Goal: Transaction & Acquisition: Purchase product/service

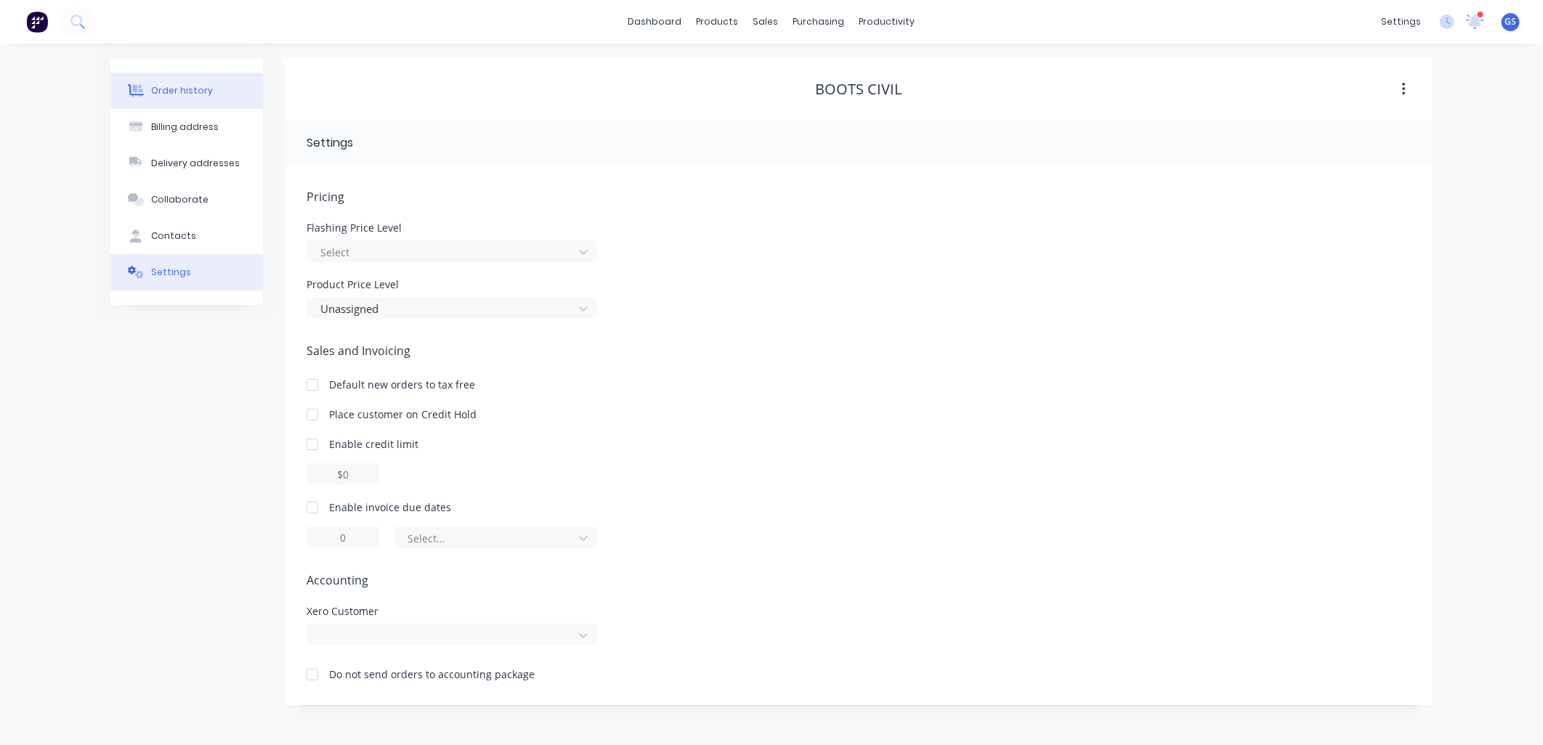
click at [194, 88] on div "Order history" at bounding box center [182, 90] width 62 height 13
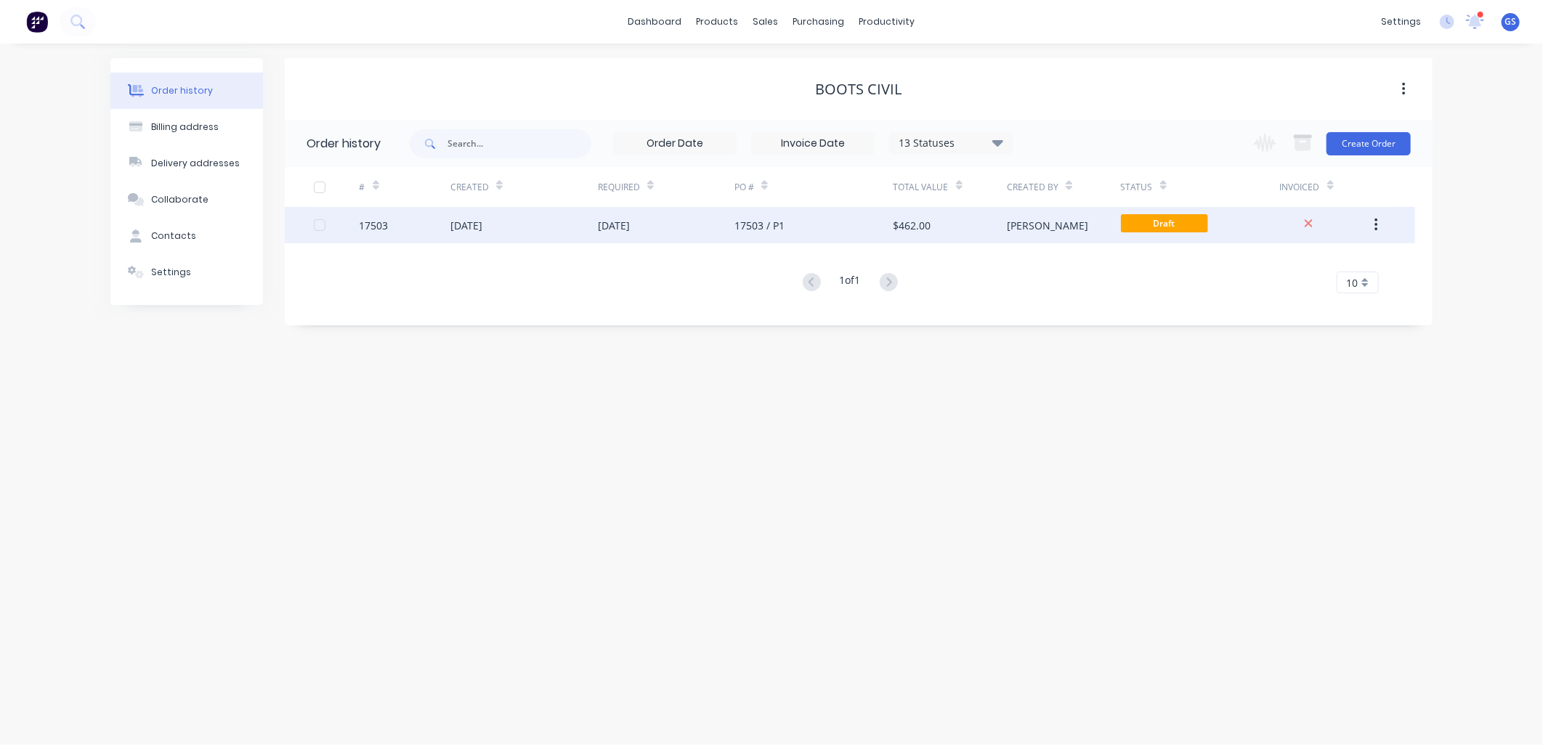
click at [794, 234] on div "17503 / P1" at bounding box center [813, 225] width 159 height 36
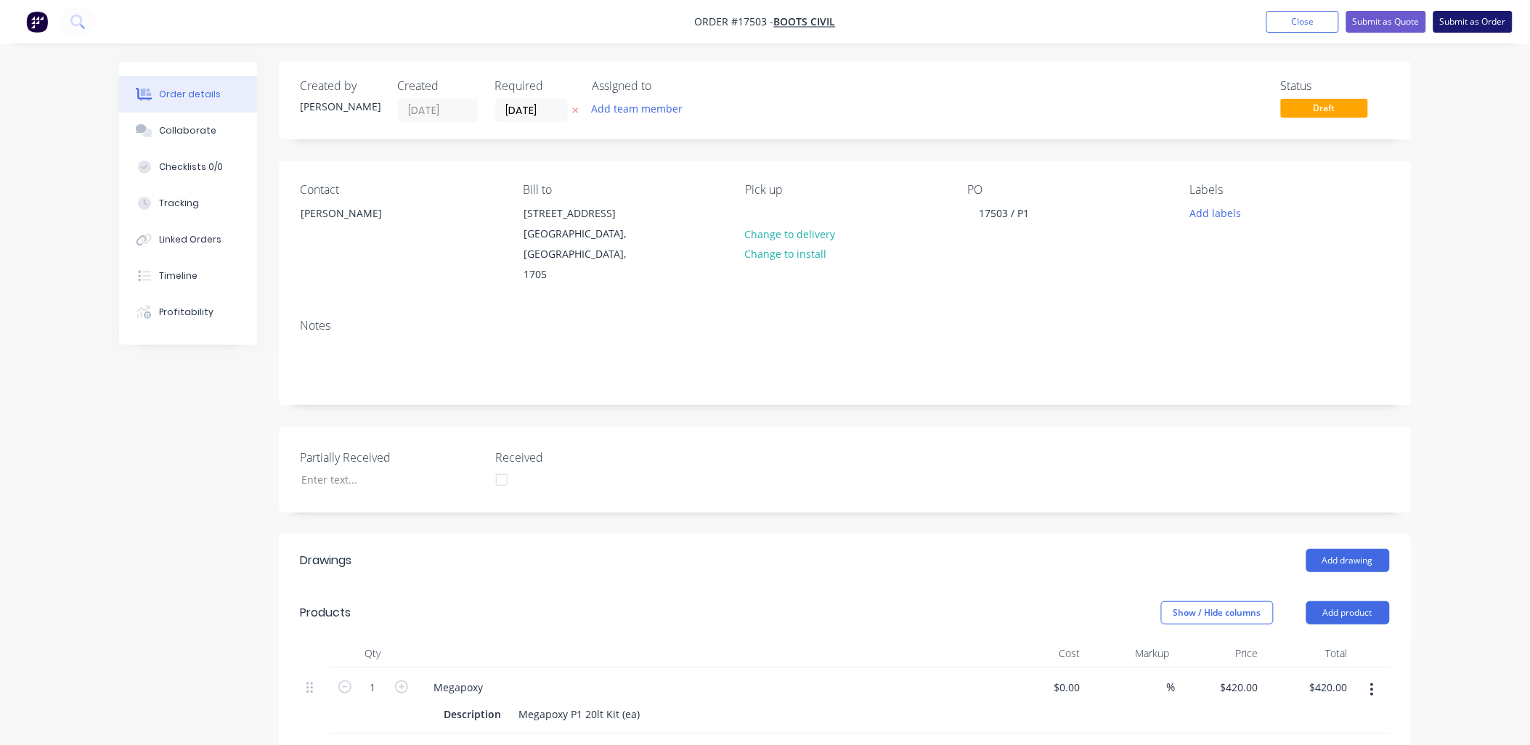
click at [1465, 20] on button "Submit as Order" at bounding box center [1473, 22] width 79 height 22
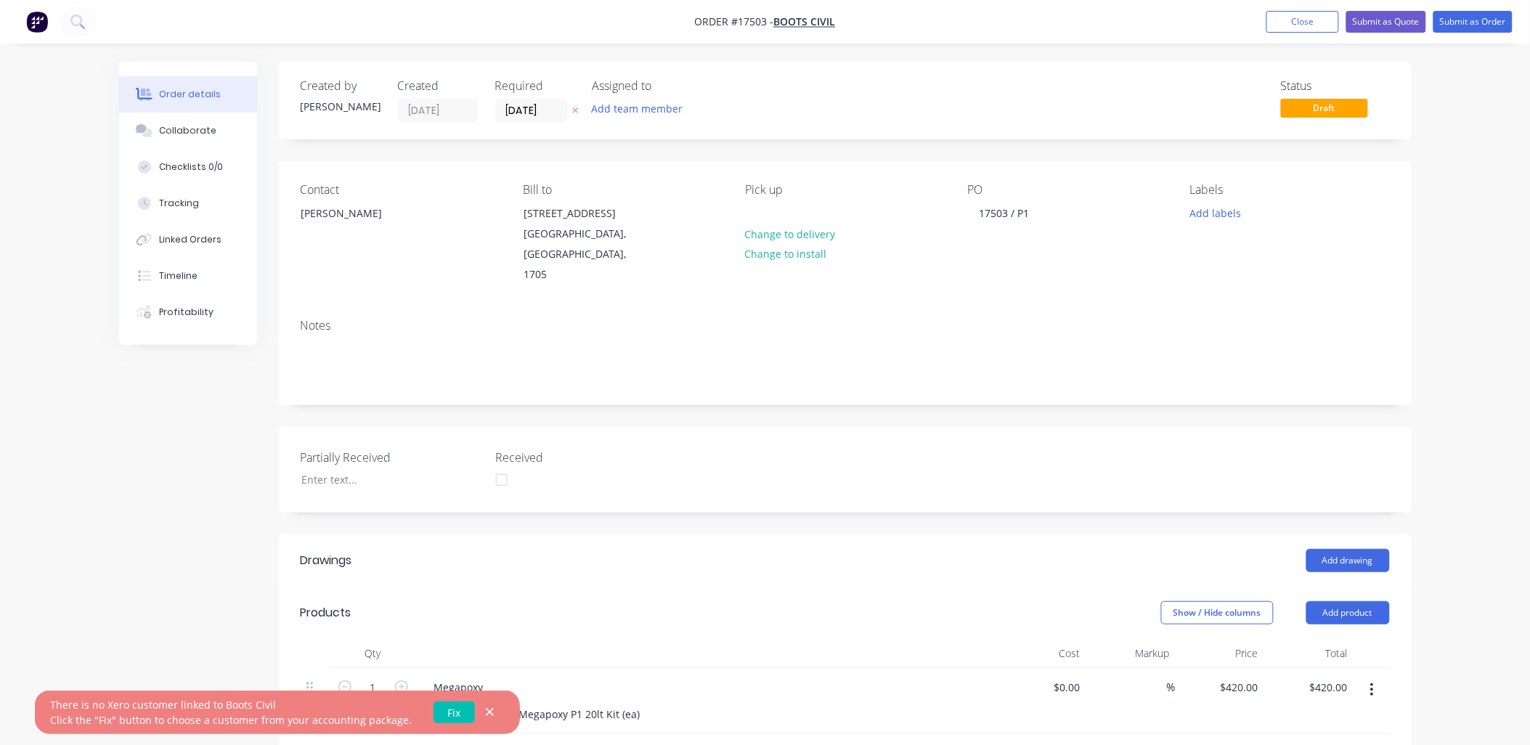
click at [439, 707] on link "Fix" at bounding box center [454, 713] width 41 height 22
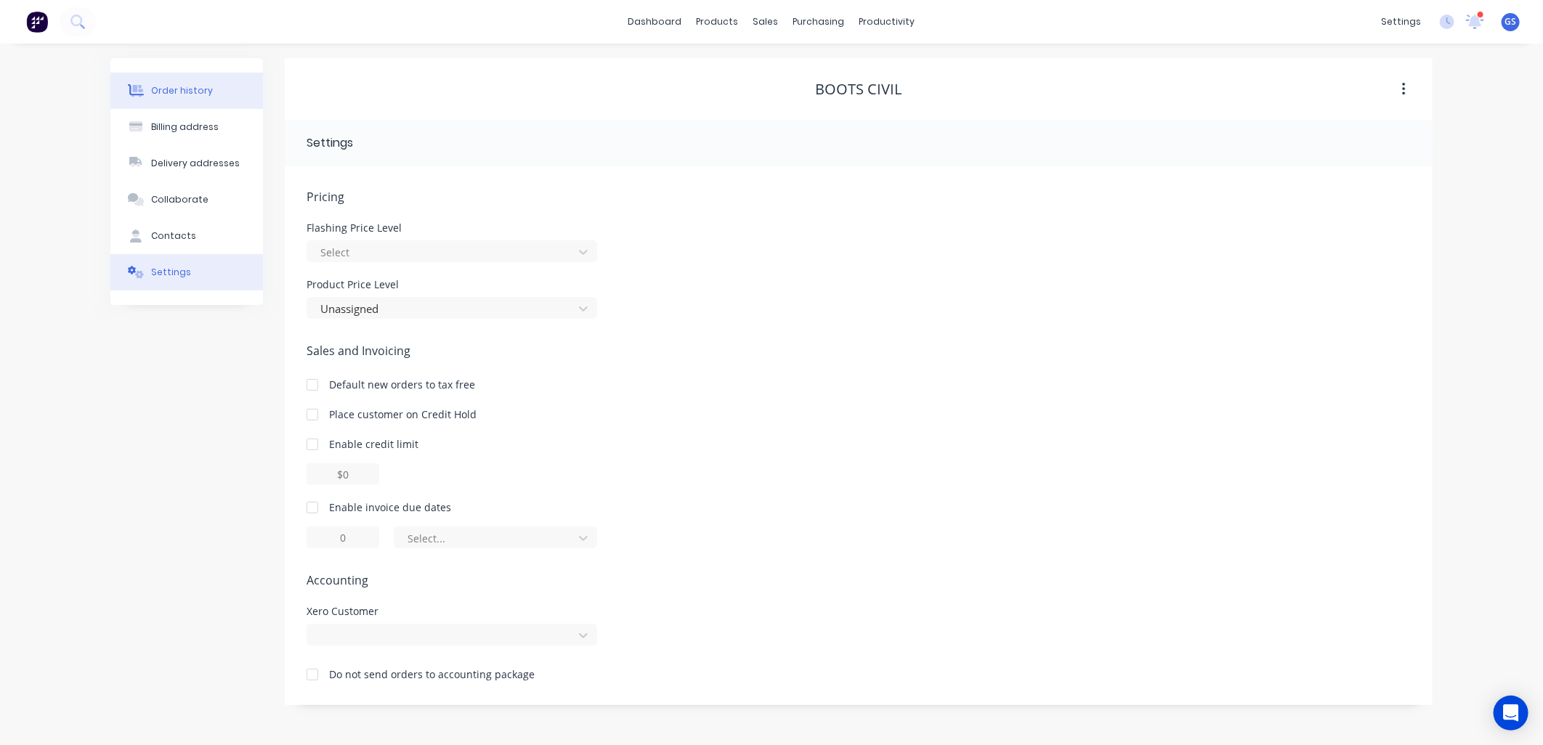
click at [177, 91] on div "Order history" at bounding box center [182, 90] width 62 height 13
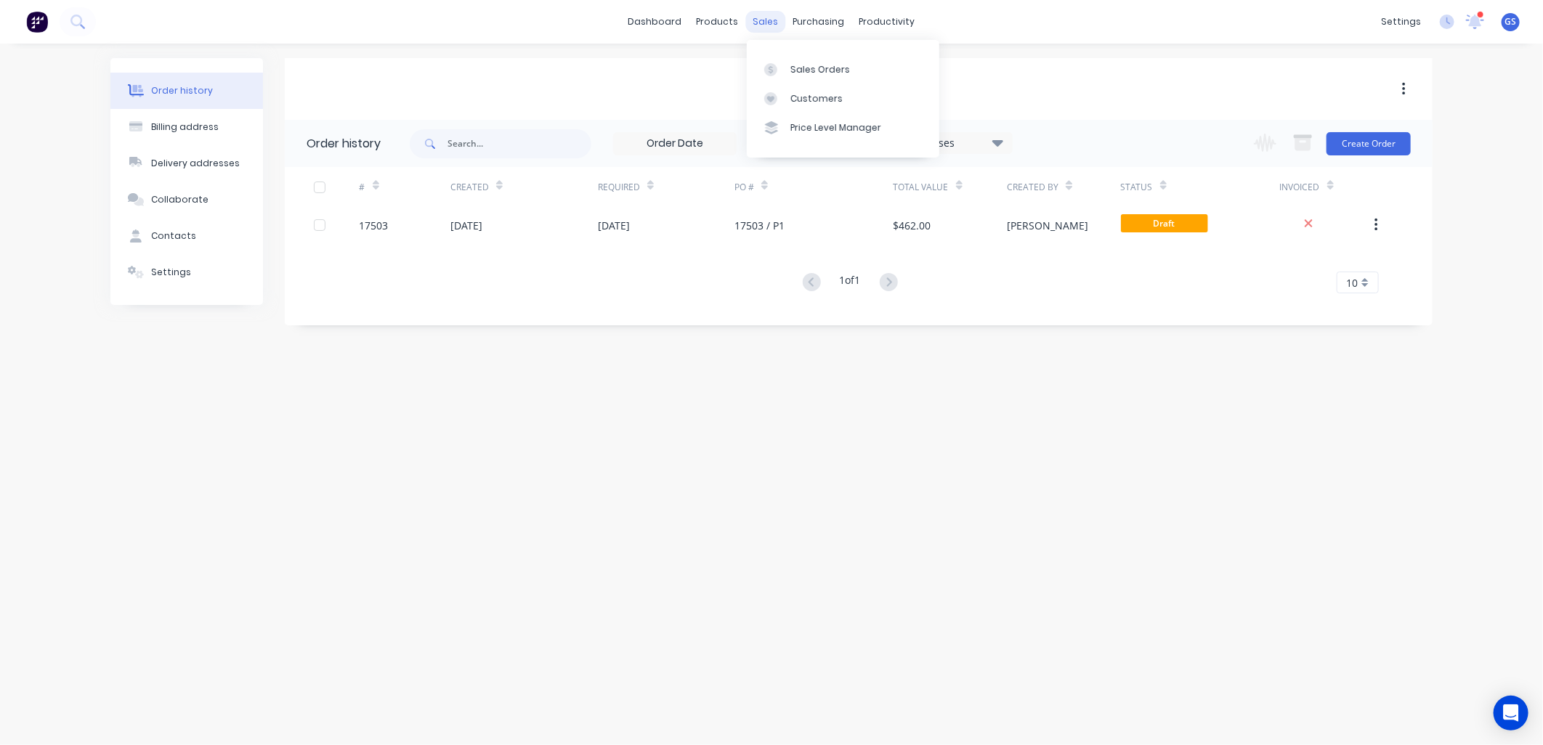
click at [765, 25] on div "sales" at bounding box center [766, 22] width 40 height 22
click at [828, 76] on link "Sales Orders" at bounding box center [843, 68] width 192 height 29
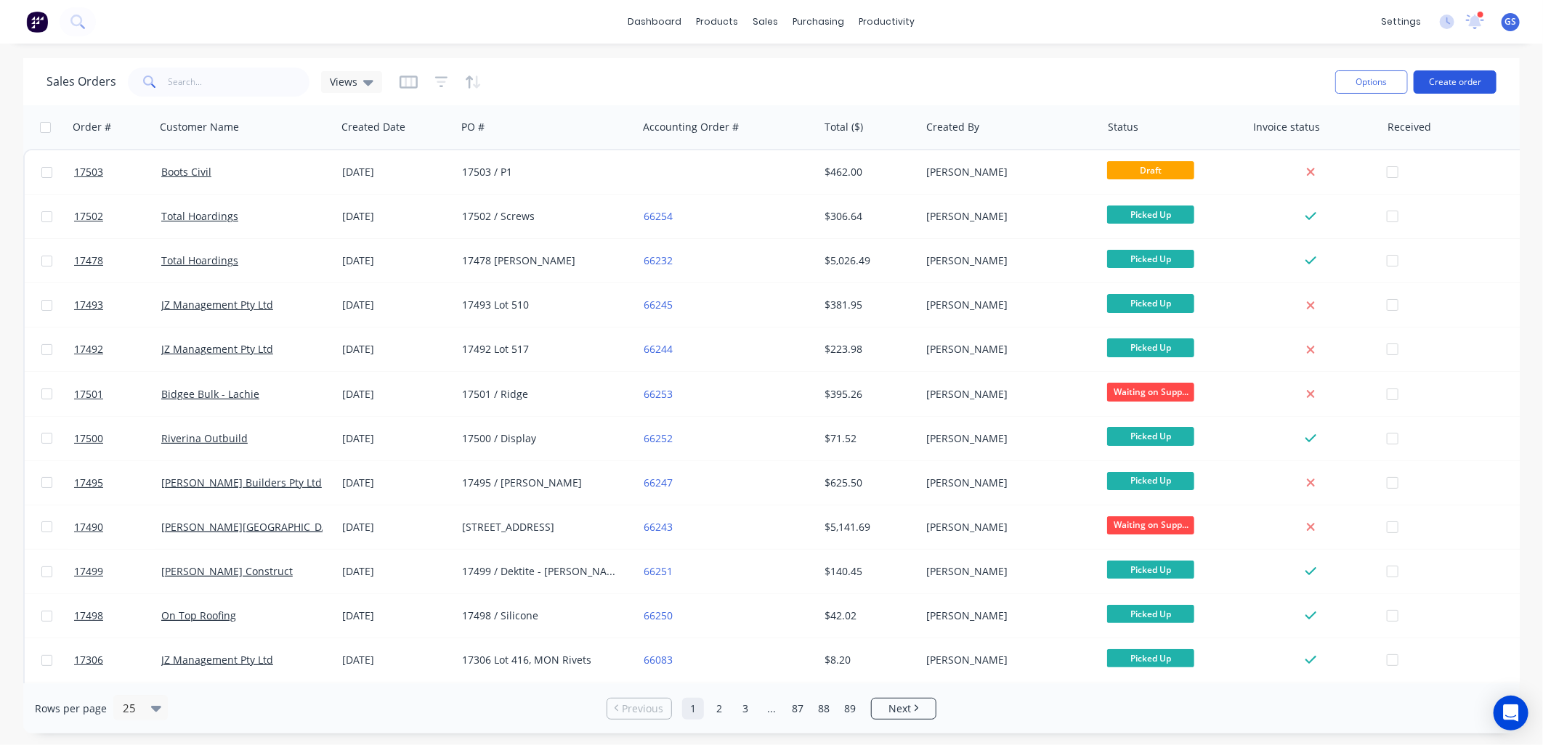
click at [1469, 73] on button "Create order" at bounding box center [1454, 81] width 83 height 23
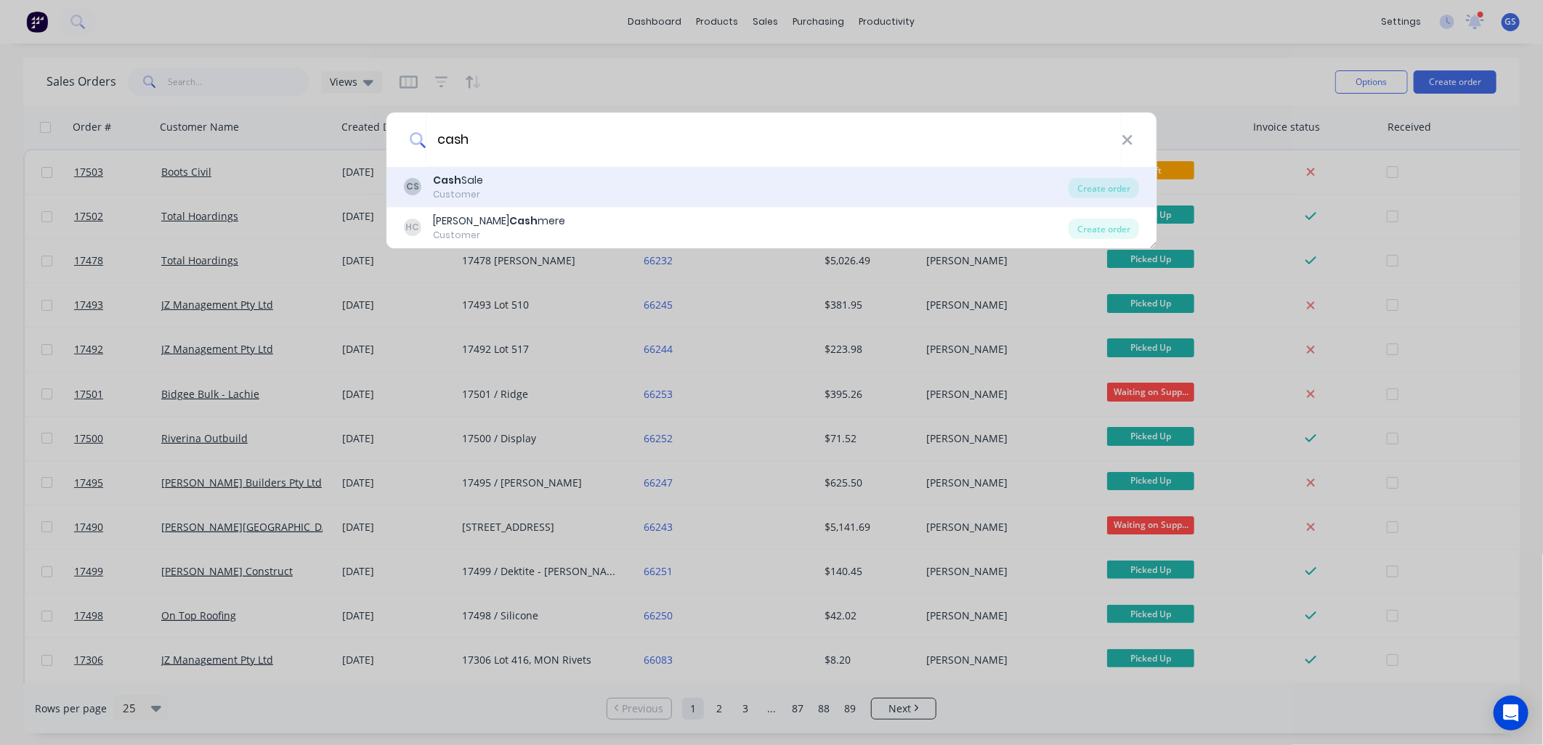
type input "cash"
click at [476, 184] on div "Cash Sale" at bounding box center [458, 180] width 50 height 15
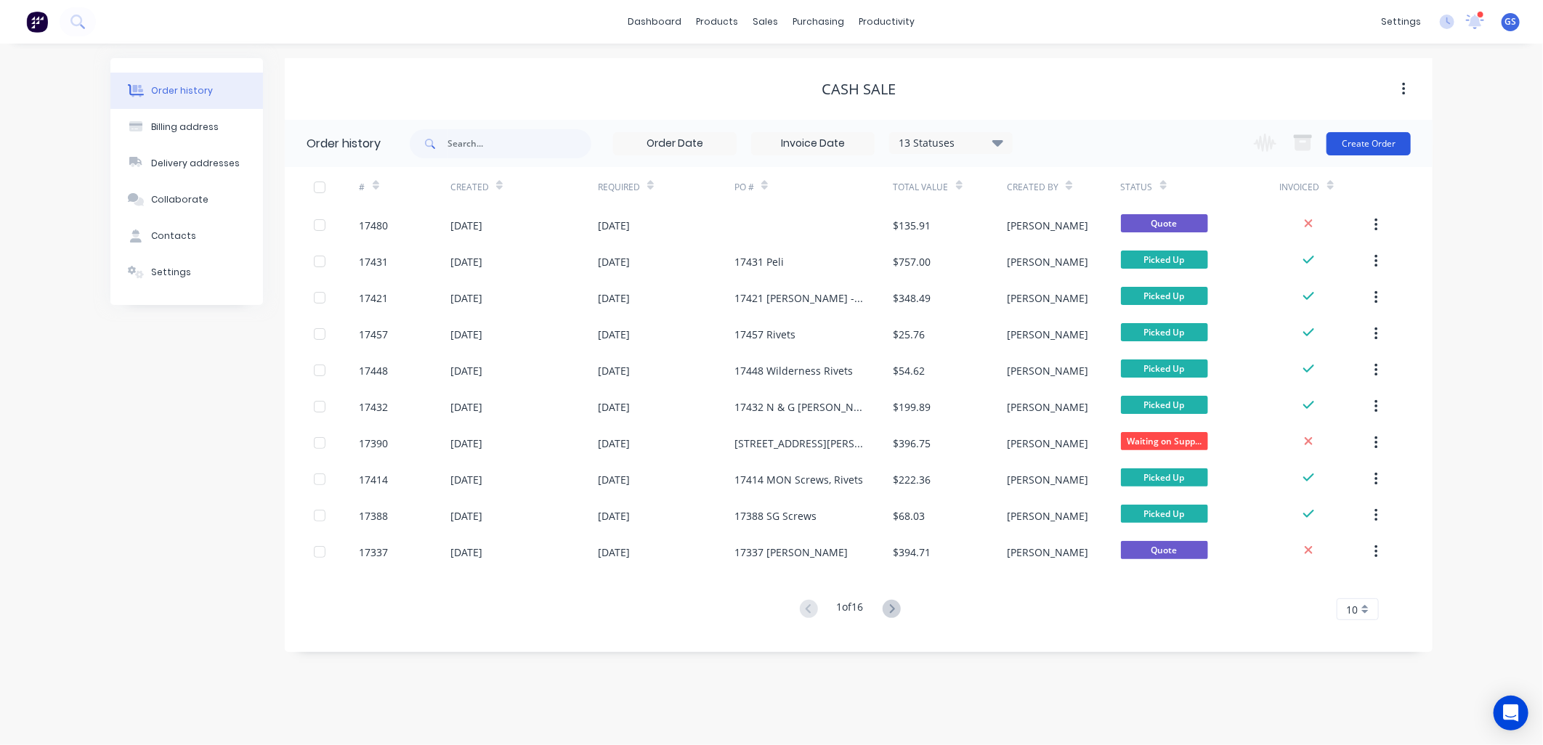
click at [1358, 148] on button "Create Order" at bounding box center [1368, 143] width 84 height 23
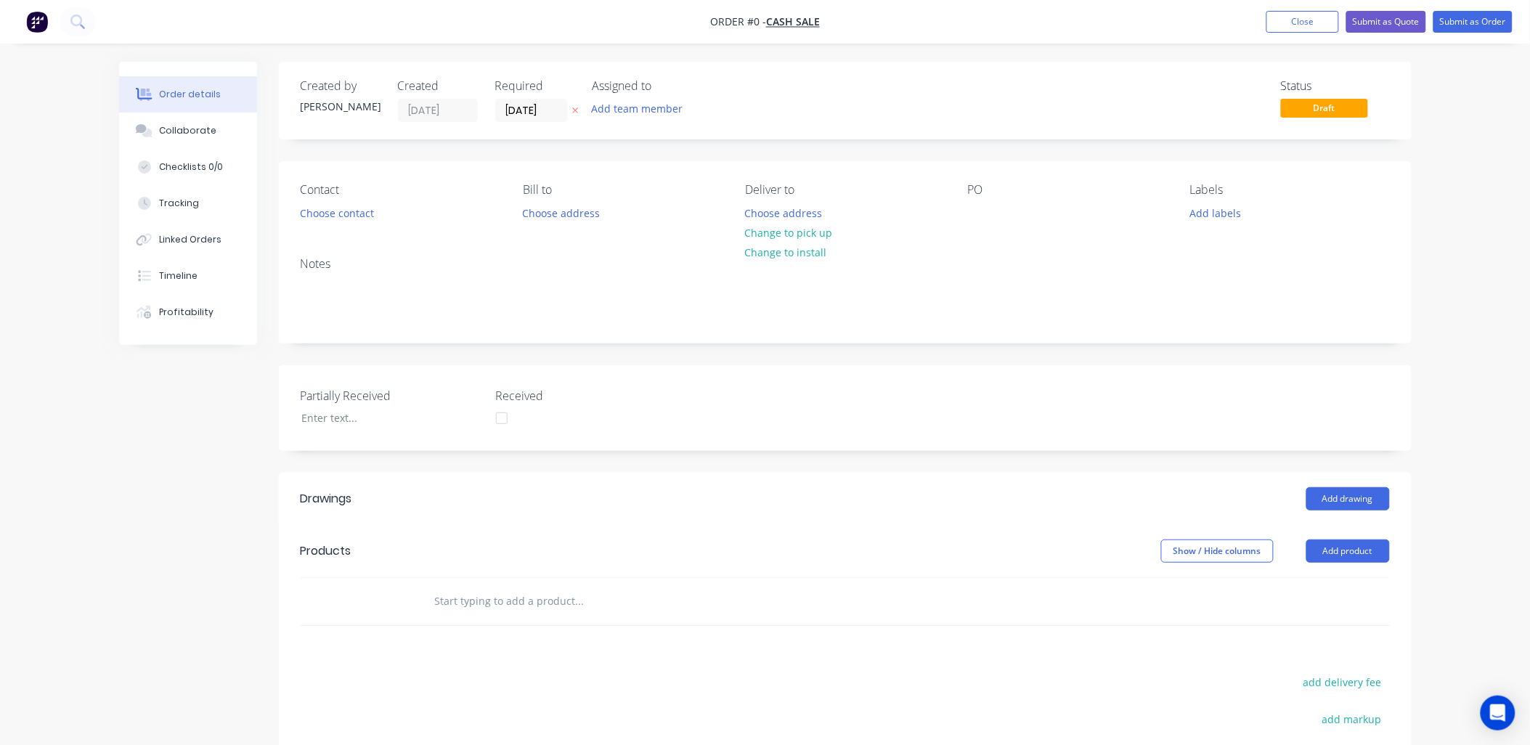
click at [516, 593] on input "text" at bounding box center [579, 601] width 290 height 29
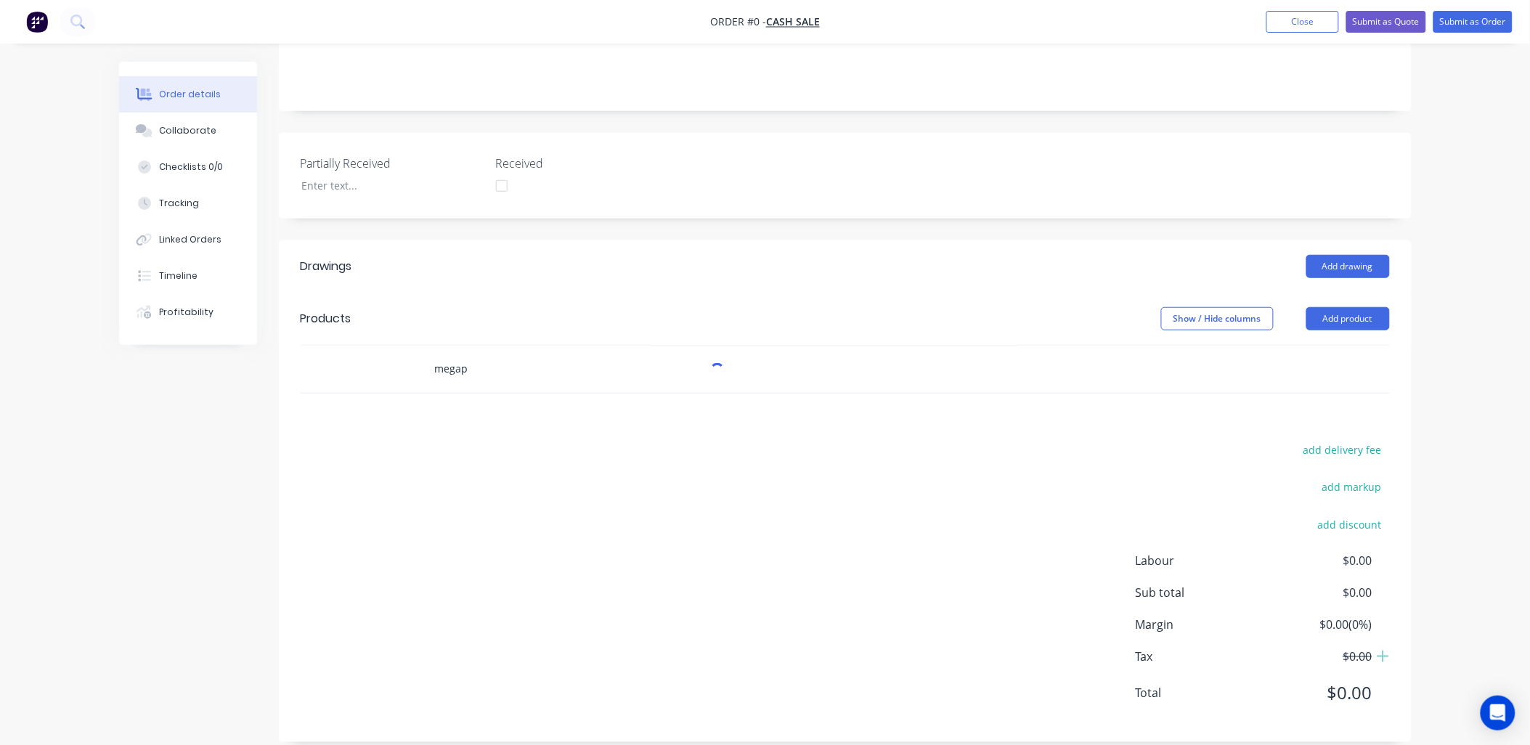
scroll to position [251, 0]
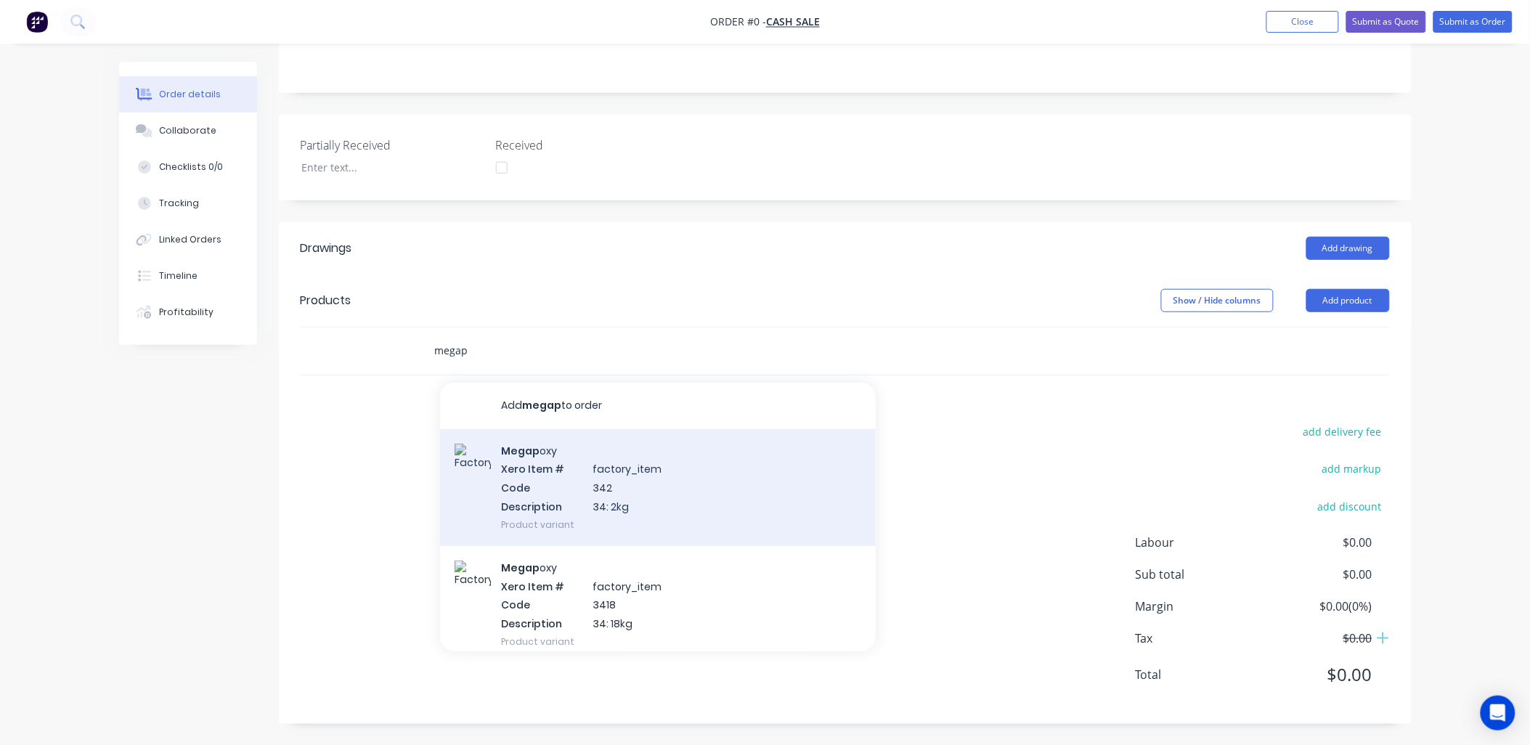
type input "megap"
click at [536, 499] on div "Megap oxy Xero Item # factory_item Code 342 Description 34: 2kg Product variant" at bounding box center [658, 487] width 436 height 117
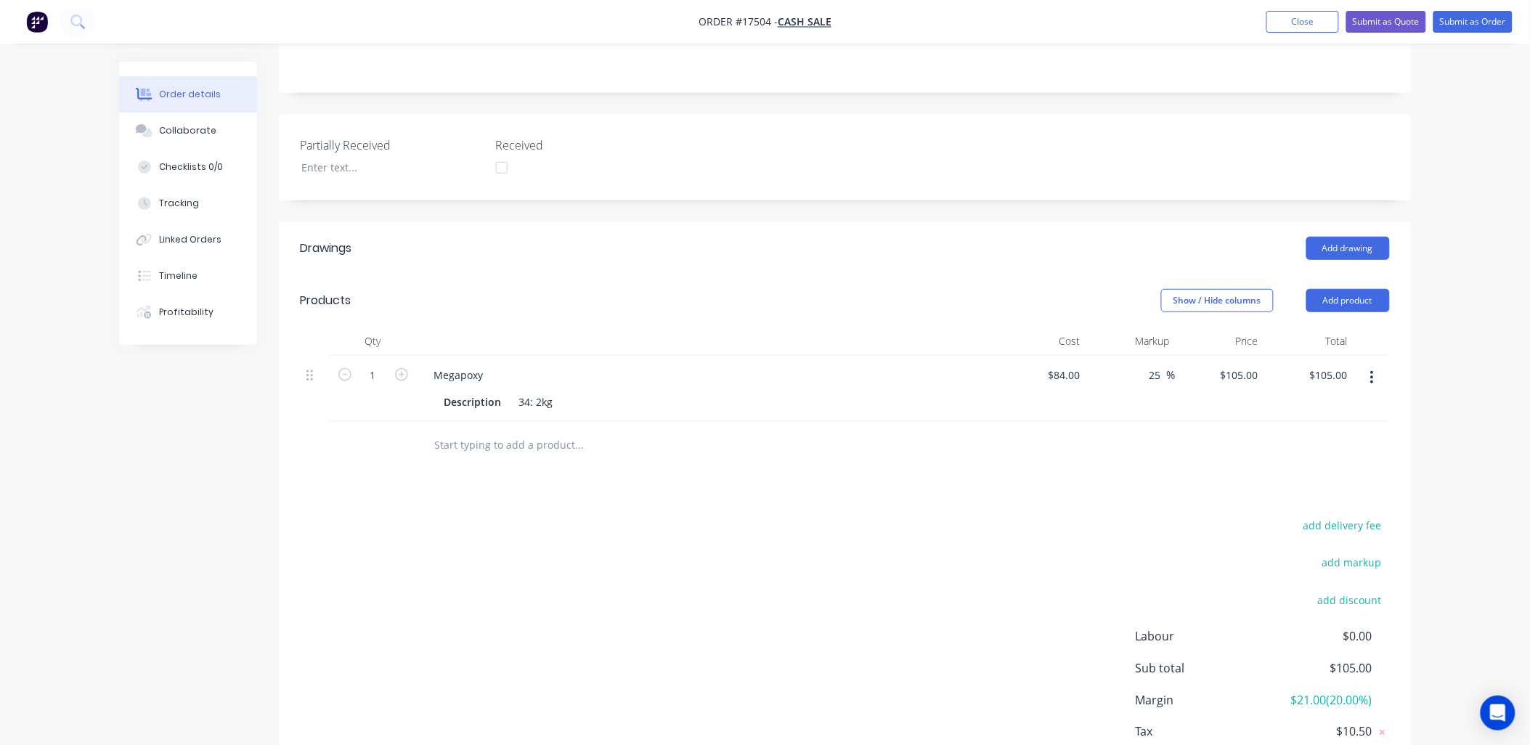
click at [501, 449] on input "text" at bounding box center [579, 445] width 290 height 29
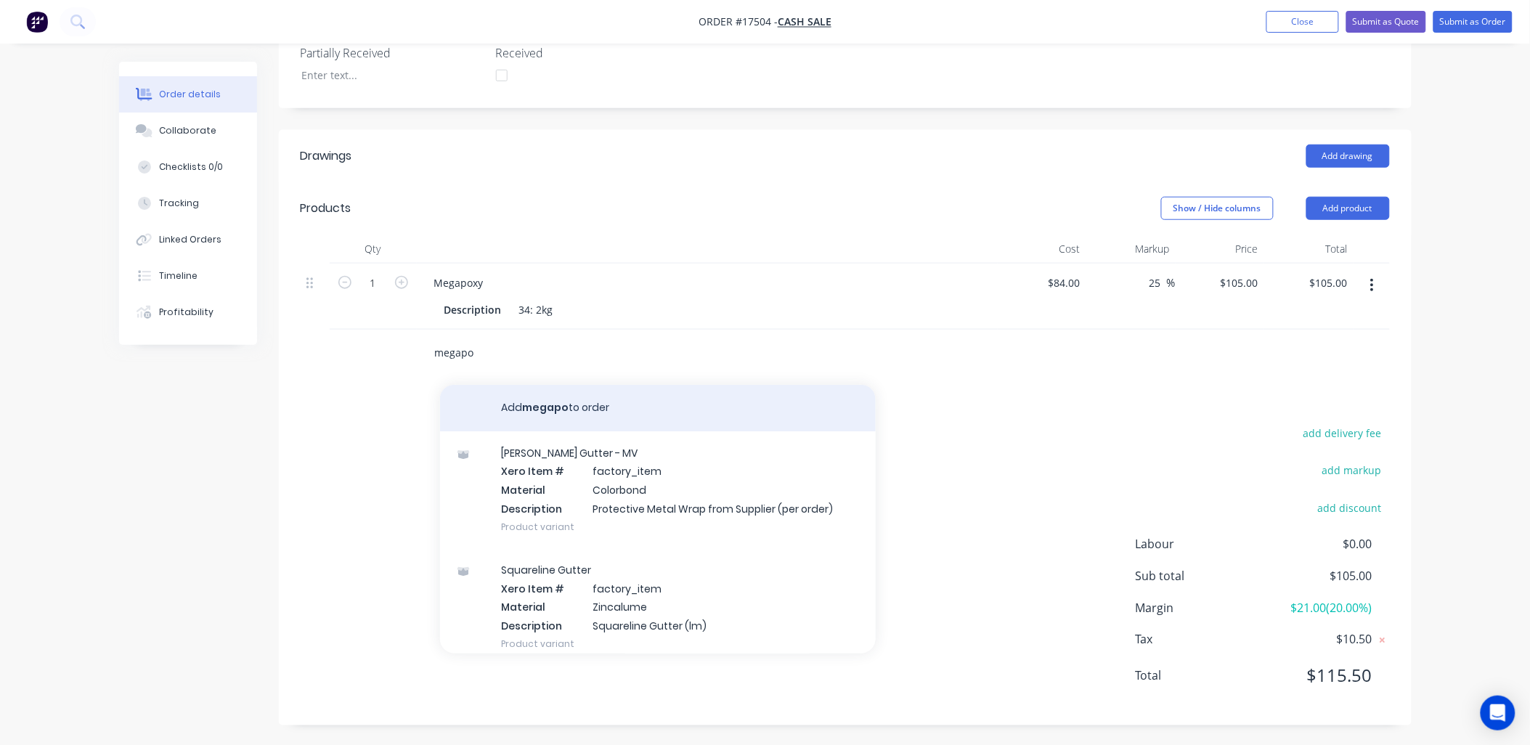
scroll to position [344, 0]
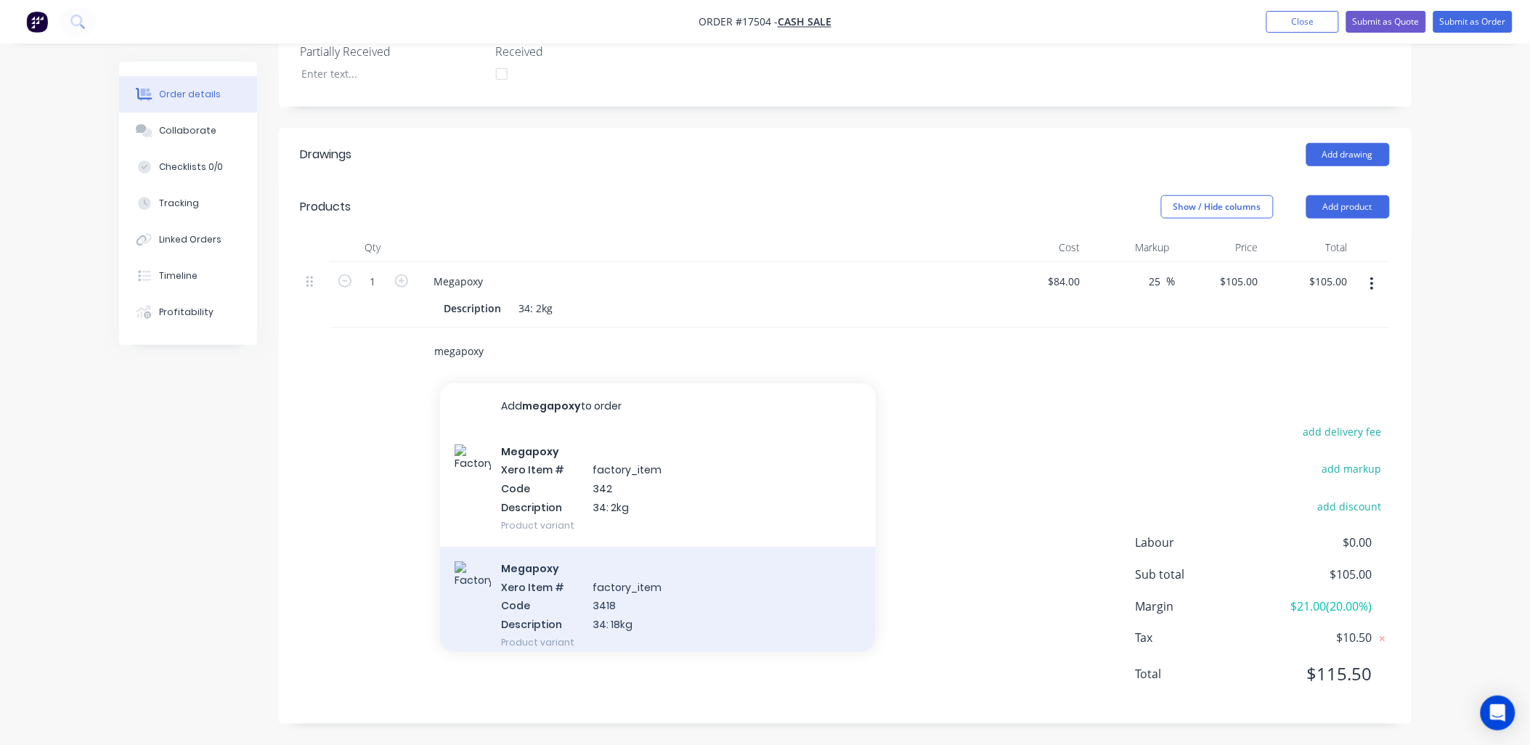
type input "megapoxy"
click at [611, 606] on div "Megapoxy Xero Item # factory_item Code 3418 Description 34: 18kg Product variant" at bounding box center [658, 605] width 436 height 117
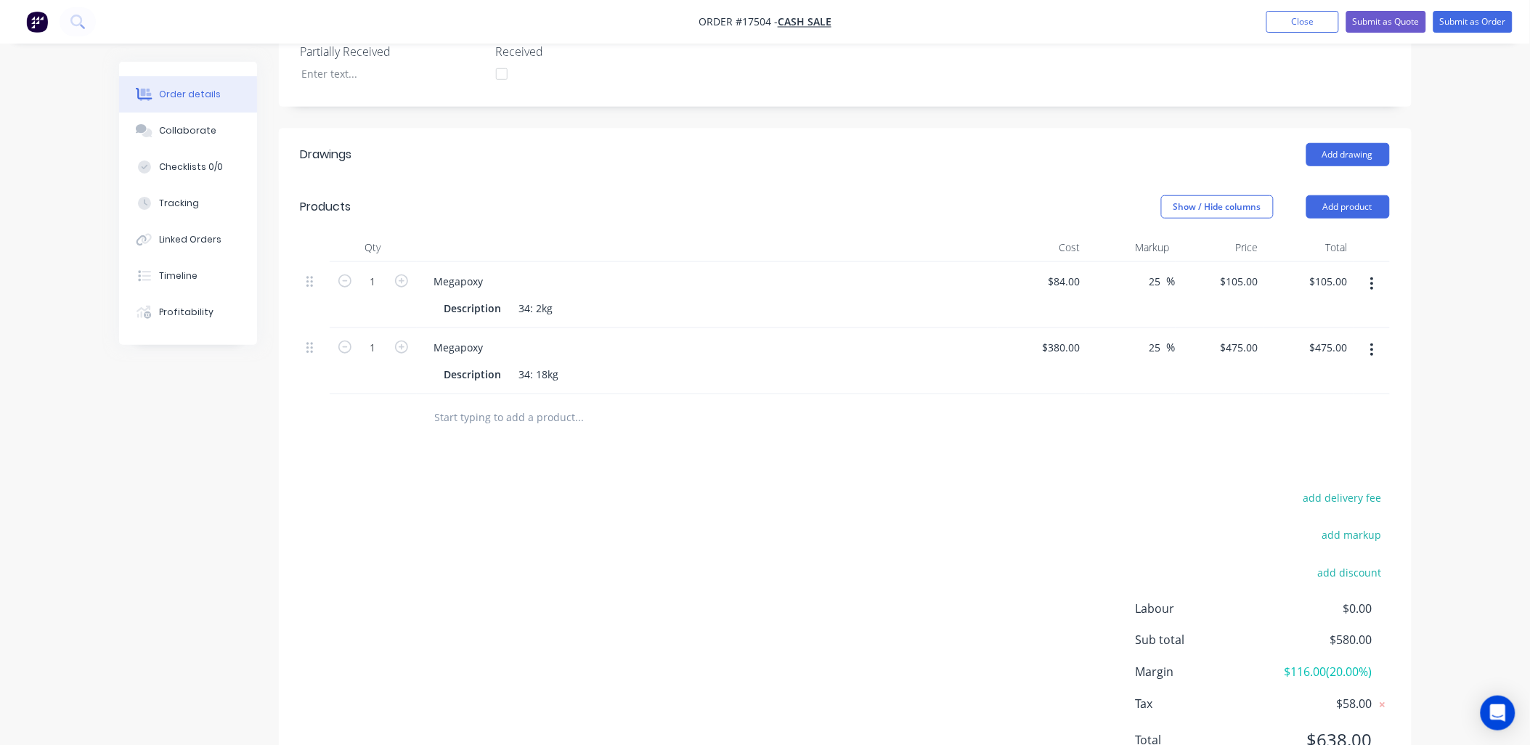
click at [1375, 284] on button "button" at bounding box center [1372, 284] width 34 height 26
click at [1277, 407] on div "Delete" at bounding box center [1321, 409] width 112 height 21
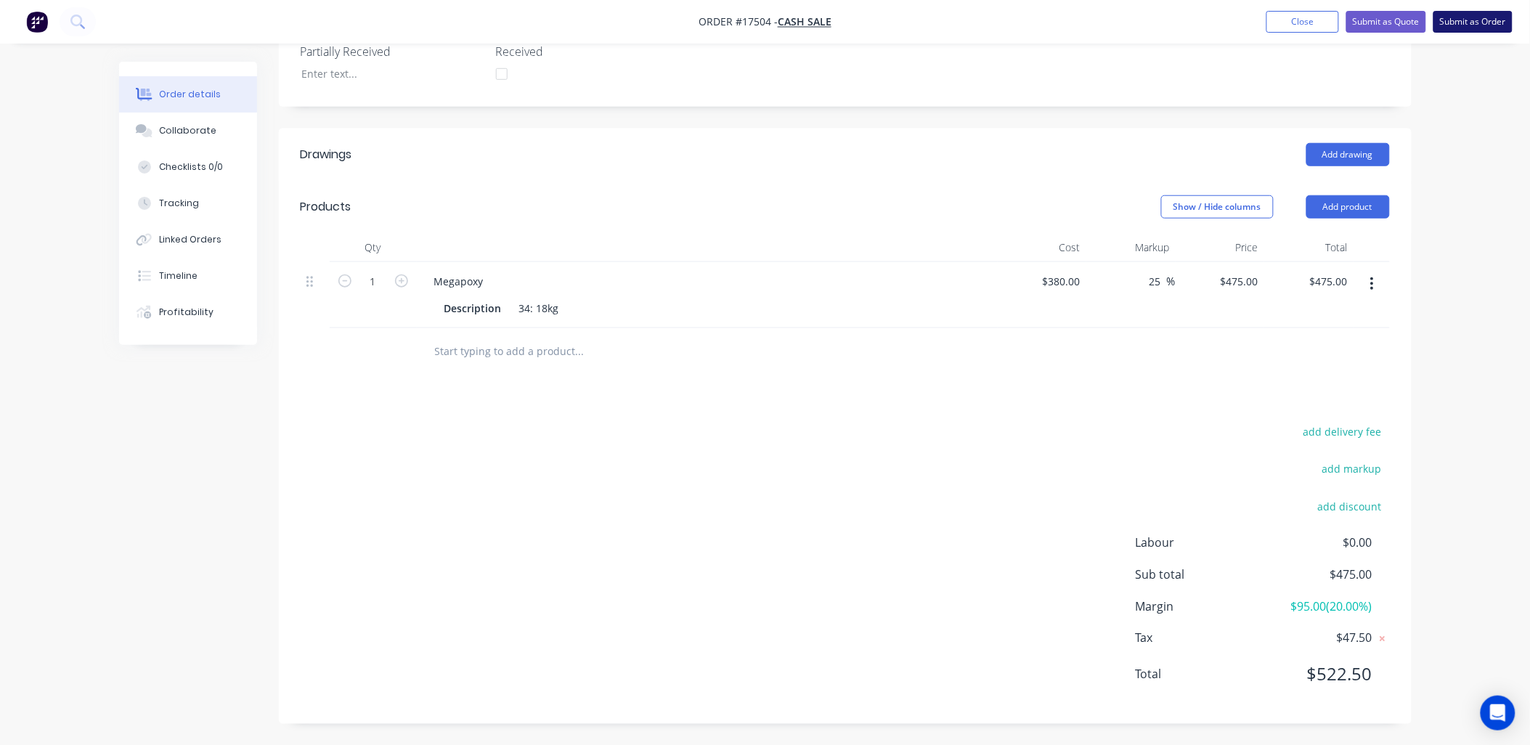
click at [1479, 25] on button "Submit as Order" at bounding box center [1473, 22] width 79 height 22
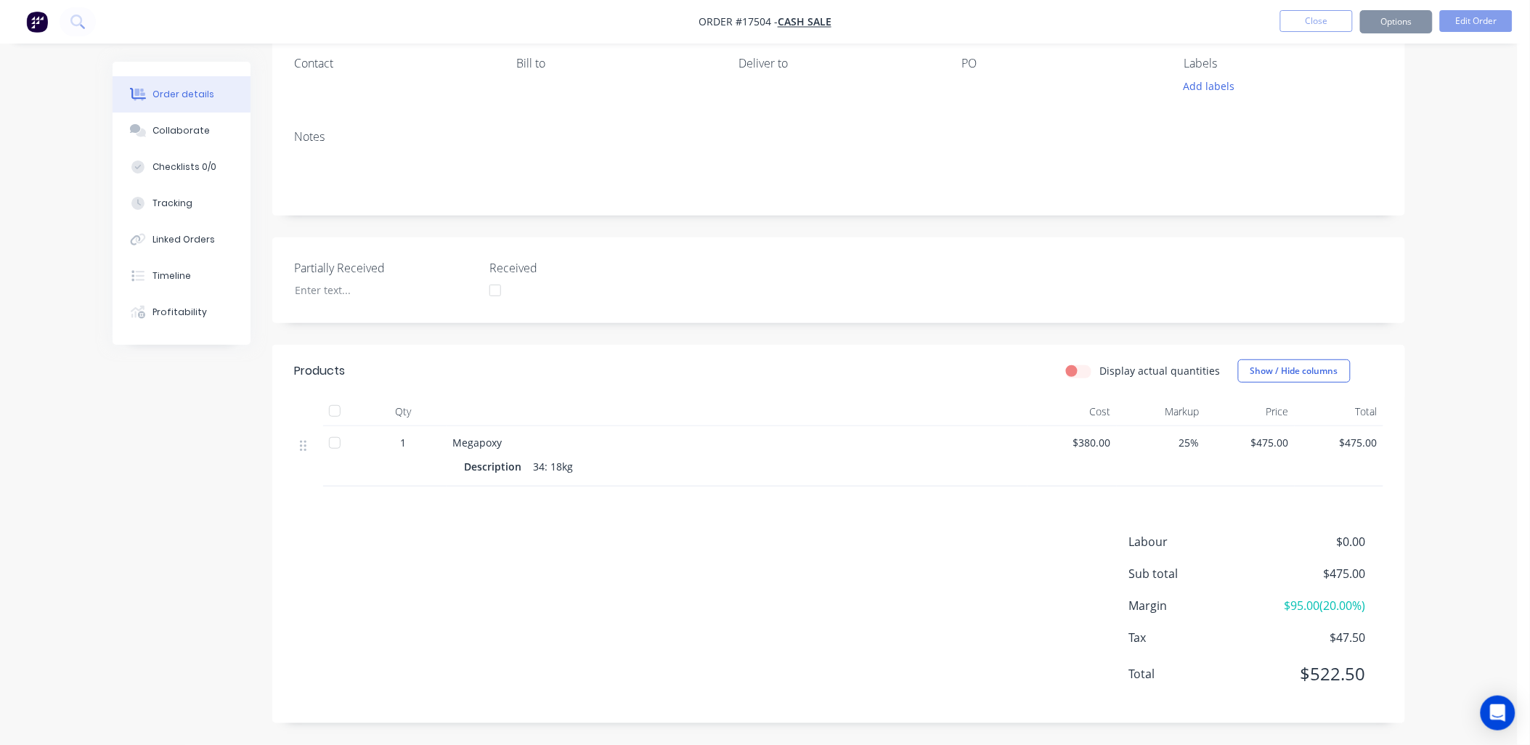
scroll to position [0, 0]
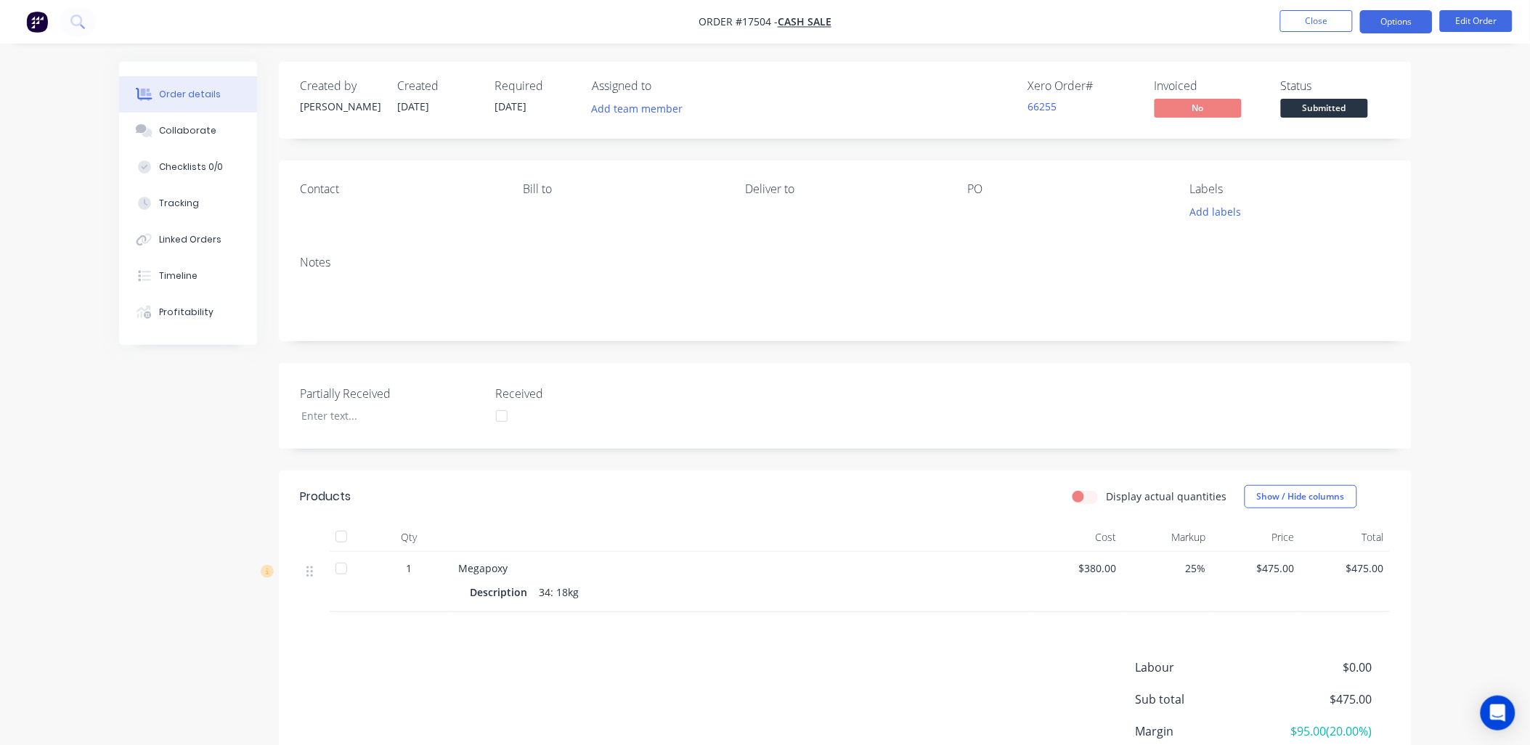
click at [1402, 17] on button "Options" at bounding box center [1396, 21] width 73 height 23
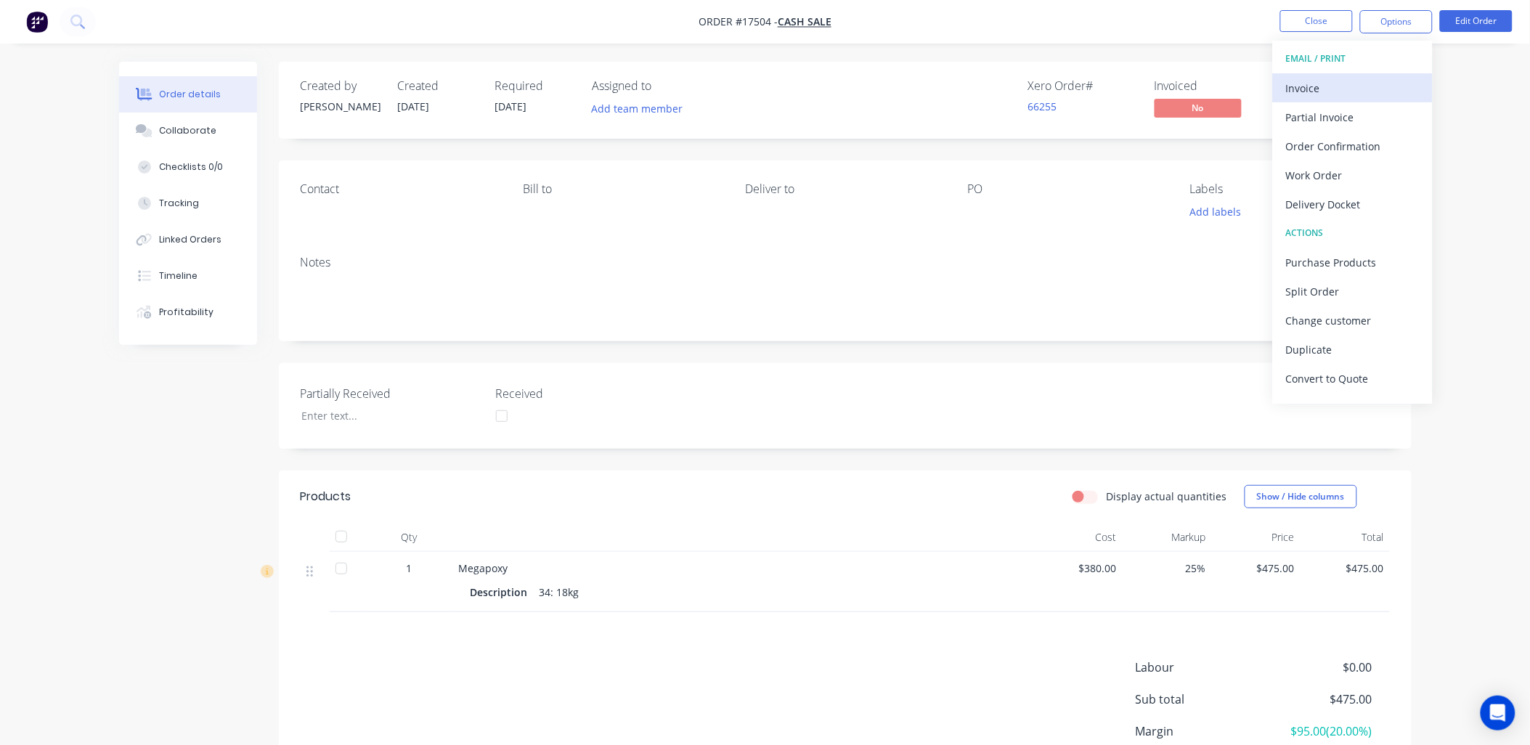
click at [1320, 93] on div "Invoice" at bounding box center [1353, 88] width 134 height 21
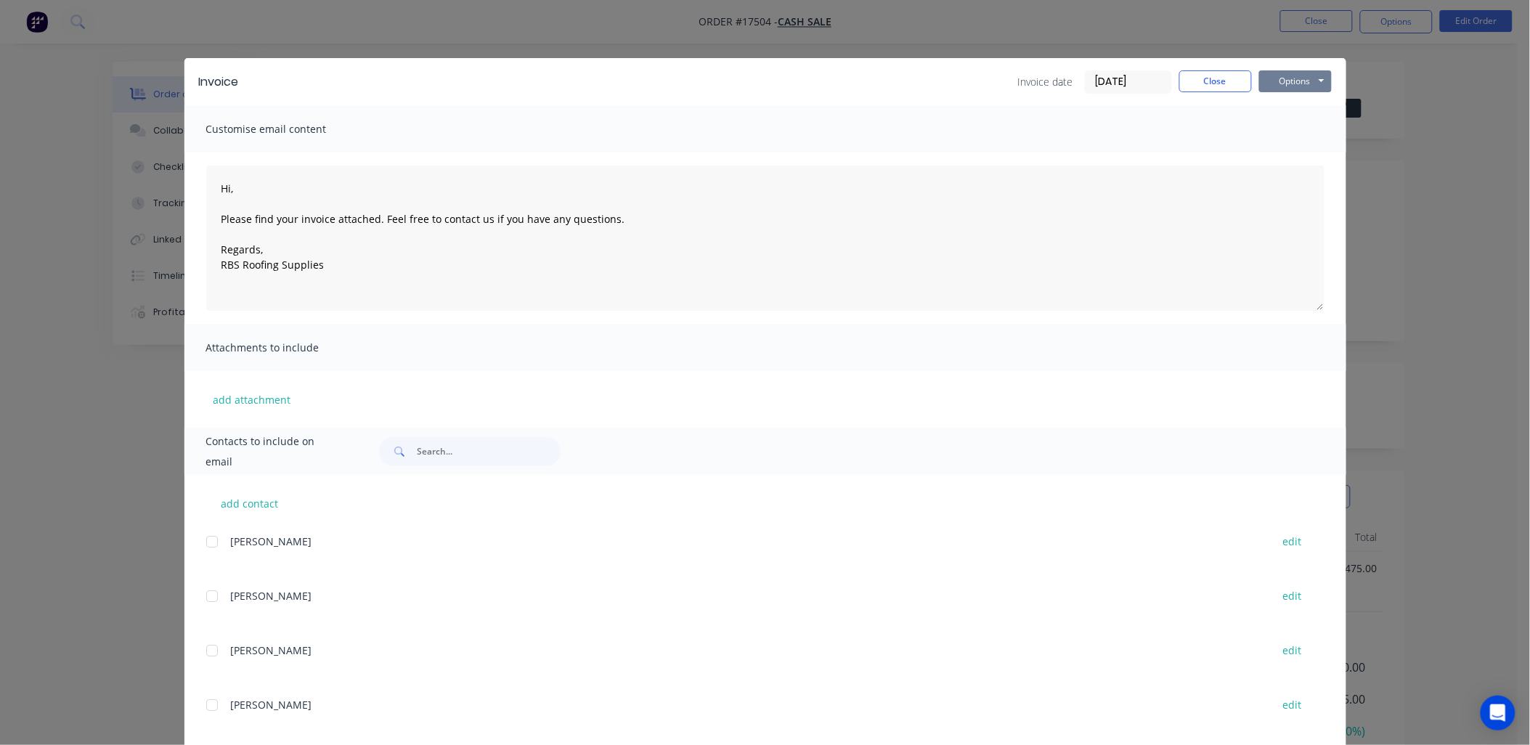
click at [1319, 76] on button "Options" at bounding box center [1295, 81] width 73 height 22
click at [1302, 126] on button "Print" at bounding box center [1305, 131] width 93 height 24
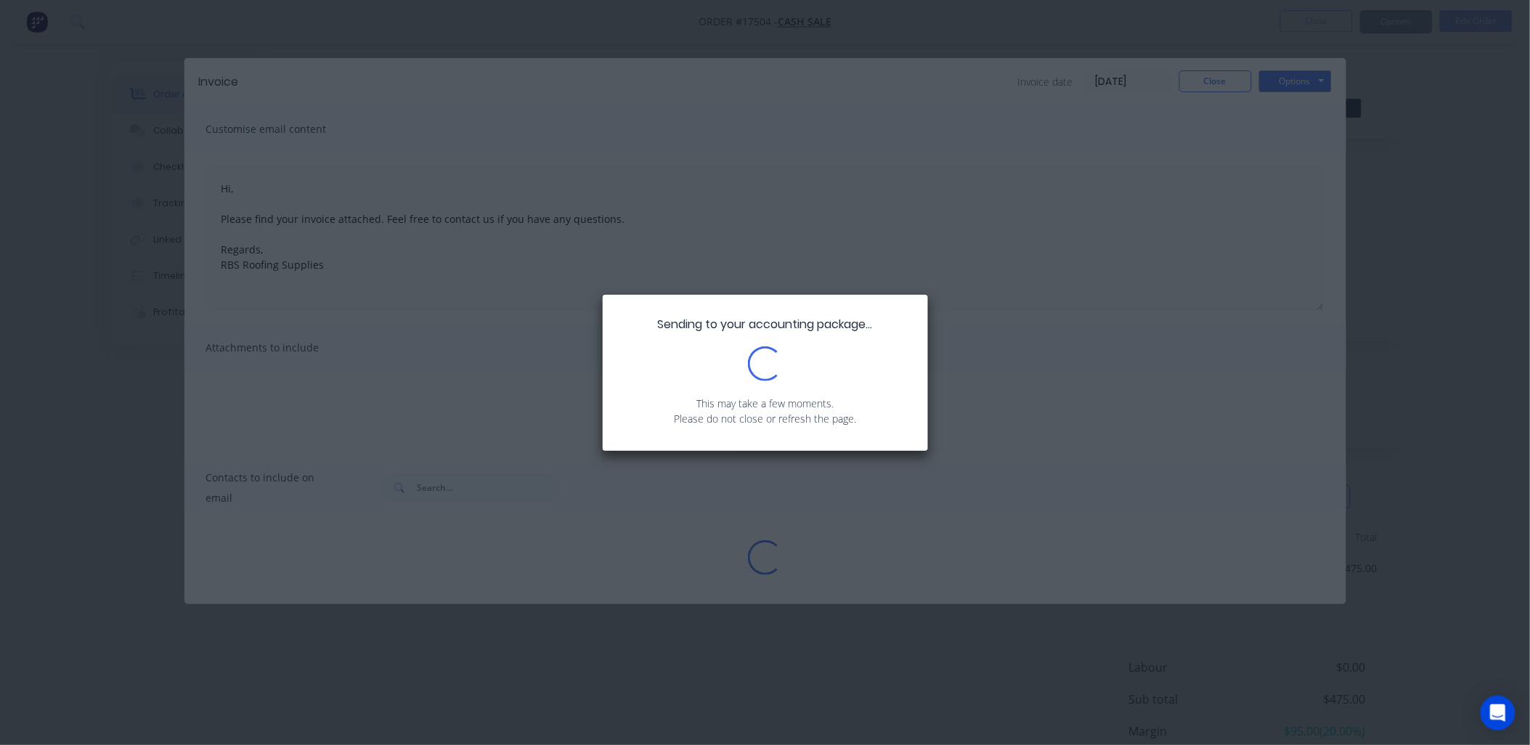
type textarea "Hi, Please find your invoice attached. Feel free to contact us if you have any …"
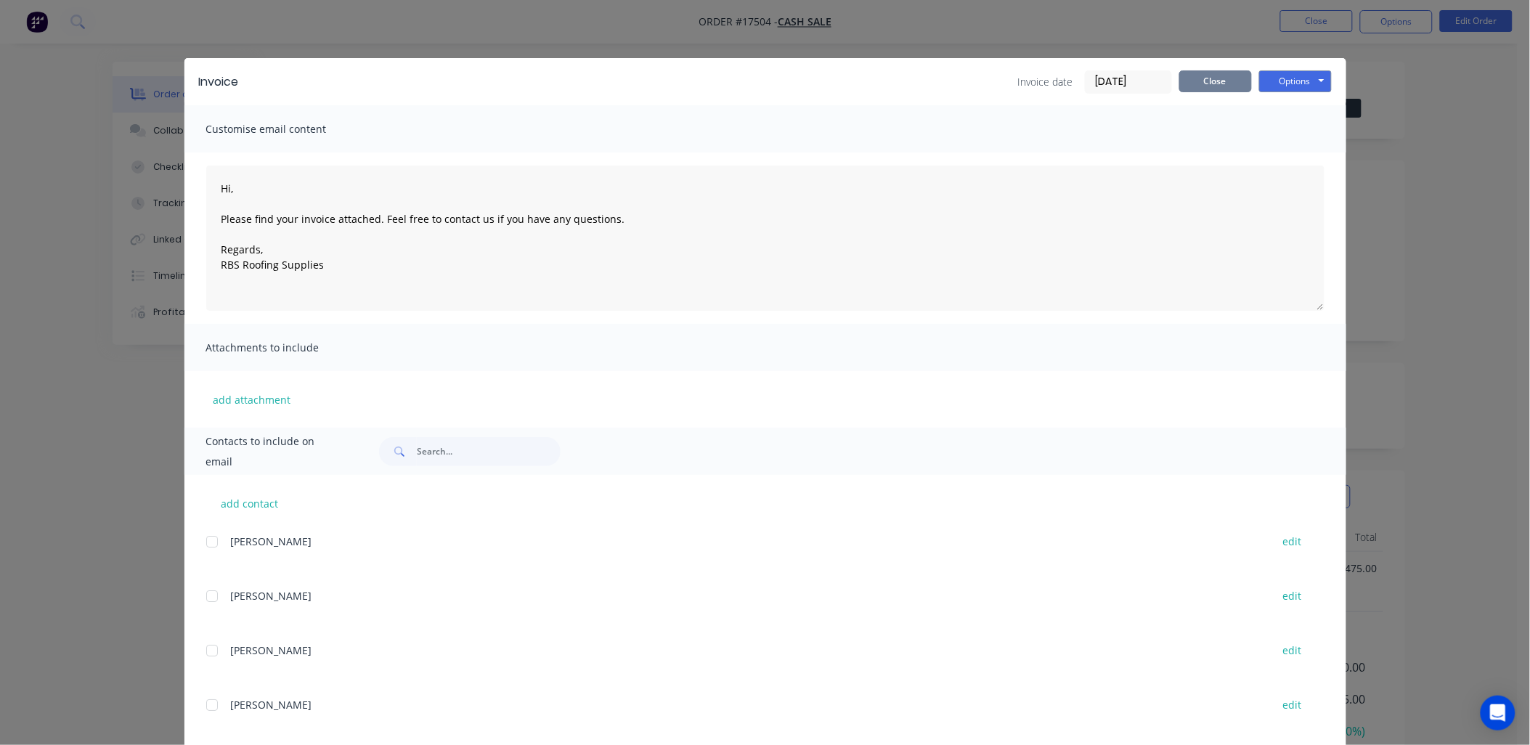
click at [1220, 84] on button "Close" at bounding box center [1215, 81] width 73 height 22
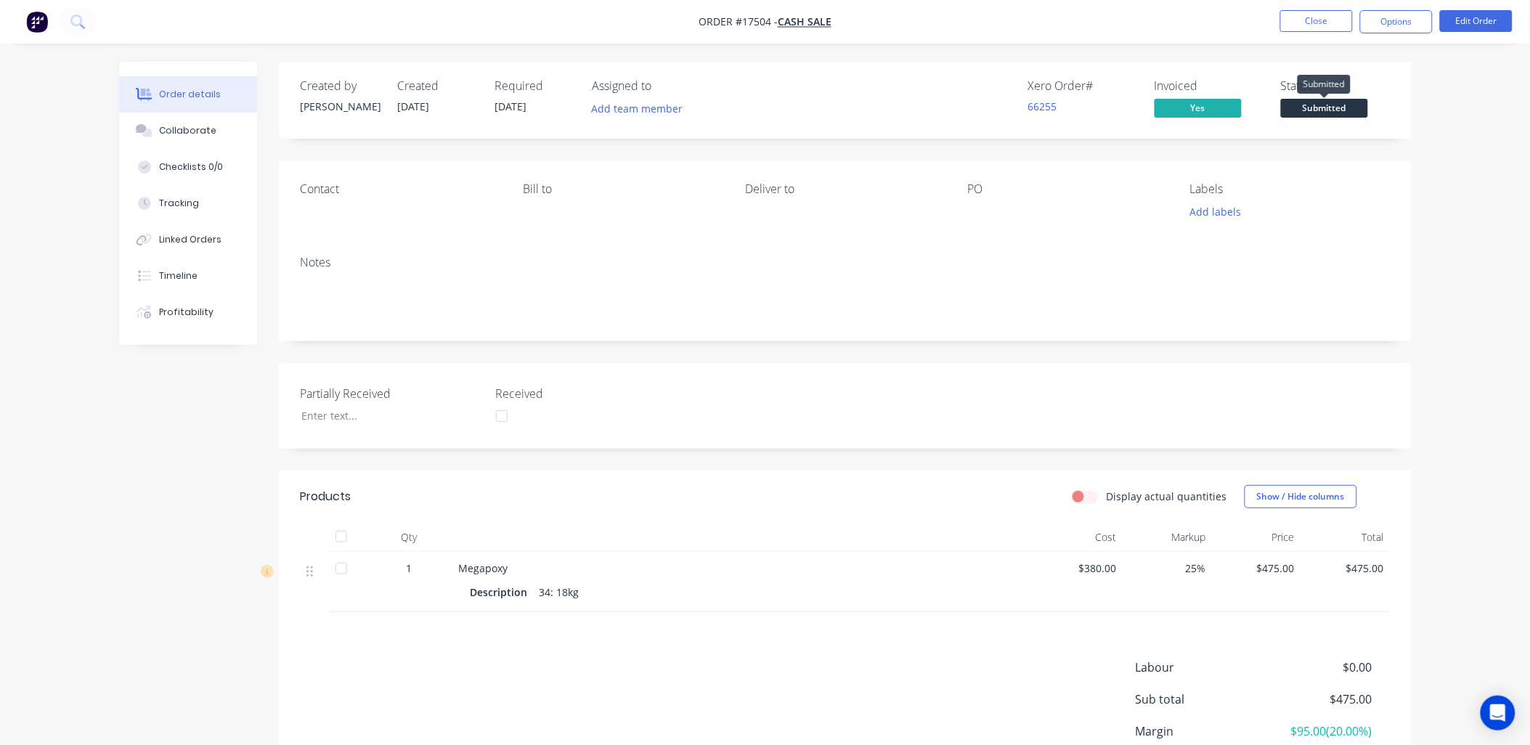
click at [1327, 105] on span "Submitted" at bounding box center [1324, 108] width 87 height 18
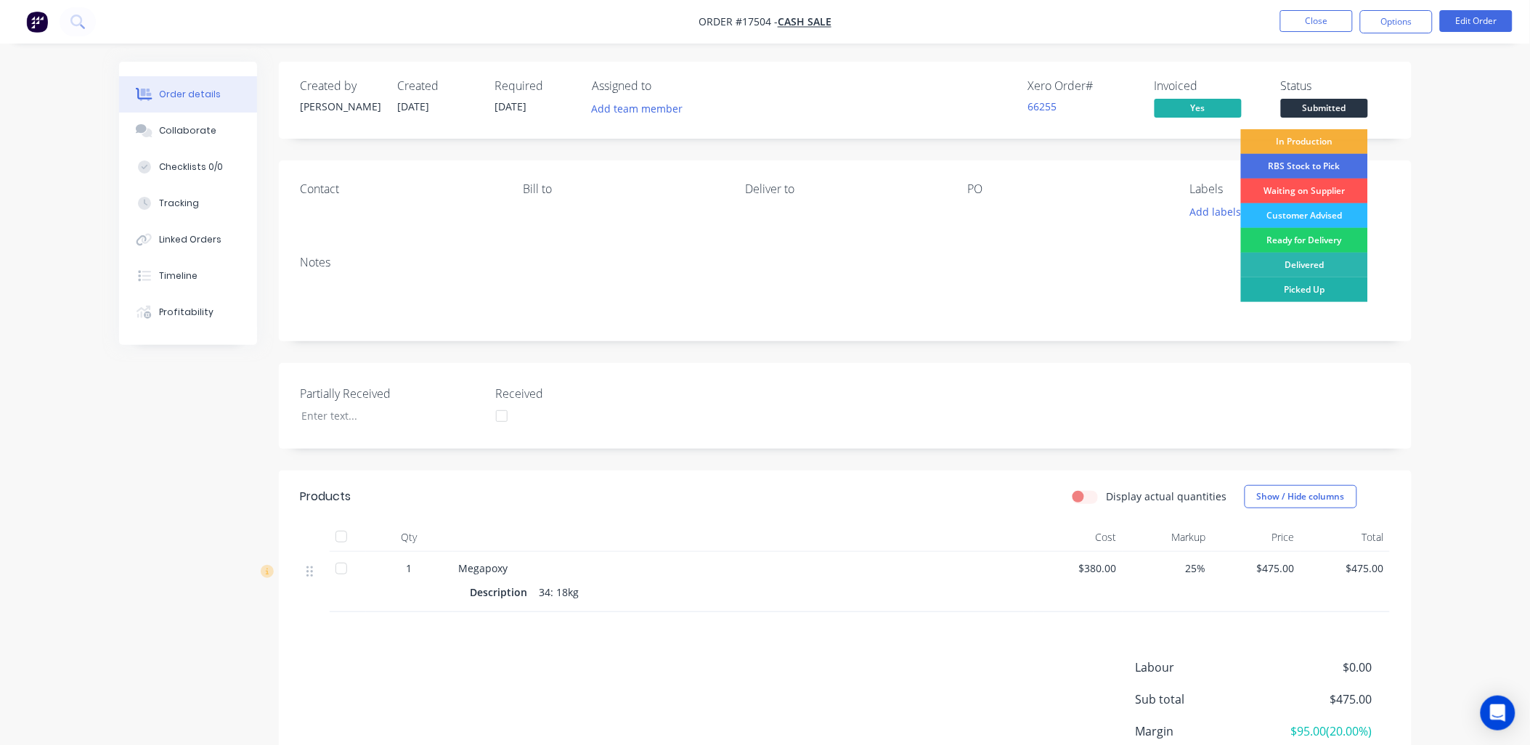
click at [1311, 294] on div "Picked Up" at bounding box center [1304, 289] width 127 height 25
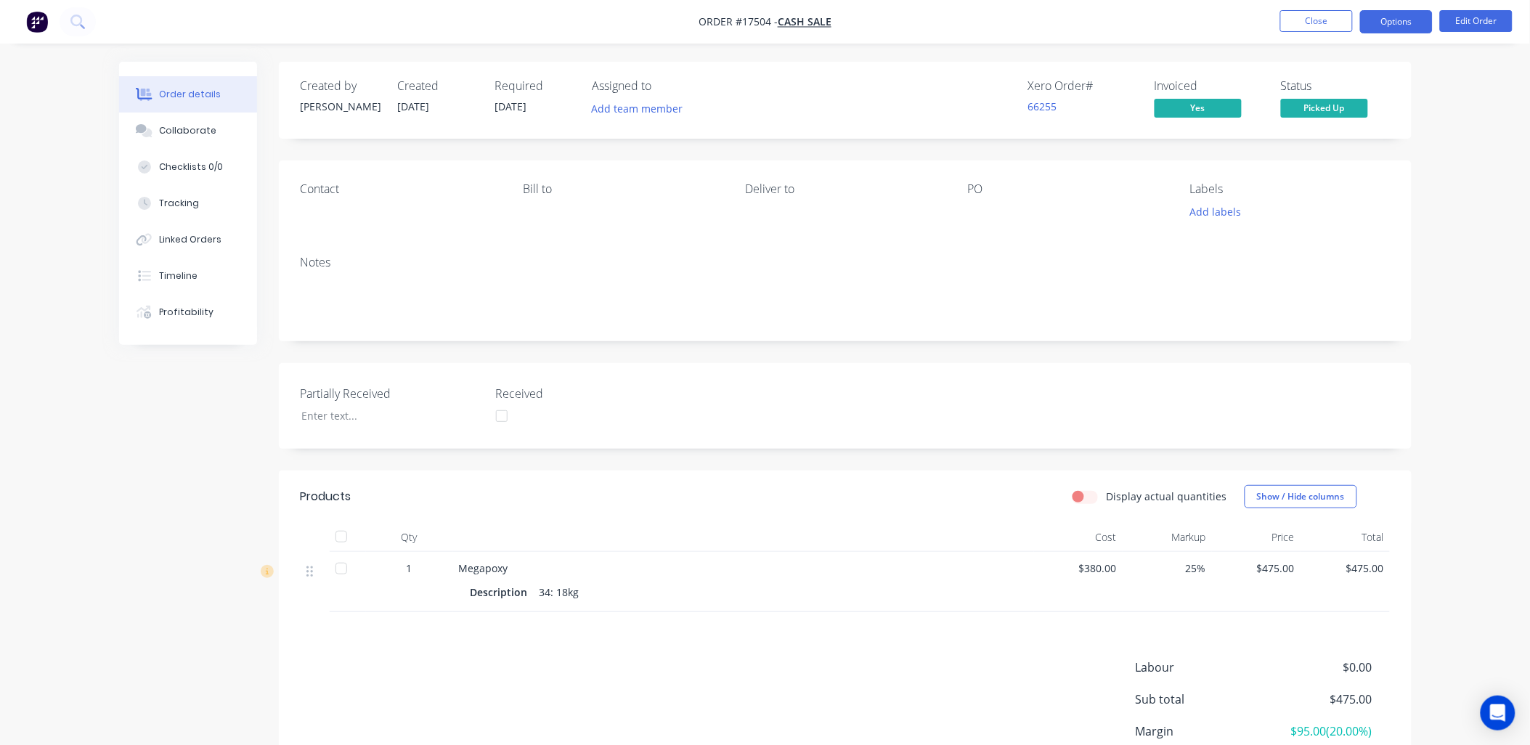
click at [1402, 12] on button "Options" at bounding box center [1396, 21] width 73 height 23
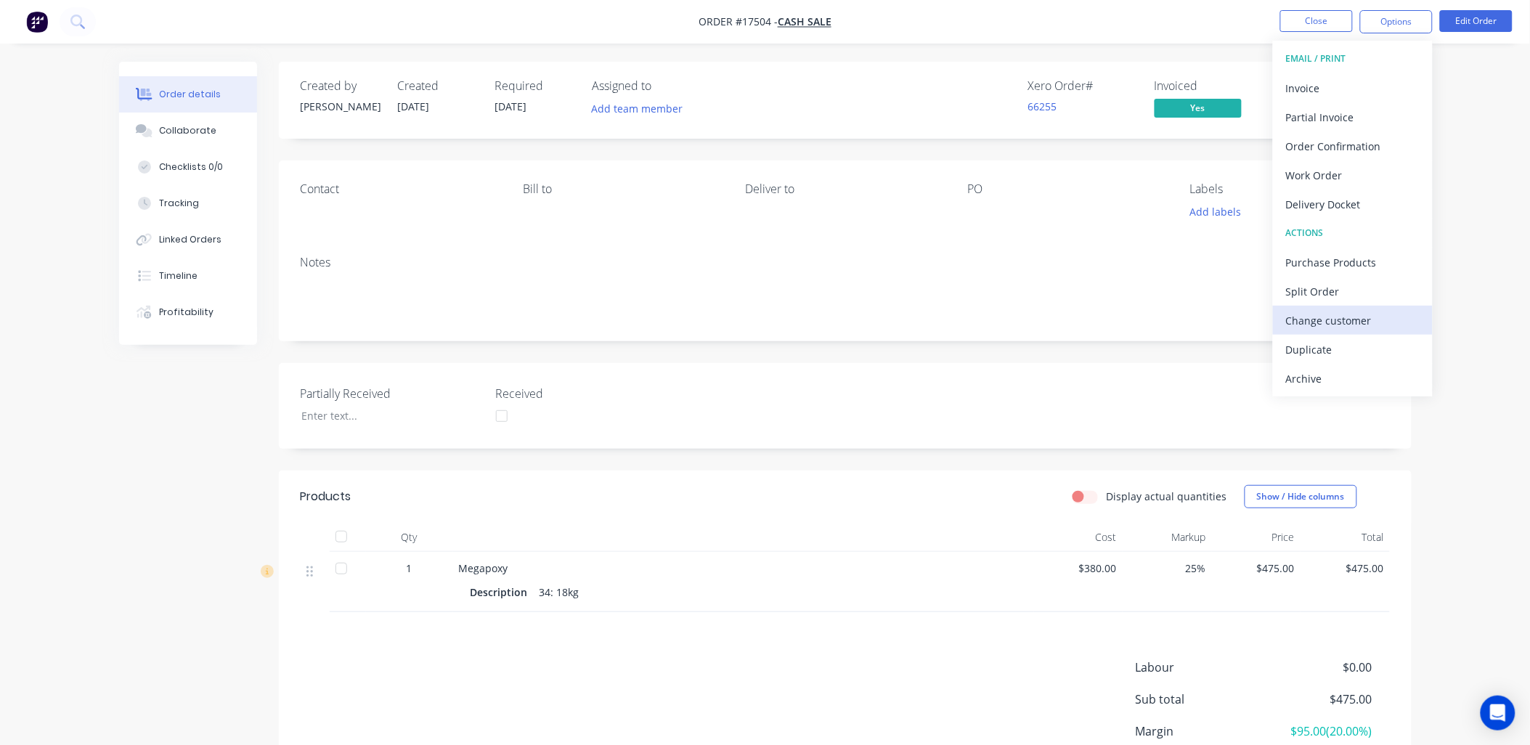
click at [1322, 316] on div "Change customer" at bounding box center [1353, 320] width 134 height 21
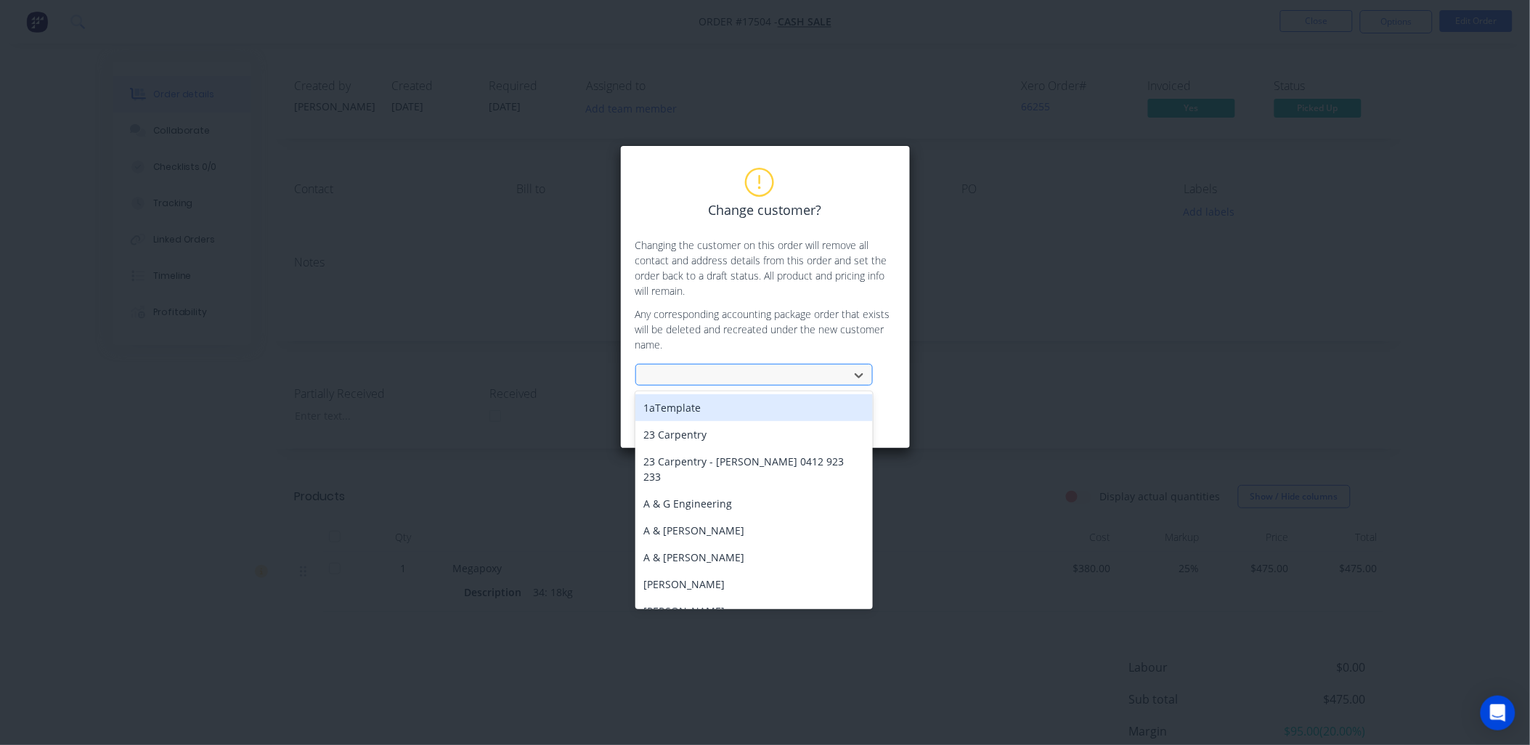
click at [715, 367] on div at bounding box center [745, 376] width 194 height 18
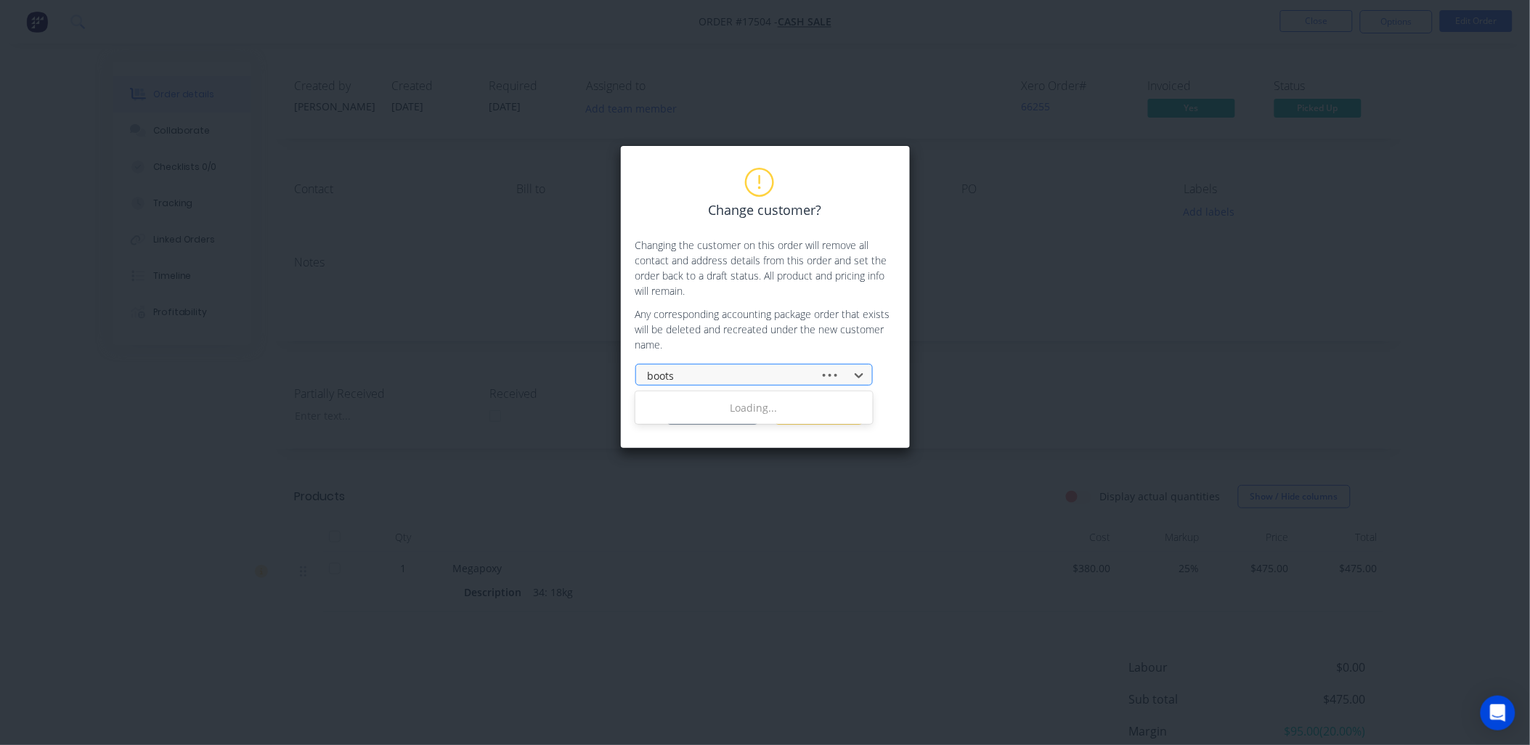
type input "boots c"
click at [731, 403] on div "Boots Civil" at bounding box center [753, 407] width 237 height 27
click at [735, 411] on button "Change customer" at bounding box center [712, 414] width 91 height 22
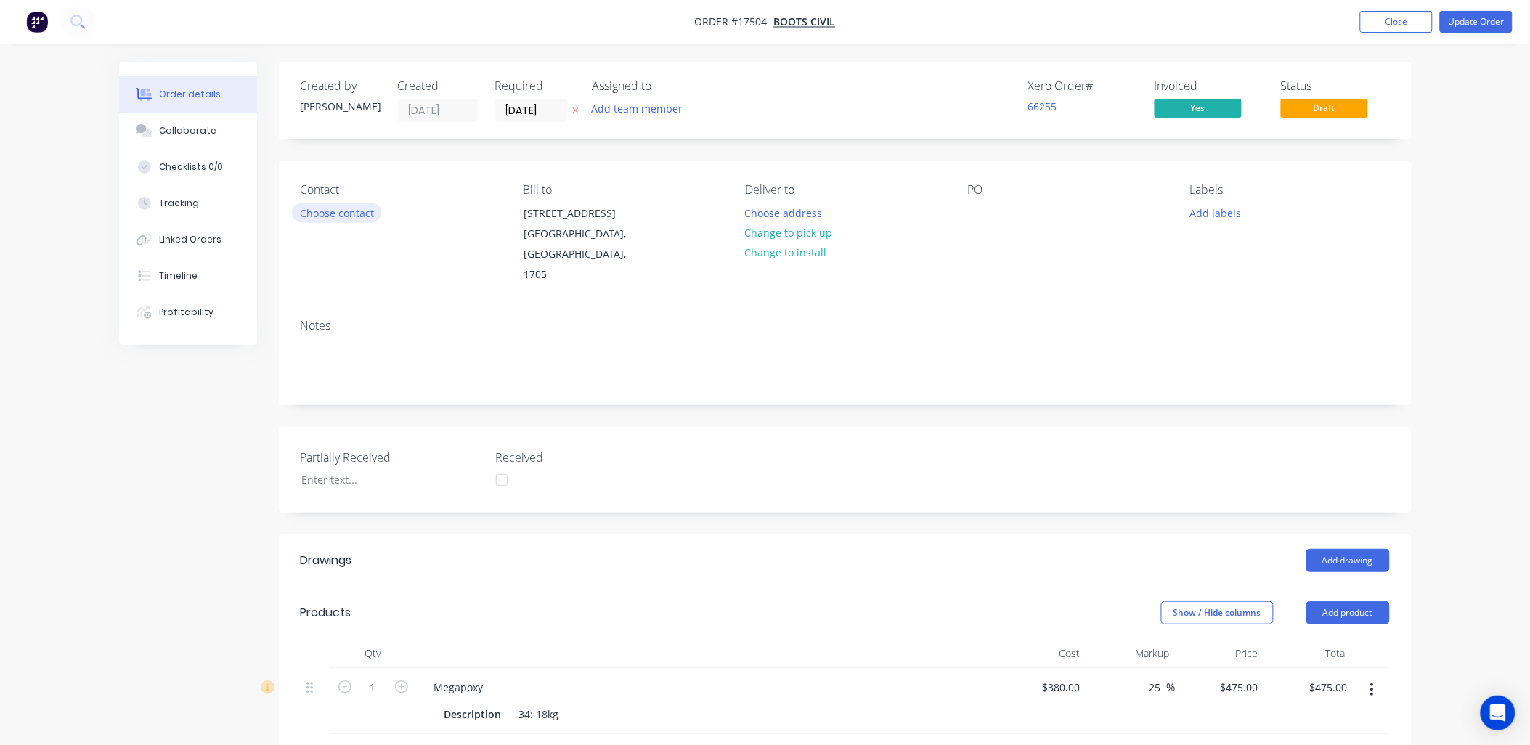
click at [364, 211] on button "Choose contact" at bounding box center [336, 213] width 89 height 20
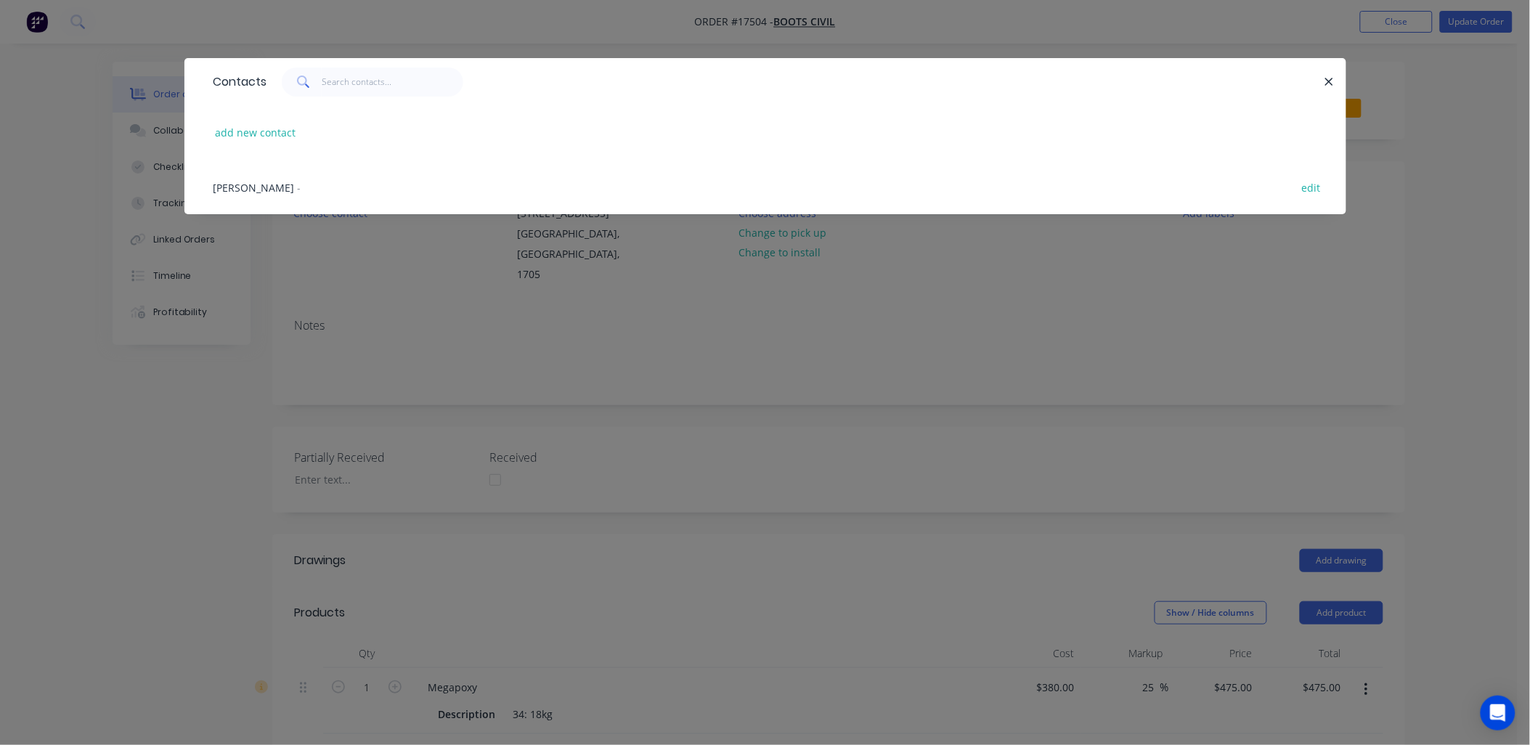
click at [267, 184] on div "Shane Piva -" at bounding box center [258, 187] width 88 height 15
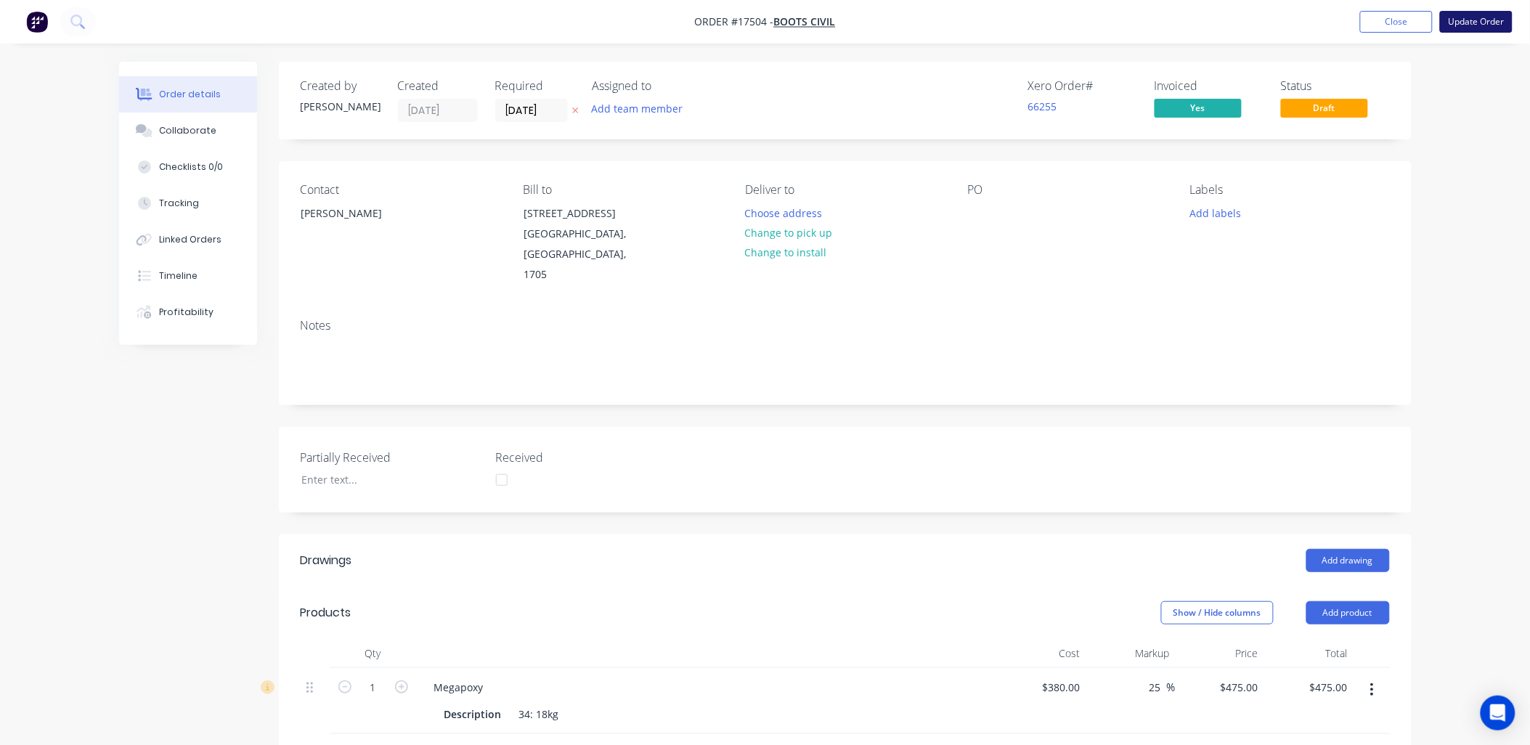
click at [1489, 16] on button "Update Order" at bounding box center [1476, 22] width 73 height 22
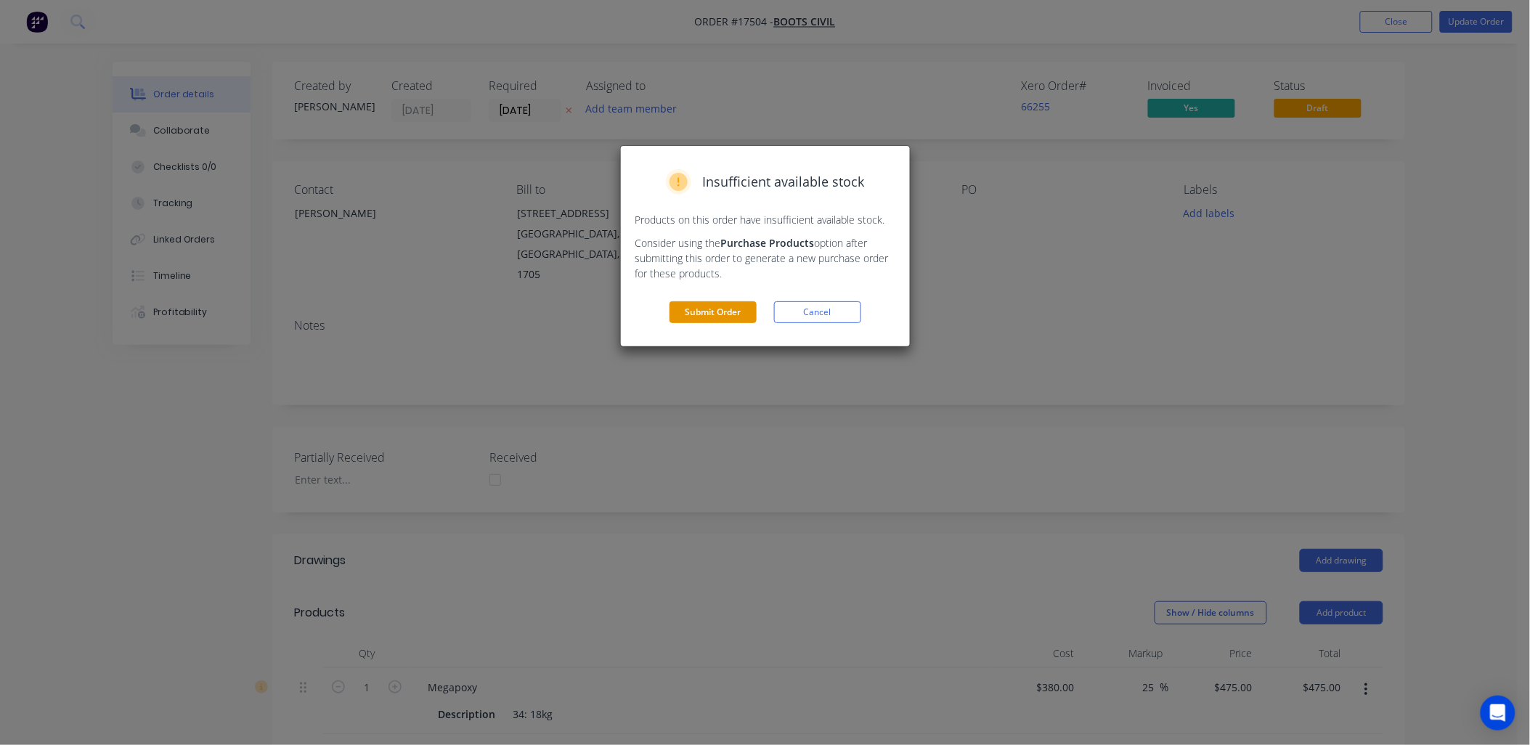
click at [720, 313] on button "Submit Order" at bounding box center [713, 312] width 87 height 22
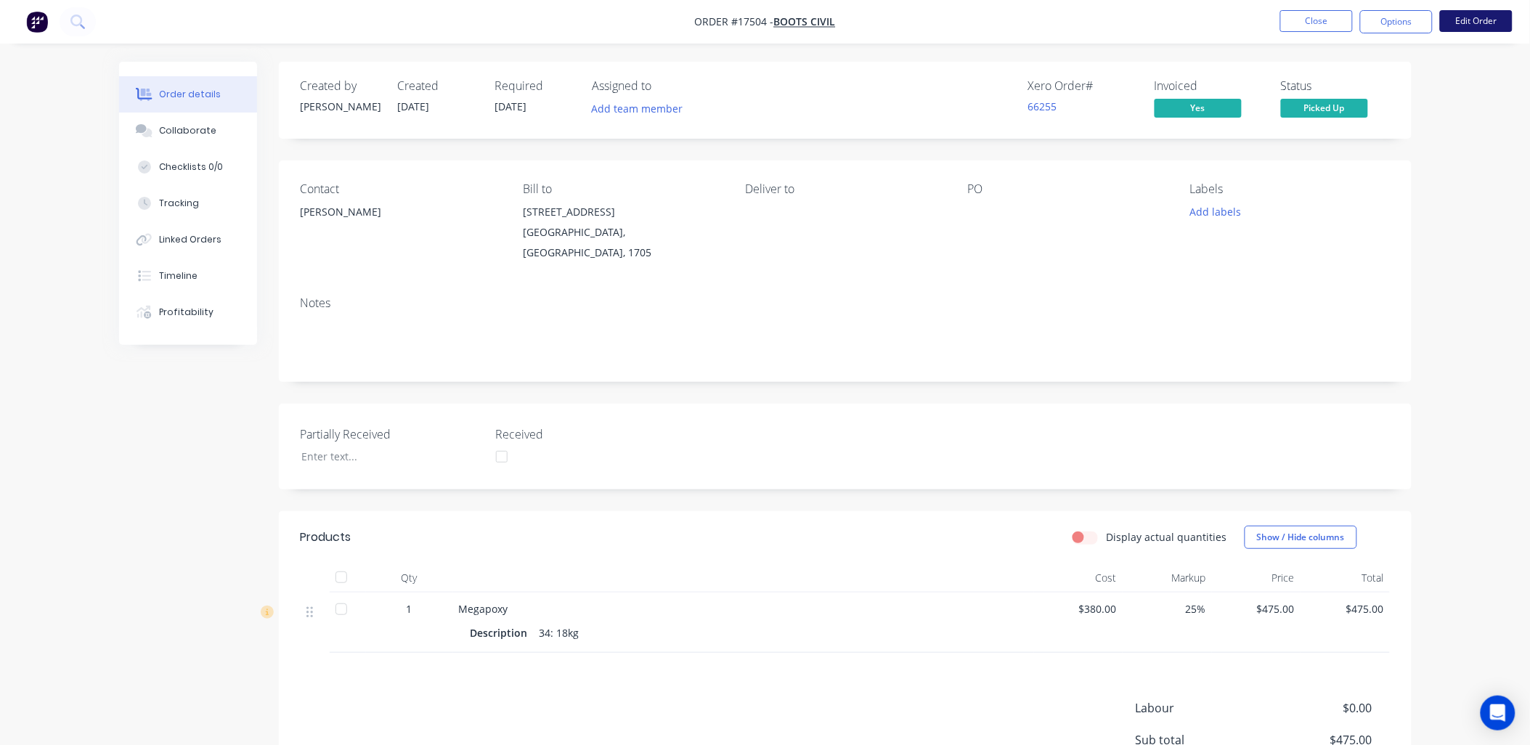
click at [1482, 22] on button "Edit Order" at bounding box center [1476, 21] width 73 height 22
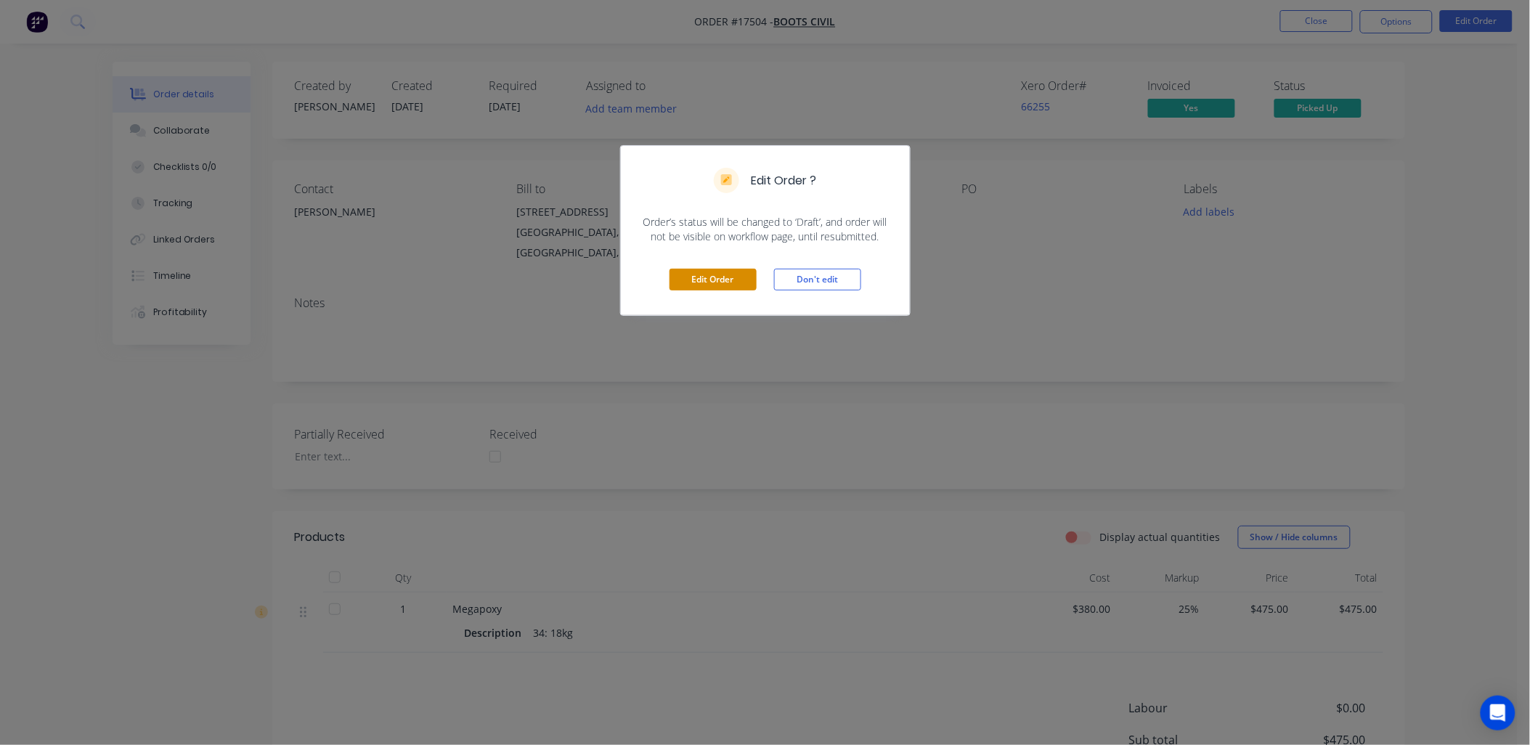
click at [717, 286] on button "Edit Order" at bounding box center [713, 280] width 87 height 22
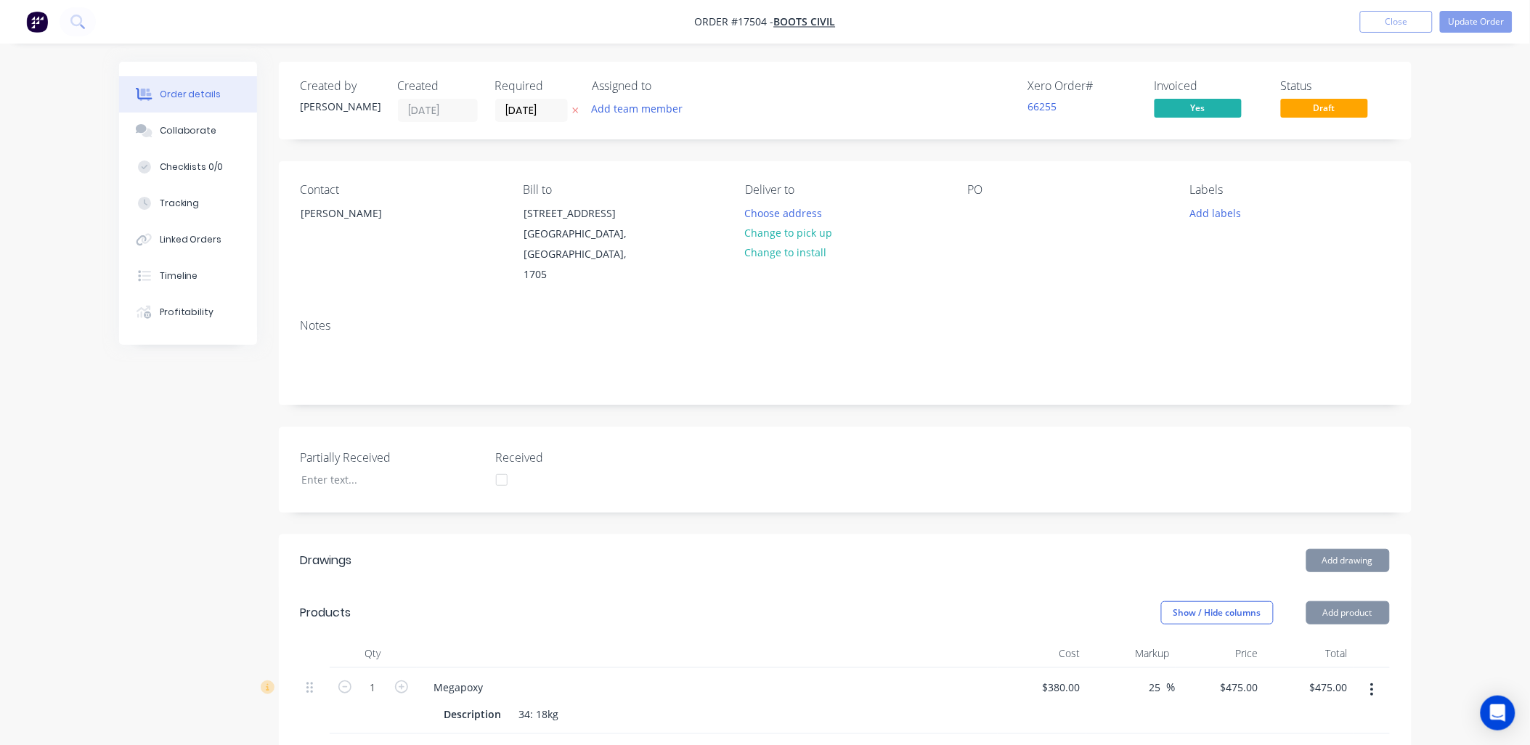
click at [962, 206] on div "Contact Shane Piva Bill to 242 Wamoon Avenue, Leeton NSW 2705 Leeton, Australia…" at bounding box center [845, 234] width 1133 height 146
click at [977, 219] on div at bounding box center [979, 213] width 23 height 21
click at [811, 233] on button "Change to pick up" at bounding box center [788, 233] width 103 height 20
click at [1463, 18] on button "Update Order" at bounding box center [1476, 22] width 73 height 22
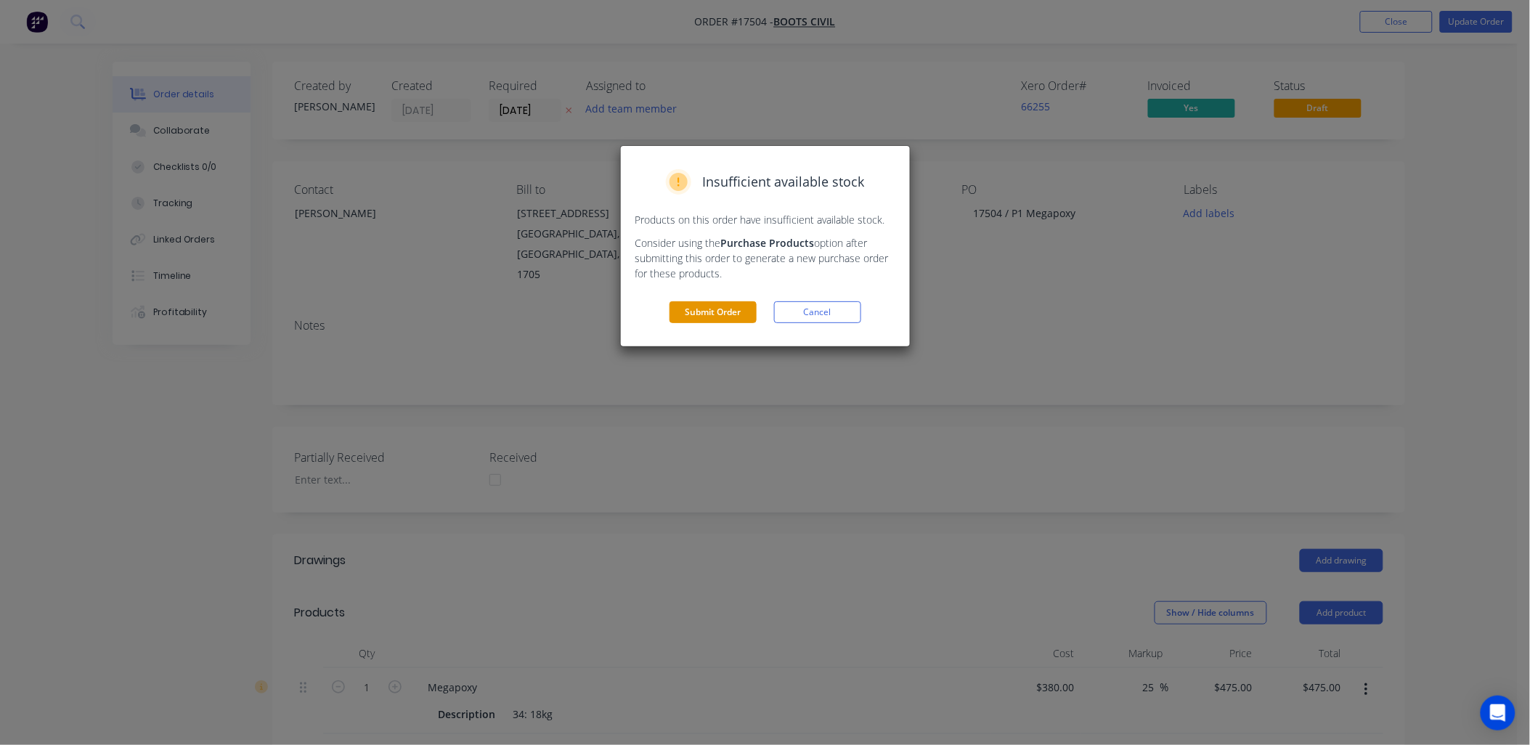
click at [731, 317] on button "Submit Order" at bounding box center [713, 312] width 87 height 22
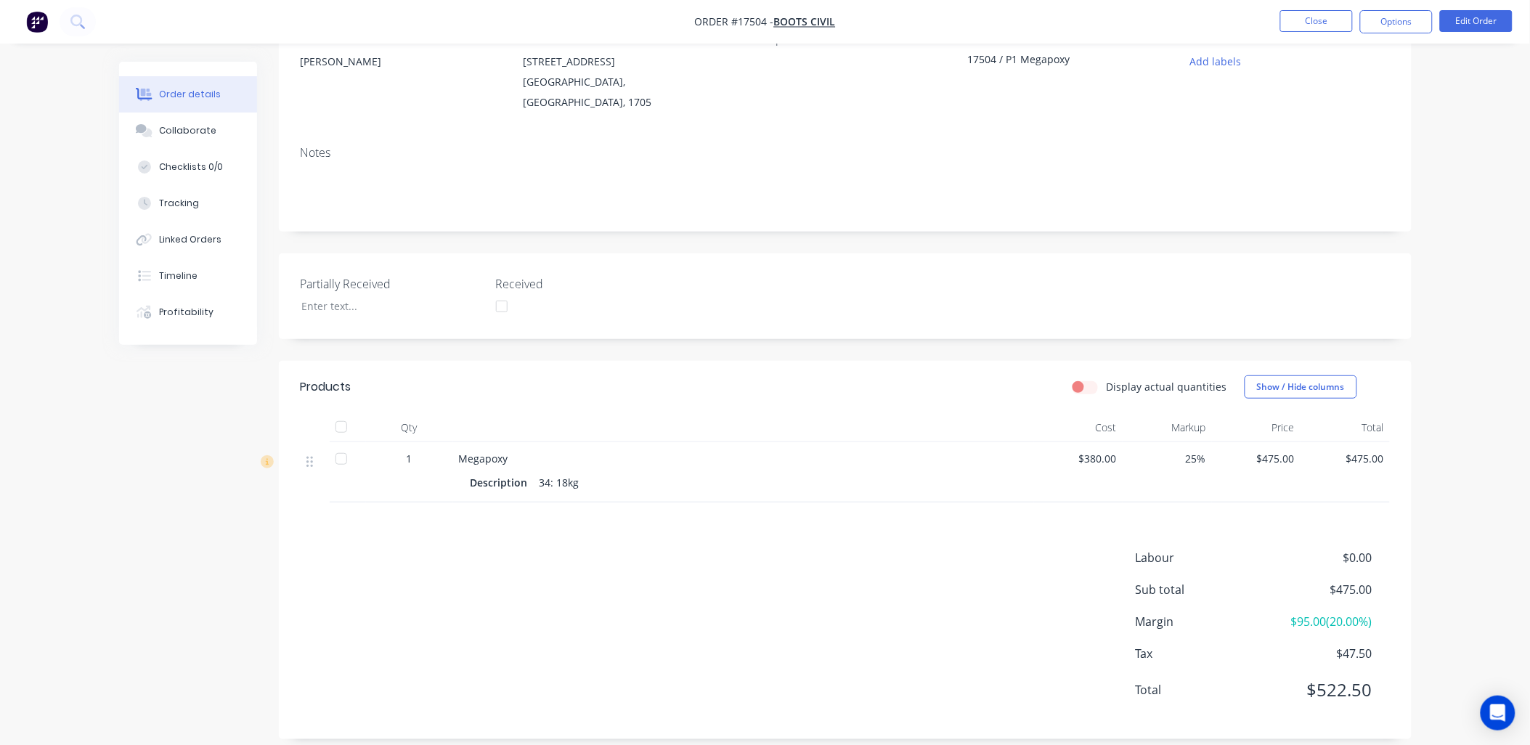
scroll to position [153, 0]
click at [339, 412] on div at bounding box center [341, 424] width 29 height 29
click at [1330, 22] on button "Close" at bounding box center [1316, 21] width 73 height 22
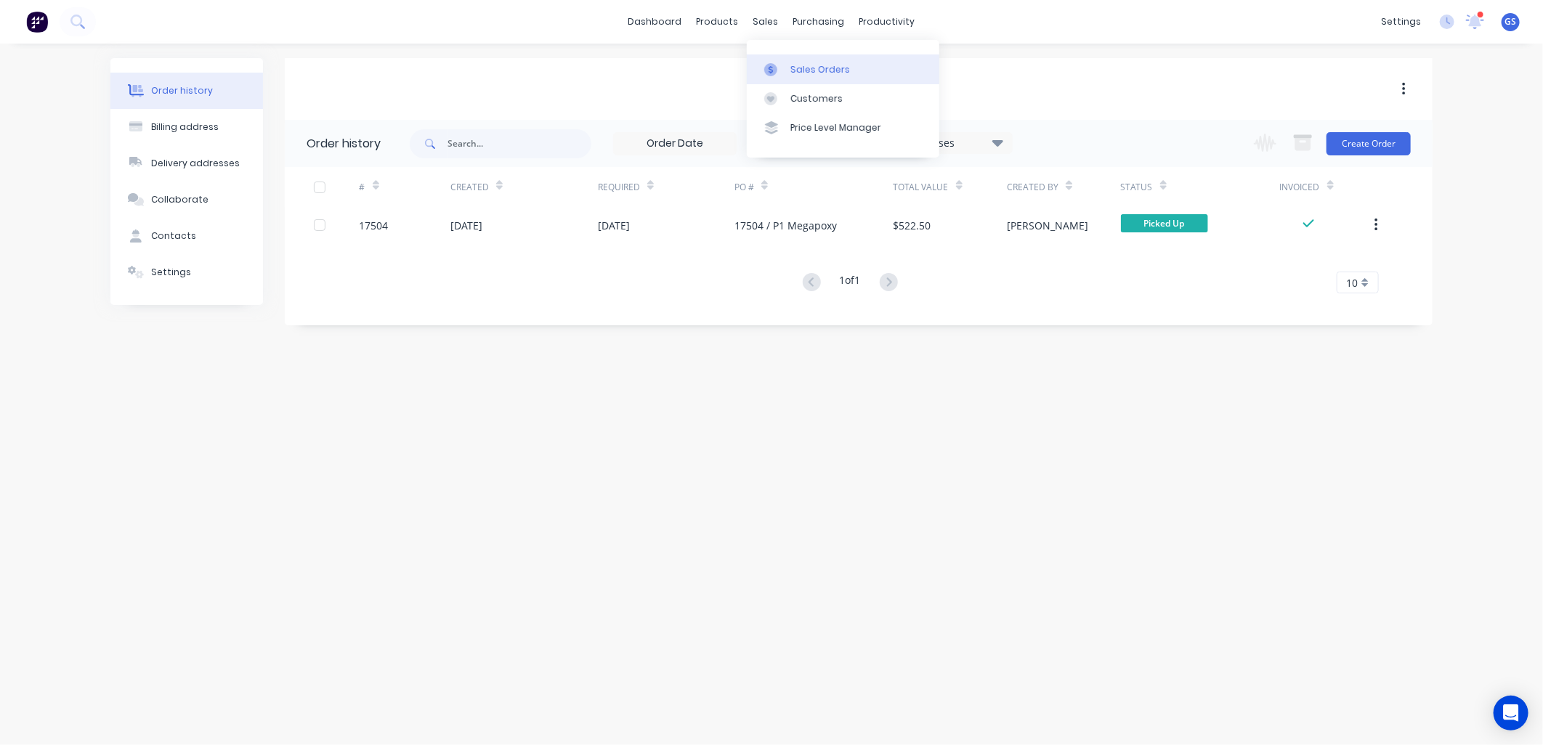
click at [802, 67] on div "Sales Orders" at bounding box center [820, 69] width 60 height 13
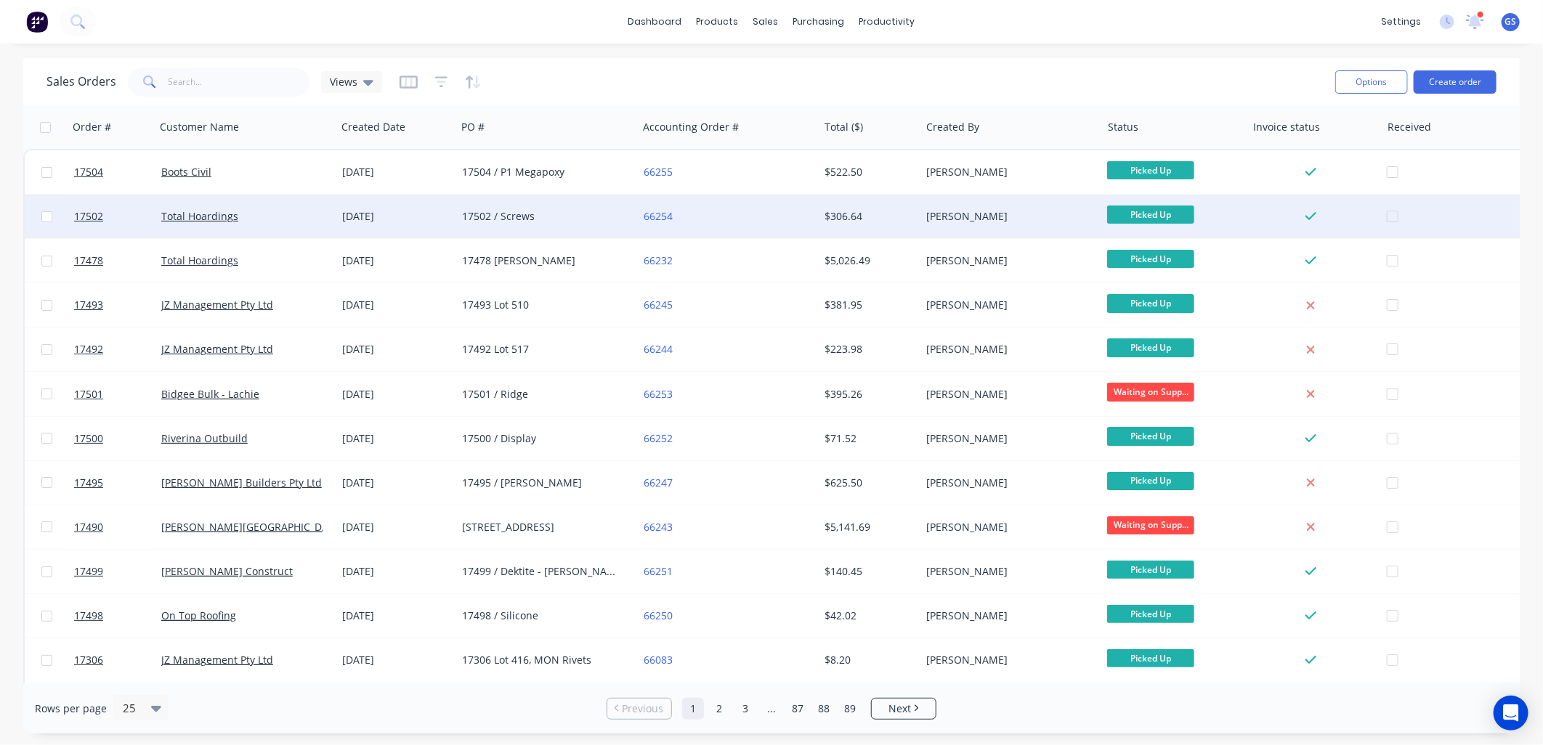
click at [505, 211] on div "17502 / Screws" at bounding box center [542, 216] width 161 height 15
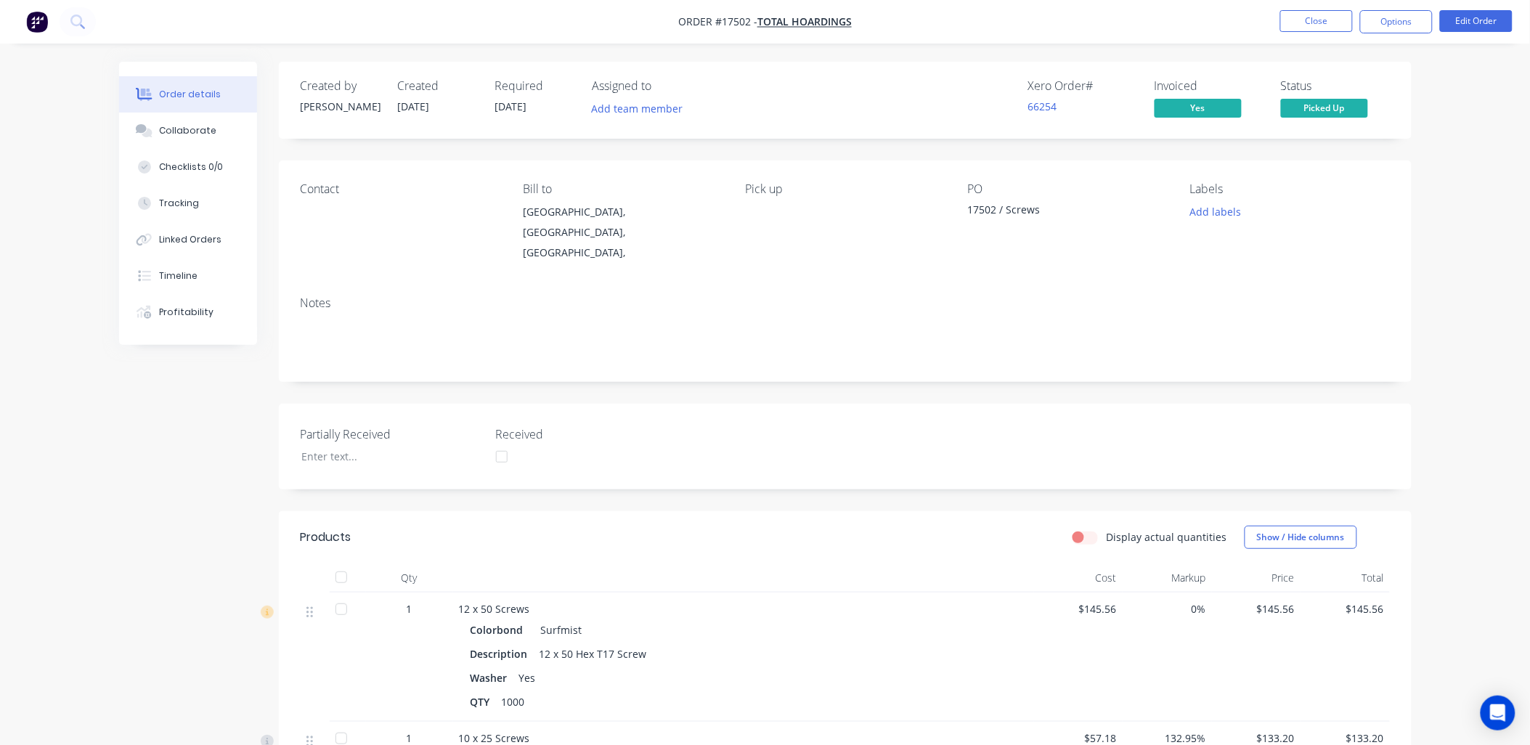
drag, startPoint x: 343, startPoint y: 566, endPoint x: 360, endPoint y: 558, distance: 19.5
click at [343, 565] on div at bounding box center [341, 577] width 29 height 29
click at [1329, 15] on button "Close" at bounding box center [1316, 21] width 73 height 22
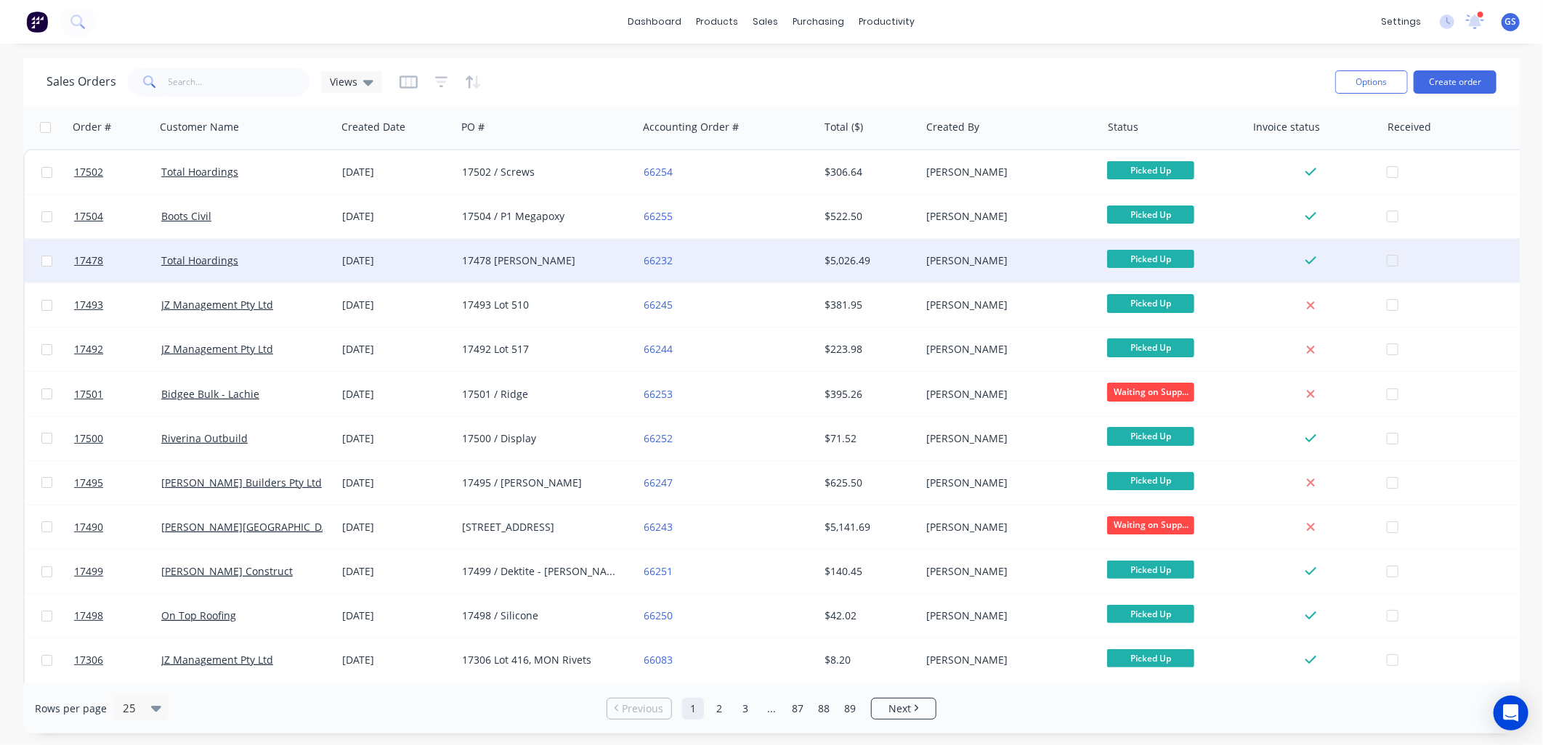
click at [525, 264] on div "17478 [PERSON_NAME]" at bounding box center [542, 260] width 161 height 15
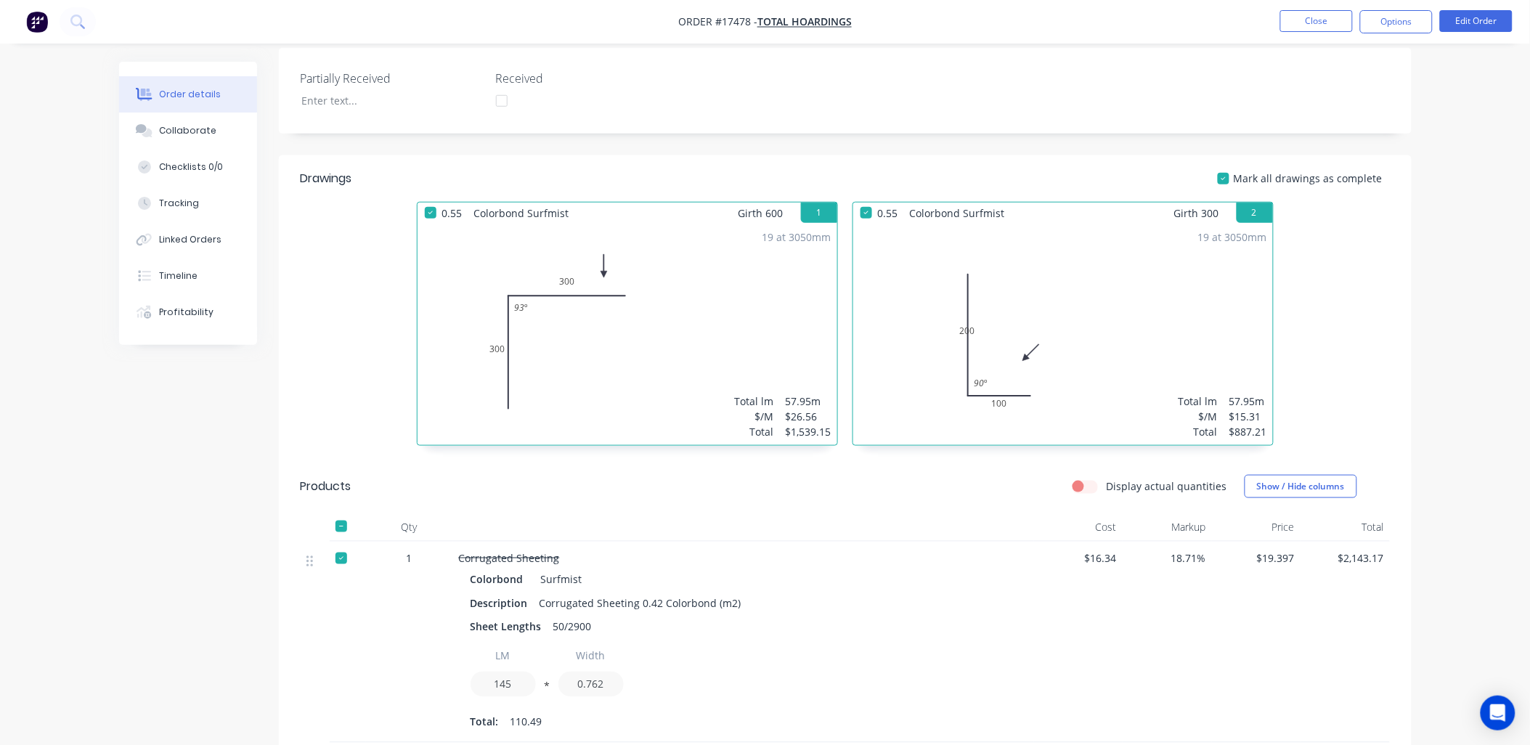
scroll to position [564, 0]
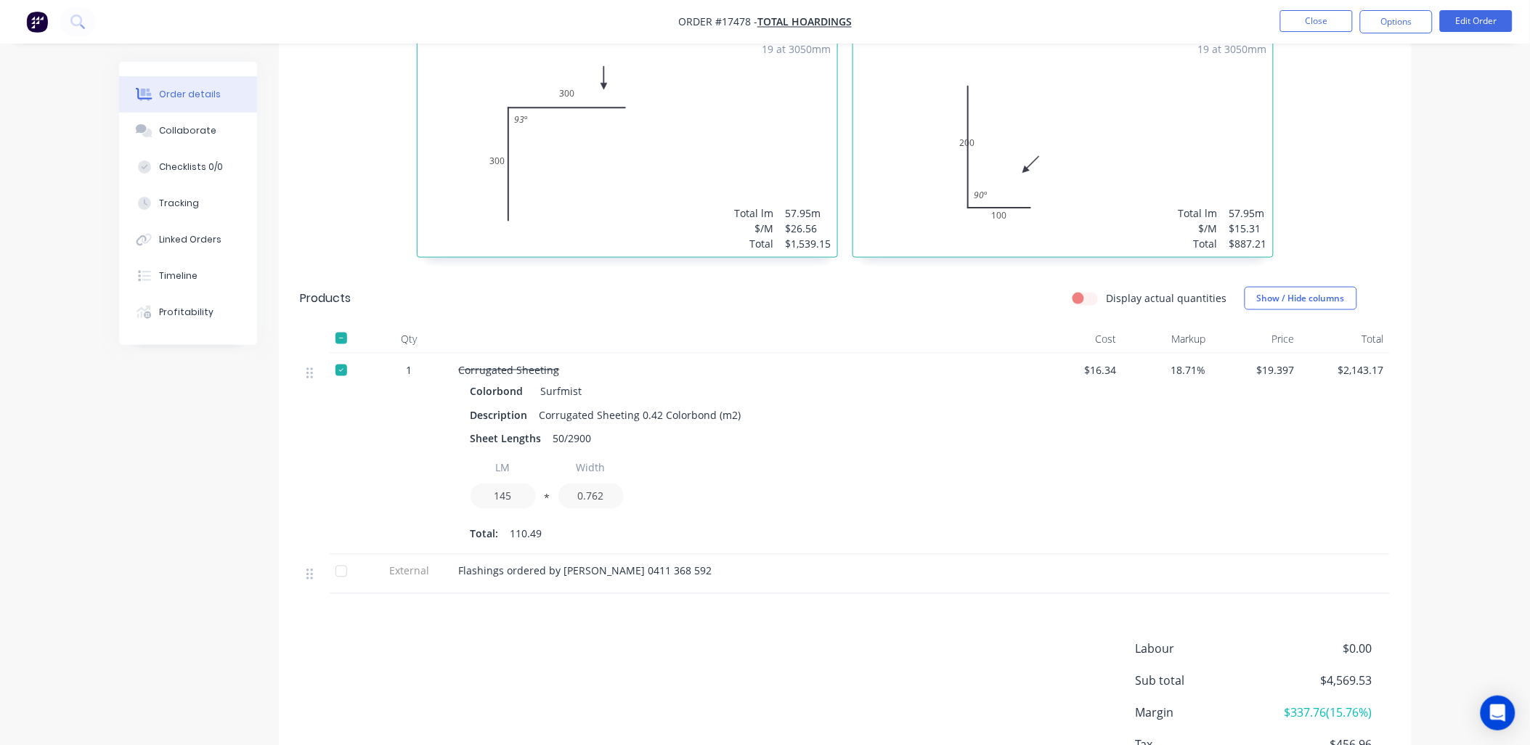
click at [338, 557] on div at bounding box center [341, 571] width 29 height 29
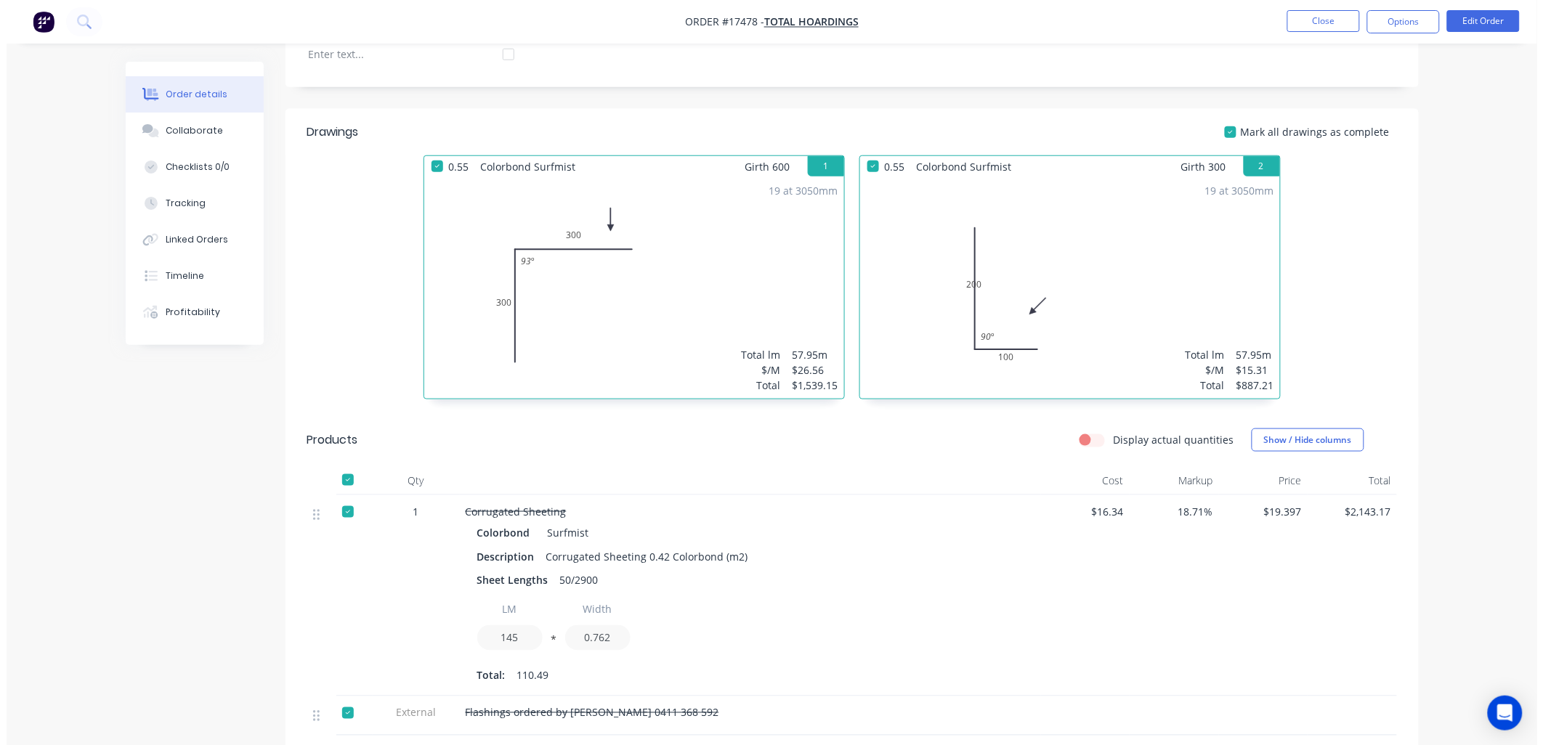
scroll to position [0, 0]
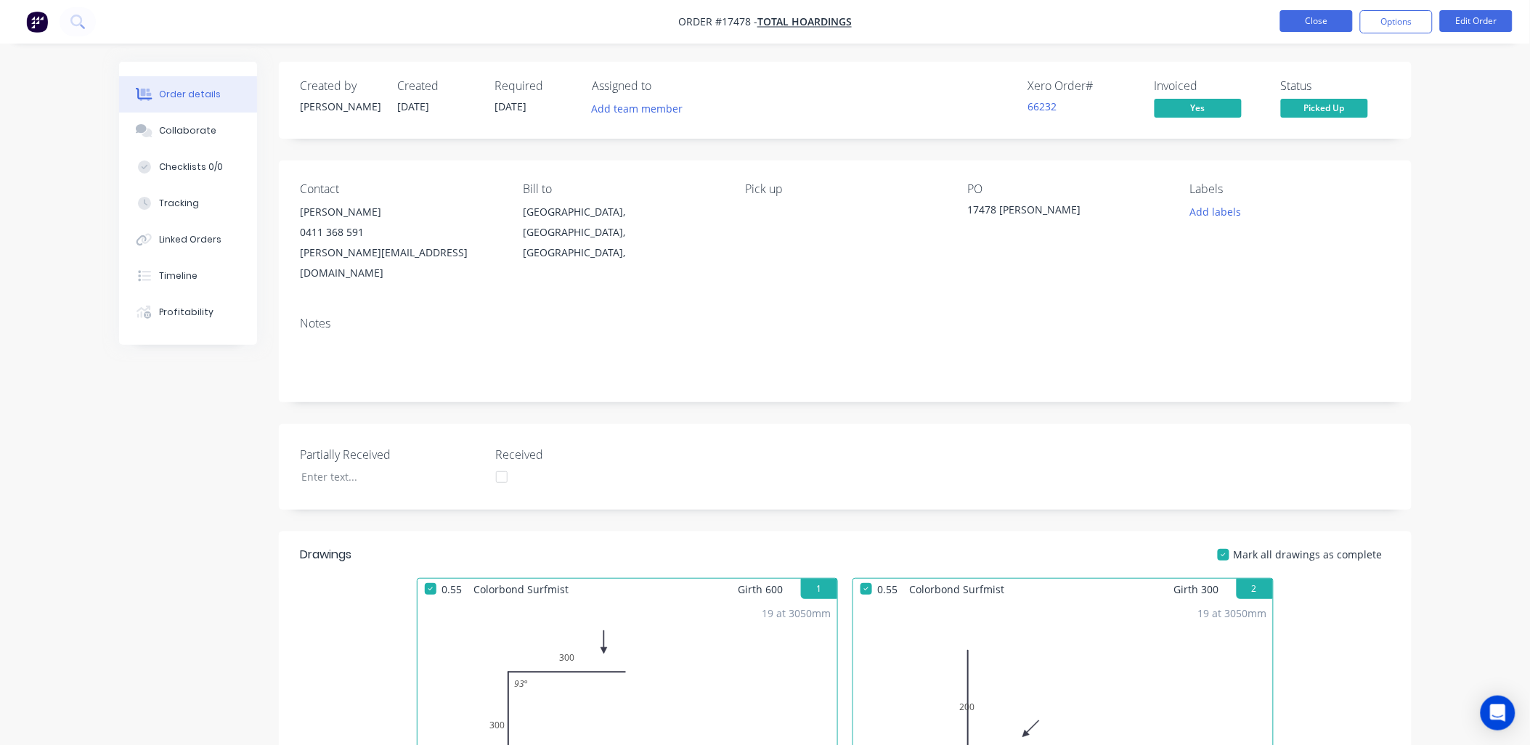
click at [1318, 19] on button "Close" at bounding box center [1316, 21] width 73 height 22
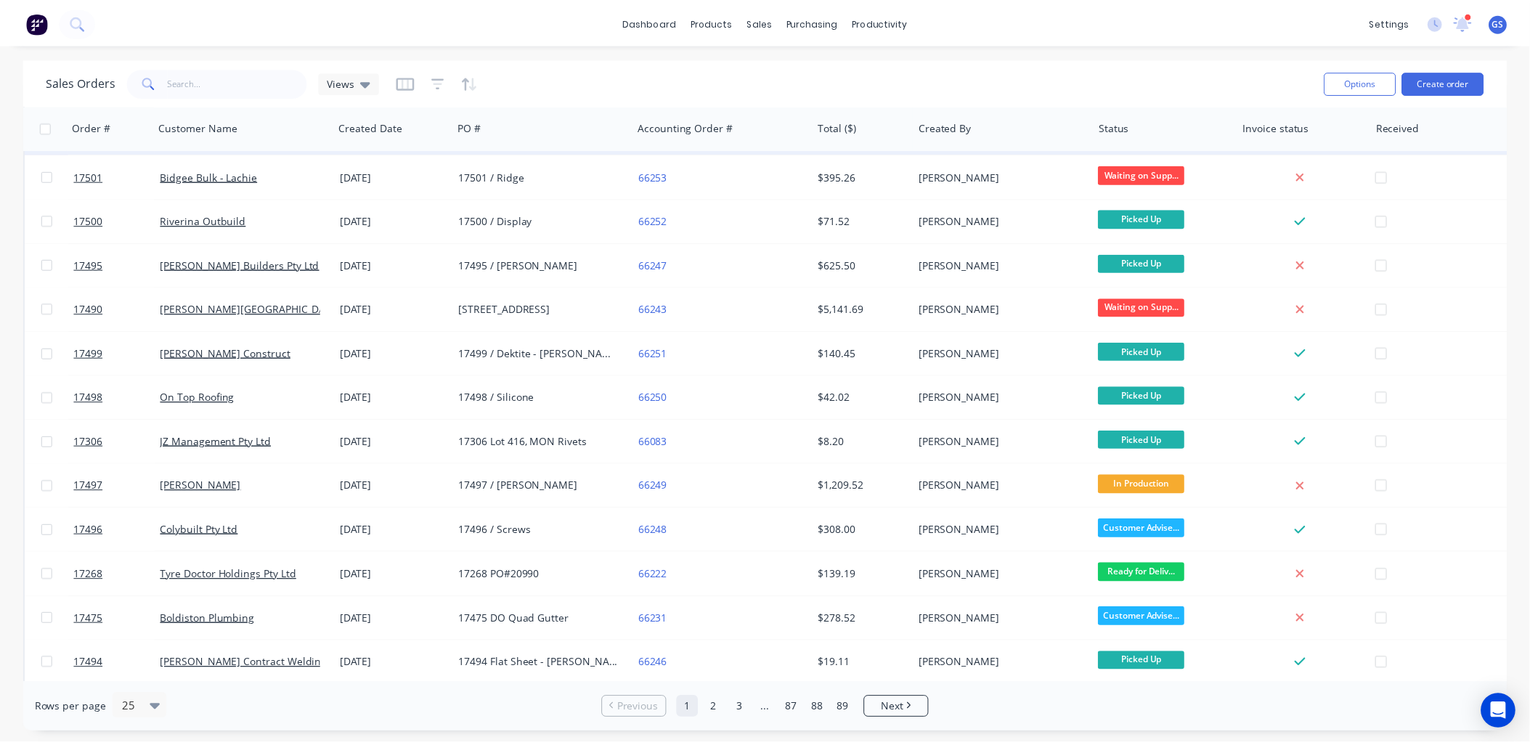
scroll to position [242, 0]
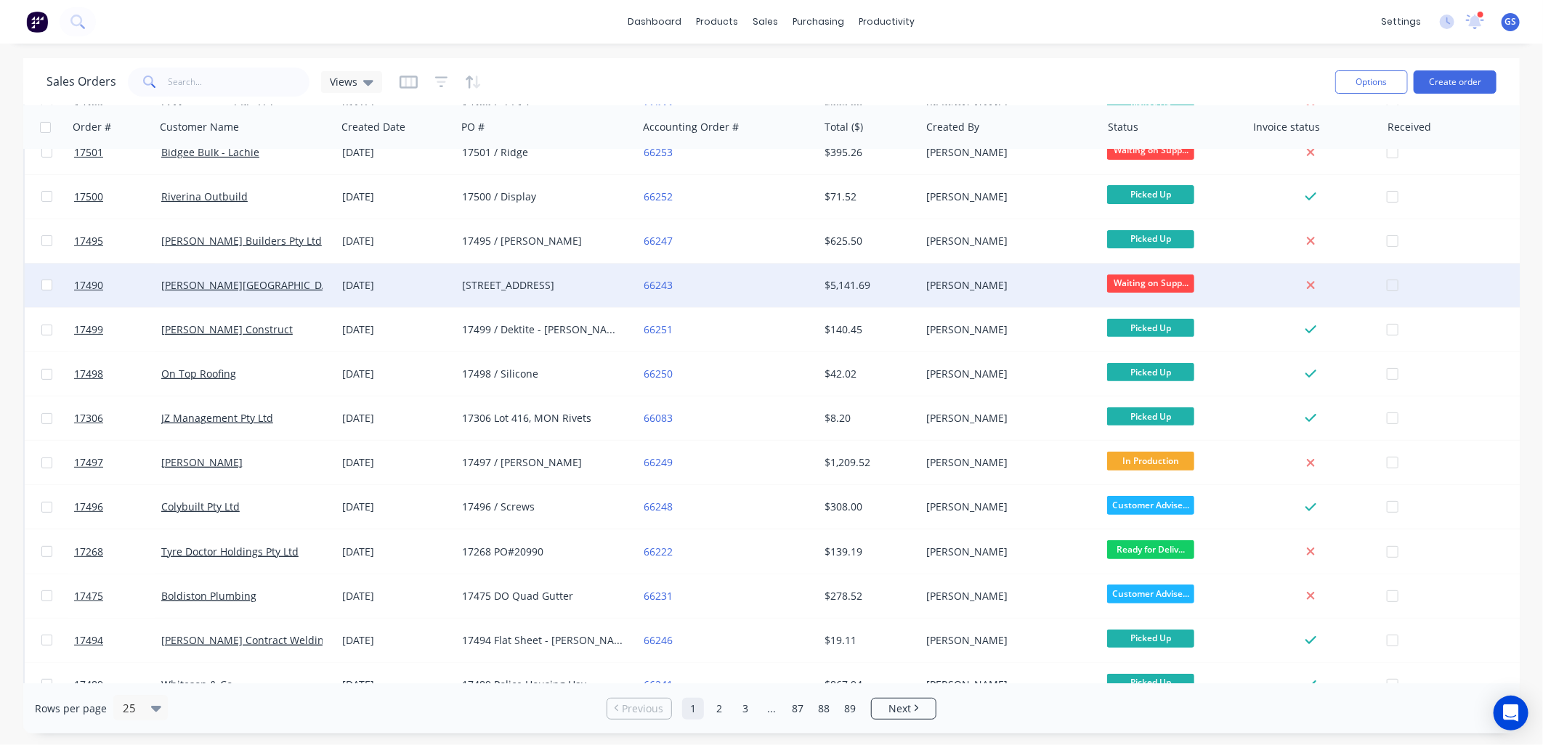
click at [518, 289] on div "[STREET_ADDRESS]" at bounding box center [542, 285] width 161 height 15
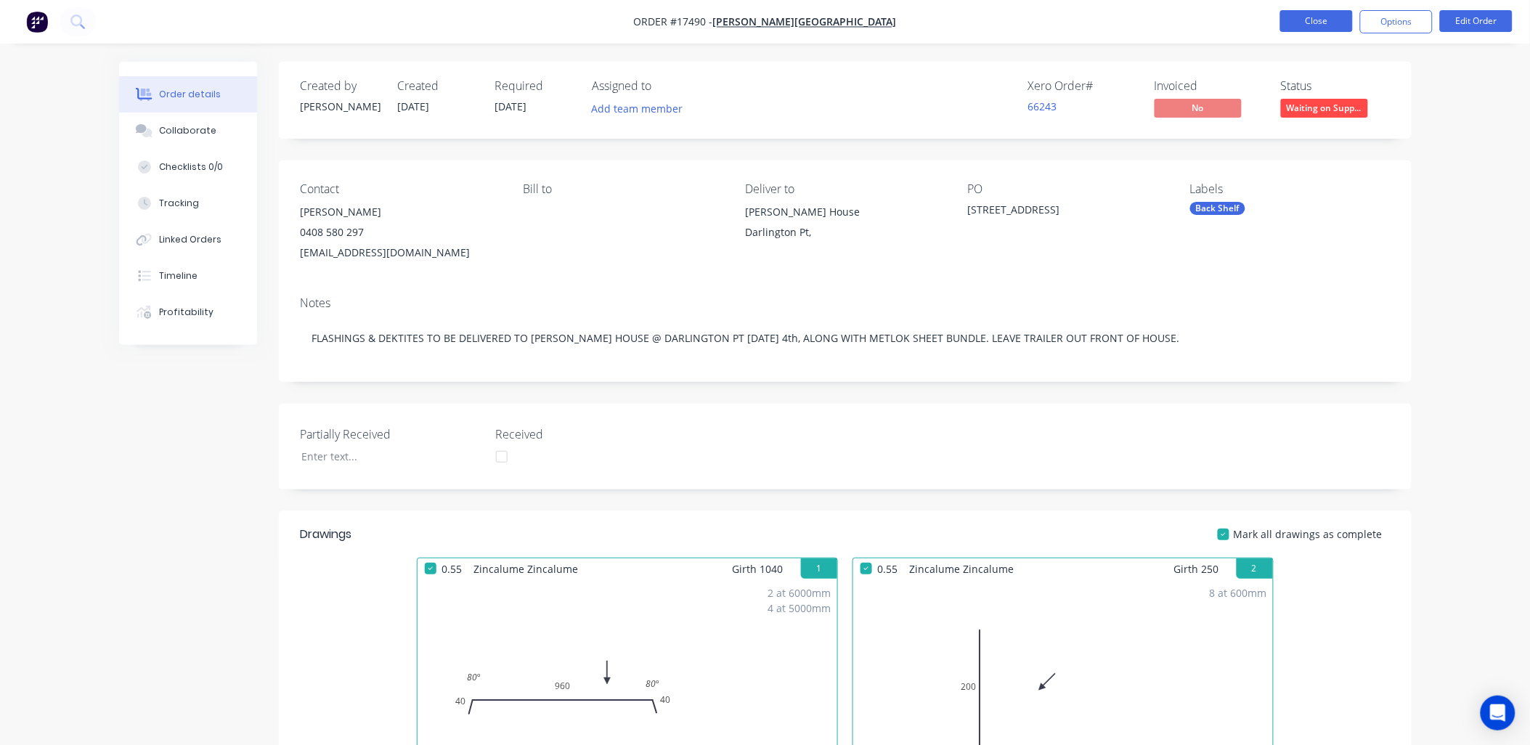
click at [1331, 22] on button "Close" at bounding box center [1316, 21] width 73 height 22
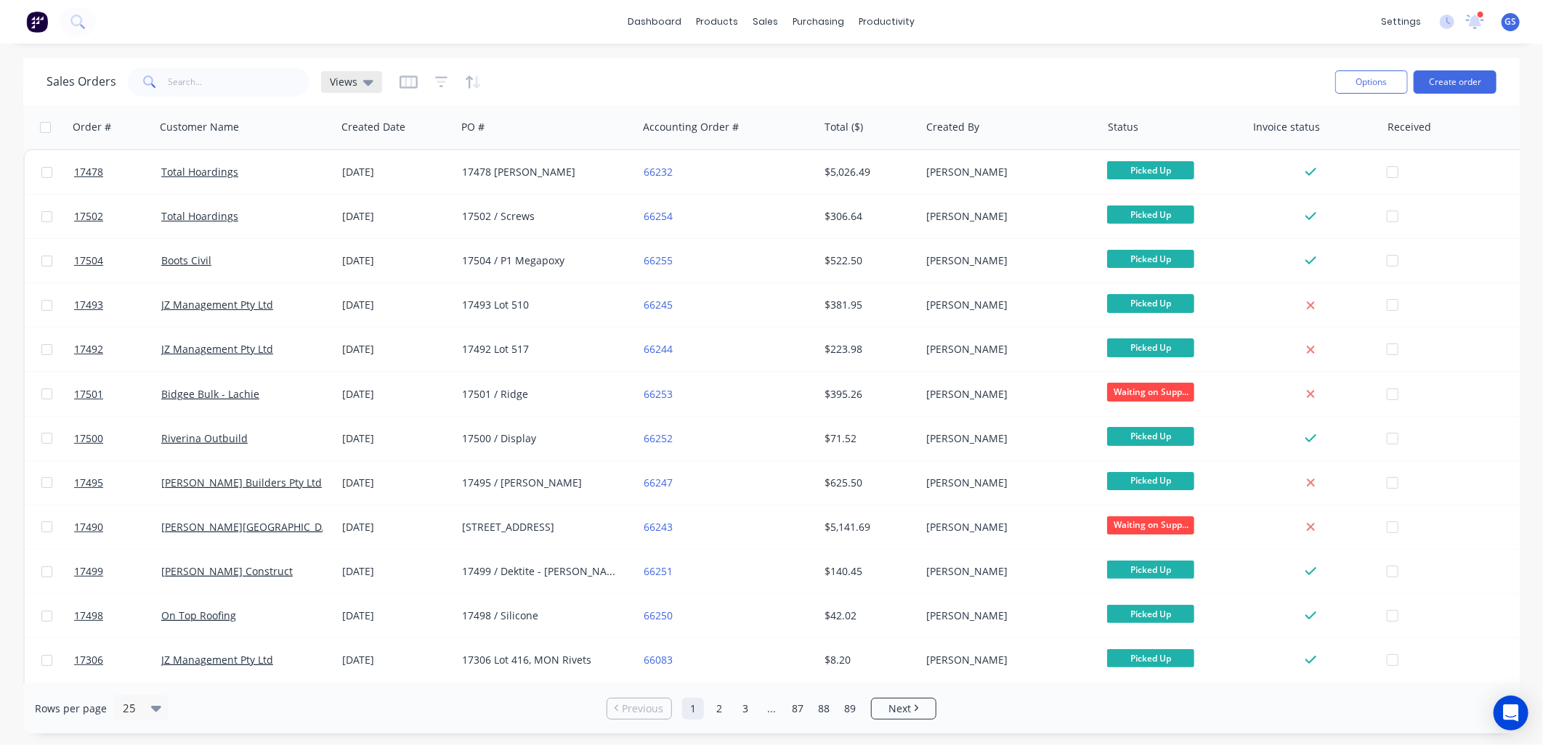
click at [365, 82] on icon at bounding box center [368, 83] width 10 height 6
click at [375, 231] on button "Not Invoiced" at bounding box center [408, 234] width 166 height 17
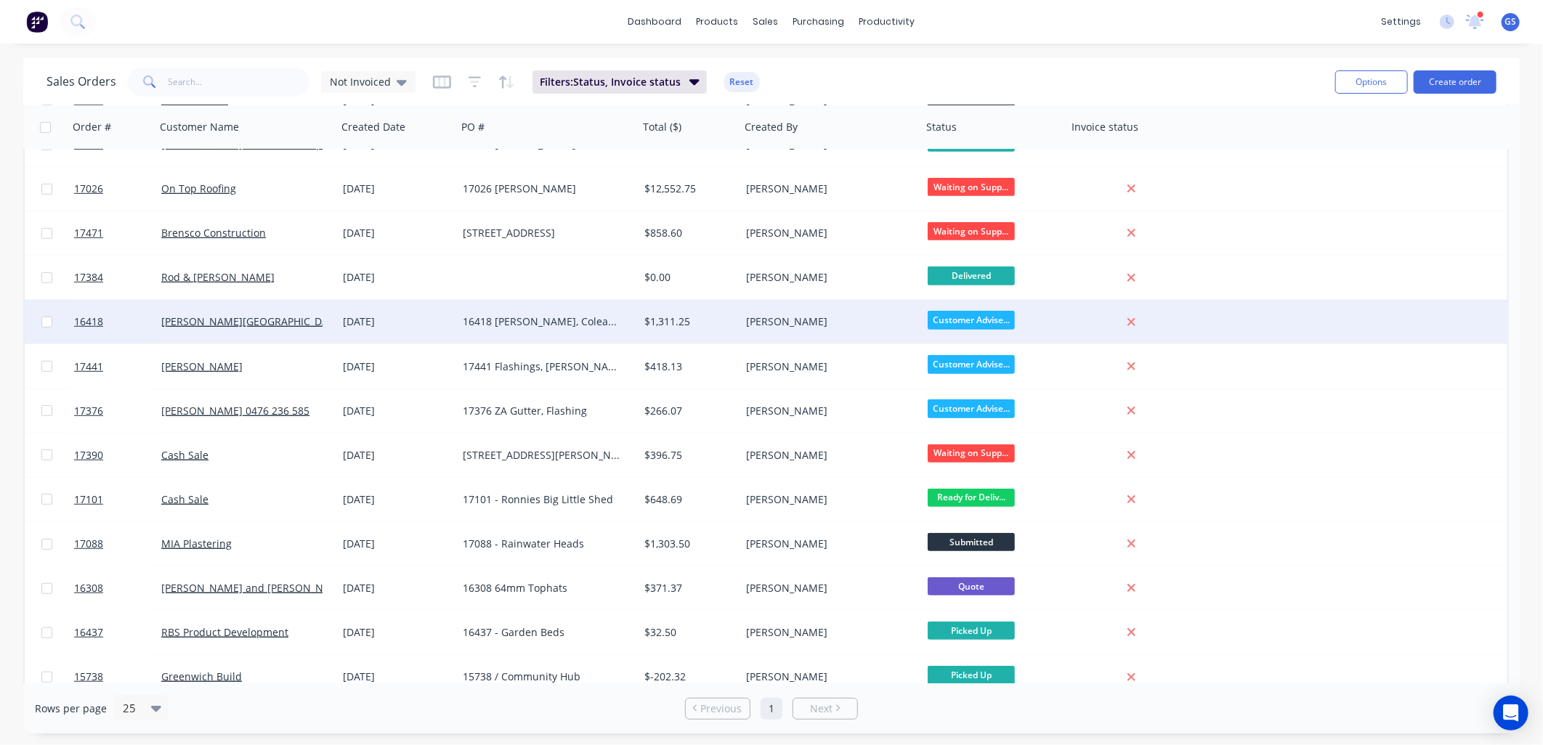
scroll to position [441, 0]
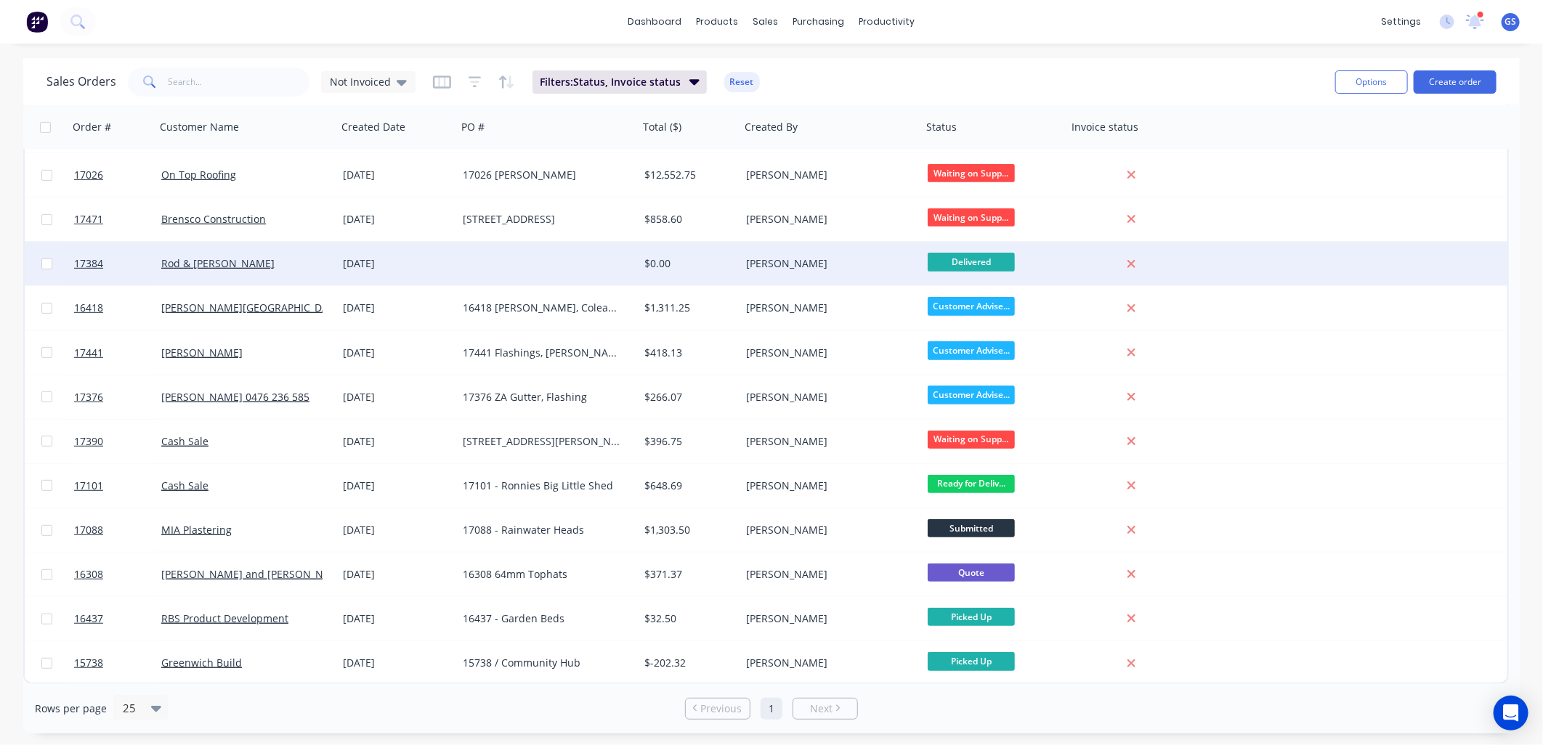
click at [548, 262] on div at bounding box center [548, 264] width 182 height 44
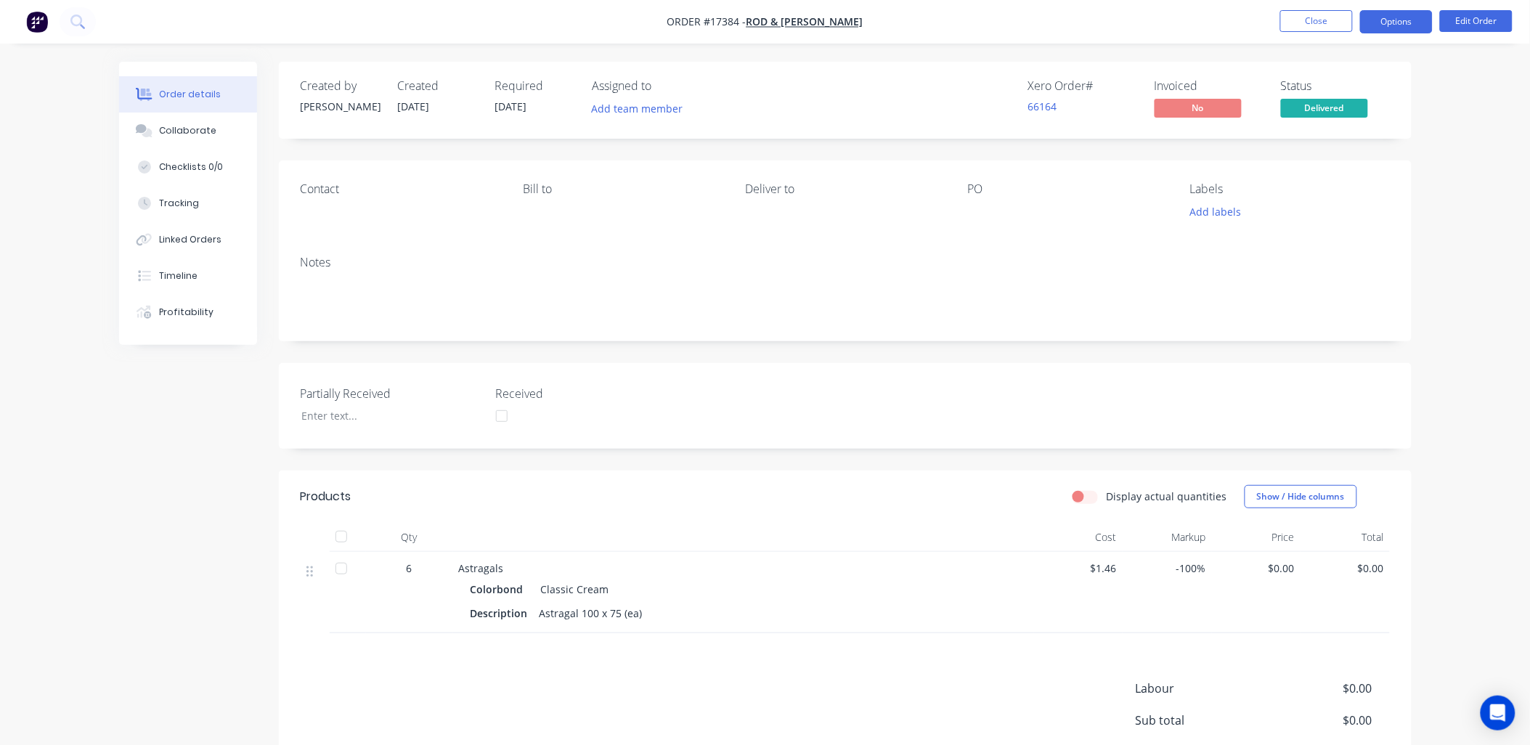
click at [1402, 25] on button "Options" at bounding box center [1396, 21] width 73 height 23
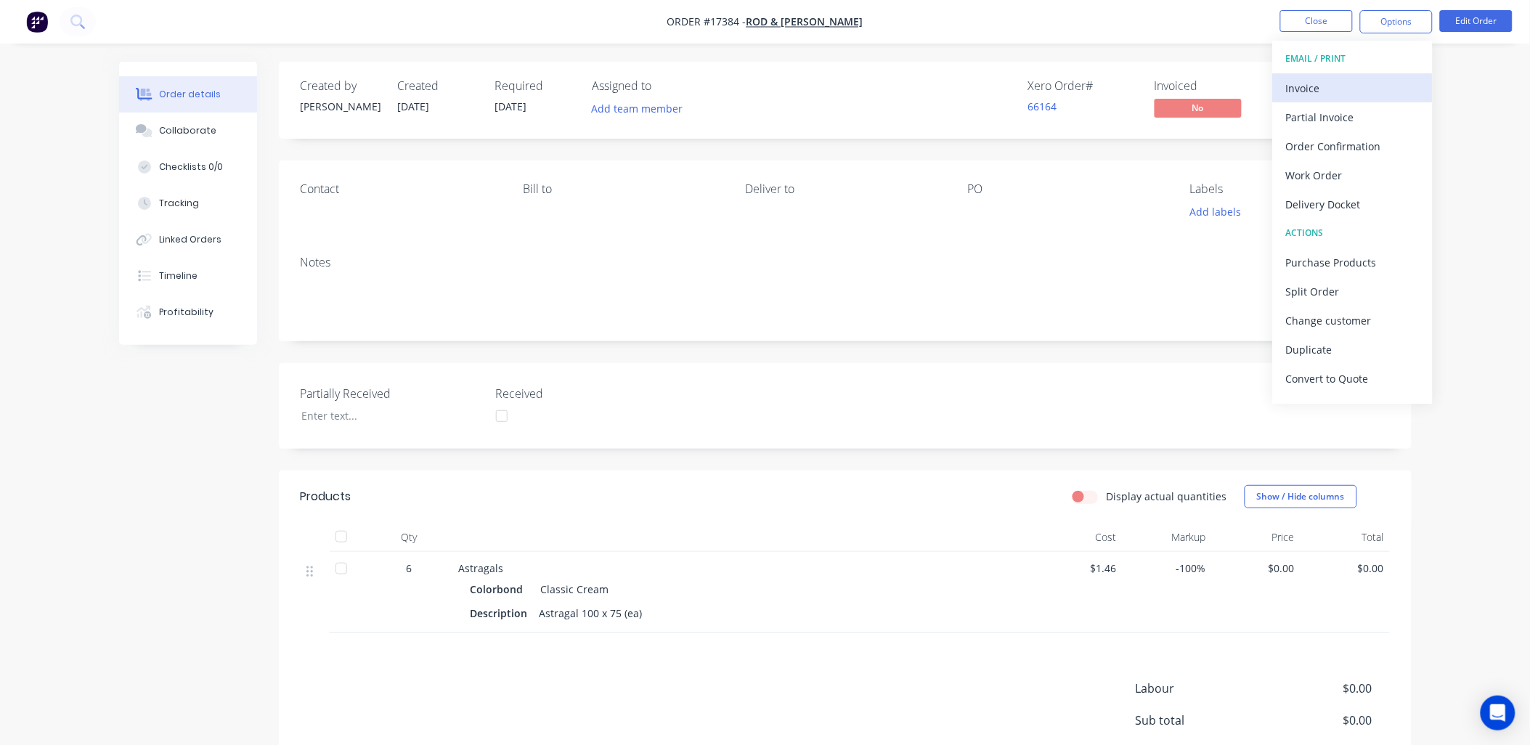
click at [1334, 78] on div "Invoice" at bounding box center [1353, 88] width 134 height 21
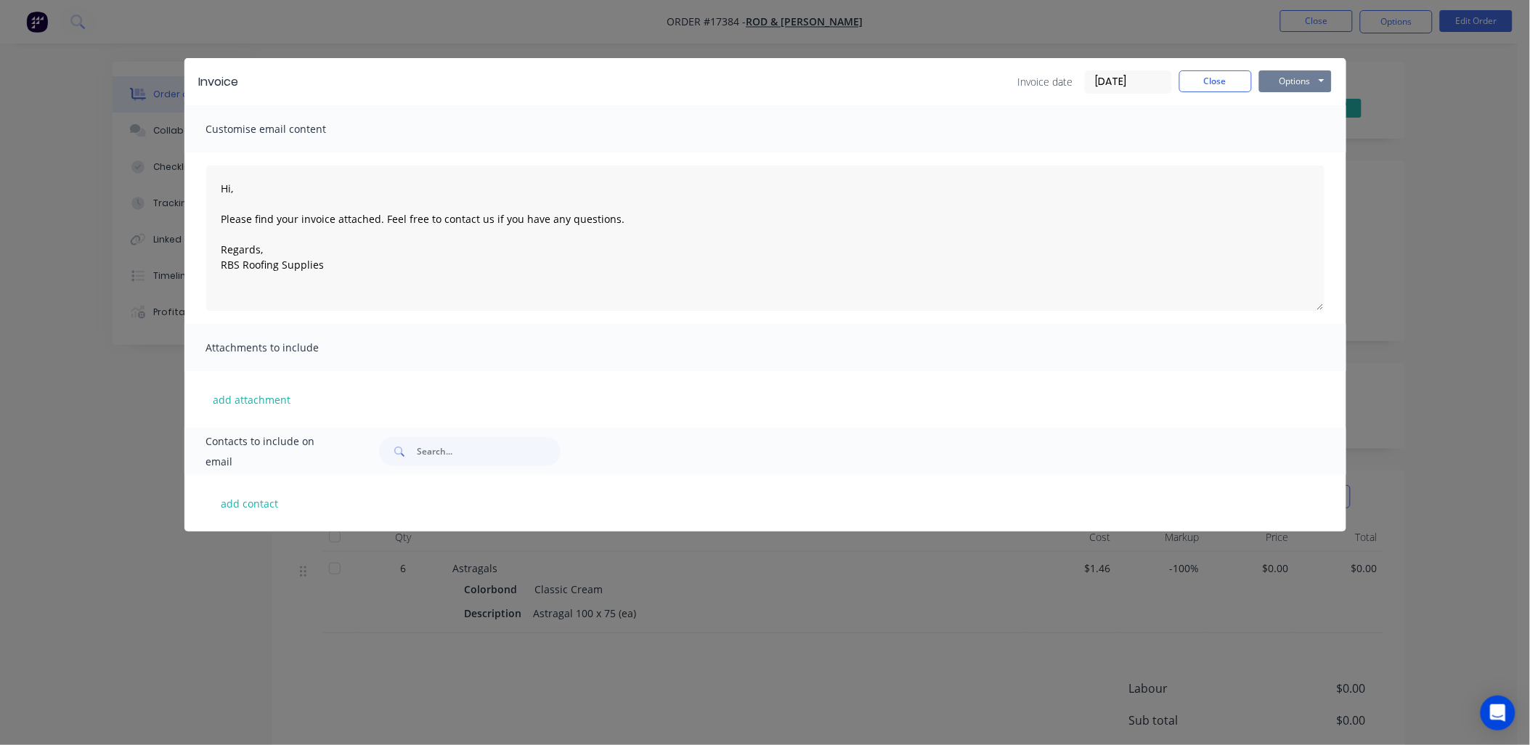
click at [1312, 78] on button "Options" at bounding box center [1295, 81] width 73 height 22
click at [1297, 126] on button "Print" at bounding box center [1305, 131] width 93 height 24
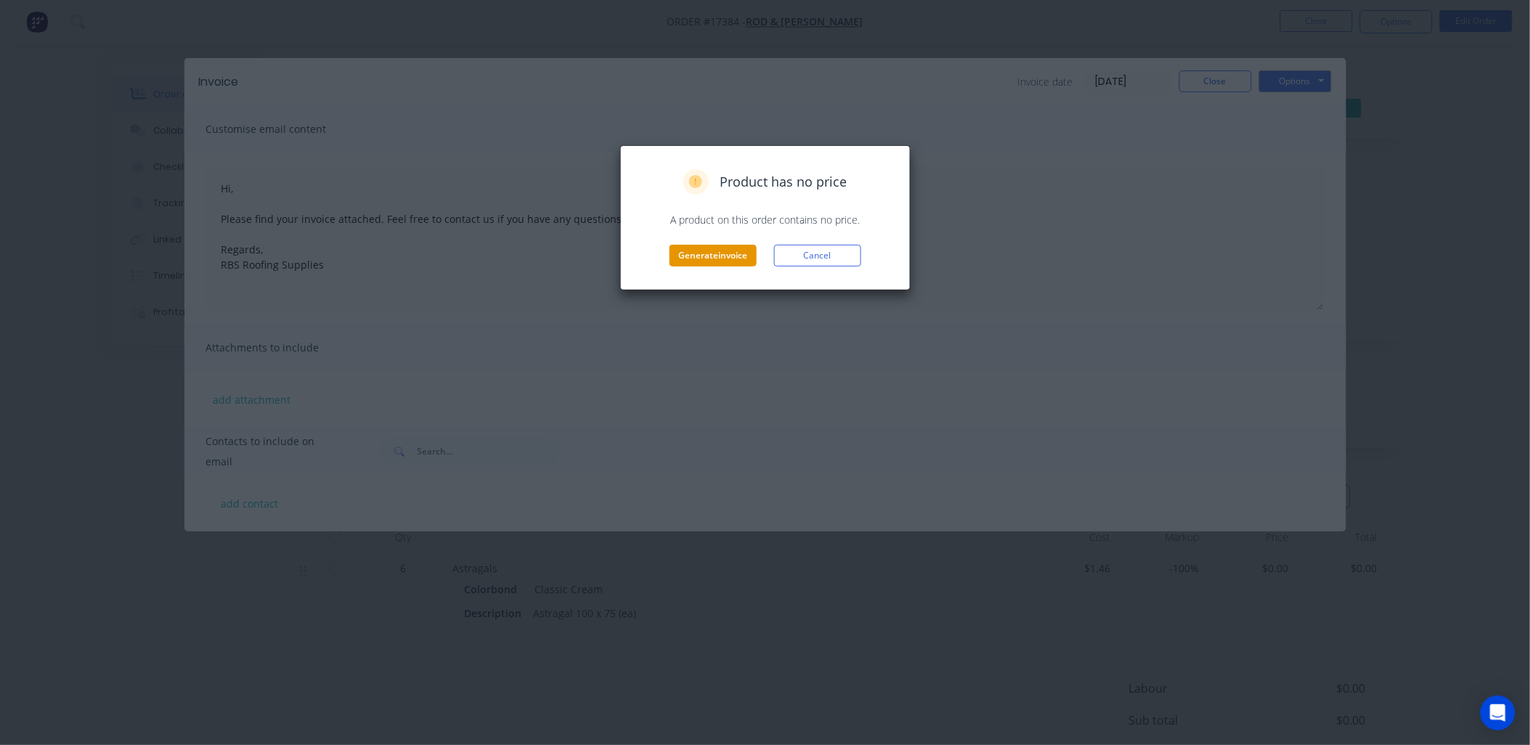
click at [739, 261] on button "Generate invoice" at bounding box center [713, 256] width 87 height 22
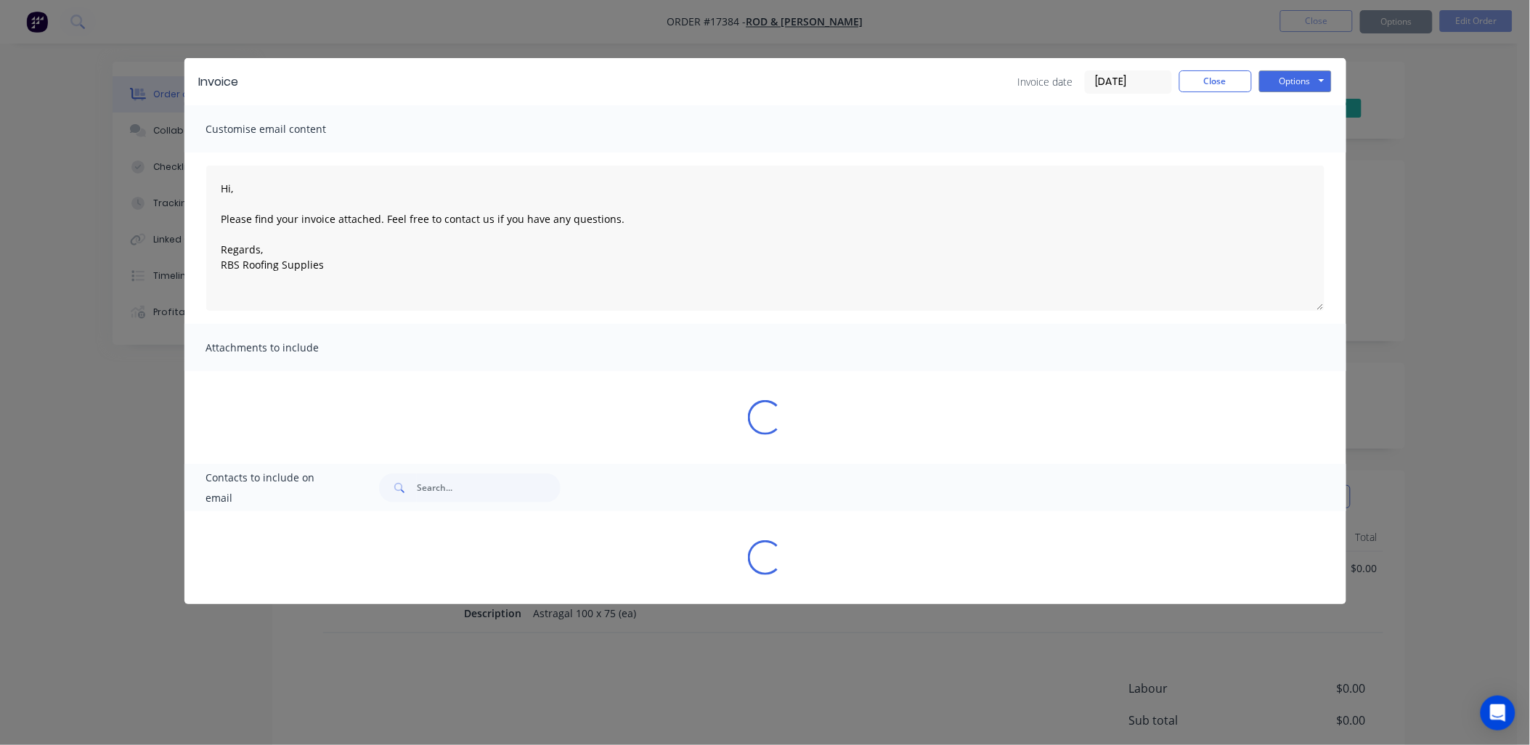
type textarea "Hi, Please find your invoice attached. Feel free to contact us if you have any …"
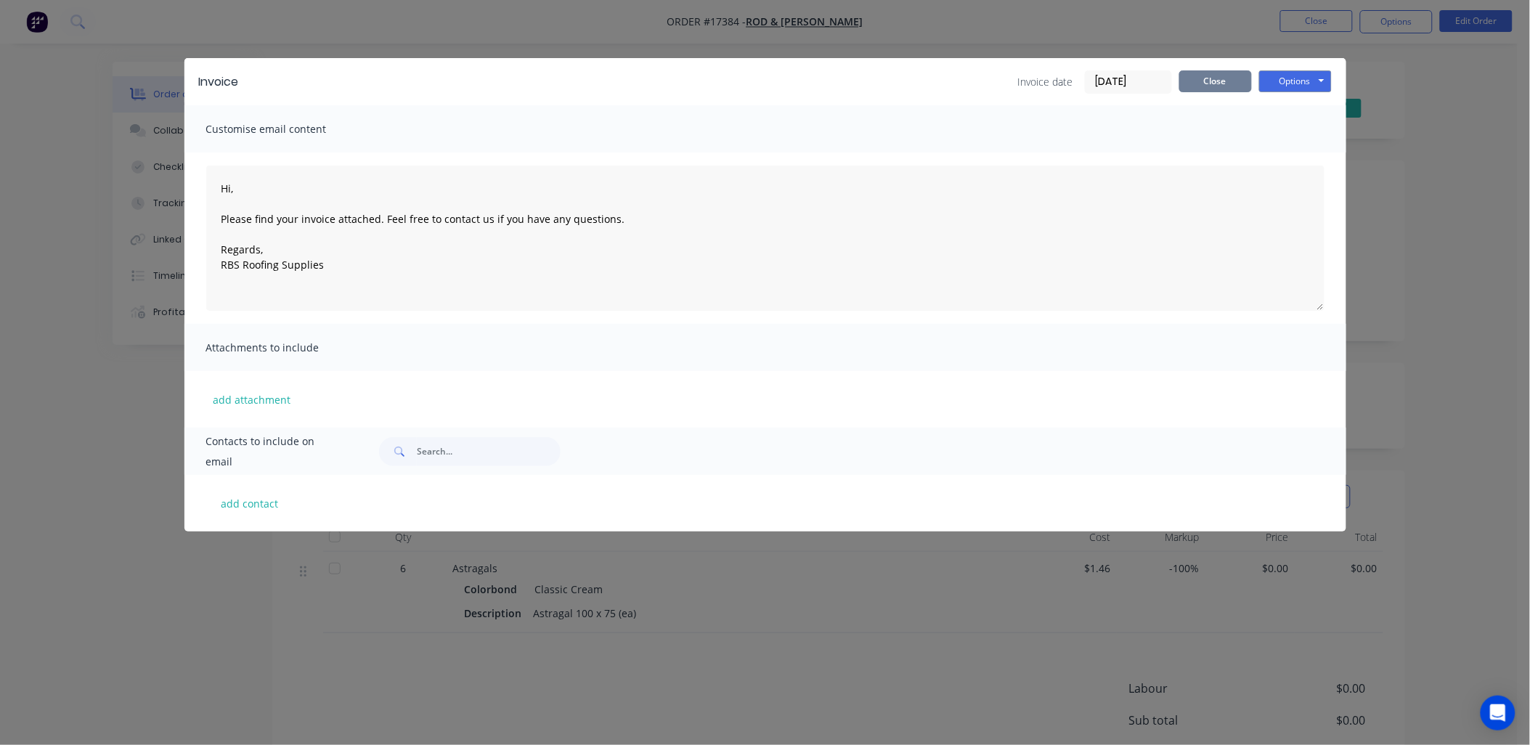
click at [1242, 78] on button "Close" at bounding box center [1215, 81] width 73 height 22
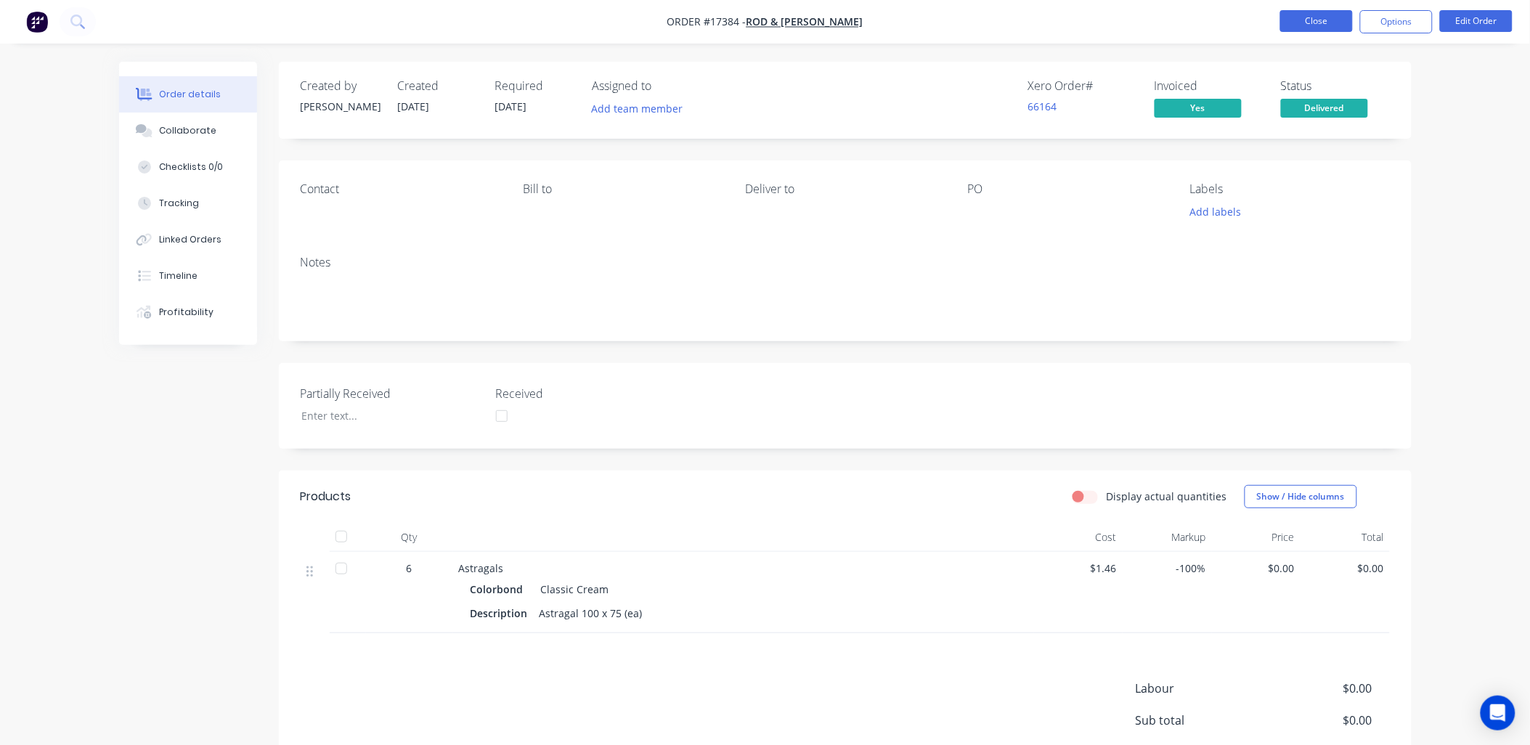
click at [1303, 15] on button "Close" at bounding box center [1316, 21] width 73 height 22
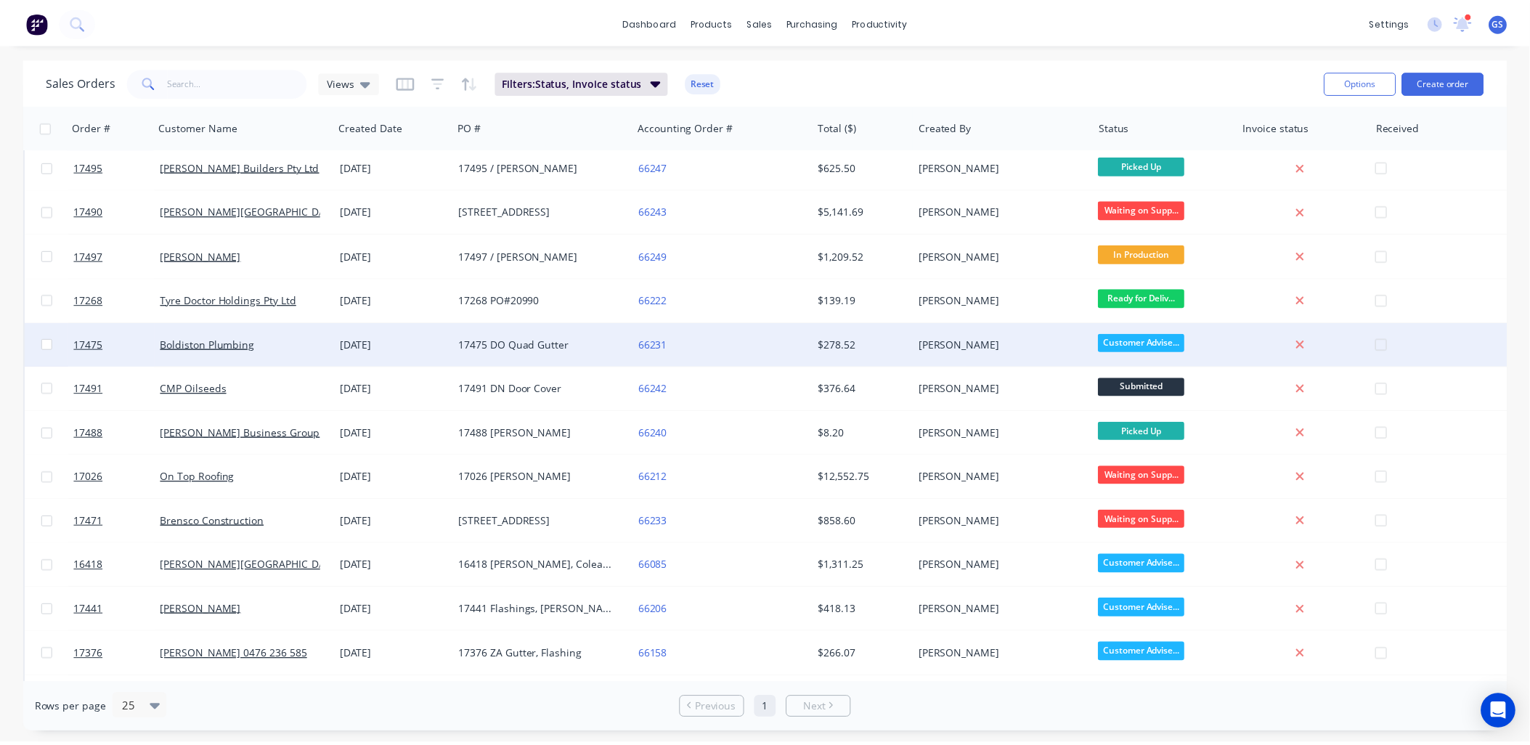
scroll to position [322, 0]
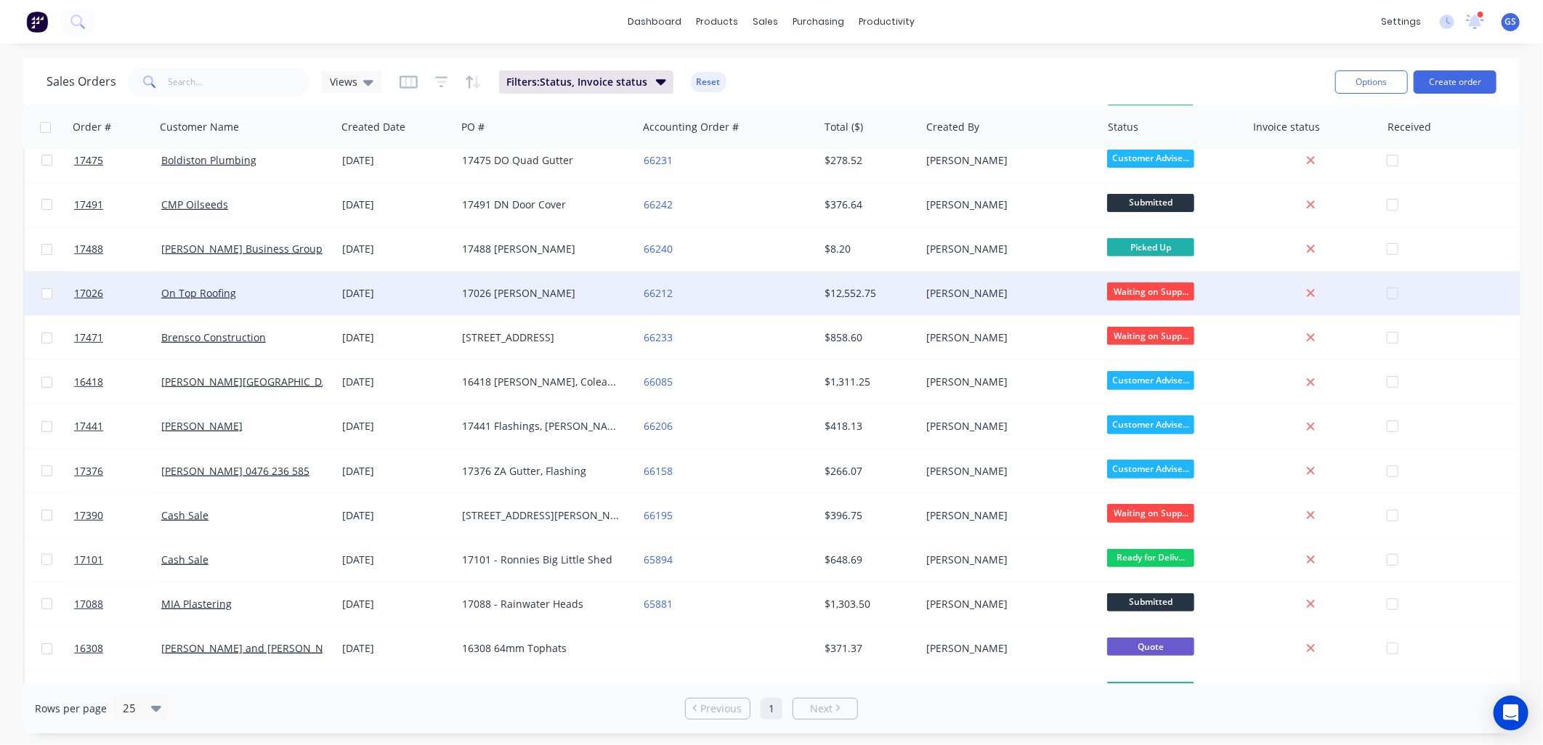
click at [741, 285] on div "66212" at bounding box center [728, 294] width 181 height 44
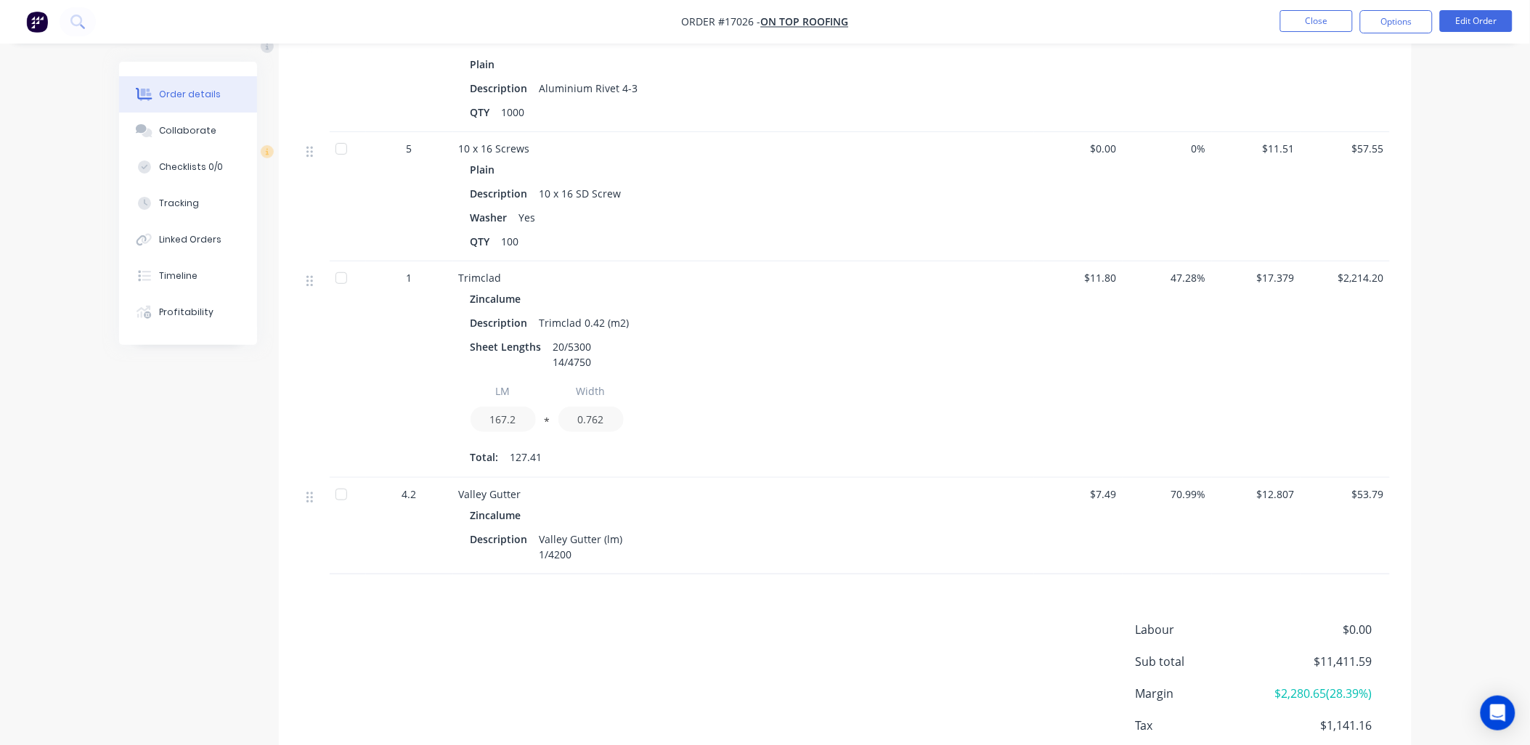
scroll to position [2251, 0]
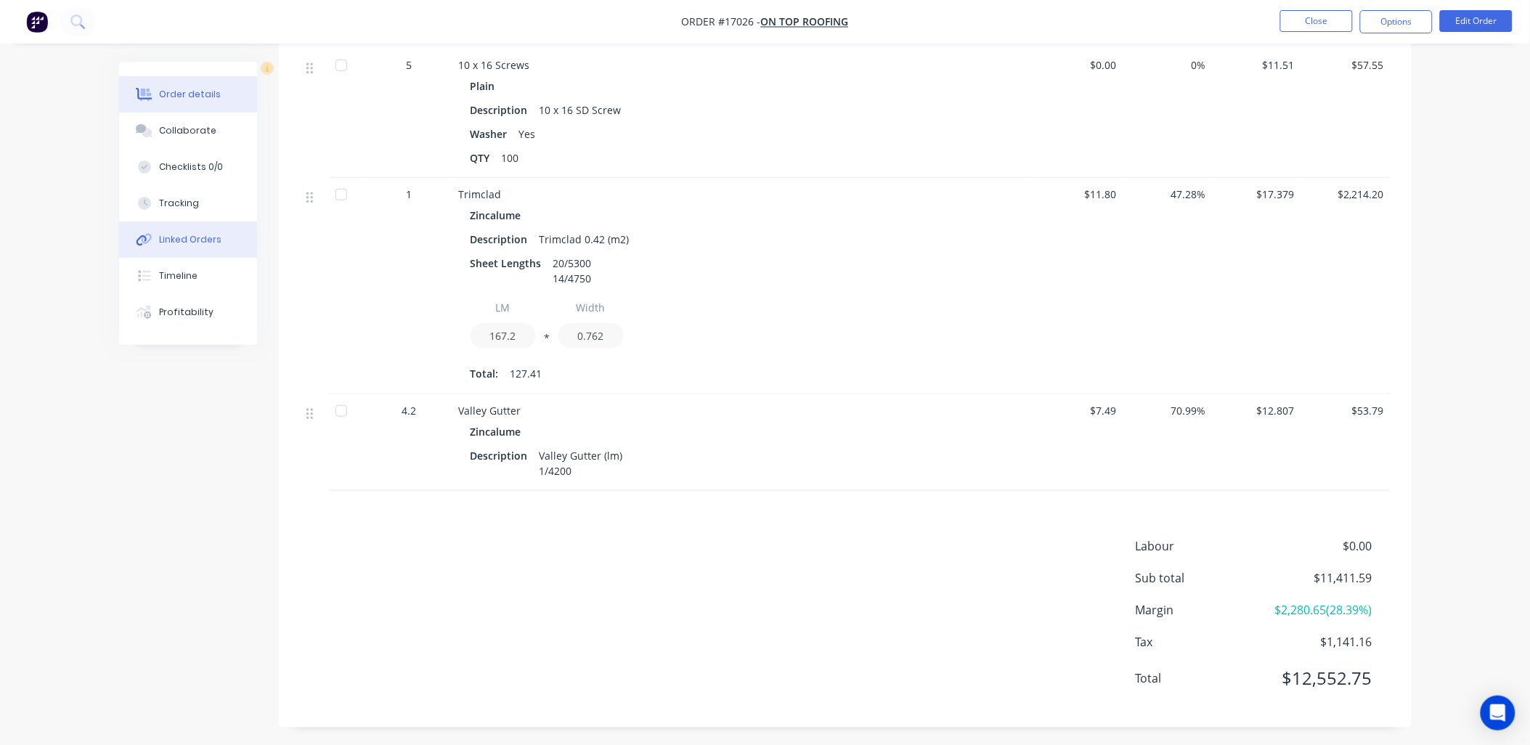
click at [190, 234] on div "Linked Orders" at bounding box center [190, 239] width 62 height 13
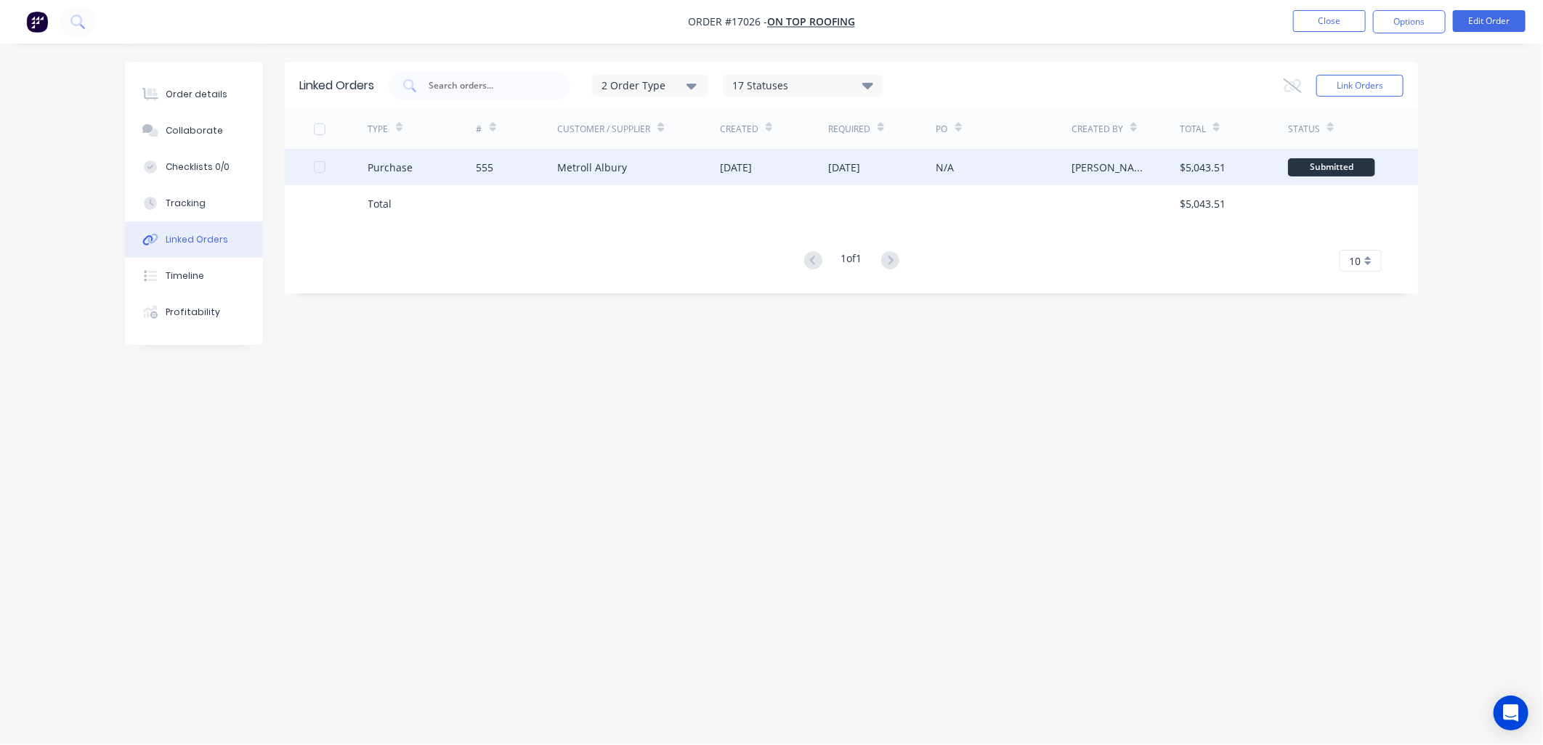
click at [606, 170] on div "Metroll Albury" at bounding box center [592, 167] width 70 height 15
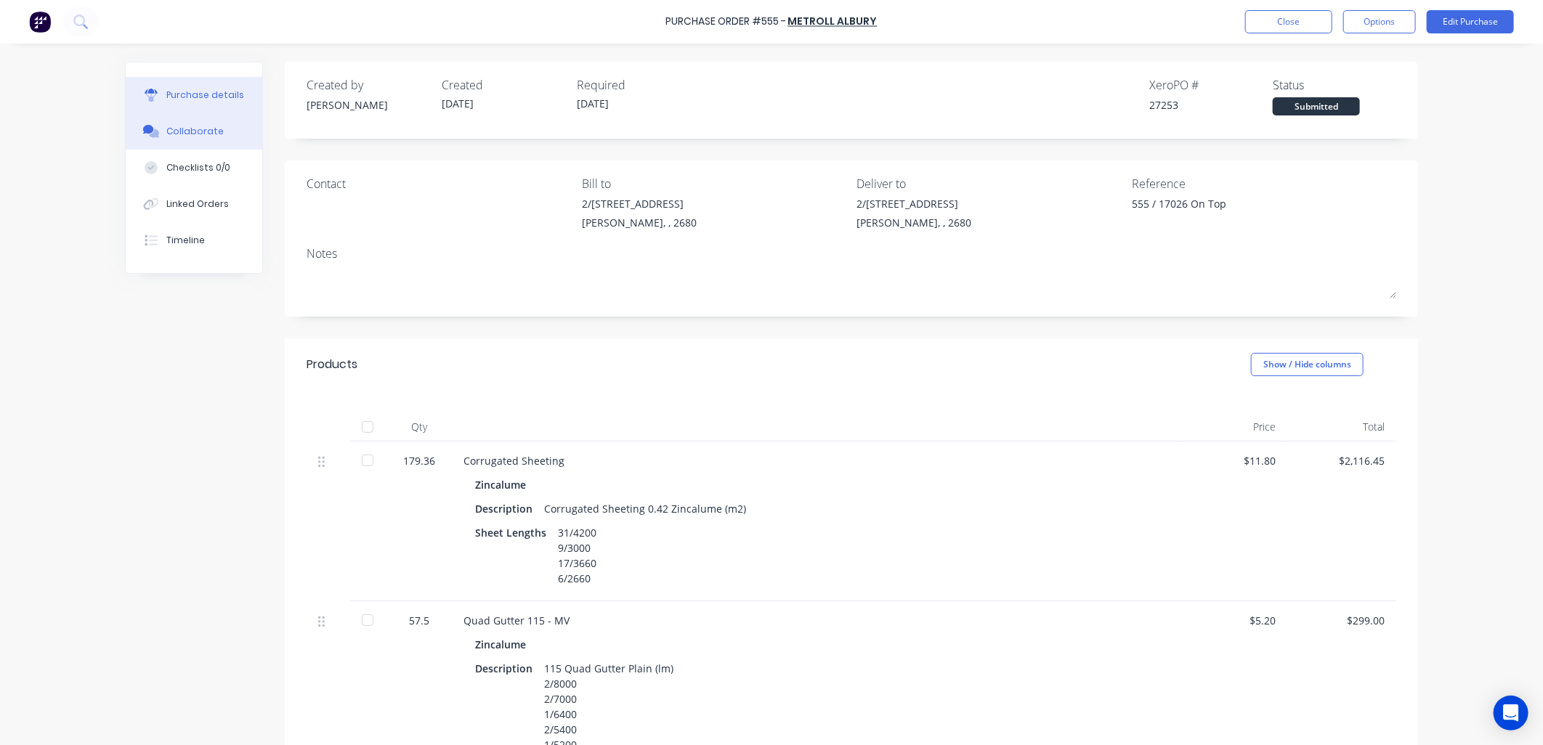
click at [195, 128] on div "Collaborate" at bounding box center [194, 131] width 57 height 13
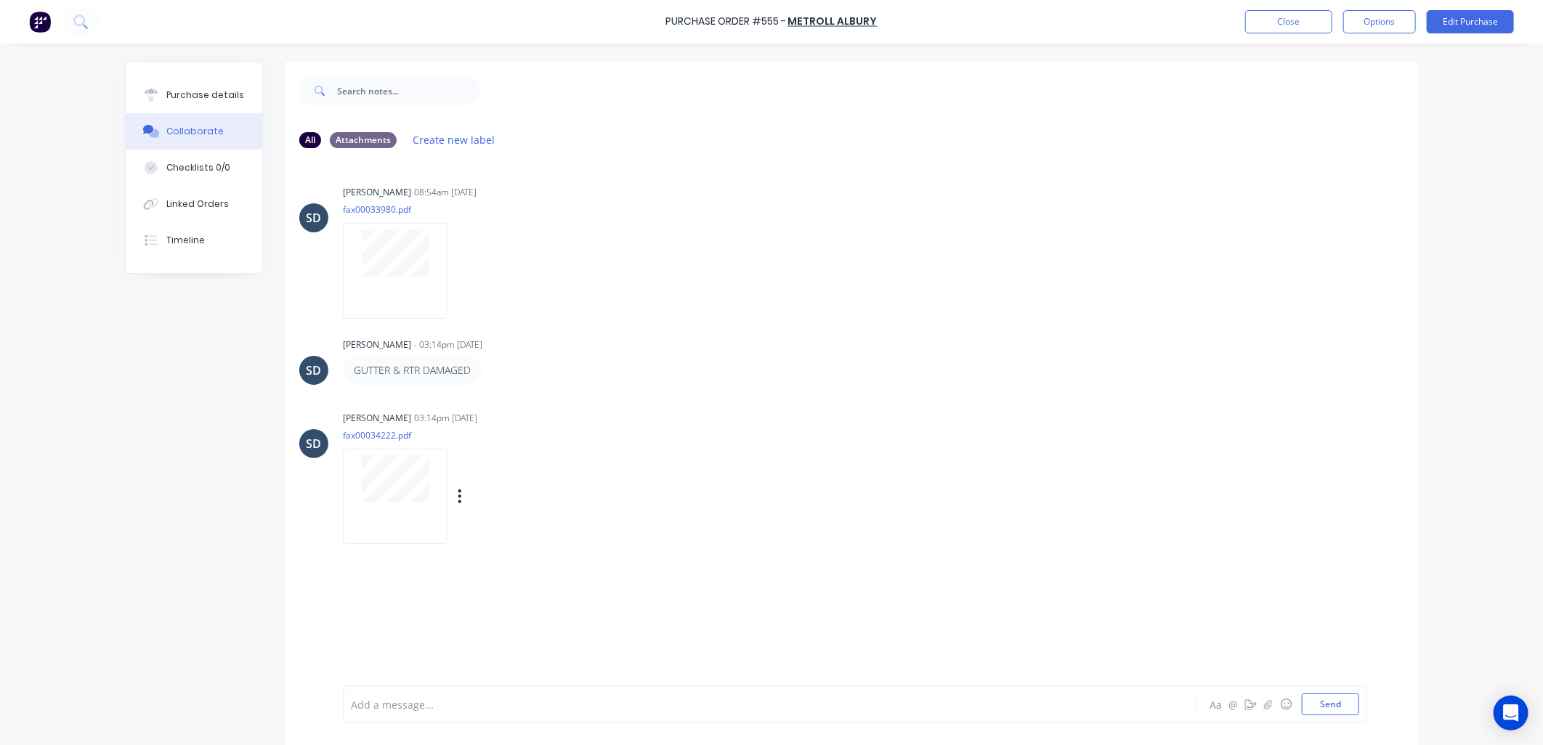
click at [376, 506] on div at bounding box center [395, 496] width 105 height 95
click at [1296, 28] on button "Close" at bounding box center [1288, 21] width 87 height 23
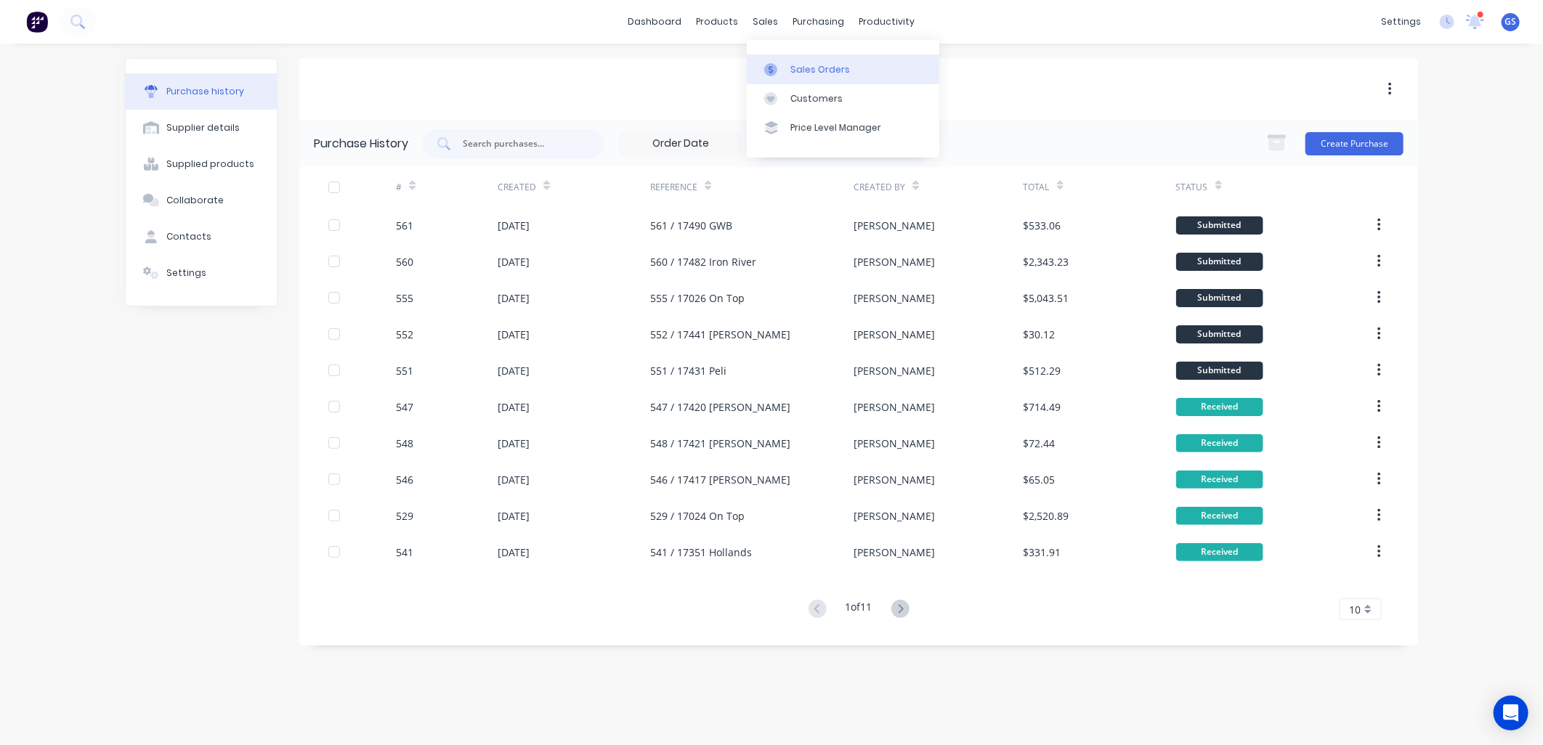
click at [815, 70] on div "Sales Orders" at bounding box center [820, 69] width 60 height 13
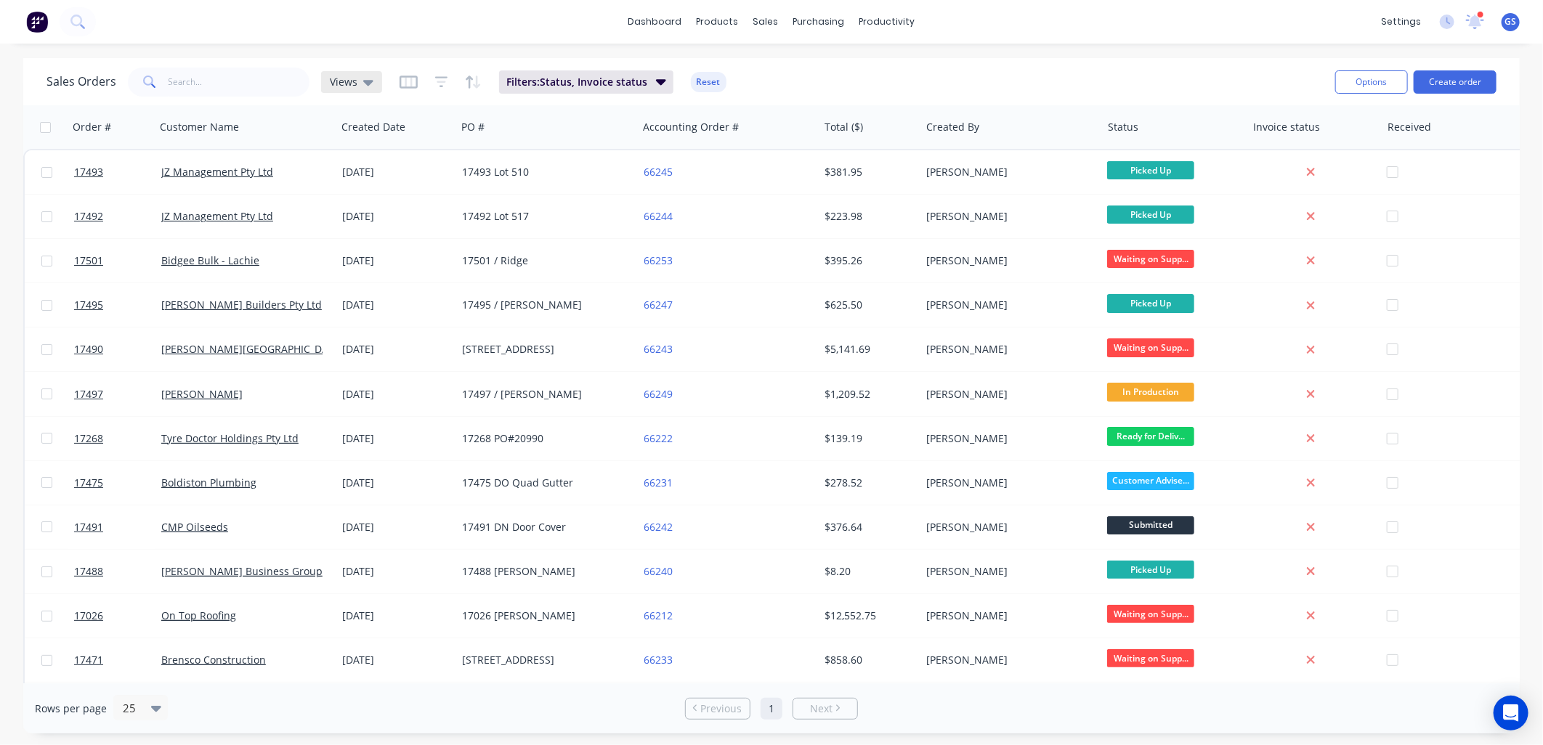
click at [369, 84] on icon at bounding box center [368, 82] width 10 height 16
click at [393, 199] on button "None (Default)" at bounding box center [408, 205] width 166 height 17
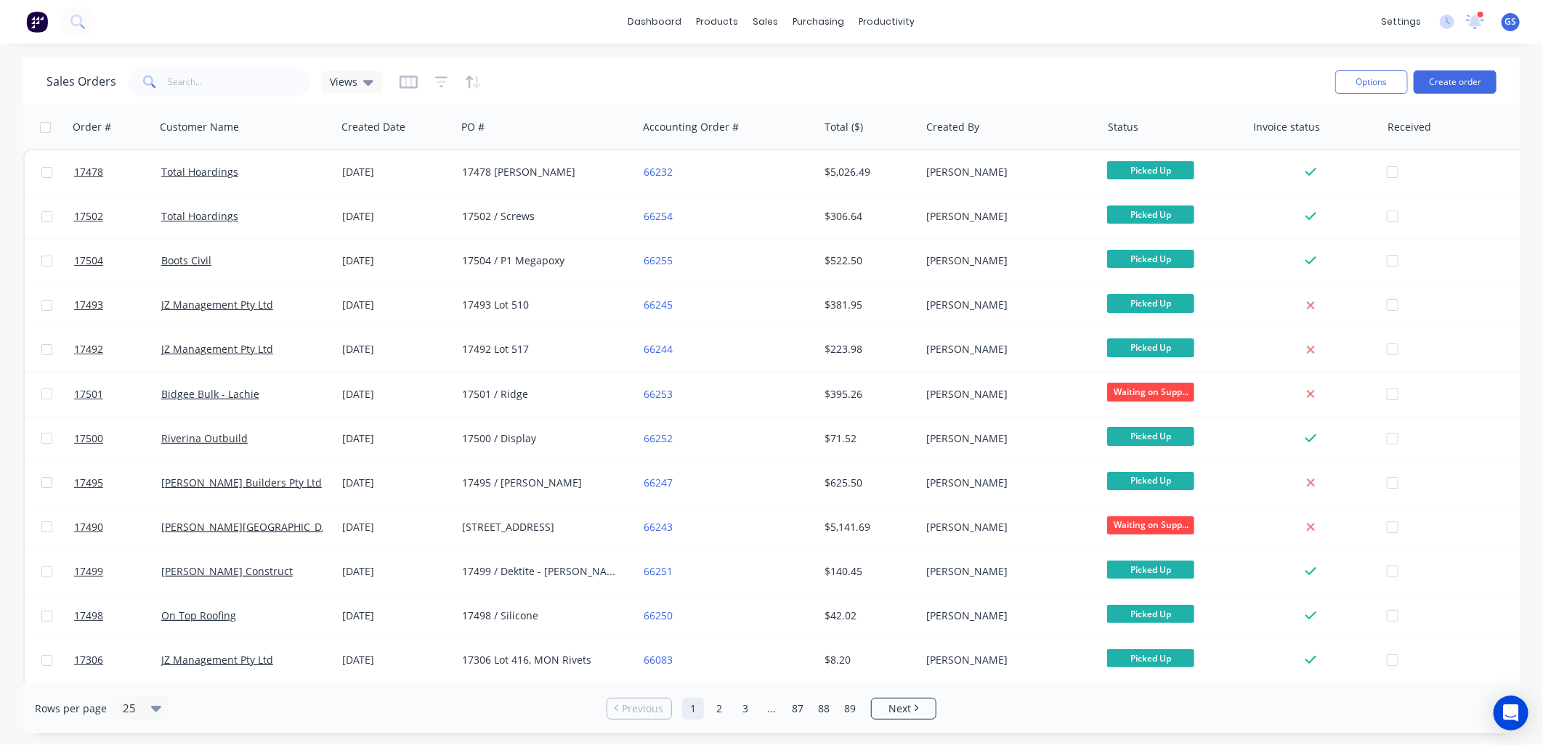
click at [1529, 284] on div "Sales Orders Views Options Create order Order # Customer Name Created Date PO #…" at bounding box center [771, 395] width 1543 height 675
click at [234, 85] on input "text" at bounding box center [239, 82] width 142 height 29
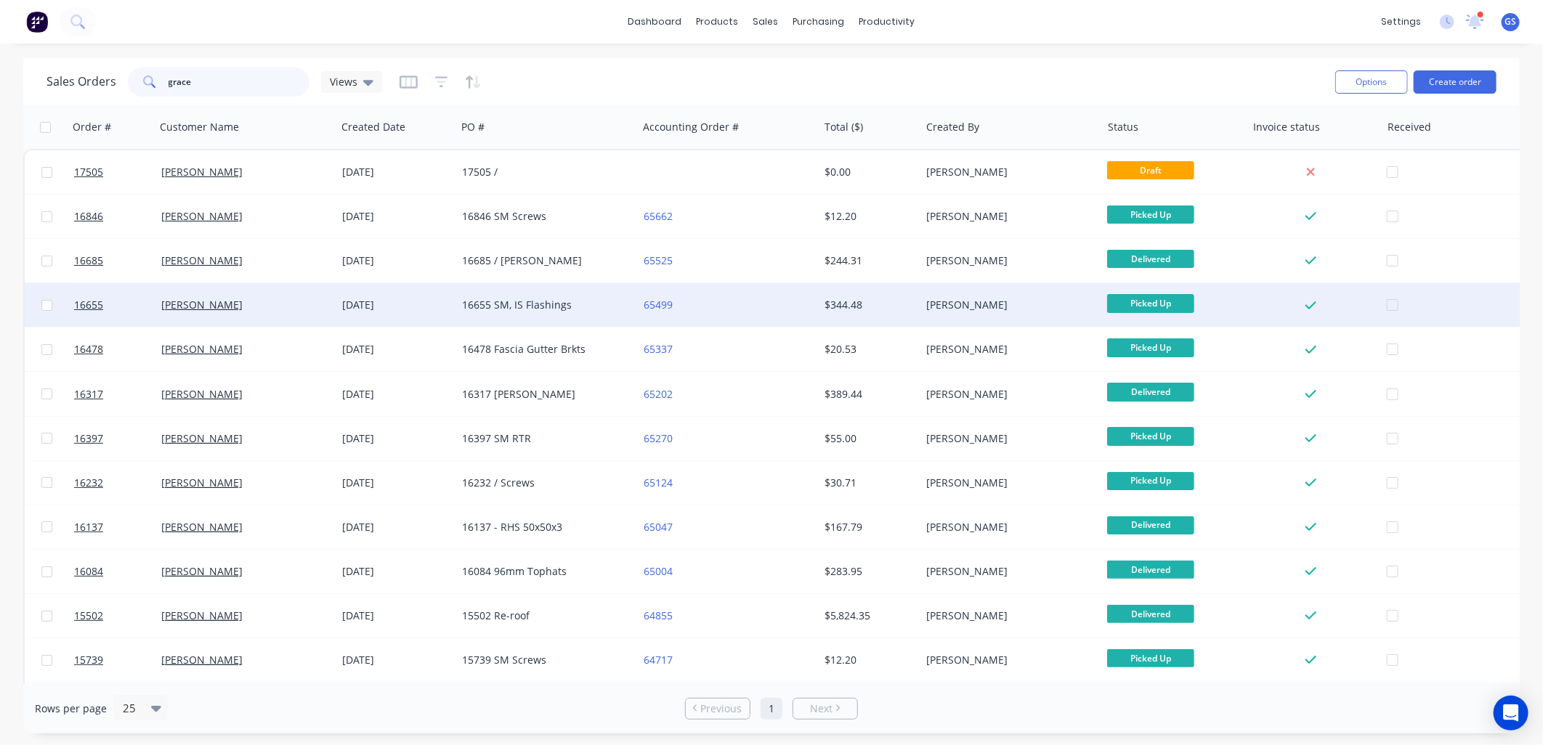
type input "grace"
click at [507, 313] on div "16655 SM, IS Flashings" at bounding box center [546, 305] width 181 height 44
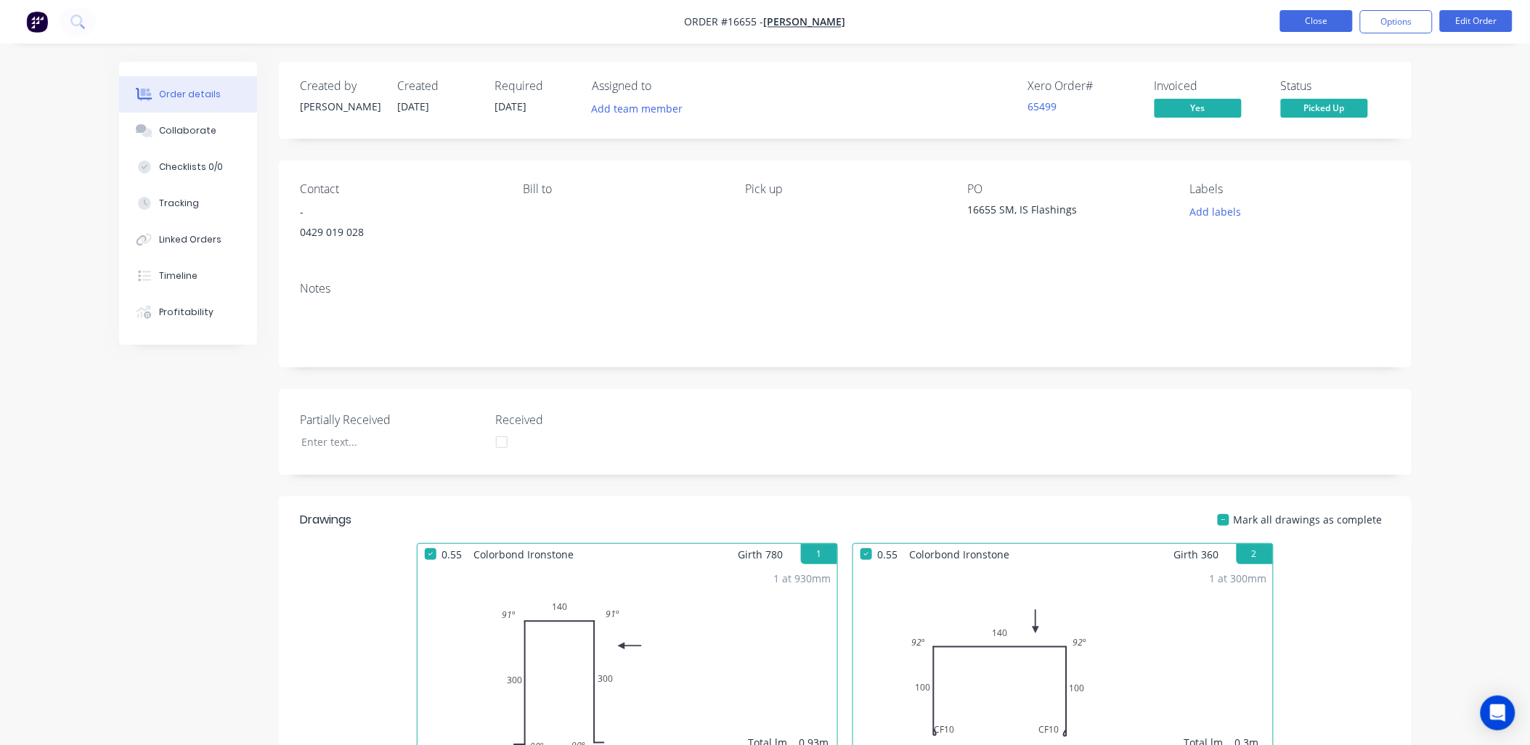
click at [1315, 22] on button "Close" at bounding box center [1316, 21] width 73 height 22
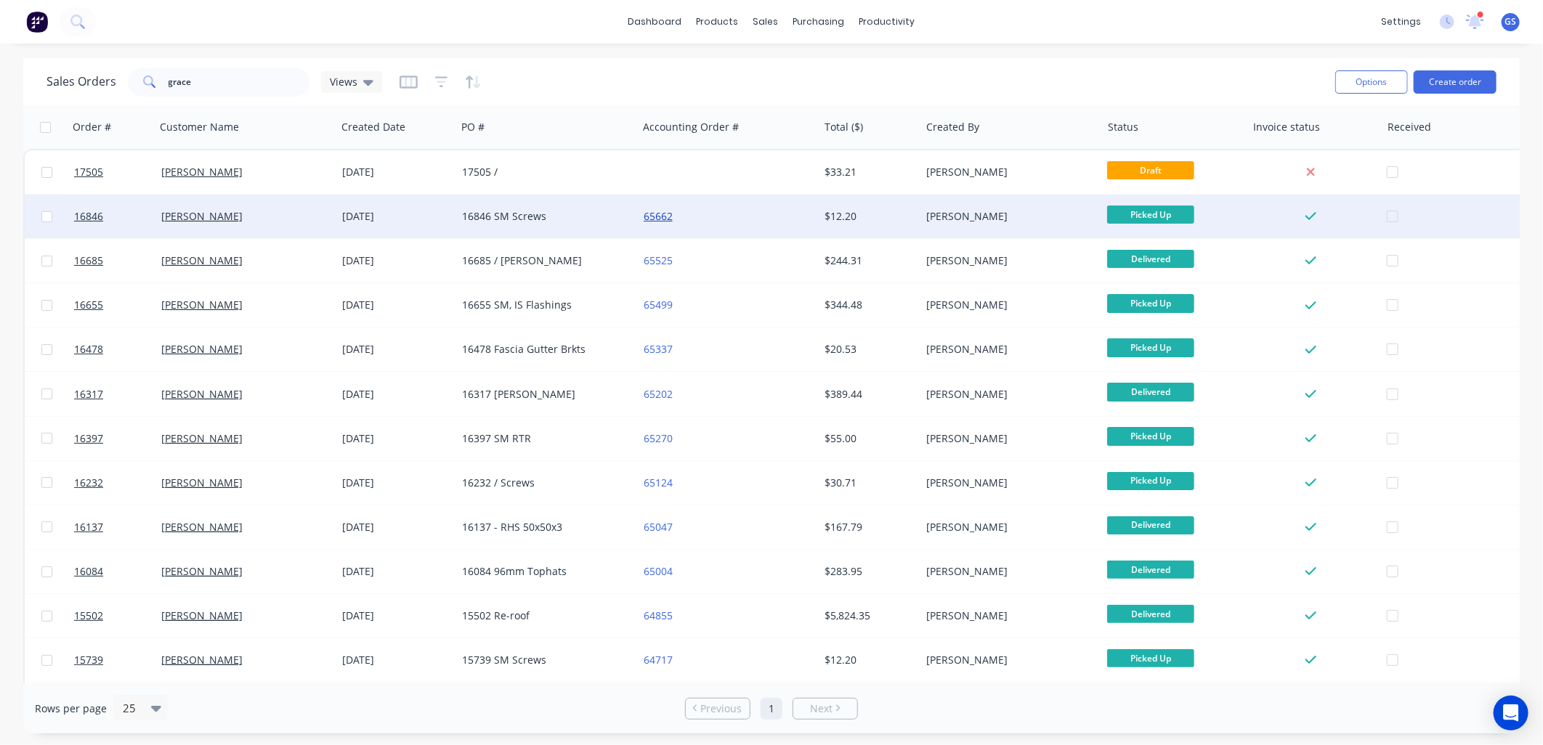
click at [659, 216] on link "65662" at bounding box center [657, 216] width 29 height 14
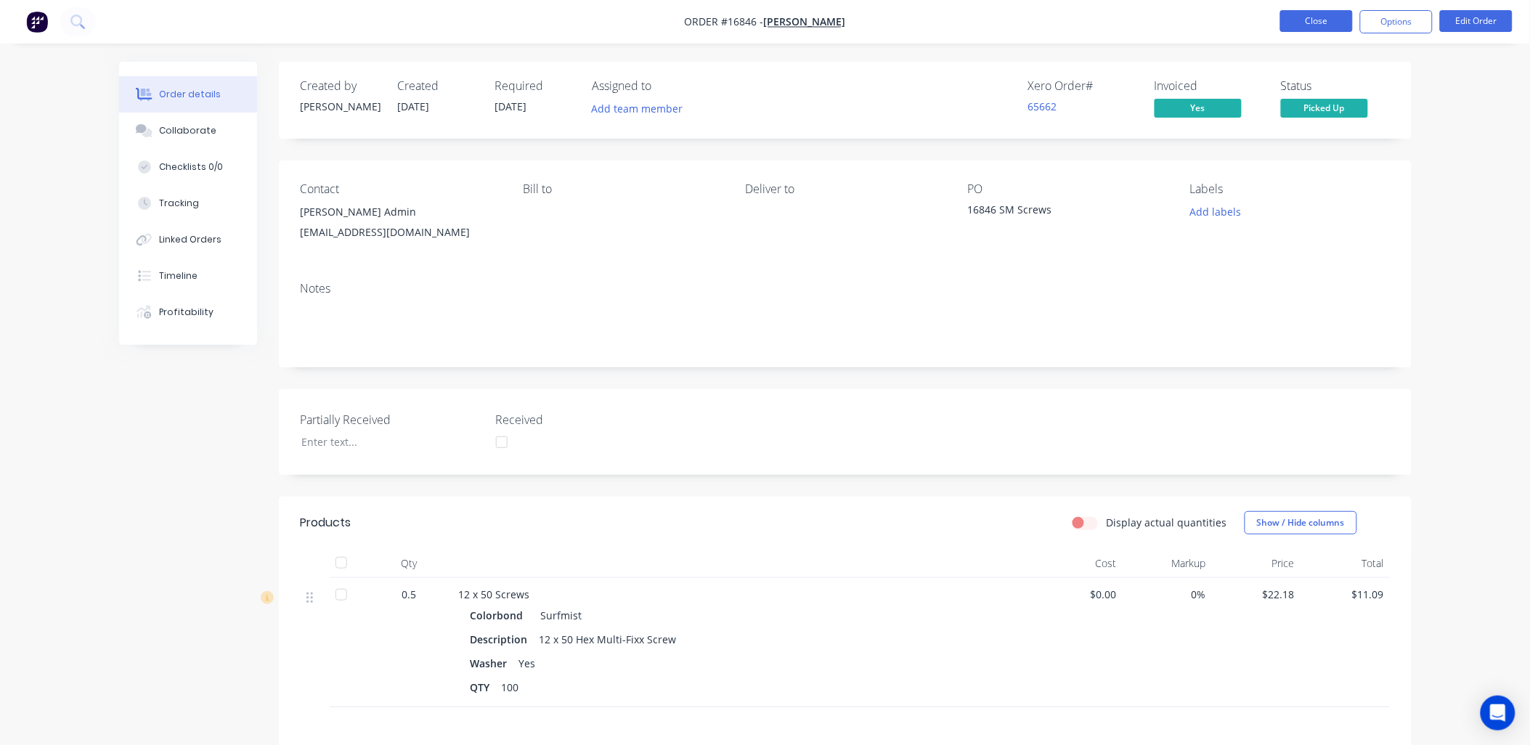
click at [1325, 20] on button "Close" at bounding box center [1316, 21] width 73 height 22
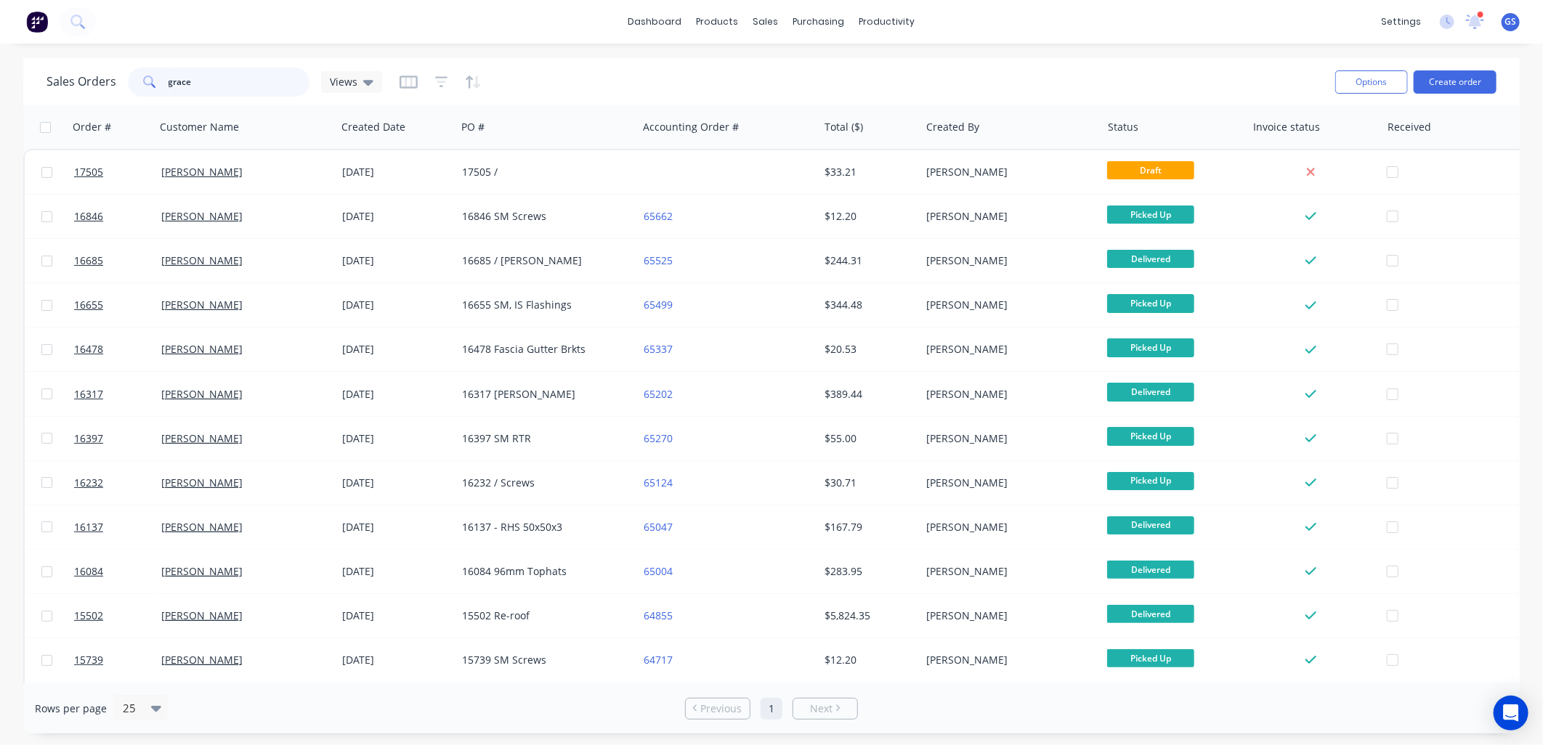
click at [182, 81] on input "grace" at bounding box center [239, 82] width 142 height 29
click at [182, 80] on input "grace" at bounding box center [239, 82] width 142 height 29
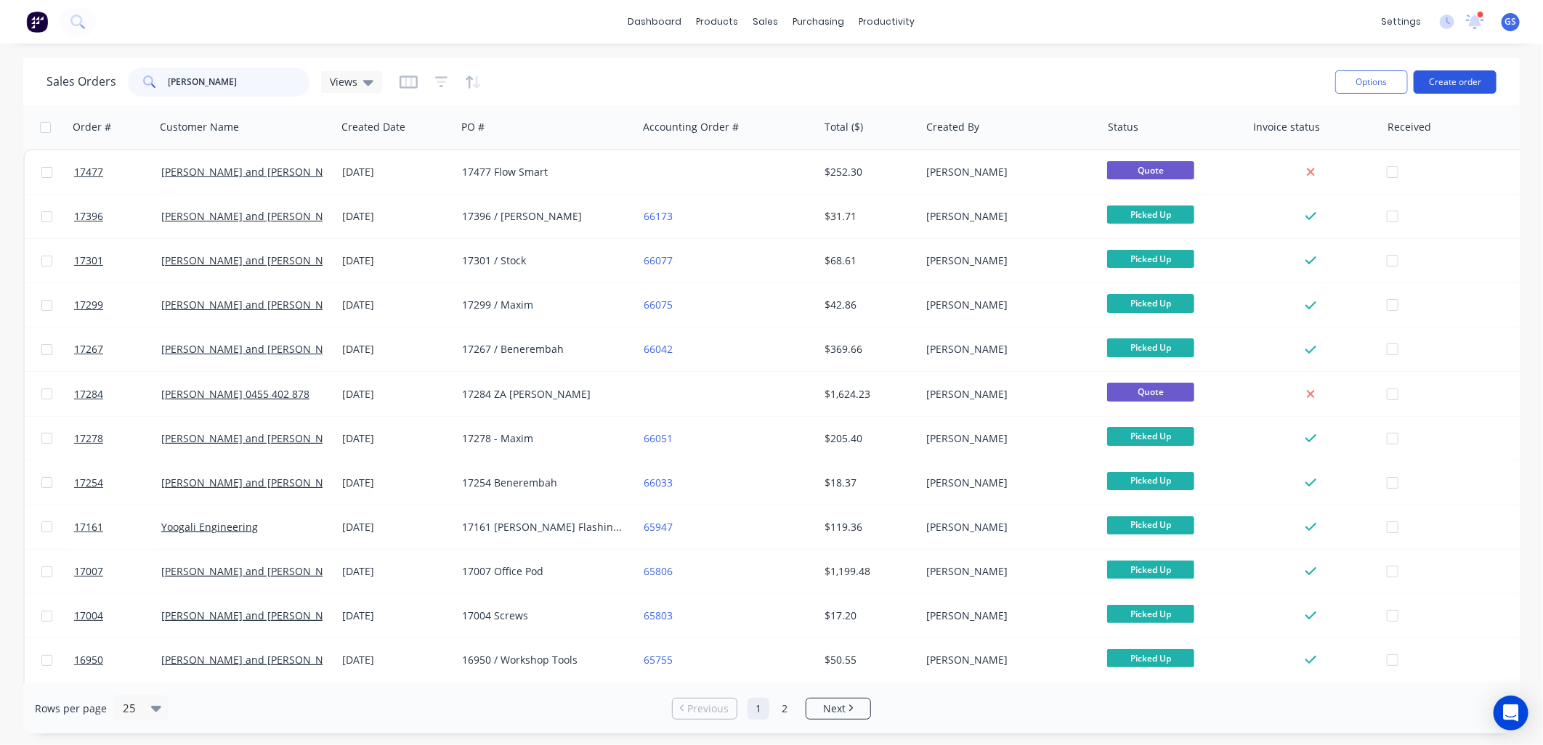
type input "jay"
click at [1457, 82] on button "Create order" at bounding box center [1454, 81] width 83 height 23
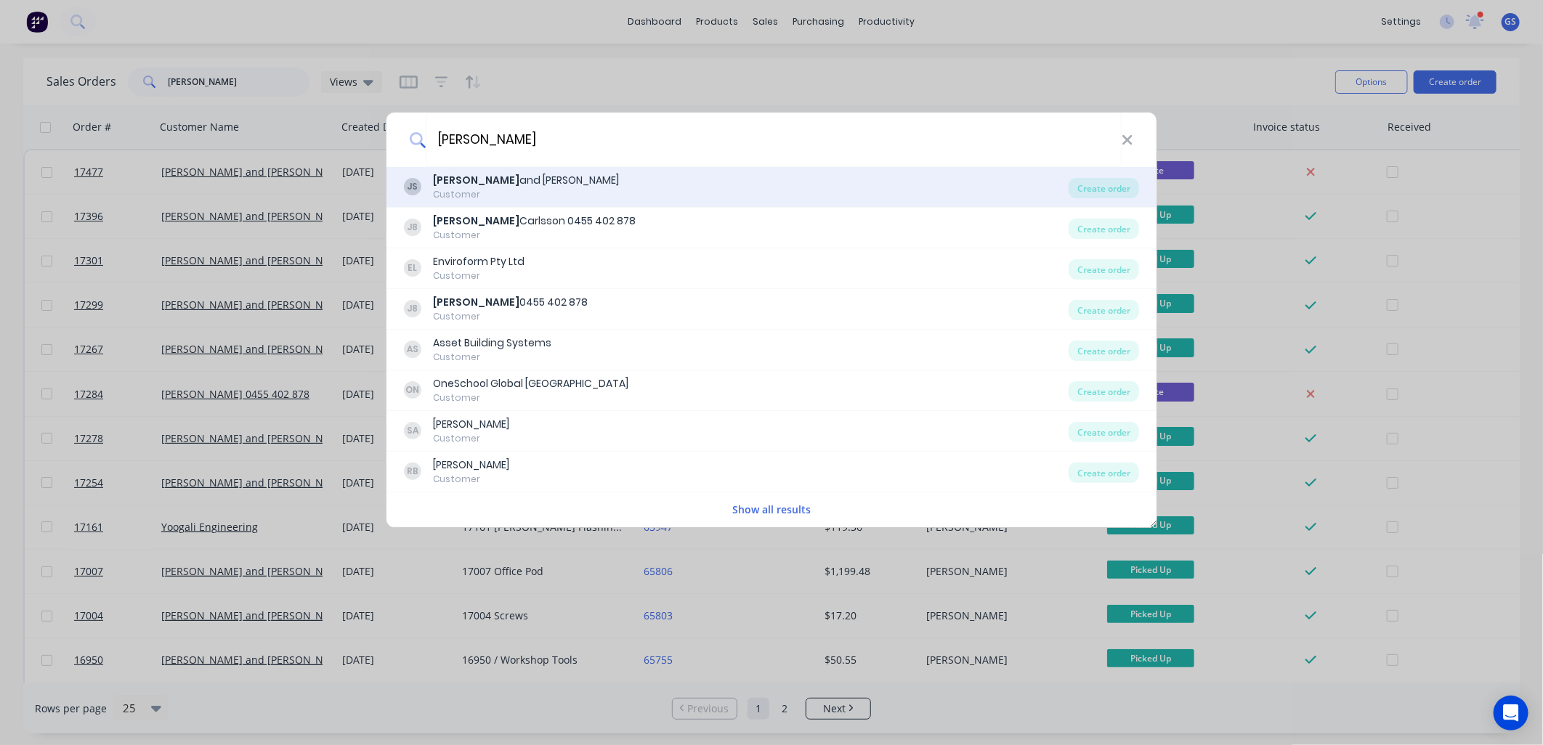
type input "jay"
click at [495, 190] on div "Customer" at bounding box center [526, 194] width 186 height 13
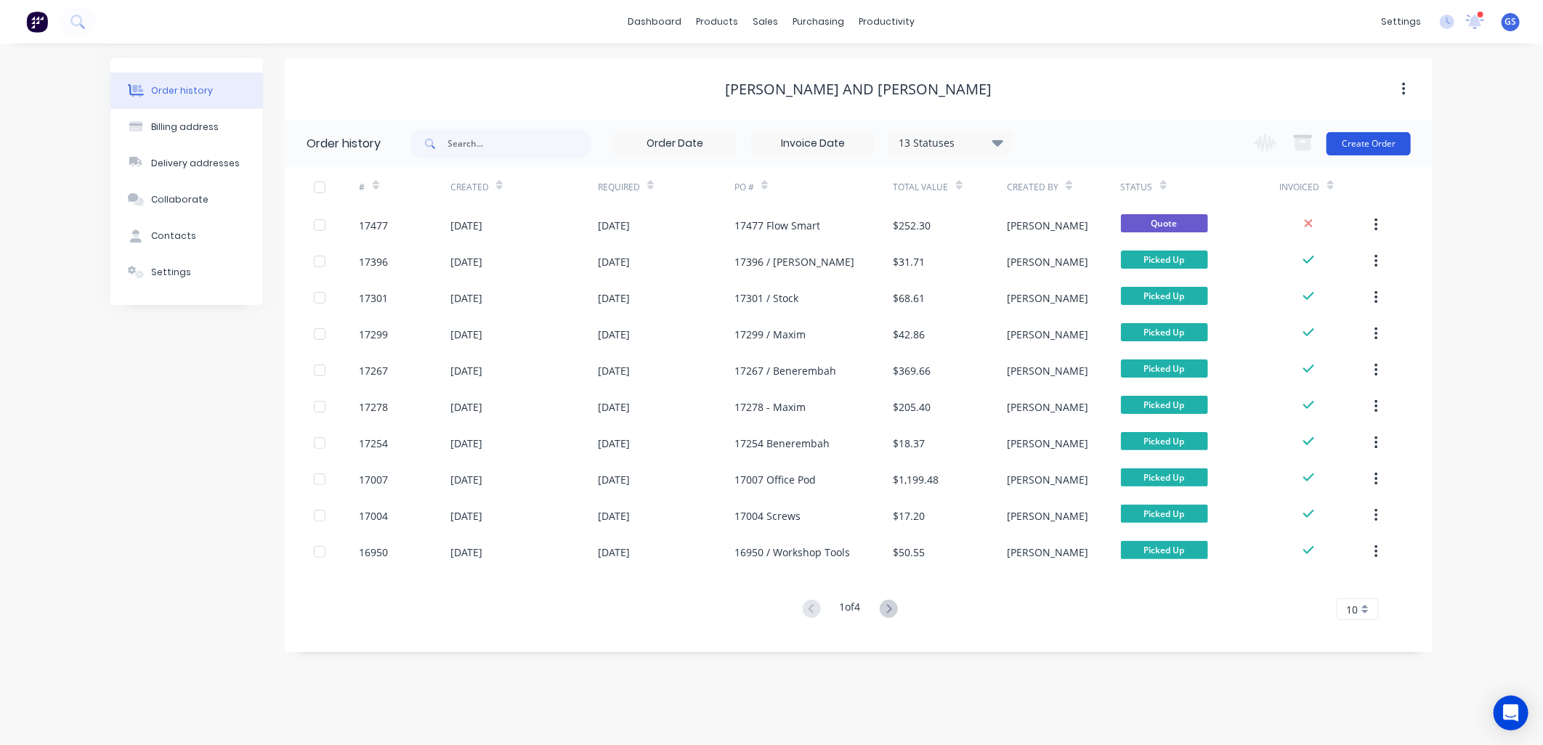
click at [1361, 140] on button "Create Order" at bounding box center [1368, 143] width 84 height 23
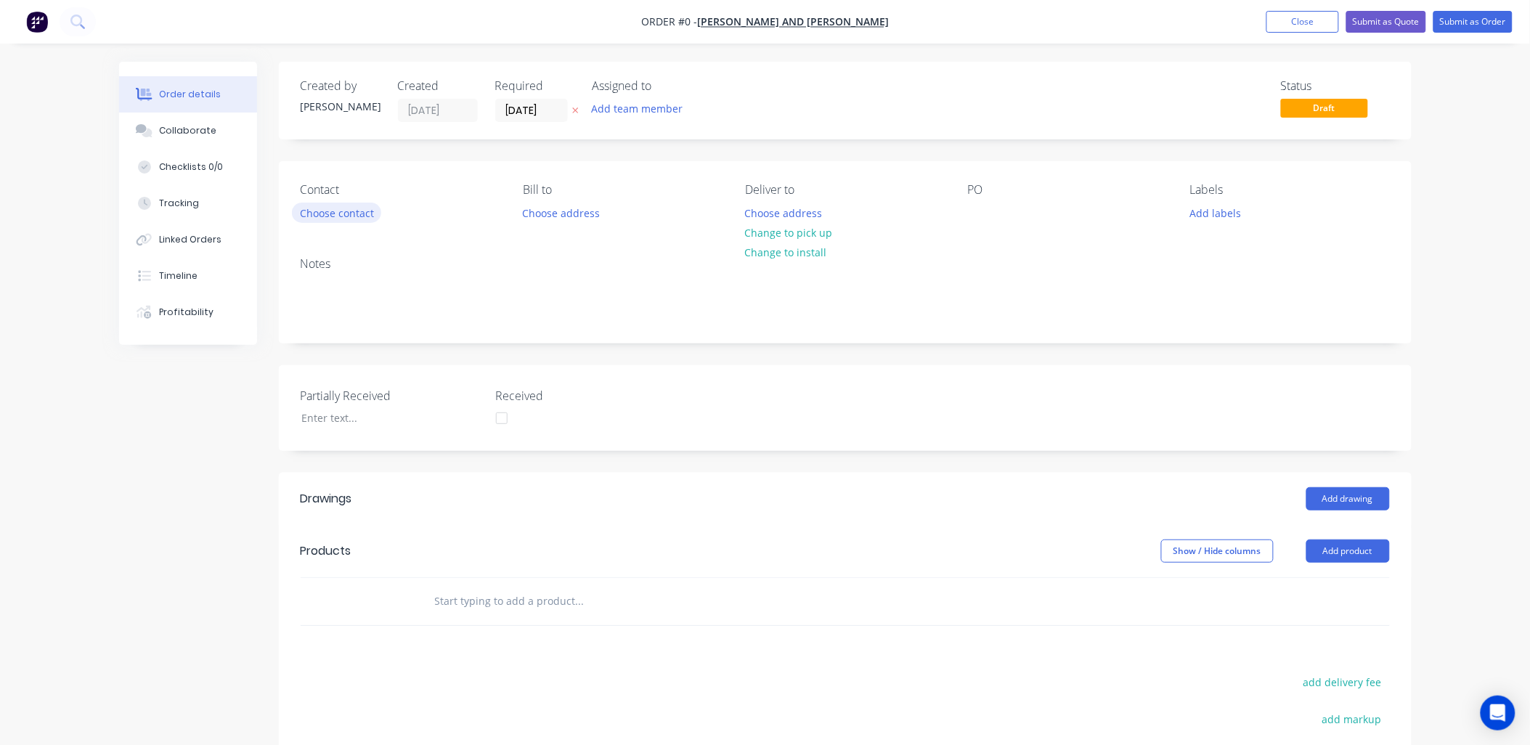
click at [365, 209] on button "Choose contact" at bounding box center [336, 213] width 89 height 20
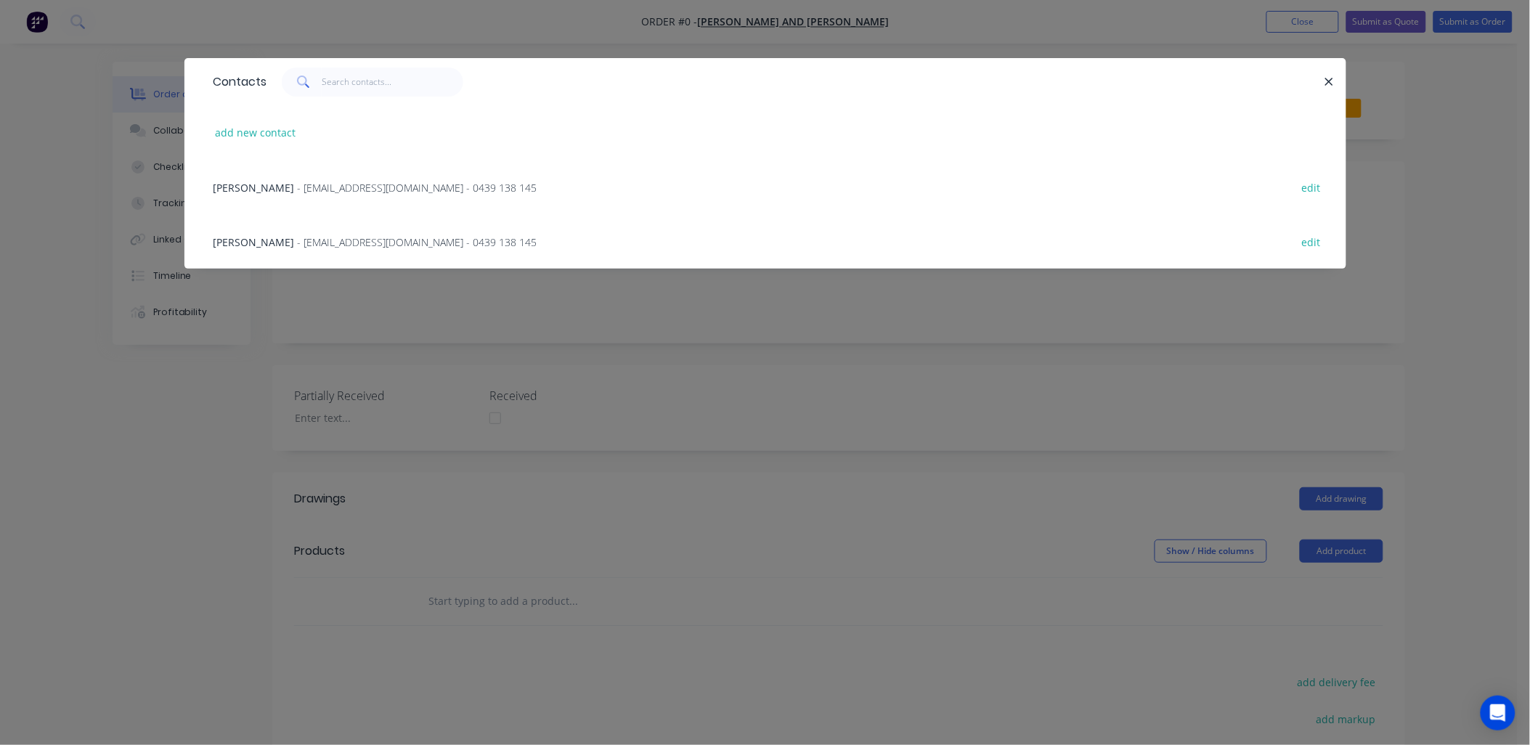
click at [357, 243] on span "- rainwatergoodsandservices@gmail.com - 0439 138 145" at bounding box center [418, 242] width 240 height 14
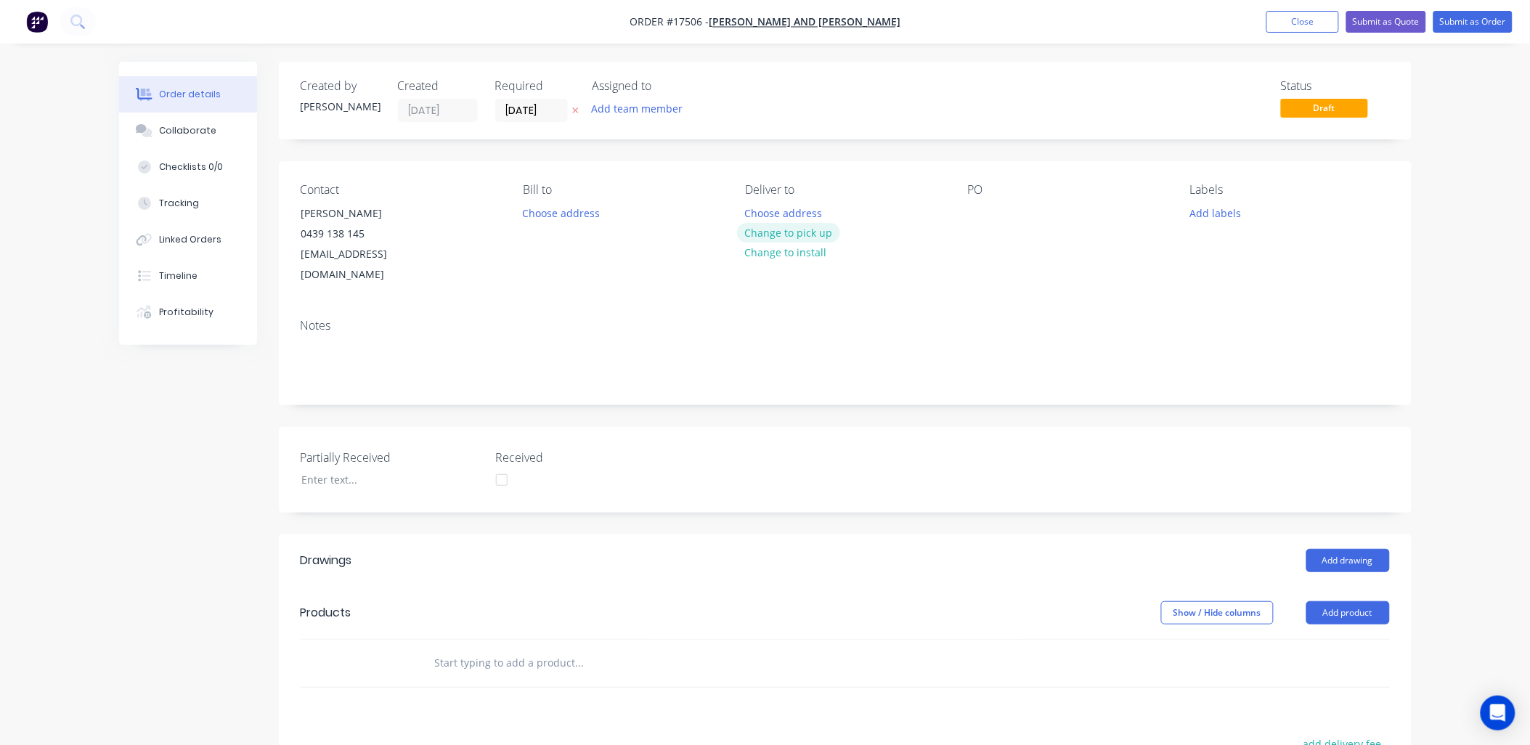
click at [793, 235] on button "Change to pick up" at bounding box center [788, 233] width 103 height 20
click at [985, 221] on div at bounding box center [979, 213] width 23 height 21
click at [1353, 601] on button "Add product" at bounding box center [1348, 612] width 84 height 23
click at [1331, 639] on div "Product catalogue" at bounding box center [1321, 649] width 112 height 21
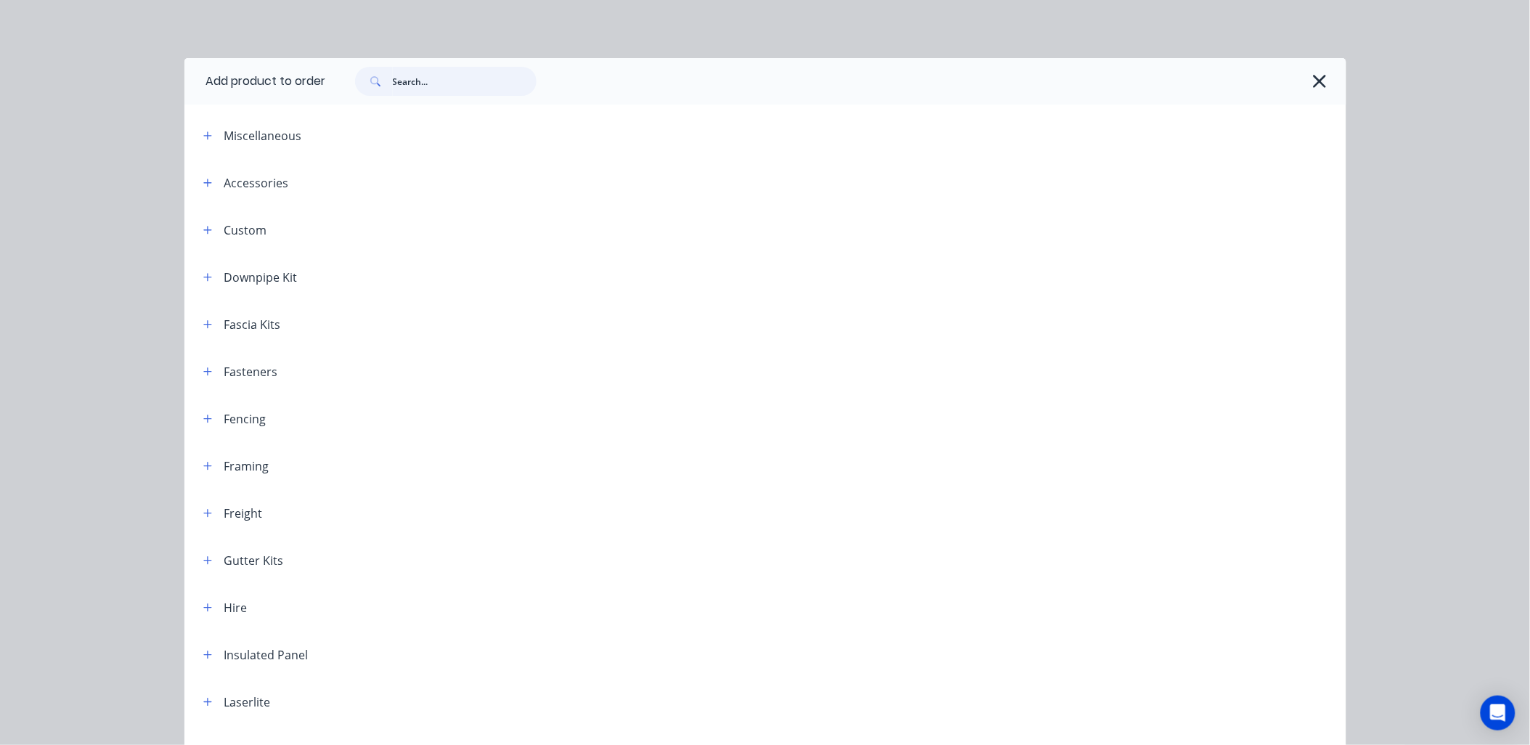
click at [429, 77] on input "text" at bounding box center [465, 81] width 144 height 29
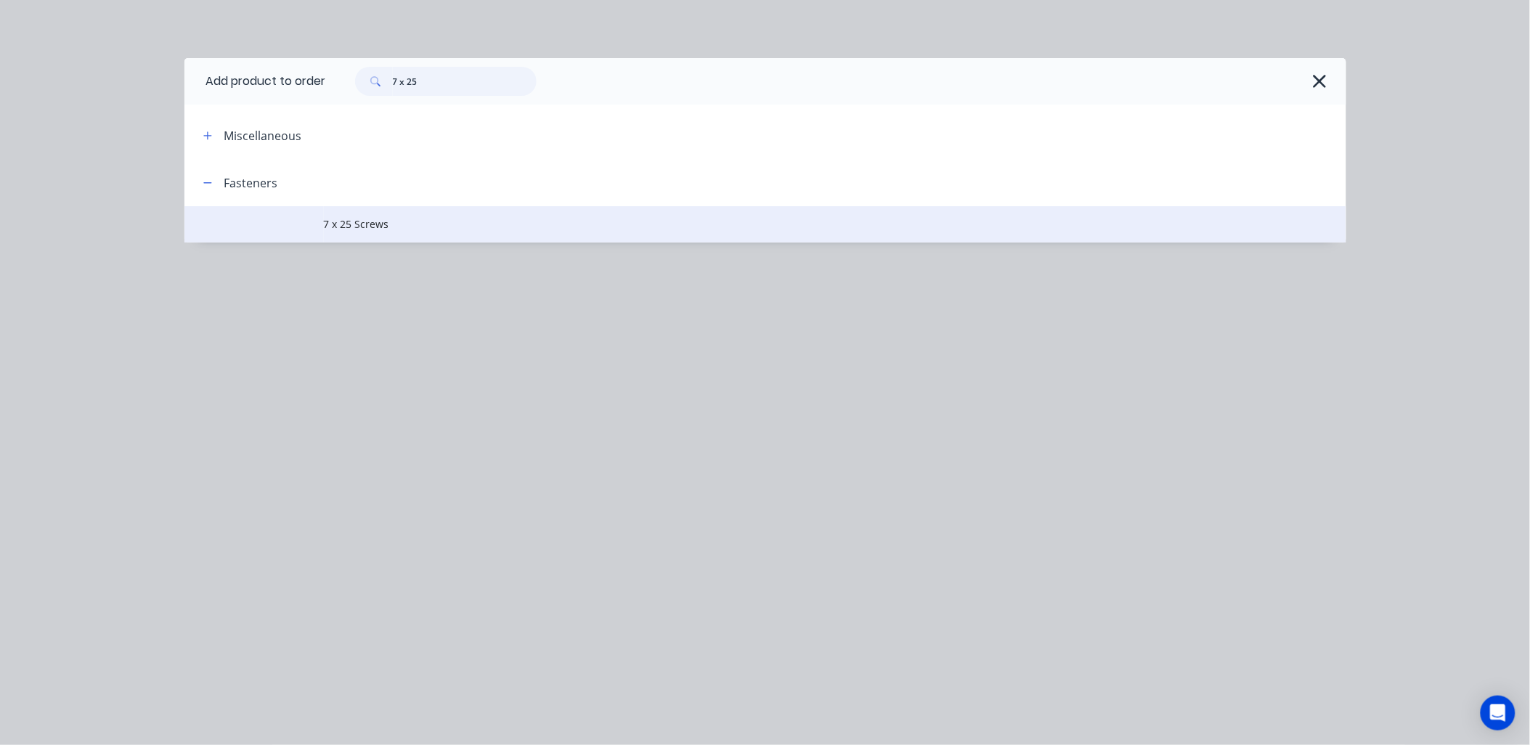
type input "7 x 25"
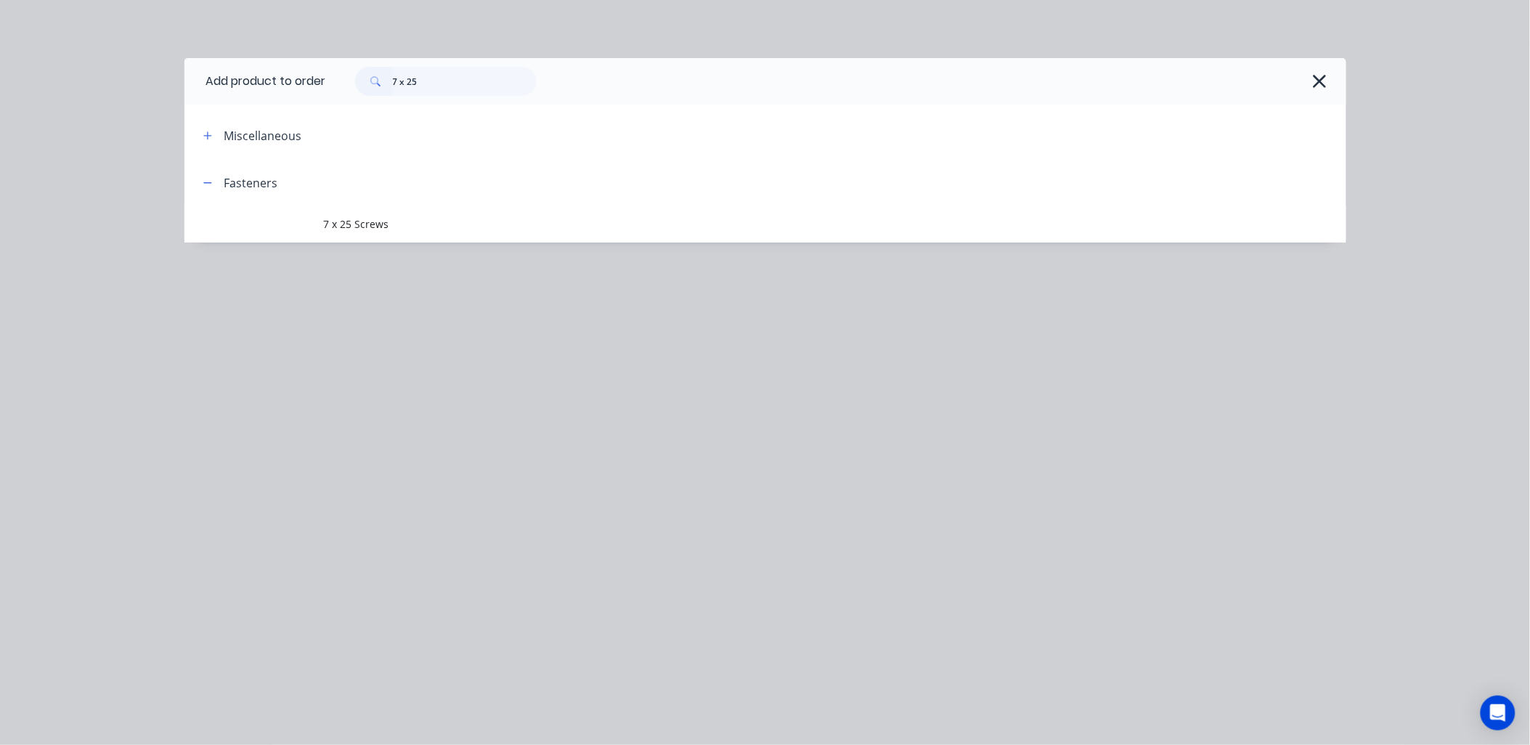
click at [411, 212] on td "7 x 25 Screws" at bounding box center [835, 224] width 1023 height 36
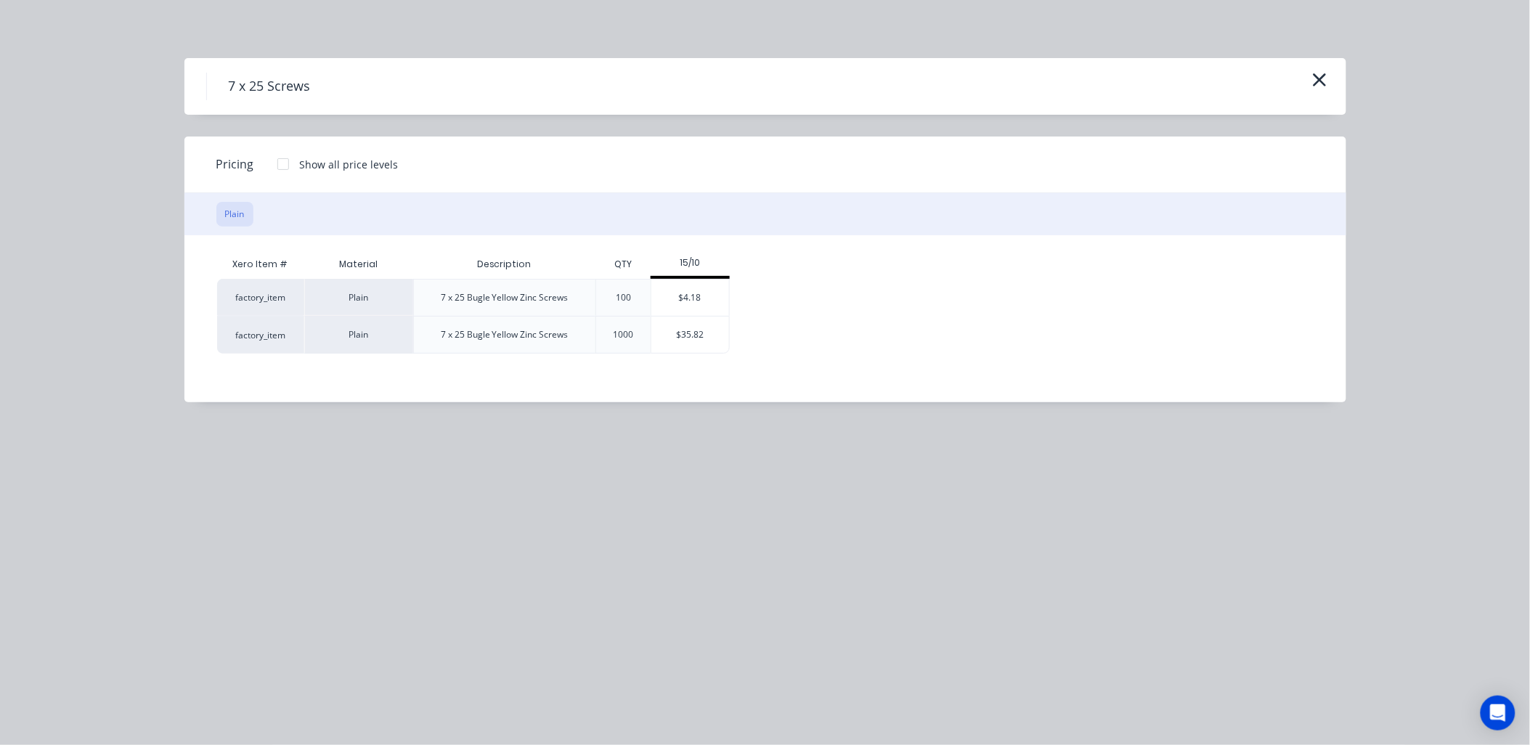
click at [632, 289] on div "100" at bounding box center [623, 298] width 38 height 36
click at [704, 293] on div "$4.18" at bounding box center [690, 298] width 78 height 36
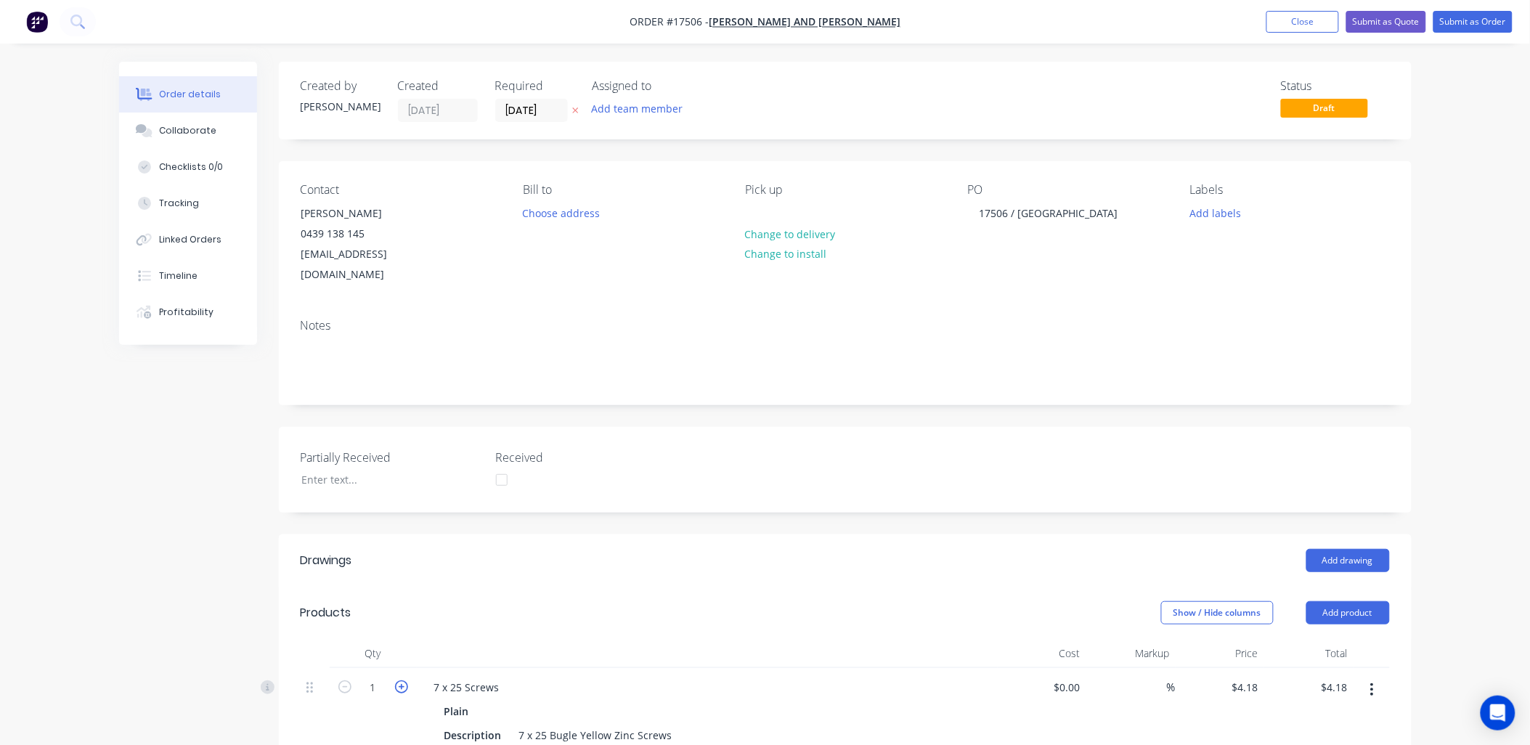
click at [404, 680] on icon "button" at bounding box center [401, 686] width 13 height 13
type input "2"
type input "$8.36"
click at [404, 680] on icon "button" at bounding box center [401, 686] width 13 height 13
type input "3"
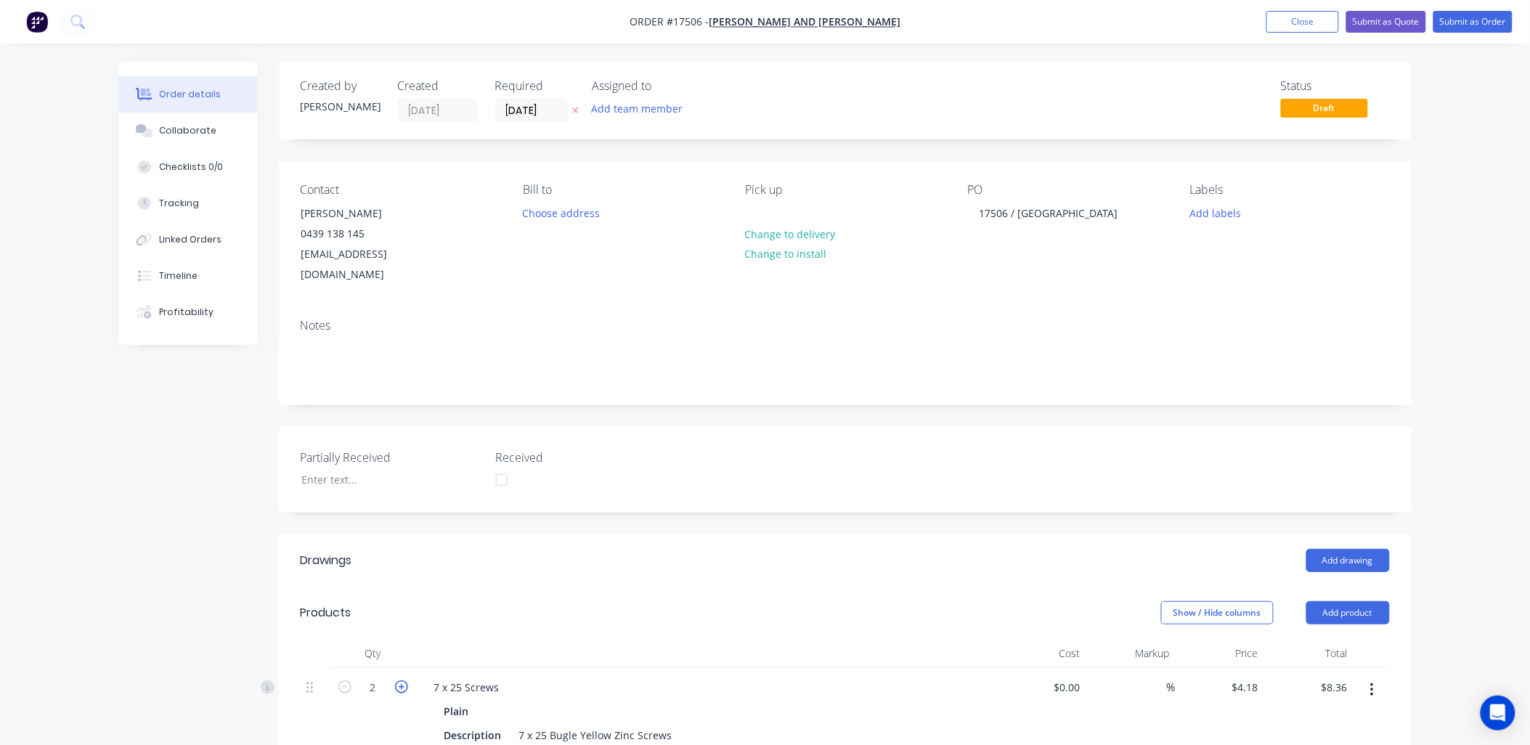
type input "$12.54"
click at [404, 680] on icon "button" at bounding box center [401, 686] width 13 height 13
type input "4"
type input "$16.72"
click at [404, 680] on icon "button" at bounding box center [401, 686] width 13 height 13
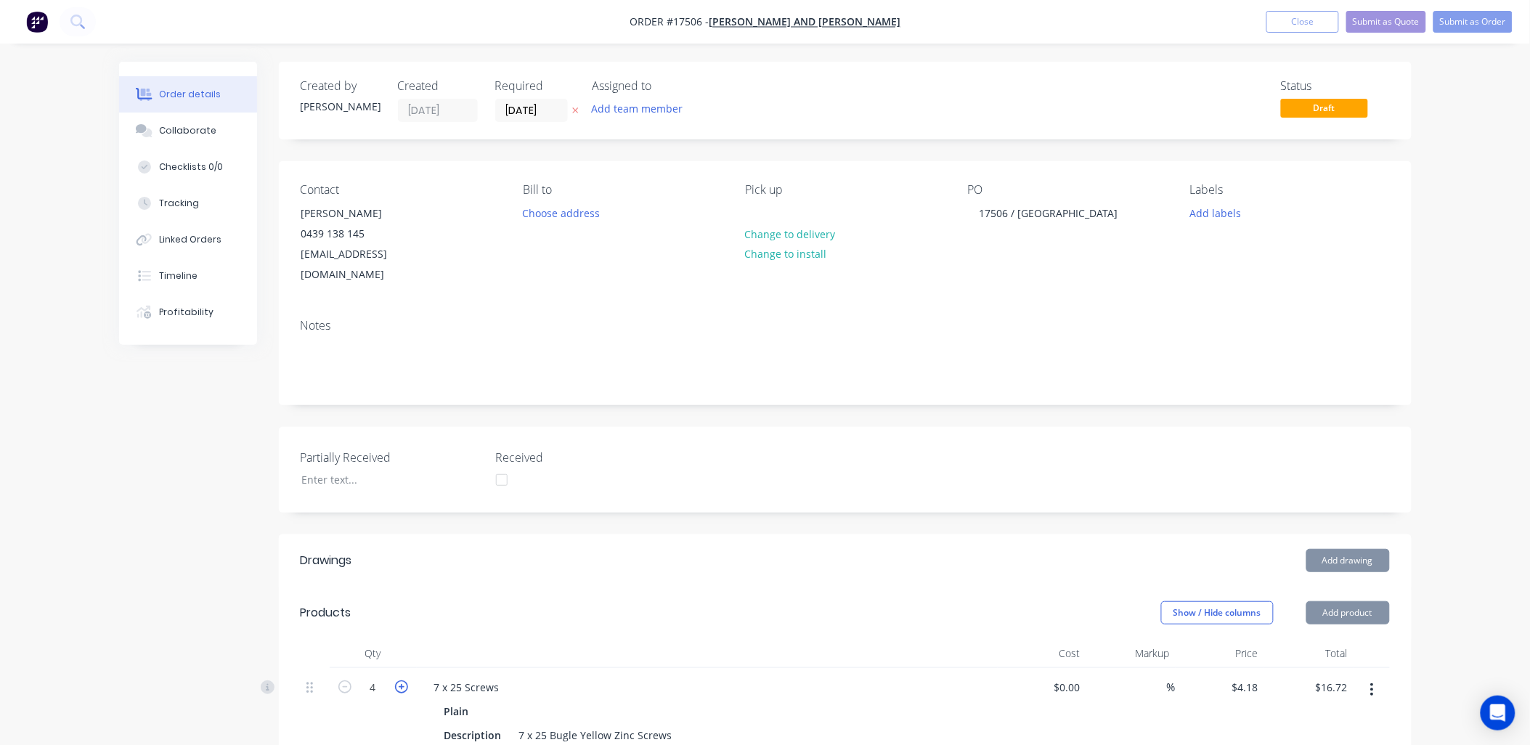
type input "5"
type input "$20.90"
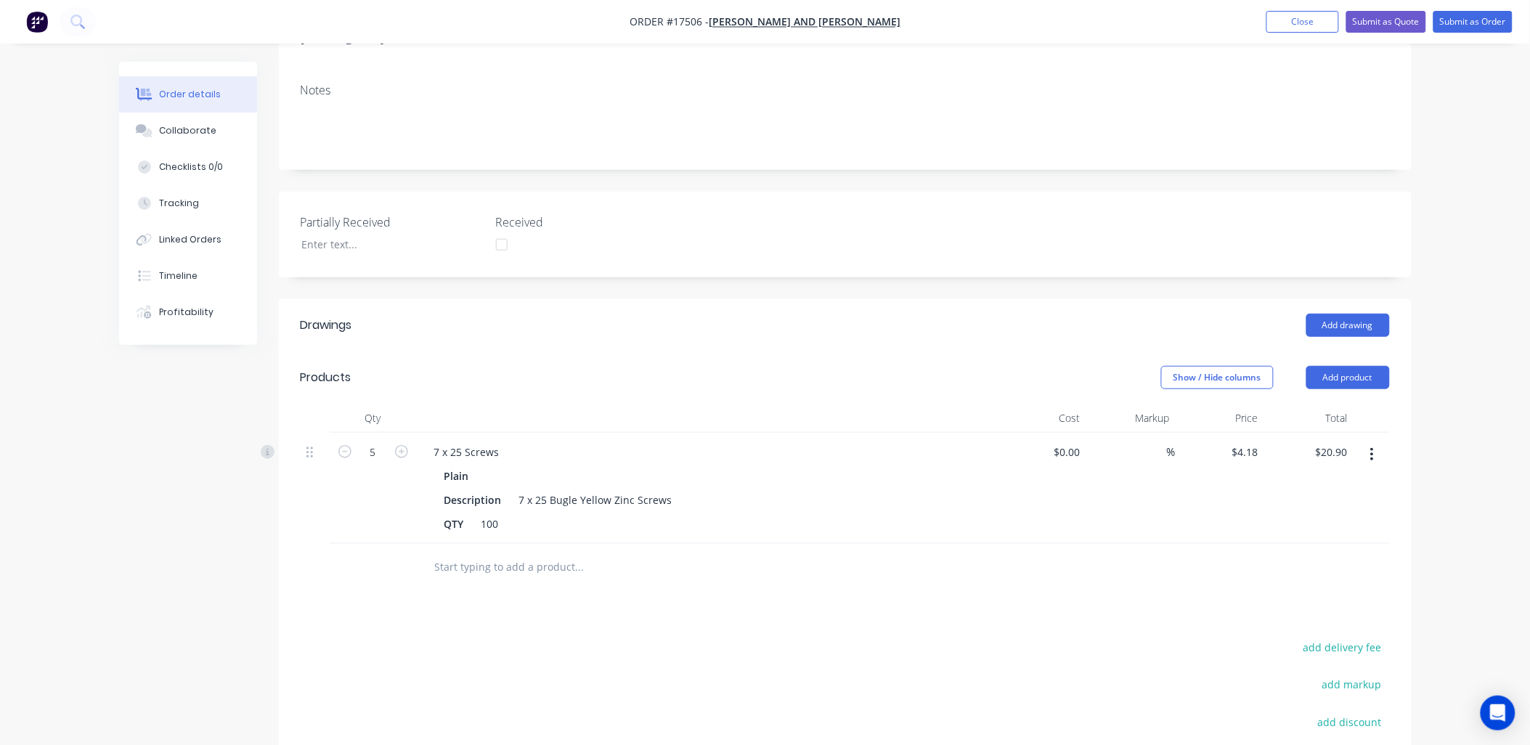
scroll to position [322, 0]
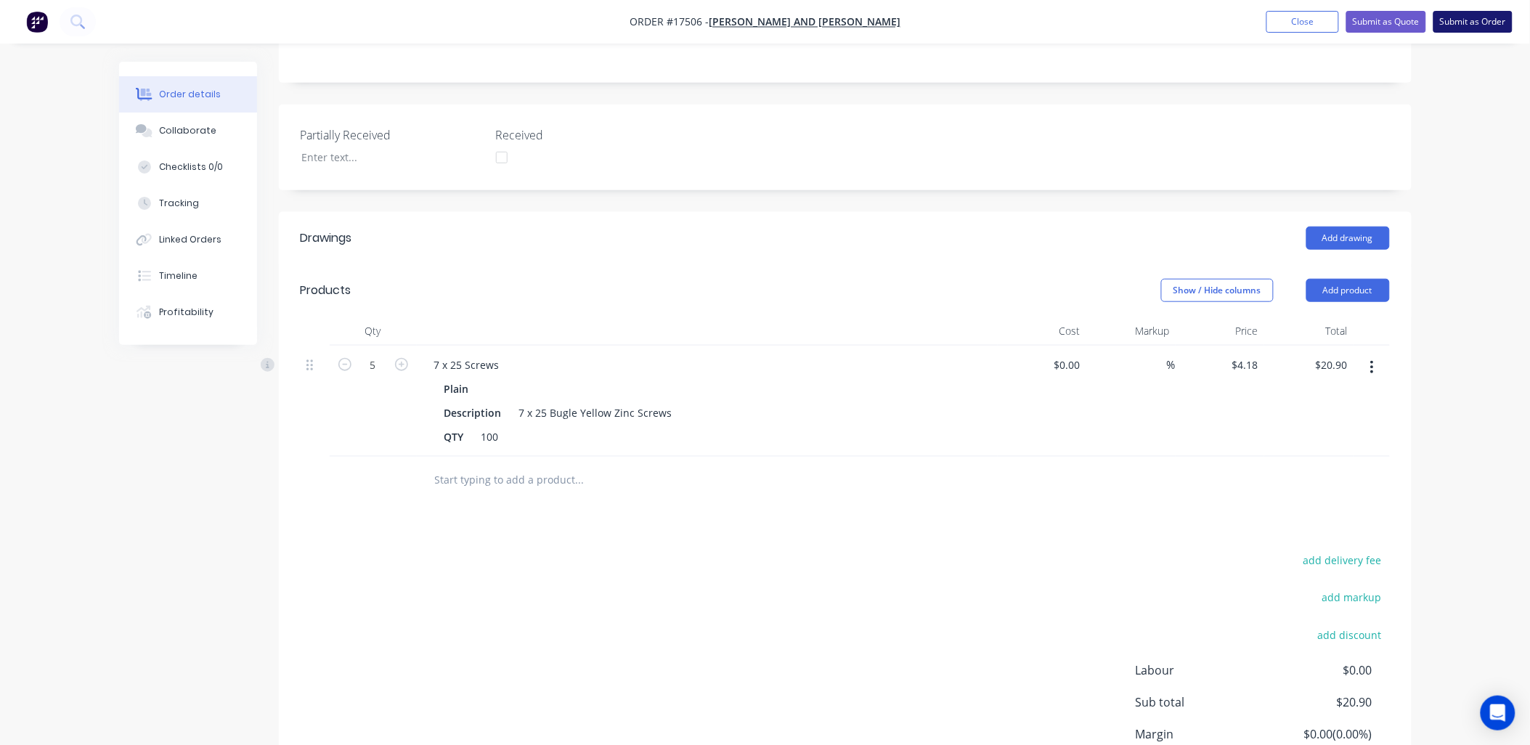
click at [1475, 23] on button "Submit as Order" at bounding box center [1473, 22] width 79 height 22
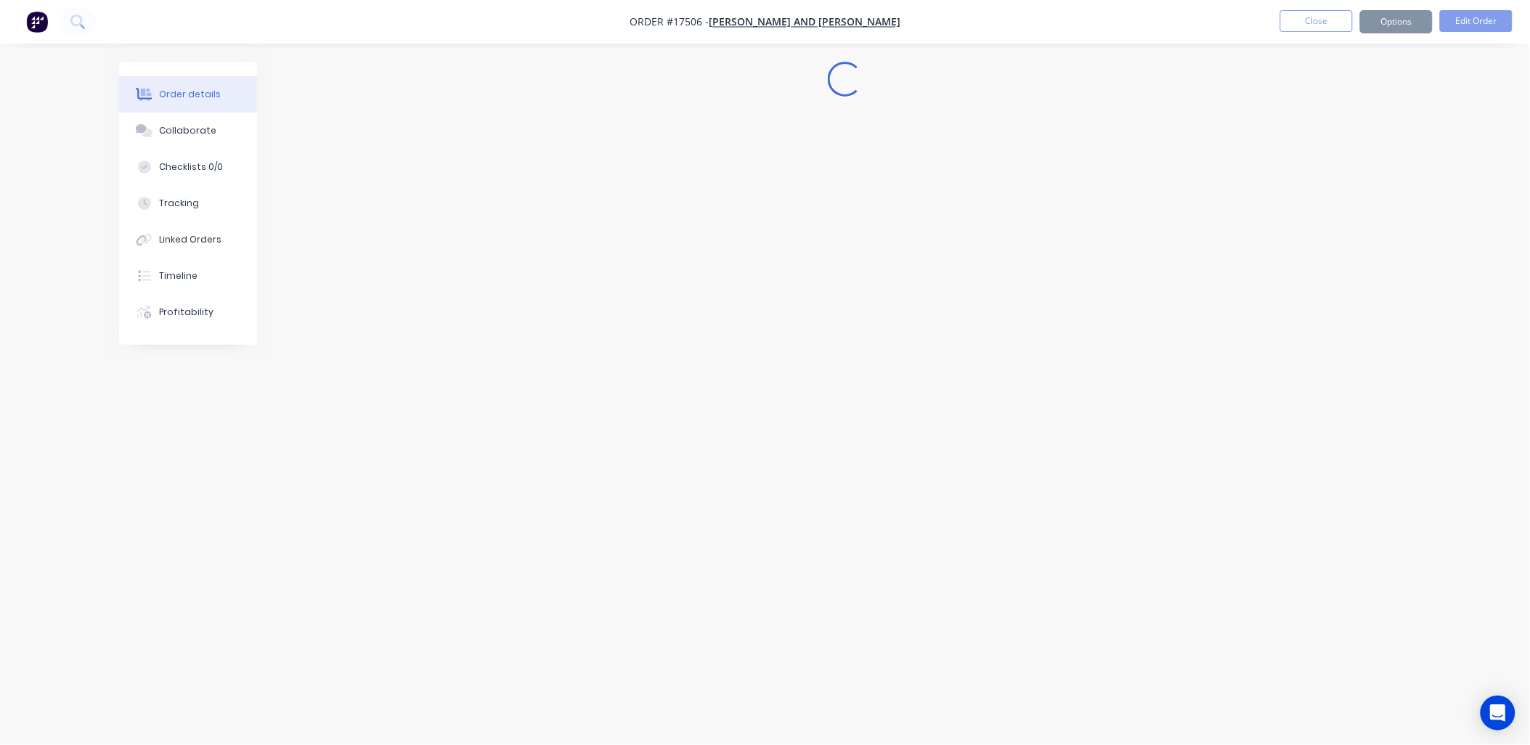
scroll to position [0, 0]
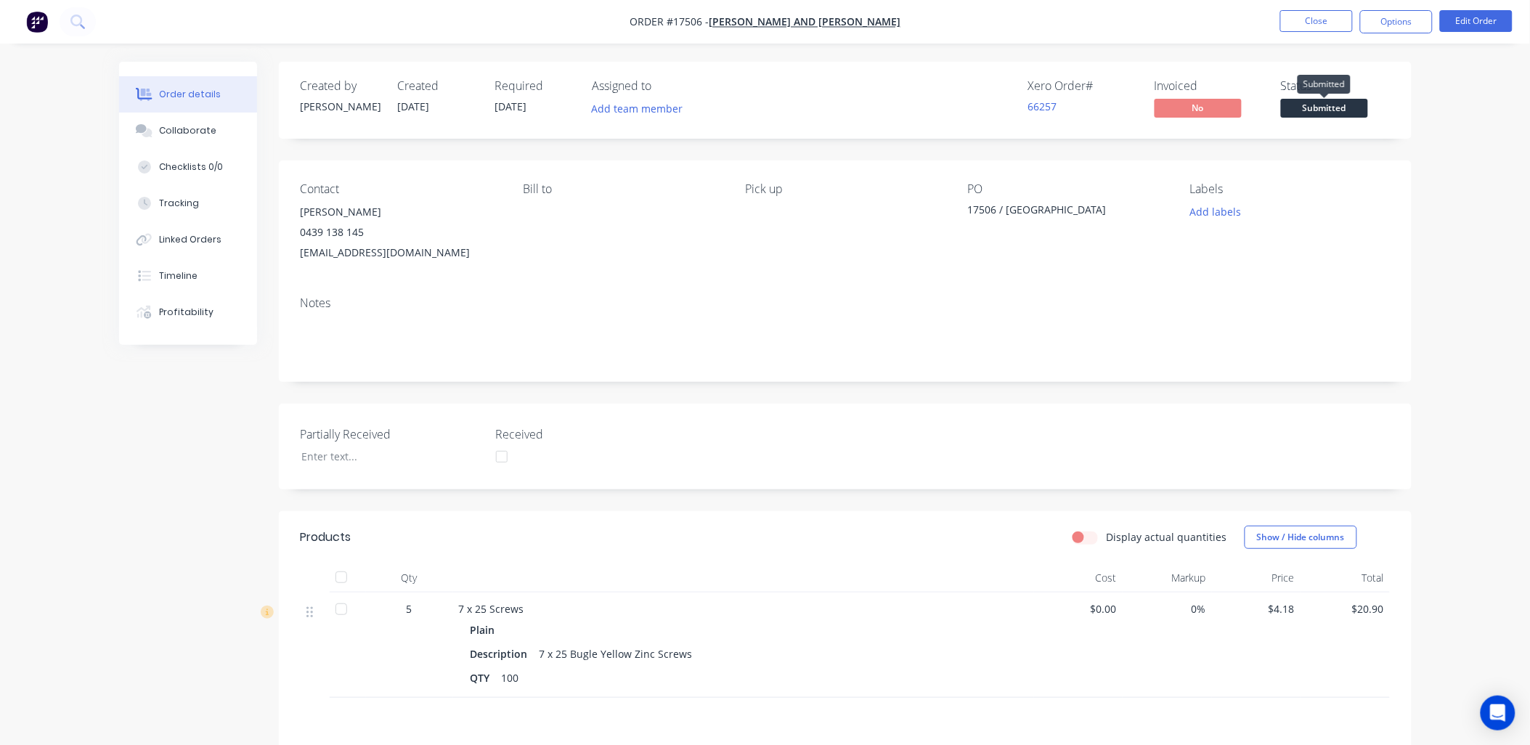
click at [1344, 106] on span "Submitted" at bounding box center [1324, 108] width 87 height 18
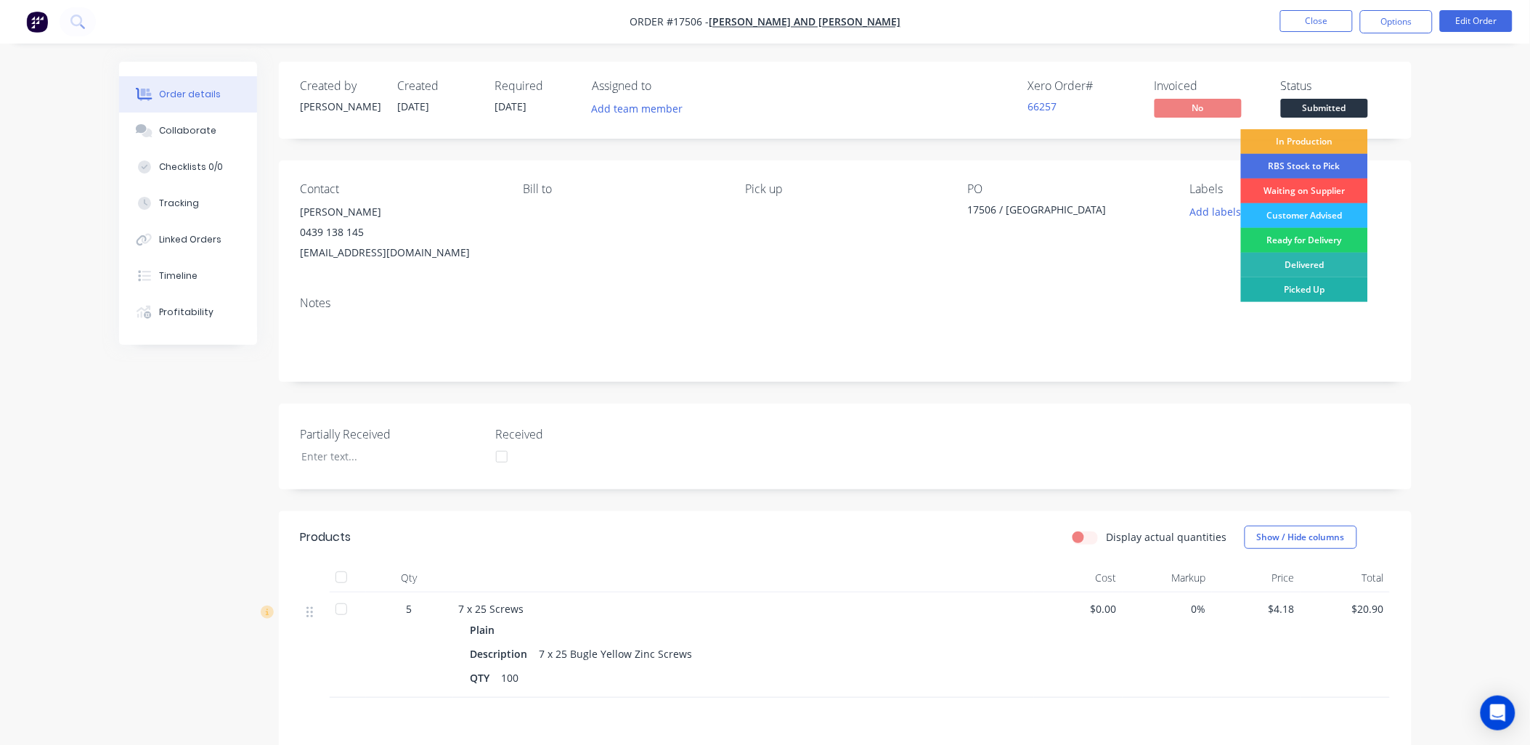
click at [1332, 286] on div "Picked Up" at bounding box center [1304, 289] width 127 height 25
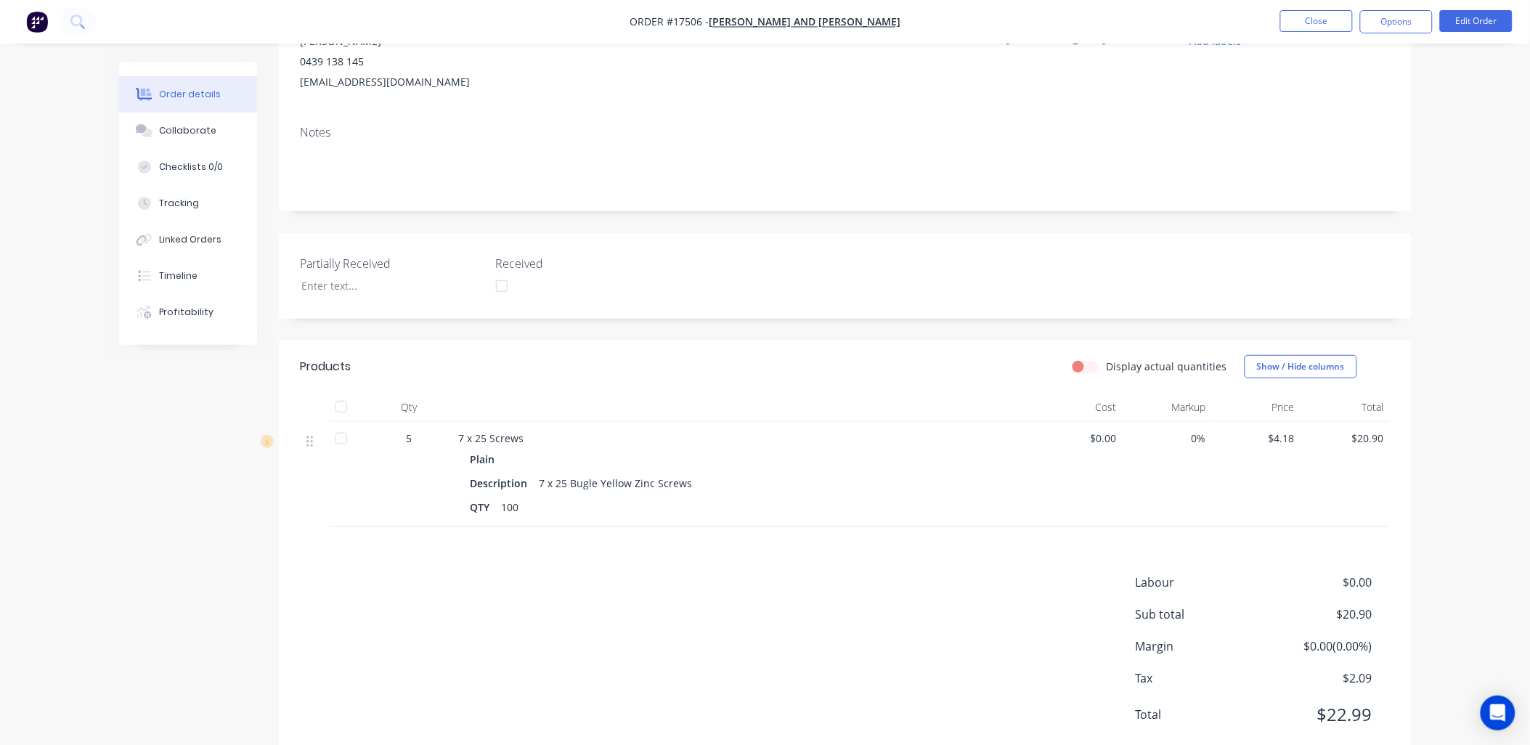
scroll to position [212, 0]
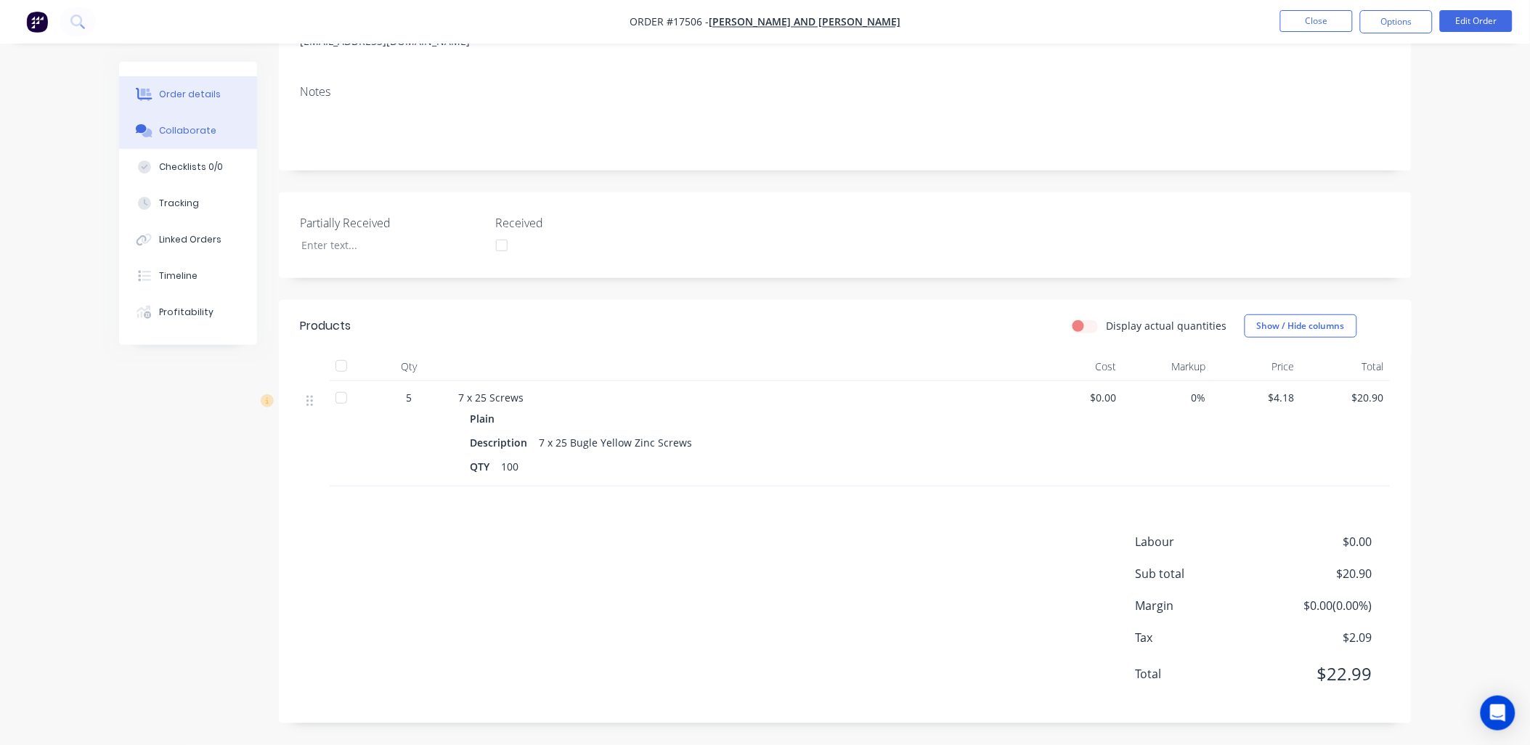
click at [182, 132] on div "Collaborate" at bounding box center [187, 130] width 57 height 13
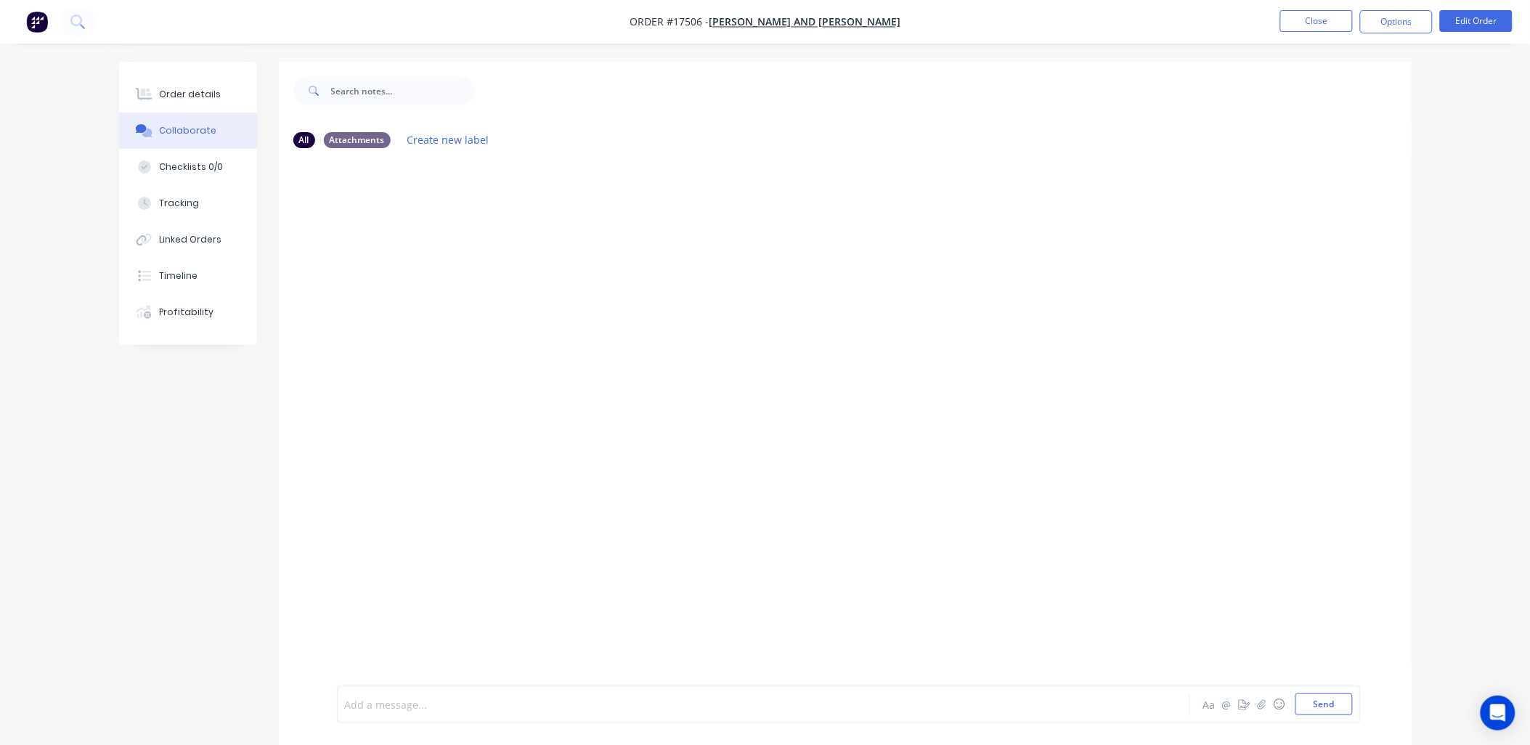
click at [444, 702] on div at bounding box center [723, 704] width 755 height 15
click at [1337, 703] on button "Send" at bounding box center [1324, 705] width 57 height 22
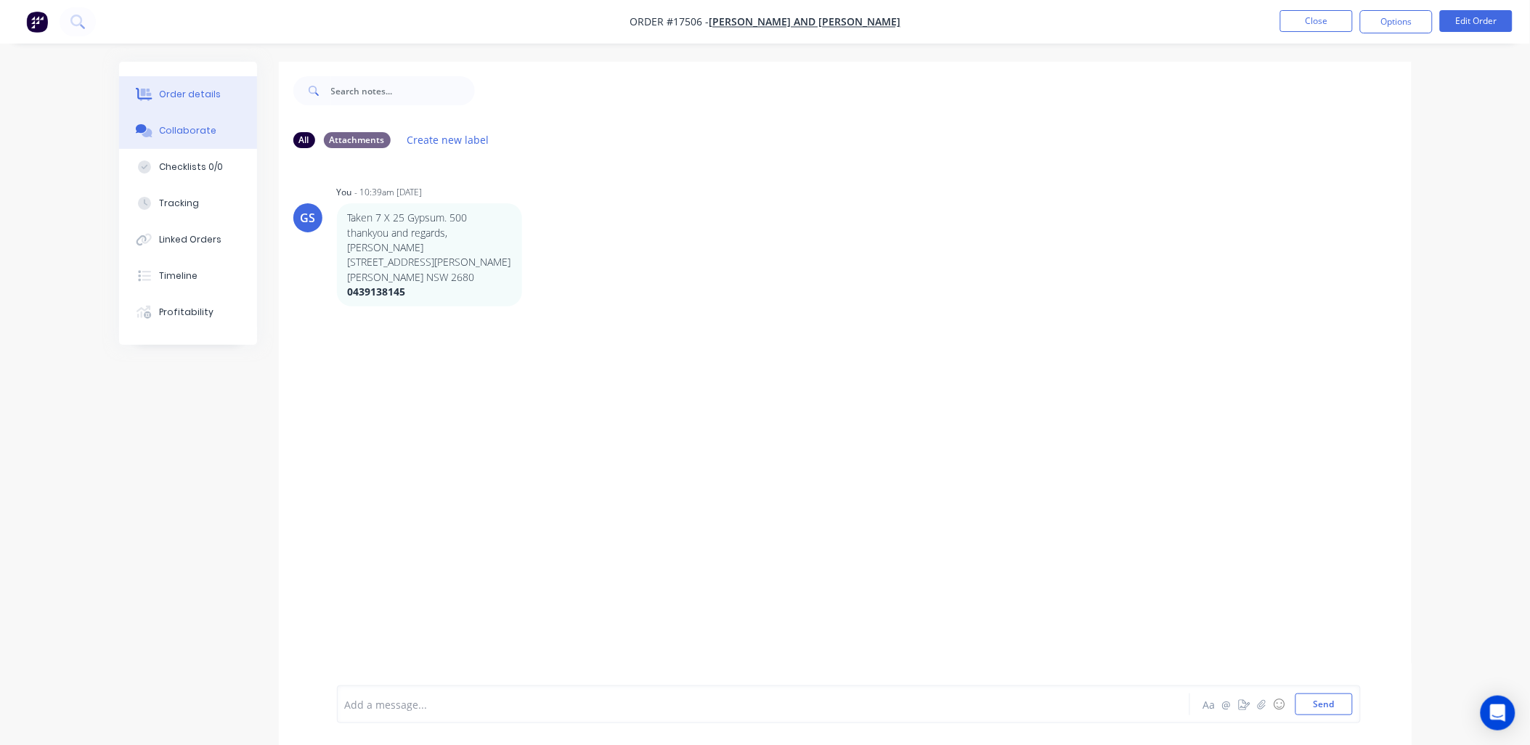
click at [203, 94] on div "Order details" at bounding box center [190, 94] width 62 height 13
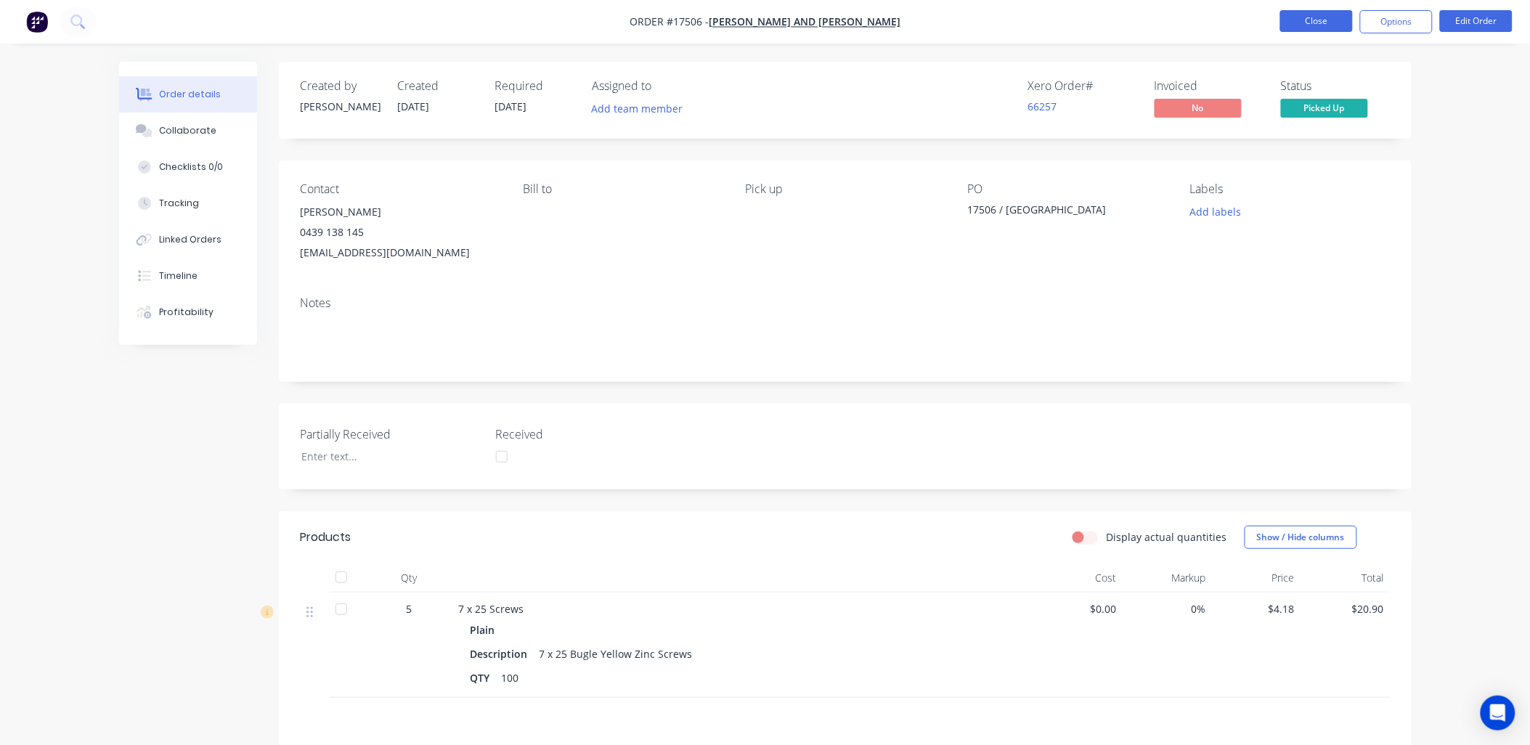
click at [1318, 17] on button "Close" at bounding box center [1316, 21] width 73 height 22
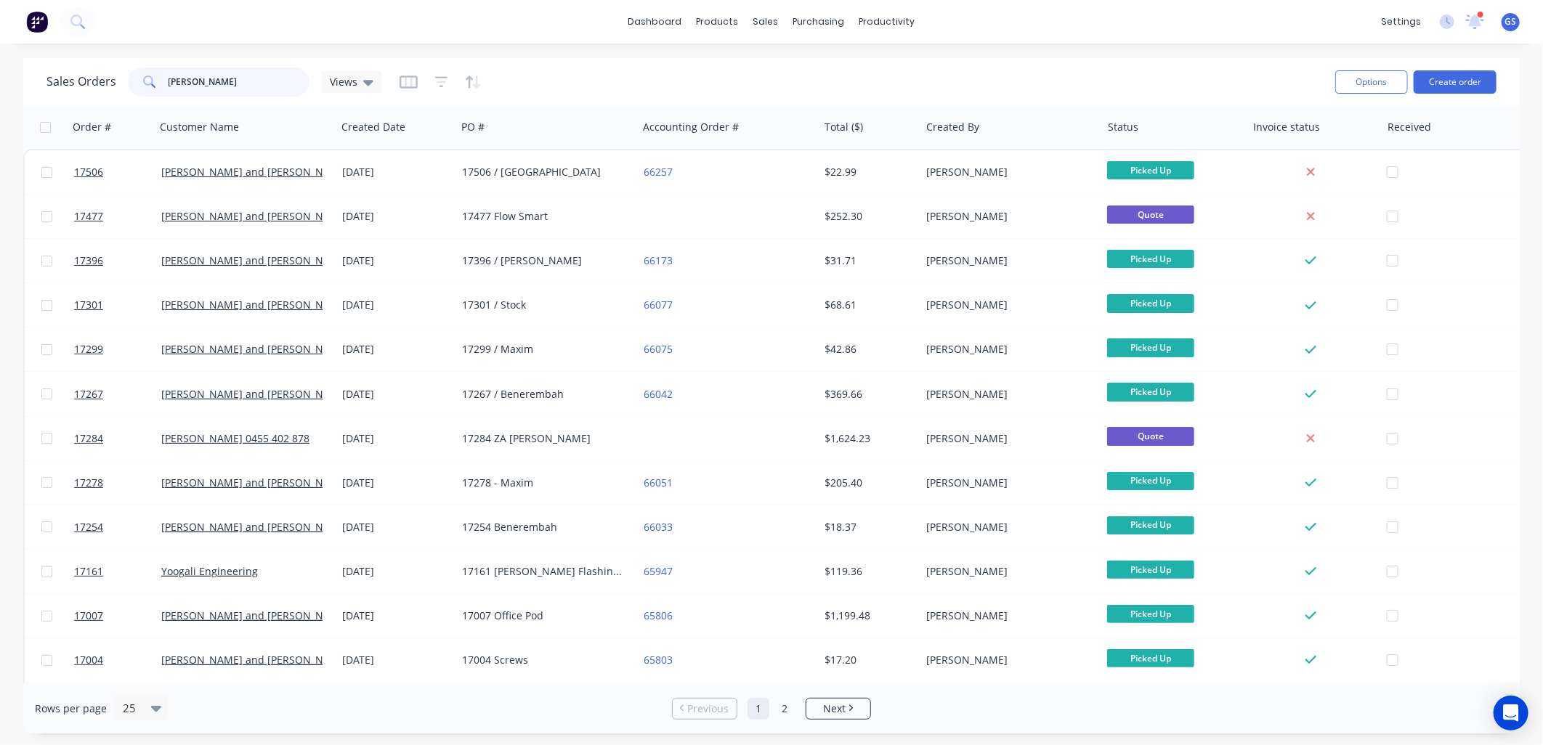
click at [208, 82] on input "jay" at bounding box center [239, 82] width 142 height 29
click at [1454, 76] on button "Create order" at bounding box center [1454, 81] width 83 height 23
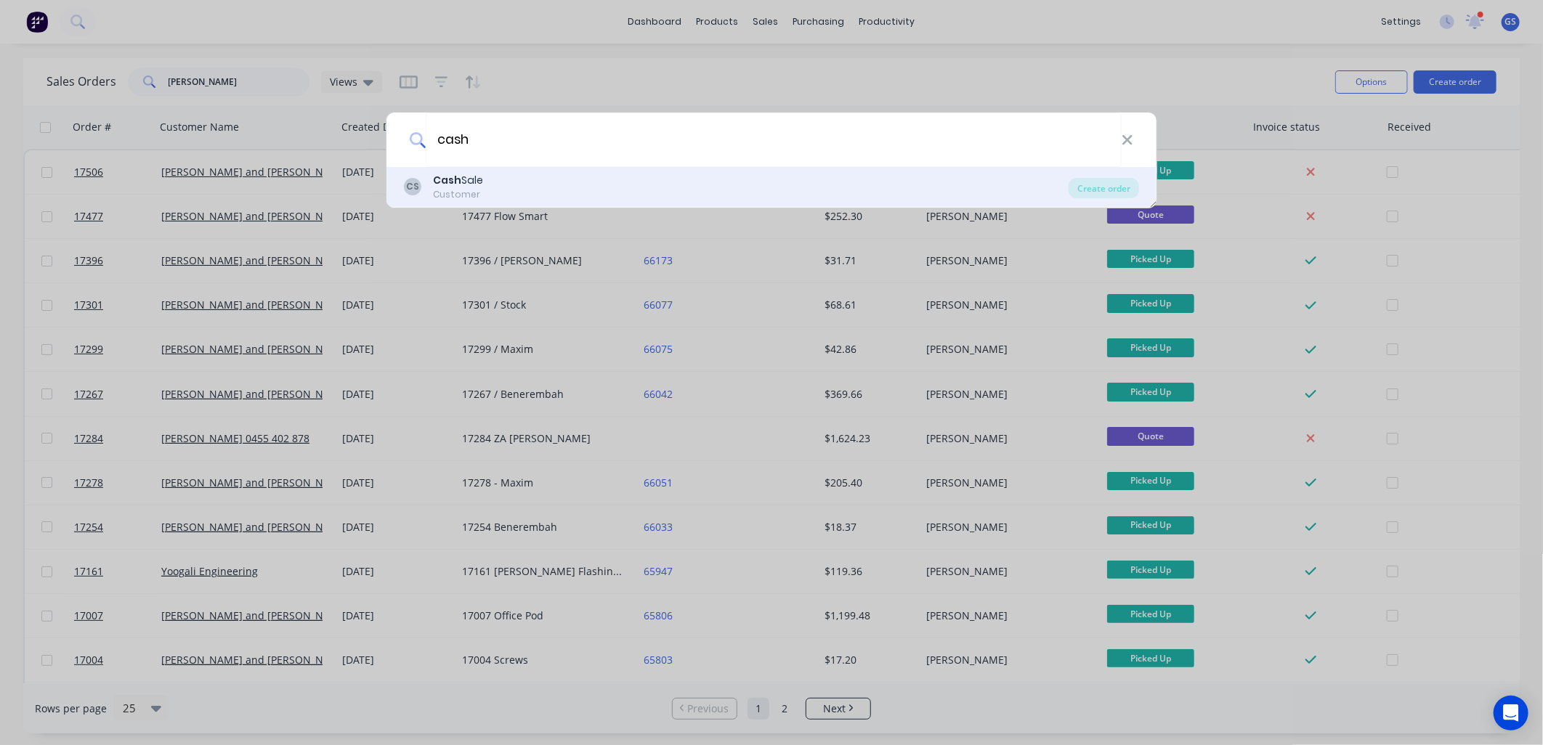
type input "cash"
click at [431, 192] on div "CS Cash Sale Customer" at bounding box center [736, 187] width 664 height 28
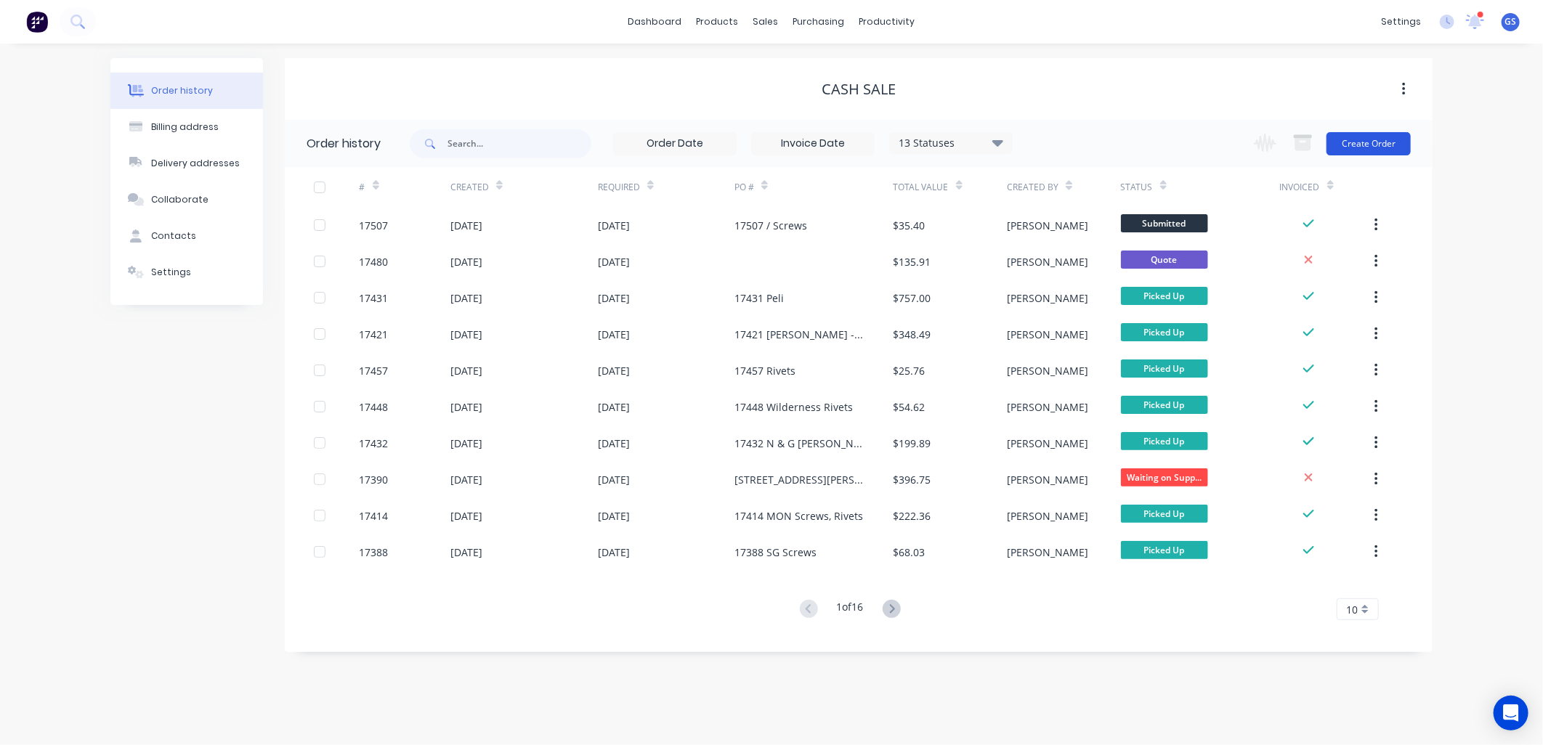
click at [1364, 142] on button "Create Order" at bounding box center [1368, 143] width 84 height 23
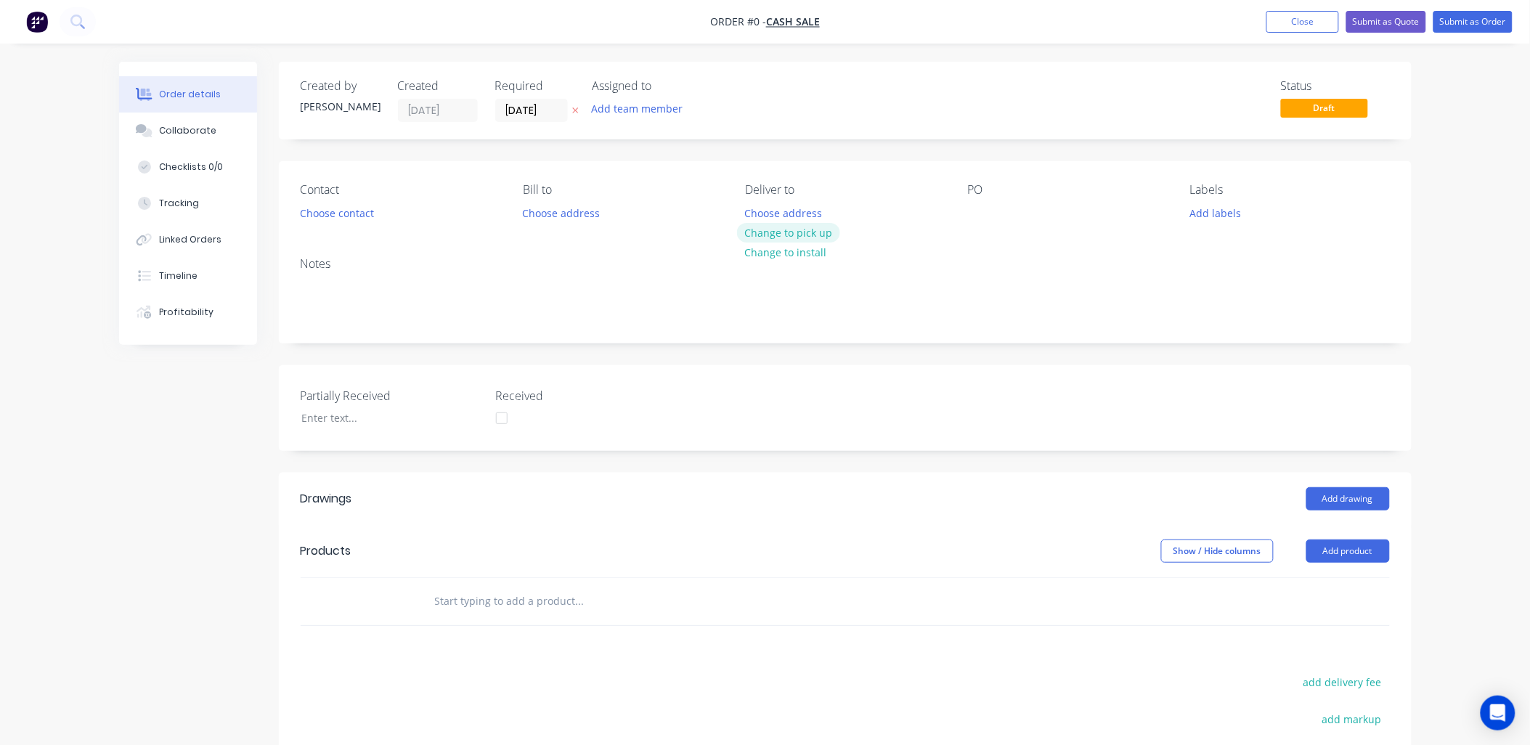
click at [817, 232] on button "Change to pick up" at bounding box center [788, 233] width 103 height 20
drag, startPoint x: 993, startPoint y: 215, endPoint x: 959, endPoint y: 264, distance: 59.4
click at [992, 215] on div "PO" at bounding box center [1067, 203] width 199 height 41
click at [975, 222] on div at bounding box center [979, 213] width 23 height 21
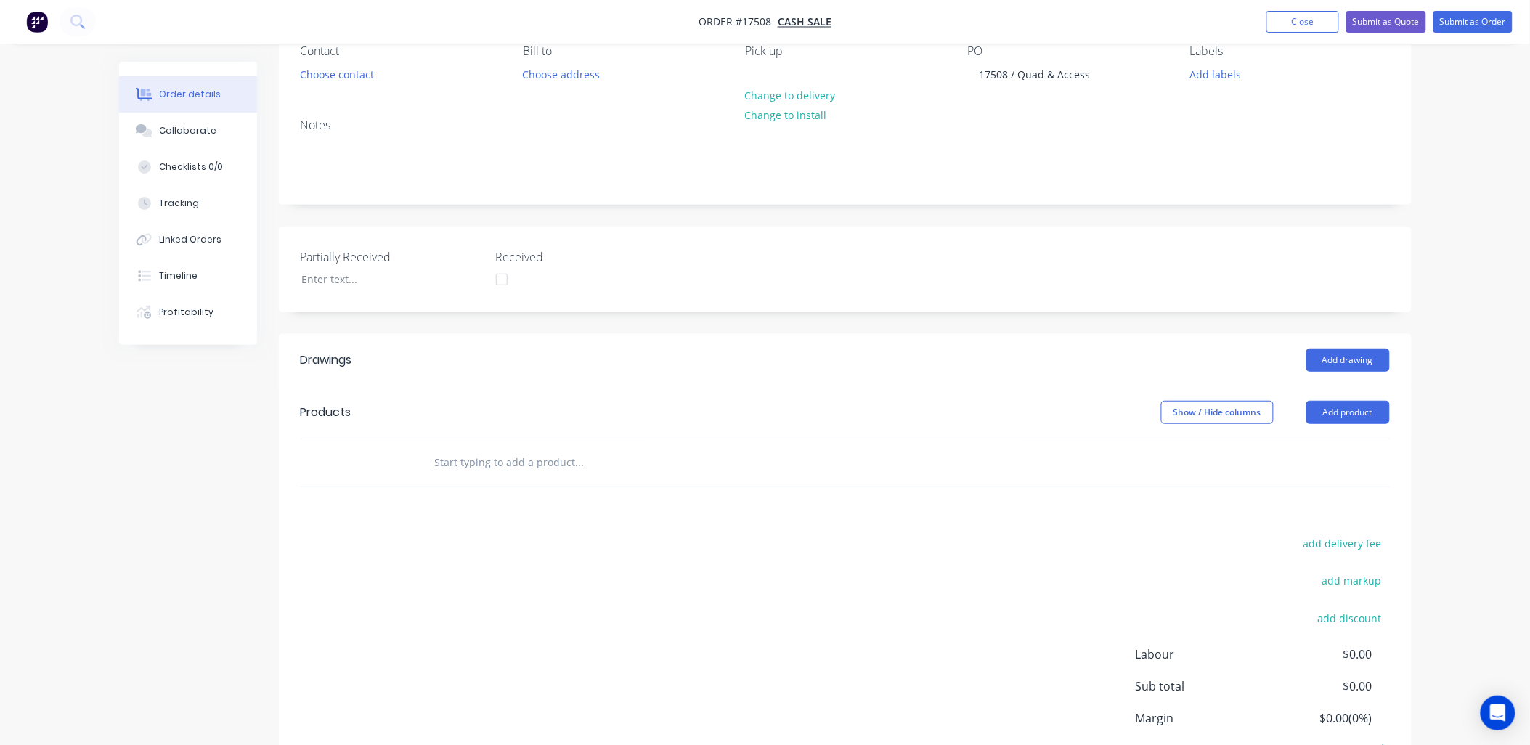
scroll to position [242, 0]
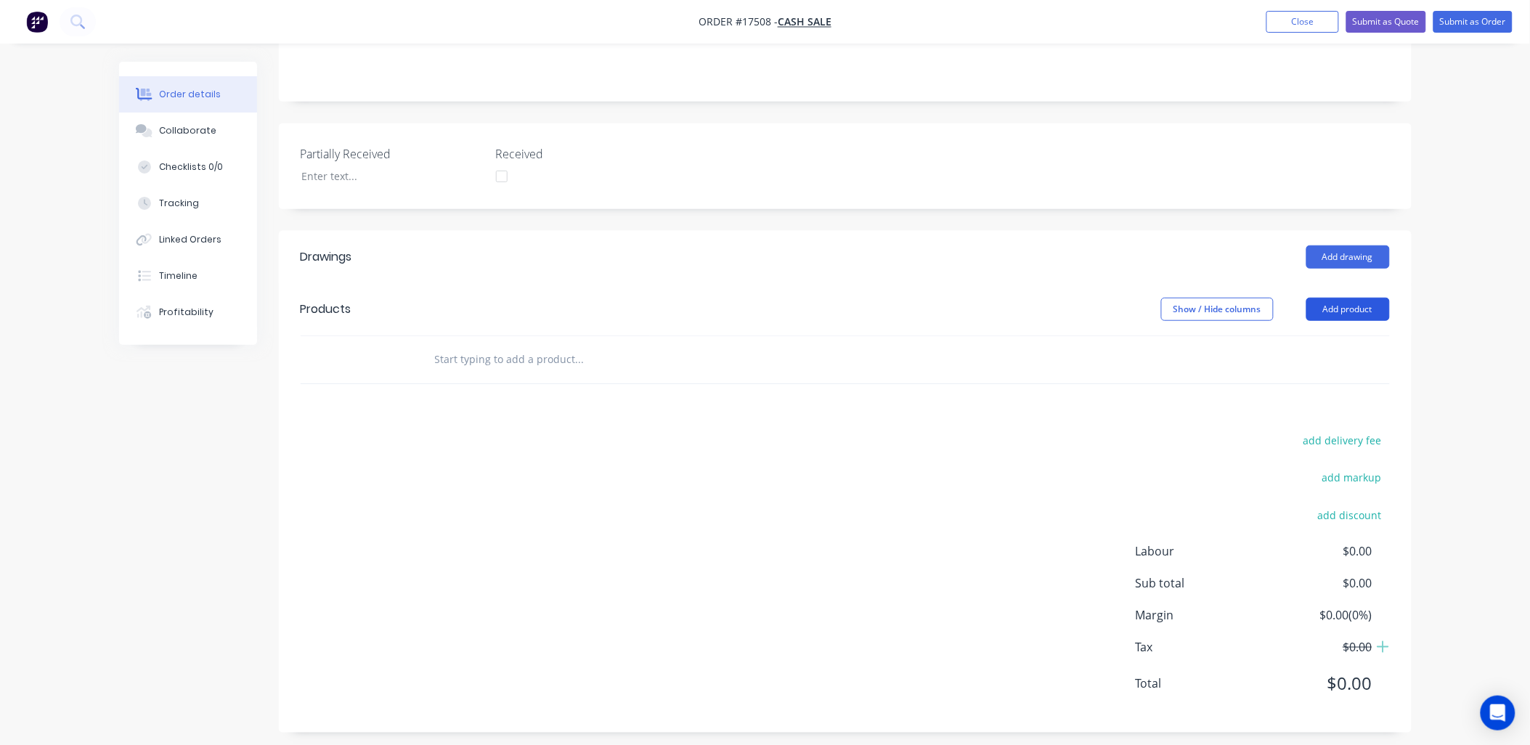
click at [1344, 306] on button "Add product" at bounding box center [1348, 309] width 84 height 23
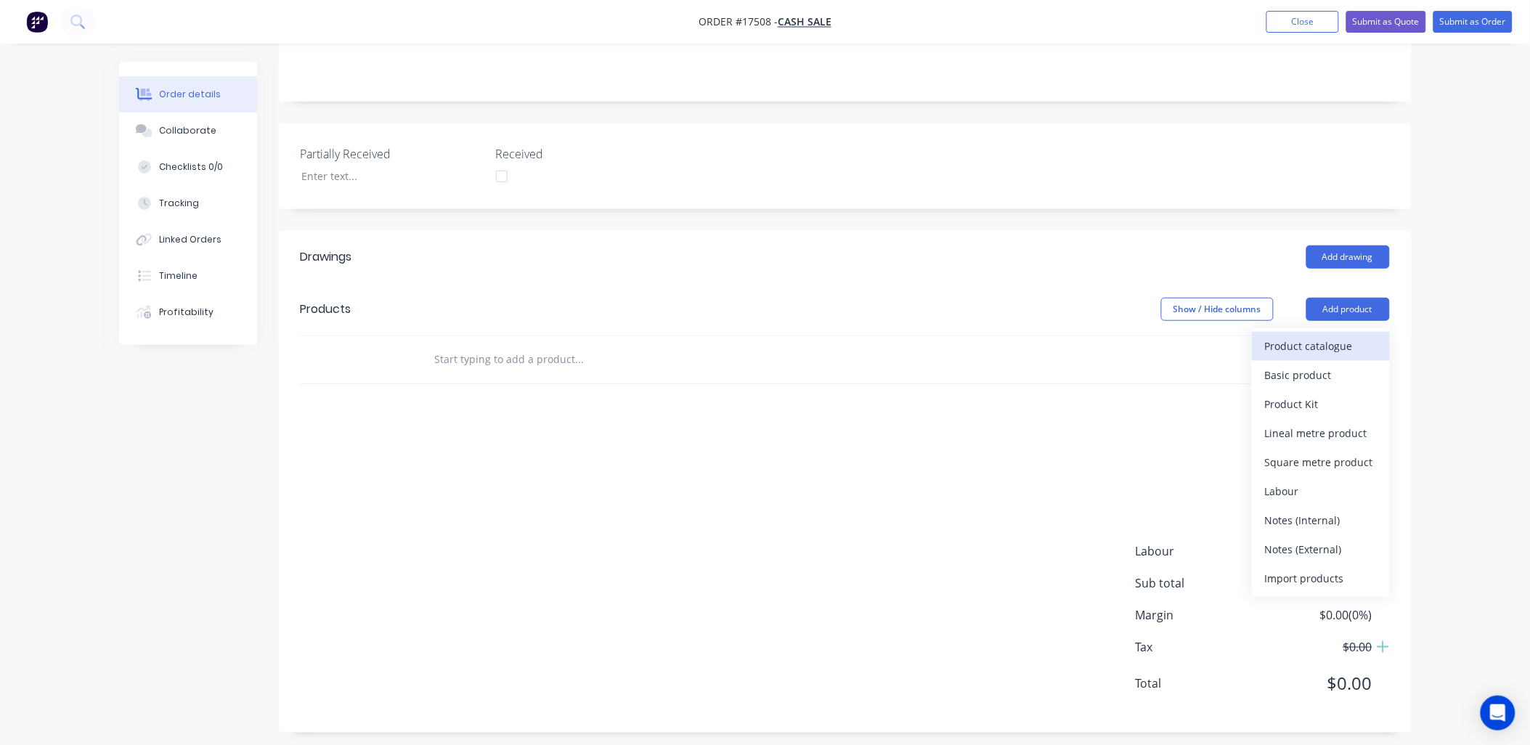
click at [1323, 342] on div "Product catalogue" at bounding box center [1321, 346] width 112 height 21
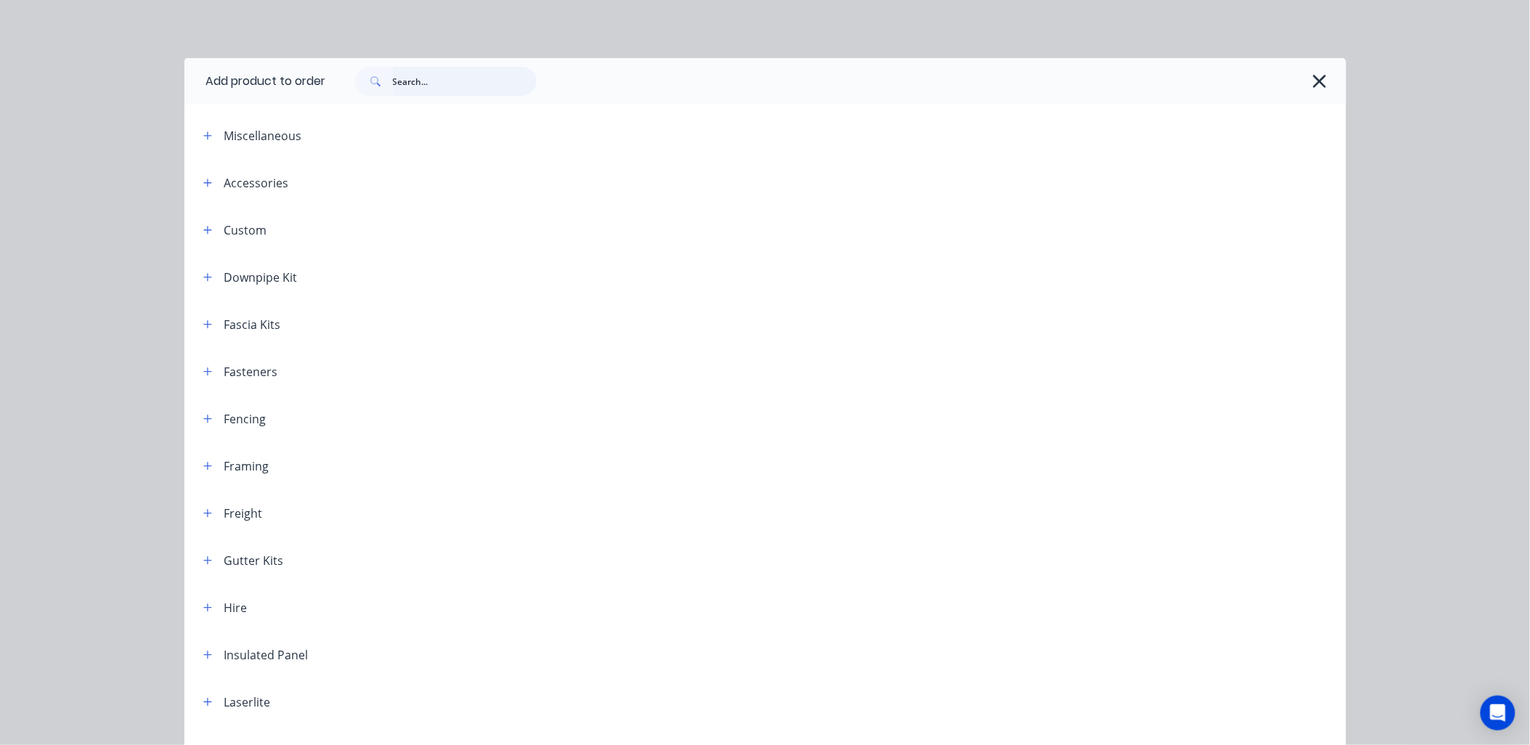
click at [430, 86] on input "text" at bounding box center [465, 81] width 144 height 29
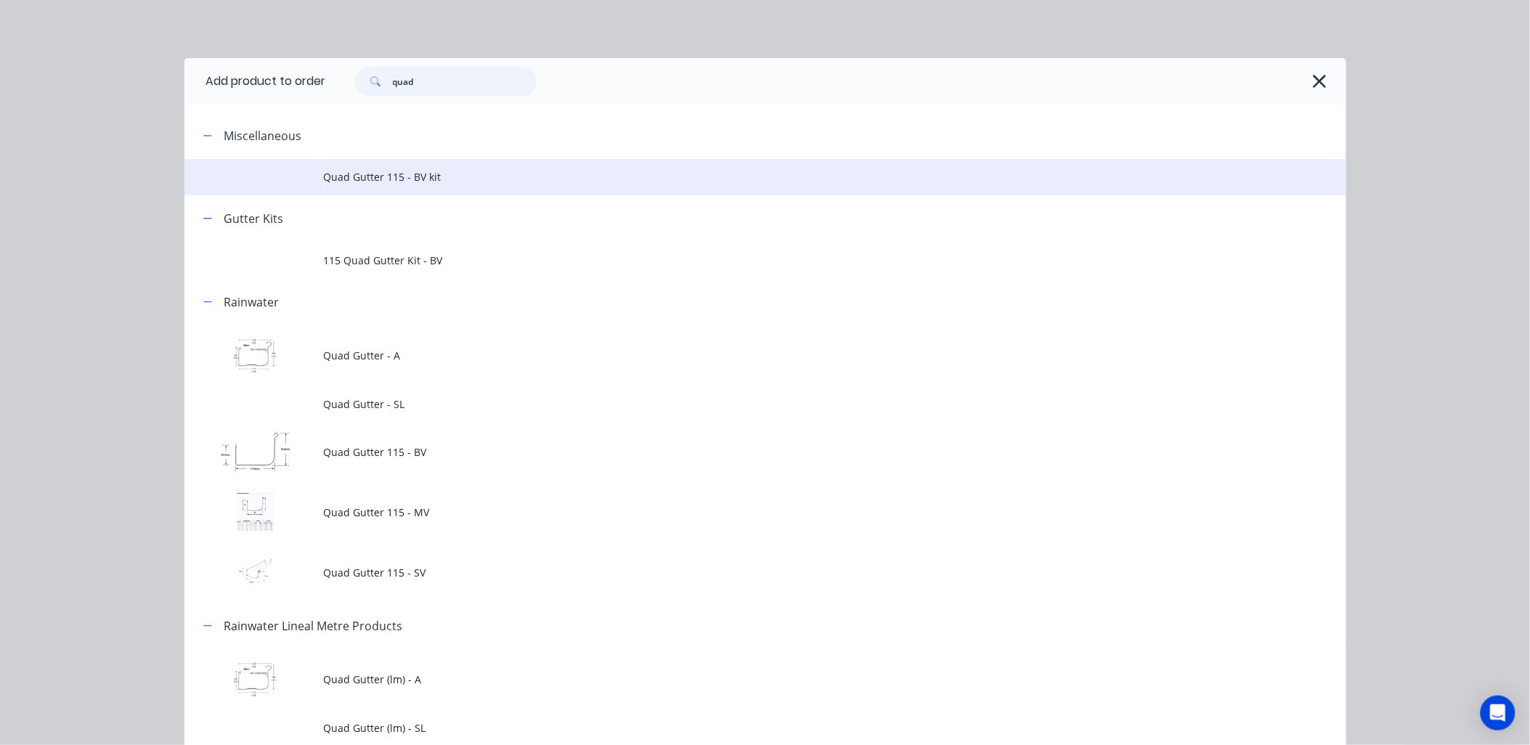
type input "quad"
click at [450, 180] on span "Quad Gutter 115 - BV kit" at bounding box center [733, 176] width 818 height 15
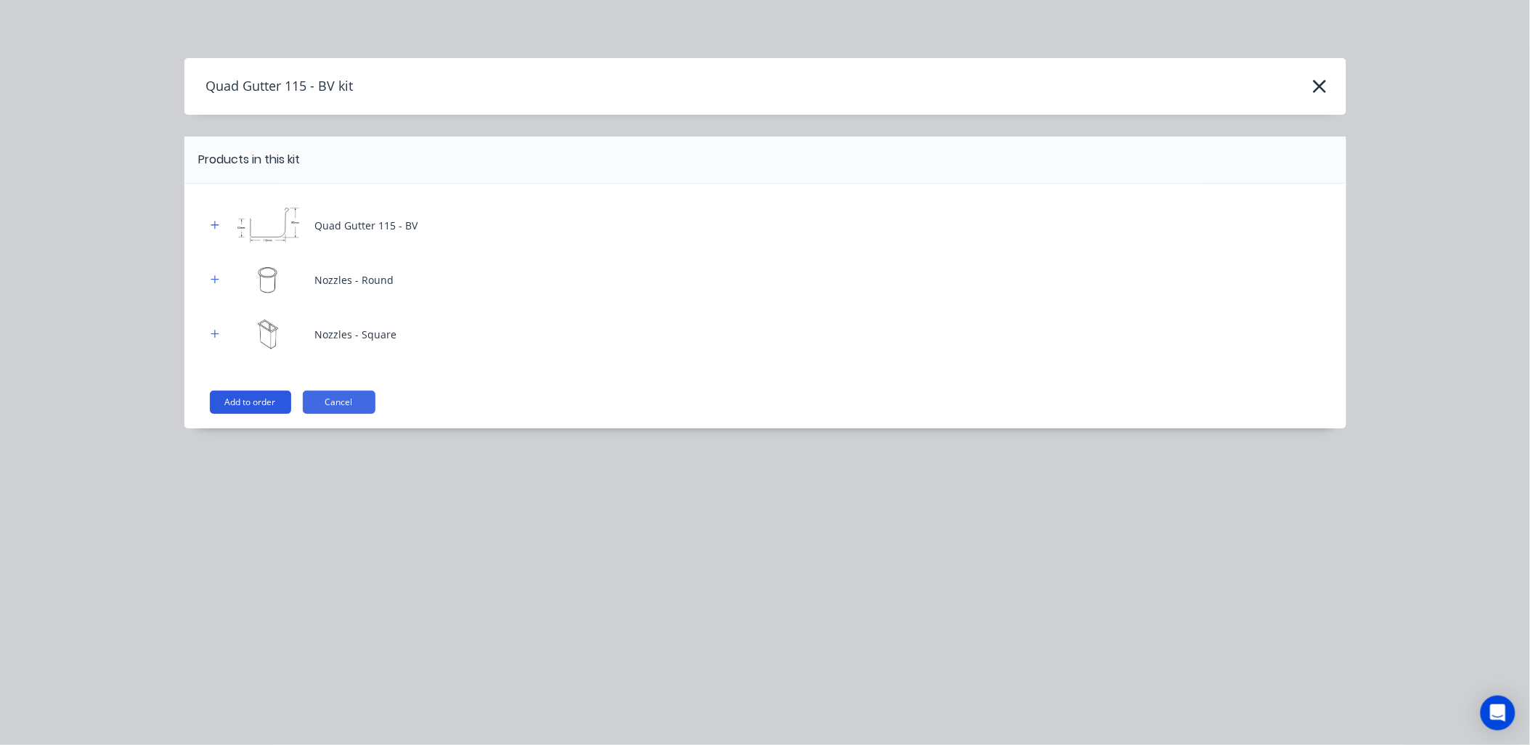
click at [261, 397] on button "Add to order" at bounding box center [250, 402] width 81 height 23
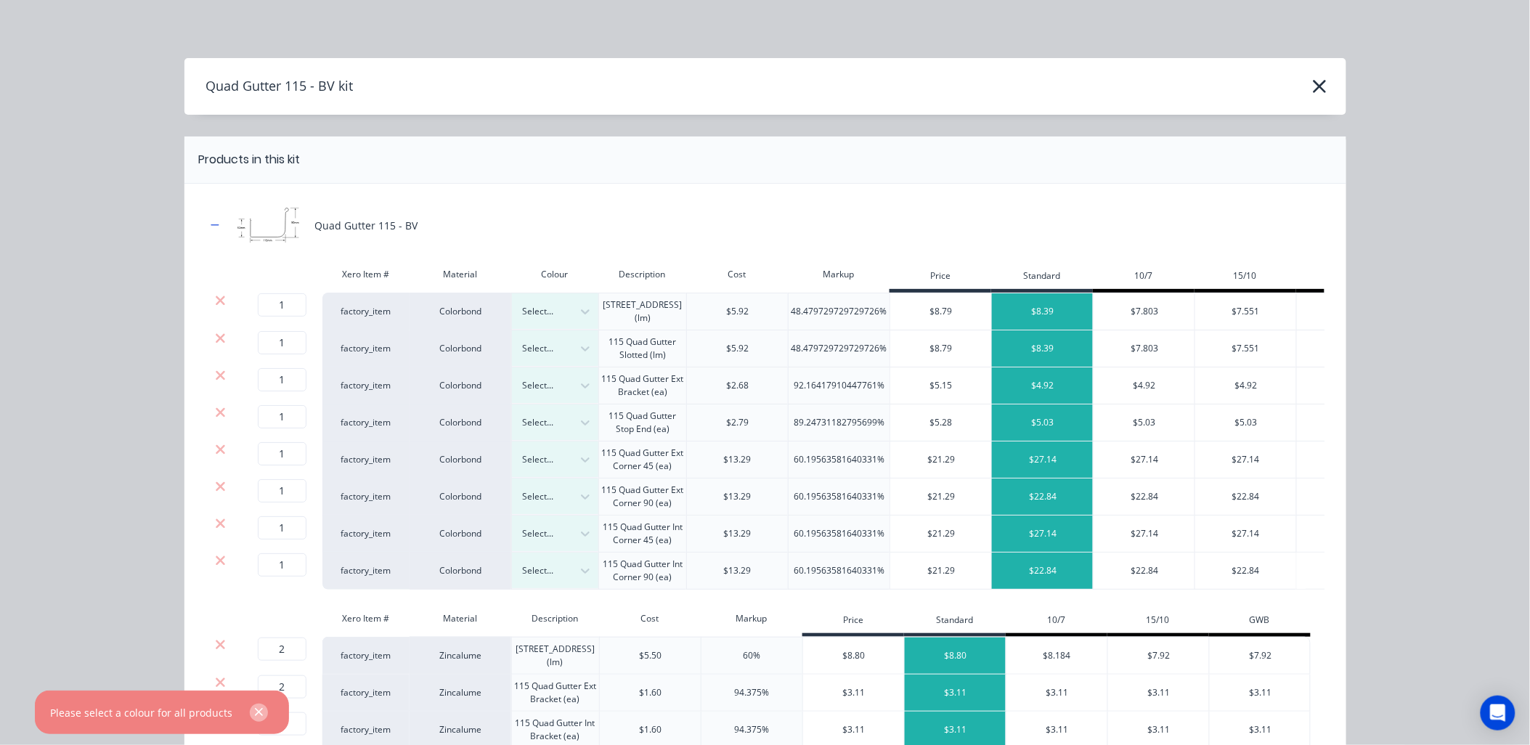
click at [254, 714] on icon "button" at bounding box center [258, 712] width 9 height 13
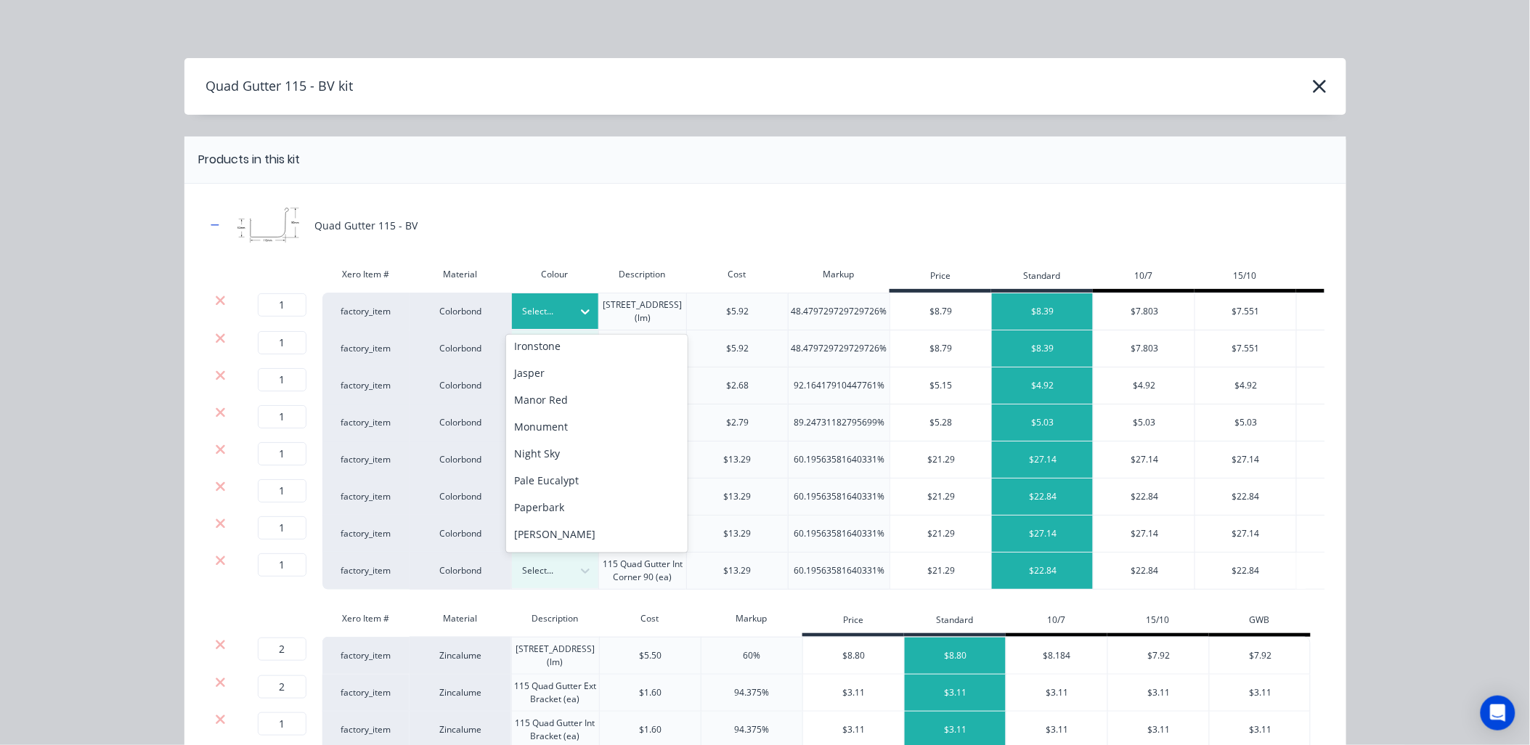
scroll to position [0, 0]
click at [577, 346] on div "Any" at bounding box center [597, 351] width 182 height 27
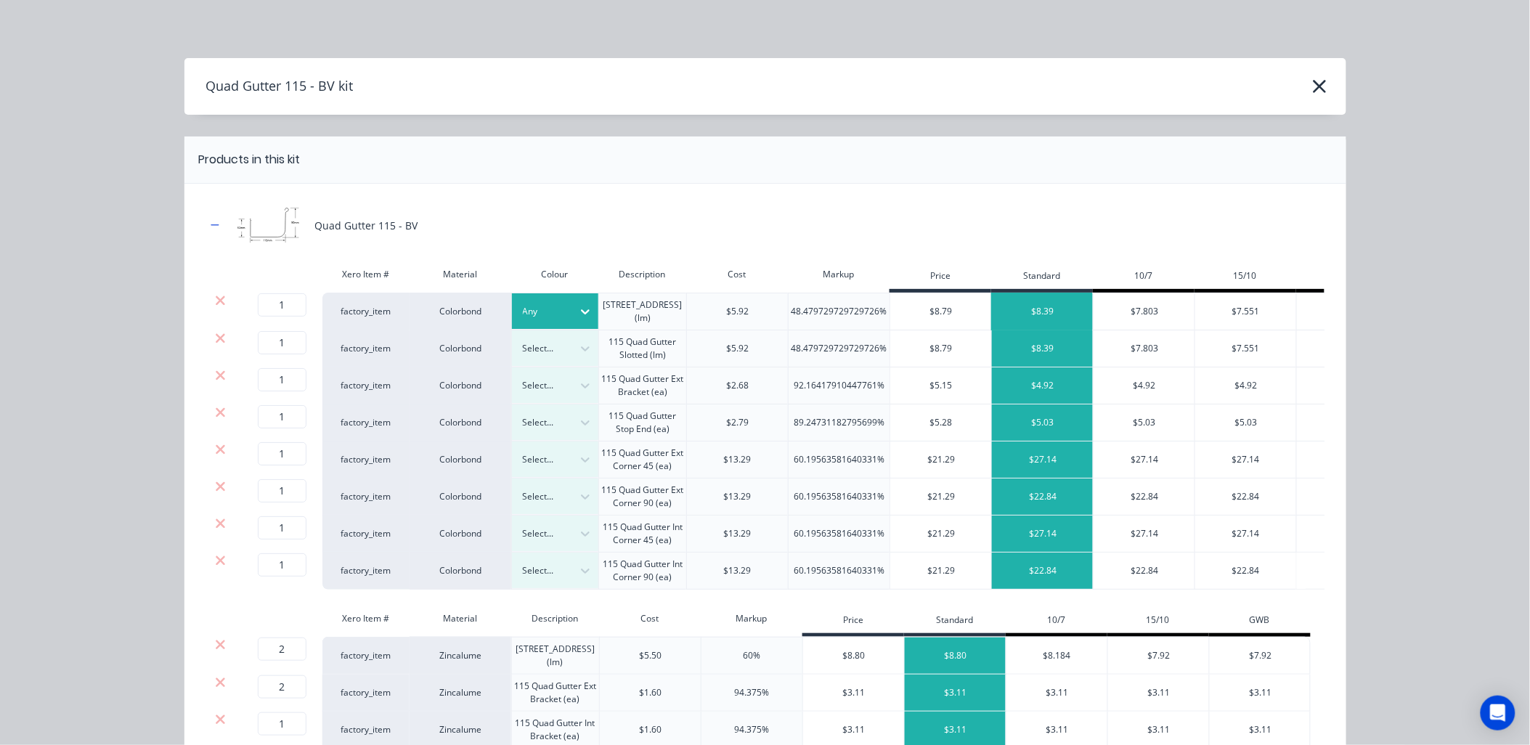
click at [1028, 317] on div "$8.39" at bounding box center [1043, 311] width 102 height 36
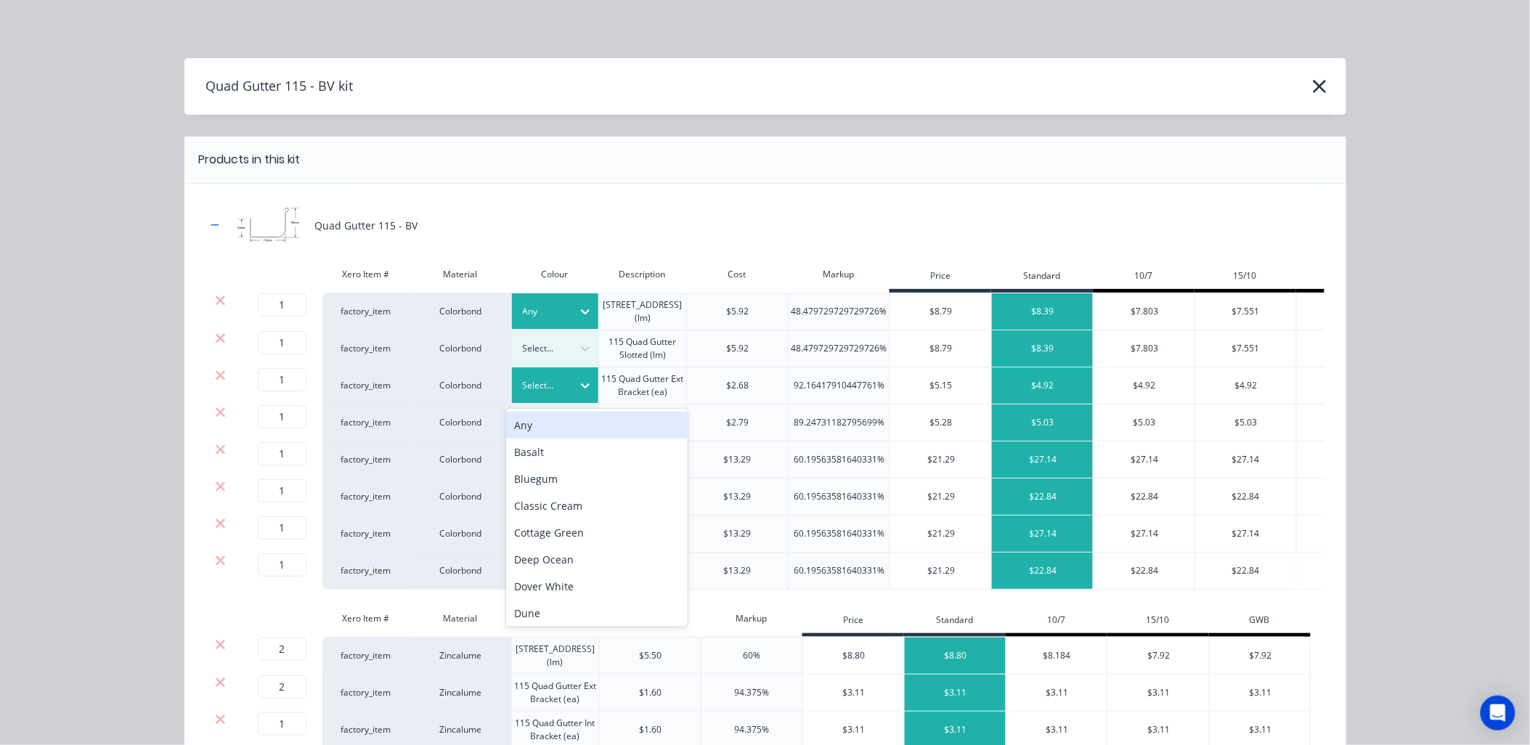
click at [734, 160] on div at bounding box center [824, 159] width 1046 height 17
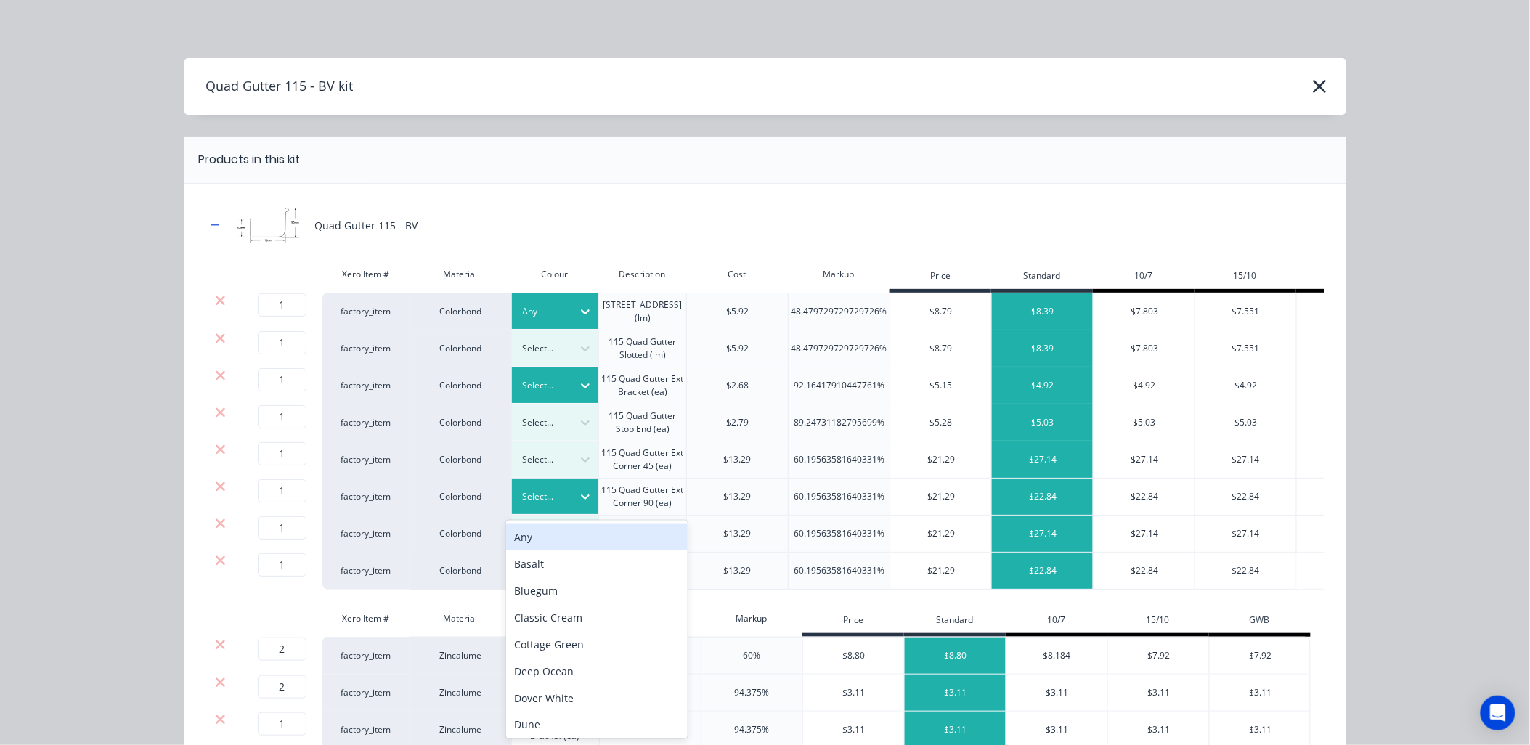
click at [557, 540] on div "Any" at bounding box center [597, 537] width 182 height 27
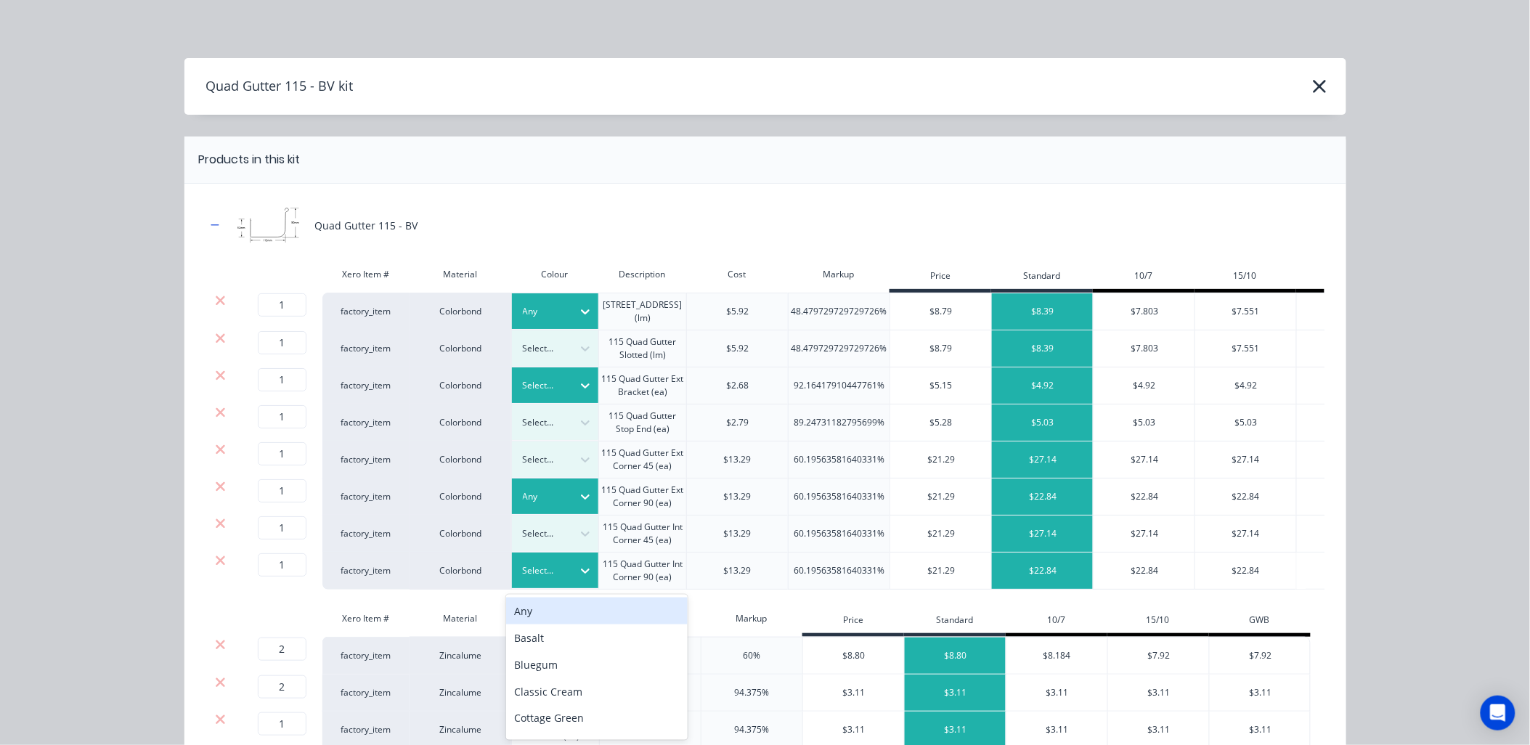
click at [568, 608] on div "Any" at bounding box center [597, 611] width 182 height 27
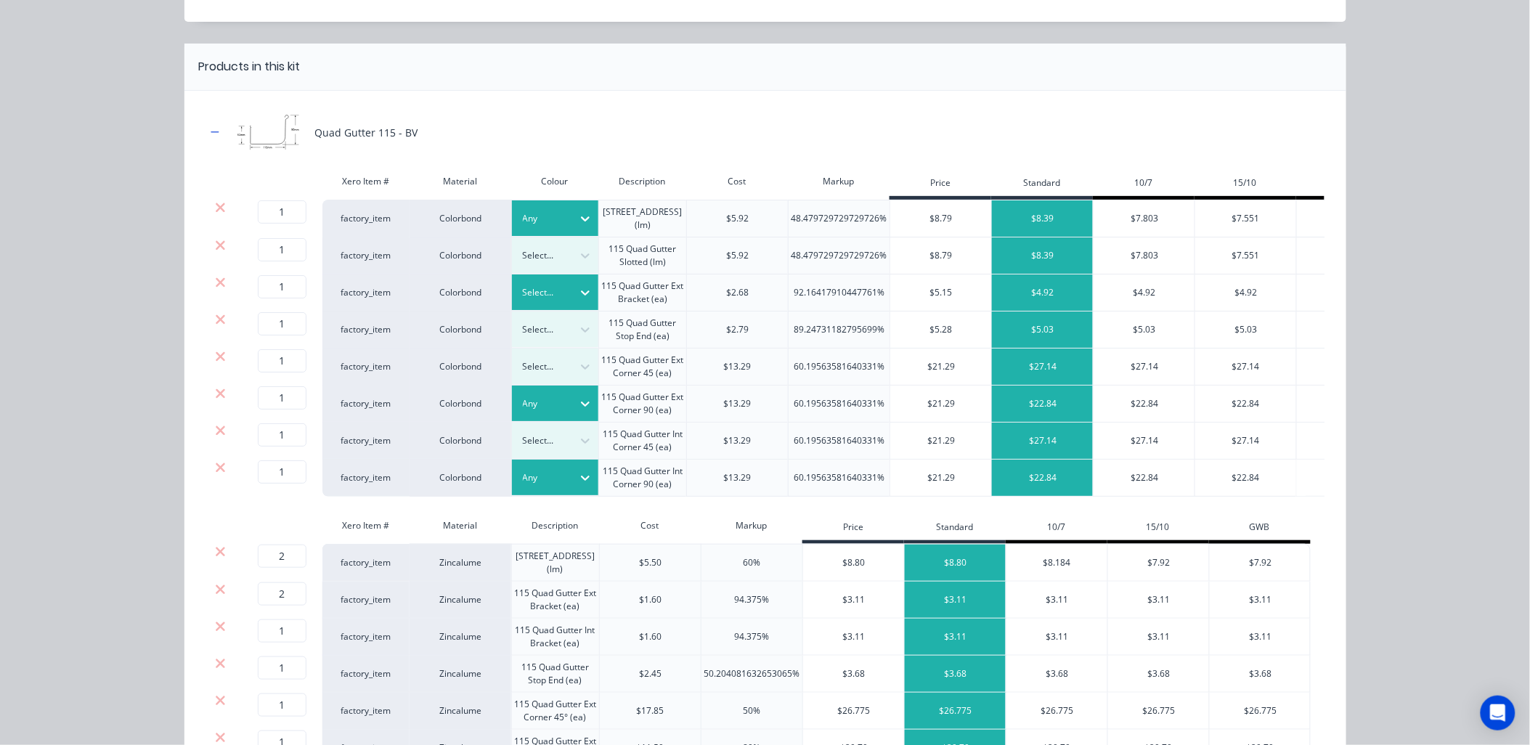
scroll to position [81, 0]
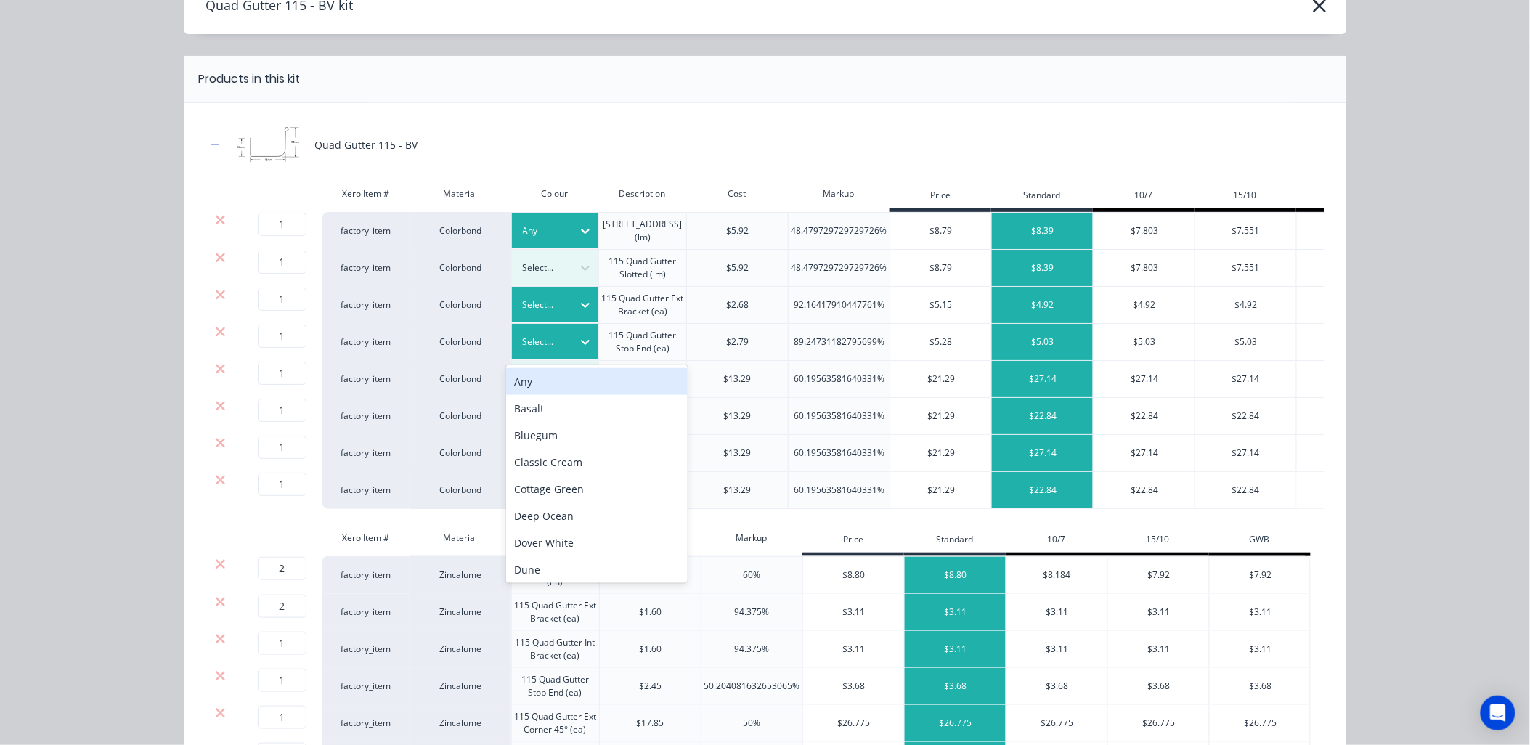
click at [553, 386] on div "Any" at bounding box center [597, 381] width 182 height 27
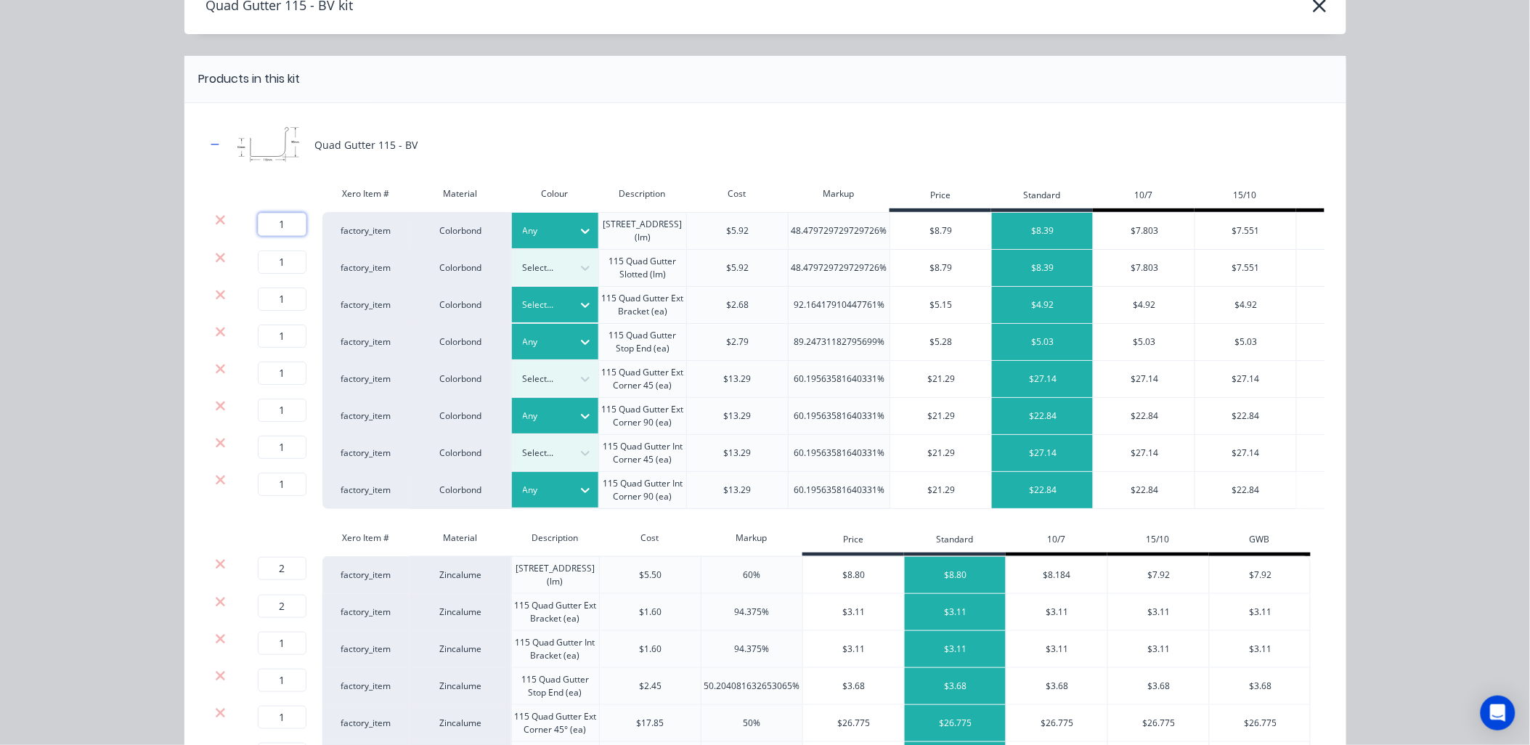
click at [281, 221] on input "1" at bounding box center [282, 224] width 49 height 23
type input "36"
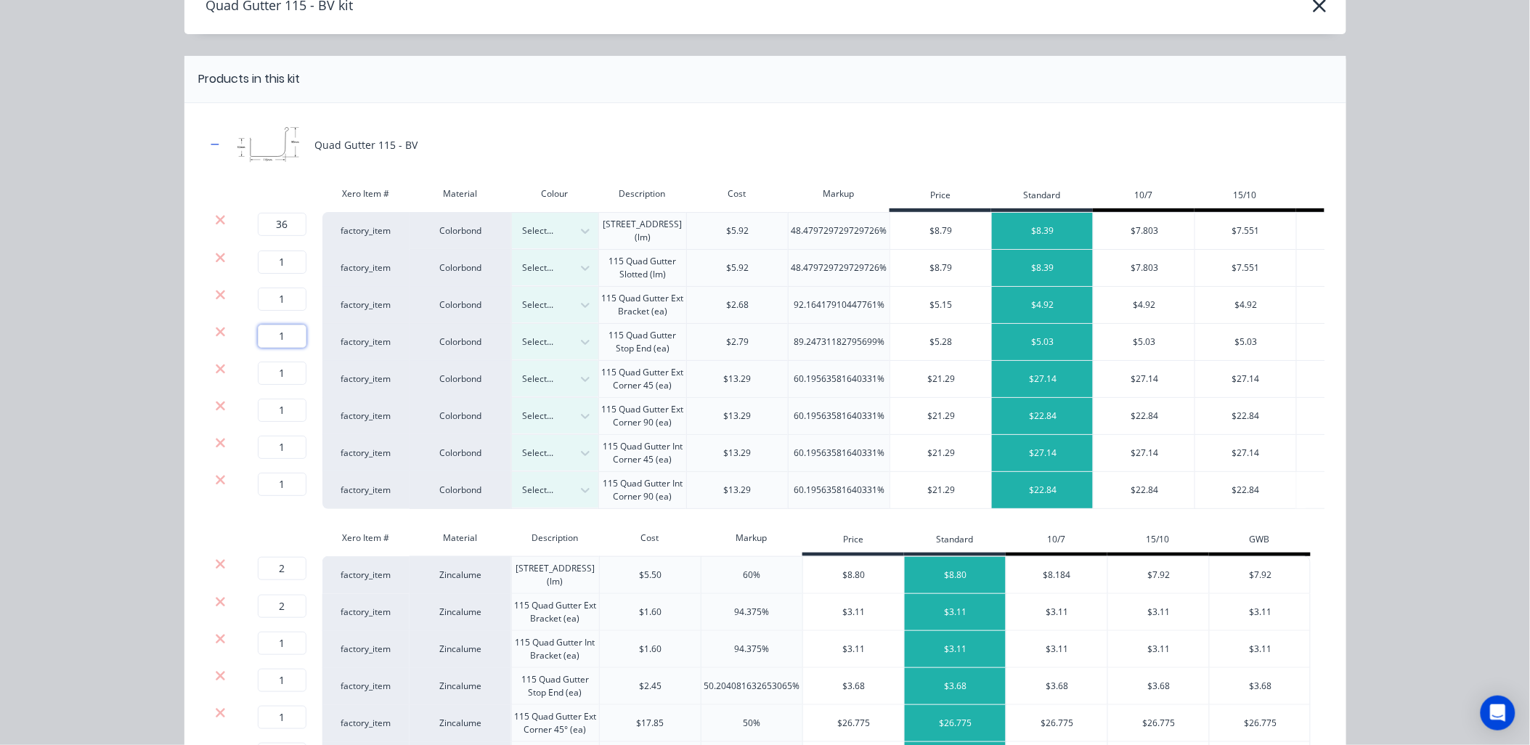
click at [284, 336] on input "1" at bounding box center [282, 336] width 49 height 23
type input "8"
drag, startPoint x: 280, startPoint y: 481, endPoint x: 273, endPoint y: 507, distance: 26.2
click at [277, 482] on input "1" at bounding box center [282, 484] width 49 height 23
type input "3"
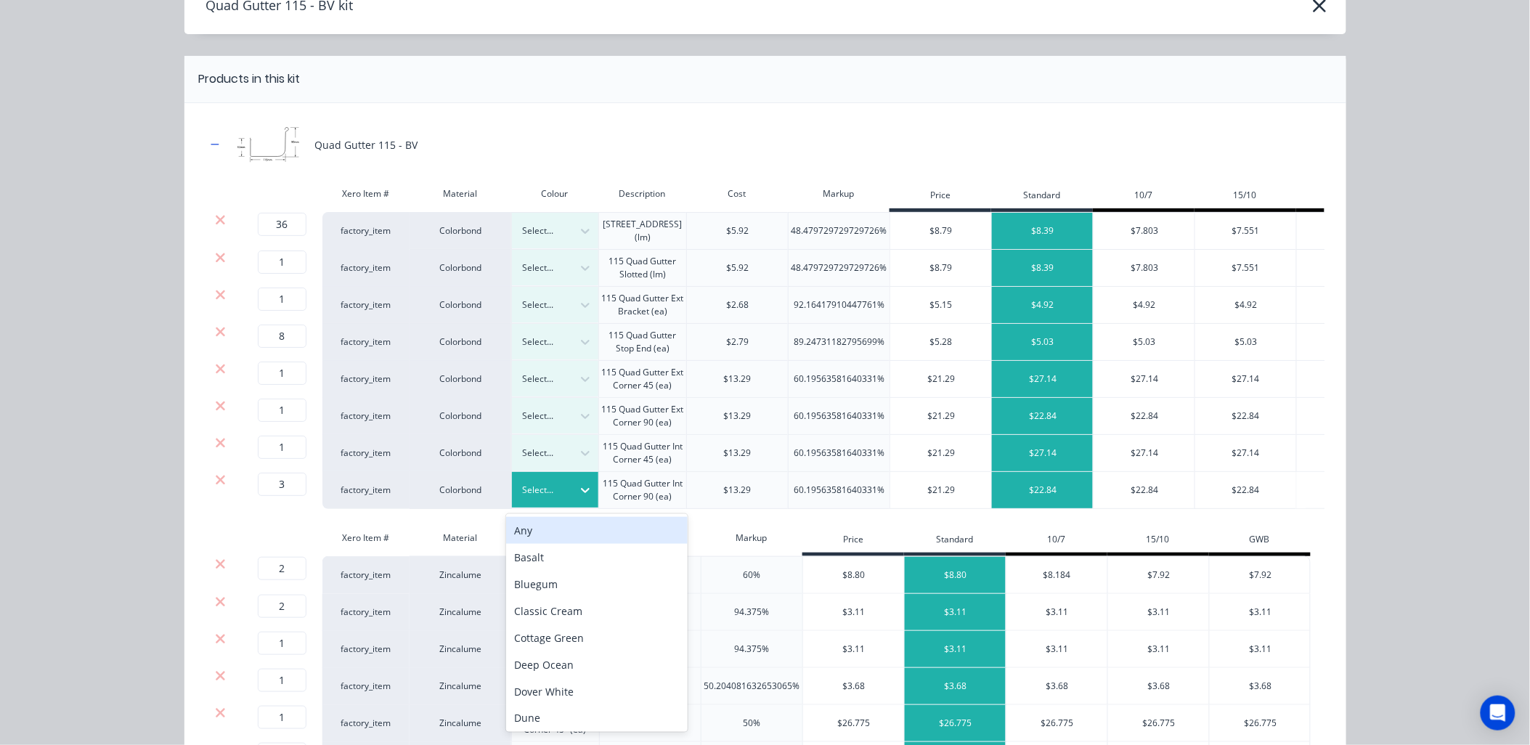
click at [557, 532] on div "Any" at bounding box center [597, 530] width 182 height 27
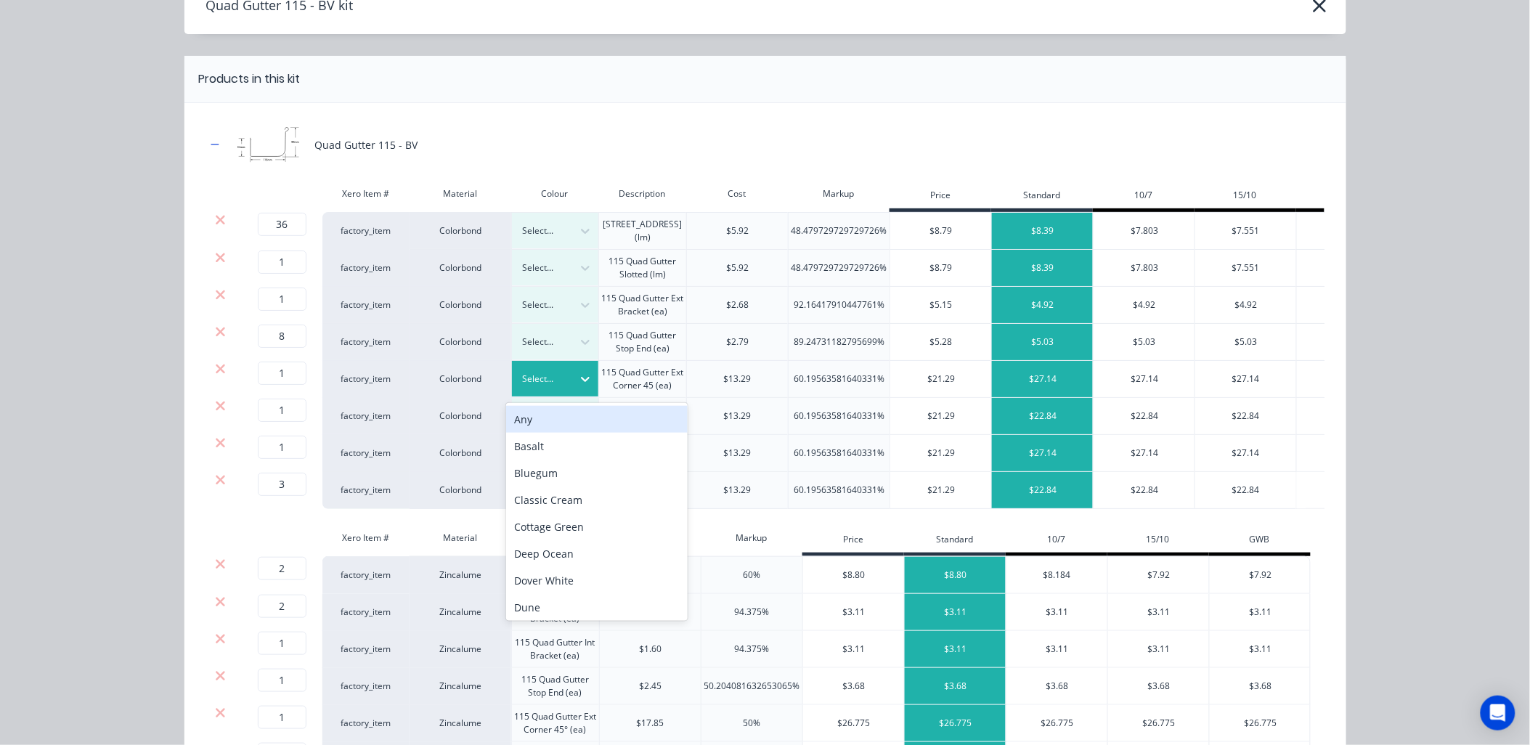
click at [543, 417] on div "Any" at bounding box center [597, 419] width 182 height 27
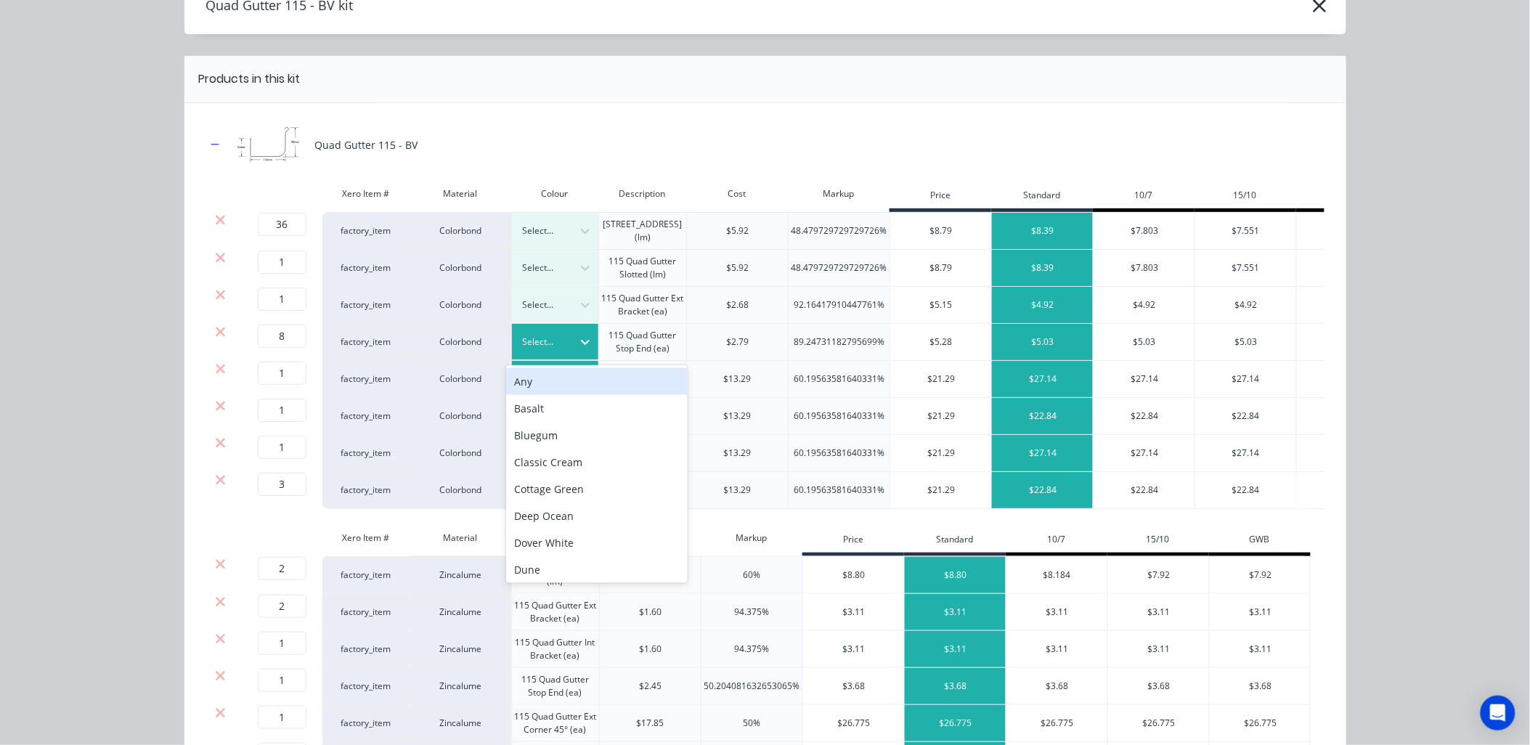
click at [540, 378] on div "Any" at bounding box center [597, 381] width 182 height 27
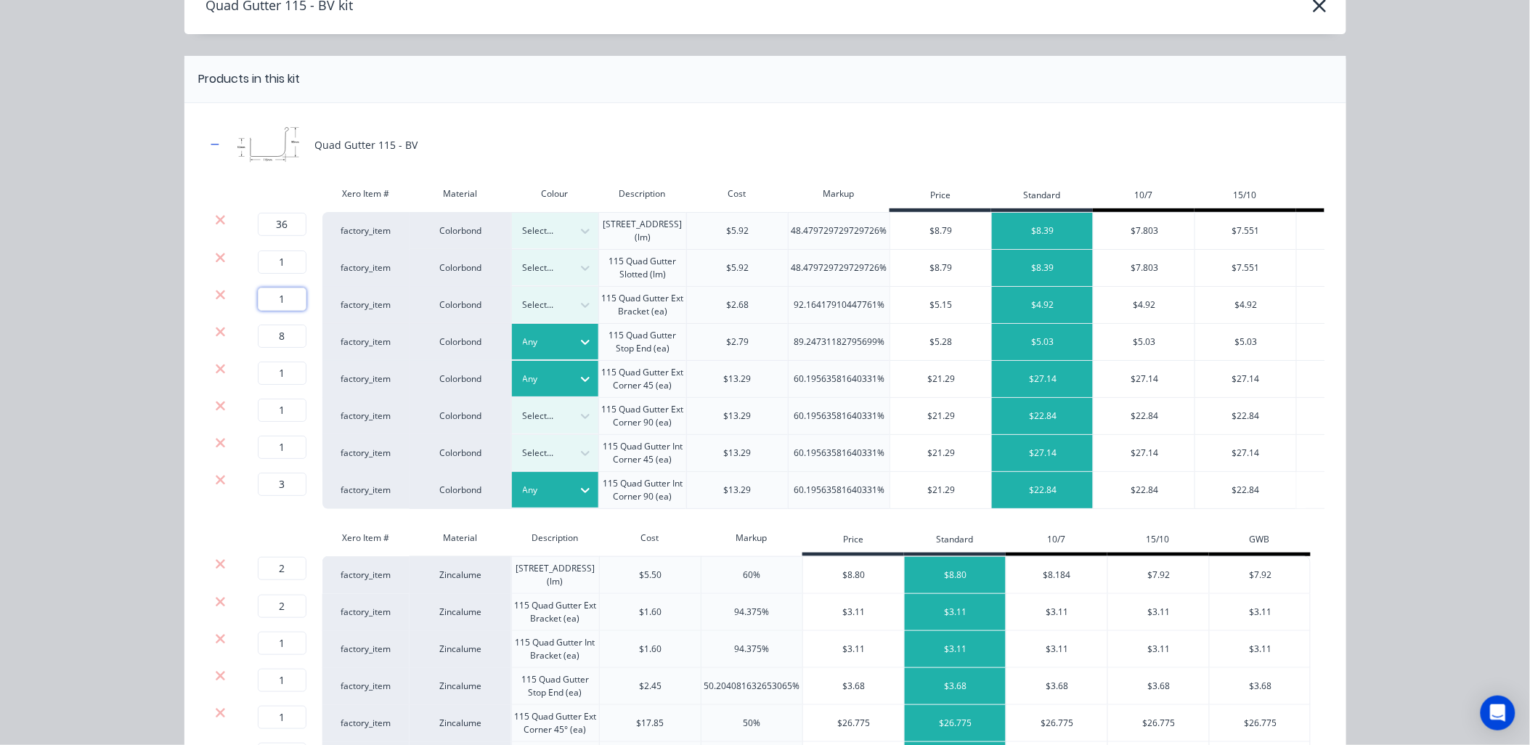
drag, startPoint x: 284, startPoint y: 301, endPoint x: 206, endPoint y: 309, distance: 78.0
click at [206, 309] on div "1 1 ? factory_item Colorbond Select... 115 Quad Gutter Ext Bracket (ea) $2.68 9…" at bounding box center [802, 305] width 1192 height 37
click at [216, 296] on icon at bounding box center [220, 294] width 9 height 9
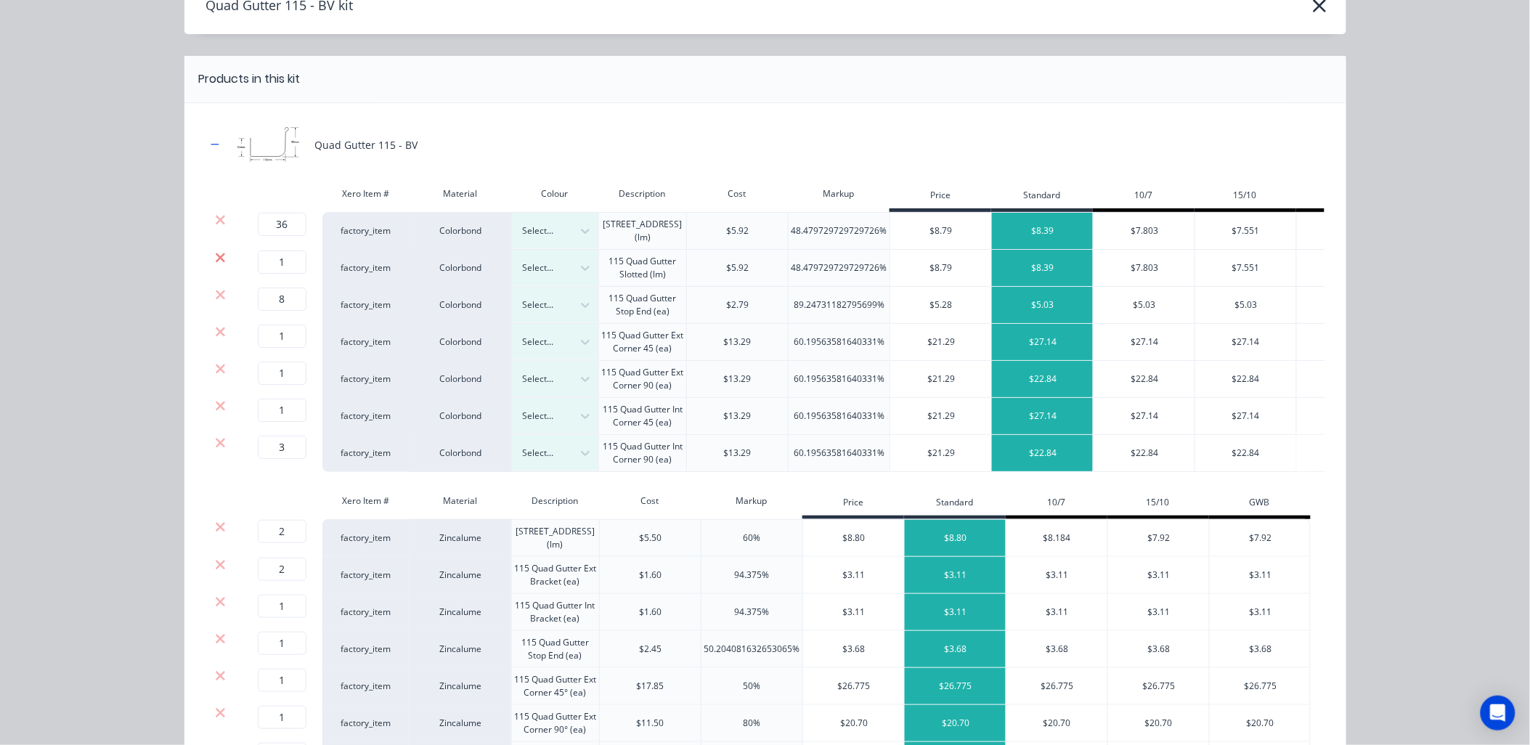
click at [216, 256] on icon at bounding box center [220, 257] width 9 height 9
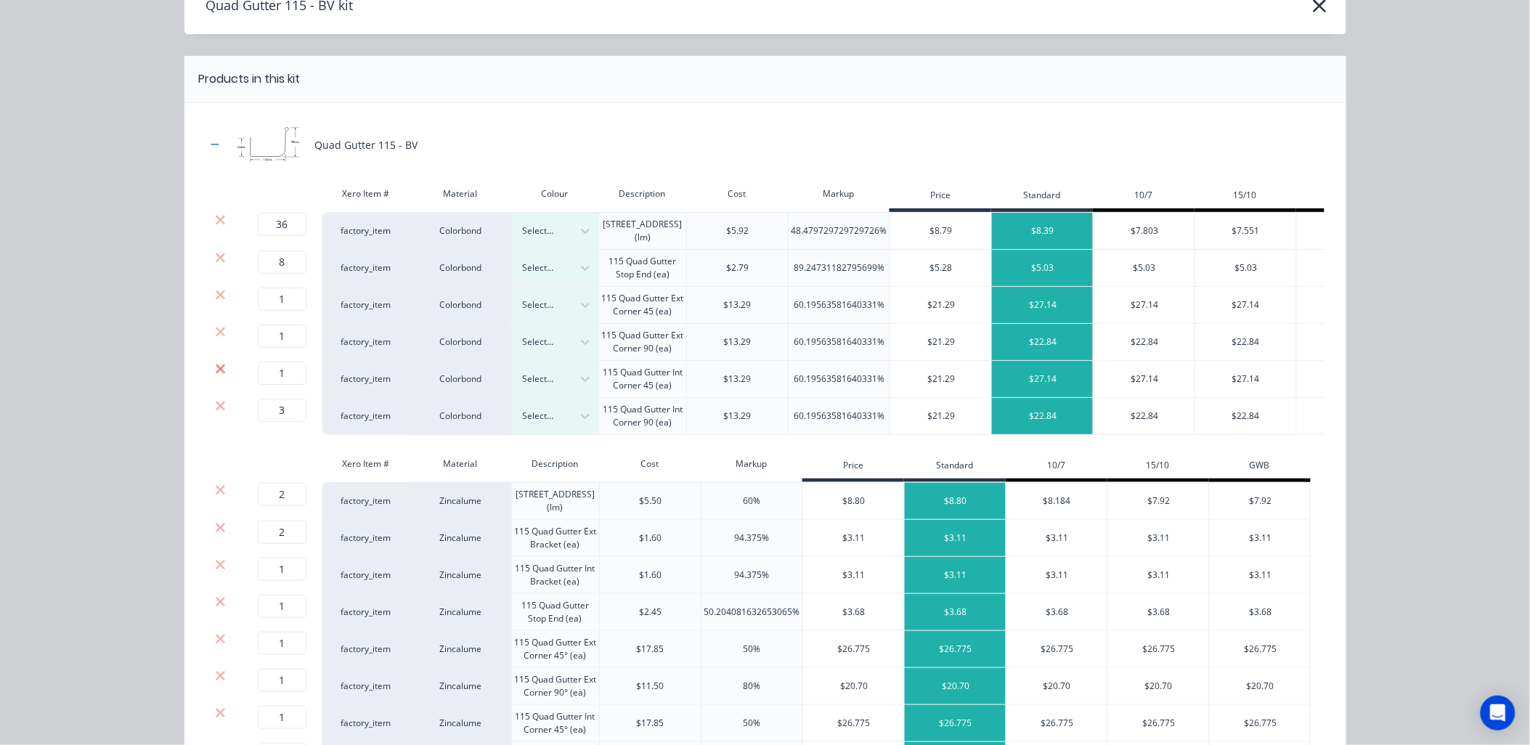
click at [215, 364] on icon at bounding box center [220, 369] width 11 height 15
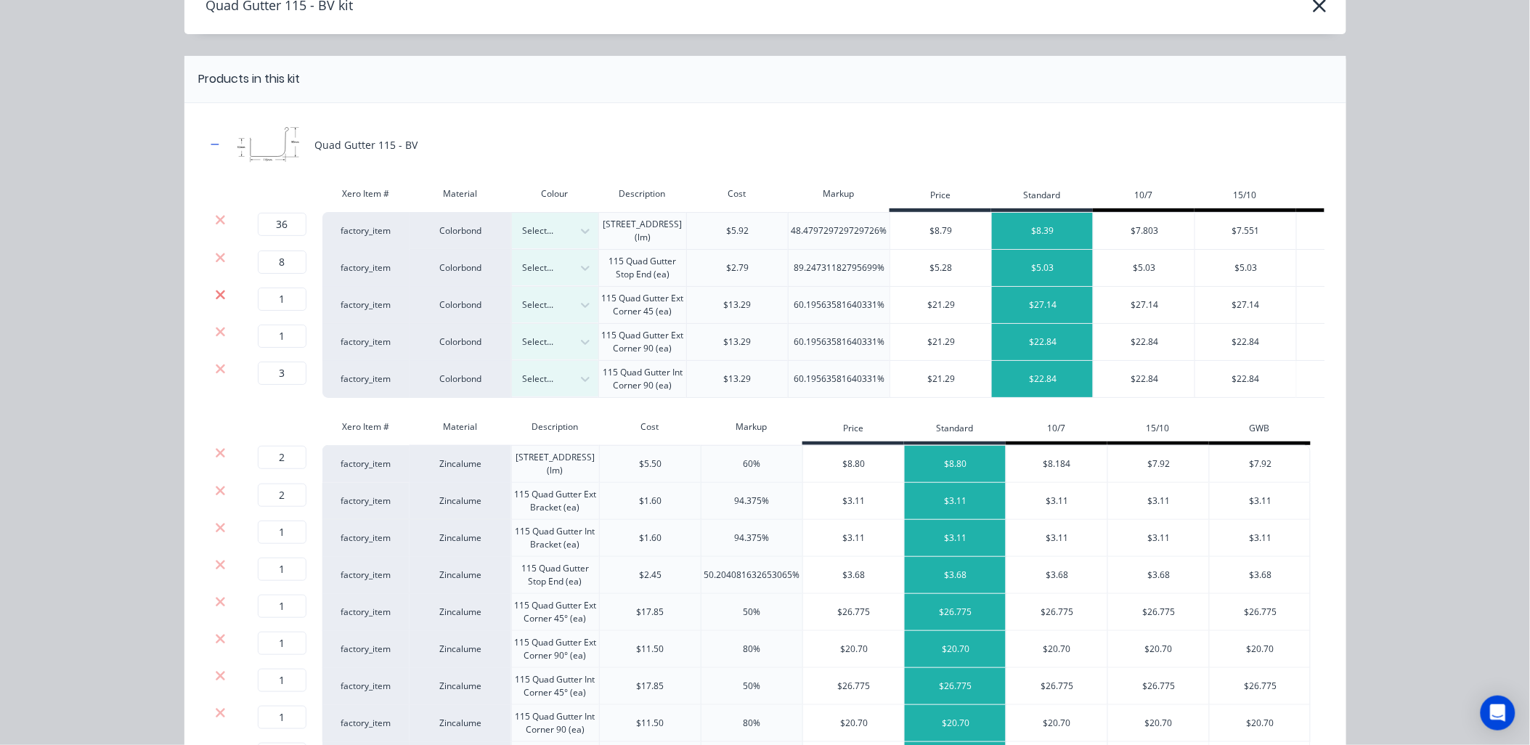
click at [216, 293] on icon at bounding box center [220, 294] width 9 height 9
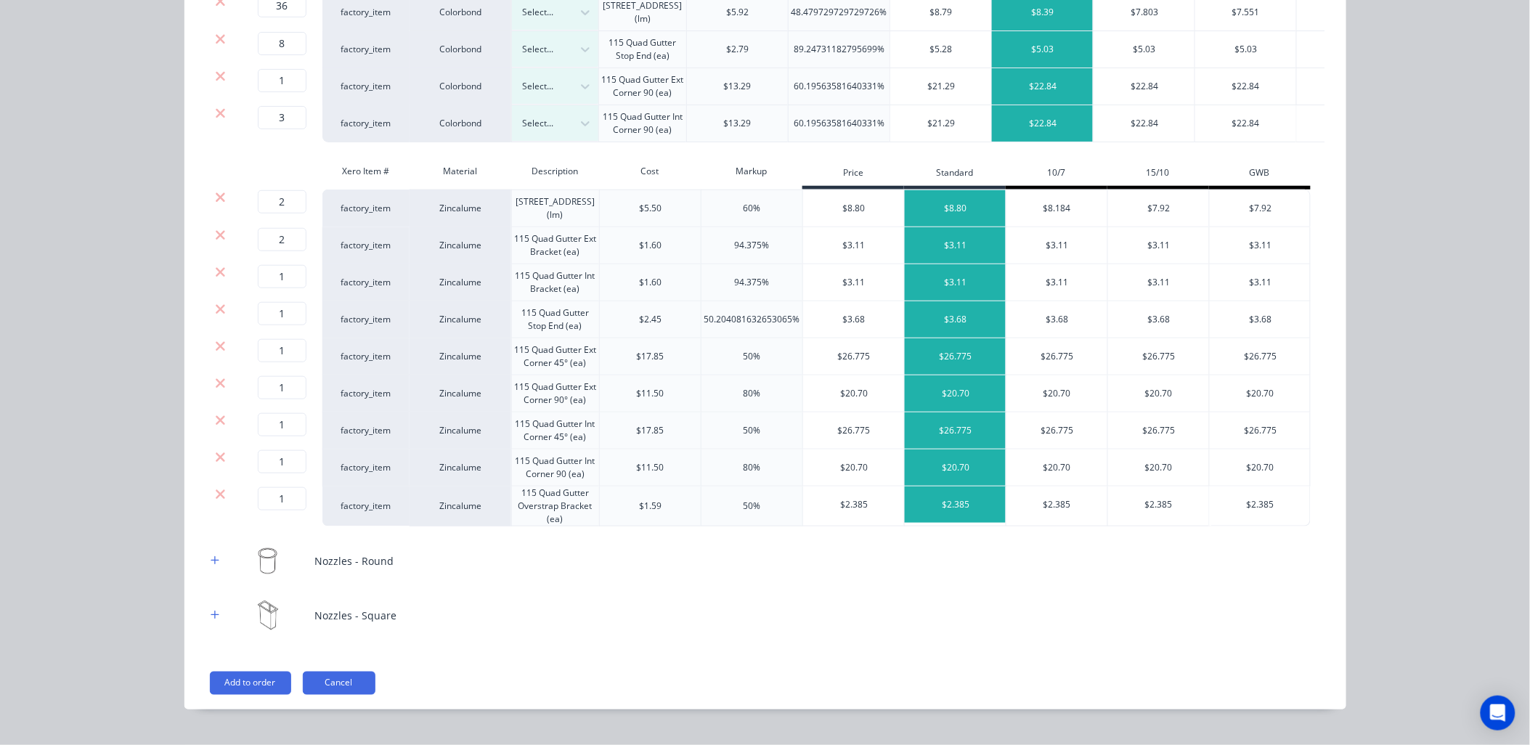
scroll to position [340, 0]
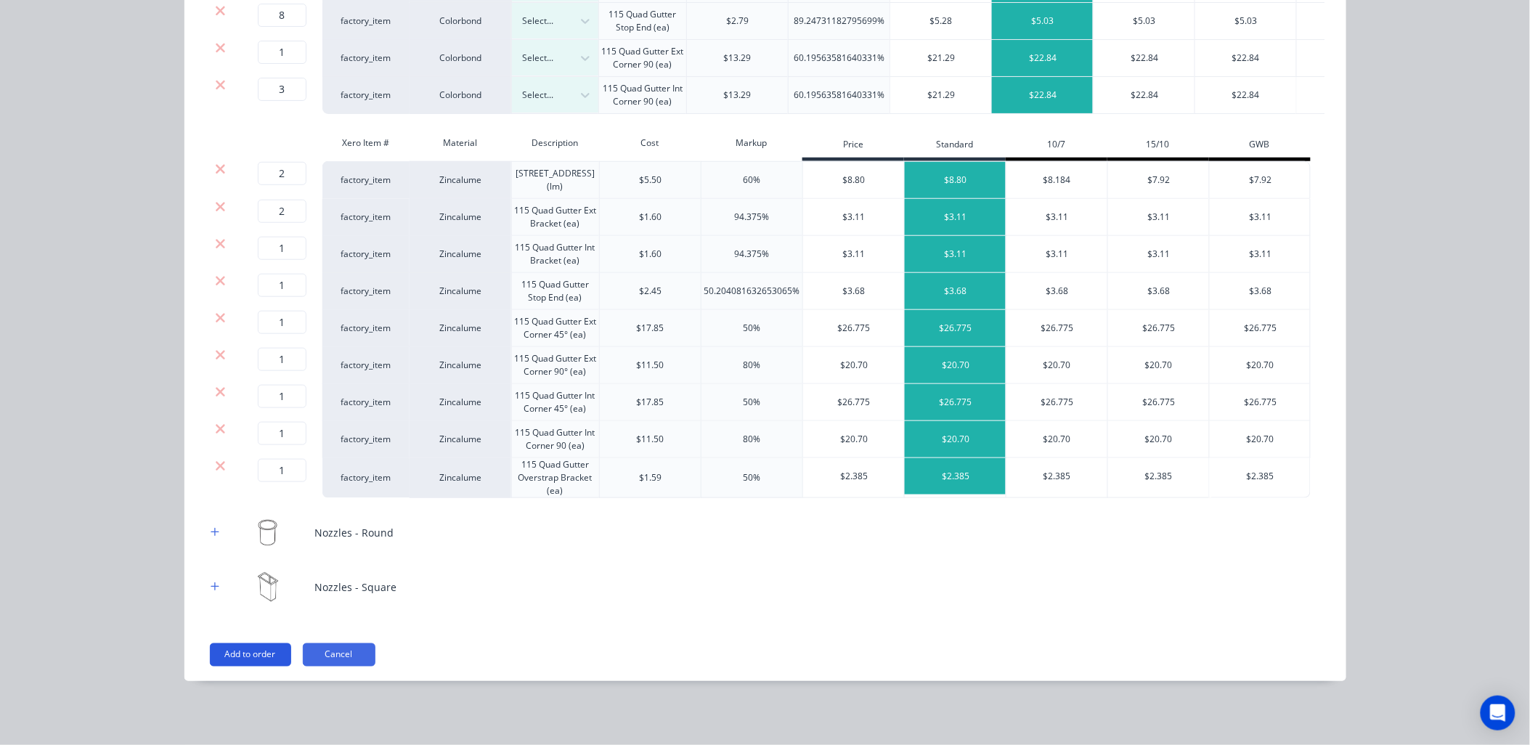
click at [255, 654] on button "Add to order" at bounding box center [250, 654] width 81 height 23
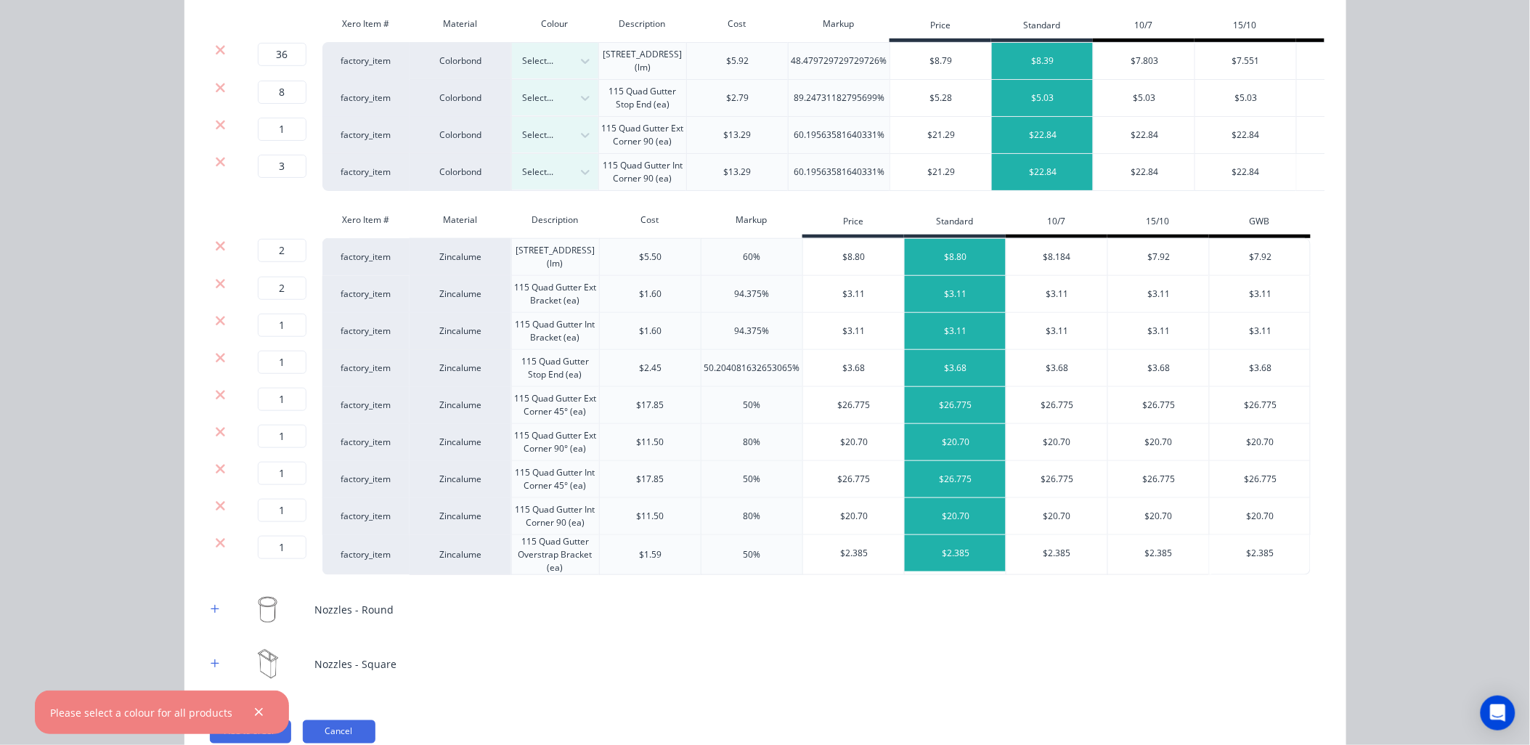
scroll to position [0, 0]
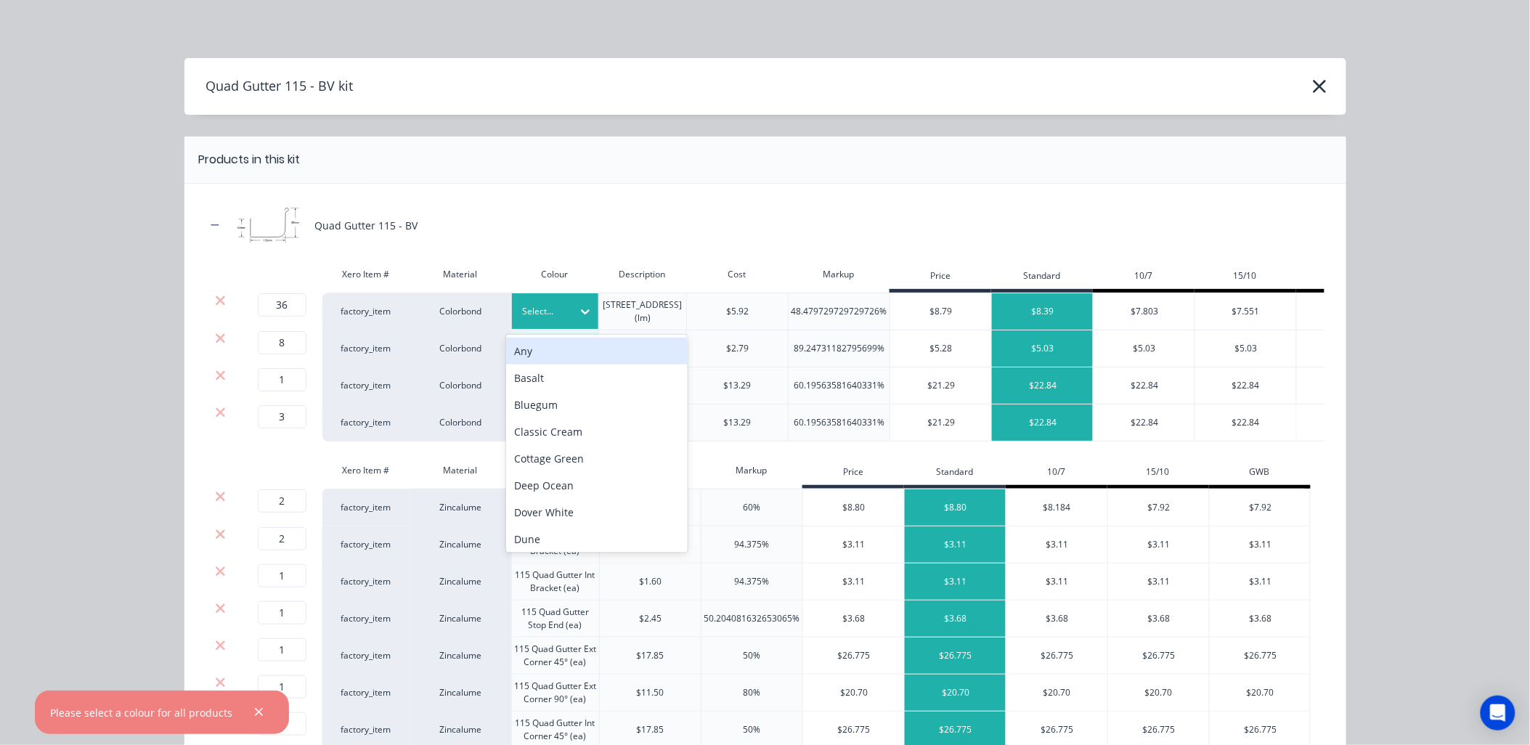
click at [547, 358] on div "Any" at bounding box center [597, 351] width 182 height 27
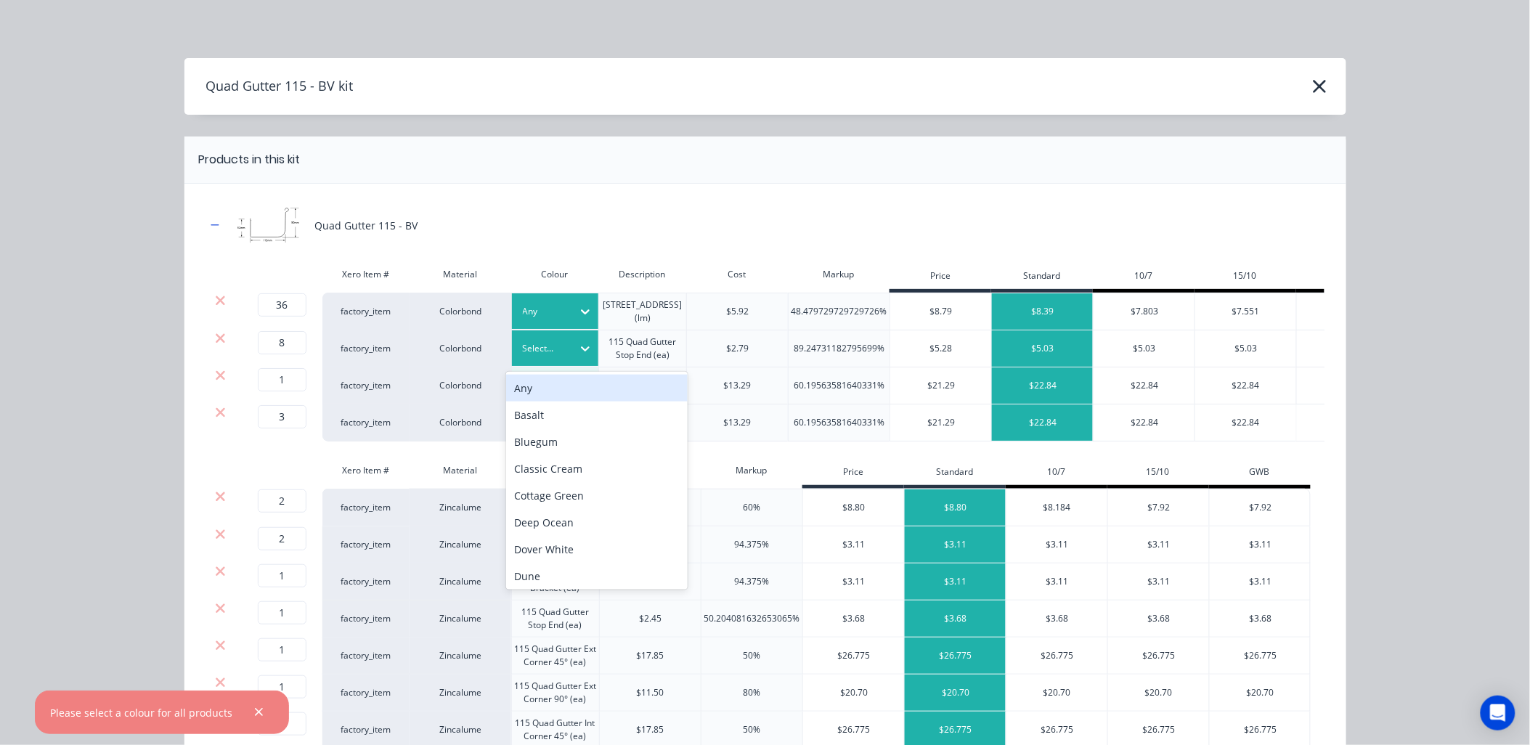
click at [543, 385] on div "Any" at bounding box center [597, 388] width 182 height 27
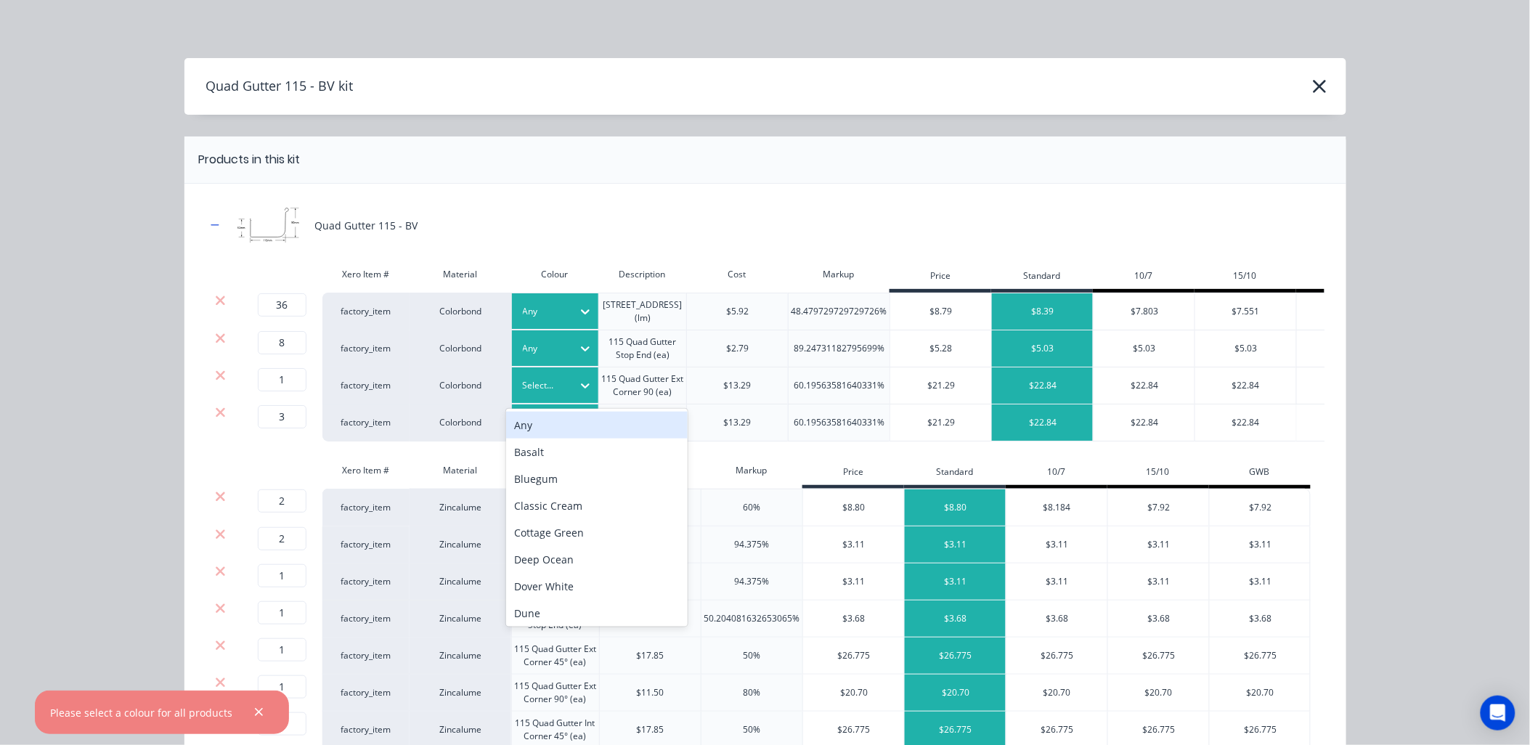
click at [527, 424] on div "Any" at bounding box center [597, 425] width 182 height 27
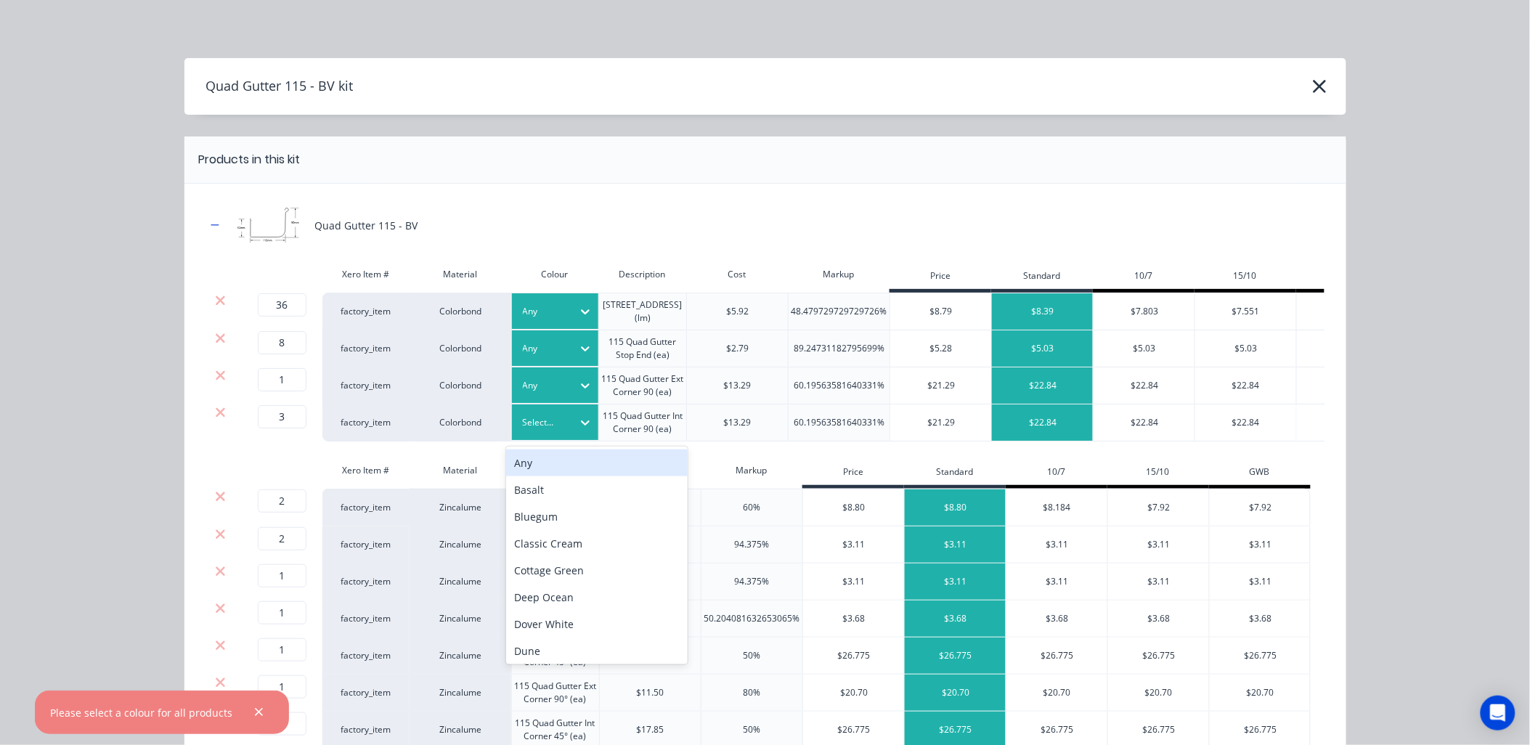
drag, startPoint x: 577, startPoint y: 420, endPoint x: 549, endPoint y: 428, distance: 28.9
click at [532, 463] on div "Any" at bounding box center [597, 463] width 182 height 27
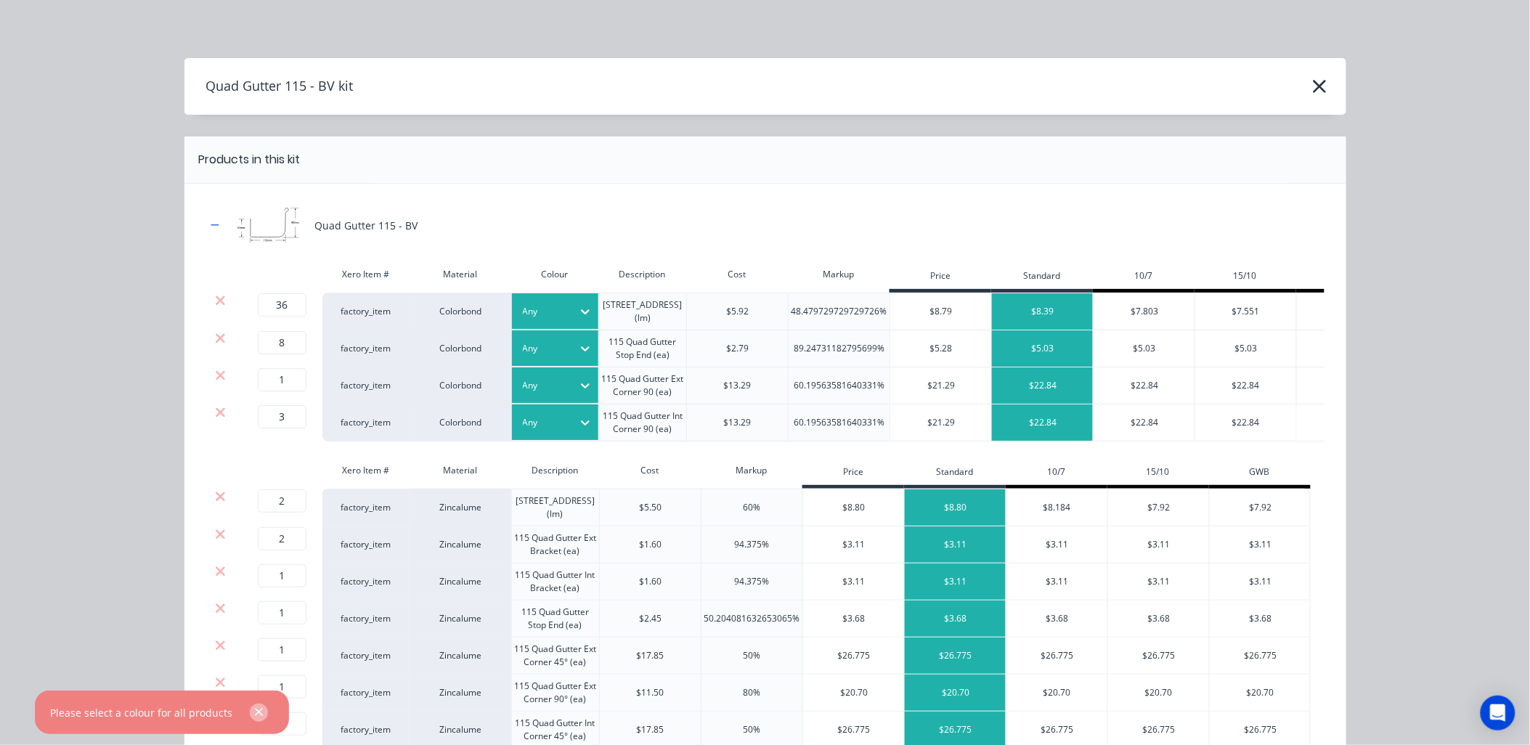
click at [260, 718] on icon "button" at bounding box center [258, 712] width 9 height 13
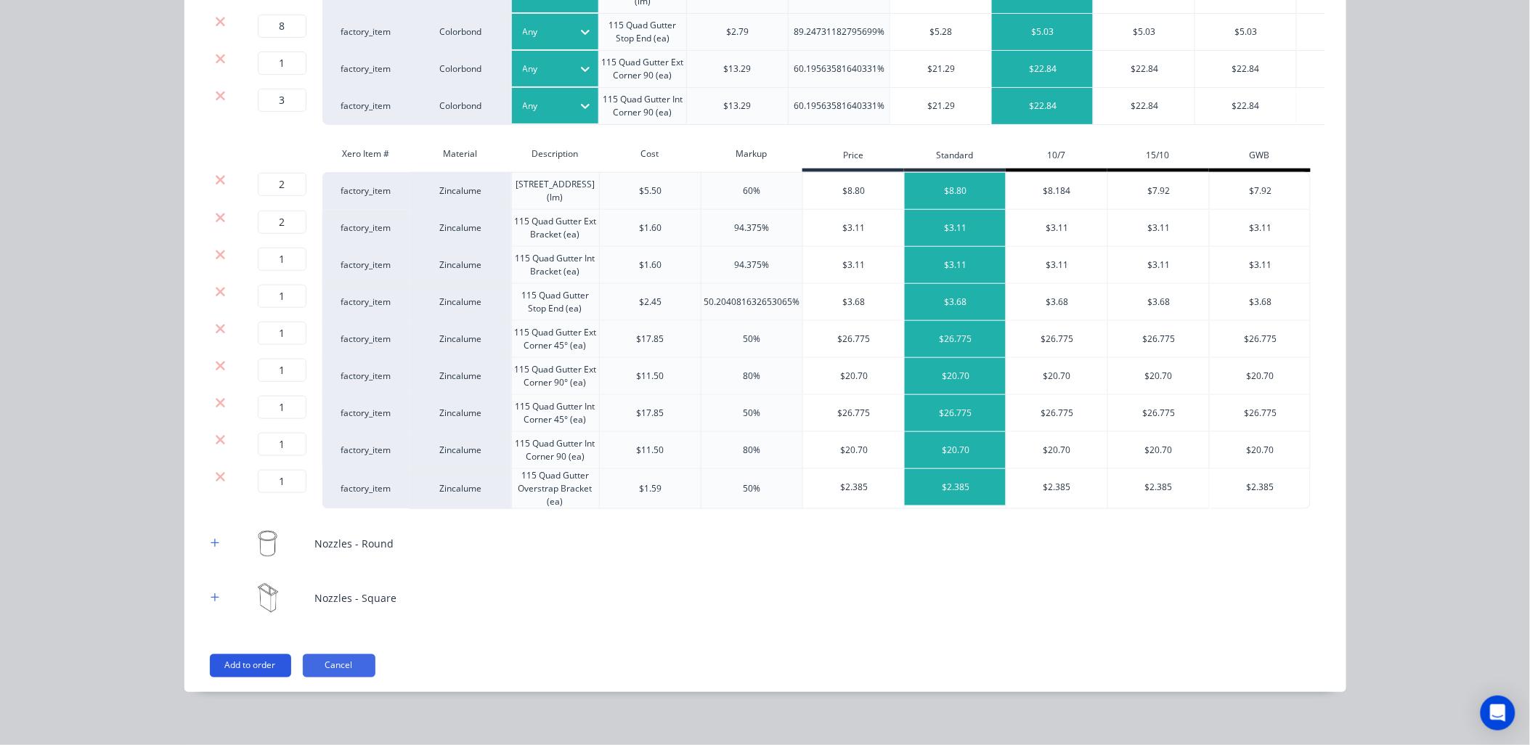
scroll to position [340, 0]
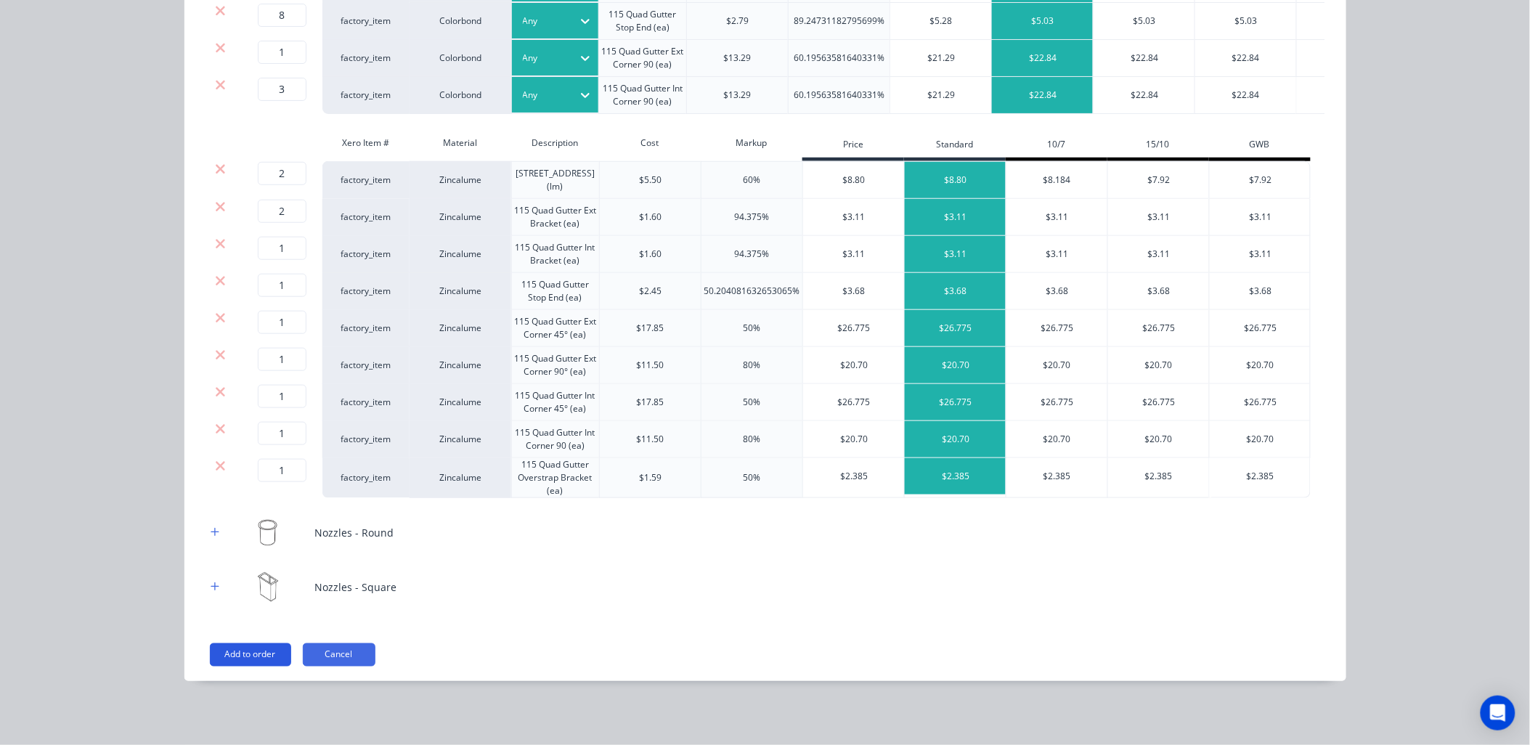
click at [248, 656] on button "Add to order" at bounding box center [250, 654] width 81 height 23
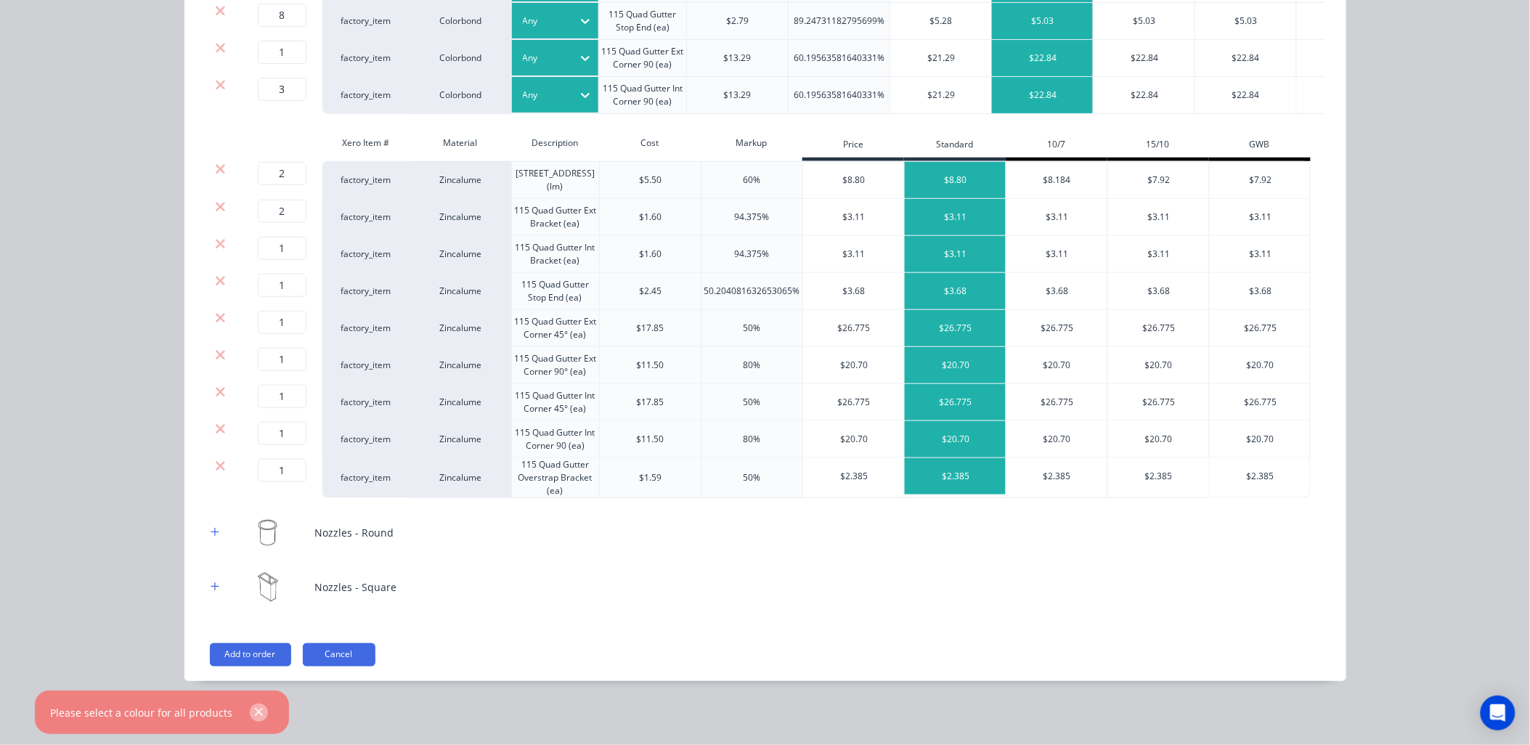
drag, startPoint x: 256, startPoint y: 723, endPoint x: 260, endPoint y: 714, distance: 9.7
click at [256, 722] on div at bounding box center [258, 712] width 21 height 21
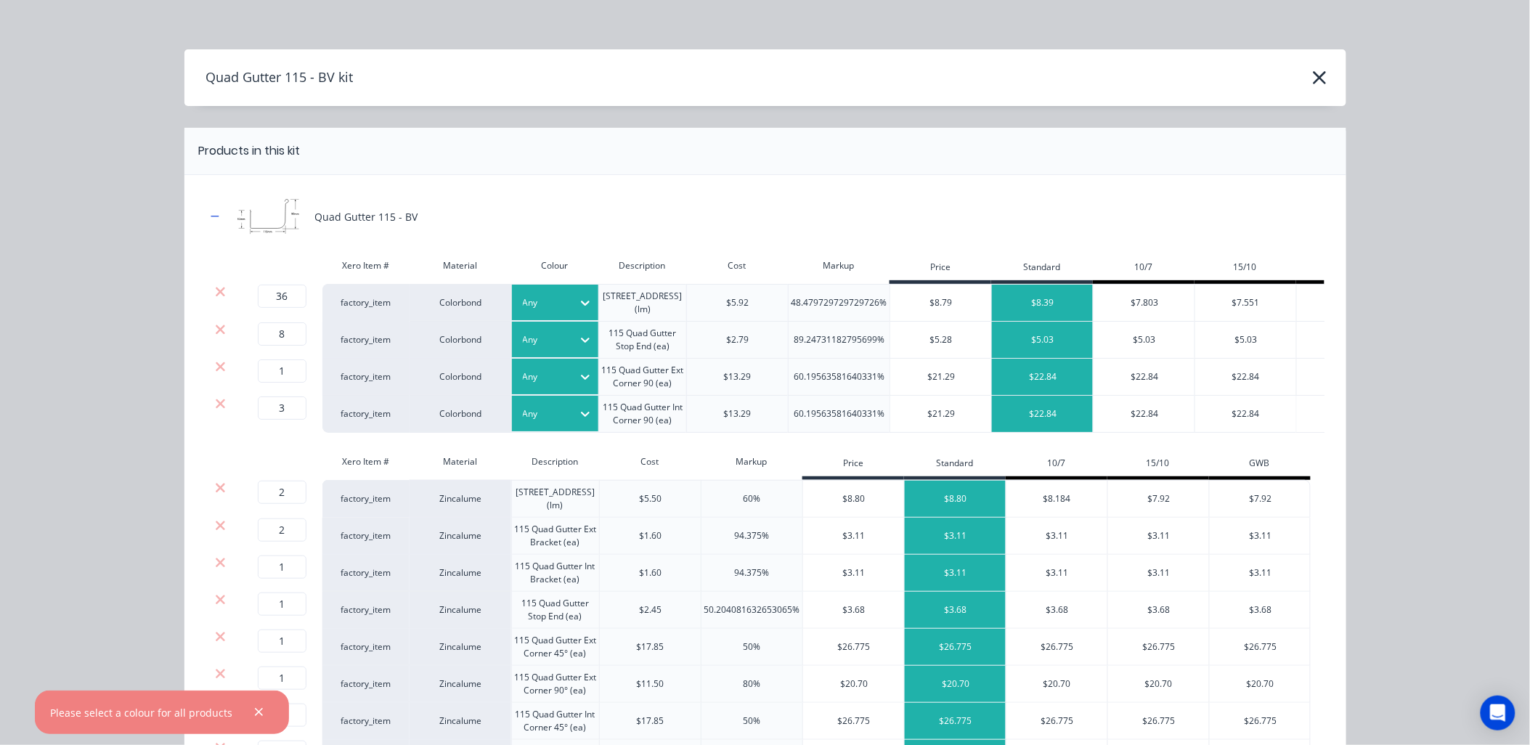
scroll to position [0, 0]
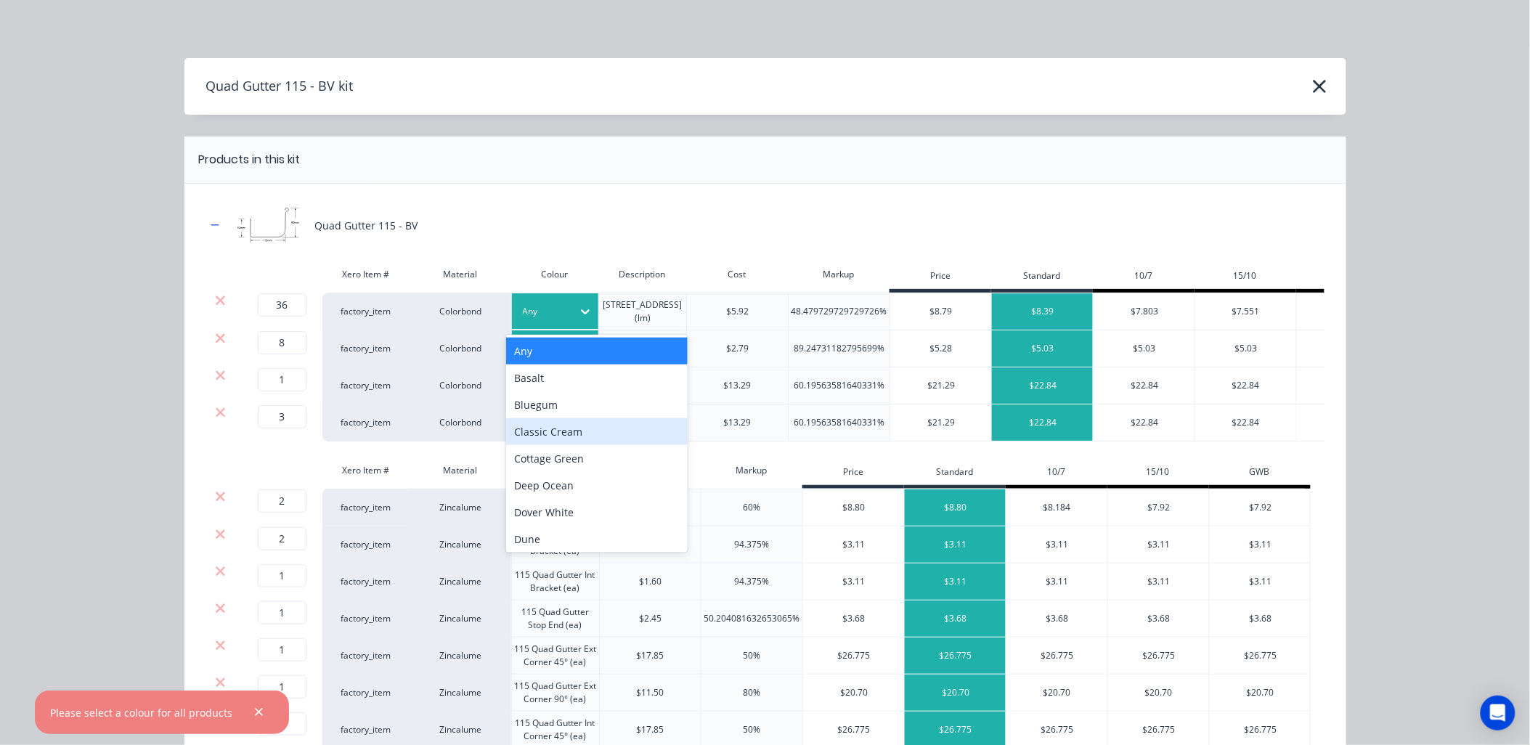
click at [576, 423] on div "Classic Cream" at bounding box center [597, 431] width 182 height 27
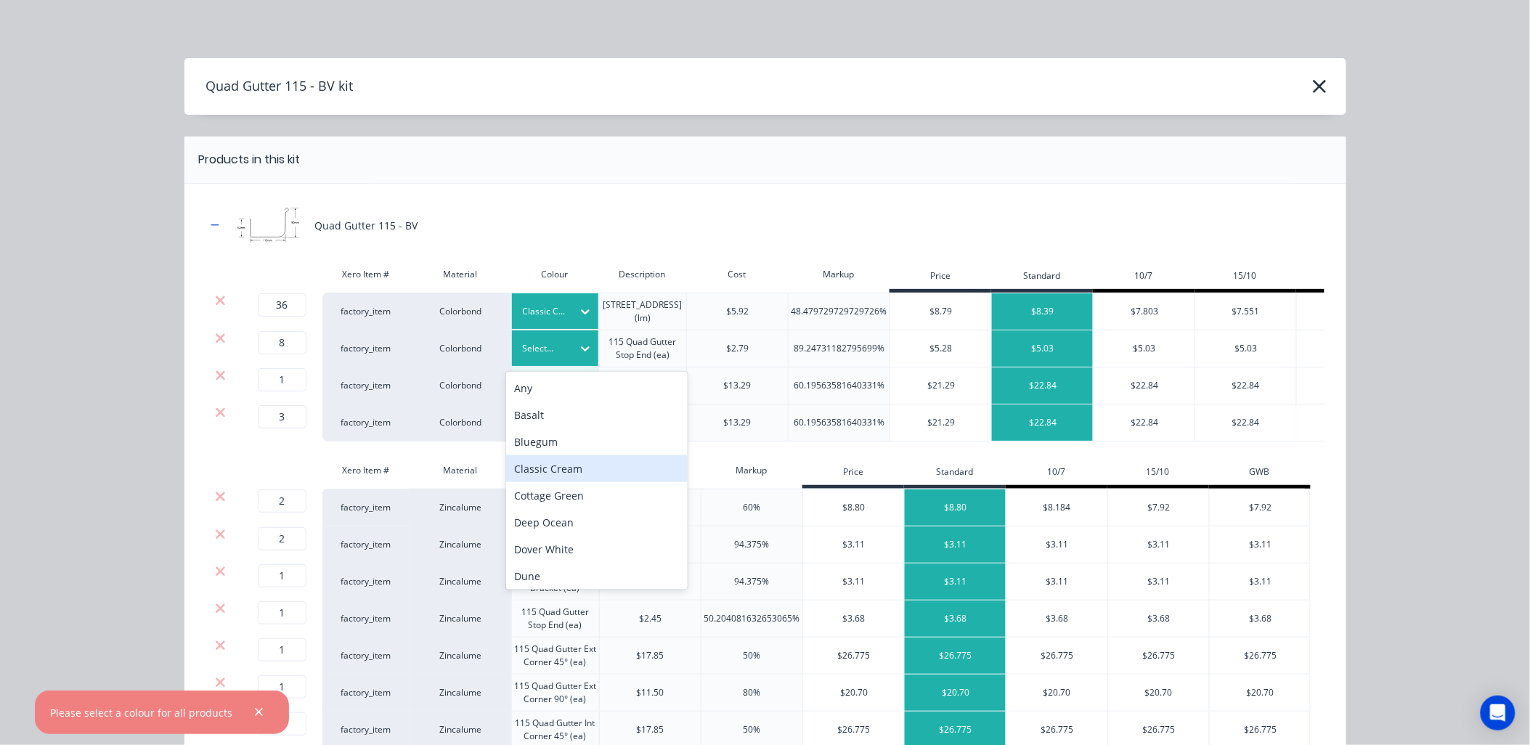
click at [564, 473] on div "Classic Cream" at bounding box center [597, 468] width 182 height 27
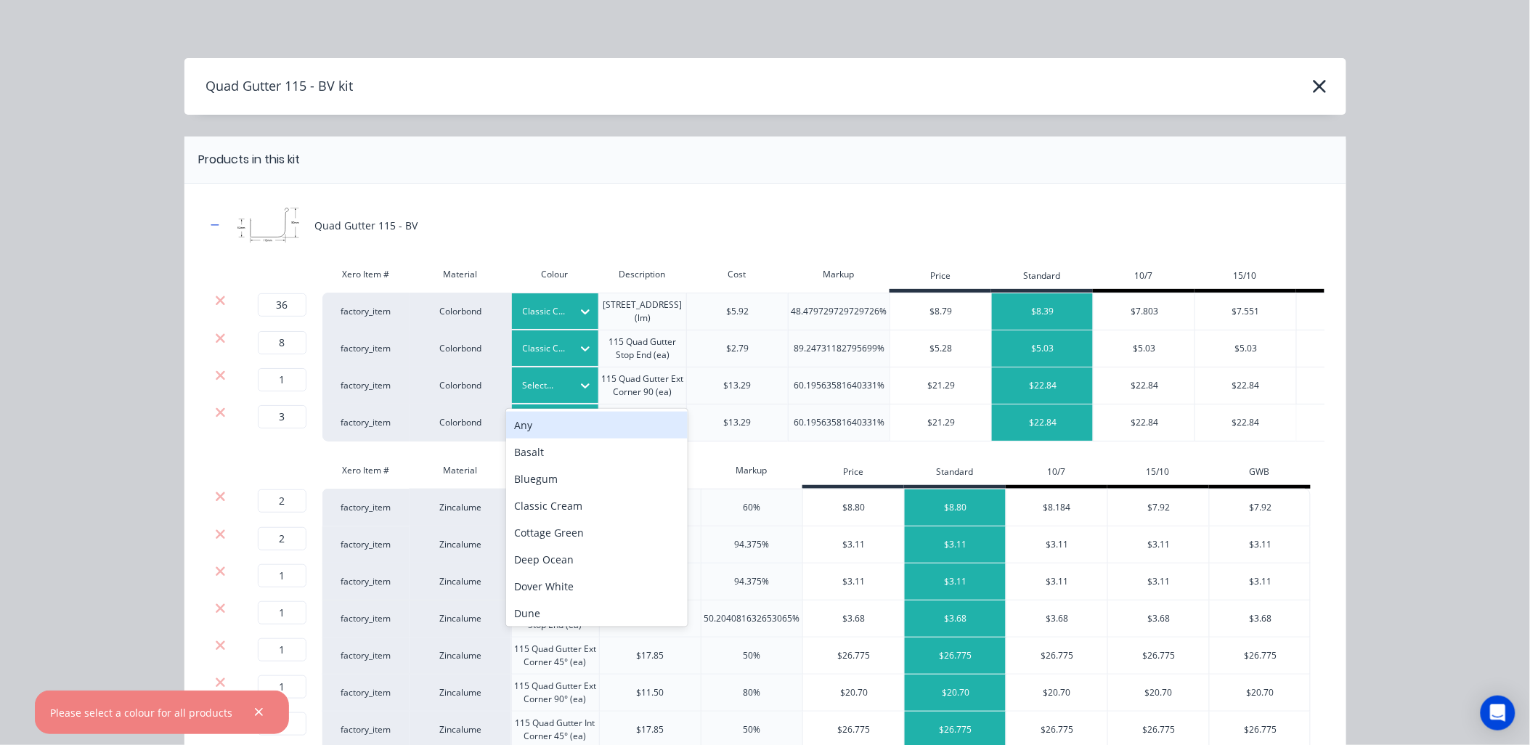
drag, startPoint x: 578, startPoint y: 382, endPoint x: 579, endPoint y: 405, distance: 23.3
drag, startPoint x: 553, startPoint y: 503, endPoint x: 560, endPoint y: 484, distance: 20.2
click at [553, 504] on div "Classic Cream" at bounding box center [597, 505] width 182 height 27
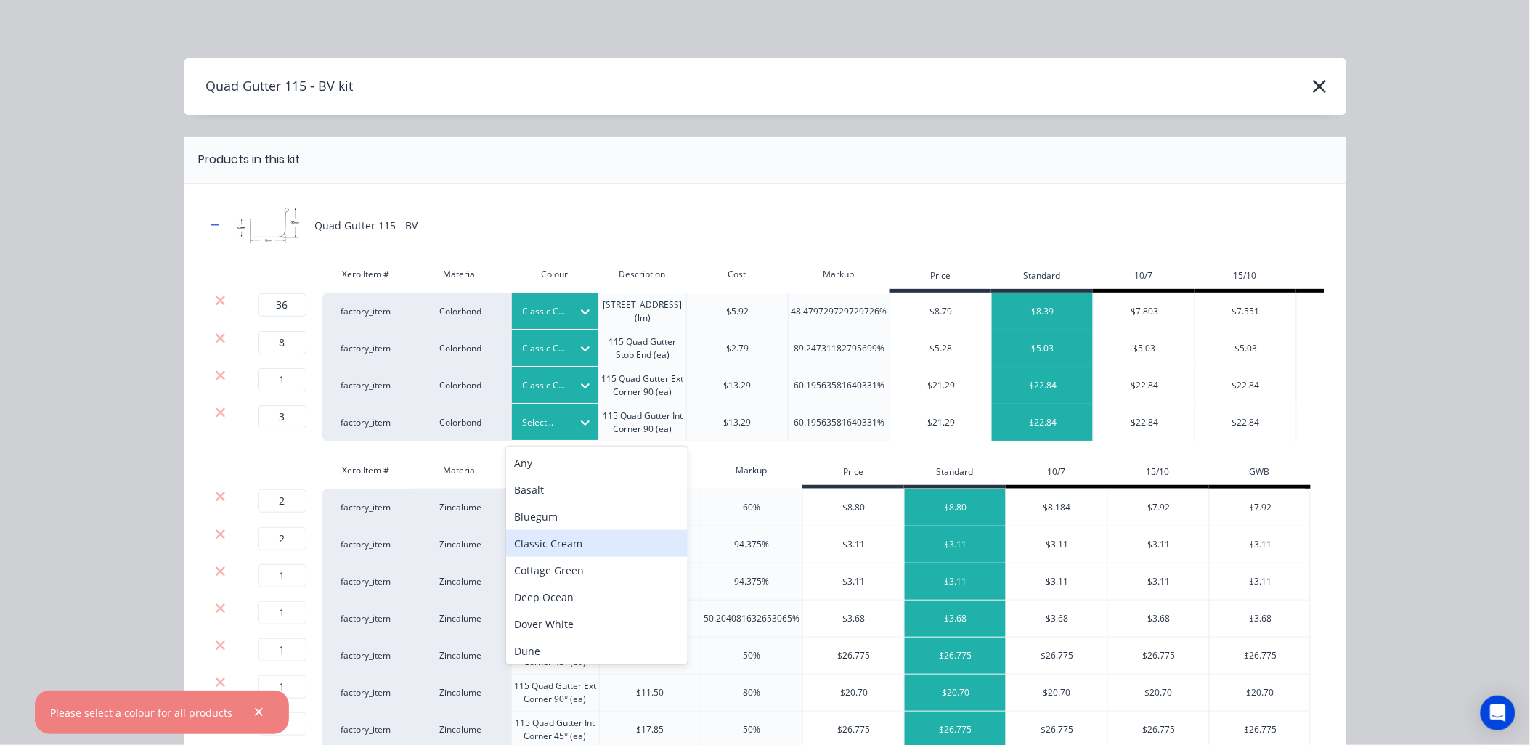
click at [567, 540] on div "Classic Cream" at bounding box center [597, 543] width 182 height 27
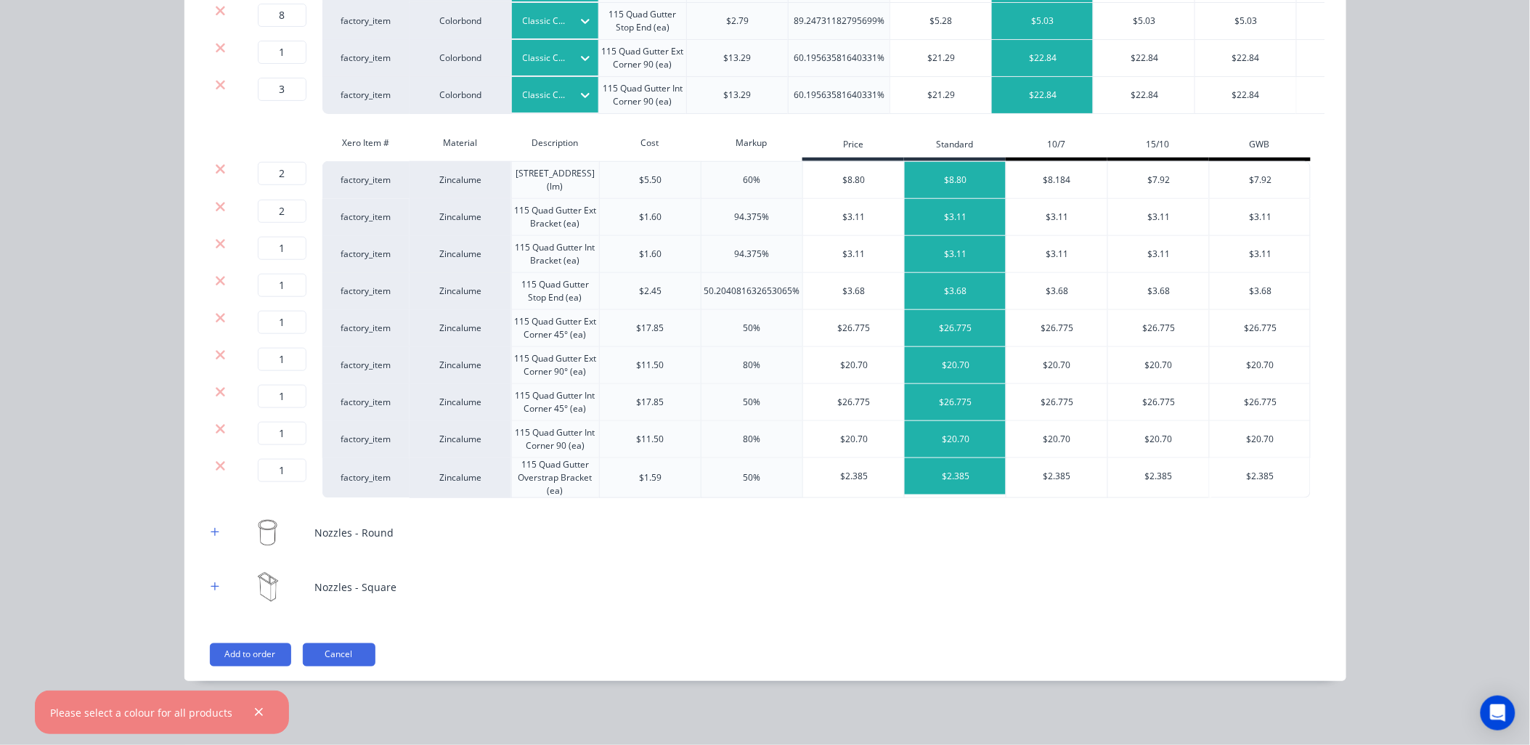
scroll to position [340, 0]
click at [211, 532] on icon "button" at bounding box center [215, 532] width 8 height 8
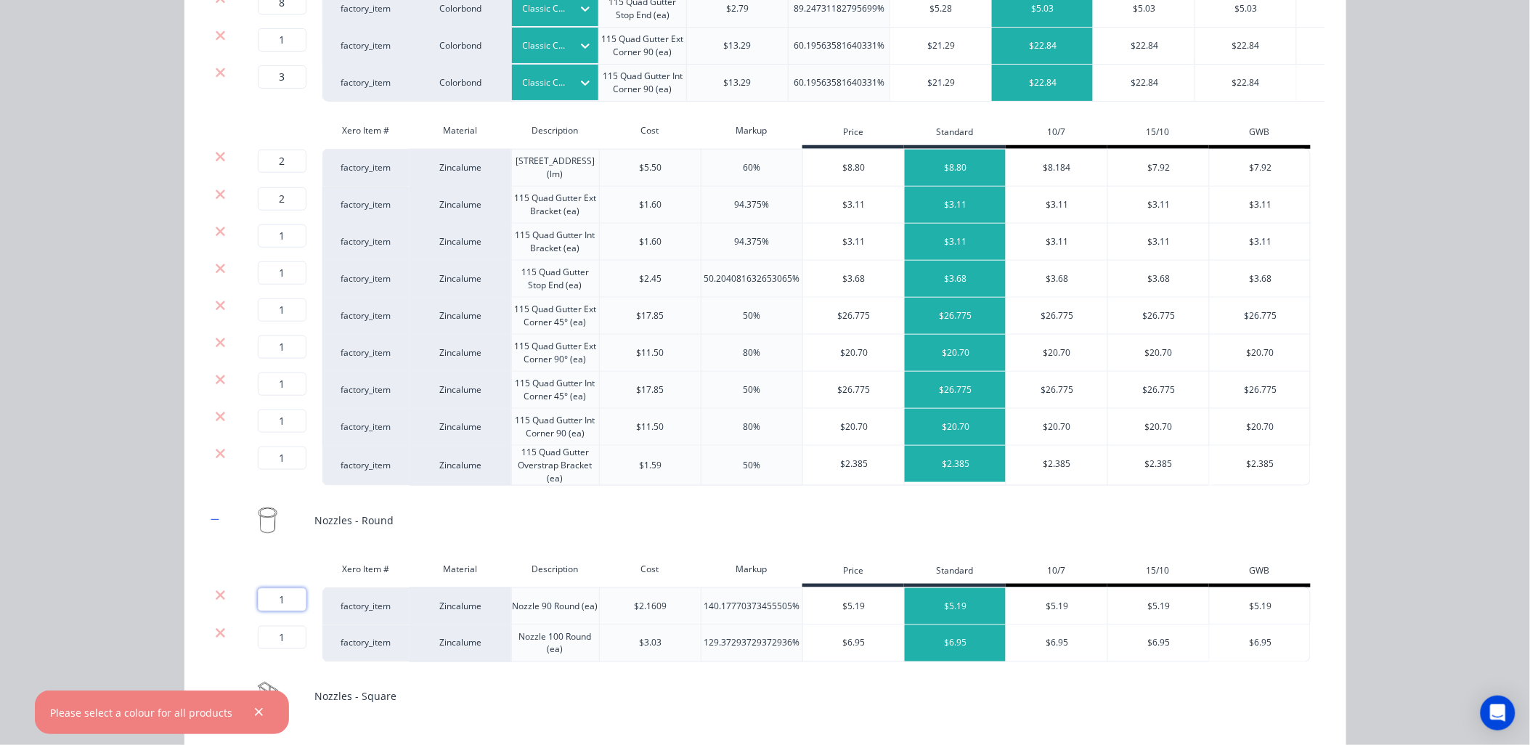
click at [282, 611] on input "1" at bounding box center [282, 599] width 49 height 23
type input "4"
click at [259, 712] on icon "button" at bounding box center [259, 713] width 8 height 8
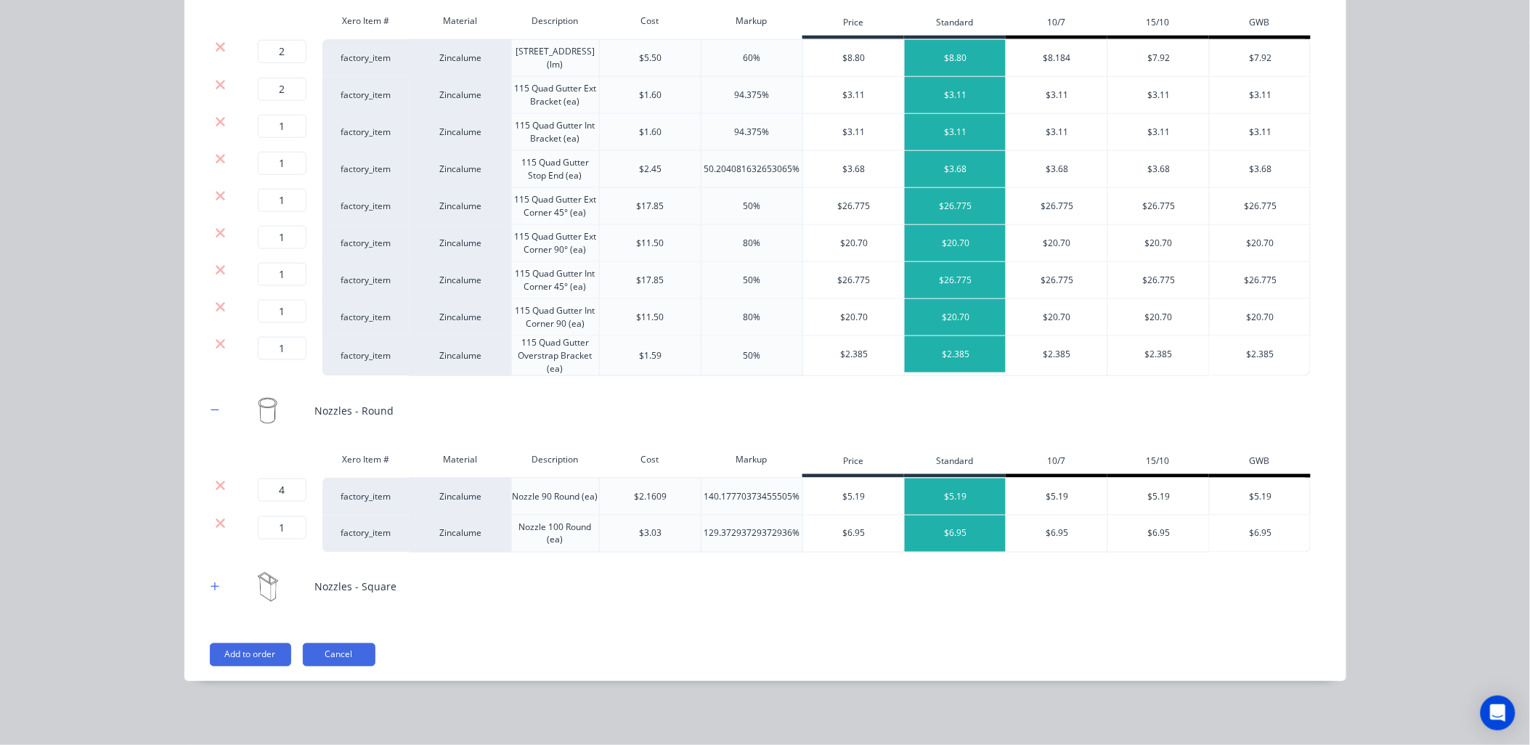
scroll to position [462, 0]
click at [238, 658] on button "Add to order" at bounding box center [250, 654] width 81 height 23
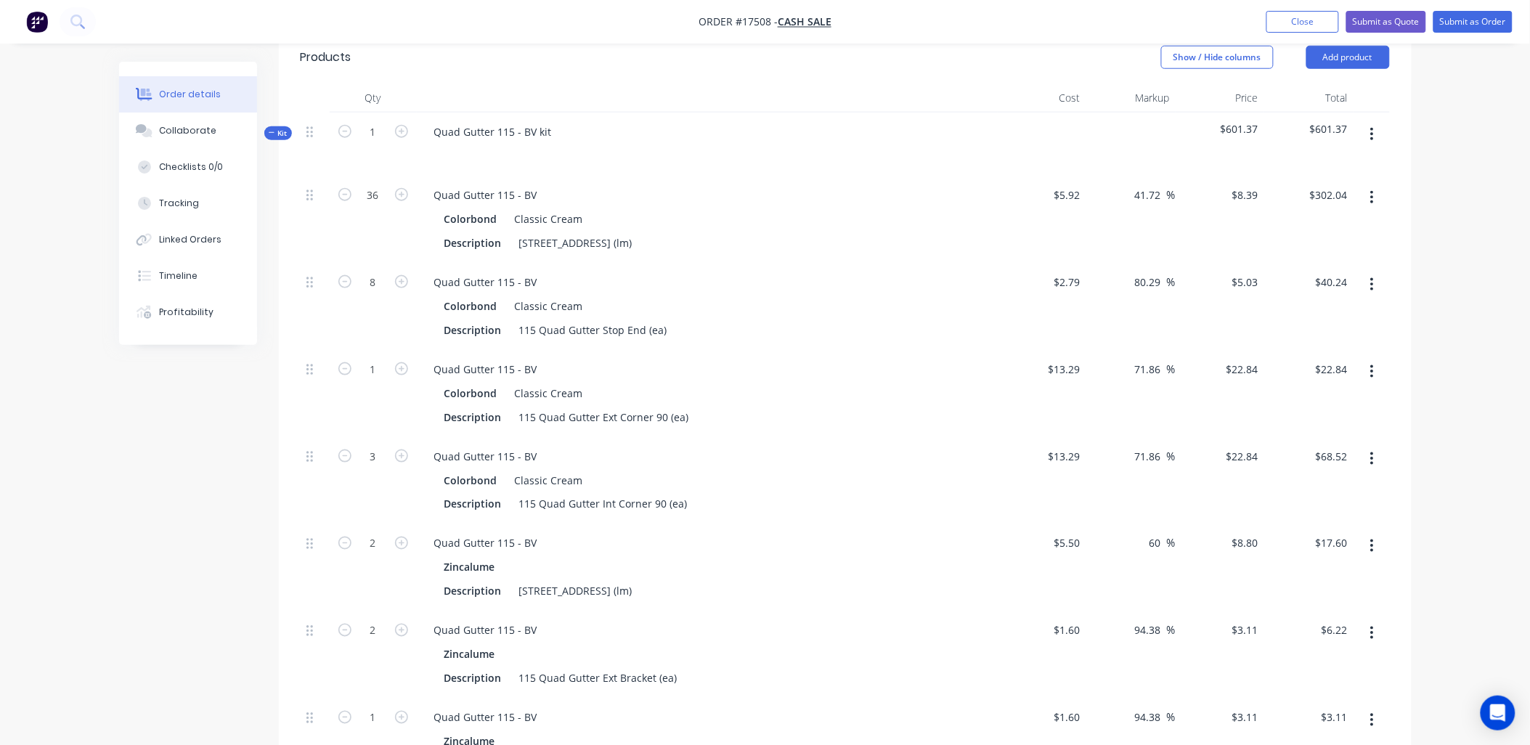
scroll to position [513, 0]
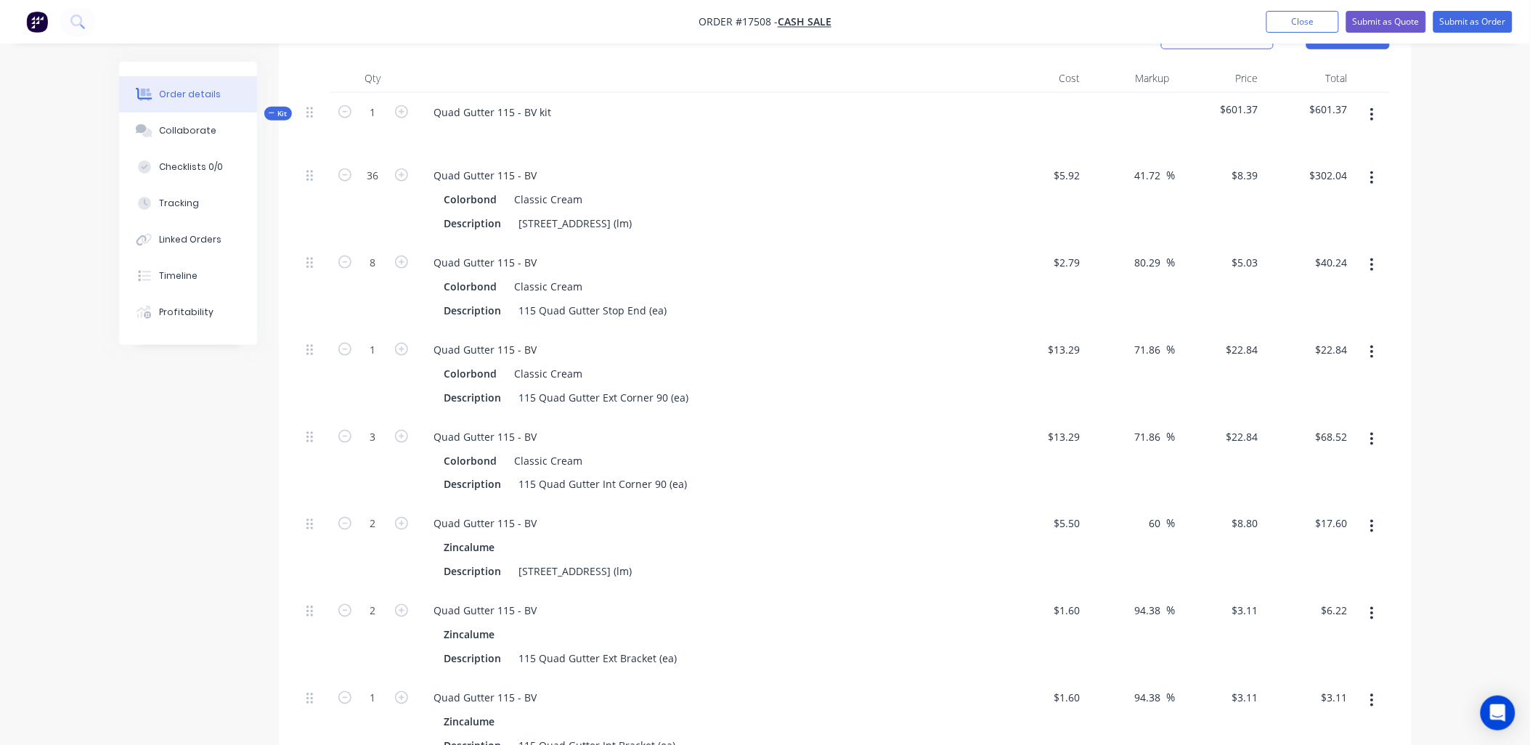
click at [1373, 526] on icon "button" at bounding box center [1372, 526] width 3 height 13
click at [1285, 619] on div "Delete" at bounding box center [1321, 622] width 112 height 21
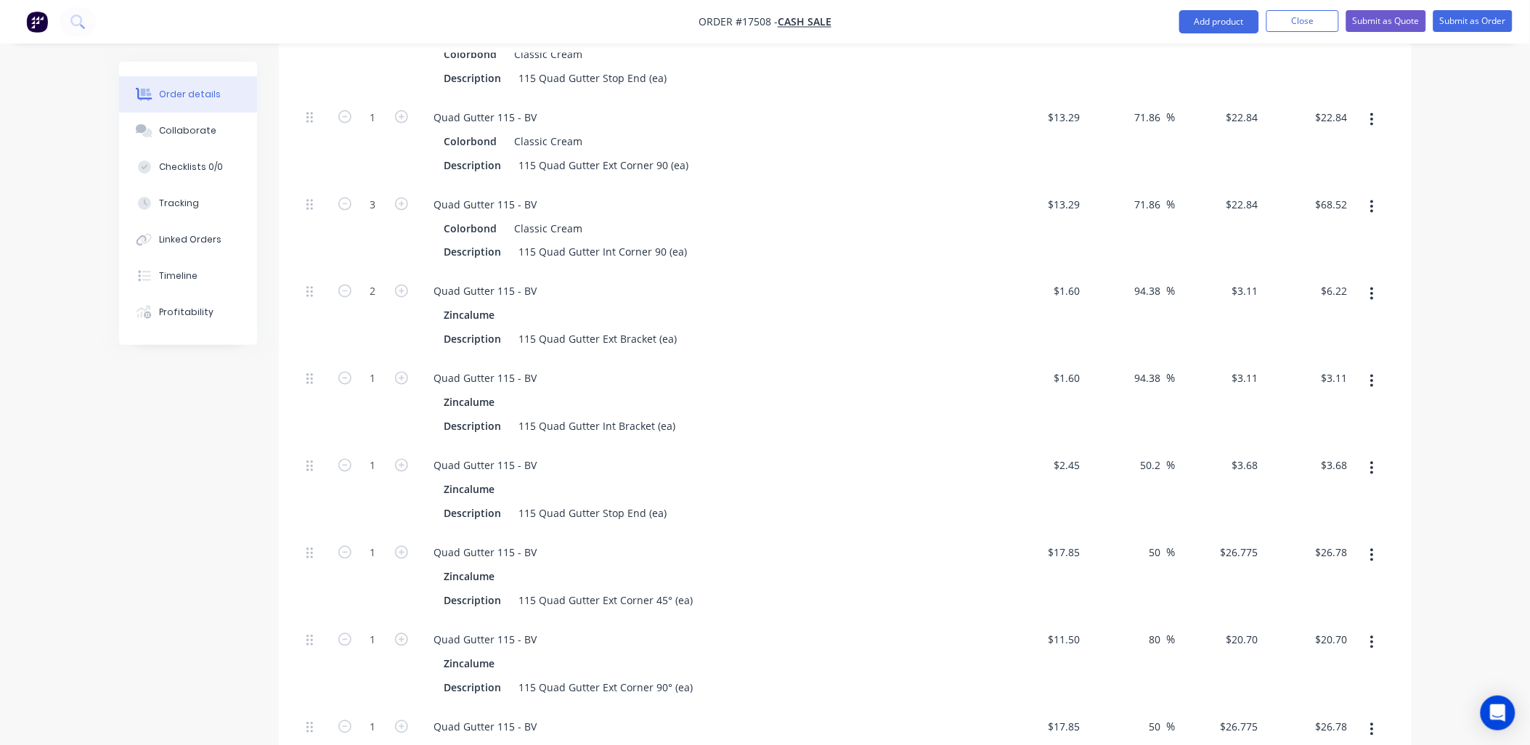
scroll to position [756, 0]
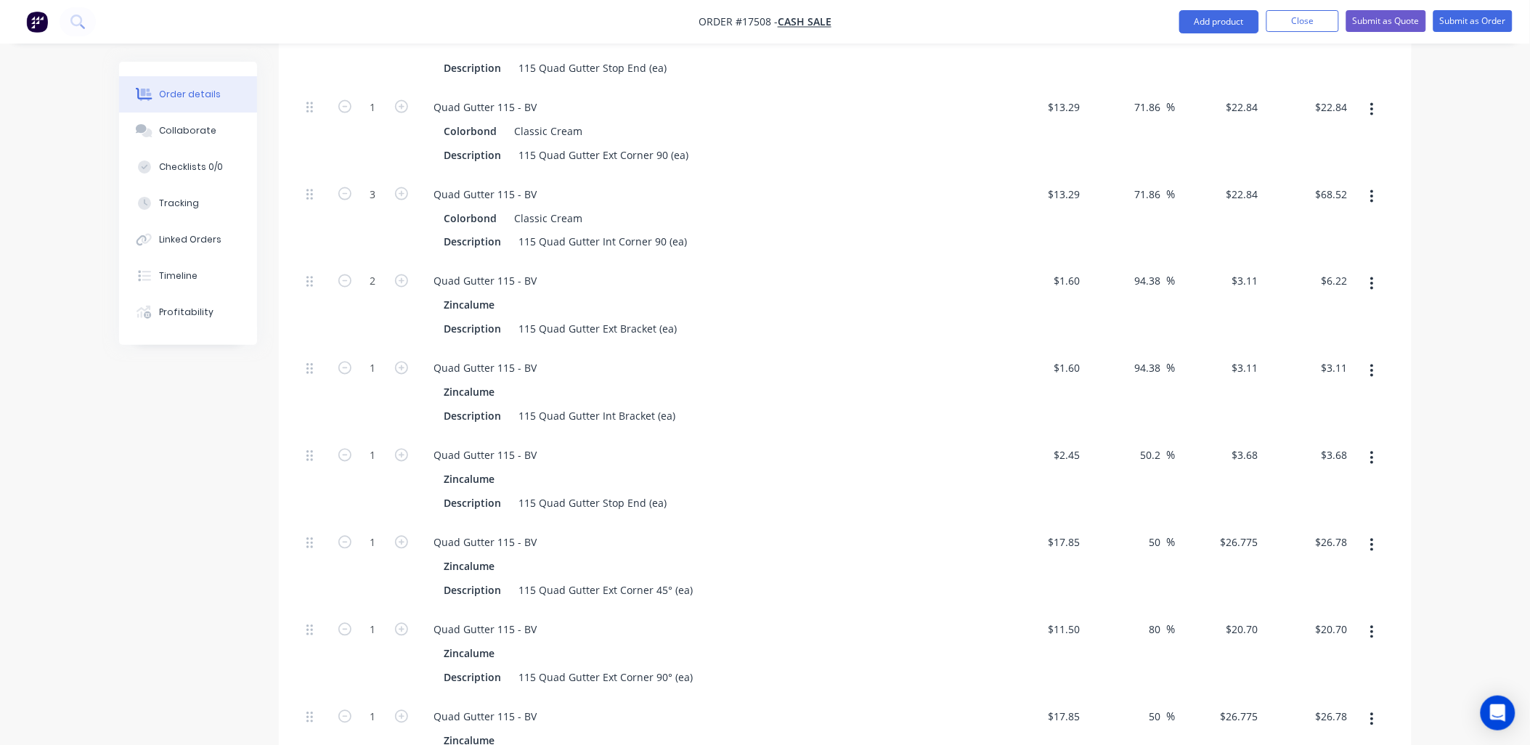
click at [1369, 280] on button "button" at bounding box center [1372, 284] width 34 height 26
click at [1286, 381] on div "Delete" at bounding box center [1321, 380] width 112 height 21
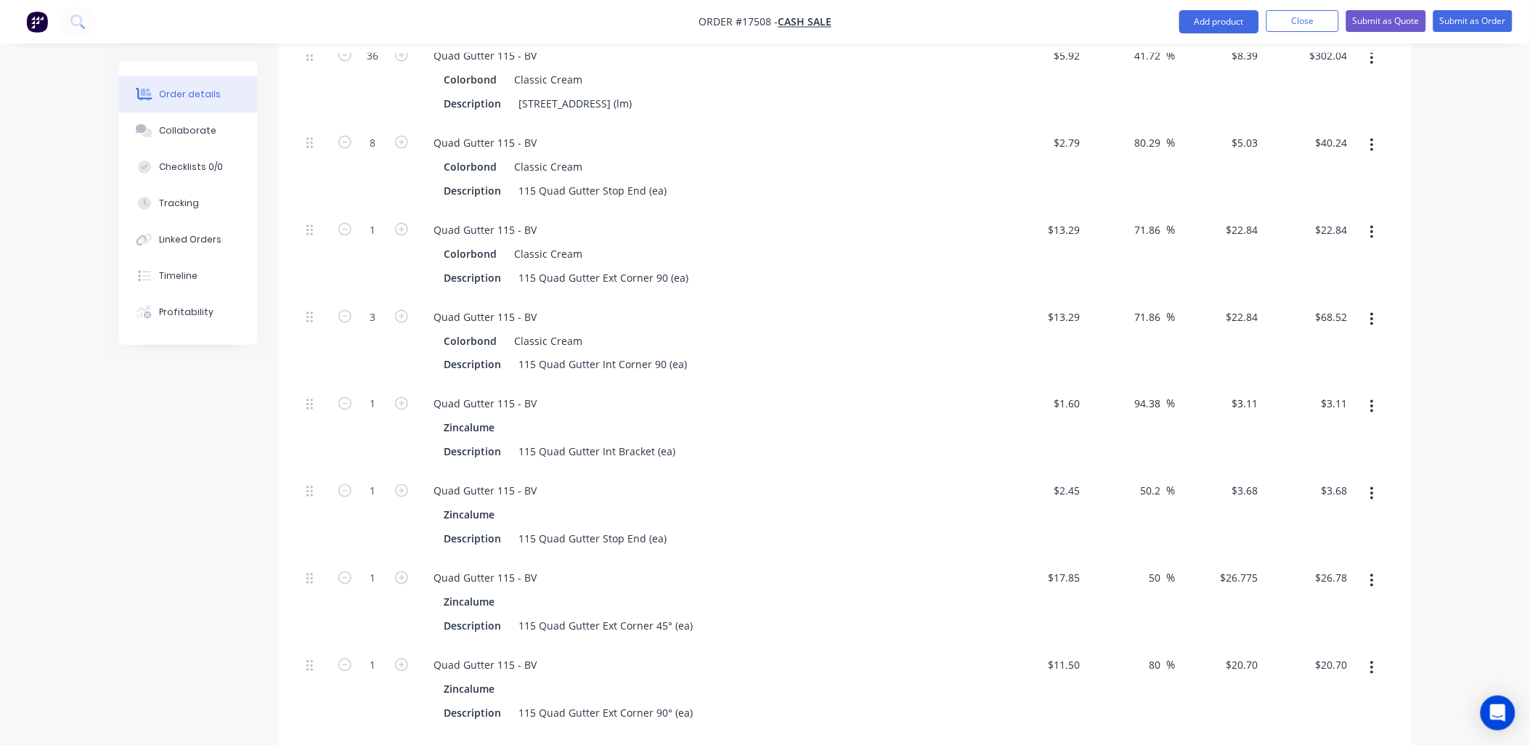
scroll to position [675, 0]
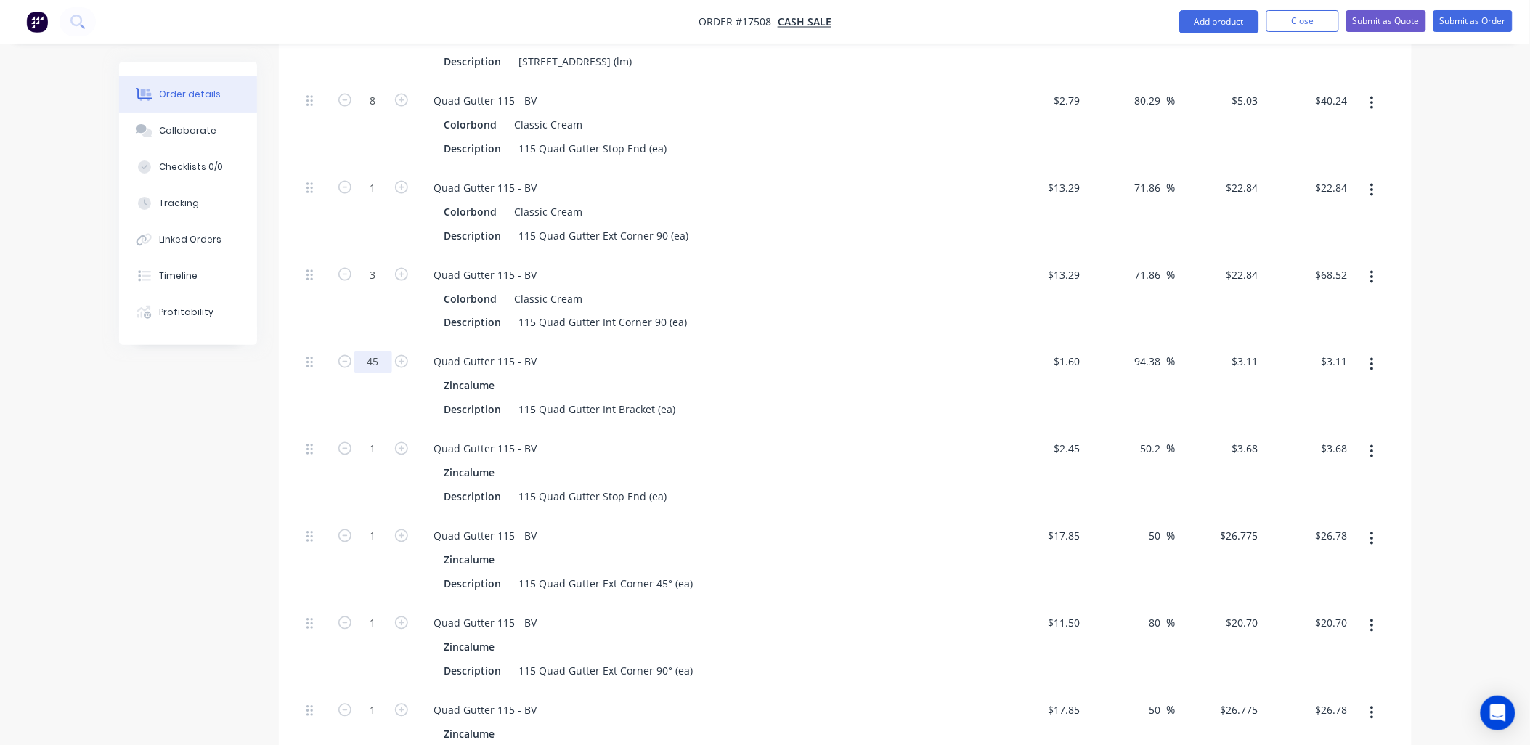
type input "45"
type input "$139.95"
click at [810, 382] on div "Zincalume" at bounding box center [707, 385] width 526 height 21
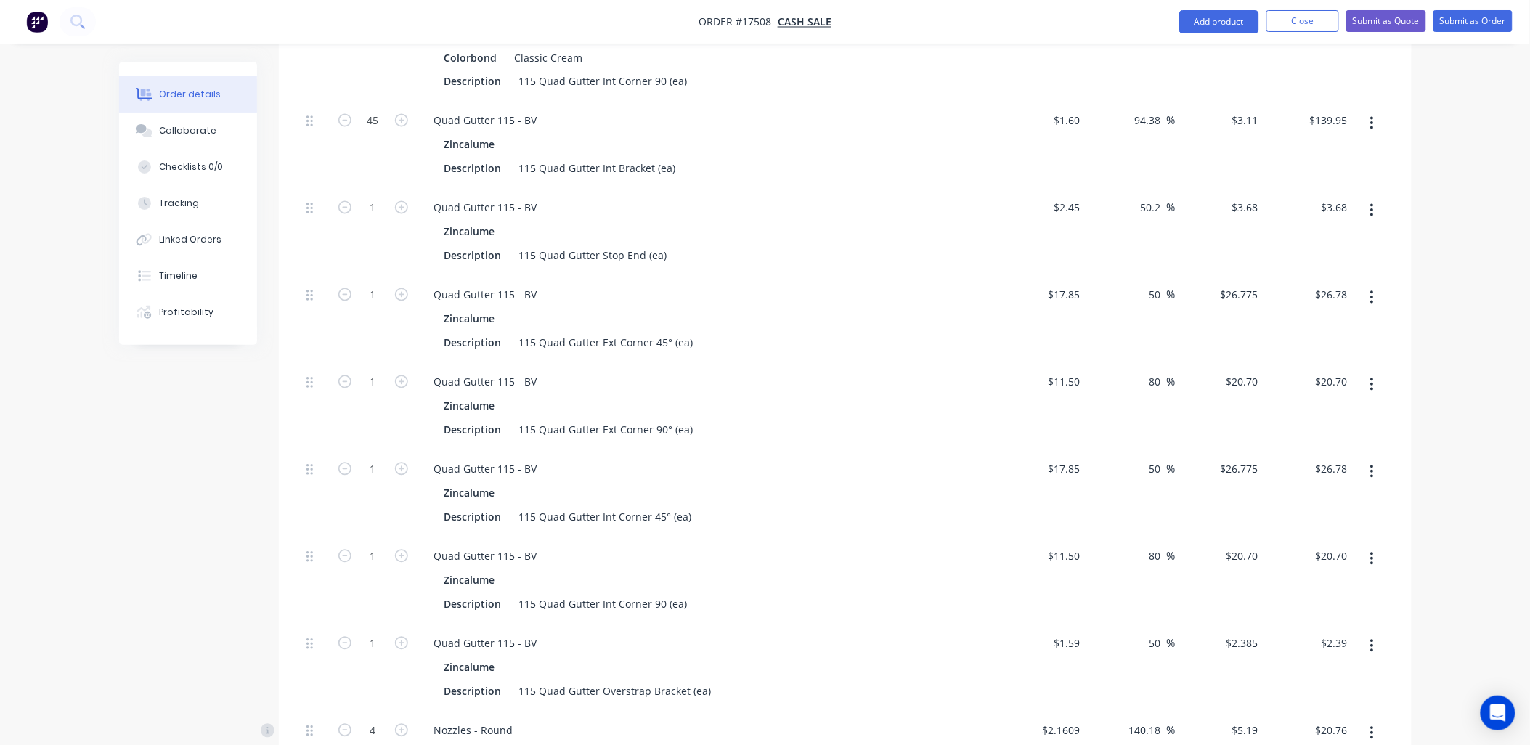
scroll to position [917, 0]
click at [1370, 205] on icon "button" at bounding box center [1372, 210] width 4 height 16
drag, startPoint x: 1306, startPoint y: 308, endPoint x: 1326, endPoint y: 299, distance: 22.1
click at [1307, 308] on div "Delete" at bounding box center [1321, 306] width 112 height 21
click at [1374, 202] on icon "button" at bounding box center [1372, 210] width 4 height 16
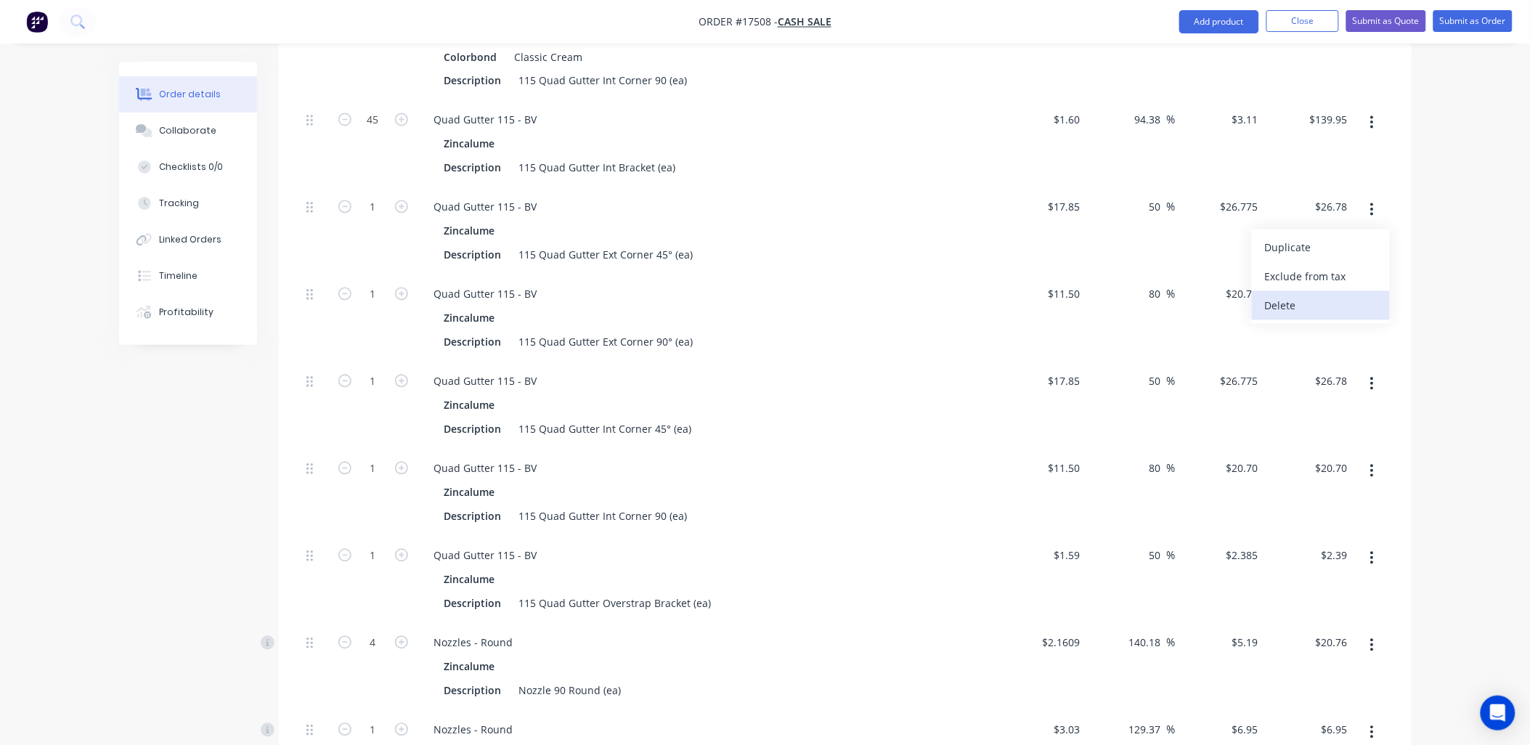
click at [1347, 308] on div "Delete" at bounding box center [1321, 306] width 112 height 21
click at [1370, 211] on icon "button" at bounding box center [1372, 210] width 4 height 16
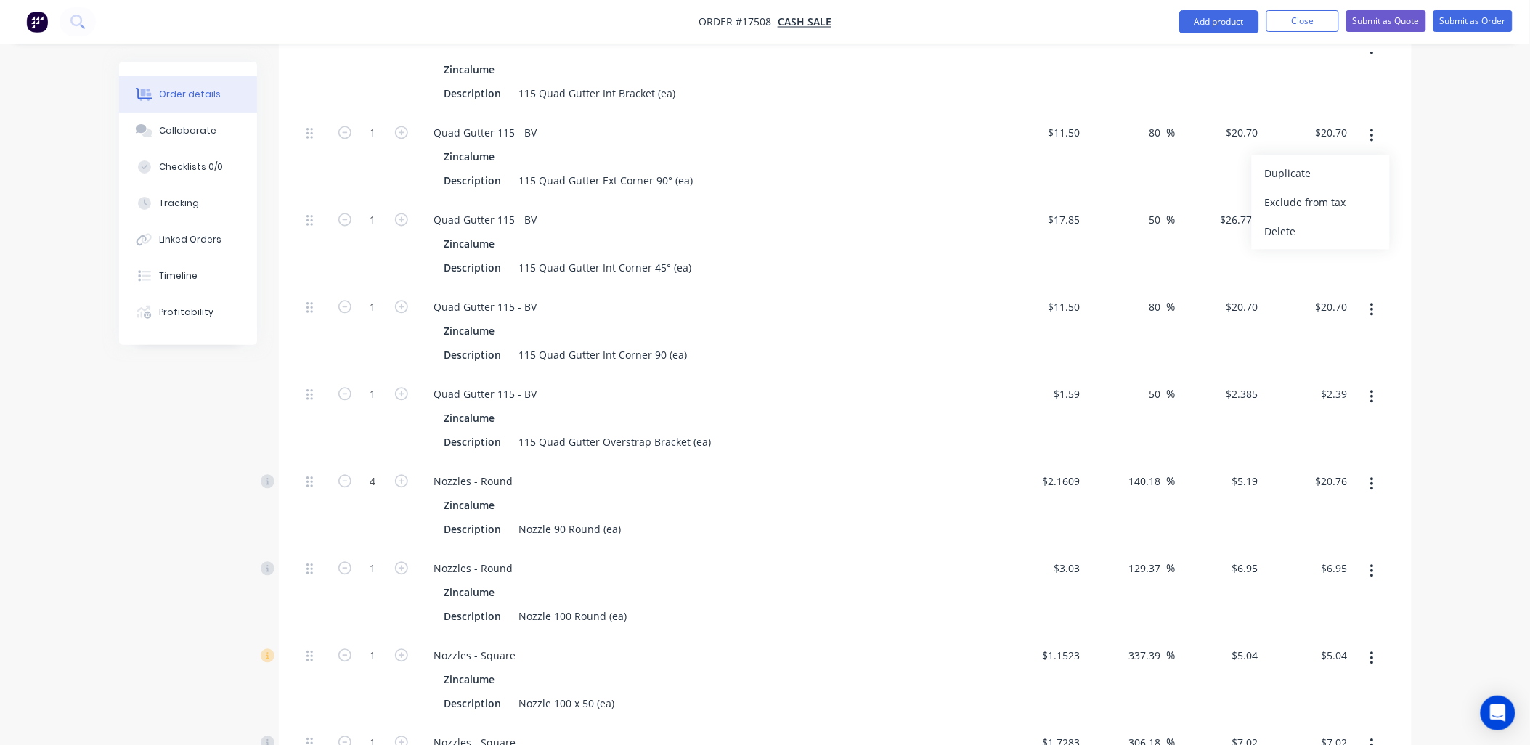
scroll to position [998, 0]
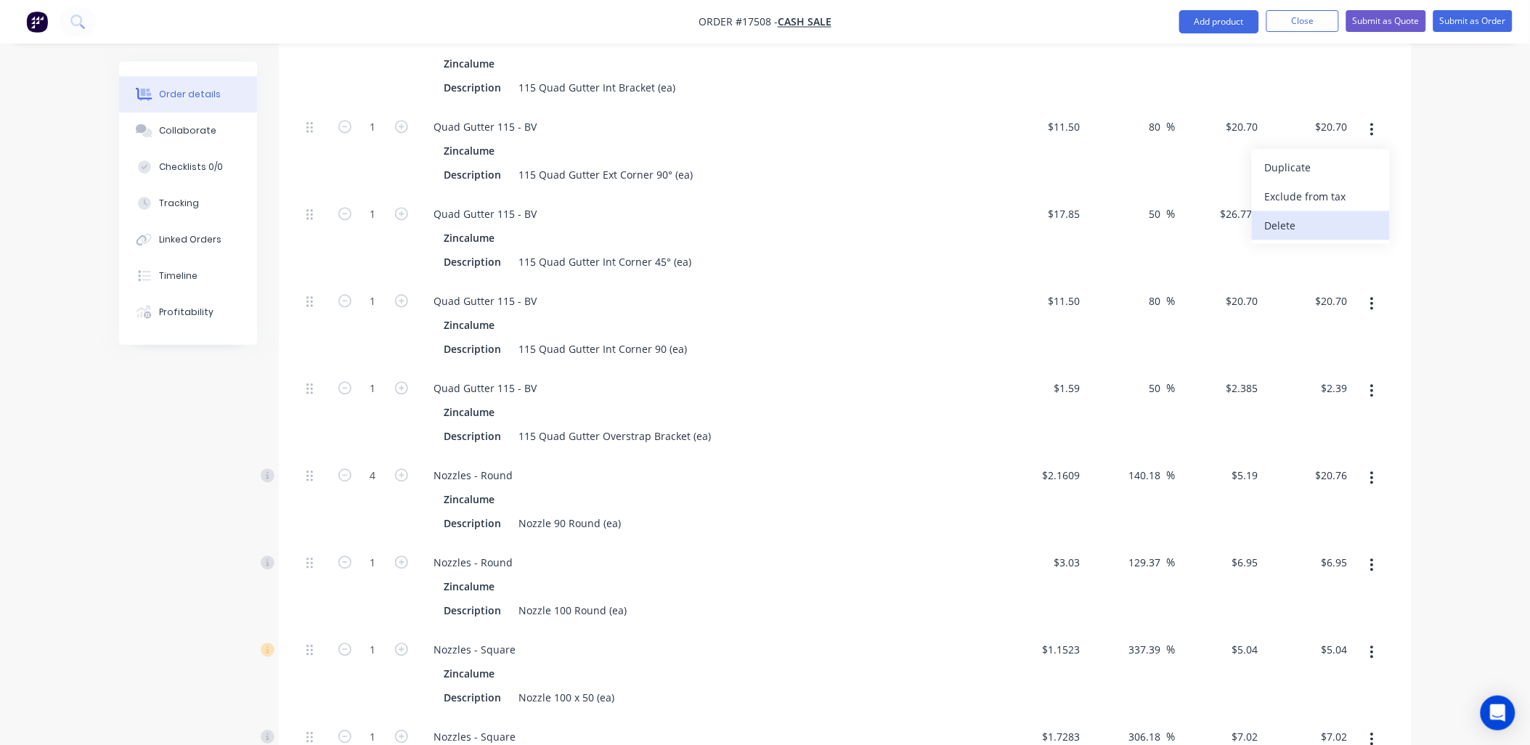
click at [1335, 229] on div "Delete" at bounding box center [1321, 225] width 112 height 21
click at [1373, 126] on icon "button" at bounding box center [1372, 129] width 4 height 16
click at [1317, 225] on div "Delete" at bounding box center [1321, 225] width 112 height 21
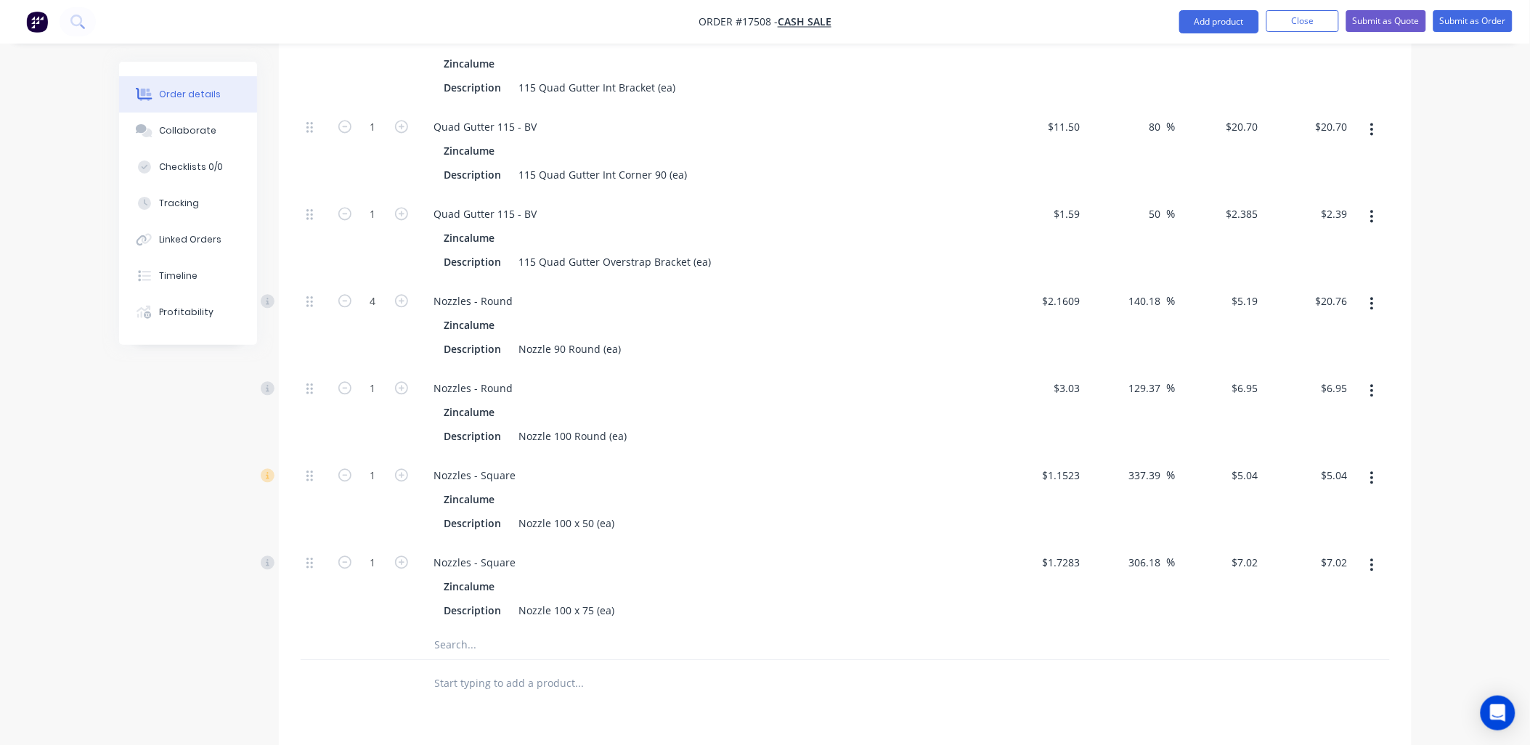
click at [1373, 132] on icon "button" at bounding box center [1372, 129] width 4 height 16
click at [1323, 225] on div "Delete" at bounding box center [1321, 225] width 112 height 21
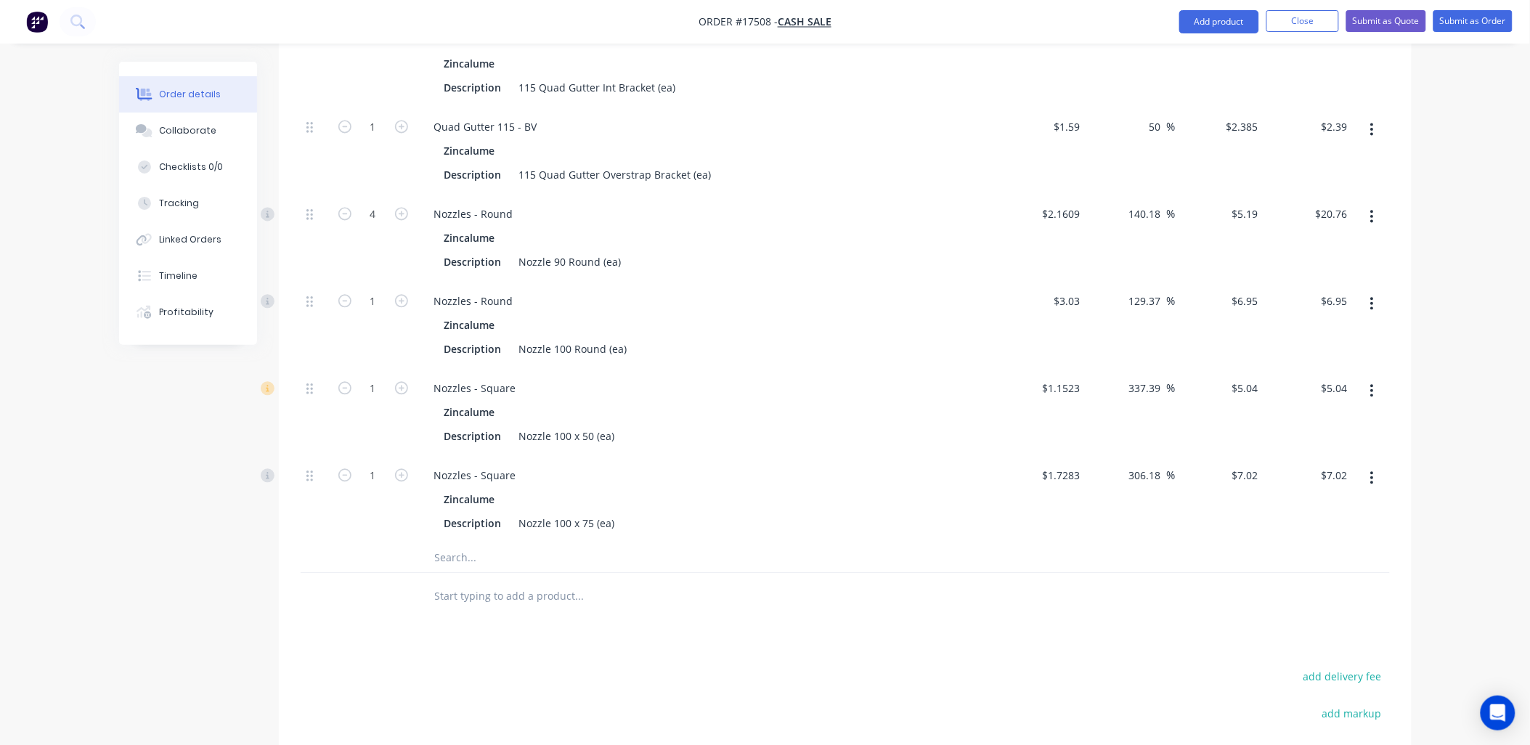
click at [1370, 125] on icon "button" at bounding box center [1372, 129] width 4 height 16
click at [1319, 225] on div "Delete" at bounding box center [1321, 225] width 112 height 21
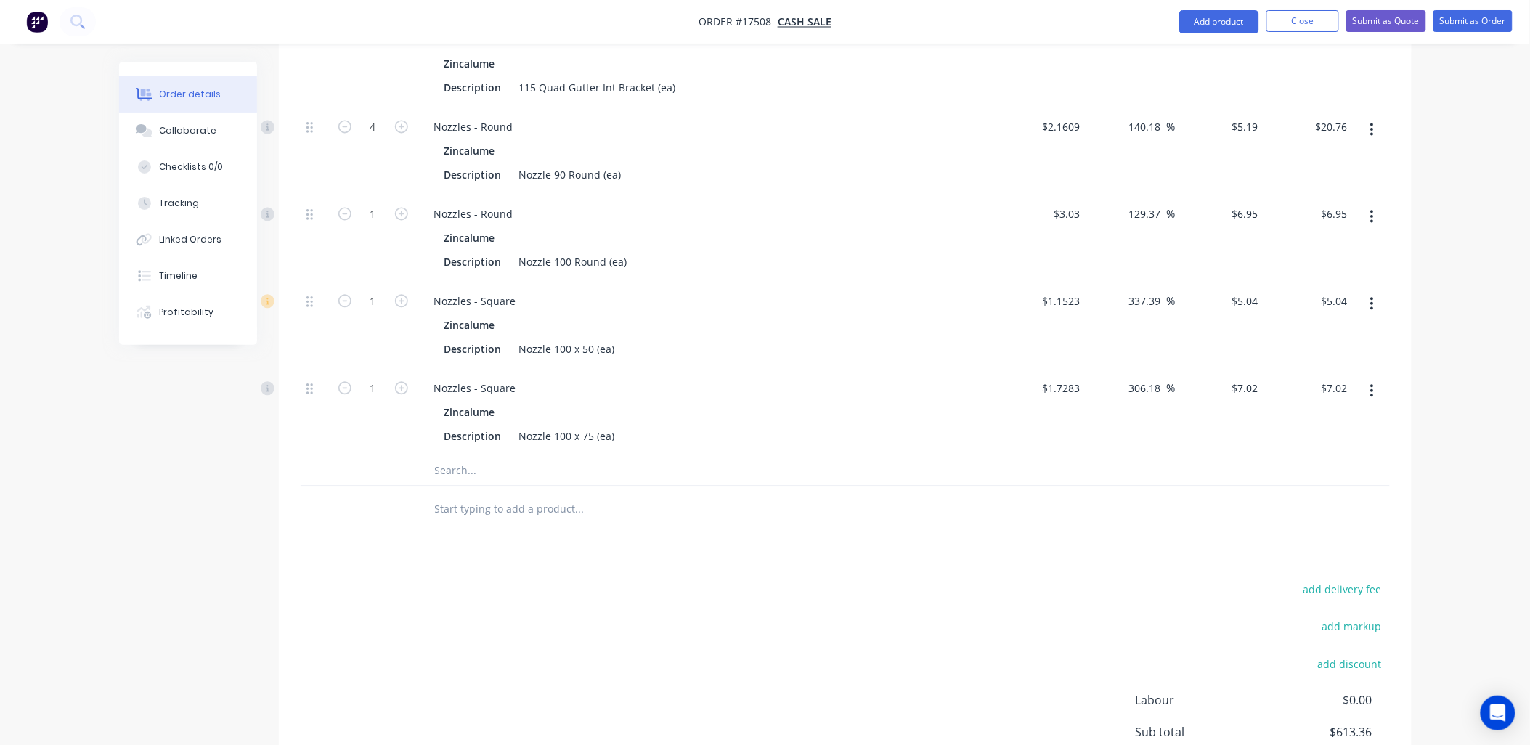
click at [1375, 124] on button "button" at bounding box center [1372, 129] width 34 height 26
click at [1405, 248] on div "Qty Cost Markup Price Total Kit 1 Quad Gutter 115 - BV kit $613.36 $613.36 36 Q…" at bounding box center [845, 57] width 1133 height 954
click at [1368, 215] on button "button" at bounding box center [1372, 216] width 34 height 26
drag, startPoint x: 1322, startPoint y: 317, endPoint x: 1356, endPoint y: 301, distance: 37.7
click at [1323, 317] on div "Delete" at bounding box center [1321, 312] width 112 height 21
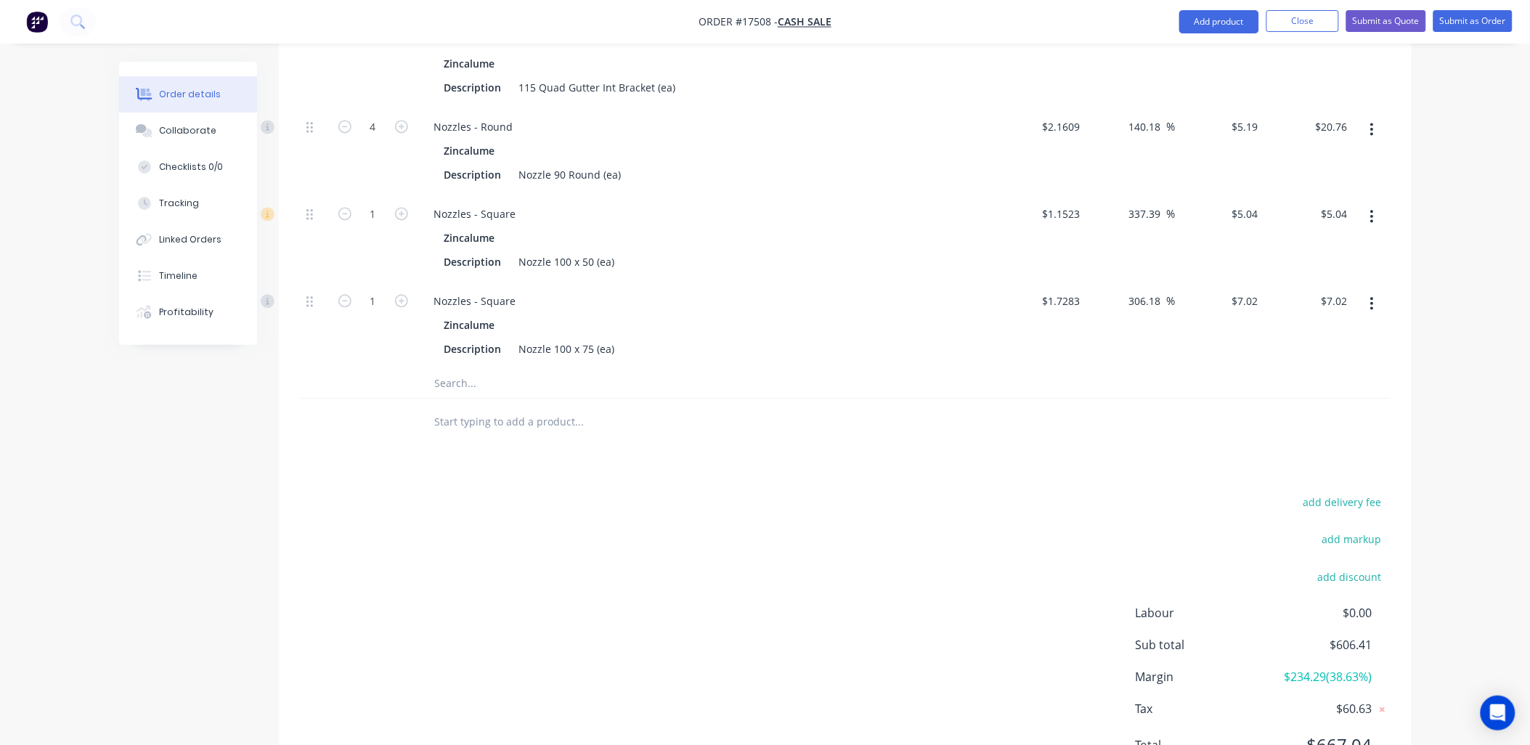
click at [1367, 215] on button "button" at bounding box center [1372, 216] width 34 height 26
click at [1310, 316] on div "Delete" at bounding box center [1321, 312] width 112 height 21
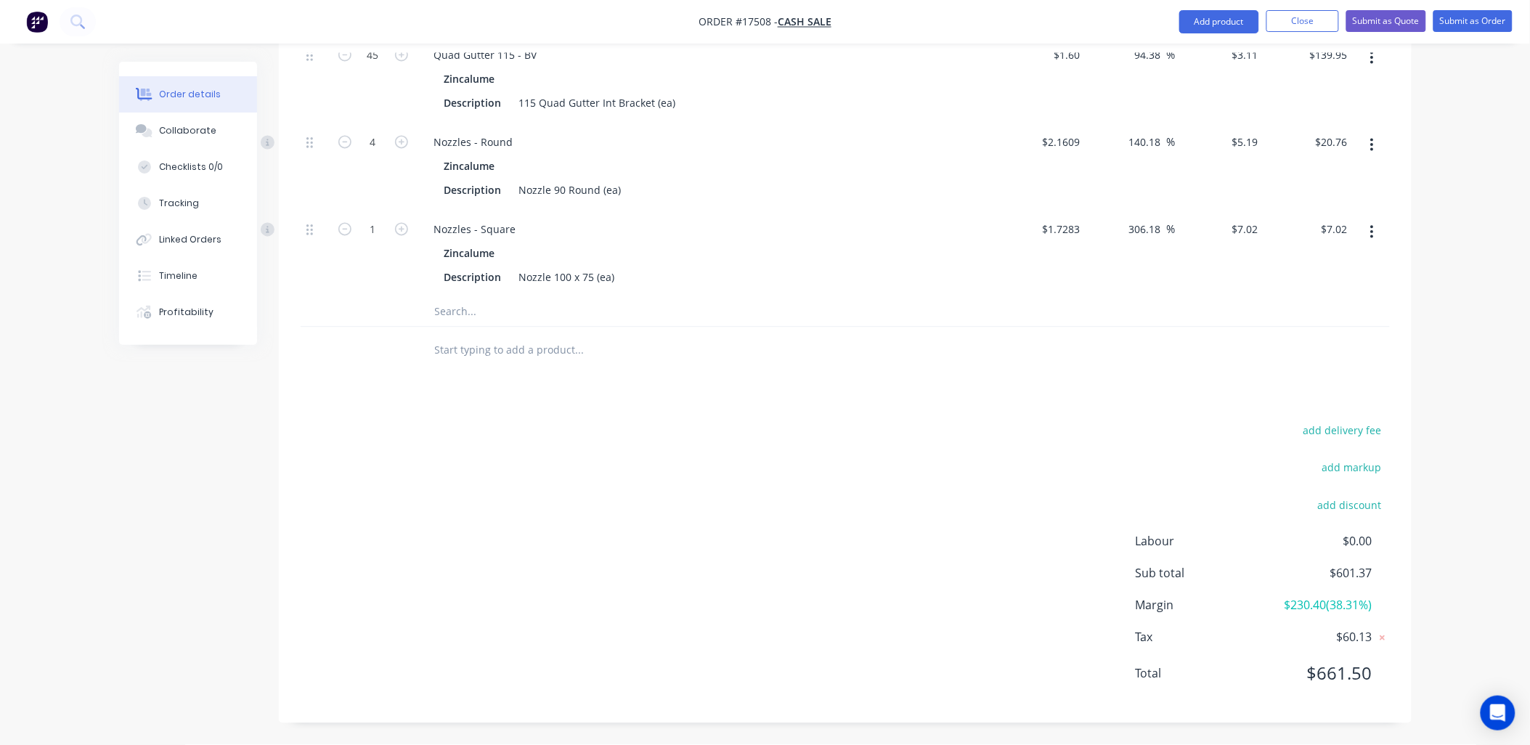
click at [1371, 233] on icon "button" at bounding box center [1372, 232] width 3 height 13
click at [1315, 330] on div "Delete" at bounding box center [1321, 328] width 112 height 21
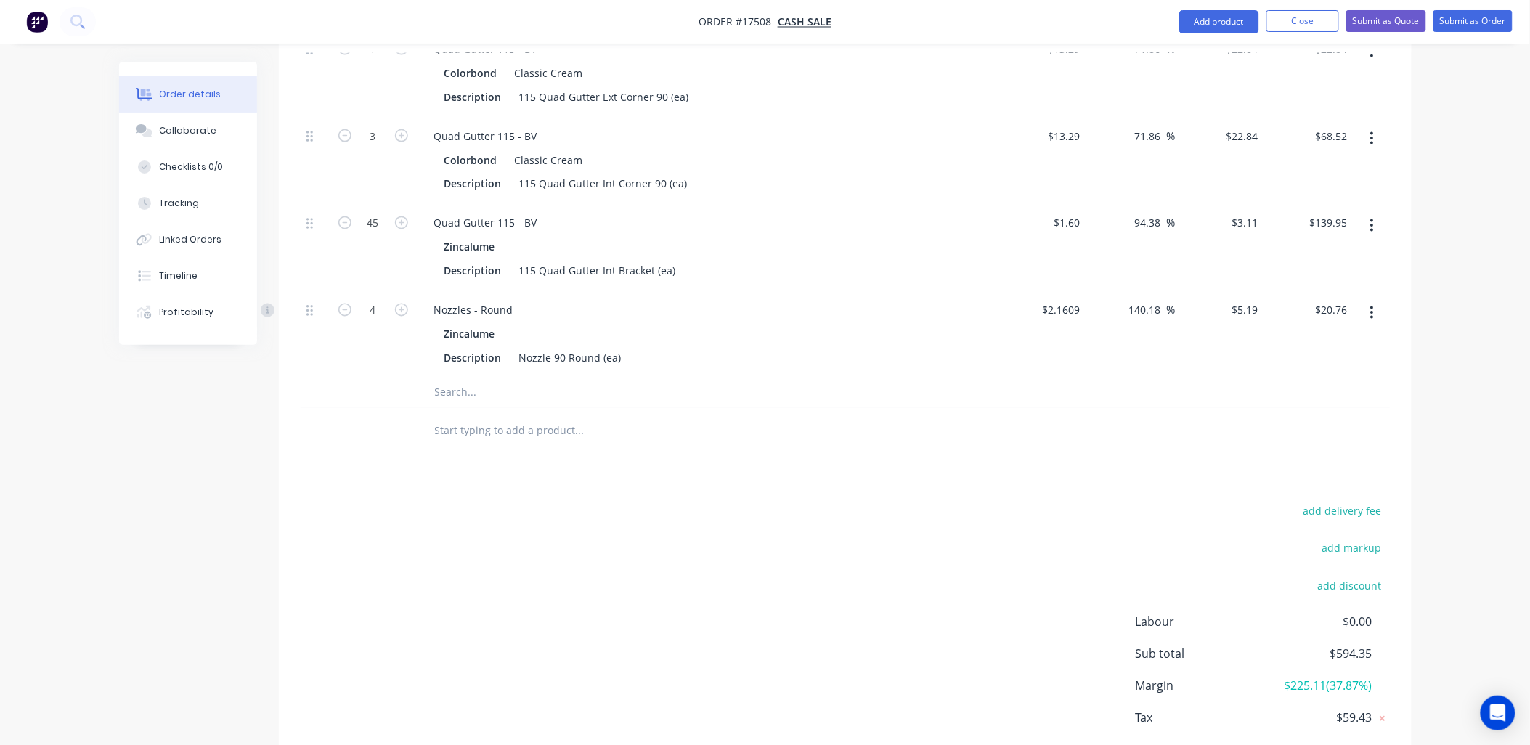
scroll to position [7, 0]
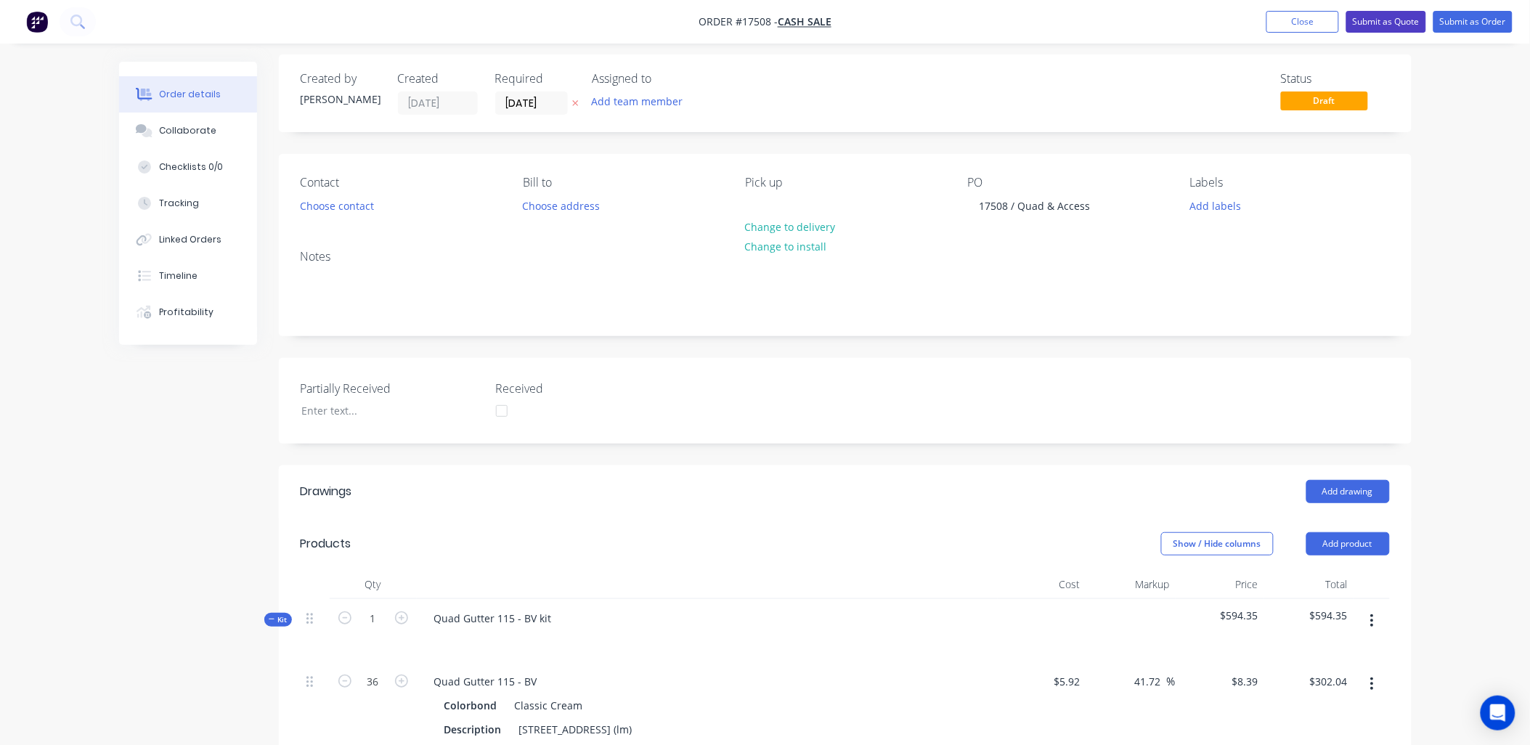
click at [1397, 18] on button "Submit as Quote" at bounding box center [1386, 22] width 80 height 22
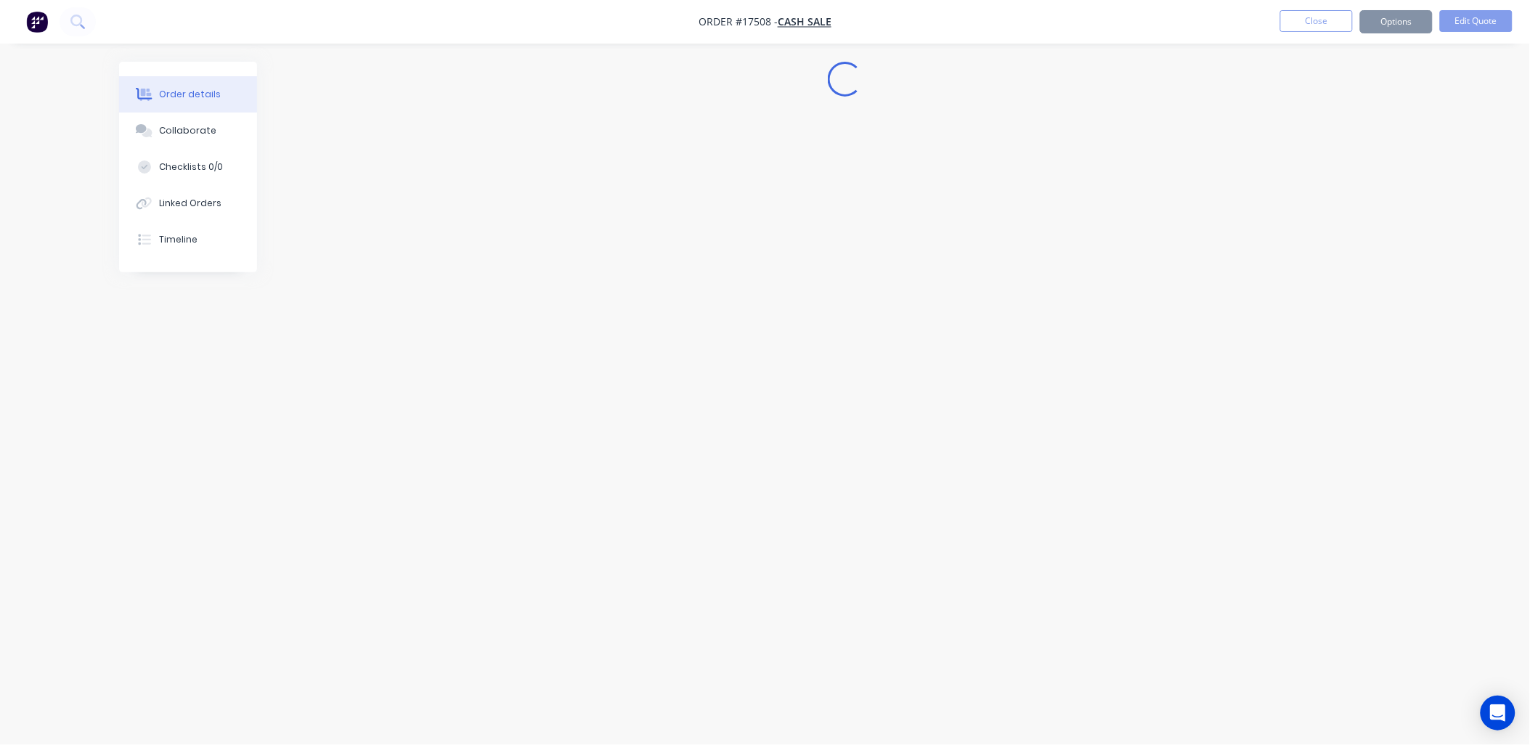
scroll to position [0, 0]
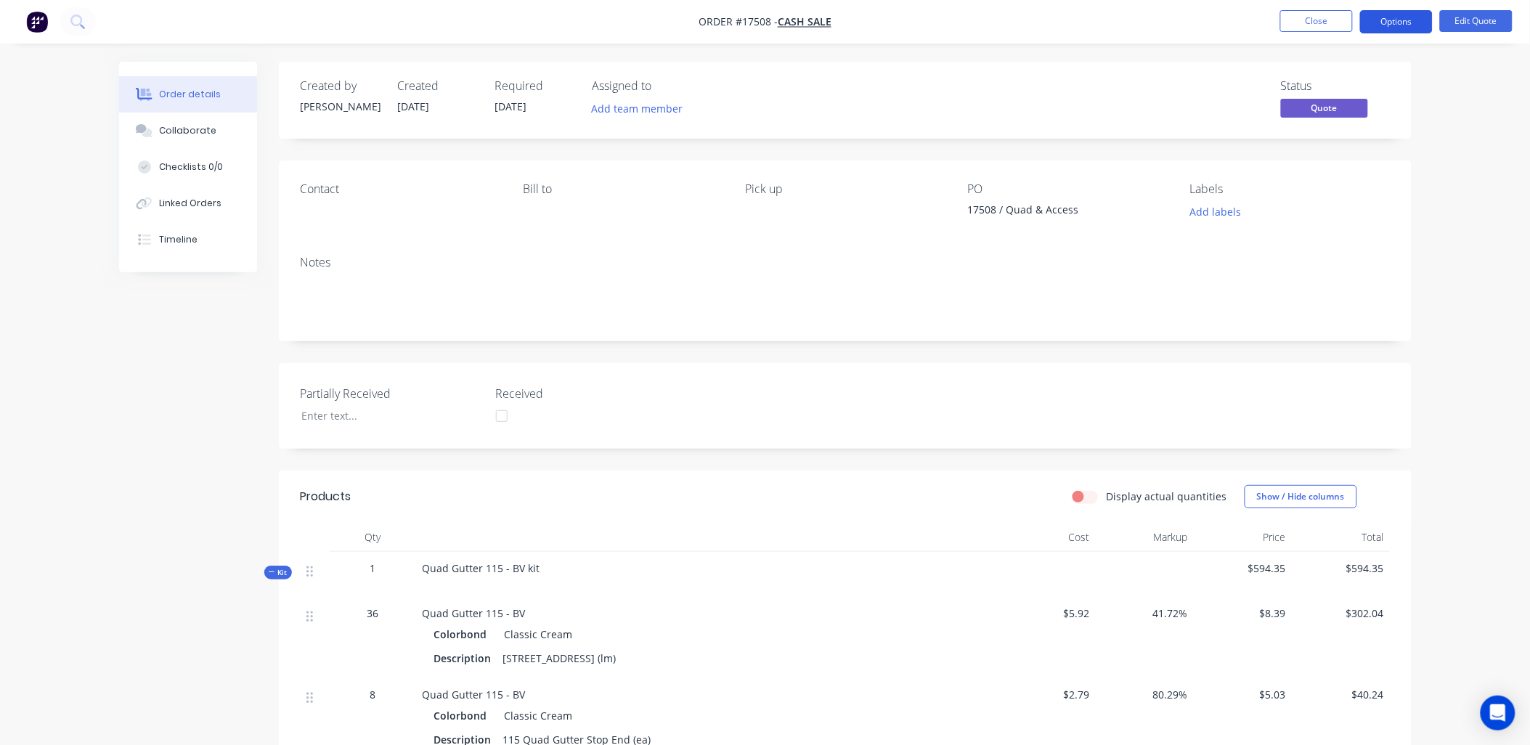
click at [1394, 23] on button "Options" at bounding box center [1396, 21] width 73 height 23
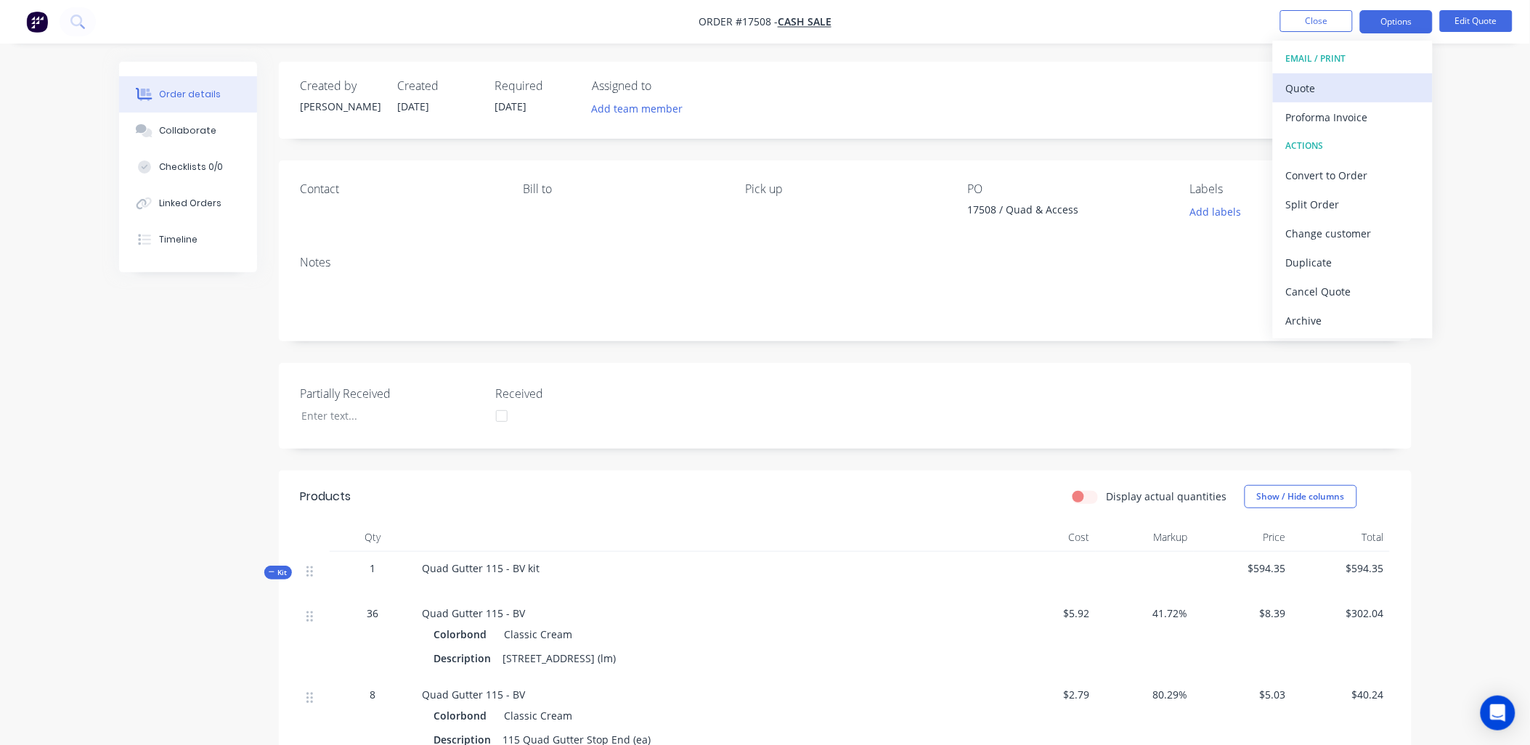
click at [1315, 81] on div "Quote" at bounding box center [1353, 88] width 134 height 21
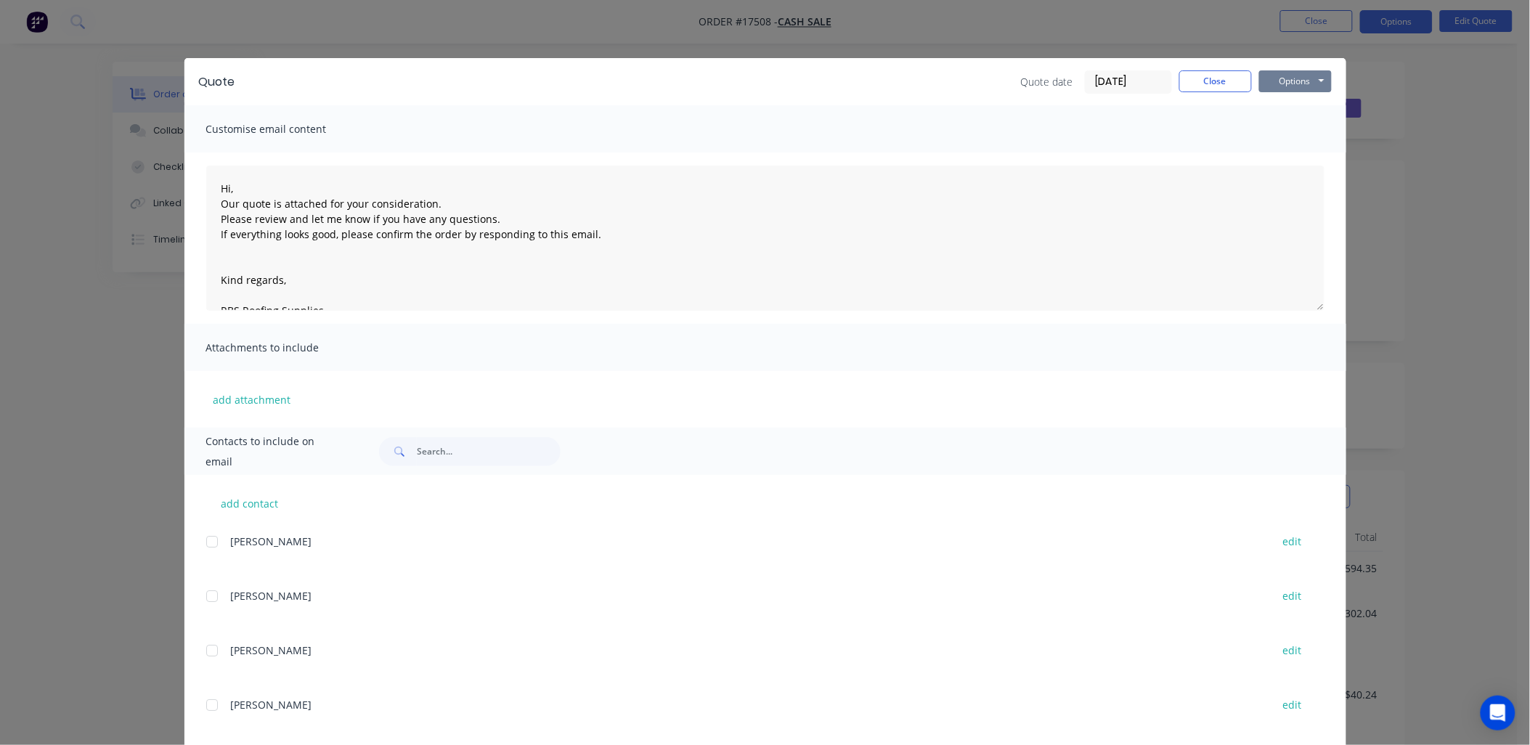
click at [1312, 78] on button "Options" at bounding box center [1295, 81] width 73 height 22
click at [1293, 122] on button "Print" at bounding box center [1305, 131] width 93 height 24
drag, startPoint x: 1210, startPoint y: 78, endPoint x: 1221, endPoint y: 69, distance: 14.0
click at [1208, 77] on button "Close" at bounding box center [1215, 81] width 73 height 22
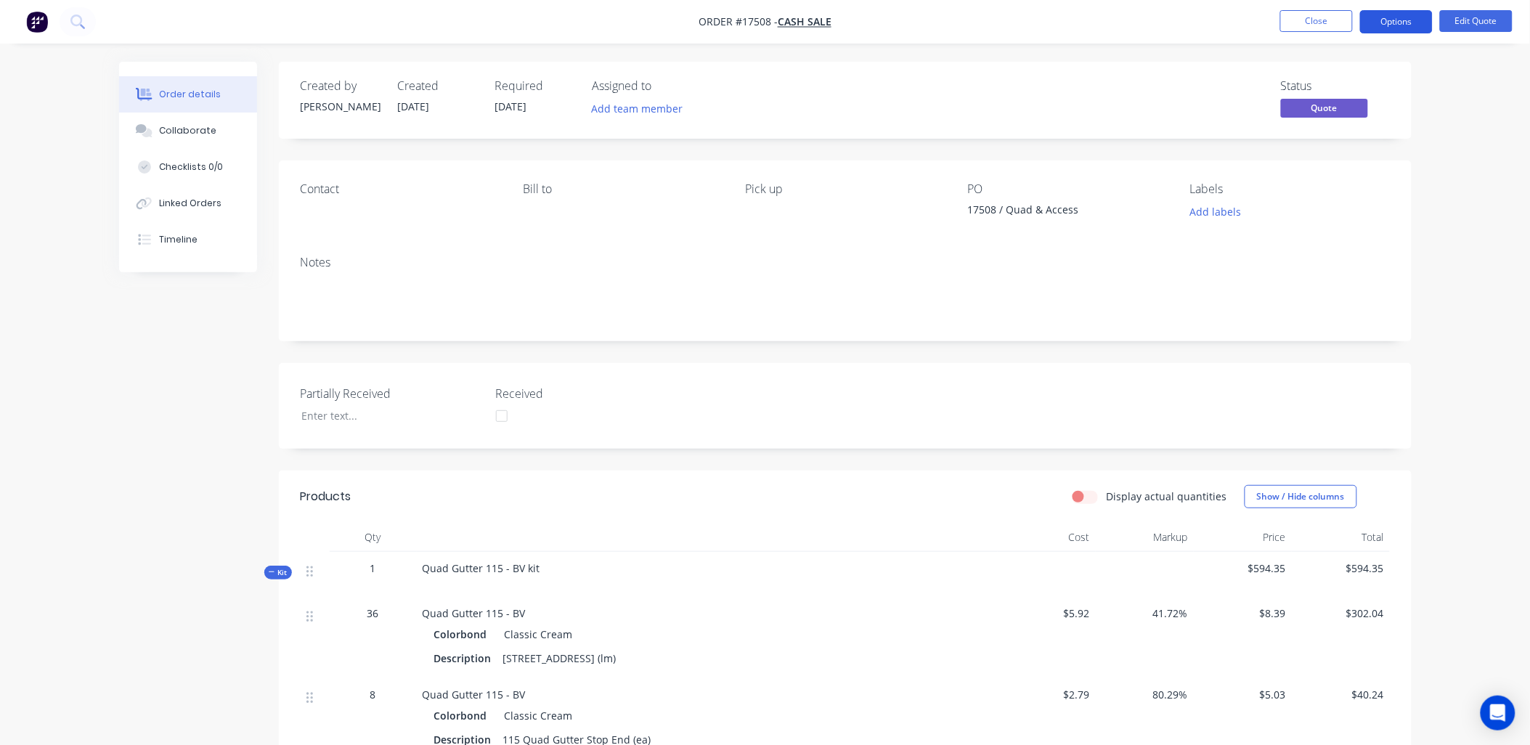
click at [1399, 13] on button "Options" at bounding box center [1396, 21] width 73 height 23
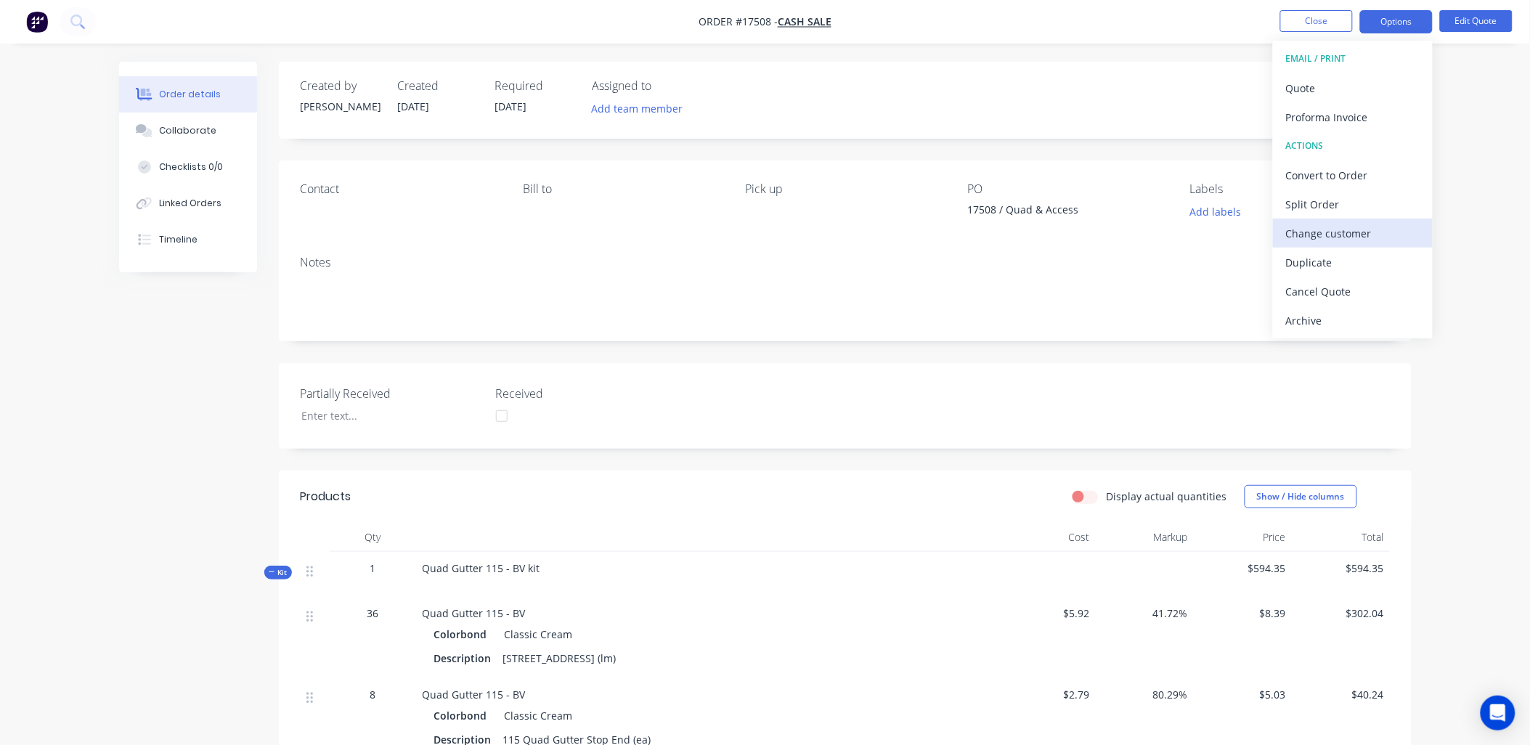
click at [1365, 231] on div "Change customer" at bounding box center [1353, 233] width 134 height 21
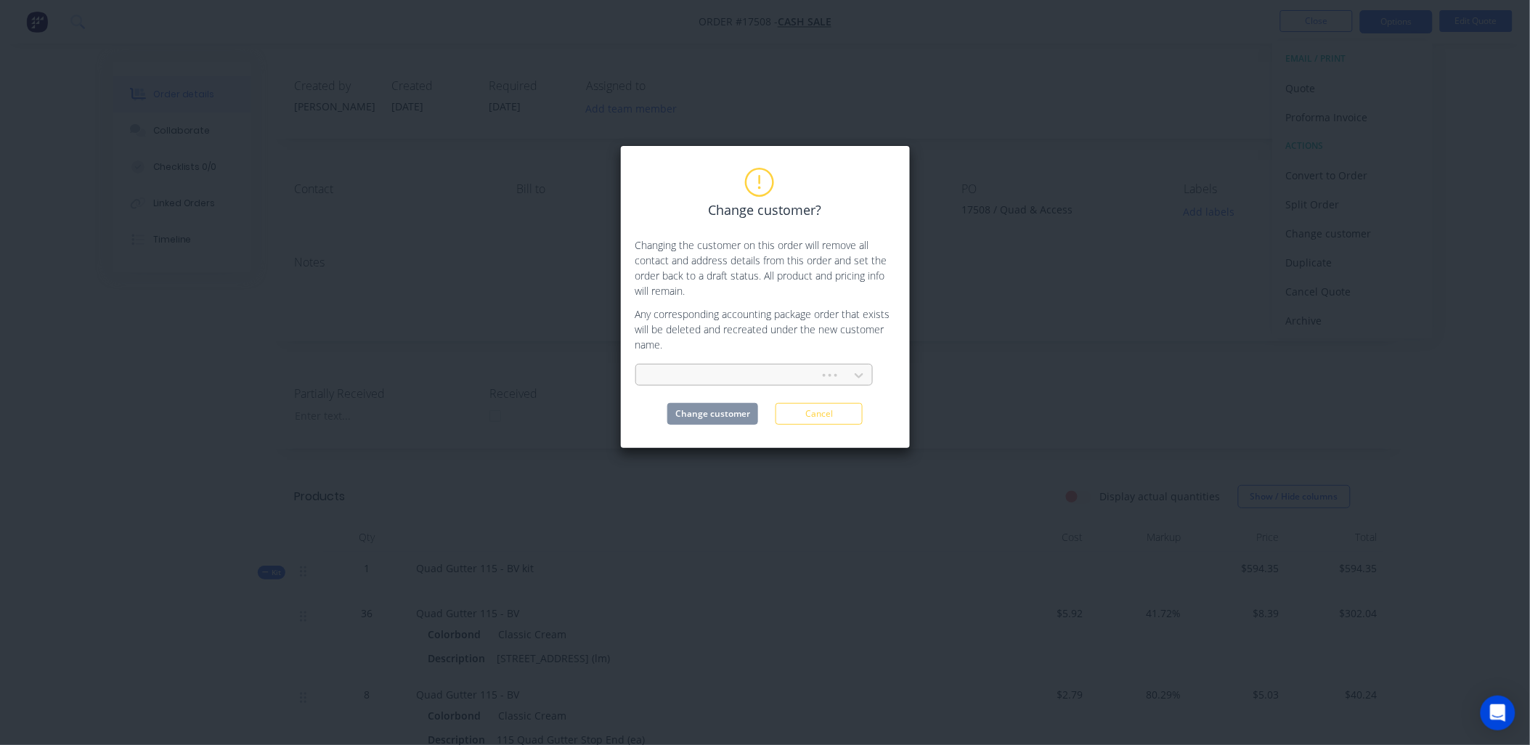
click at [749, 365] on div at bounding box center [730, 376] width 174 height 22
type input "butler"
click at [1047, 93] on div "Change customer? Changing the customer on this order will remove all contact an…" at bounding box center [765, 372] width 1530 height 745
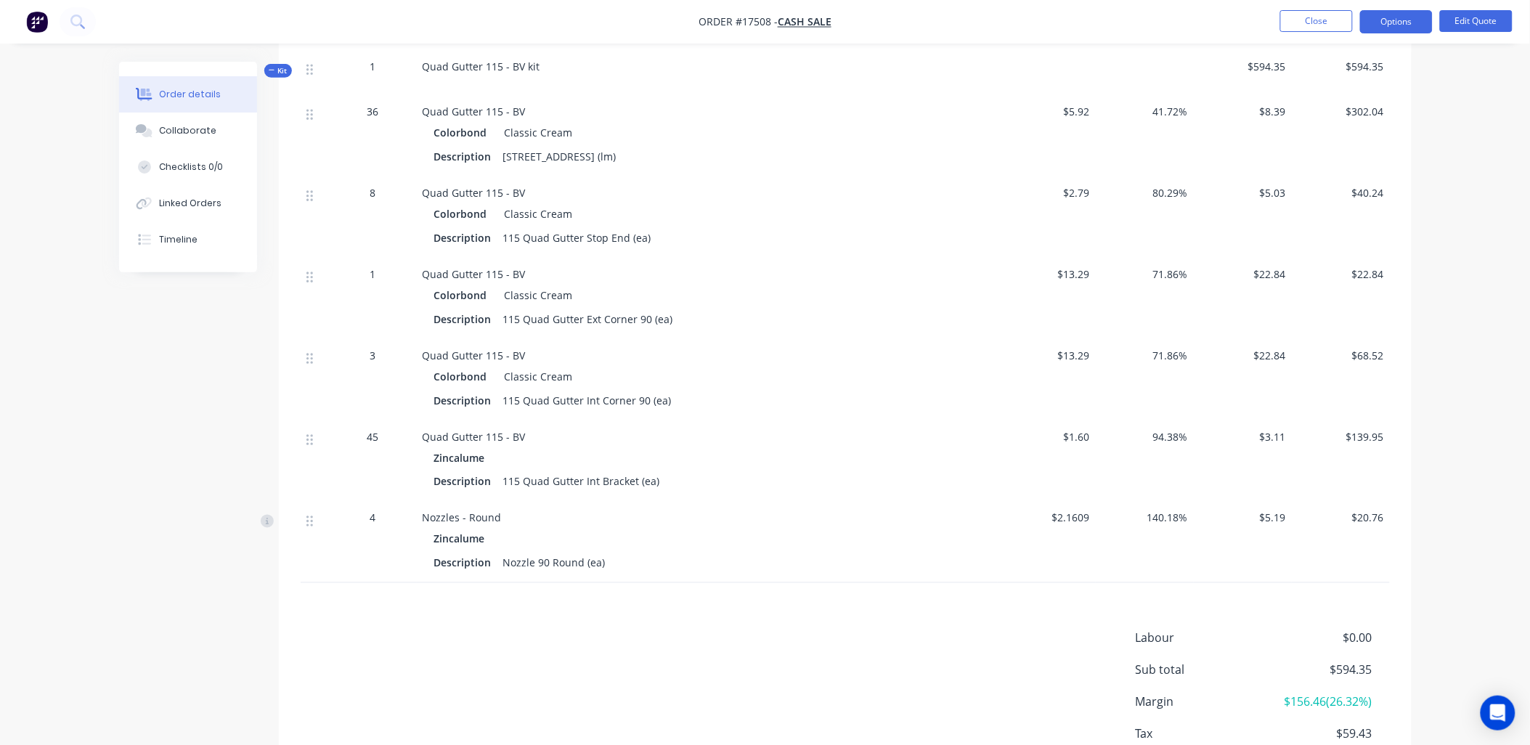
scroll to position [196, 0]
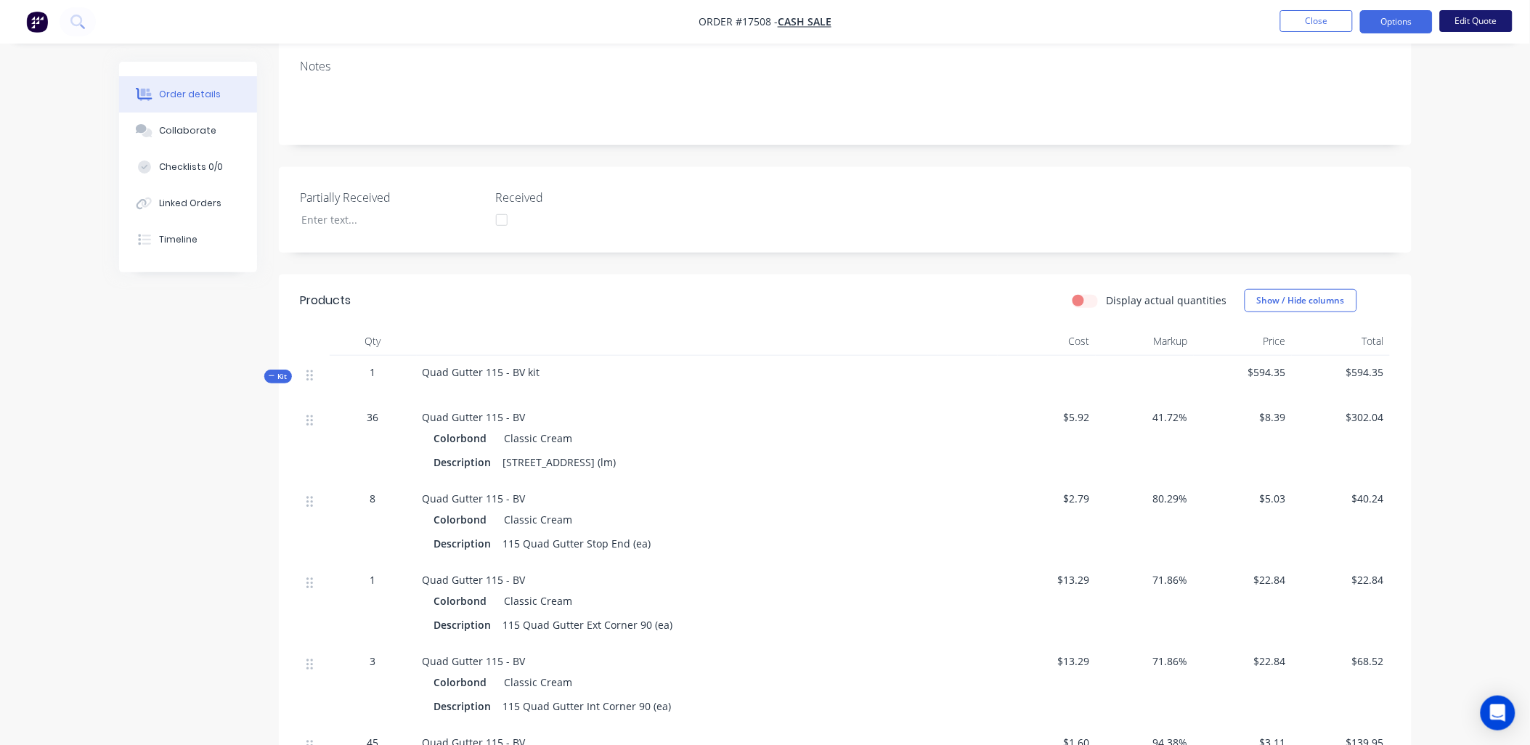
click at [1471, 16] on button "Edit Quote" at bounding box center [1476, 21] width 73 height 22
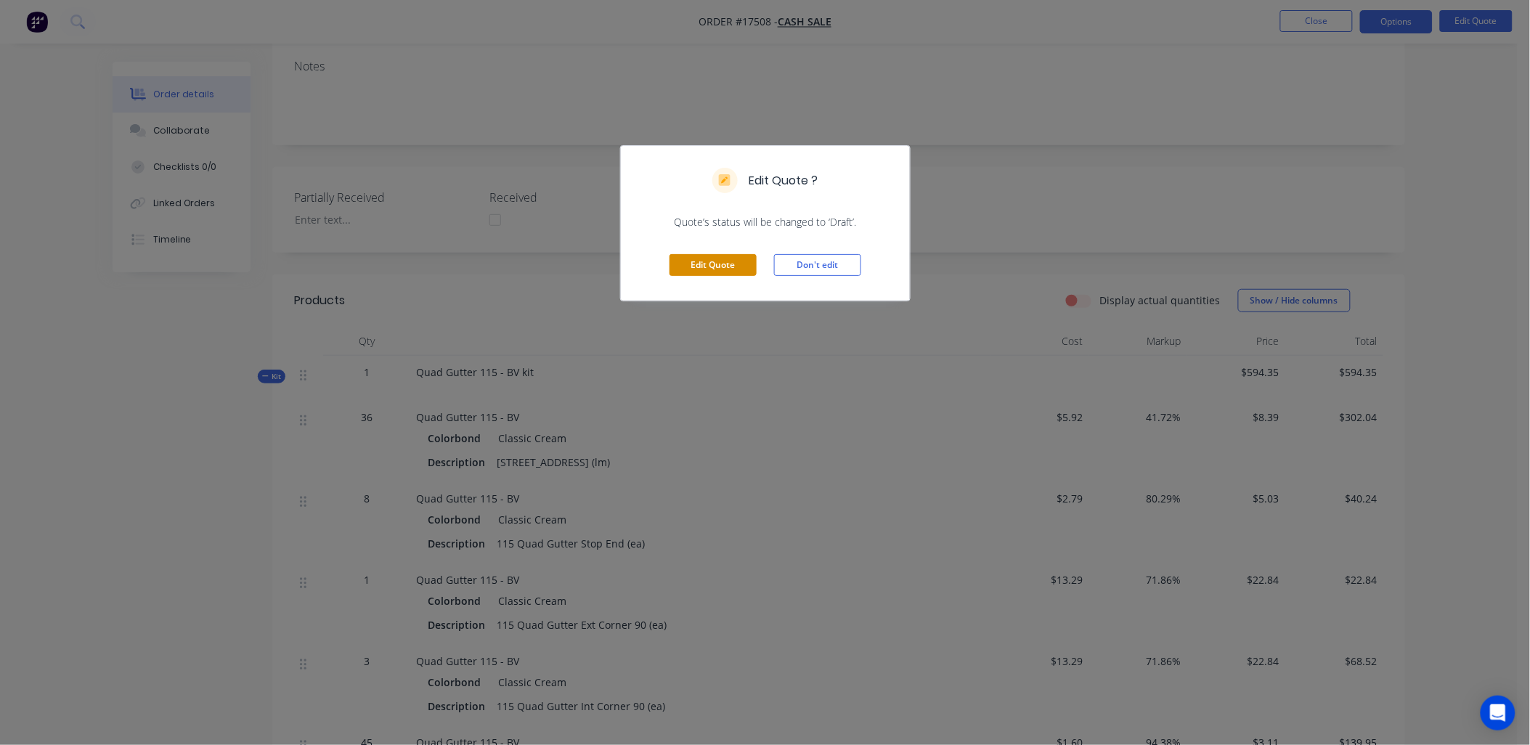
click at [731, 266] on button "Edit Quote" at bounding box center [713, 265] width 87 height 22
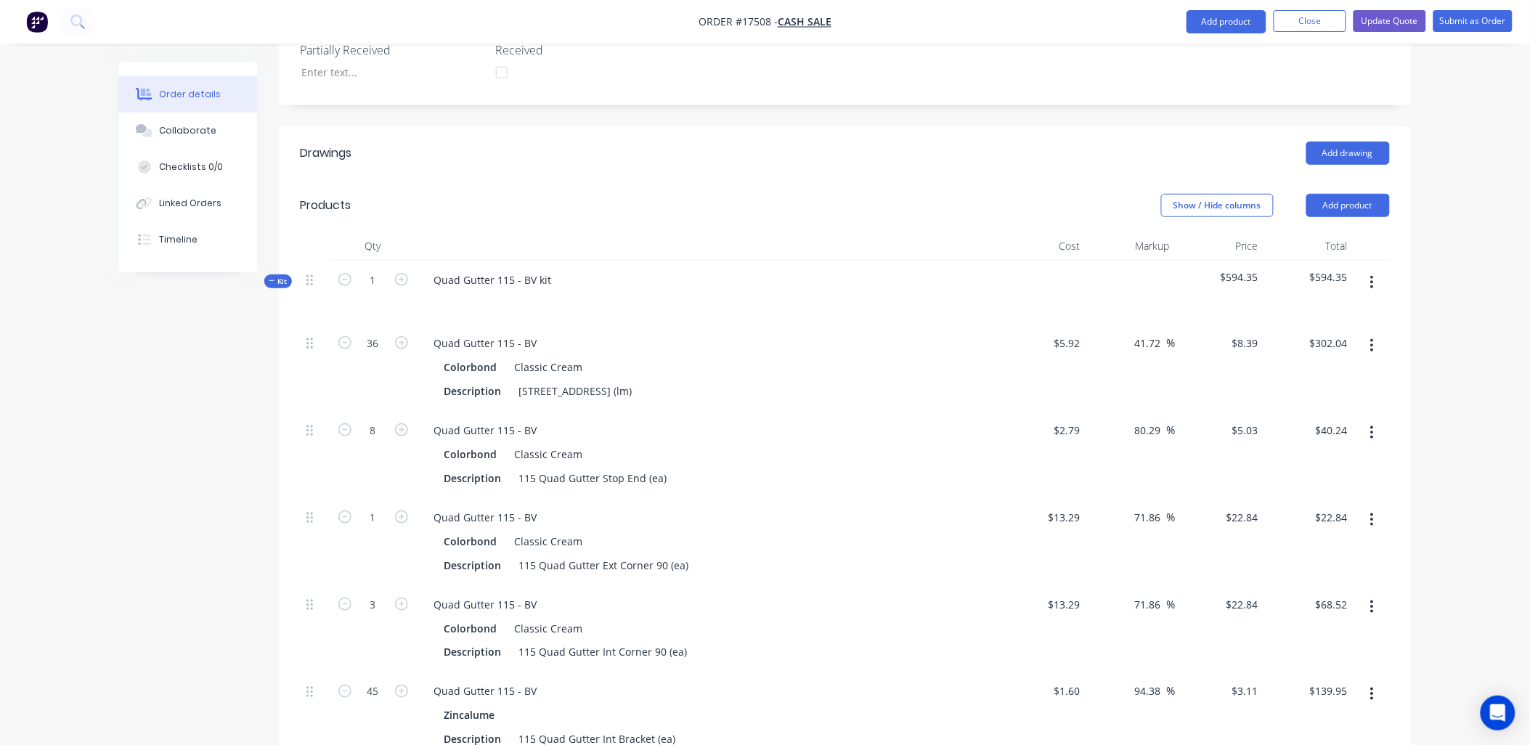
scroll to position [330, 0]
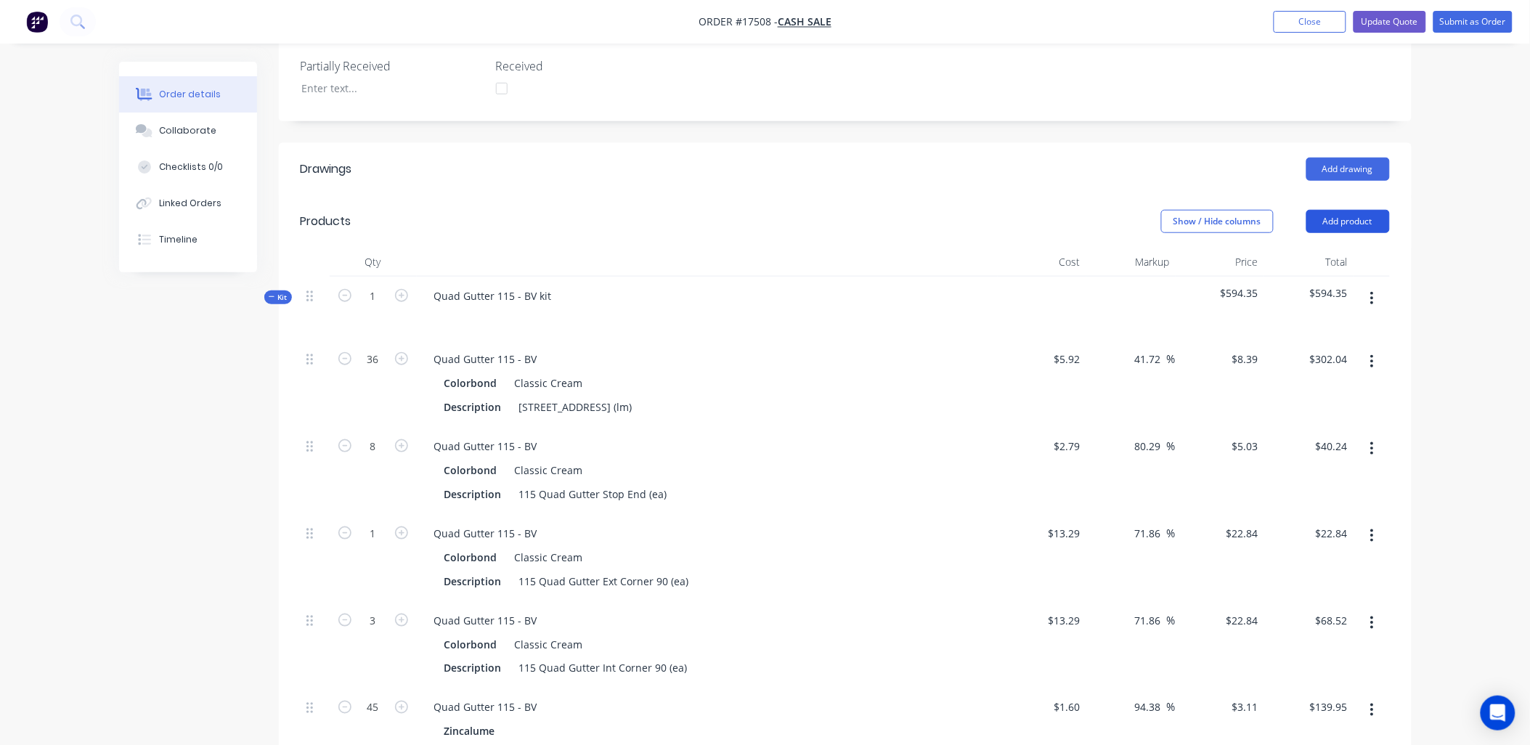
click at [1346, 224] on button "Add product" at bounding box center [1348, 221] width 84 height 23
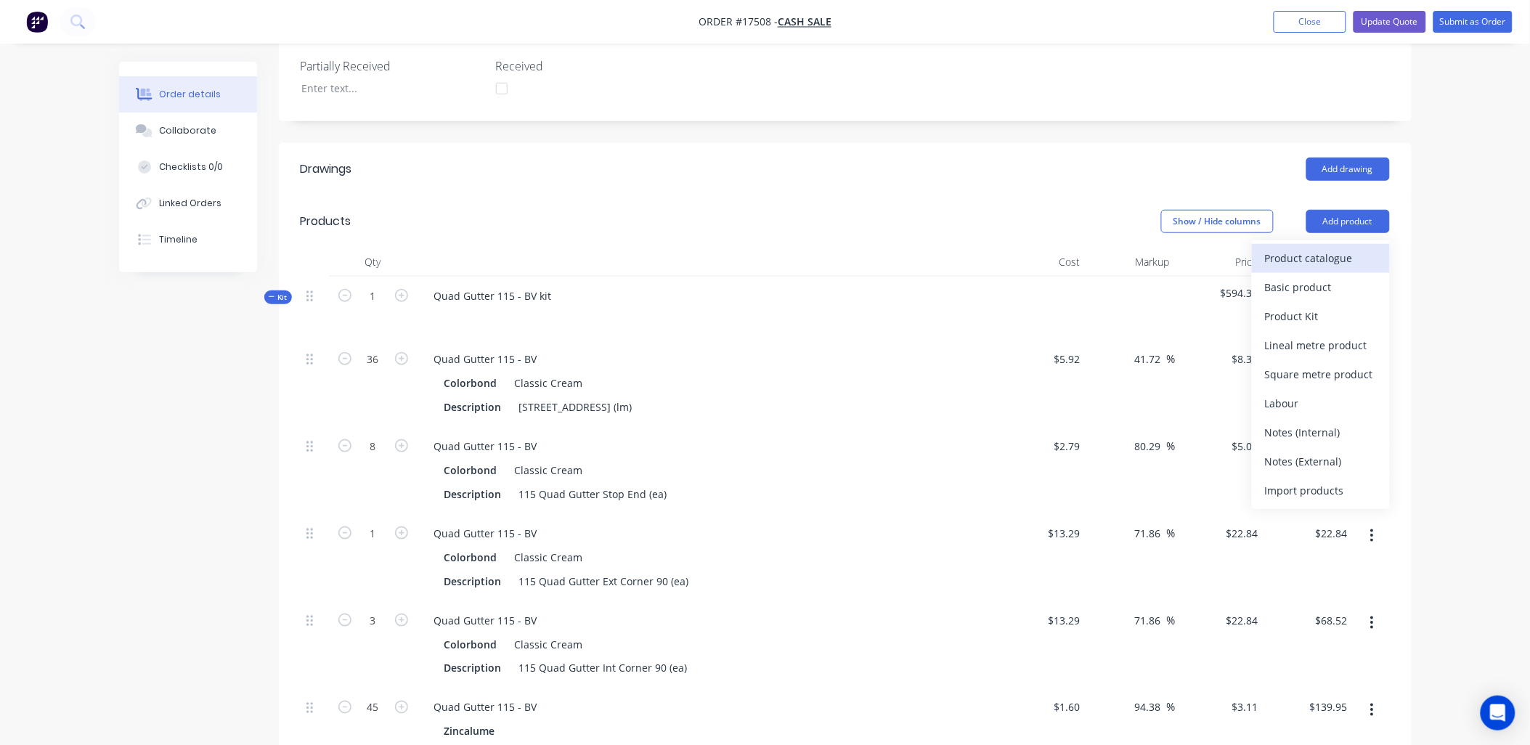
click at [1330, 265] on div "Product catalogue" at bounding box center [1321, 258] width 112 height 21
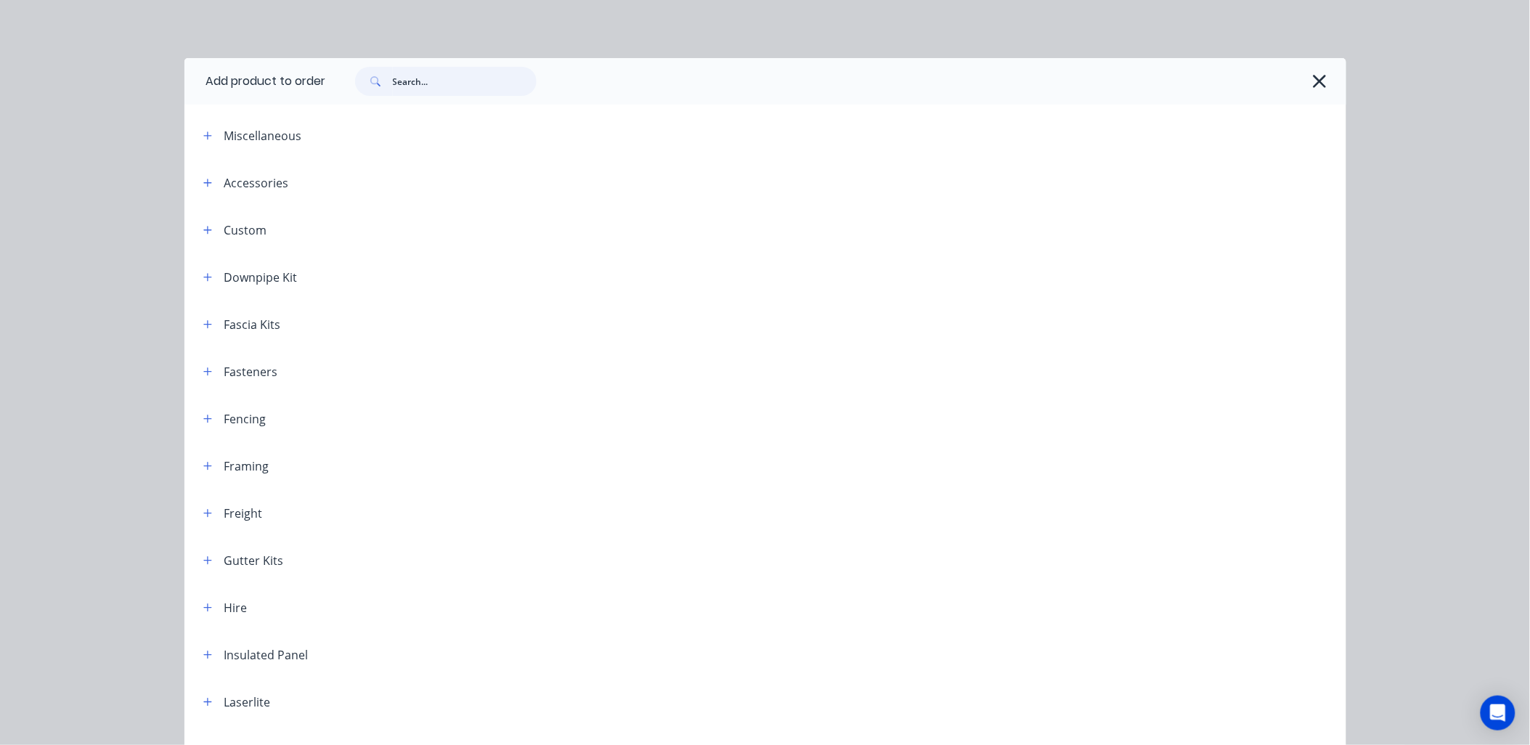
click at [454, 81] on input "text" at bounding box center [465, 81] width 144 height 29
type input "q"
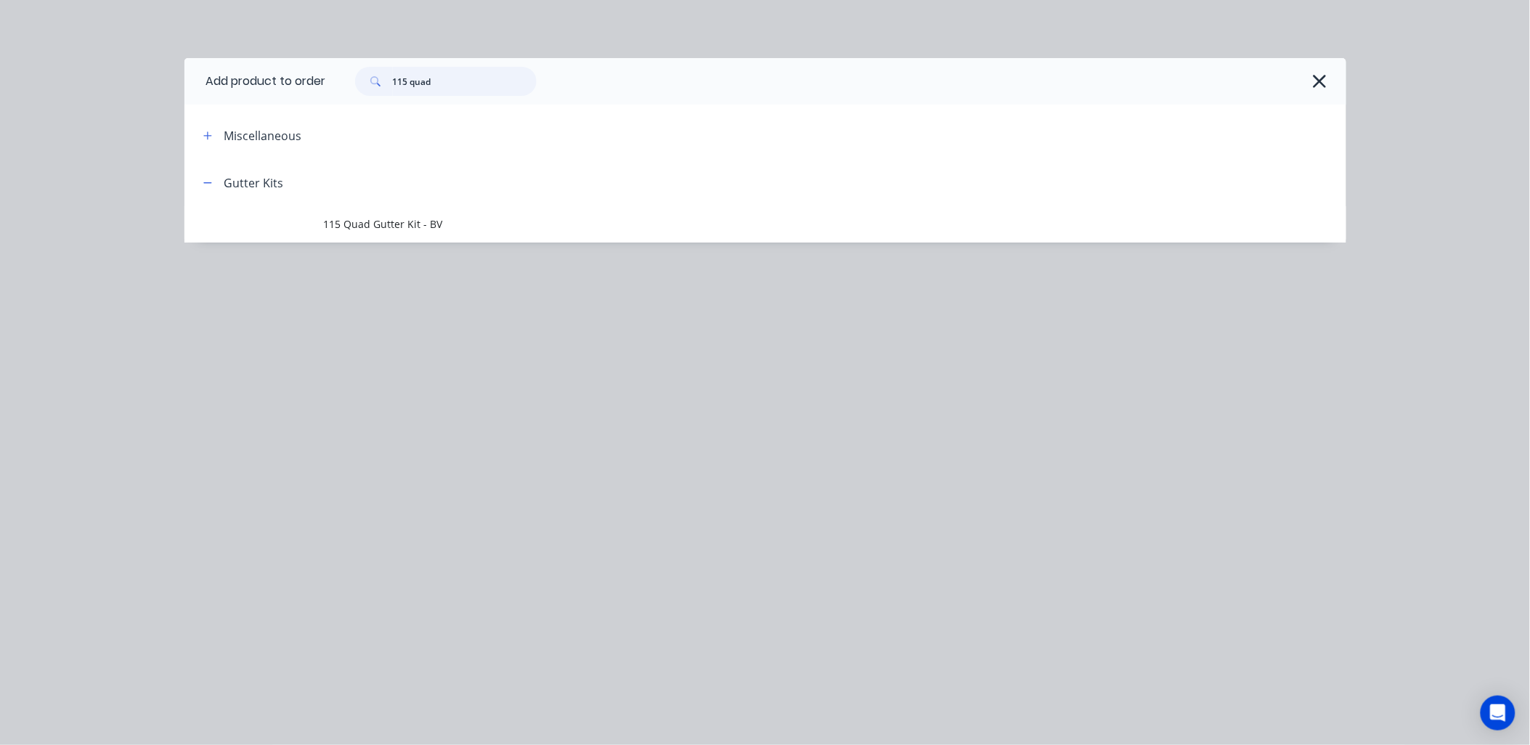
drag, startPoint x: 465, startPoint y: 77, endPoint x: 223, endPoint y: 75, distance: 241.8
click at [223, 75] on header "Add product to order 115 quad" at bounding box center [765, 81] width 1162 height 46
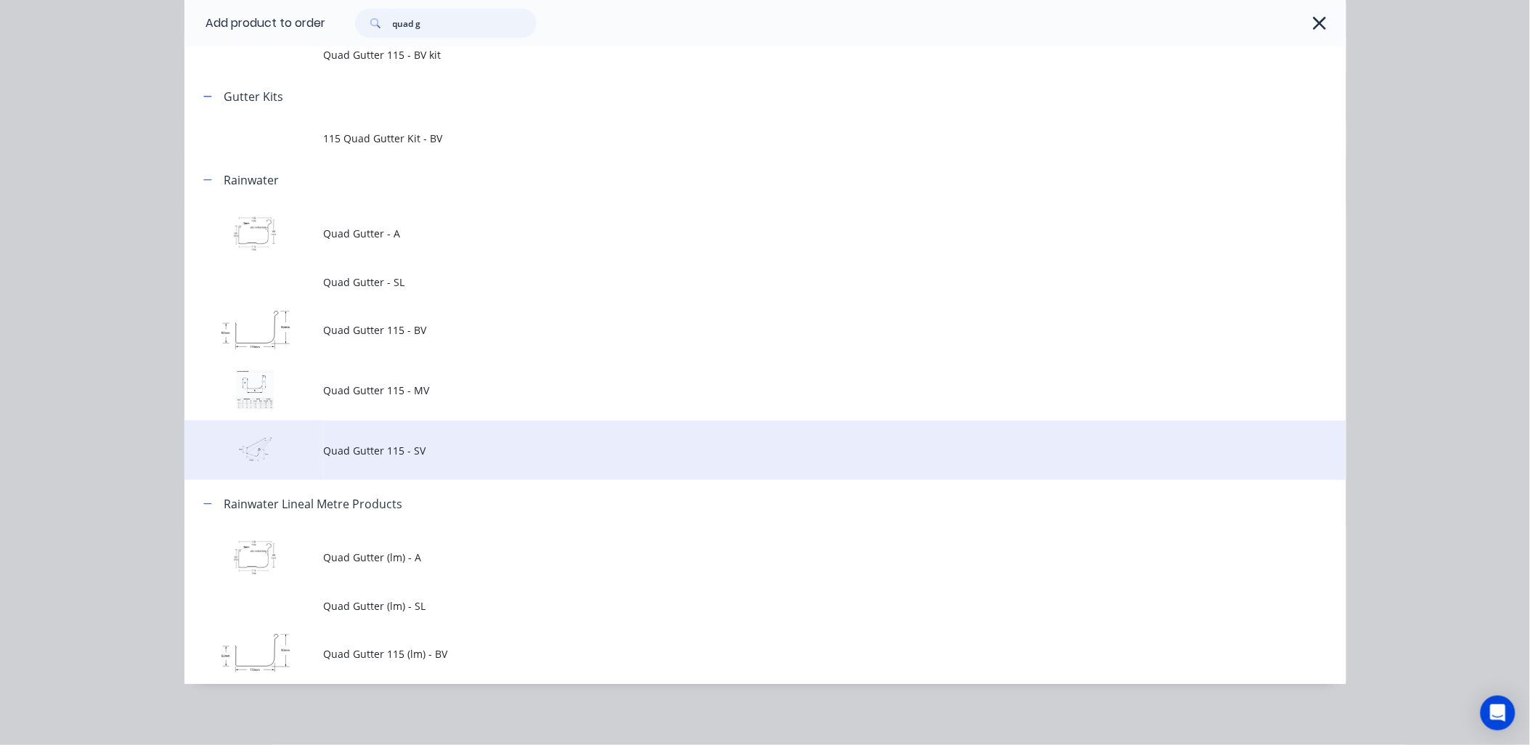
scroll to position [124, 0]
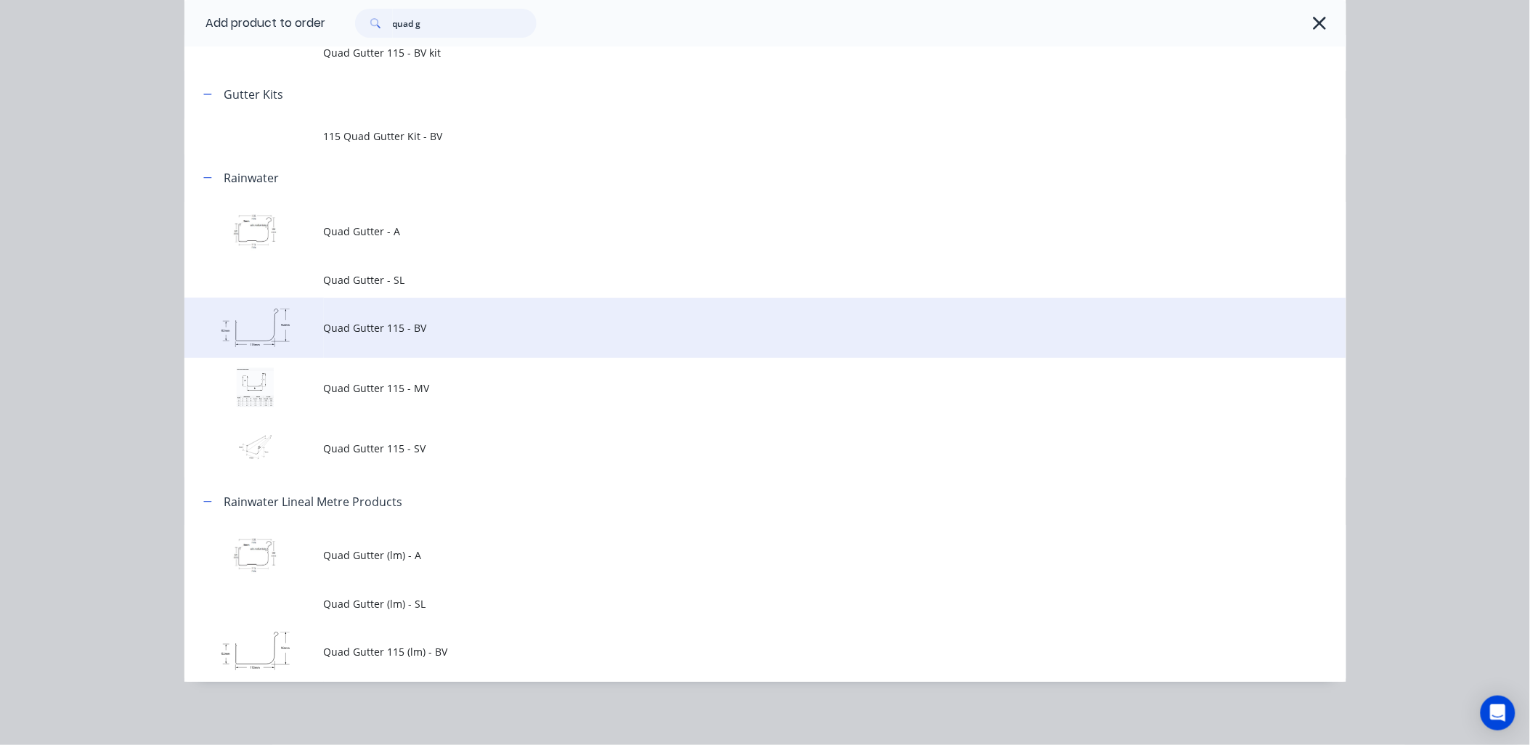
type input "quad g"
click at [412, 339] on td "Quad Gutter 115 - BV" at bounding box center [835, 328] width 1023 height 60
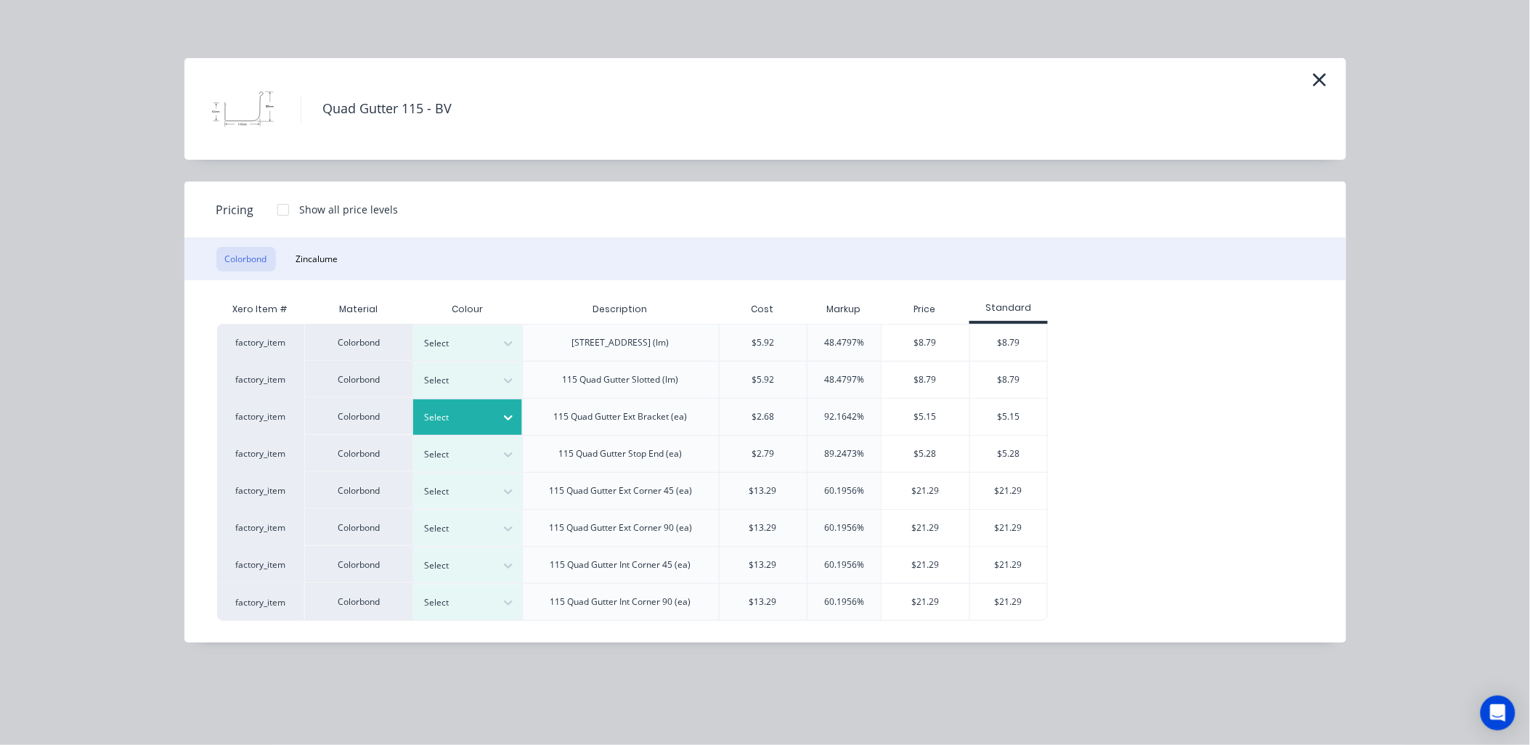
scroll to position [330, 0]
click at [1319, 80] on icon "button" at bounding box center [1319, 79] width 13 height 13
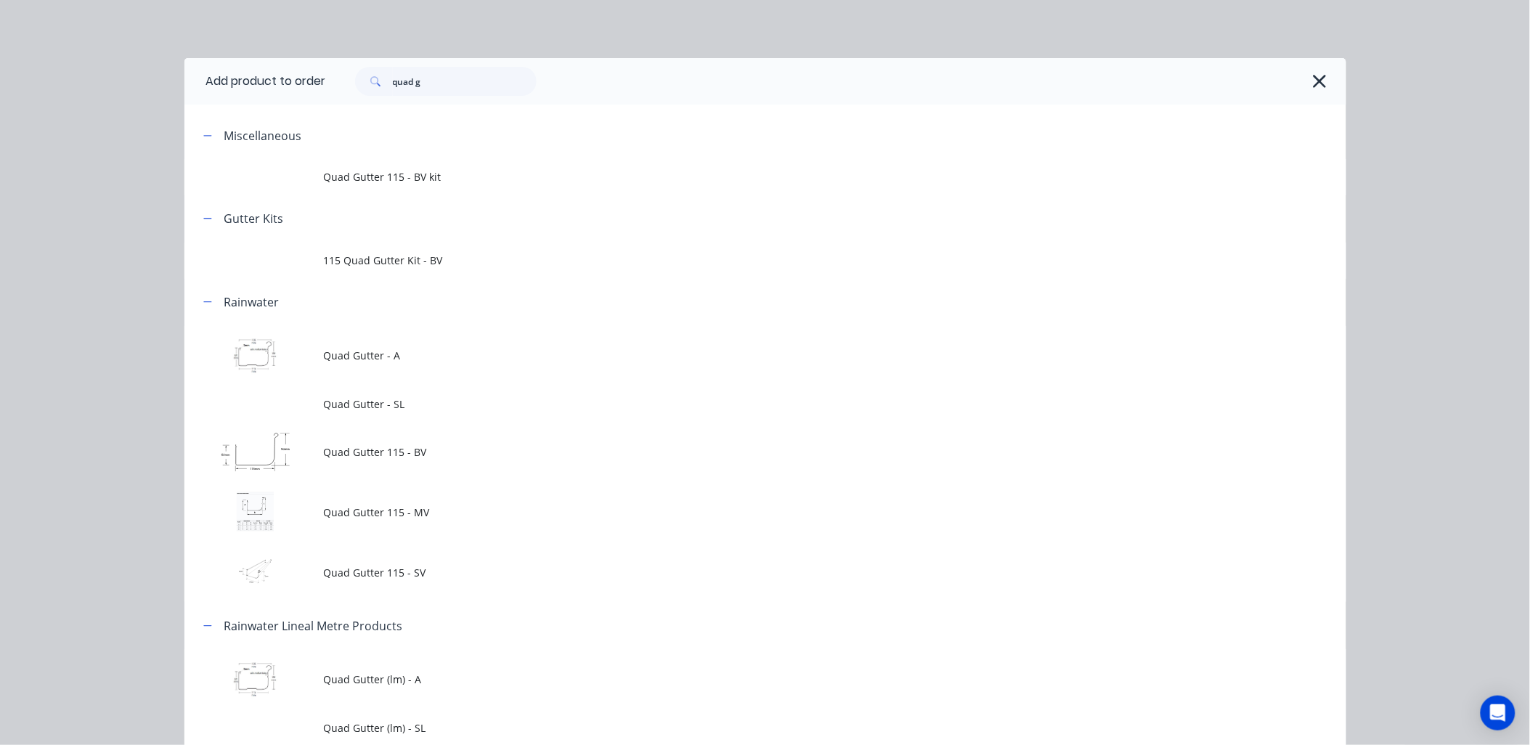
scroll to position [124, 0]
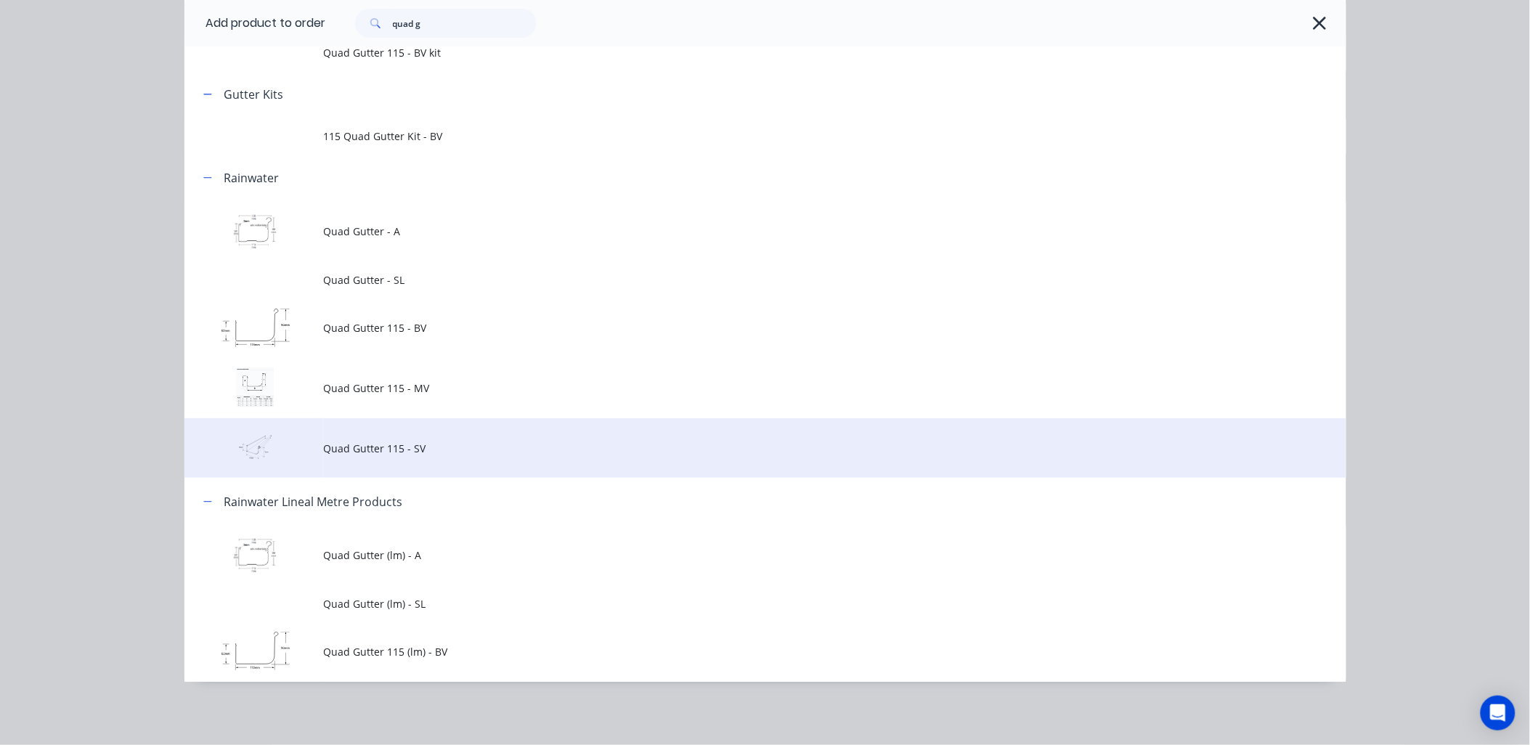
click at [372, 447] on span "Quad Gutter 115 - SV" at bounding box center [733, 448] width 818 height 15
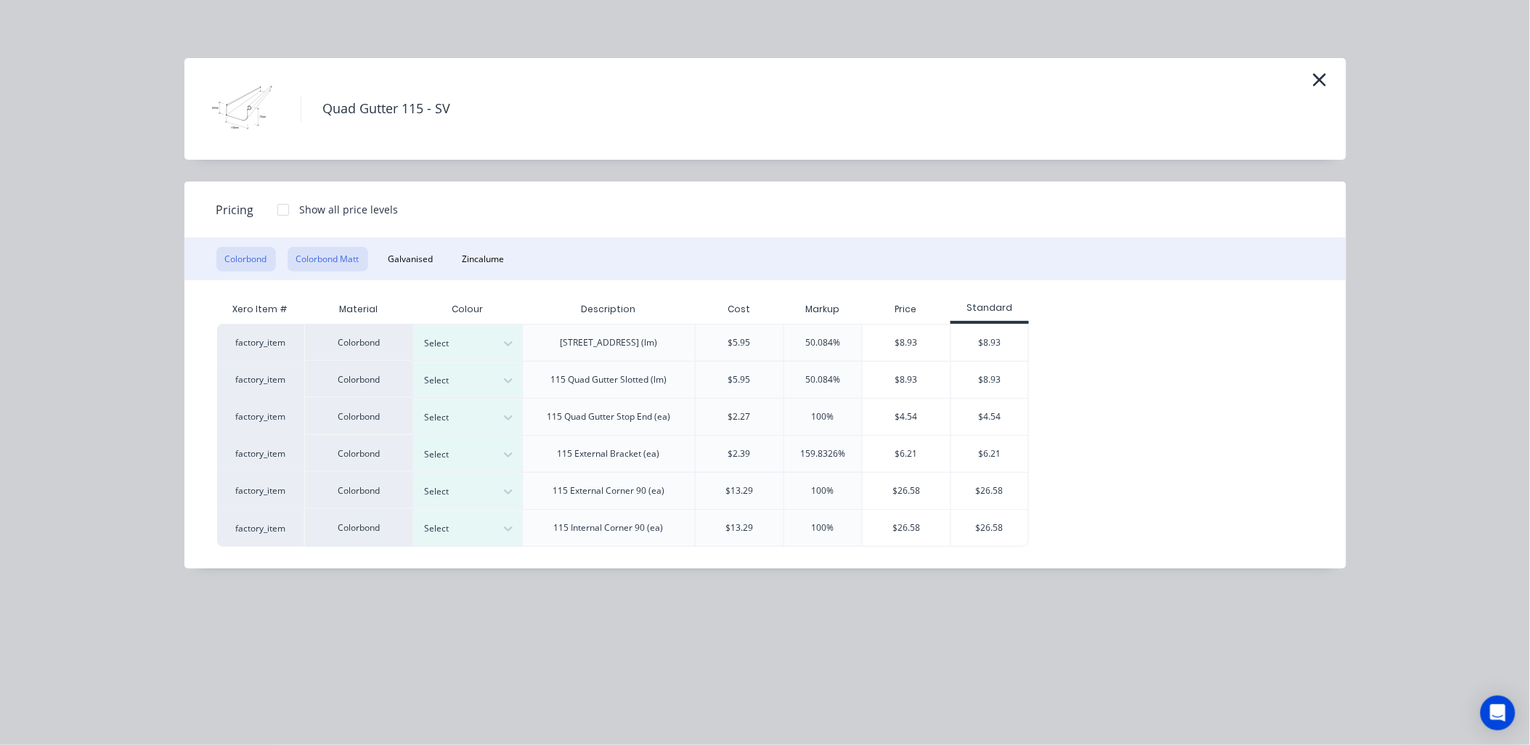
click at [330, 254] on button "Colorbond Matt" at bounding box center [328, 259] width 81 height 25
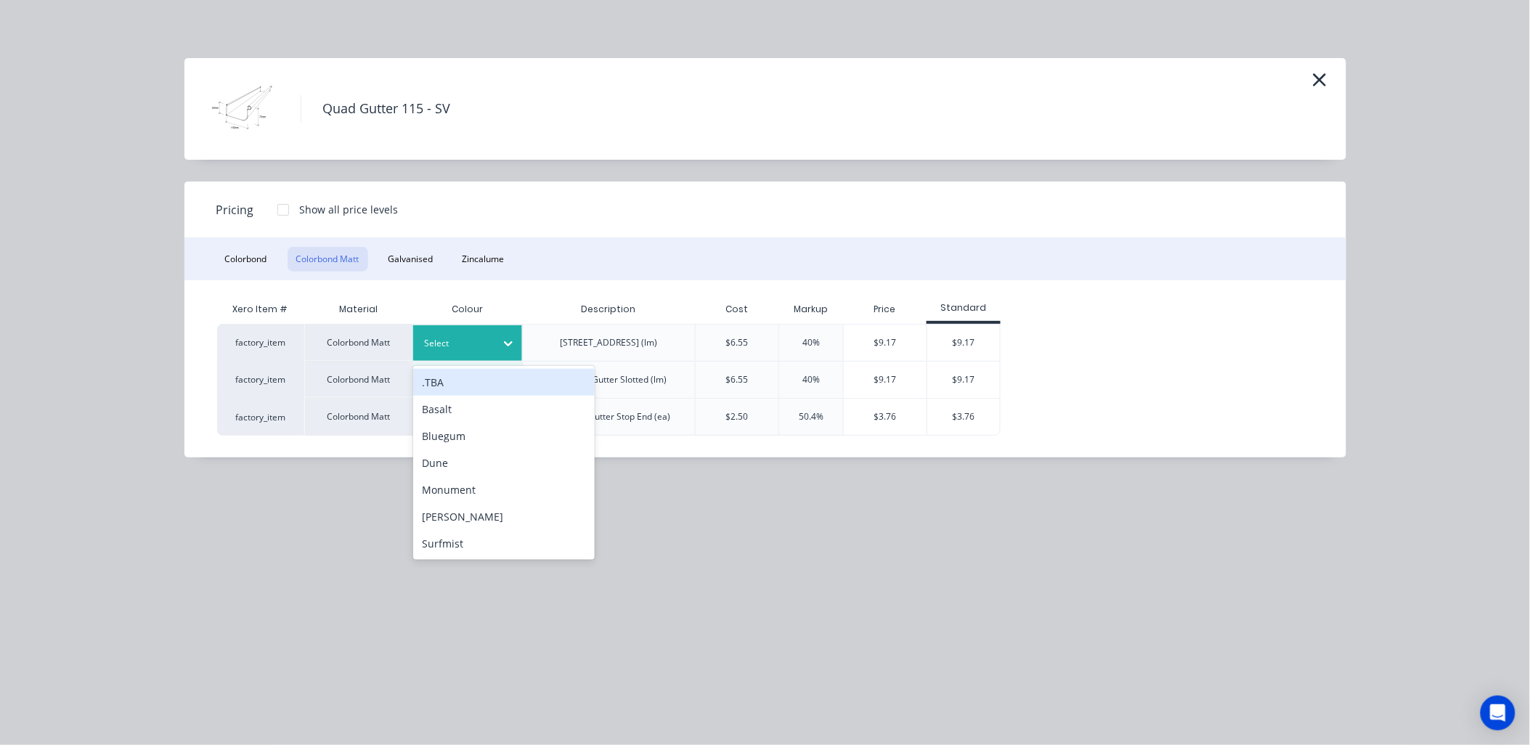
click at [510, 338] on icon at bounding box center [508, 343] width 15 height 15
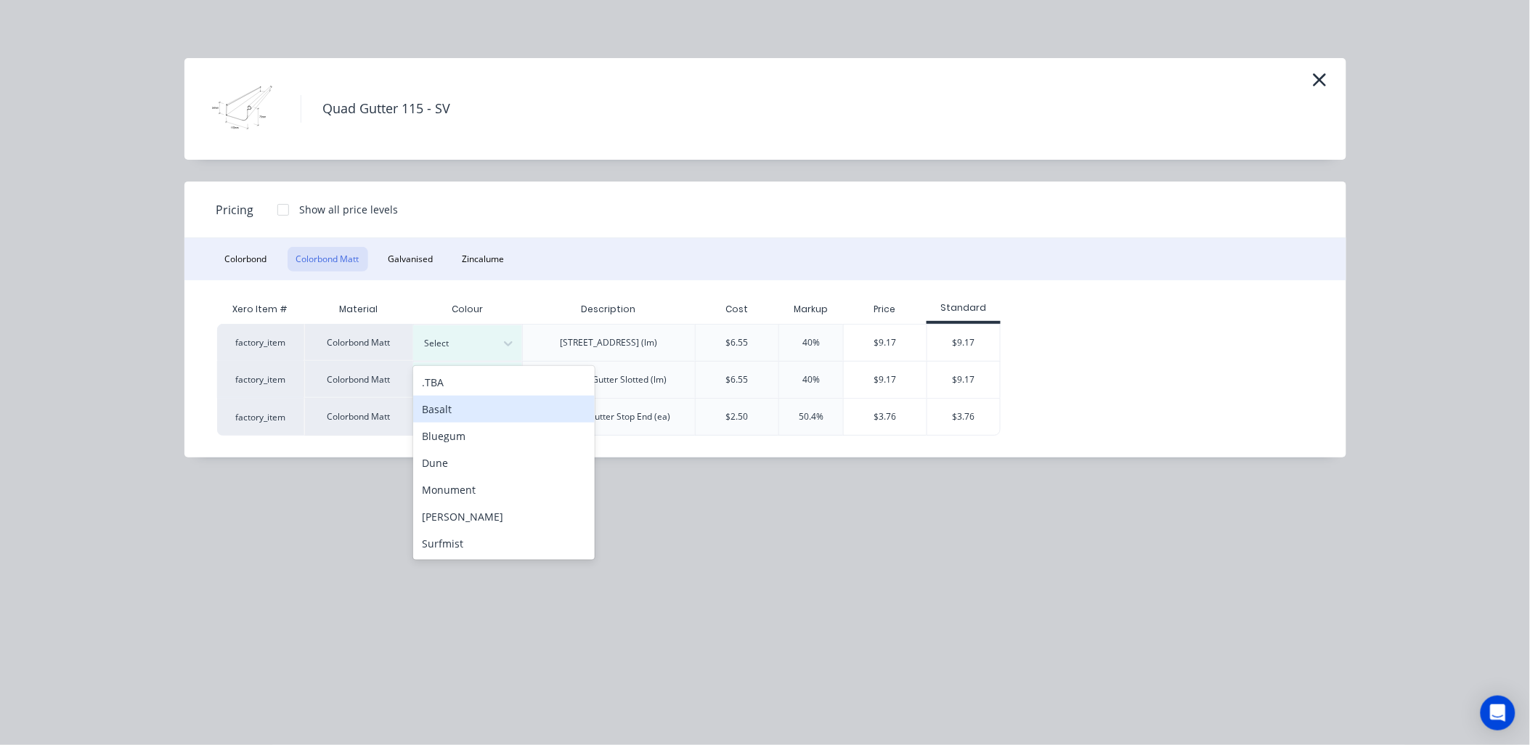
click at [492, 408] on div "Basalt" at bounding box center [504, 409] width 182 height 27
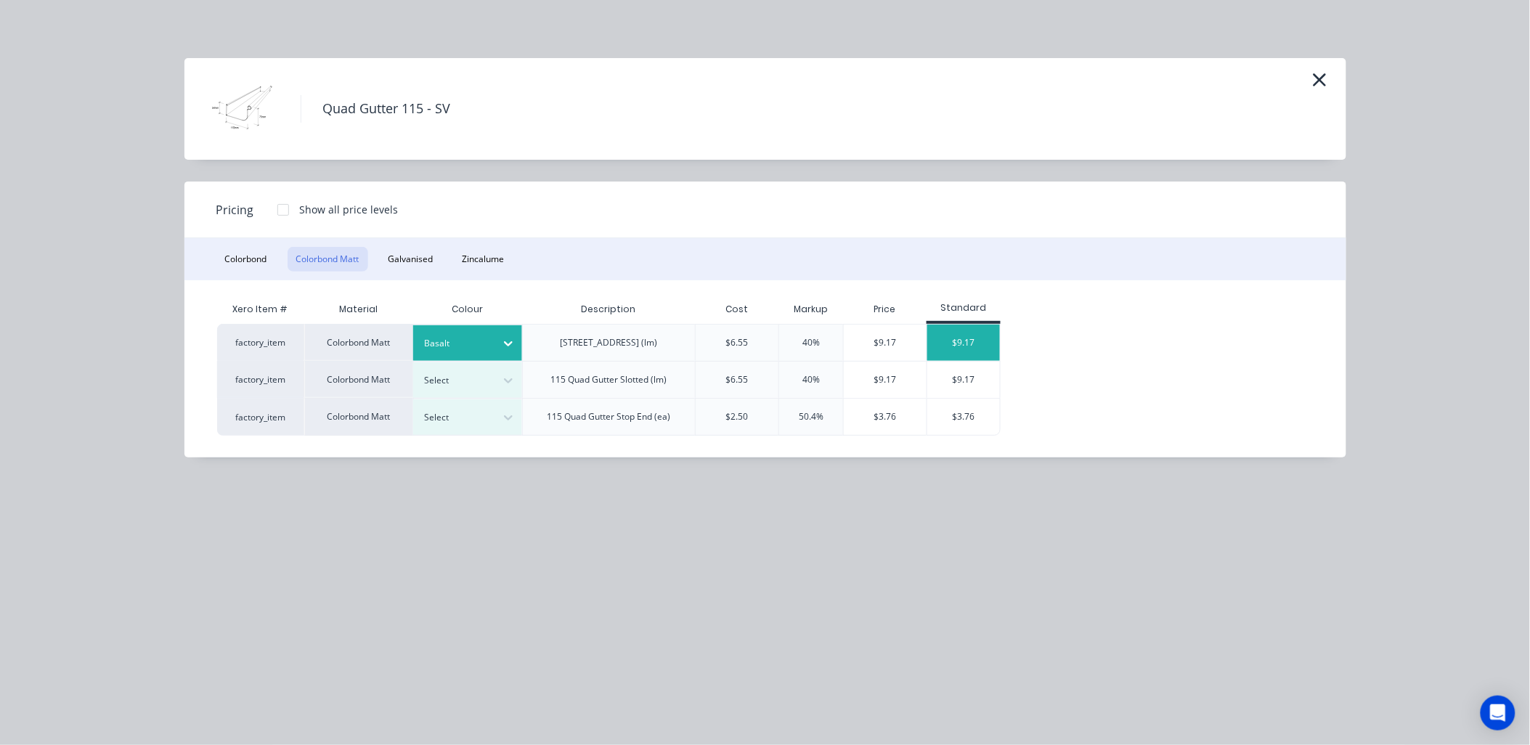
click at [966, 337] on div "$9.17" at bounding box center [963, 343] width 73 height 36
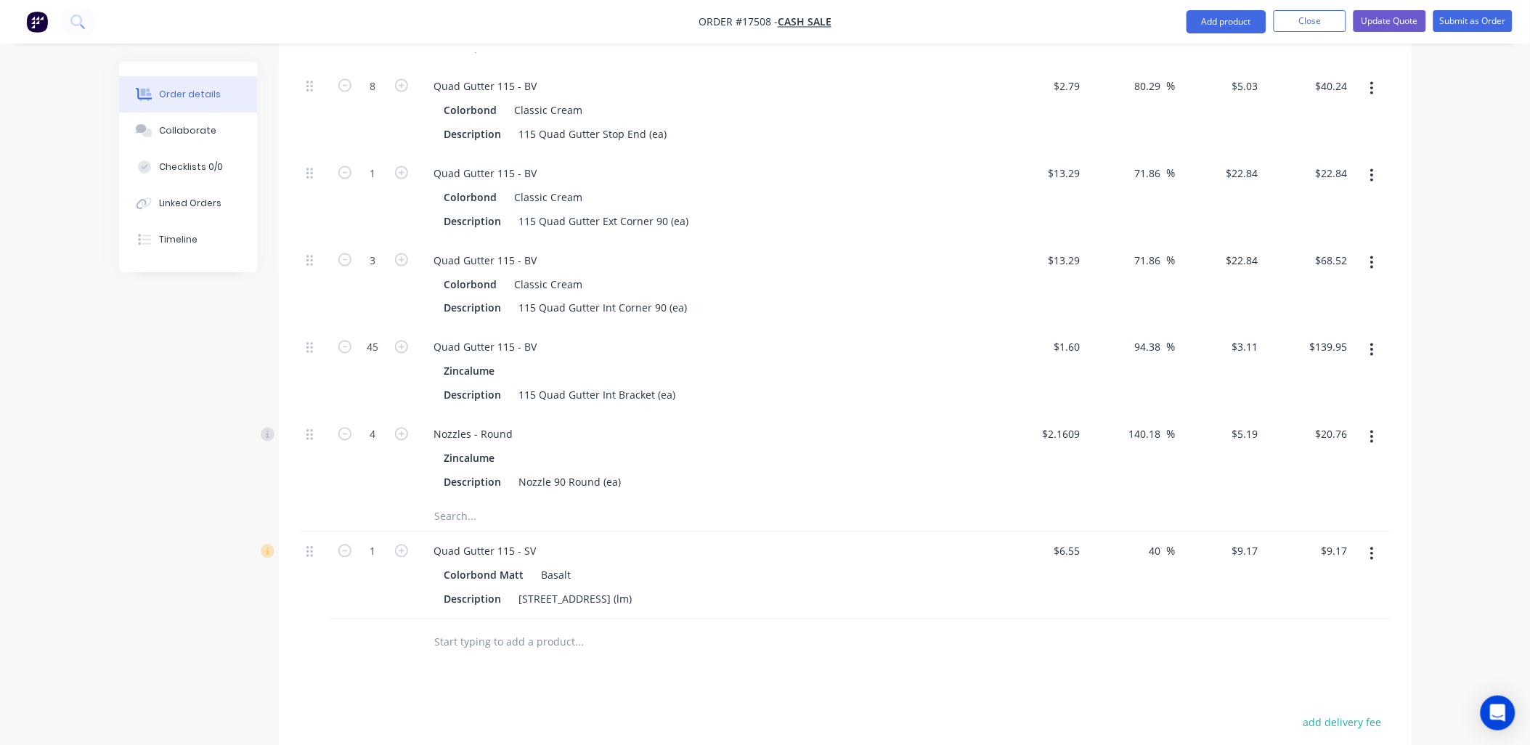
scroll to position [733, 0]
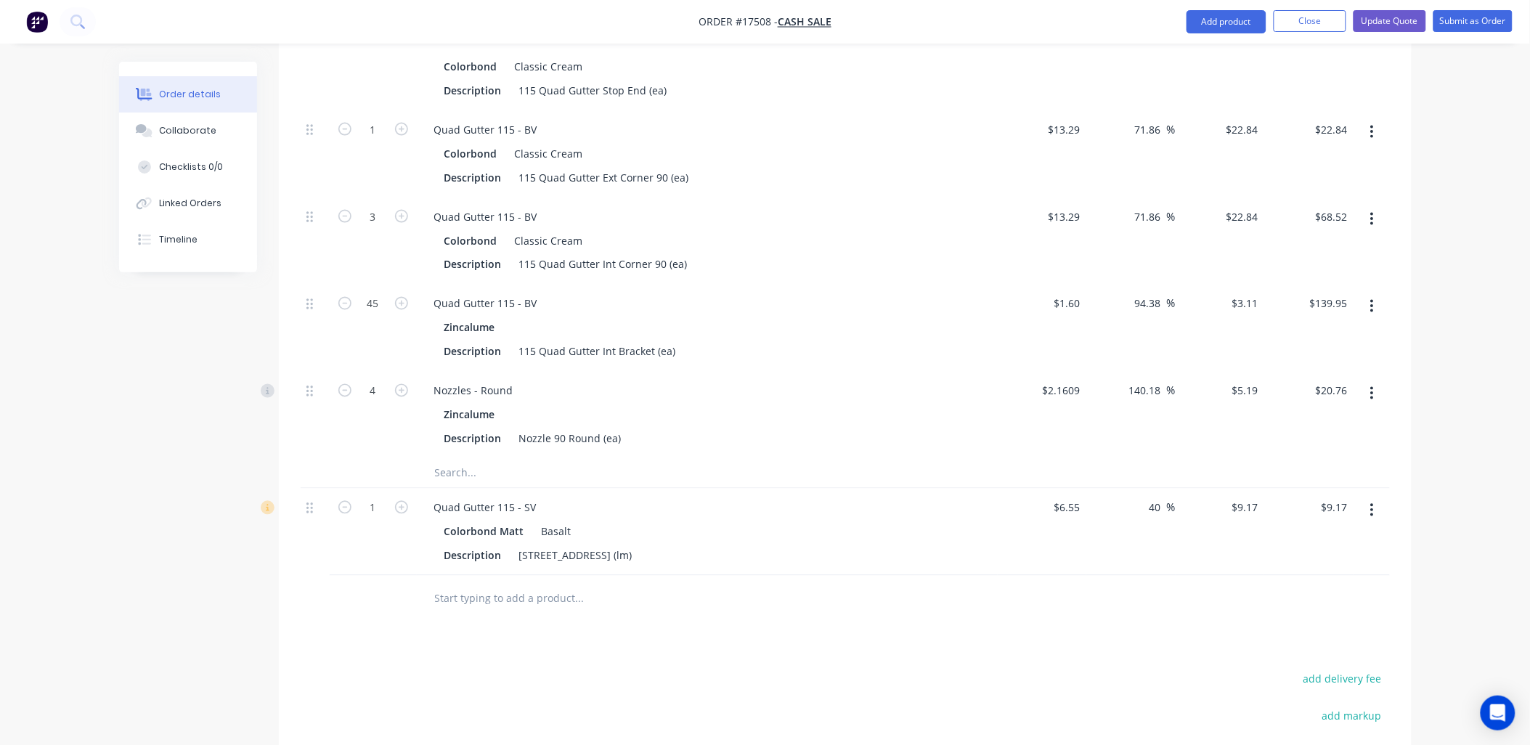
click at [568, 596] on input "text" at bounding box center [579, 599] width 290 height 29
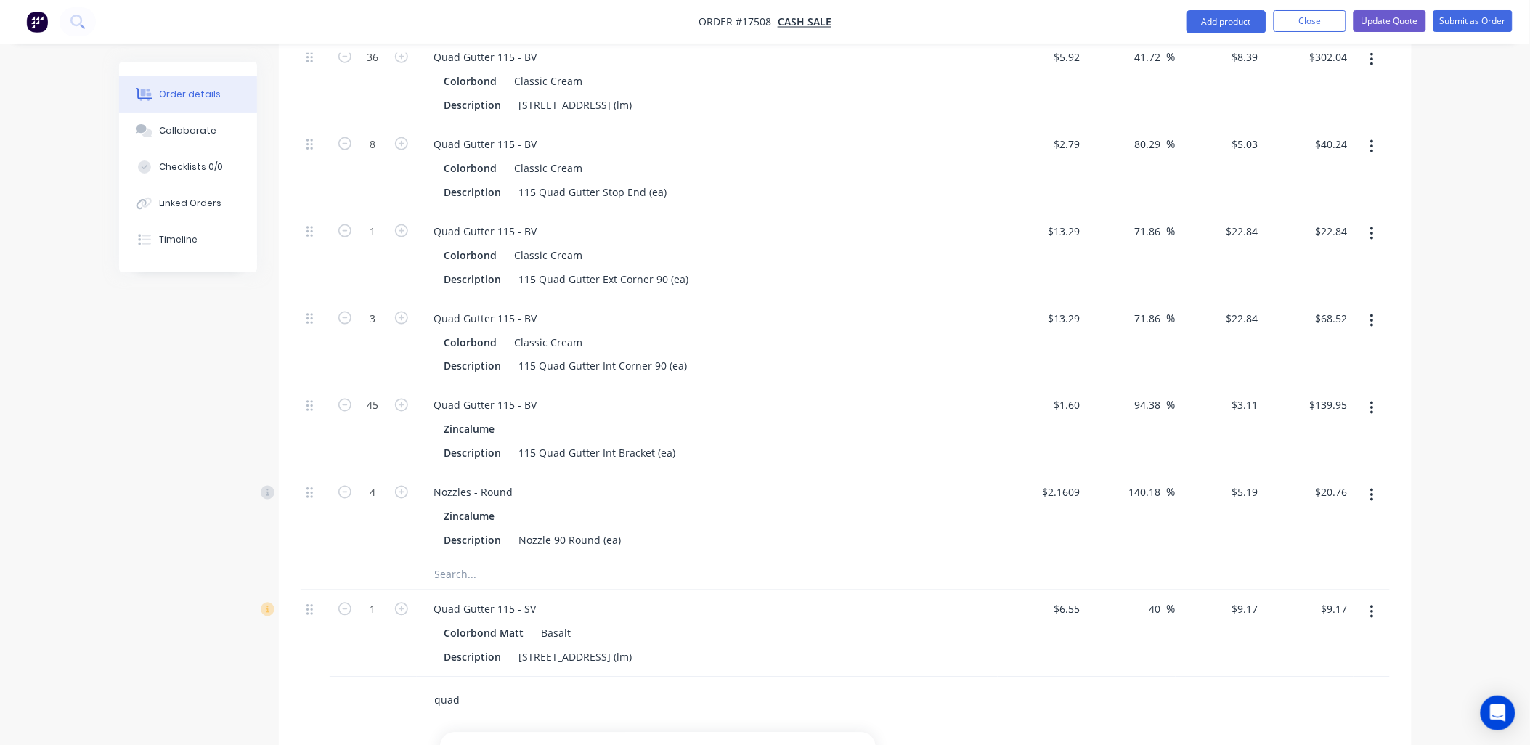
scroll to position [330, 0]
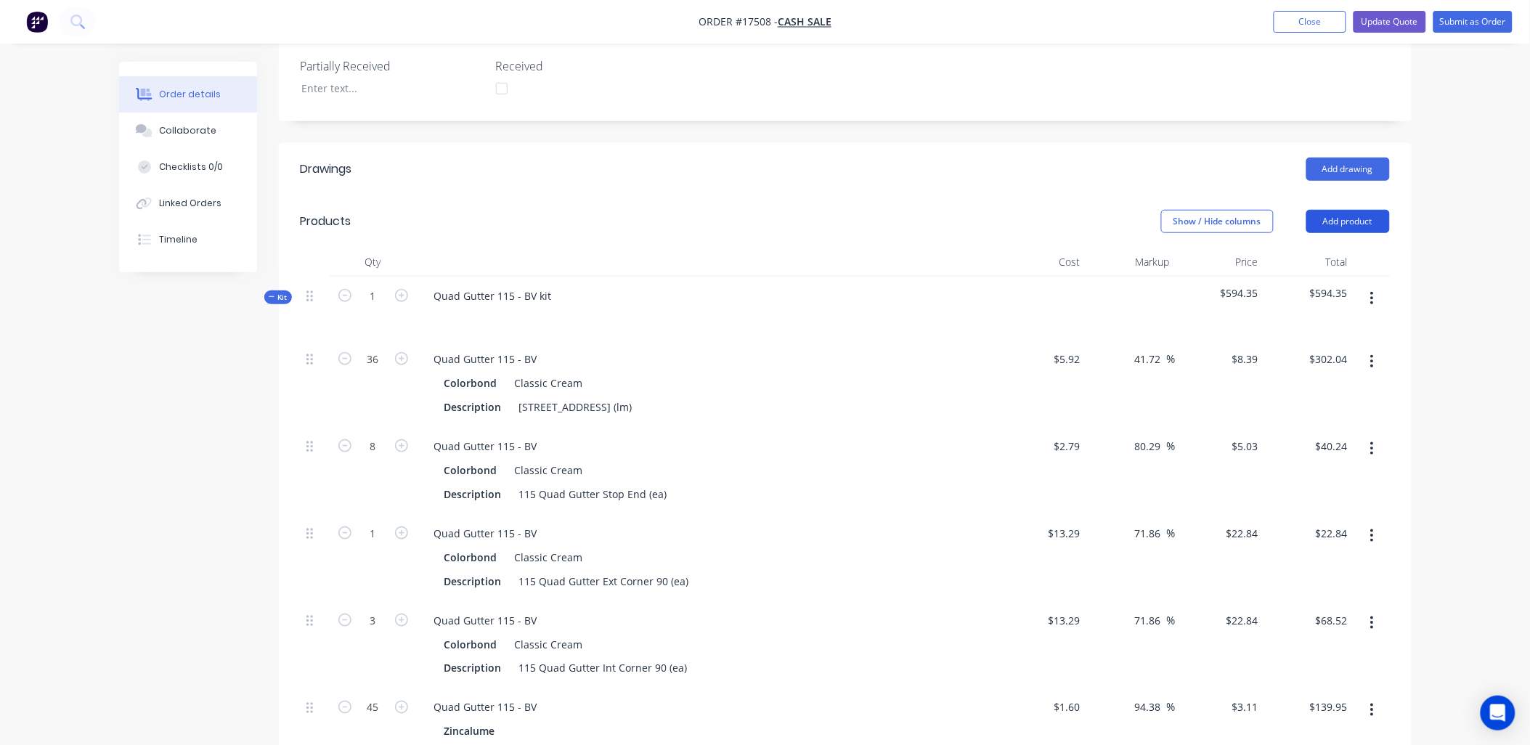
type input "quad"
click at [1346, 223] on button "Add product" at bounding box center [1348, 221] width 84 height 23
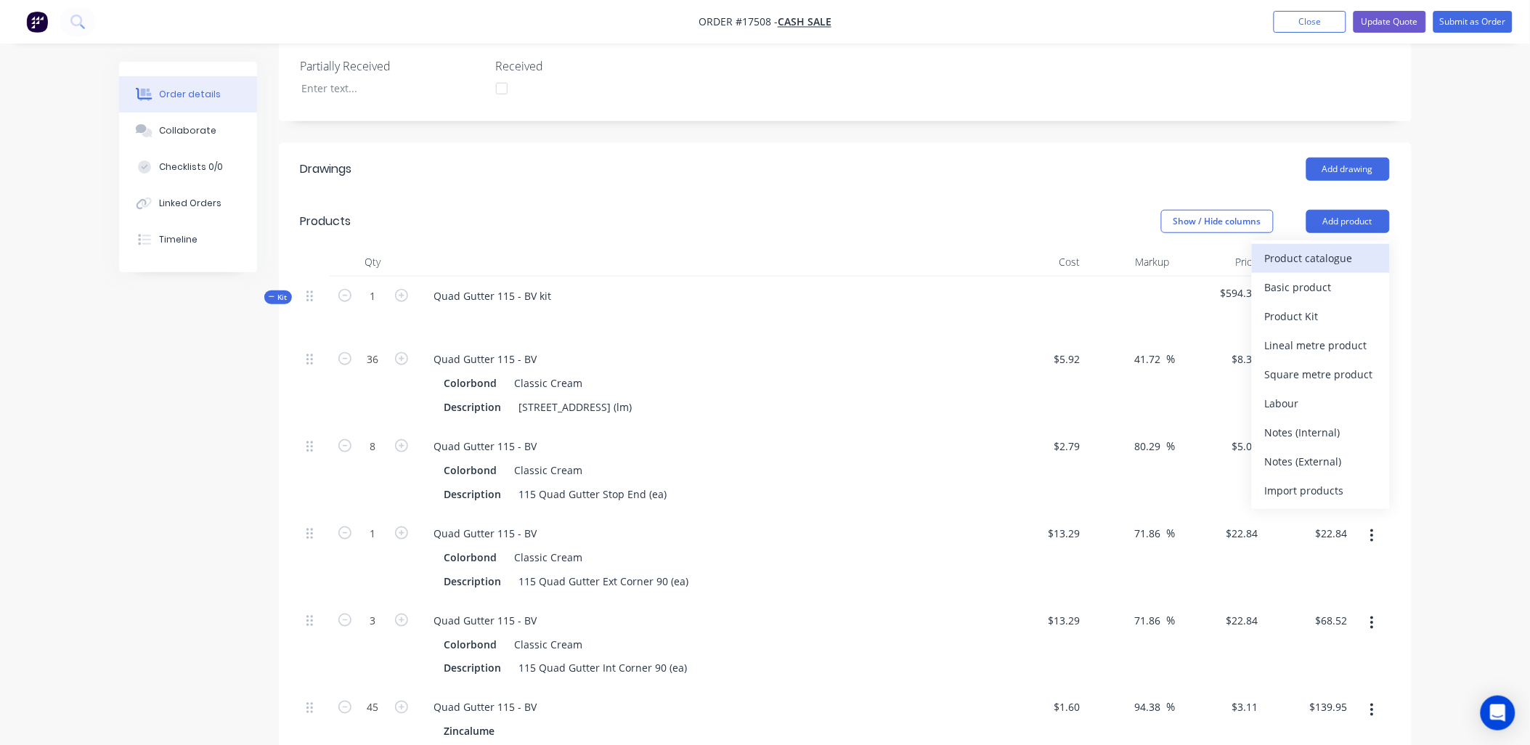
click at [1291, 257] on div "Product catalogue" at bounding box center [1321, 258] width 112 height 21
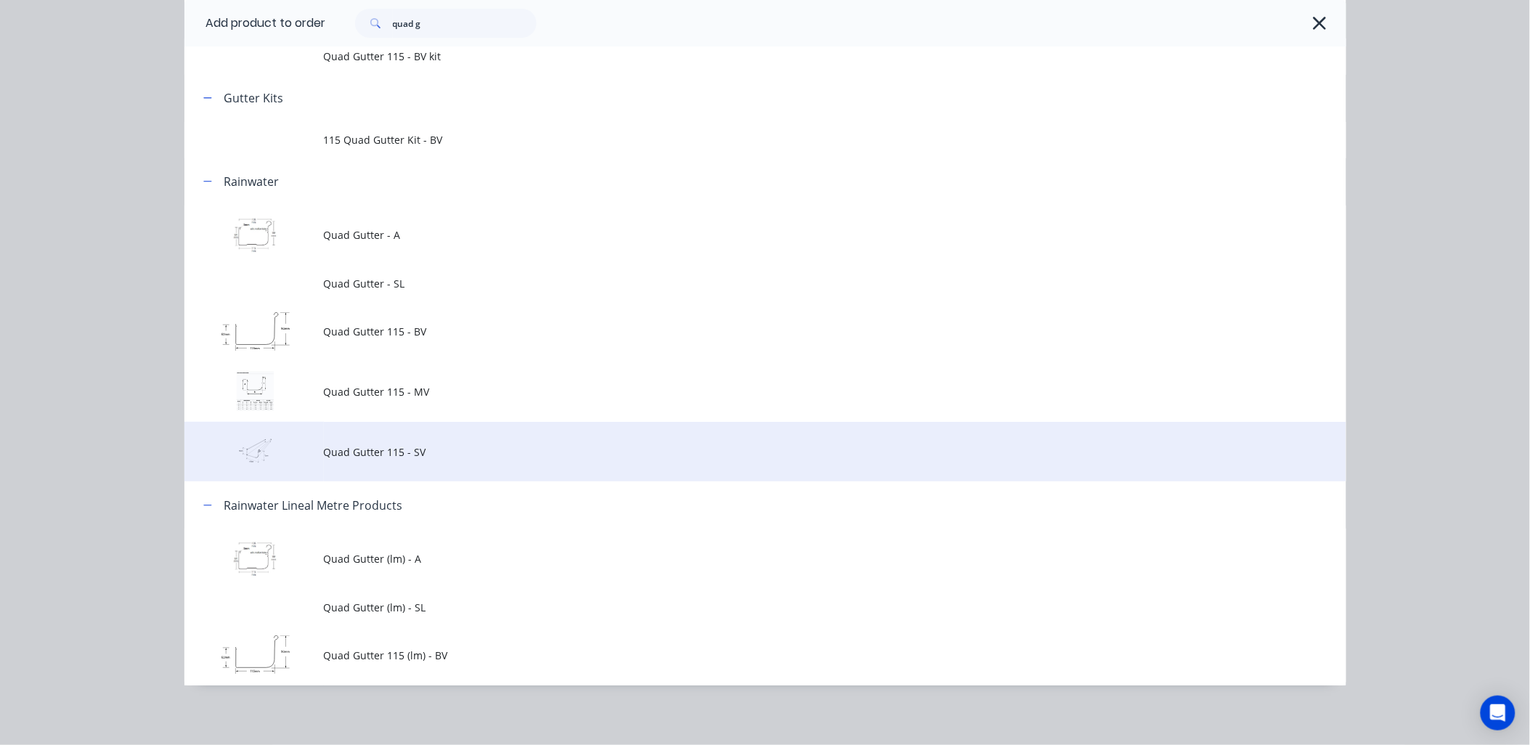
scroll to position [124, 0]
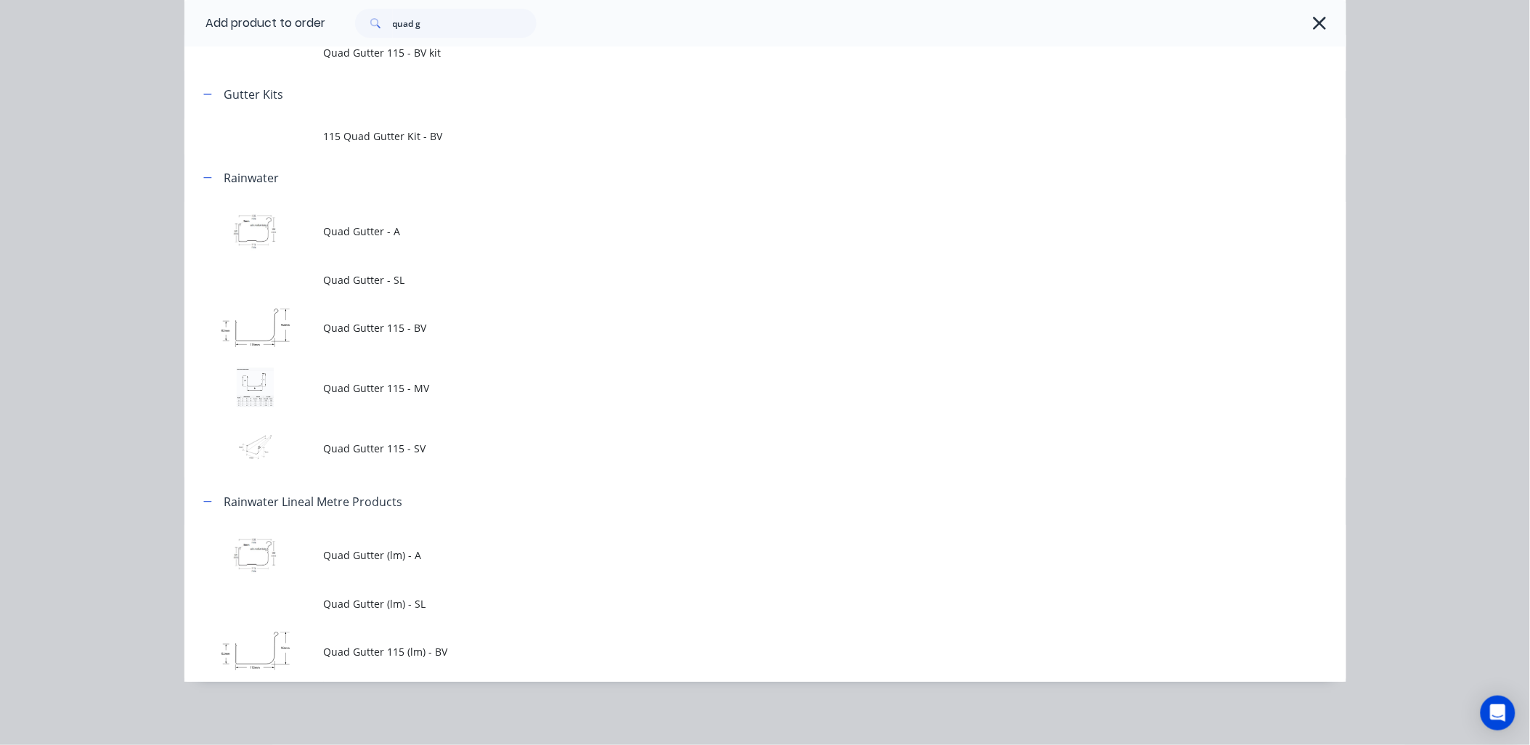
click at [402, 448] on span "Quad Gutter 115 - SV" at bounding box center [733, 448] width 818 height 15
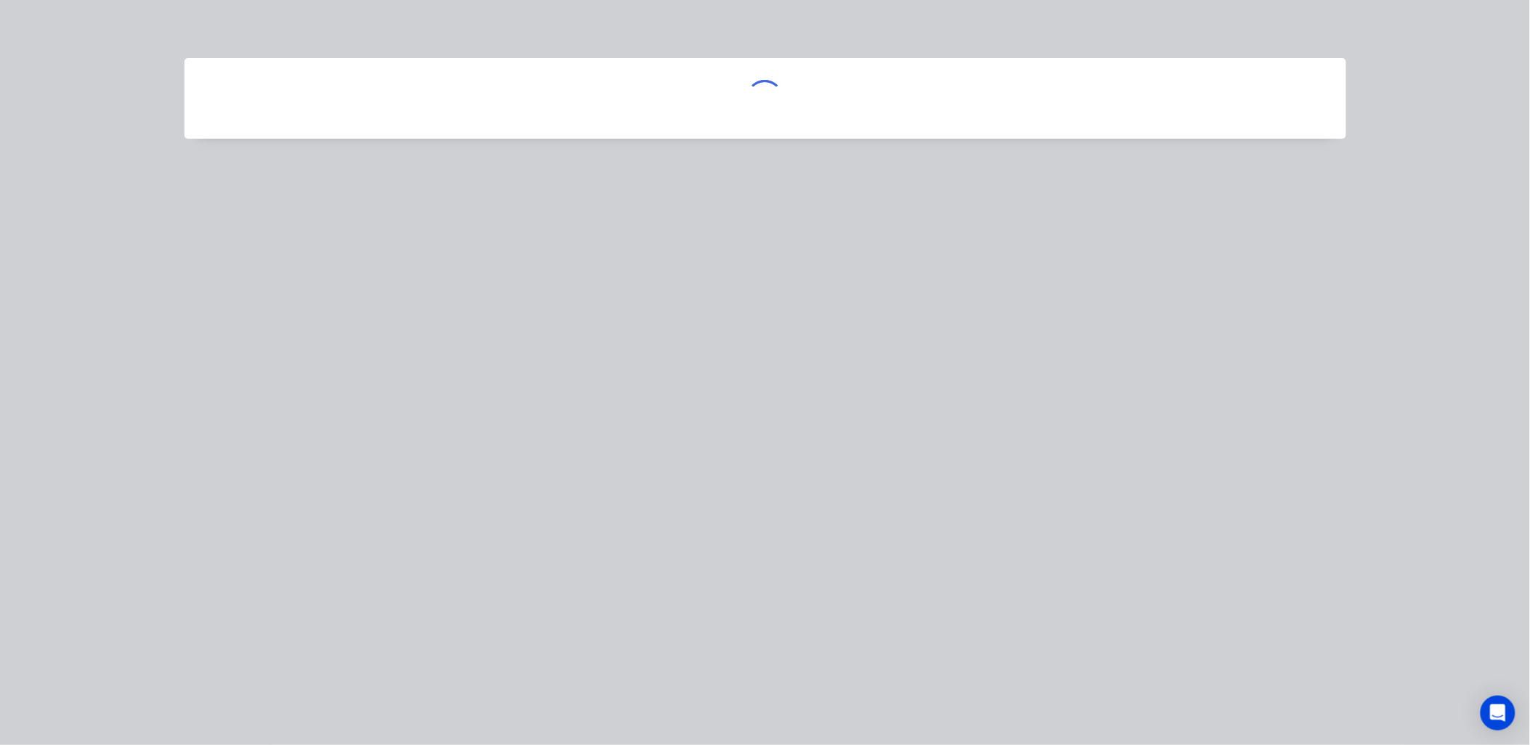
scroll to position [0, 0]
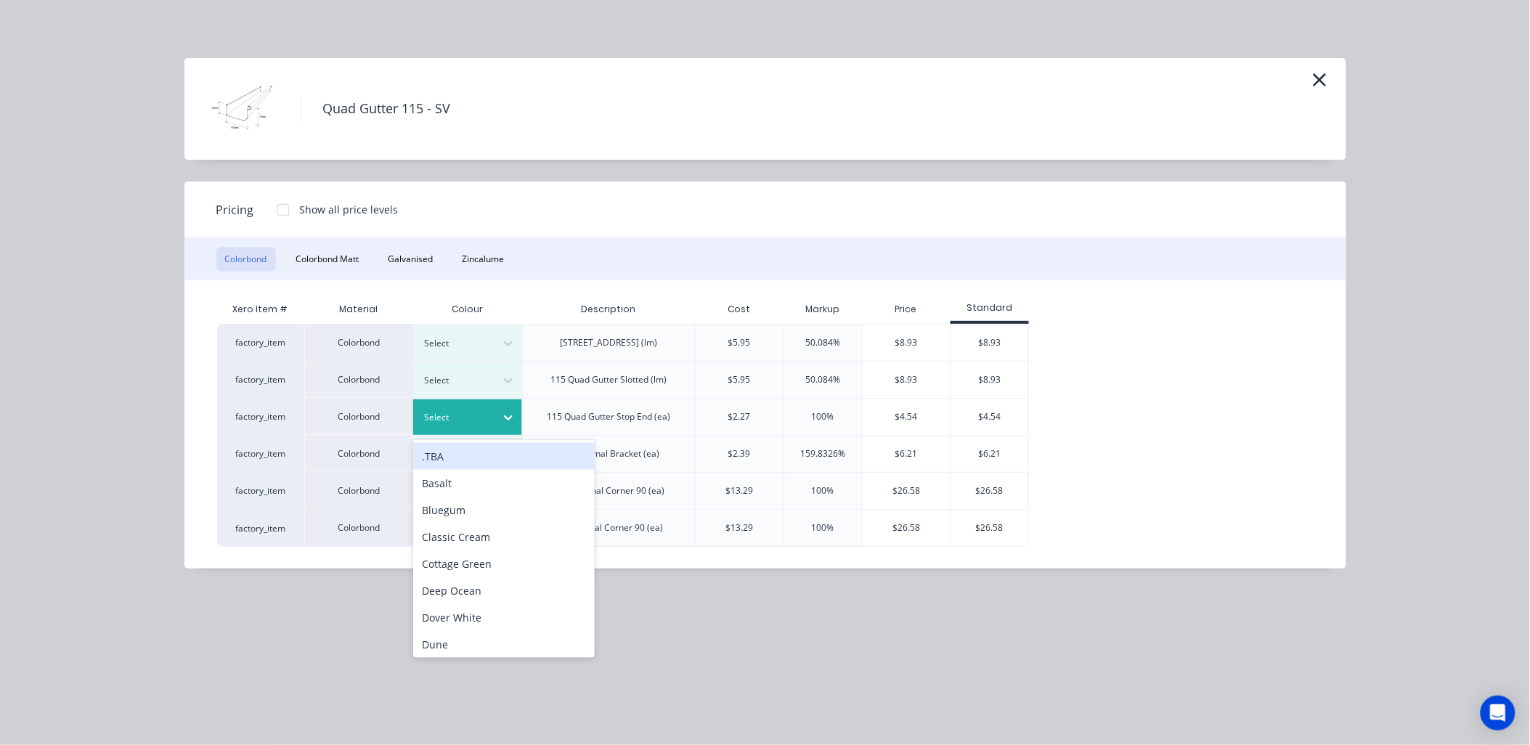
click at [509, 418] on icon at bounding box center [508, 418] width 9 height 5
click at [335, 263] on button "Colorbond Matt" at bounding box center [328, 259] width 81 height 25
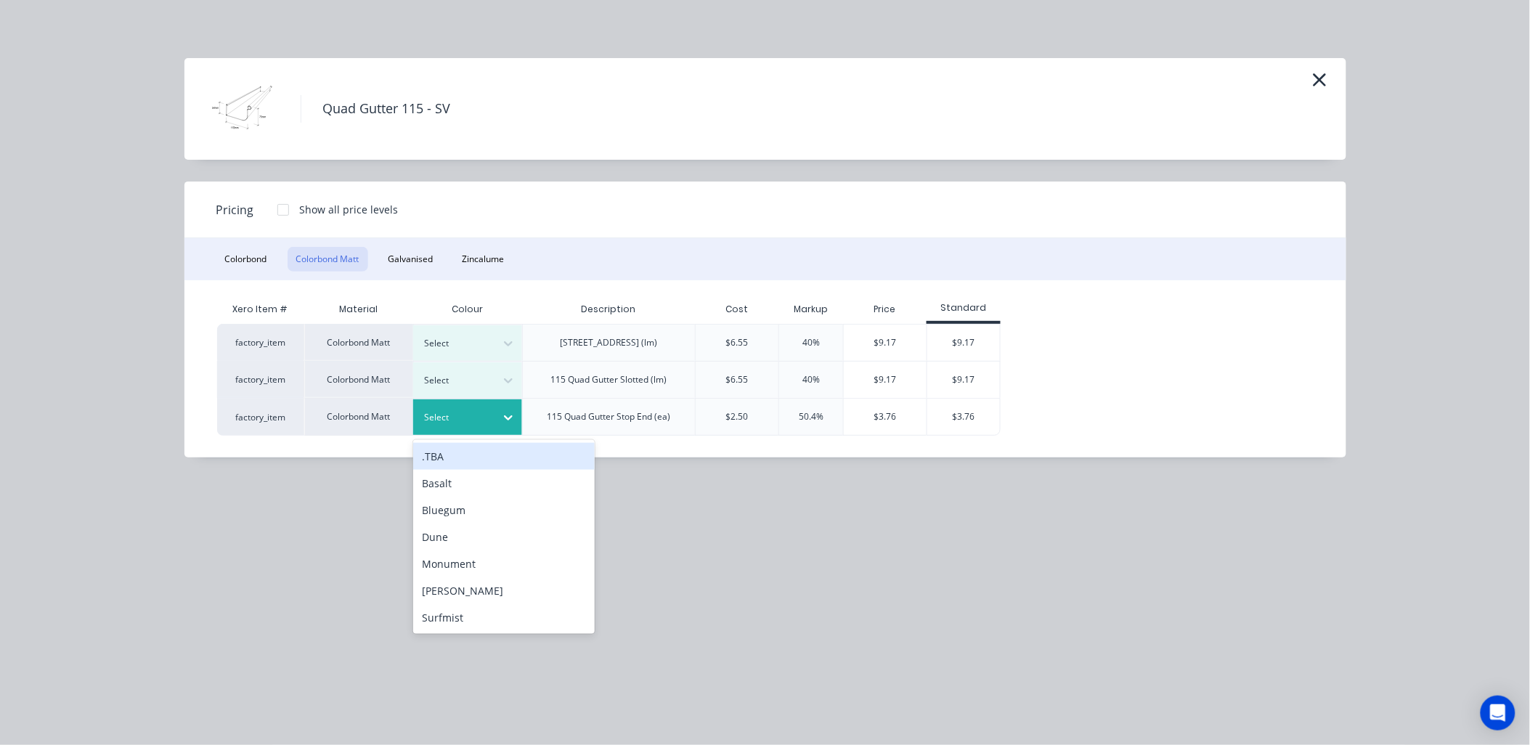
click at [513, 412] on icon at bounding box center [508, 417] width 15 height 15
click at [495, 484] on div "Basalt" at bounding box center [504, 483] width 182 height 27
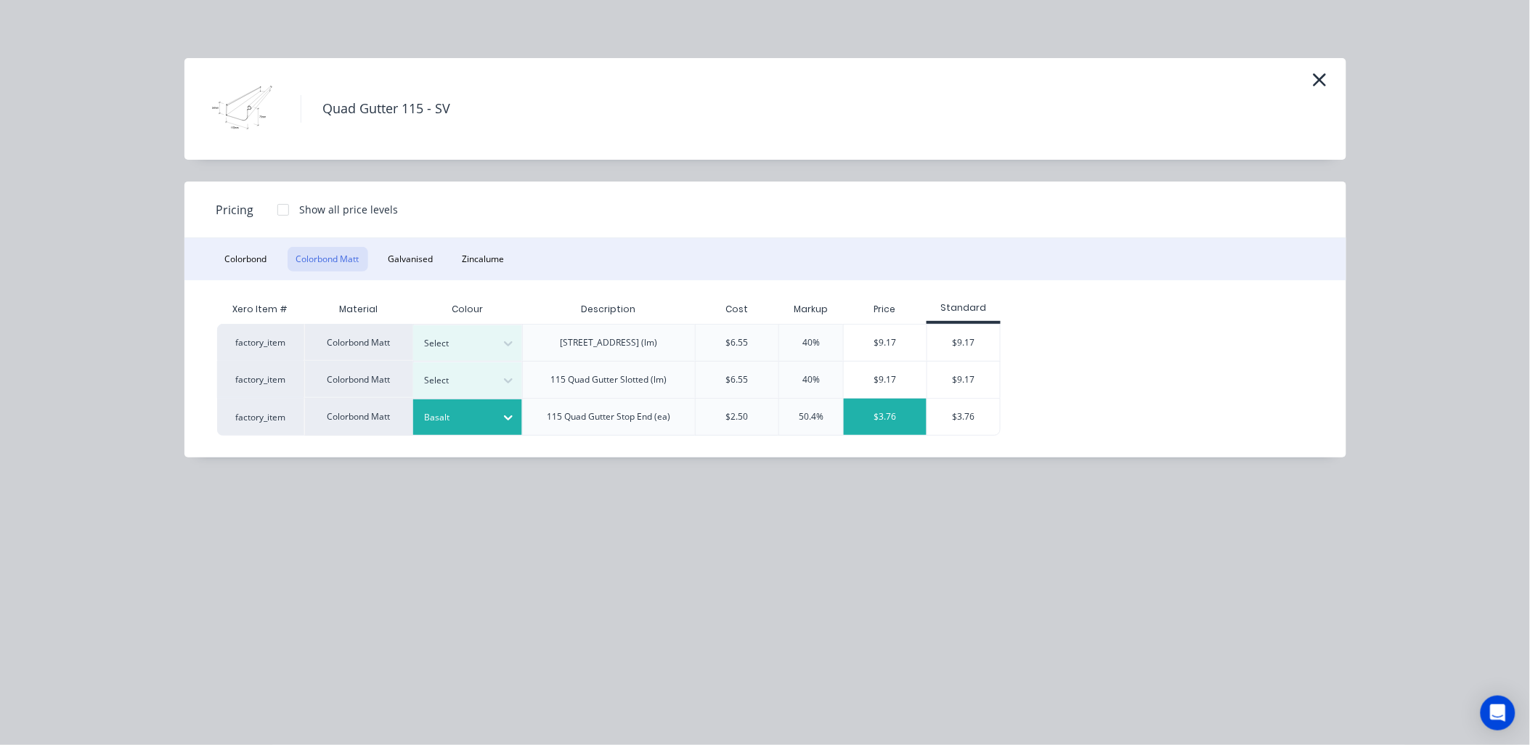
click at [895, 416] on div "$3.76" at bounding box center [885, 417] width 83 height 36
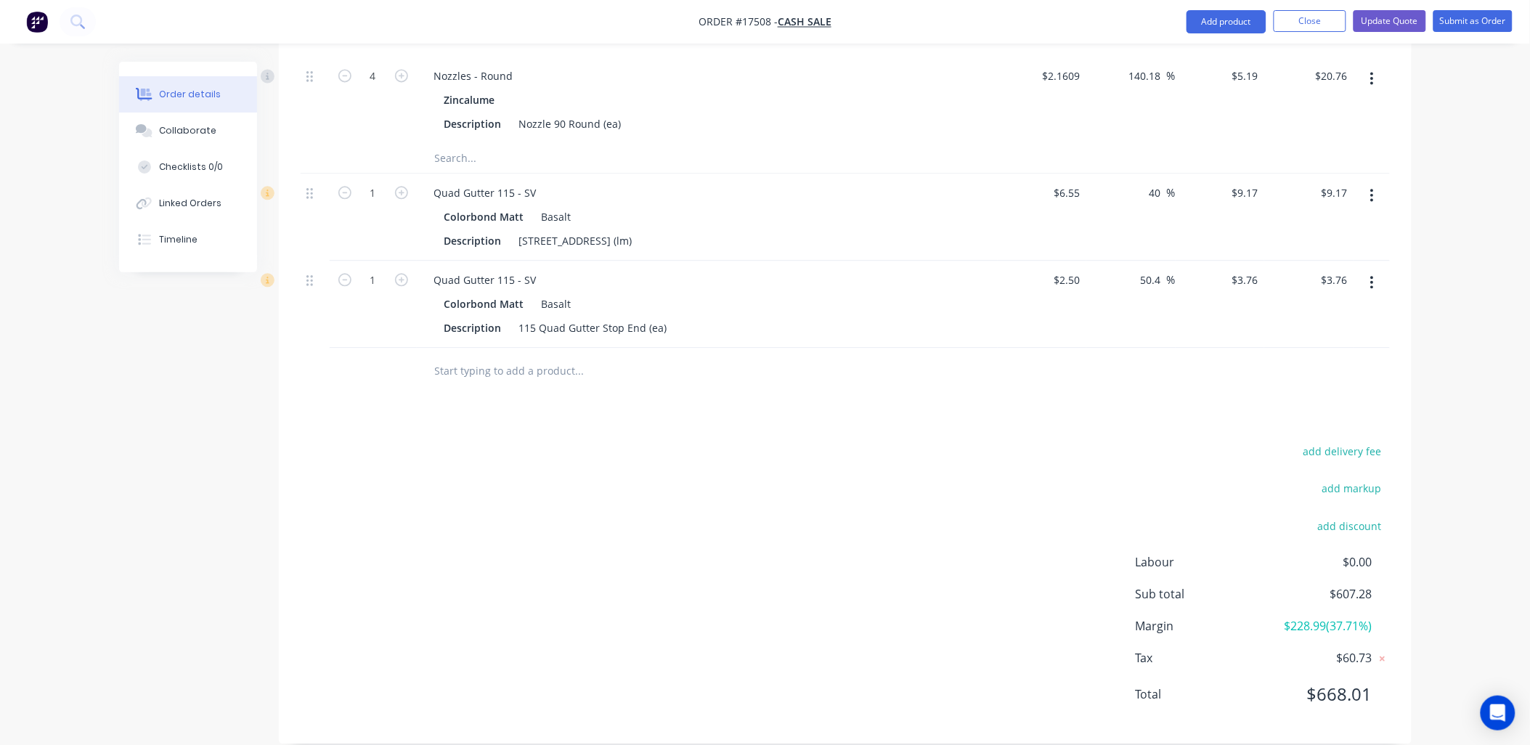
scroll to position [1069, 0]
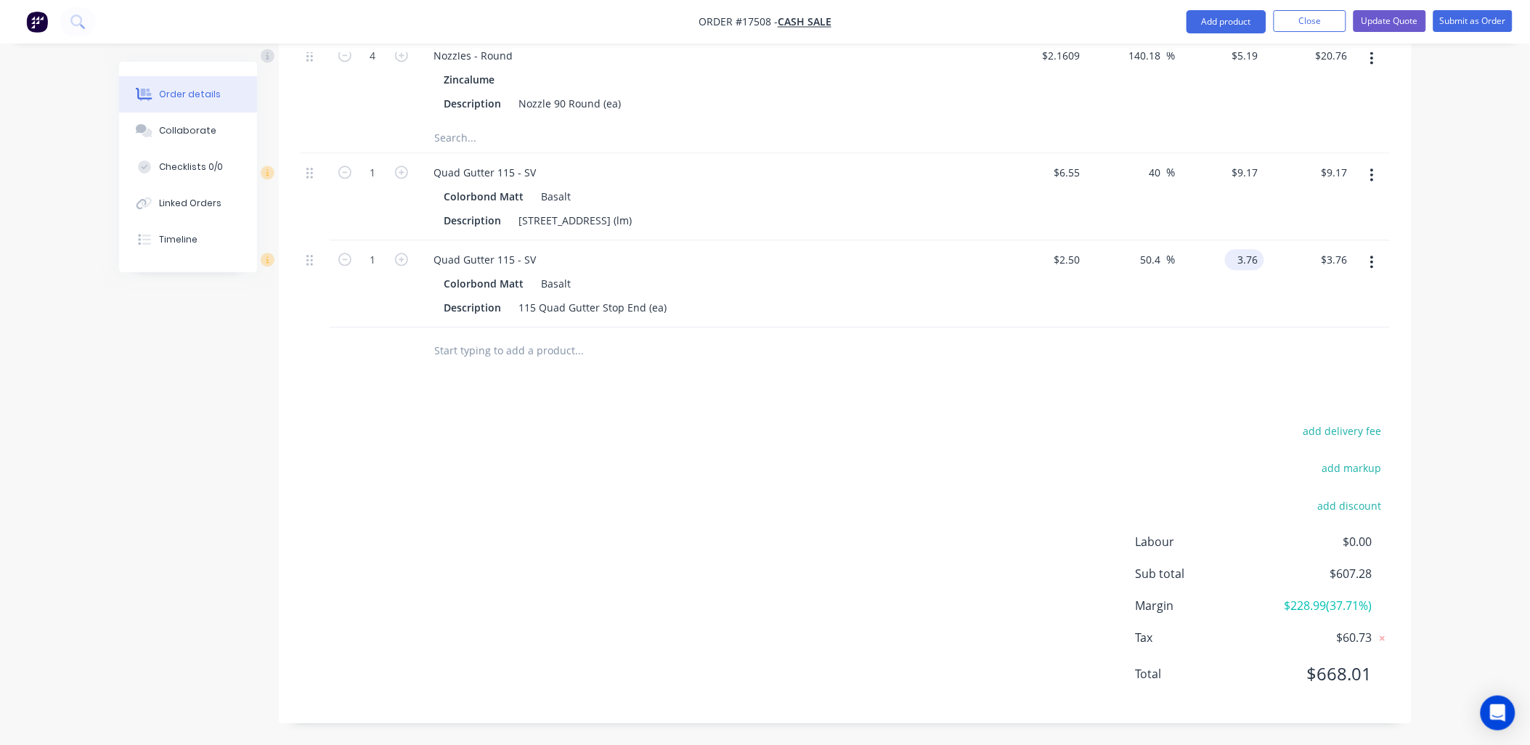
click at [1251, 259] on input "3.76" at bounding box center [1247, 259] width 33 height 21
click at [1251, 259] on input "3.76" at bounding box center [1251, 259] width 28 height 21
type input "5.03"
type input "101.2"
type input "$5.03"
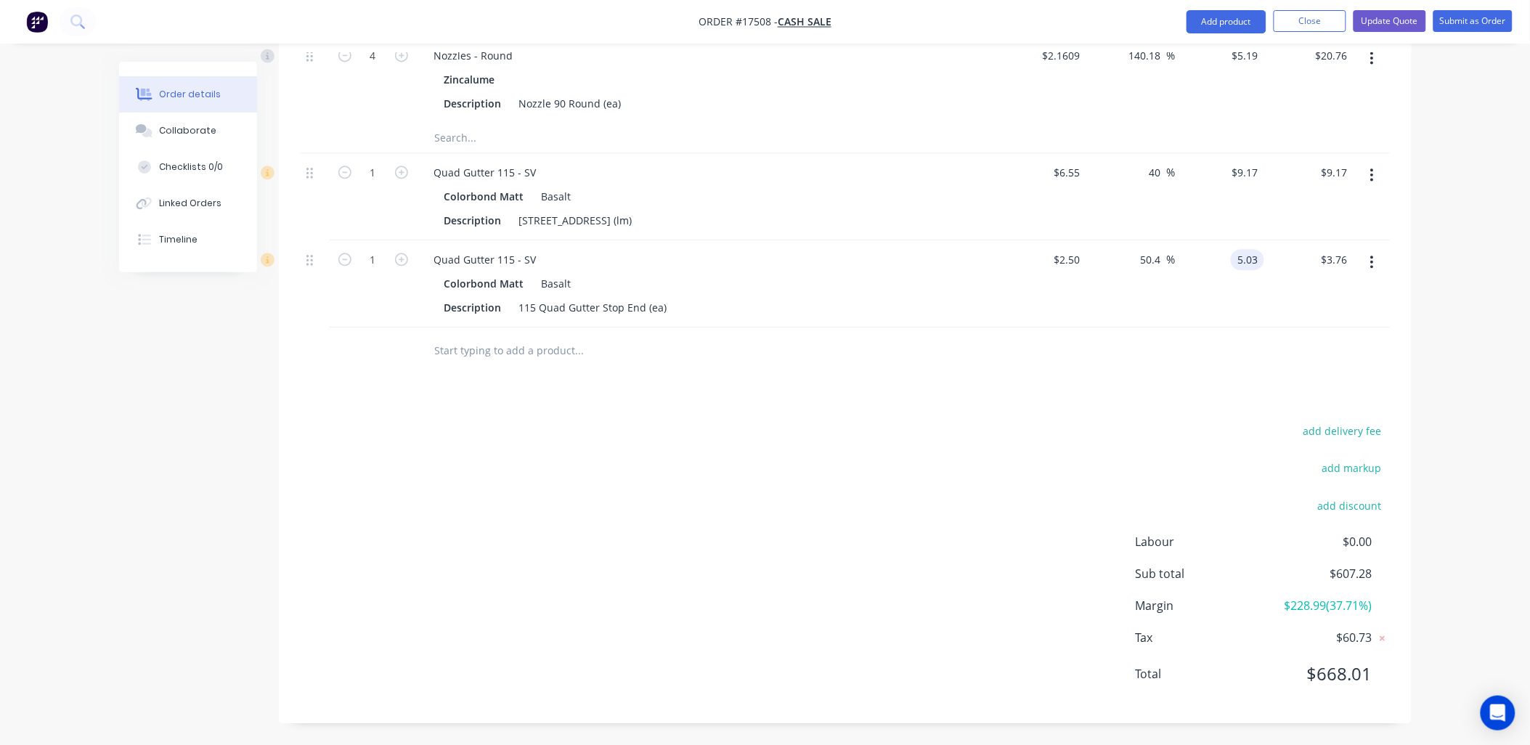
type input "$5.03"
click at [1085, 408] on div "Drawings Add drawing Products Show / Hide columns Add product Qty Cost Markup P…" at bounding box center [845, 64] width 1133 height 1320
click at [1203, 17] on button "Add product" at bounding box center [1227, 21] width 80 height 23
click at [1195, 59] on div "Product catalogue" at bounding box center [1198, 59] width 112 height 21
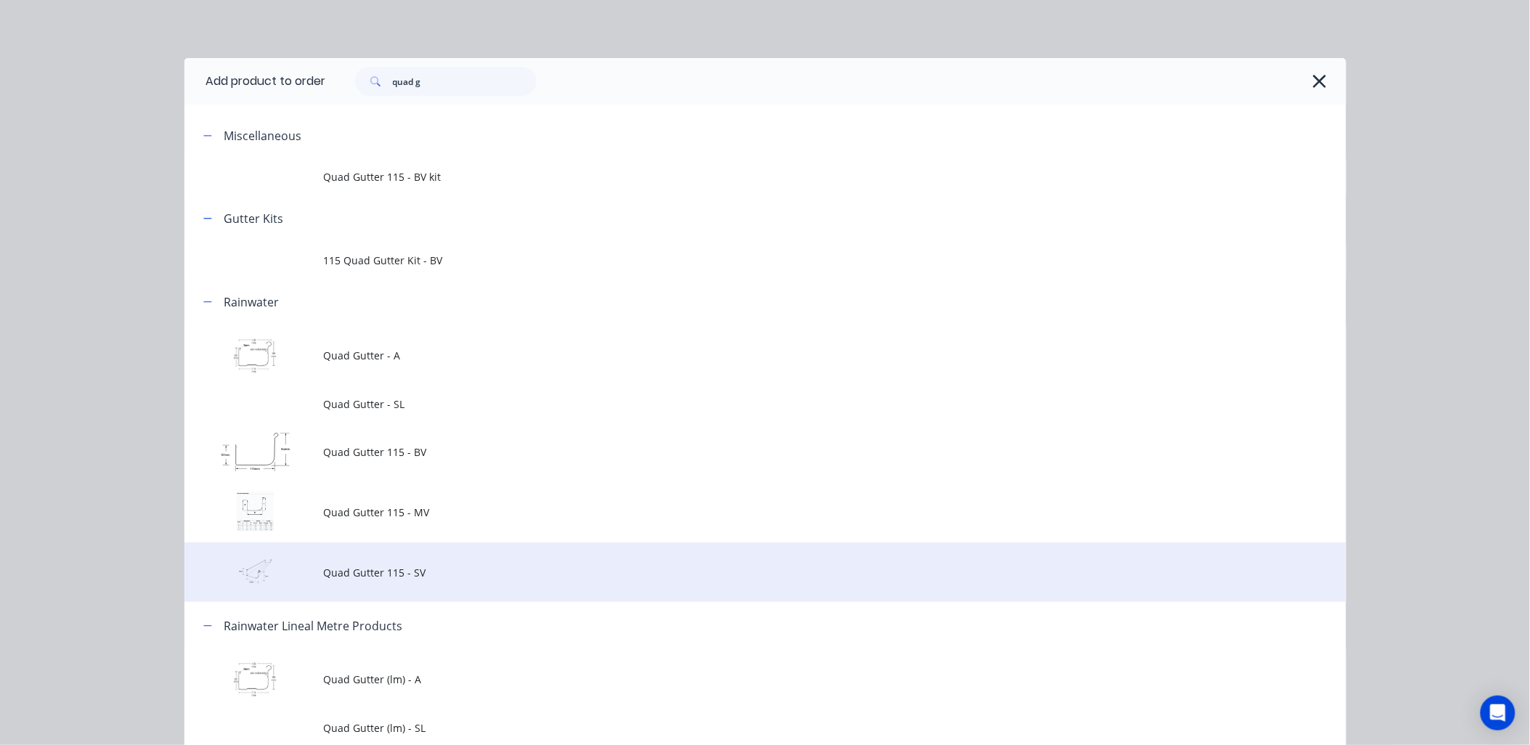
click at [365, 578] on span "Quad Gutter 115 - SV" at bounding box center [733, 572] width 818 height 15
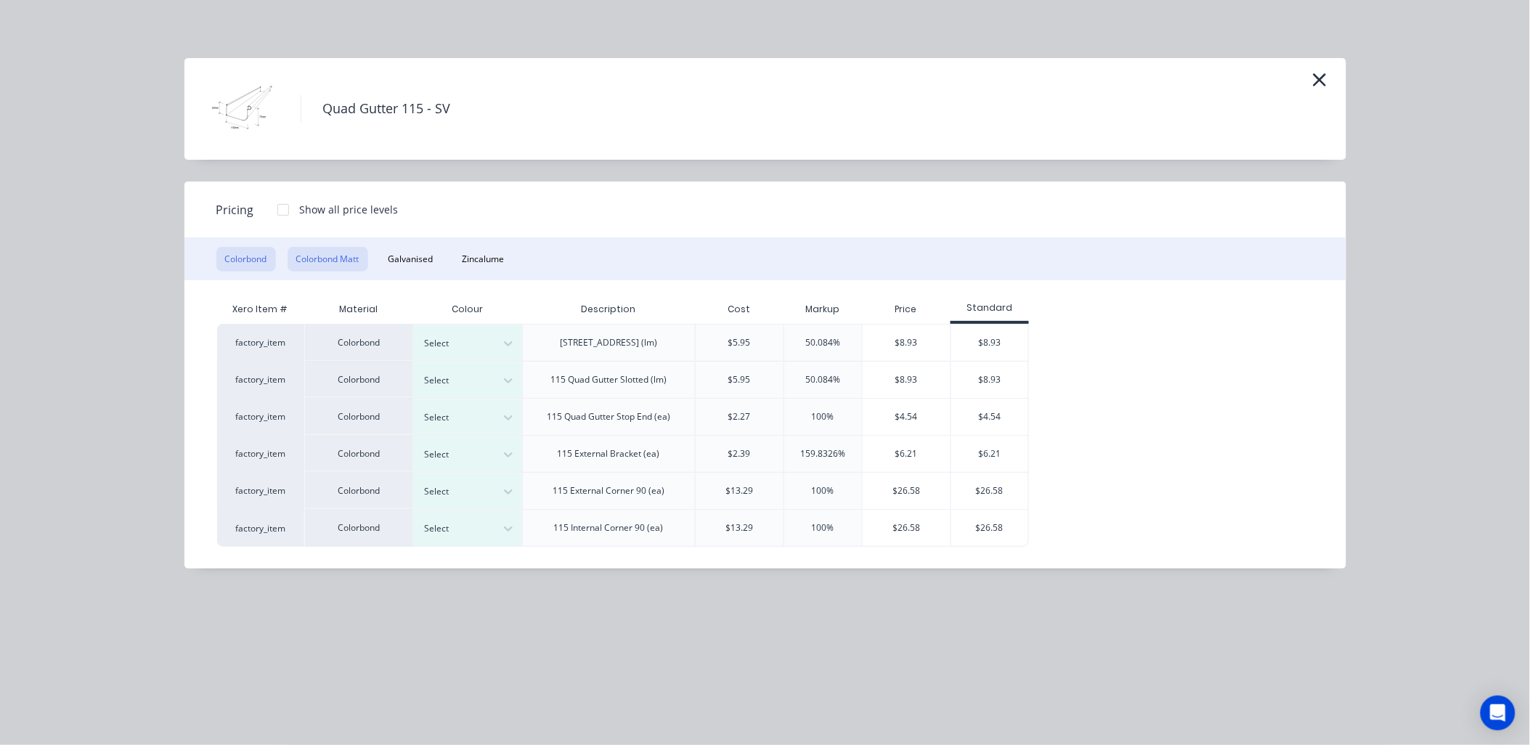
click at [332, 248] on button "Colorbond Matt" at bounding box center [328, 259] width 81 height 25
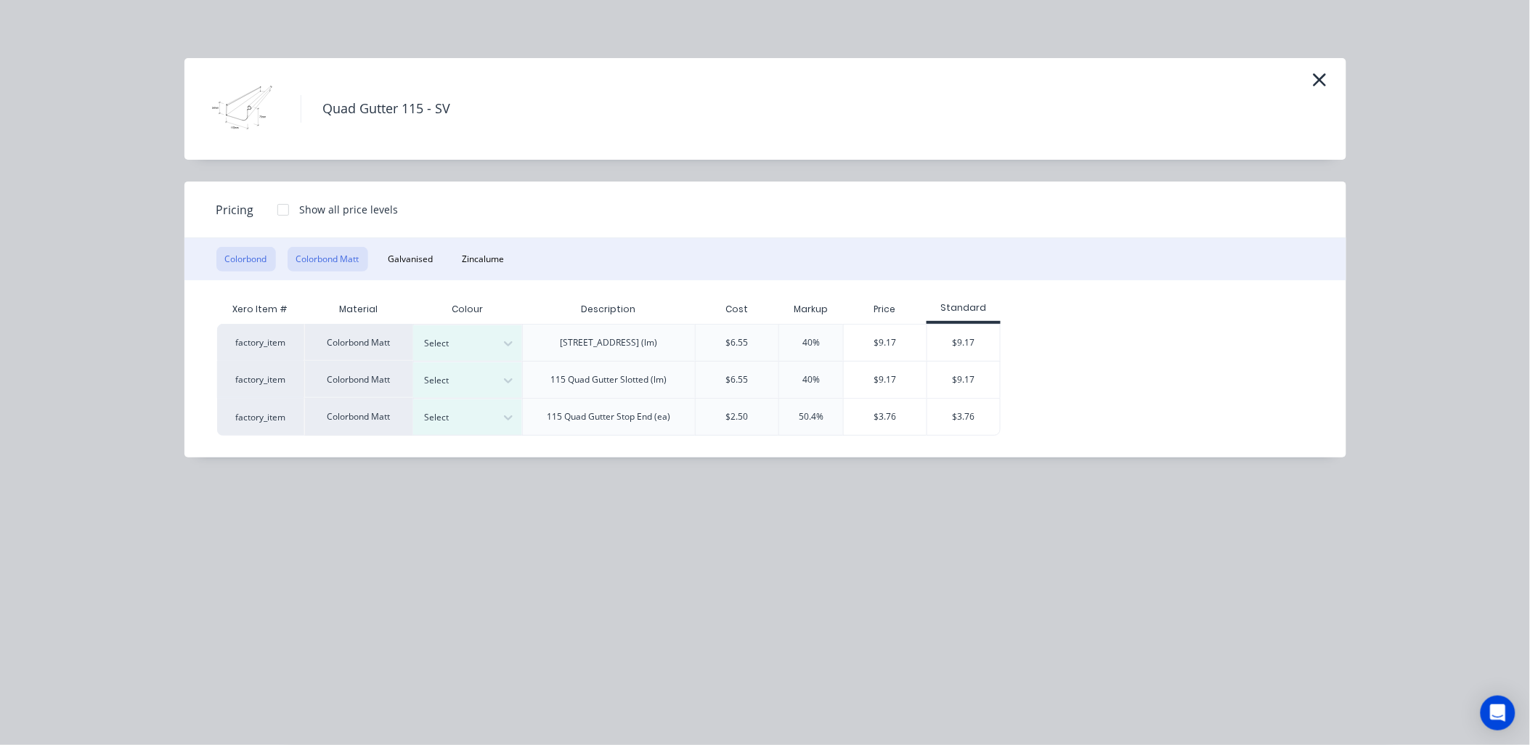
click at [251, 260] on button "Colorbond" at bounding box center [246, 259] width 60 height 25
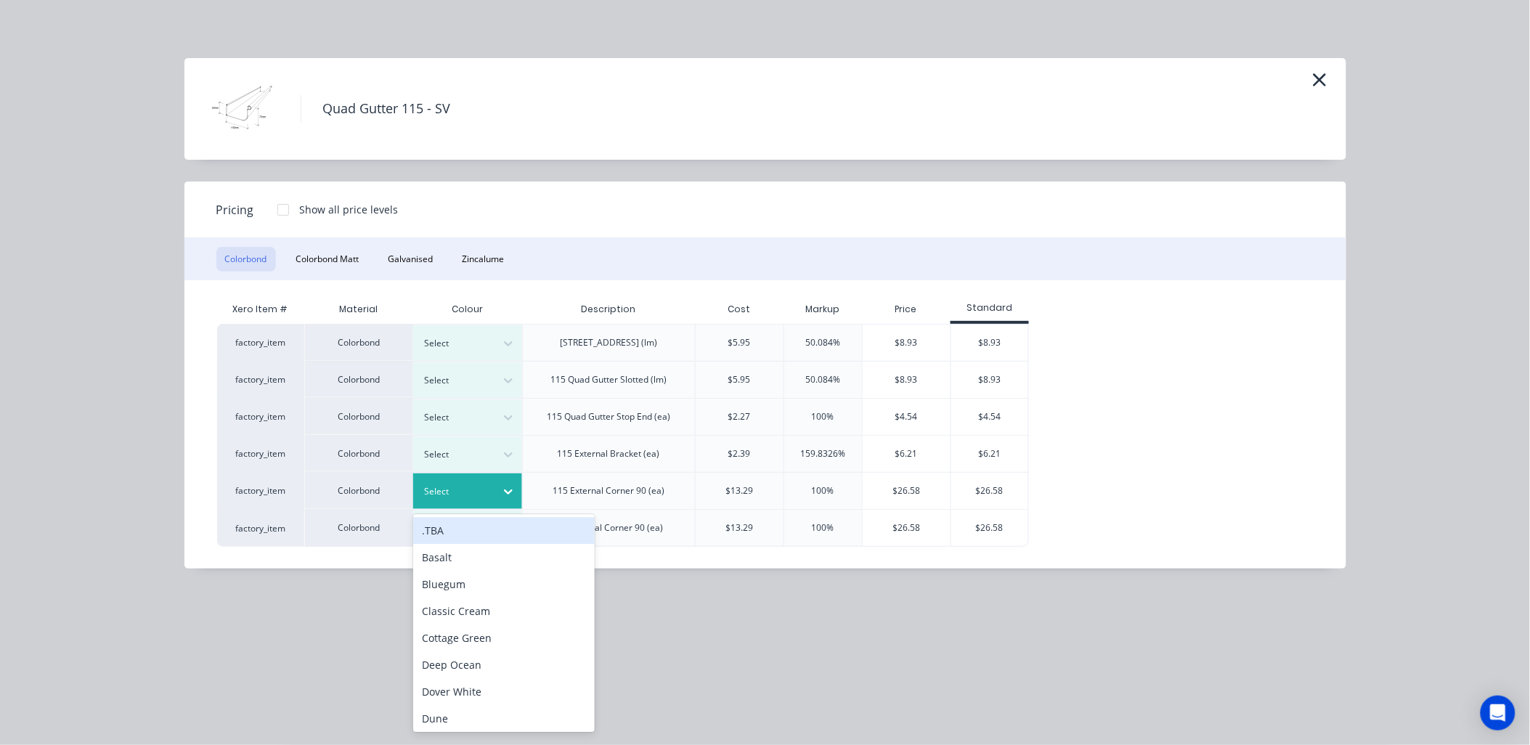
click at [506, 492] on icon at bounding box center [508, 492] width 9 height 5
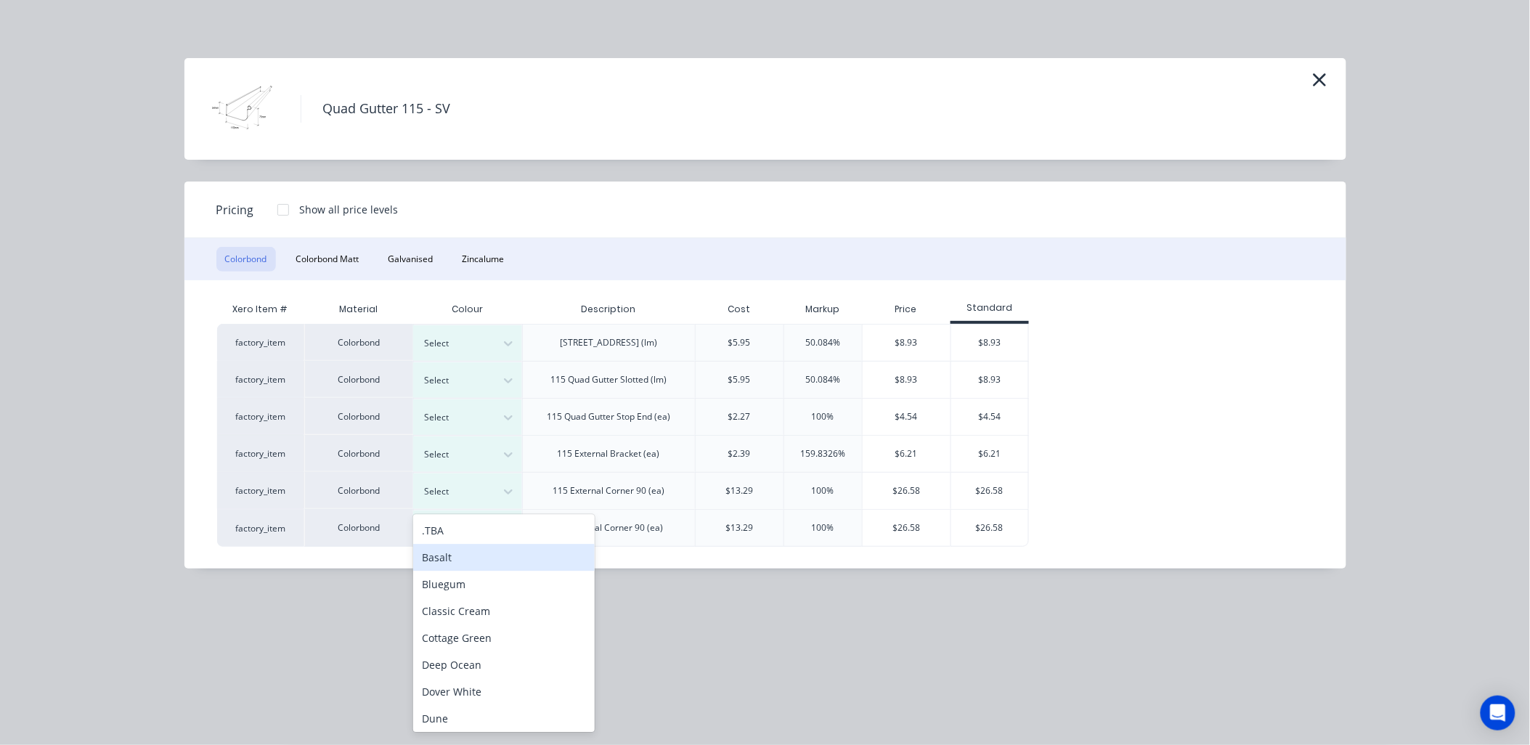
click at [481, 564] on div "Basalt" at bounding box center [504, 557] width 182 height 27
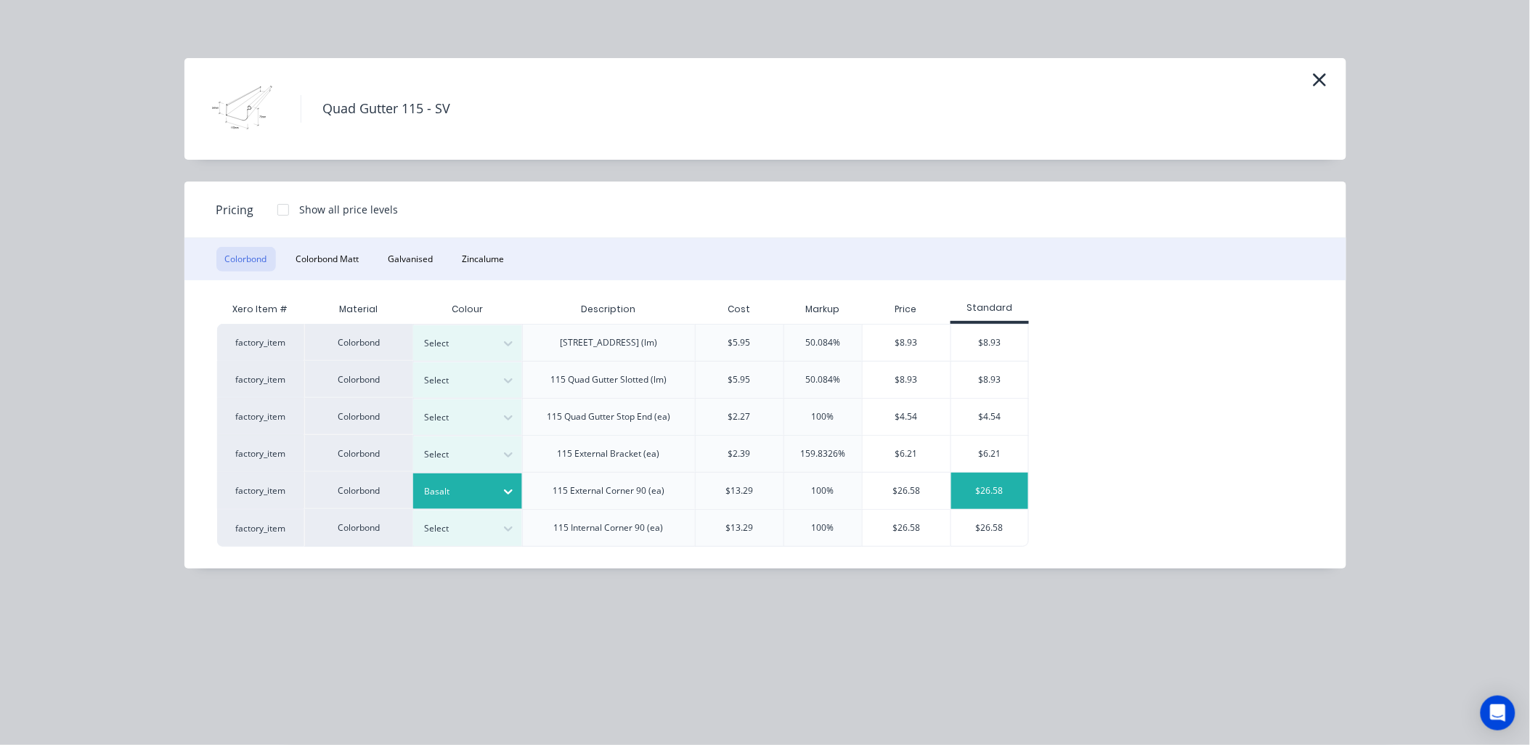
click at [980, 492] on div "$26.58" at bounding box center [990, 491] width 78 height 36
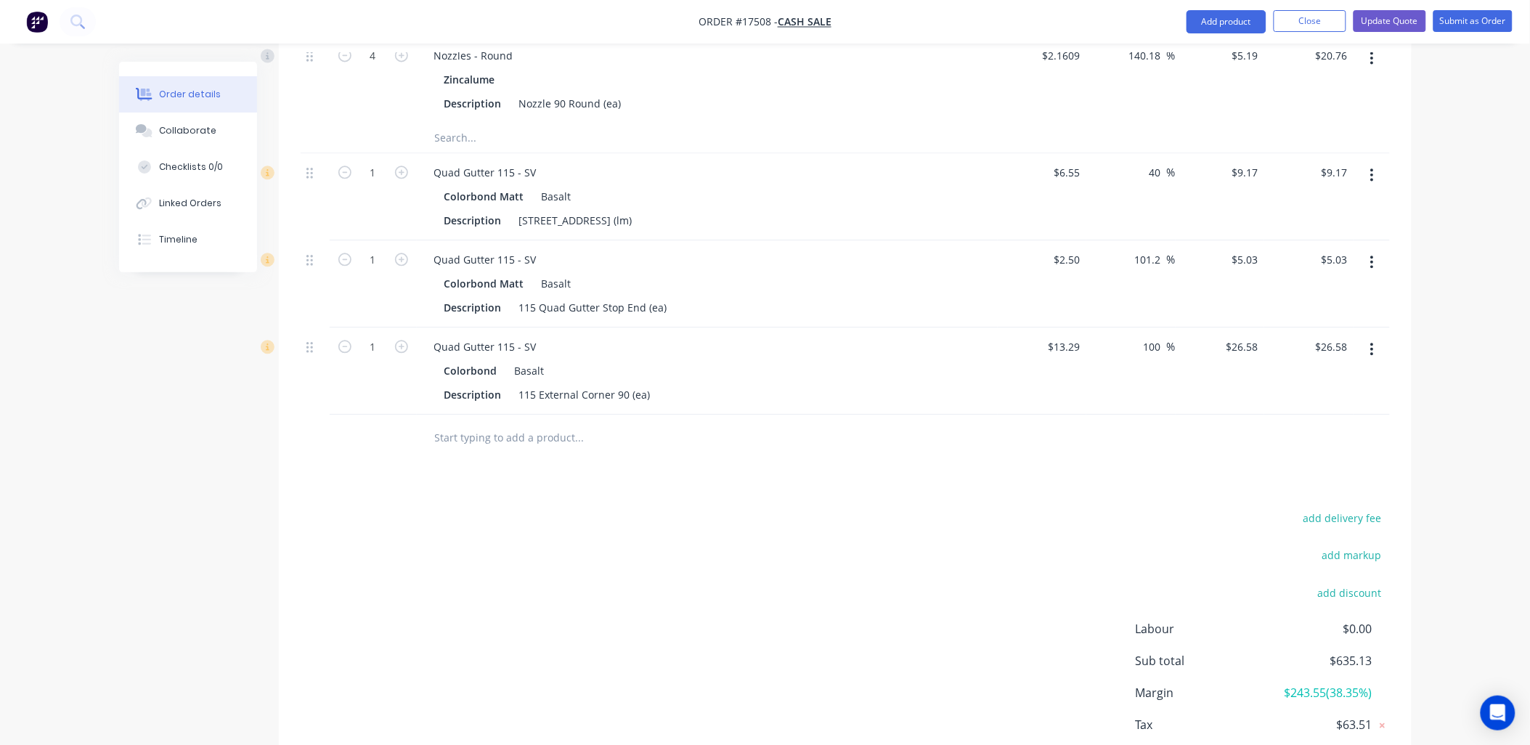
click at [563, 432] on input "text" at bounding box center [579, 437] width 290 height 29
click at [1232, 19] on button "Add product" at bounding box center [1227, 21] width 80 height 23
click at [1199, 58] on div "Product catalogue" at bounding box center [1198, 59] width 112 height 21
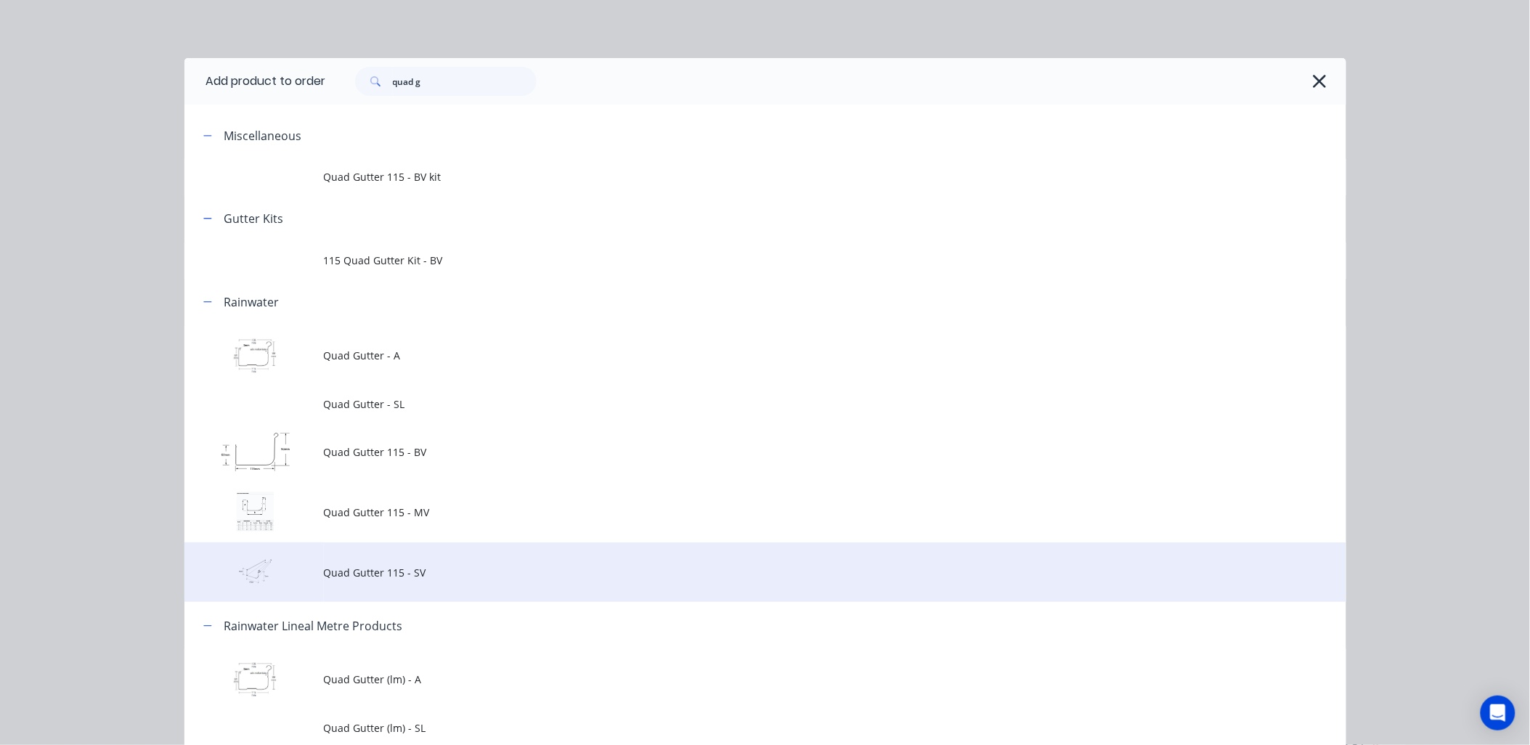
click at [386, 582] on td "Quad Gutter 115 - SV" at bounding box center [835, 572] width 1023 height 60
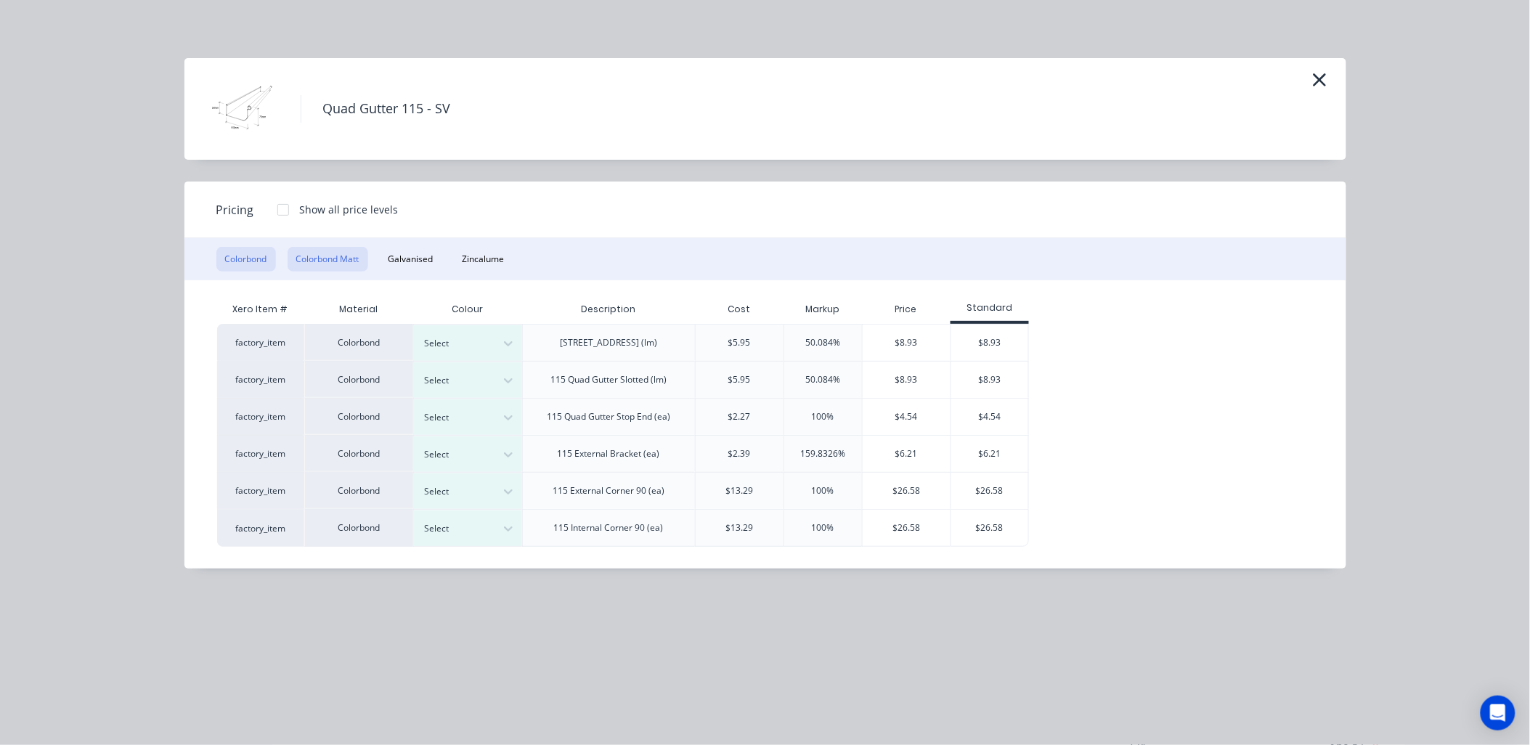
click at [343, 266] on button "Colorbond Matt" at bounding box center [328, 259] width 81 height 25
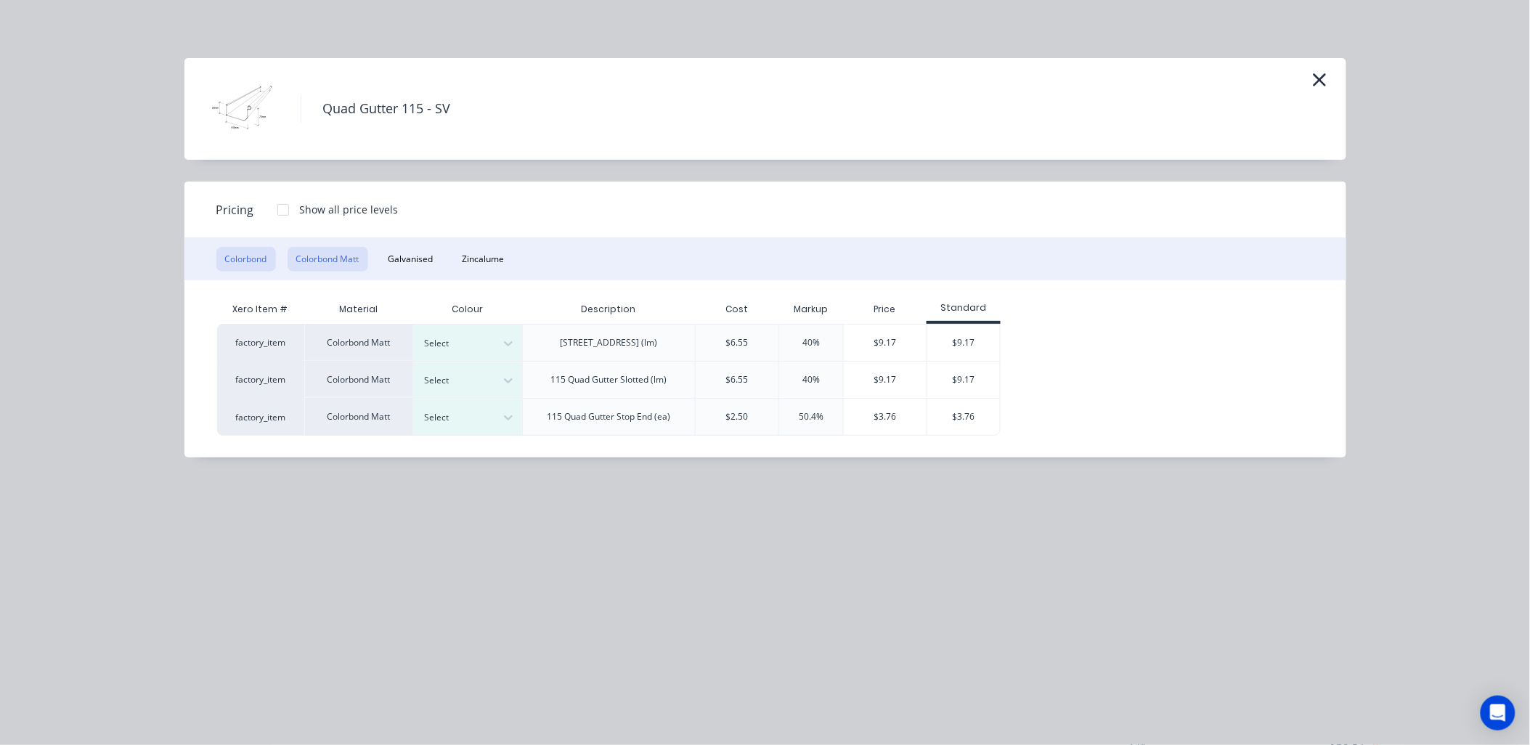
click at [257, 257] on button "Colorbond" at bounding box center [246, 259] width 60 height 25
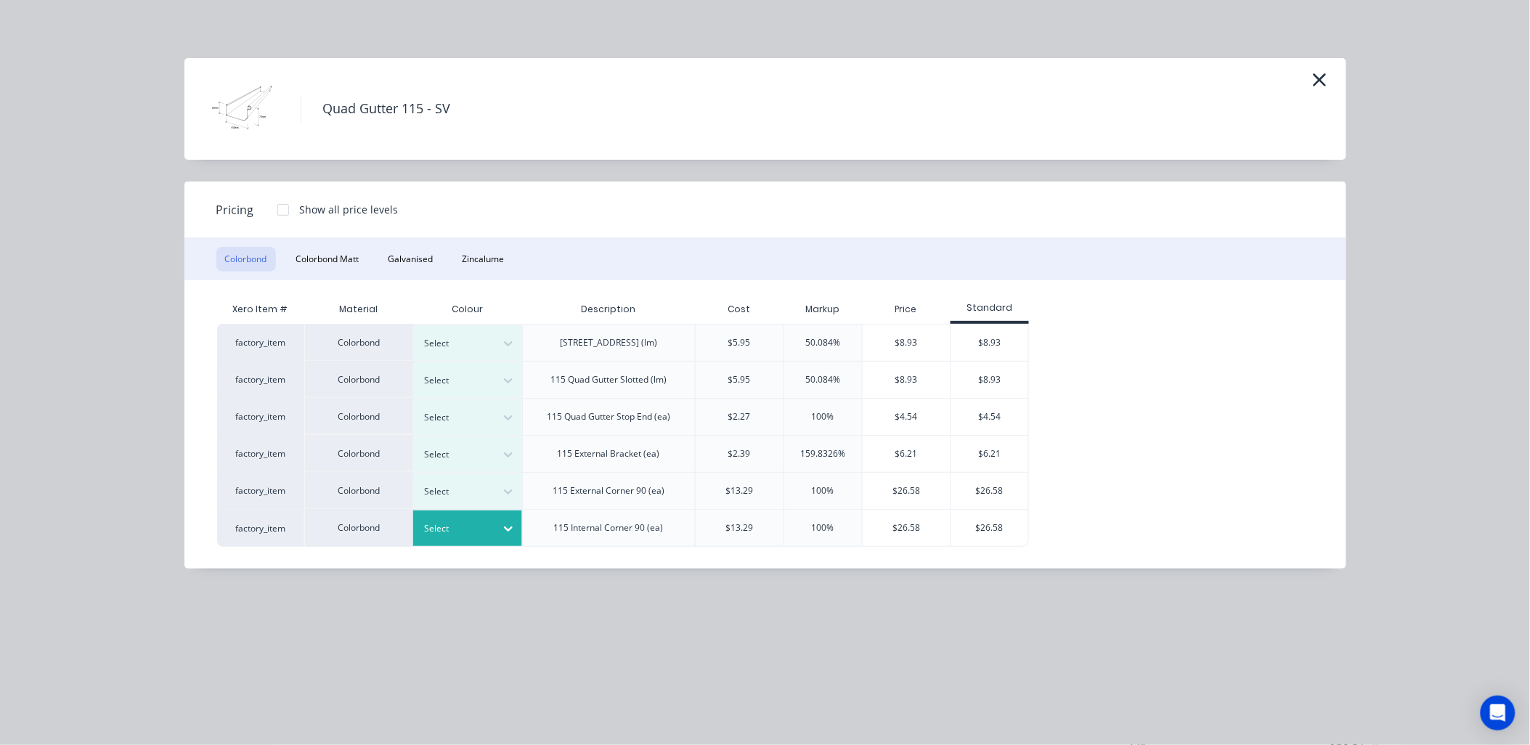
click at [506, 521] on icon at bounding box center [508, 528] width 15 height 15
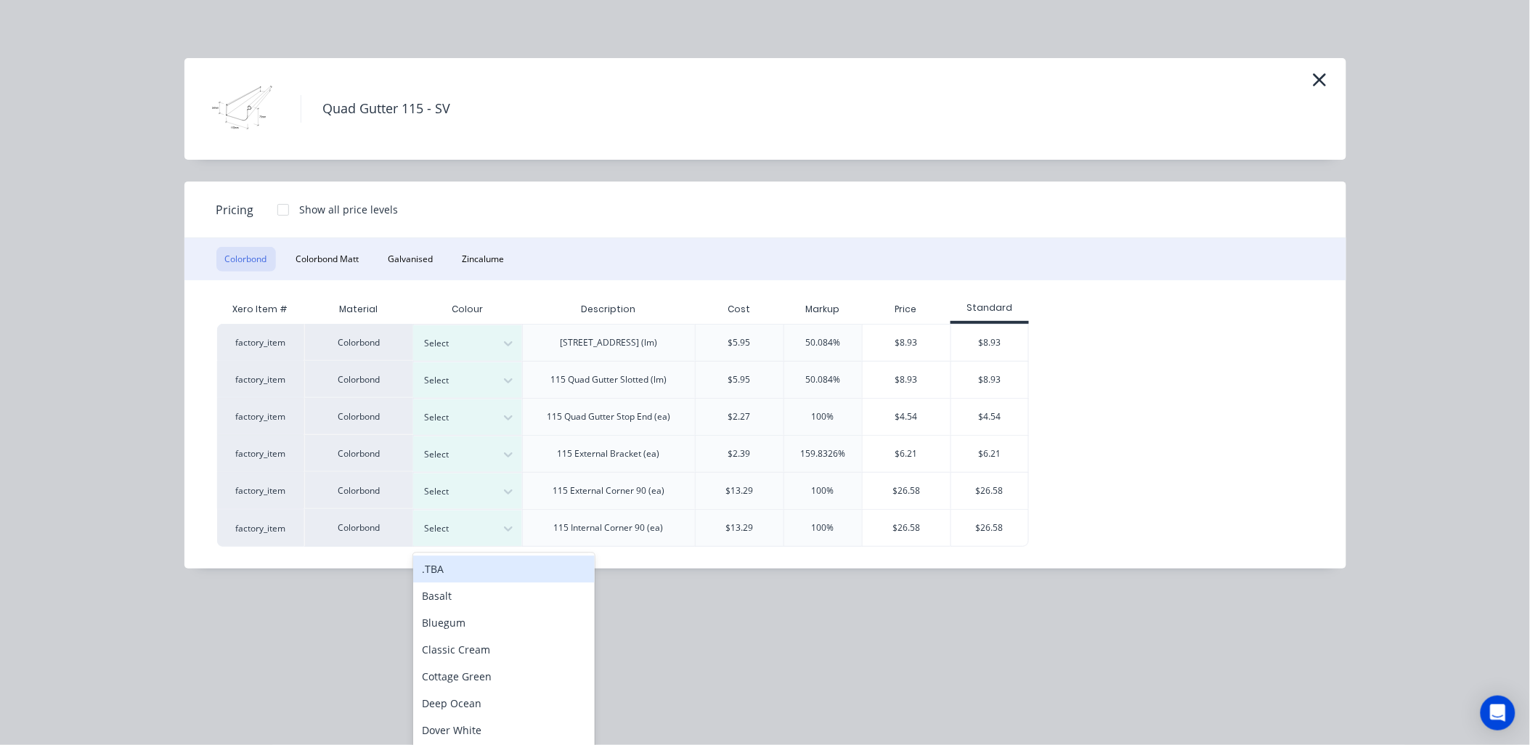
scroll to position [1099, 0]
click at [478, 596] on div "Basalt" at bounding box center [504, 594] width 182 height 27
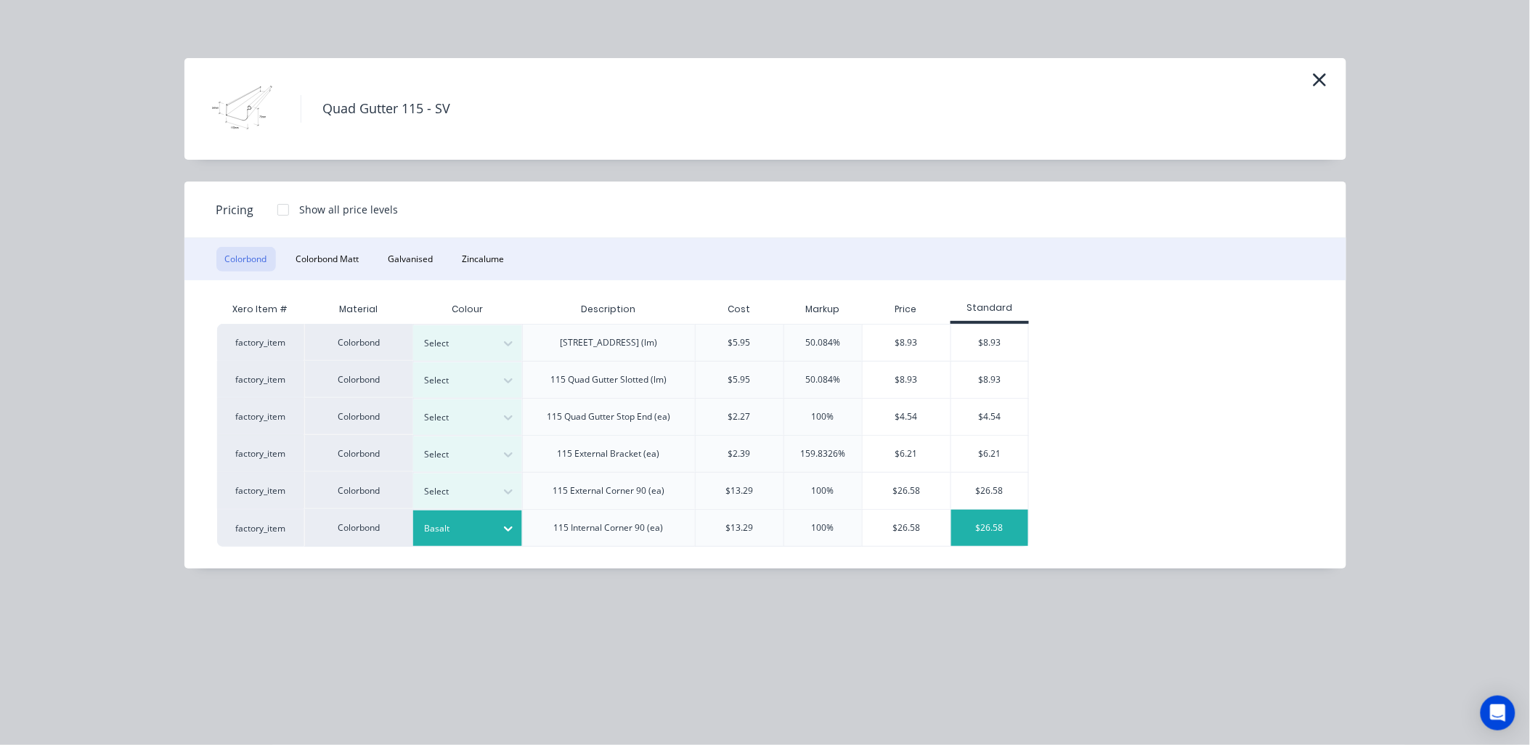
click at [971, 528] on div "$26.58" at bounding box center [990, 528] width 78 height 36
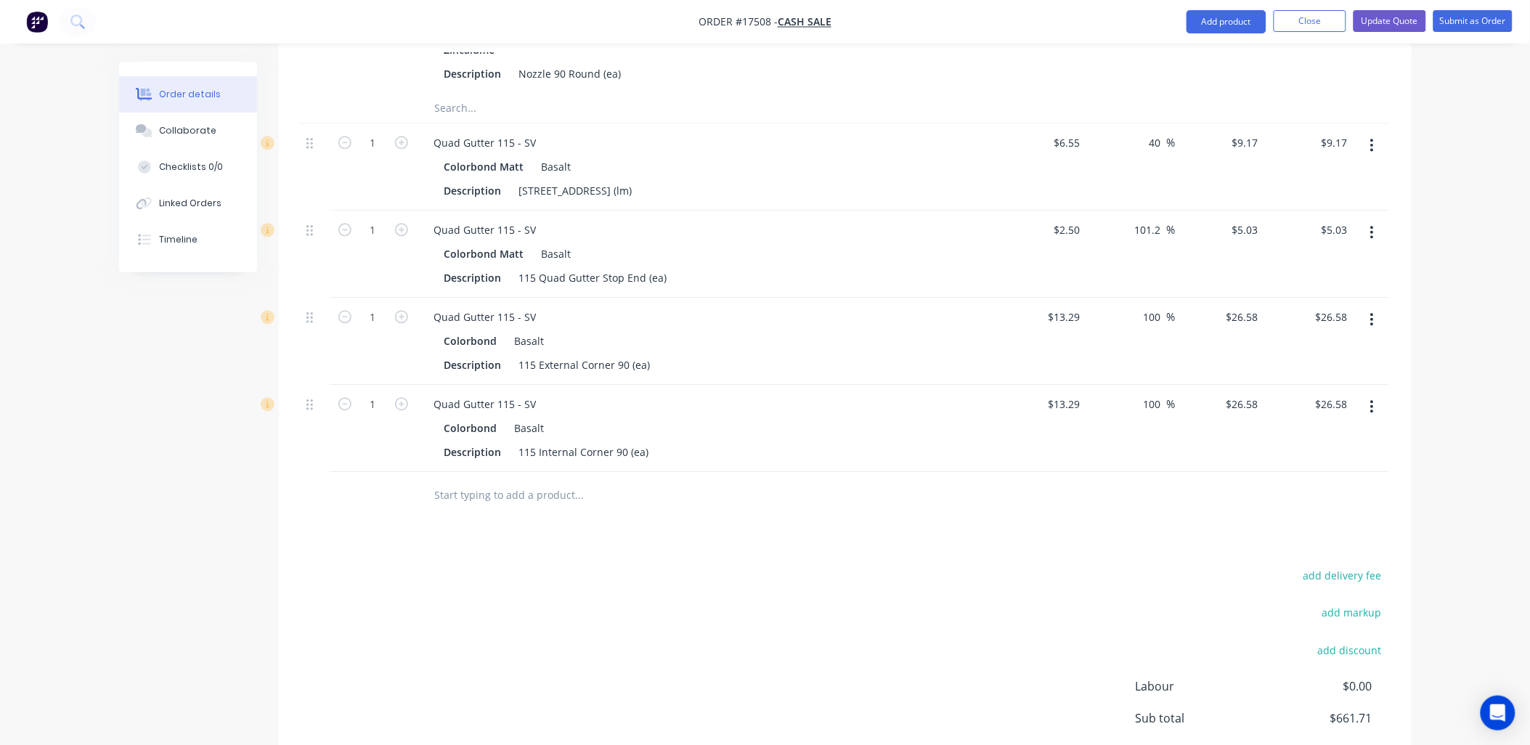
click at [548, 492] on input "text" at bounding box center [579, 495] width 290 height 29
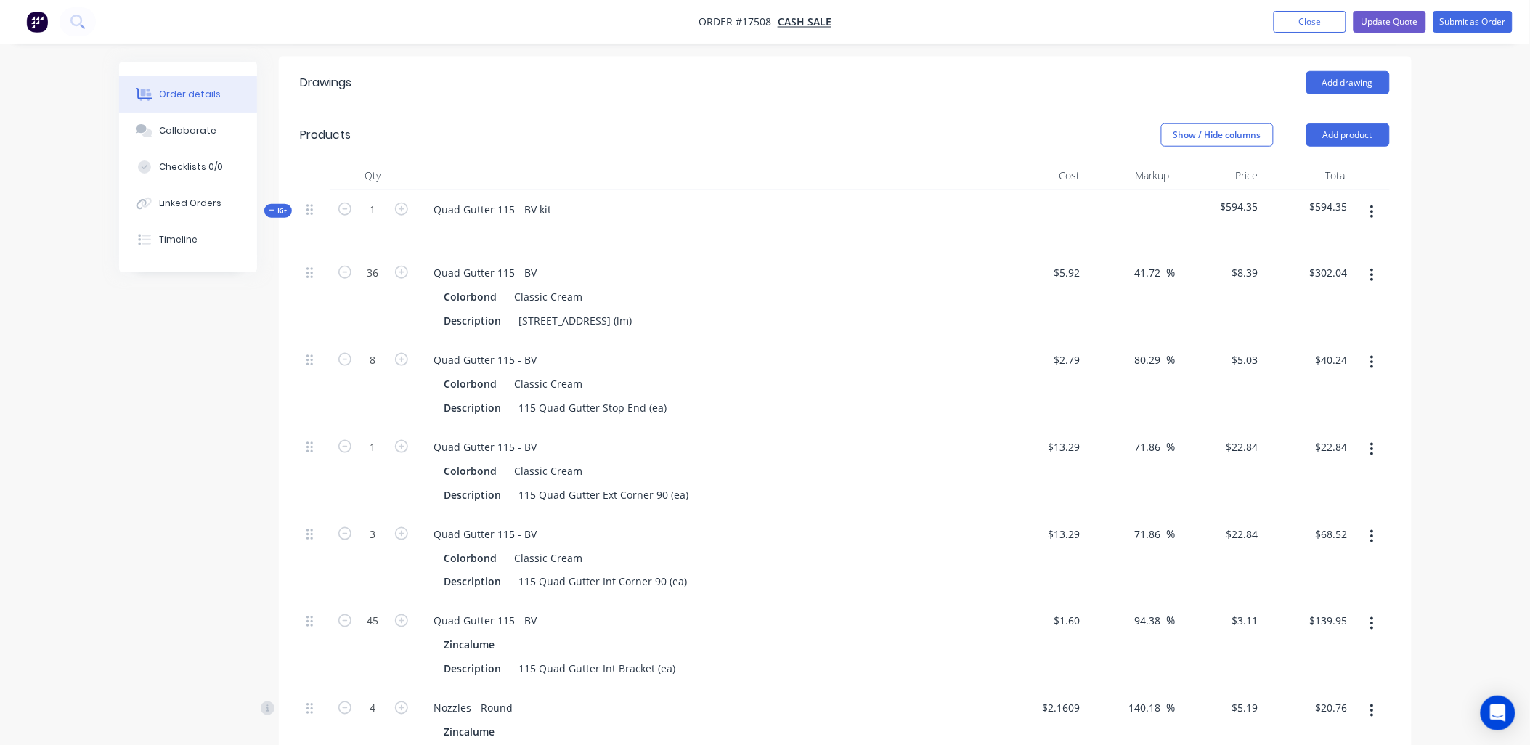
scroll to position [373, 0]
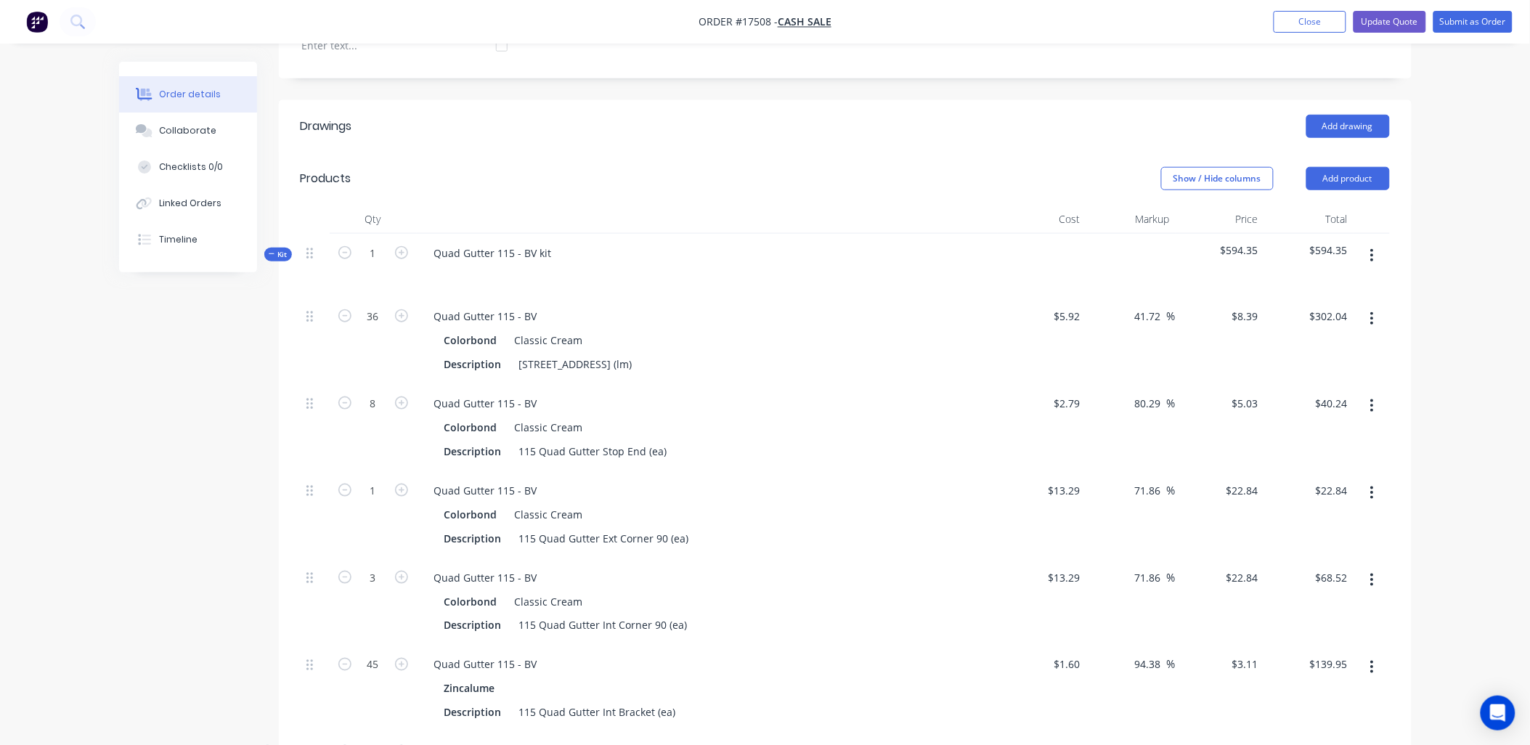
click at [1375, 250] on button "button" at bounding box center [1372, 256] width 34 height 26
click at [1277, 378] on div "Delete" at bounding box center [1321, 380] width 112 height 21
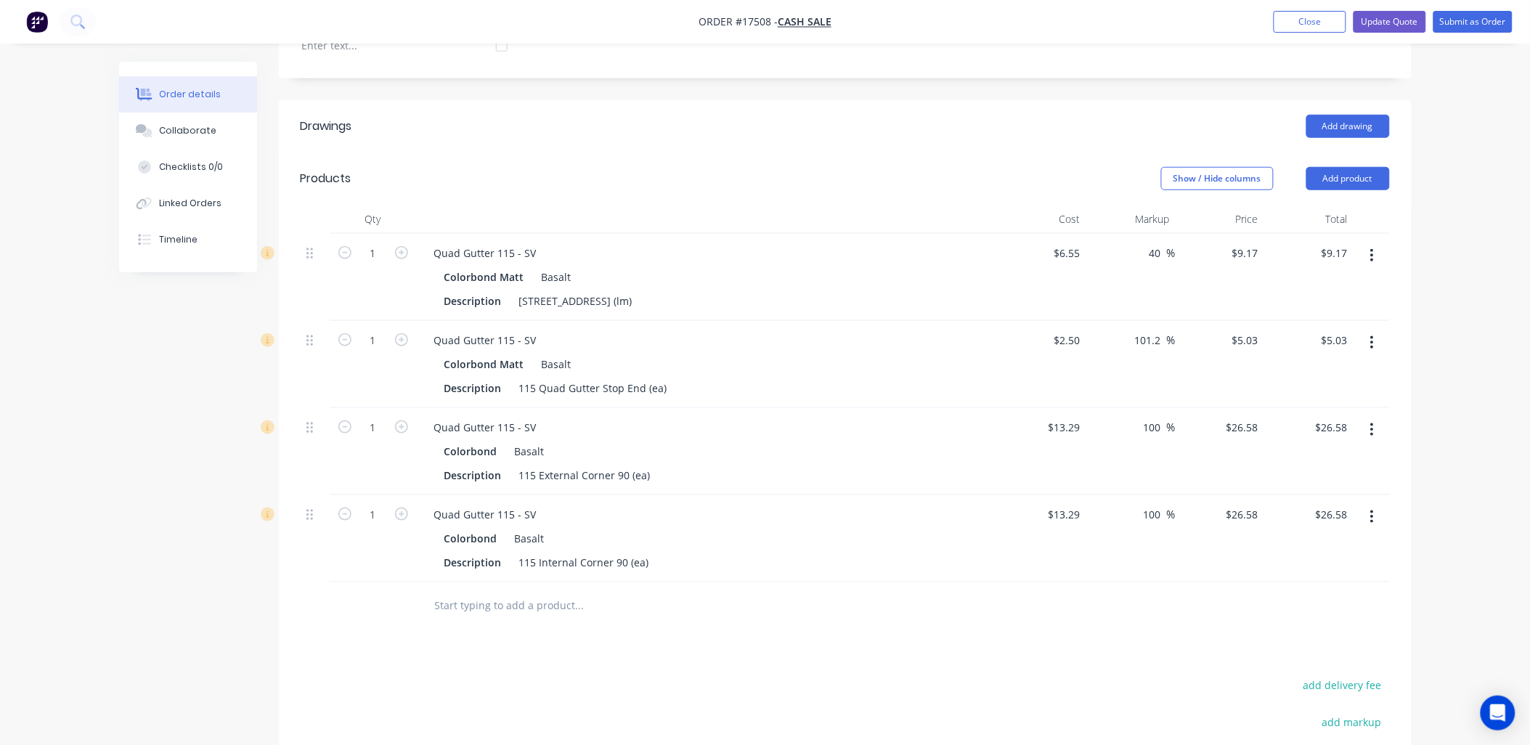
click at [546, 447] on div "Colorbond Basalt" at bounding box center [707, 451] width 526 height 21
click at [543, 448] on div "Colorbond Basalt" at bounding box center [707, 451] width 526 height 21
click at [538, 452] on div "Basalt" at bounding box center [527, 451] width 36 height 21
drag, startPoint x: 616, startPoint y: 476, endPoint x: 608, endPoint y: 485, distance: 12.4
click at [615, 476] on div "115 External Corner 90 (ea)" at bounding box center [584, 475] width 143 height 21
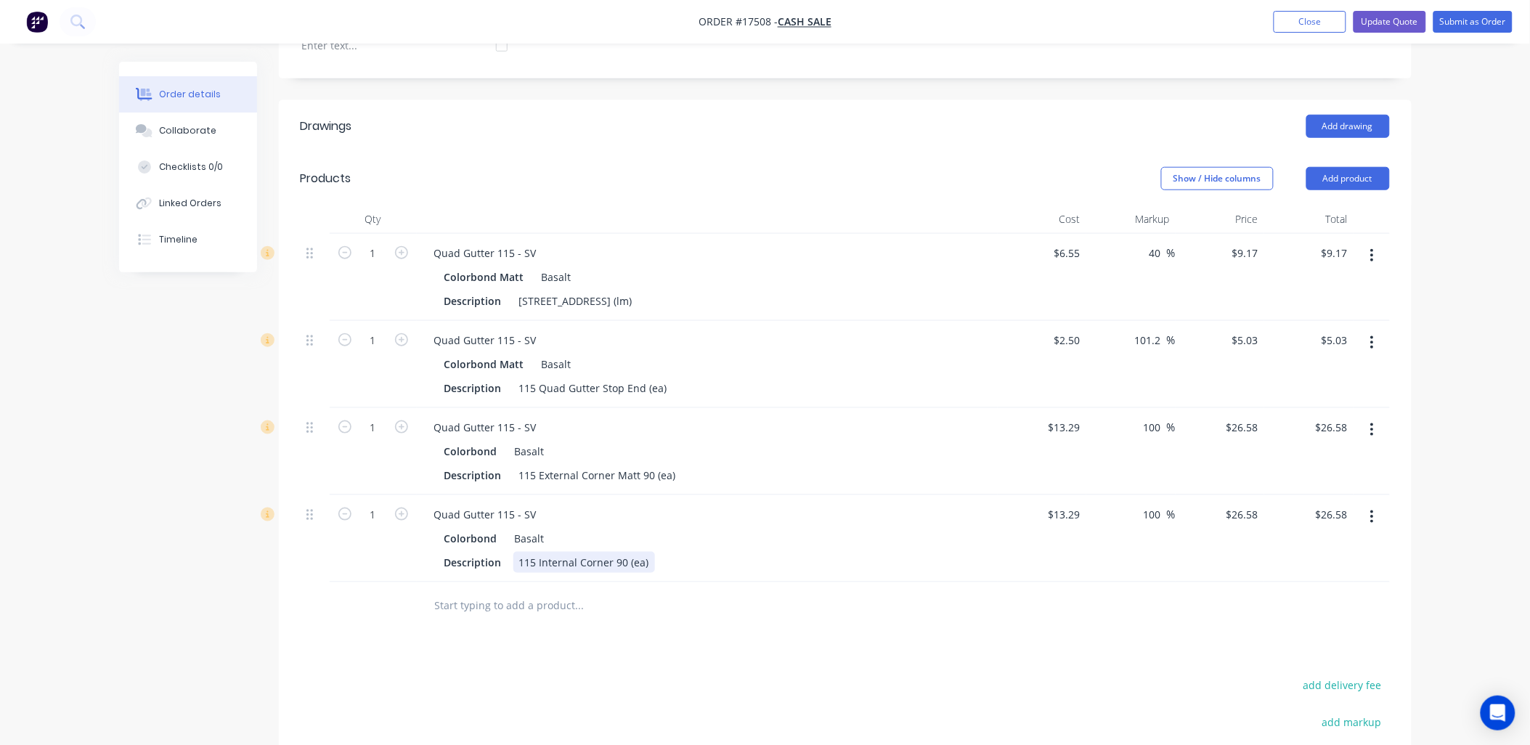
drag, startPoint x: 612, startPoint y: 555, endPoint x: 628, endPoint y: 611, distance: 58.9
click at [613, 555] on div "115 Internal Corner 90 (ea)" at bounding box center [584, 562] width 142 height 21
click at [638, 298] on div "115 Quad Gutter Plain (lm)" at bounding box center [575, 300] width 125 height 21
click at [401, 338] on icon "button" at bounding box center [401, 339] width 13 height 13
type input "2"
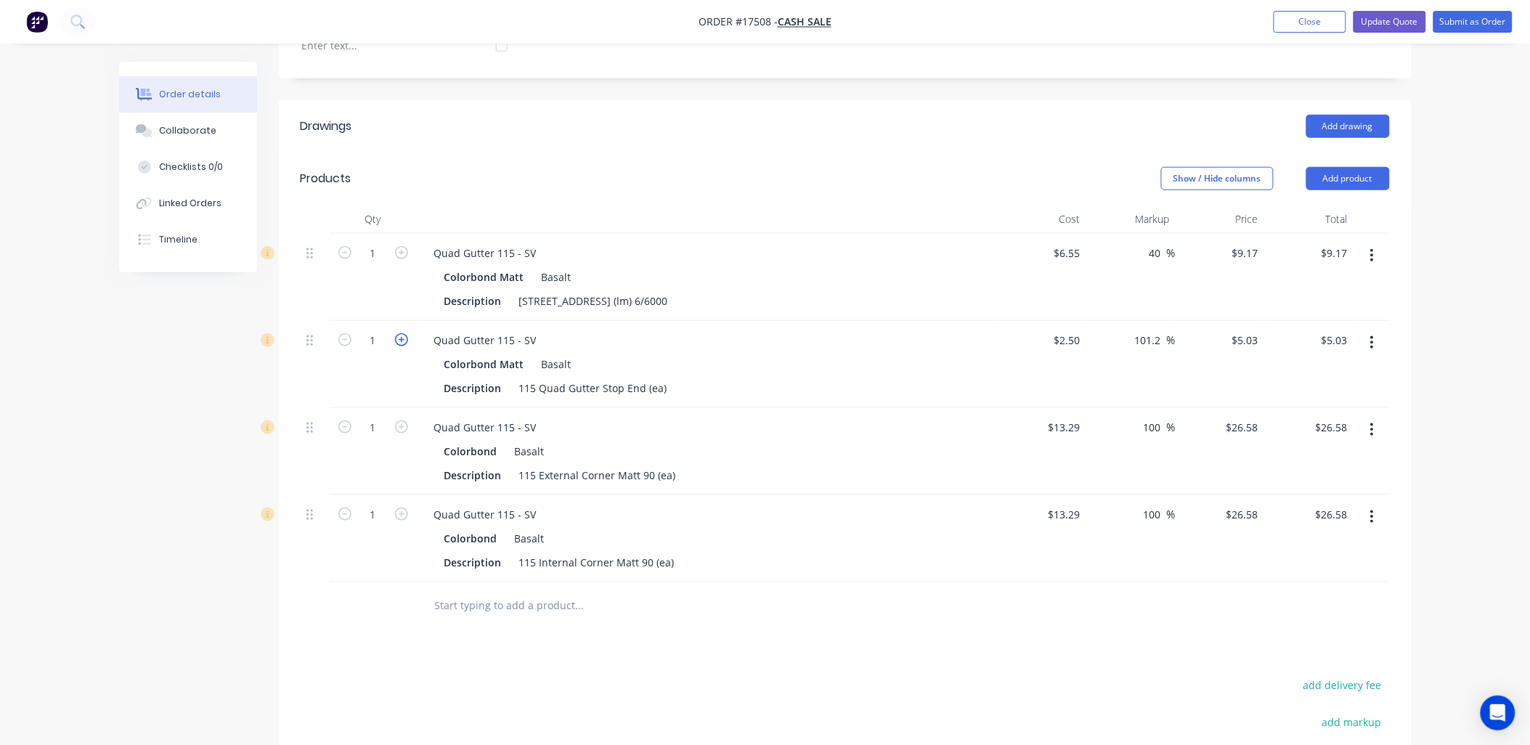
type input "$10.06"
click at [401, 338] on icon "button" at bounding box center [401, 339] width 13 height 13
type input "3"
type input "$15.09"
click at [398, 338] on icon "button" at bounding box center [401, 339] width 13 height 13
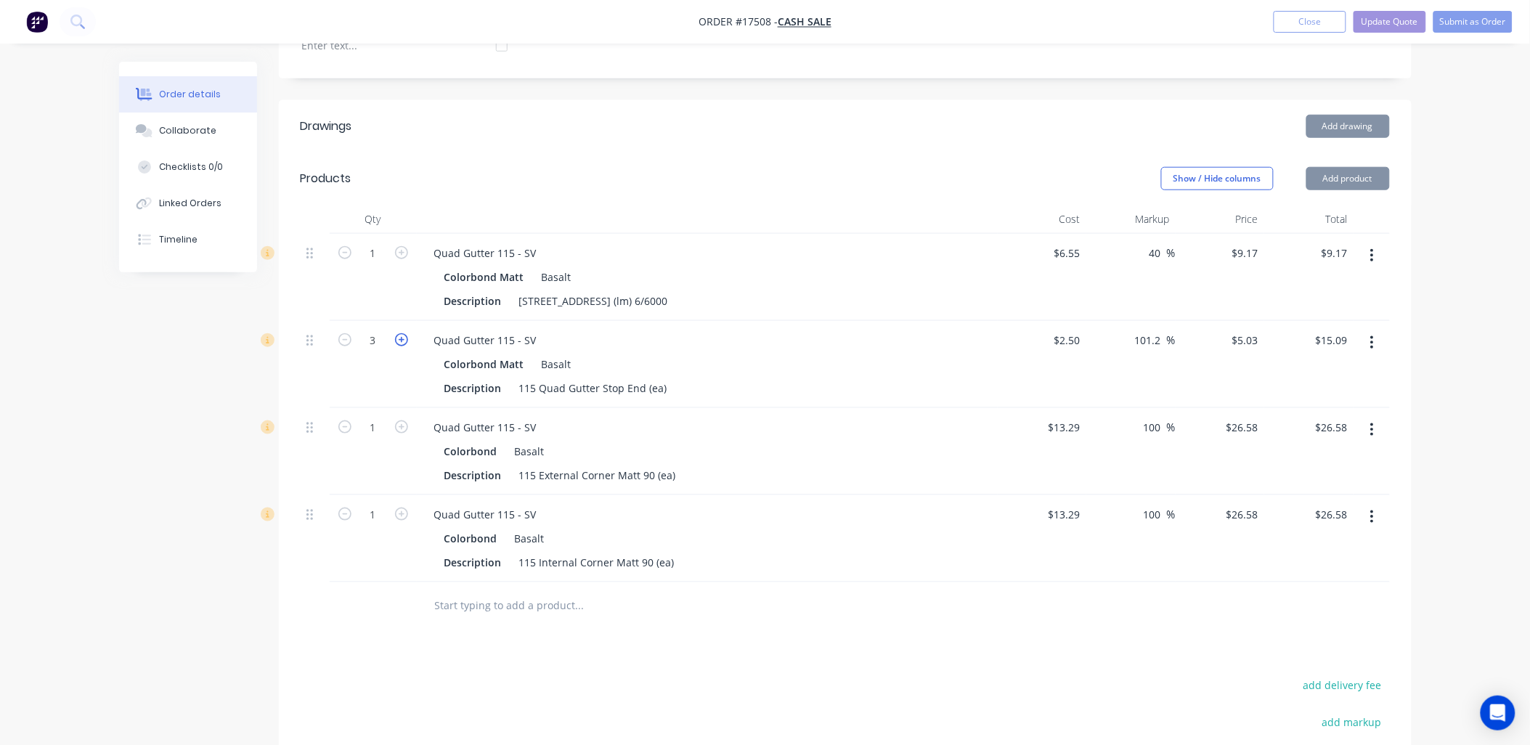
type input "4"
type input "$20.12"
click at [398, 338] on icon "button" at bounding box center [401, 339] width 13 height 13
type input "5"
type input "$25.15"
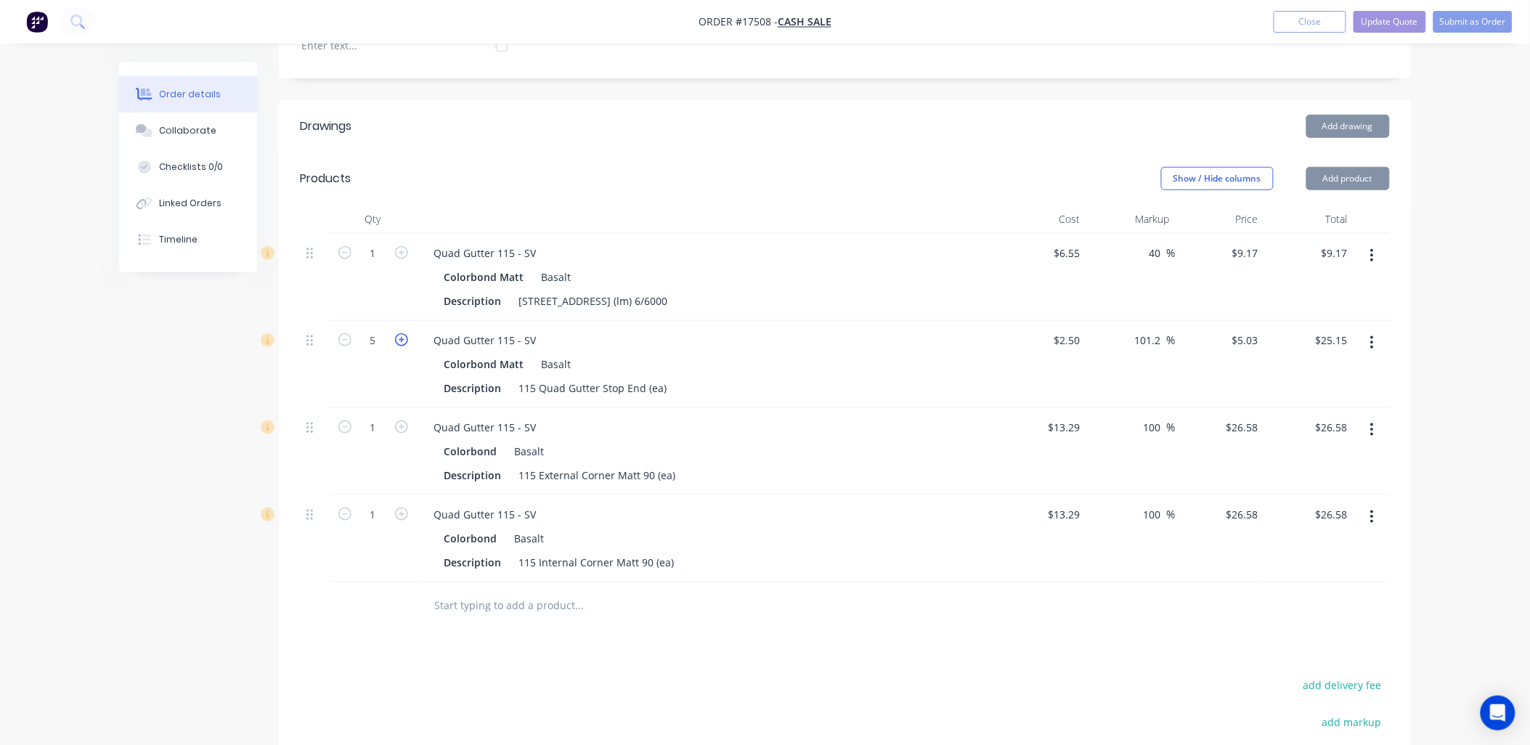
click at [398, 338] on icon "button" at bounding box center [401, 339] width 13 height 13
type input "6"
type input "$30.18"
click at [400, 338] on icon "button" at bounding box center [401, 339] width 13 height 13
type input "7"
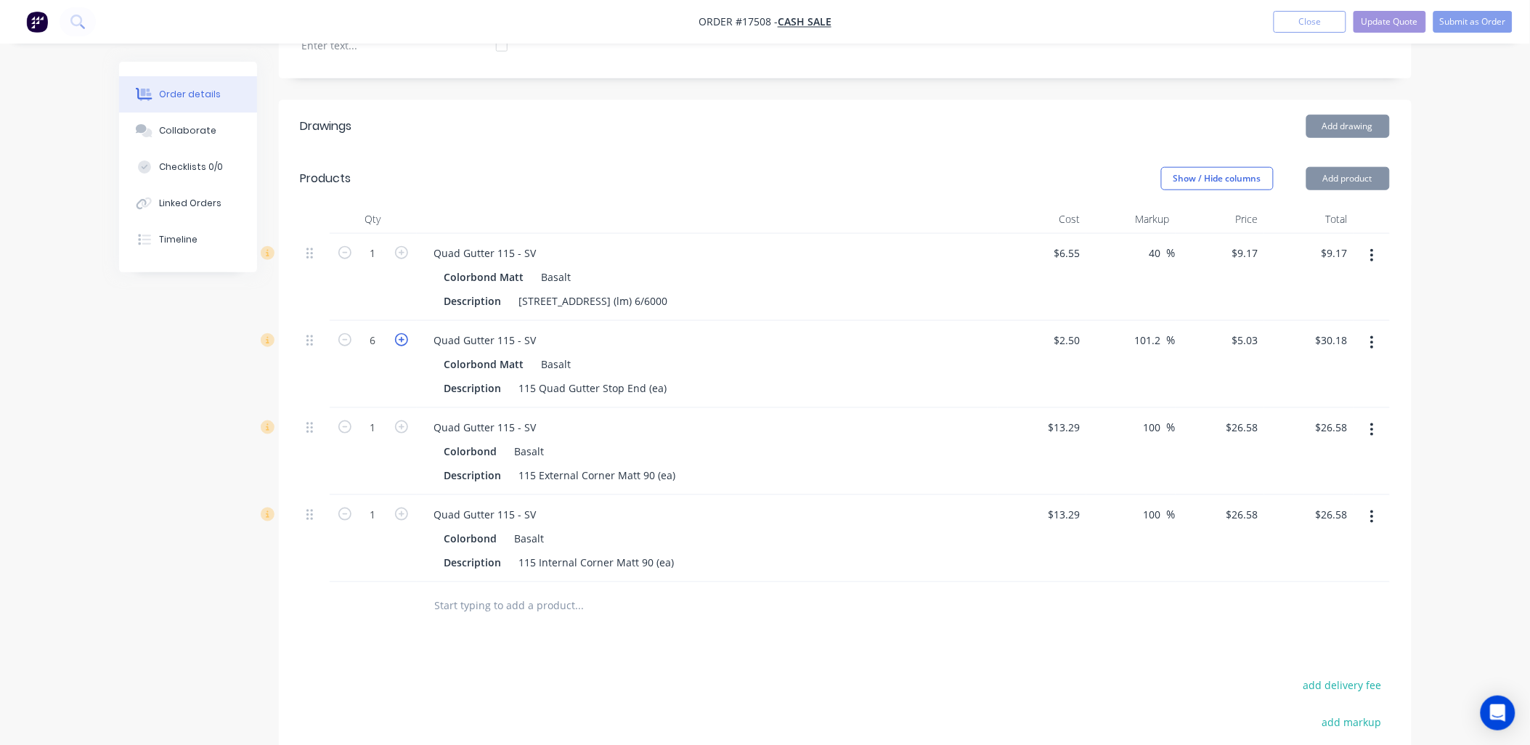
type input "$35.21"
click at [400, 338] on icon "button" at bounding box center [401, 339] width 13 height 13
type input "8"
type input "$40.24"
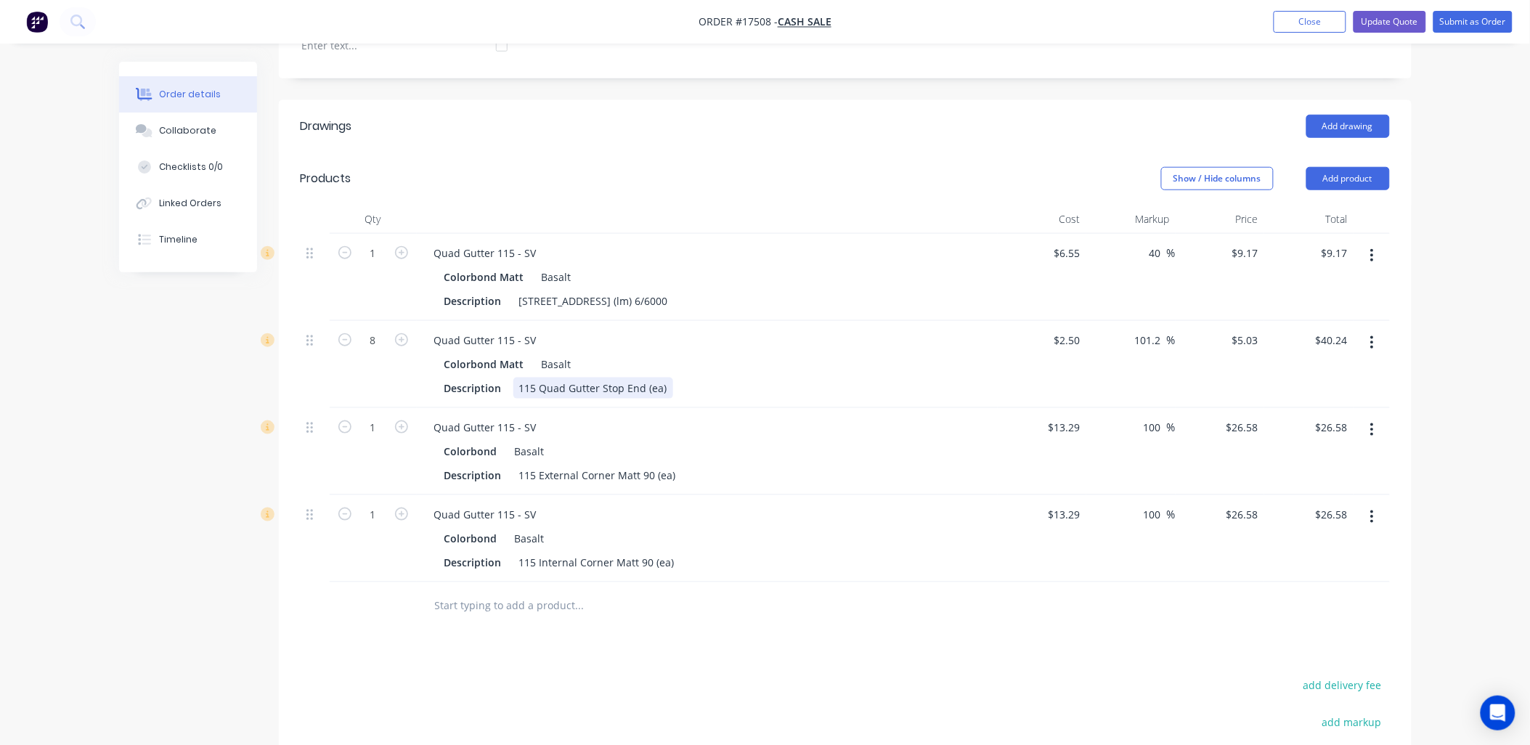
click at [663, 385] on div "115 Quad Gutter Stop End (ea)" at bounding box center [593, 388] width 160 height 21
click at [403, 518] on icon "button" at bounding box center [401, 514] width 13 height 13
type input "2"
type input "$53.16"
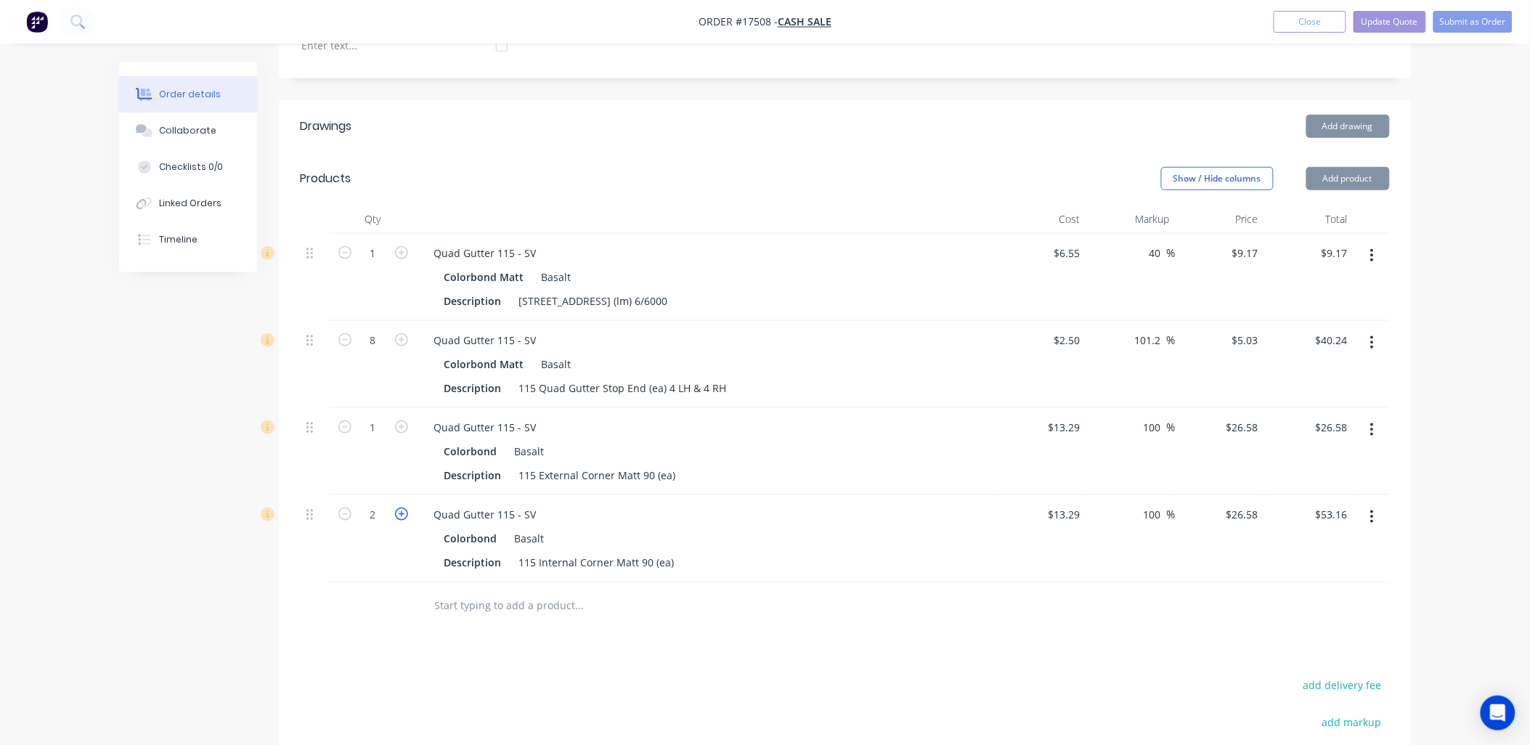
click at [403, 518] on icon "button" at bounding box center [401, 514] width 13 height 13
type input "3"
type input "$79.74"
click at [564, 603] on input "text" at bounding box center [579, 605] width 290 height 29
click at [1356, 183] on button "Add product" at bounding box center [1348, 178] width 84 height 23
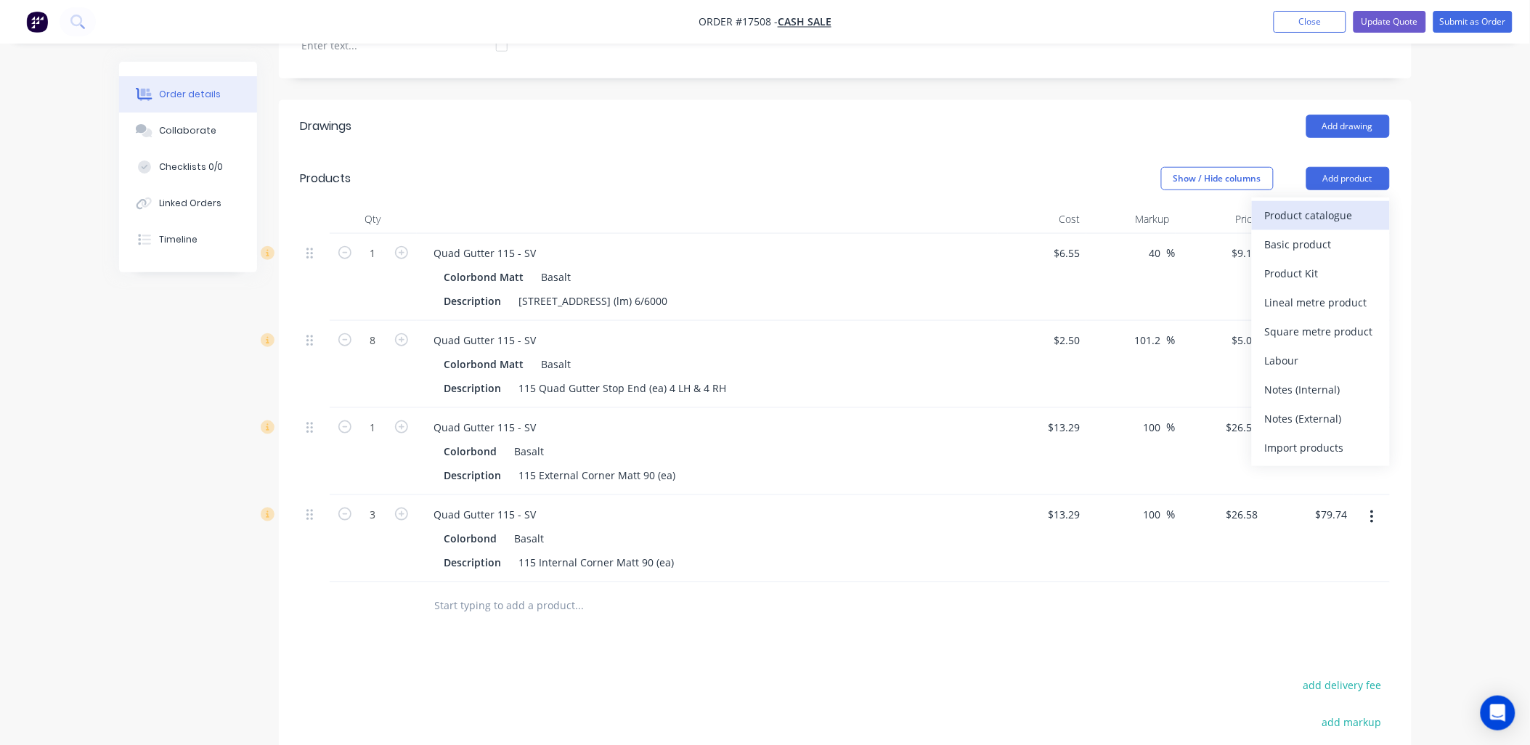
click at [1341, 211] on div "Product catalogue" at bounding box center [1321, 215] width 112 height 21
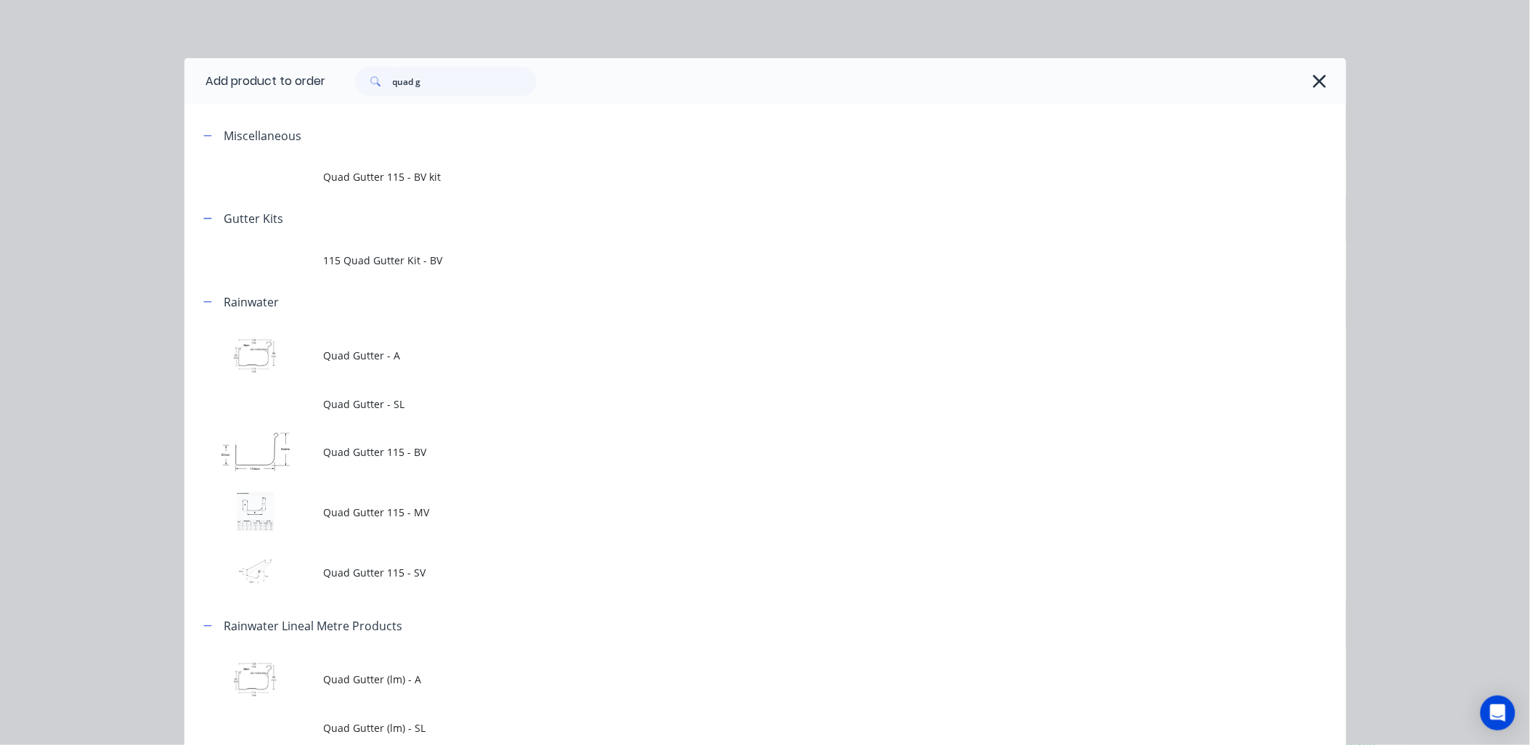
click at [379, 574] on span "Quad Gutter 115 - SV" at bounding box center [733, 572] width 818 height 15
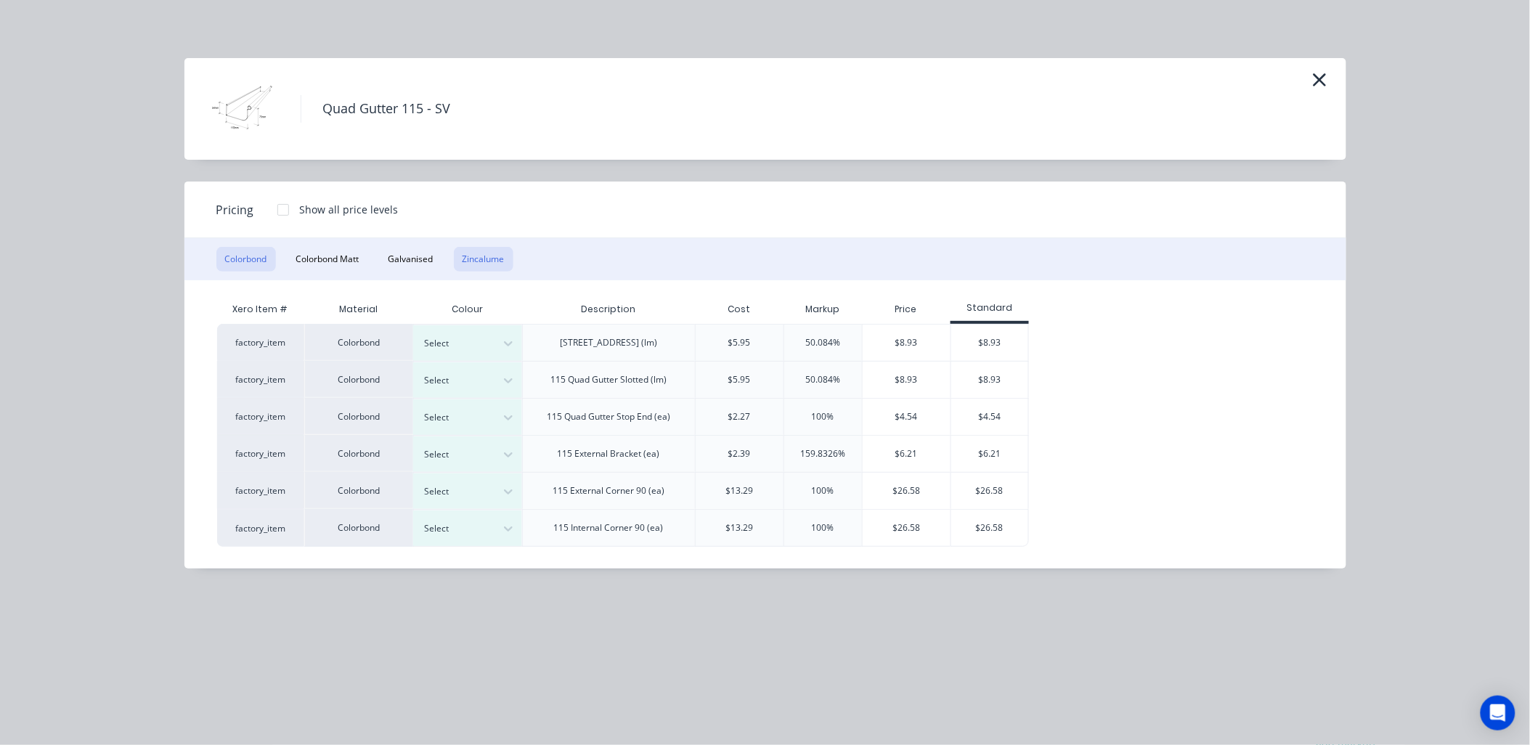
click at [468, 257] on button "Zincalume" at bounding box center [484, 259] width 60 height 25
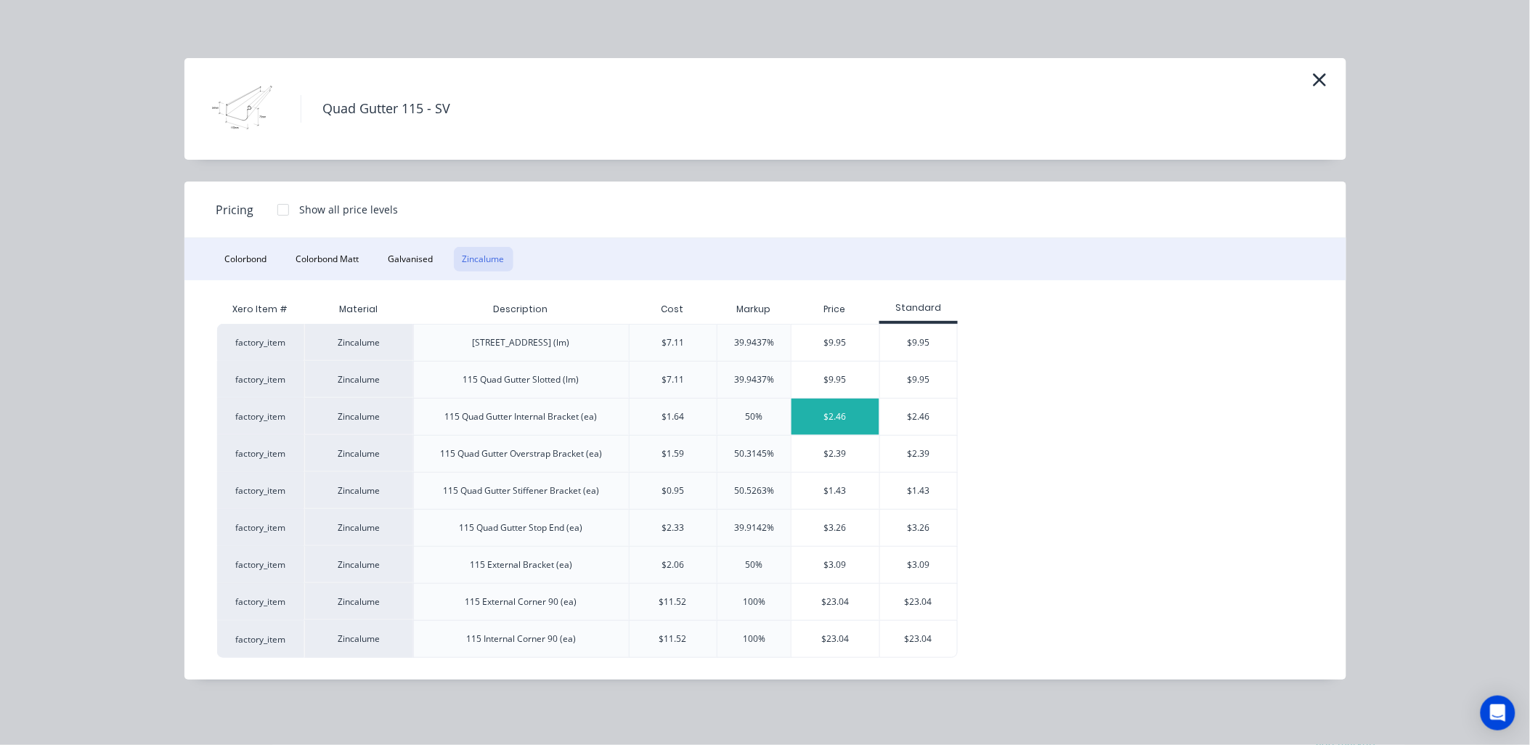
click at [833, 427] on div "$2.46" at bounding box center [836, 417] width 88 height 36
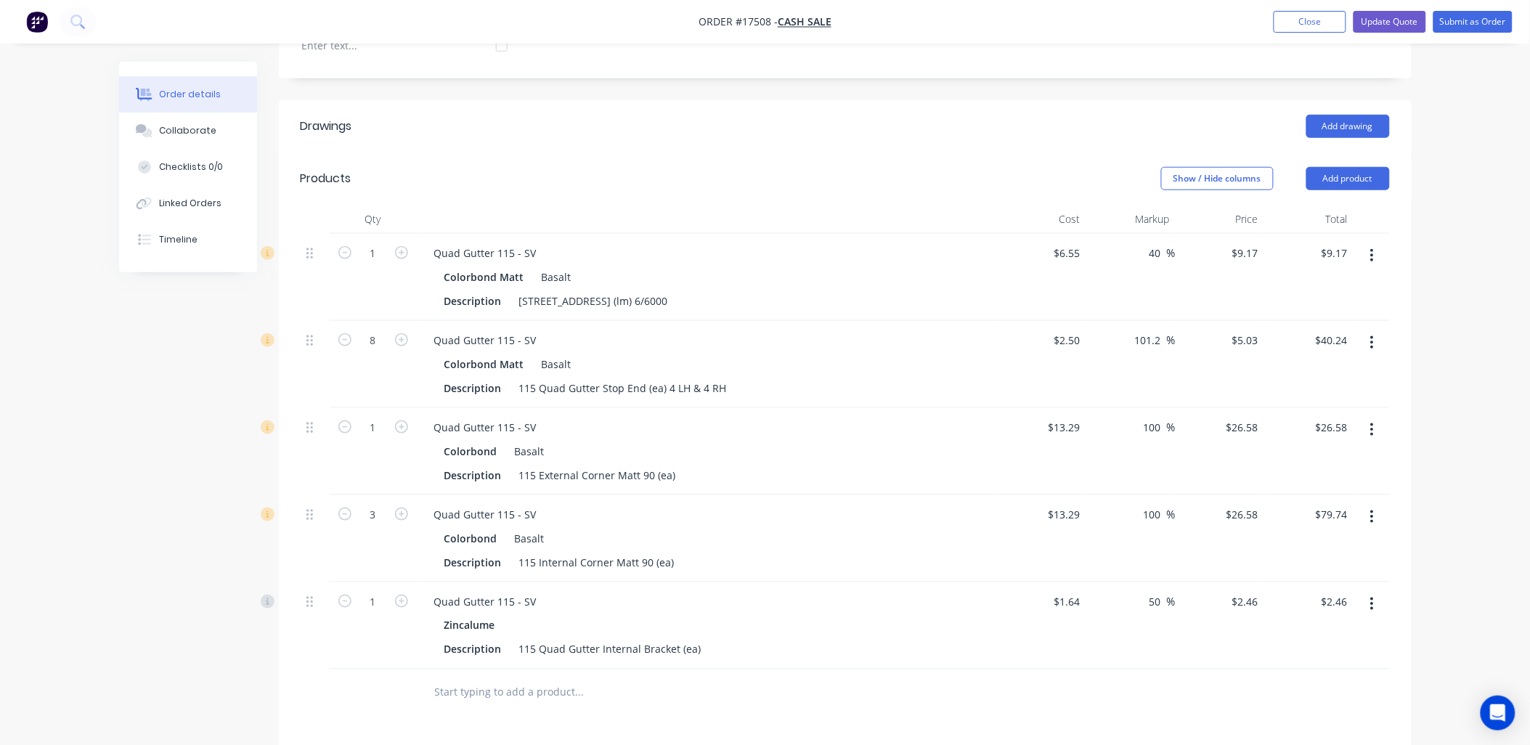
click at [532, 694] on input "text" at bounding box center [579, 692] width 290 height 29
click at [1354, 176] on button "Add product" at bounding box center [1348, 178] width 84 height 23
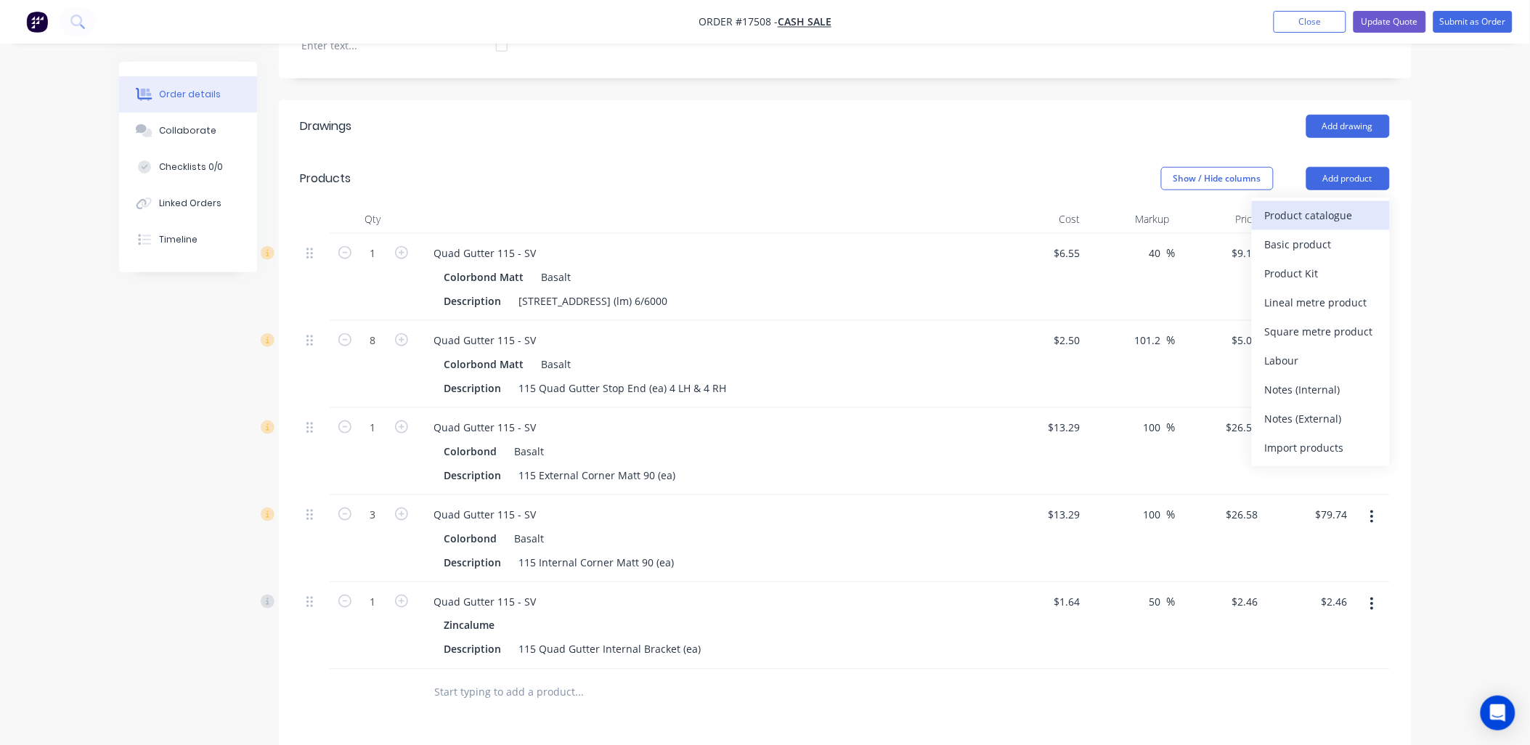
click at [1306, 216] on div "Product catalogue" at bounding box center [1321, 215] width 112 height 21
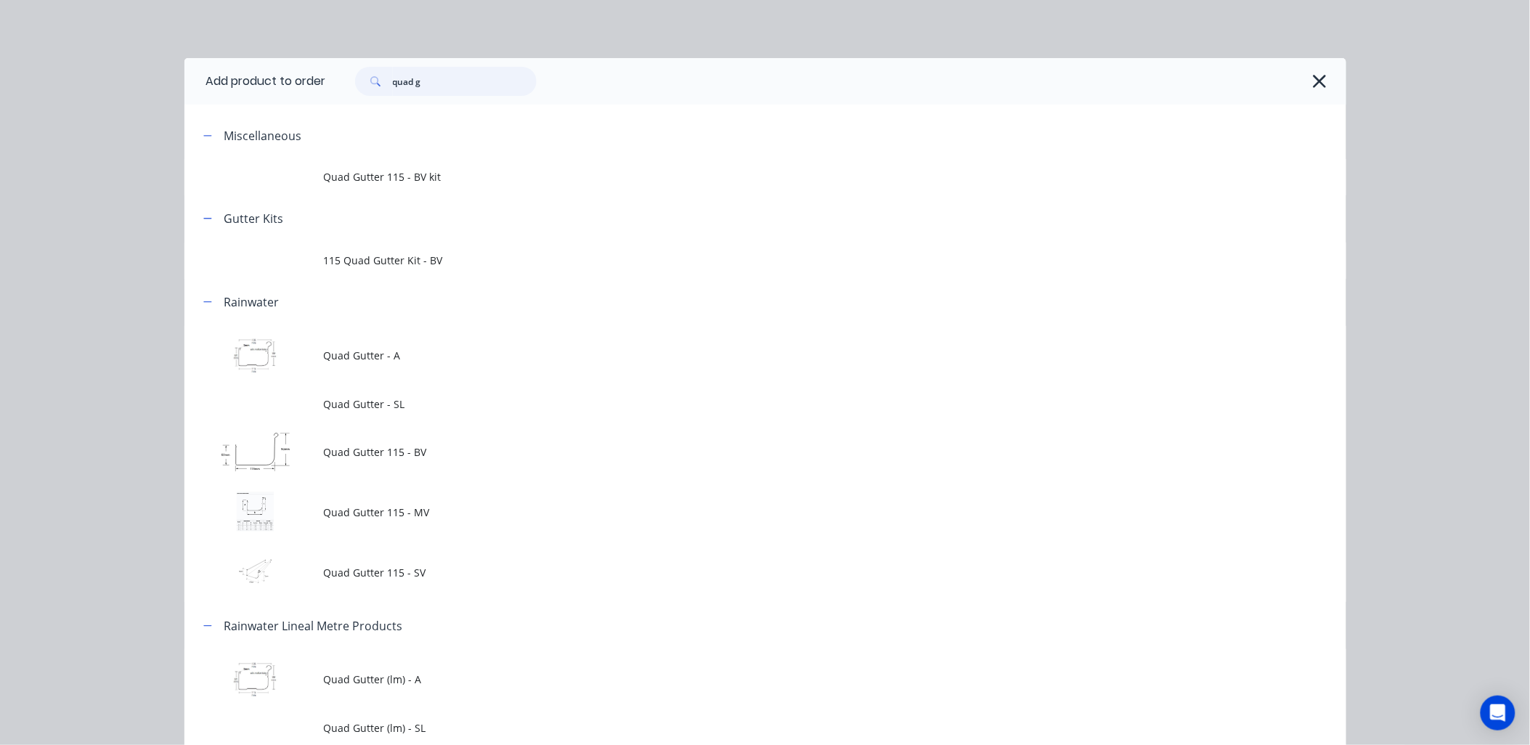
drag, startPoint x: 447, startPoint y: 80, endPoint x: 202, endPoint y: 98, distance: 246.1
click at [201, 96] on header "Add product to order quad g" at bounding box center [765, 81] width 1162 height 46
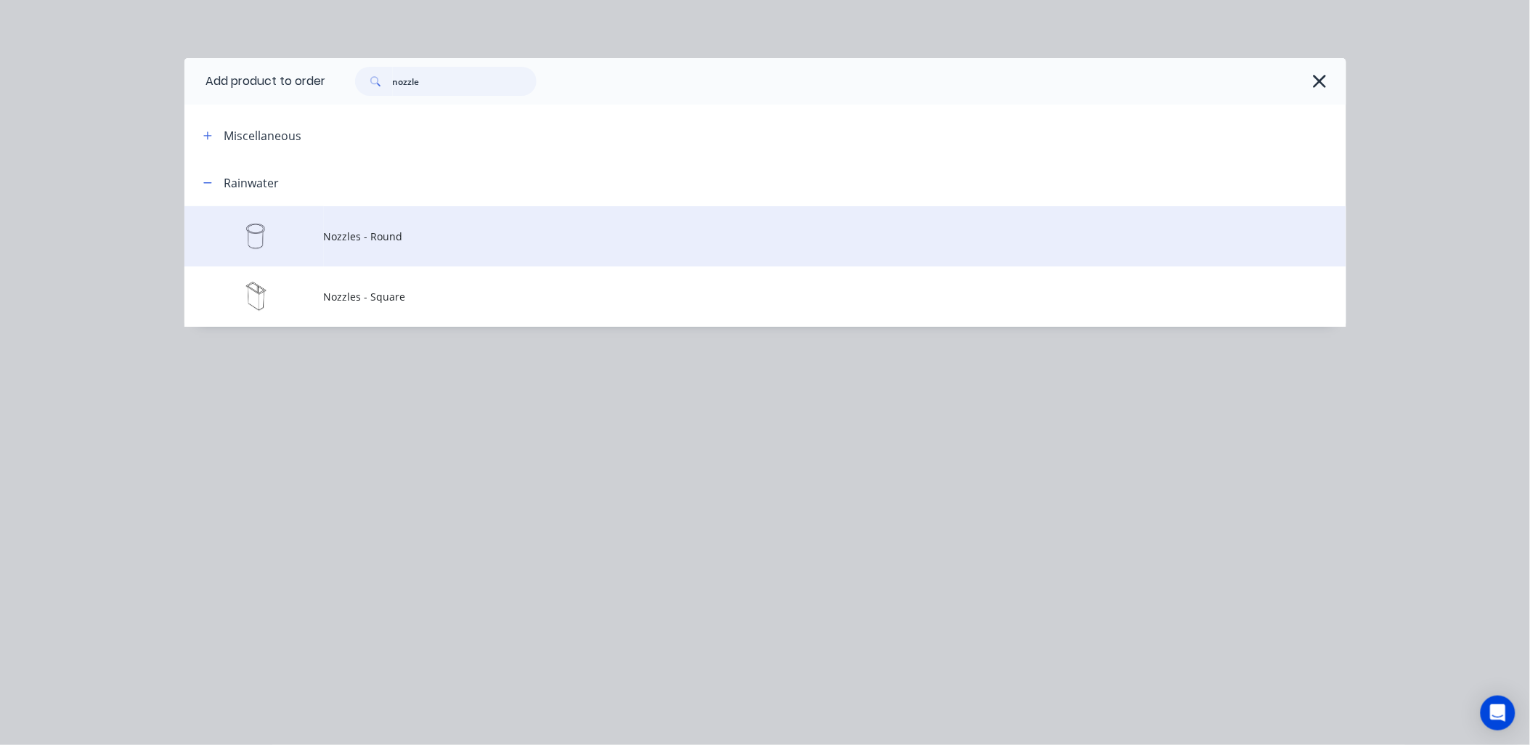
type input "nozzle"
click at [434, 235] on span "Nozzles - Round" at bounding box center [733, 236] width 818 height 15
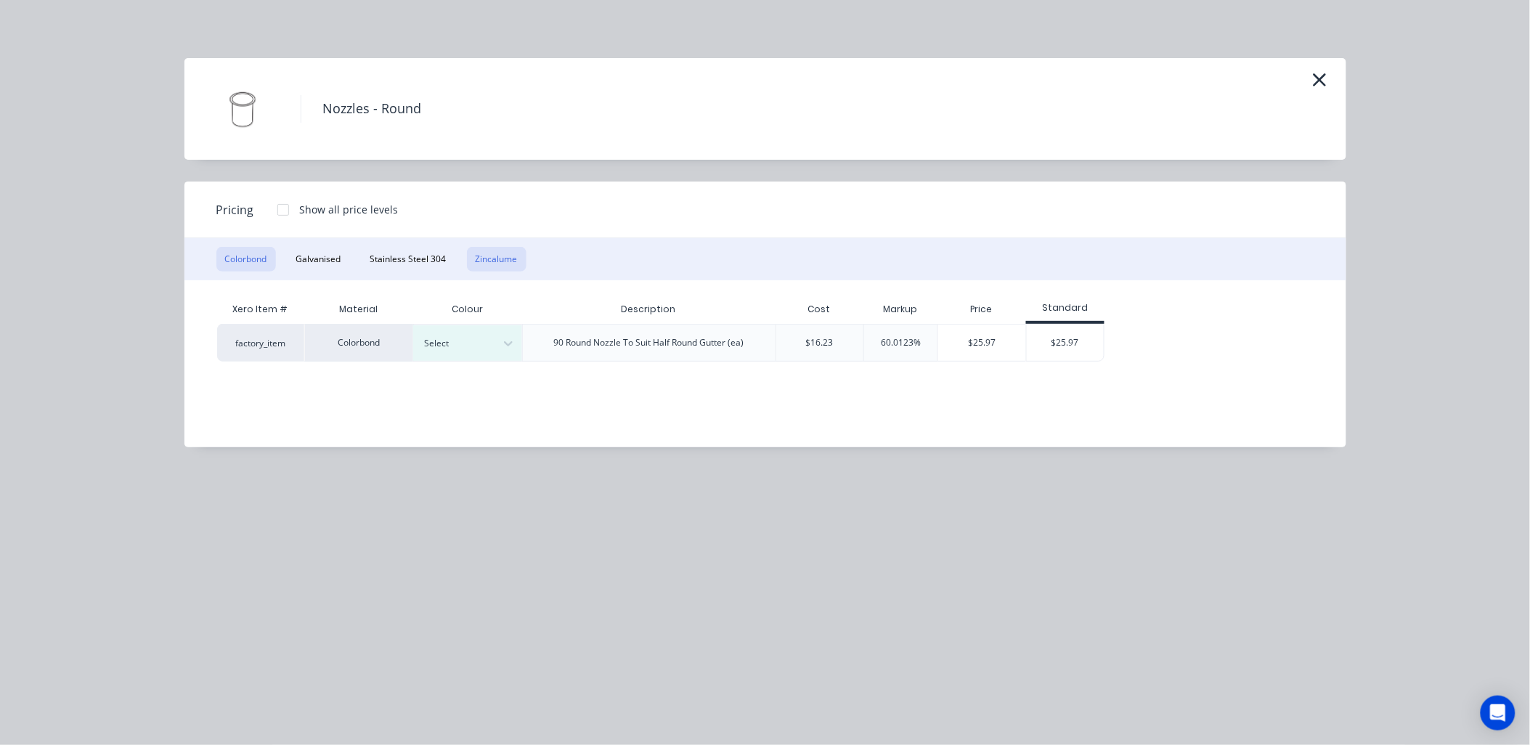
click at [487, 265] on button "Zincalume" at bounding box center [497, 259] width 60 height 25
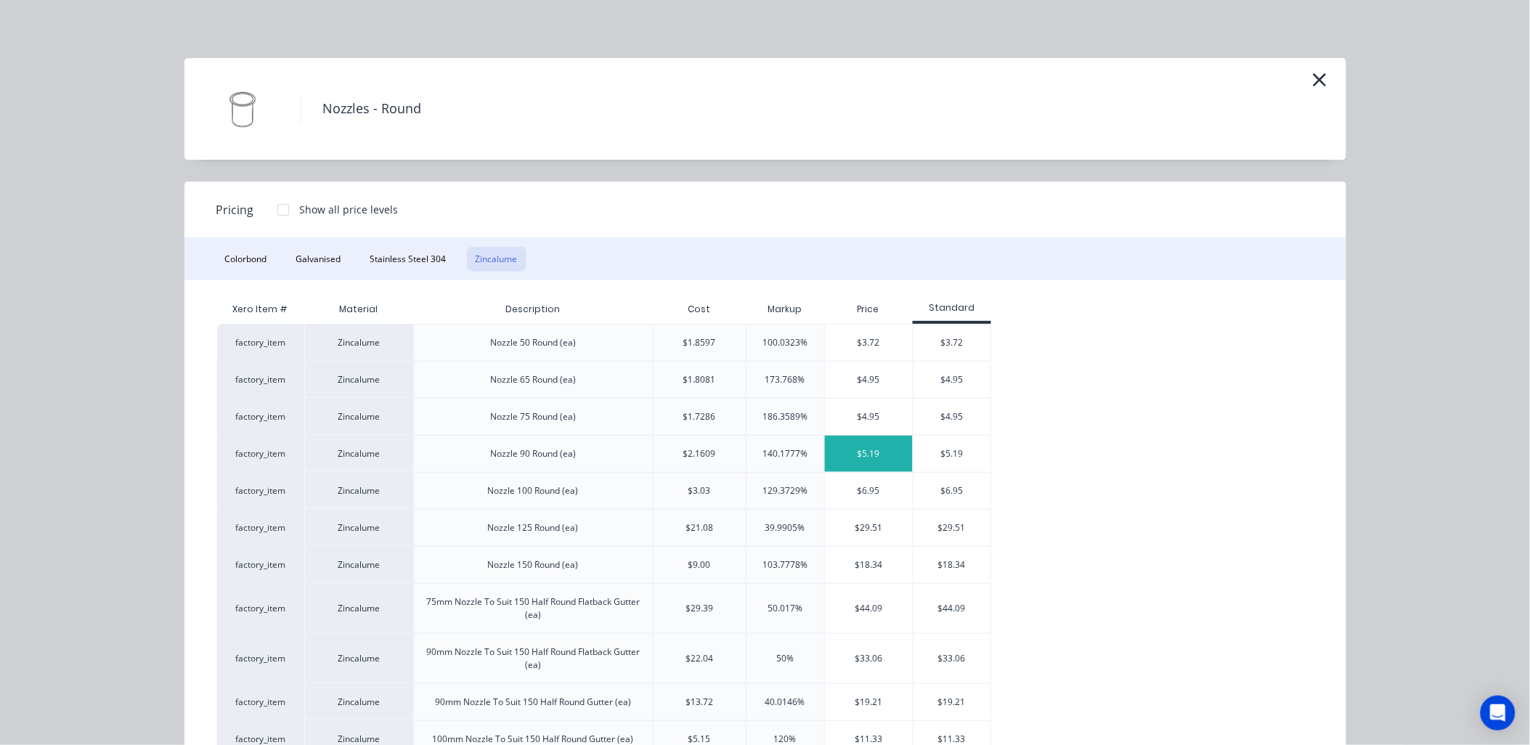
click at [866, 442] on div "$5.19" at bounding box center [869, 454] width 88 height 36
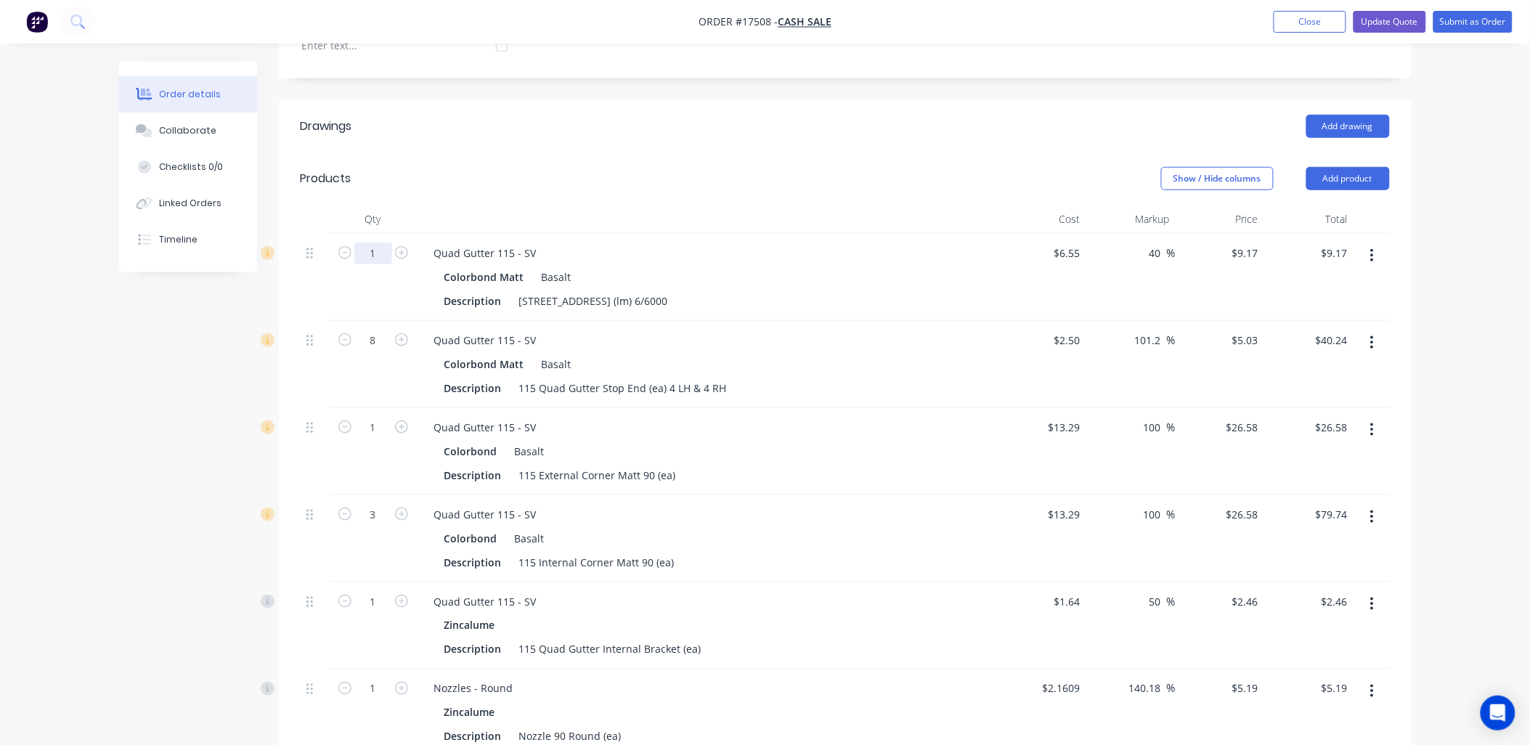
click at [374, 244] on div "1" at bounding box center [373, 252] width 38 height 22
click at [382, 245] on input "1" at bounding box center [373, 254] width 38 height 22
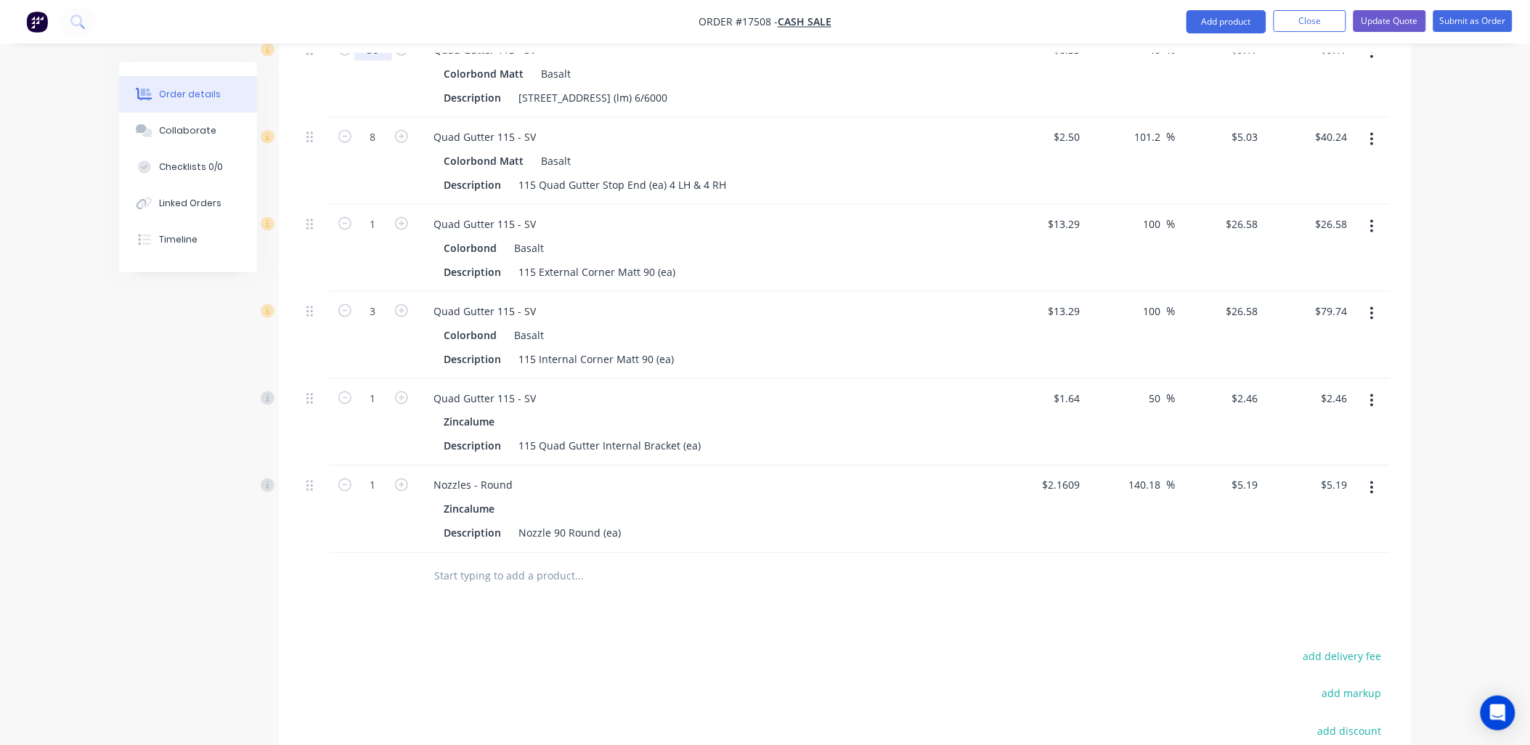
scroll to position [614, 0]
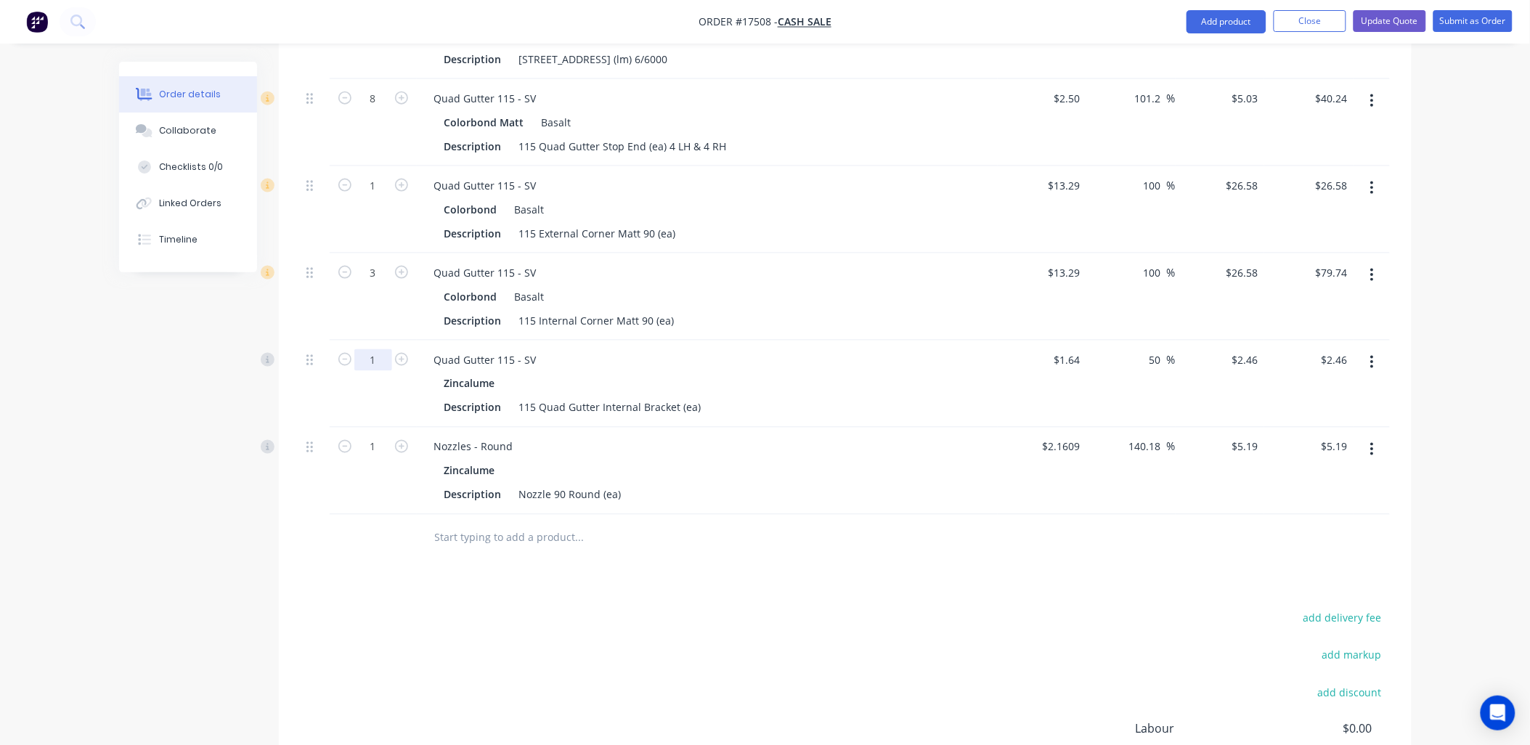
type input "36"
type input "$330.12"
drag, startPoint x: 382, startPoint y: 357, endPoint x: 344, endPoint y: 474, distance: 123.1
click at [382, 358] on input "1" at bounding box center [373, 360] width 38 height 22
type input "45"
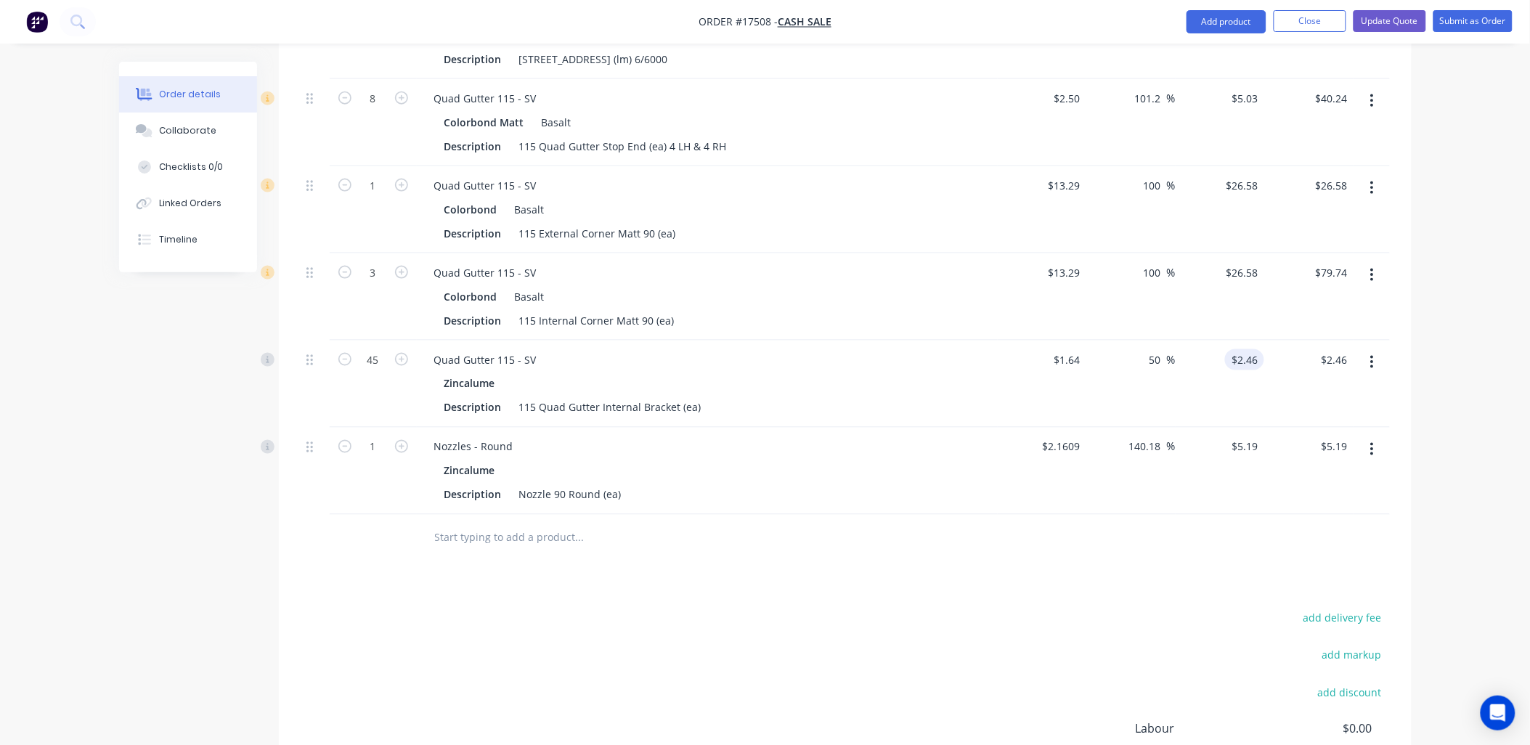
type input "2.46"
type input "$110.70"
drag, startPoint x: 1243, startPoint y: 354, endPoint x: 1304, endPoint y: 432, distance: 99.8
click at [1248, 357] on input "2.46" at bounding box center [1251, 359] width 28 height 21
type input "3.25"
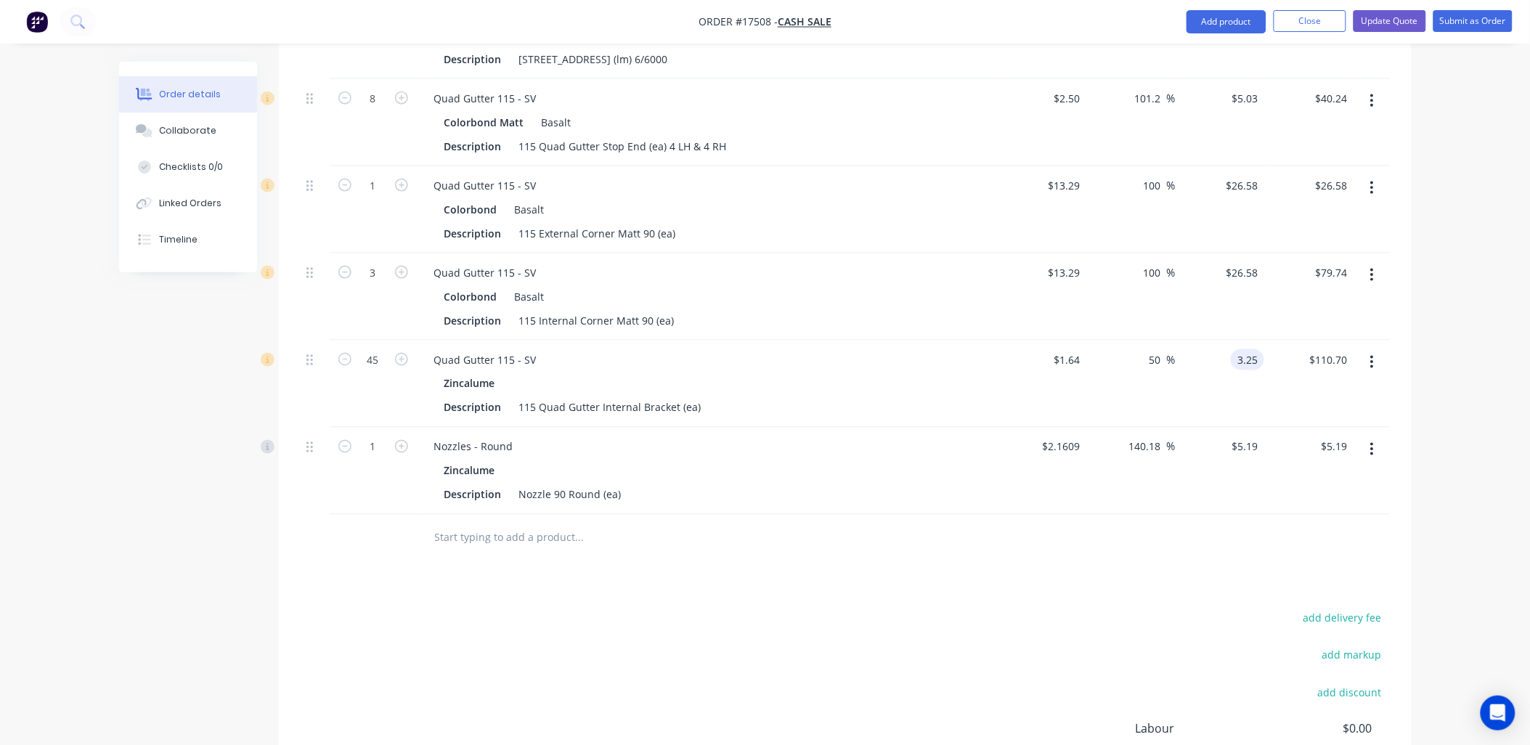
type input "98.17"
type input "$3.25"
type input "$146.25"
click at [905, 539] on div at bounding box center [678, 538] width 511 height 29
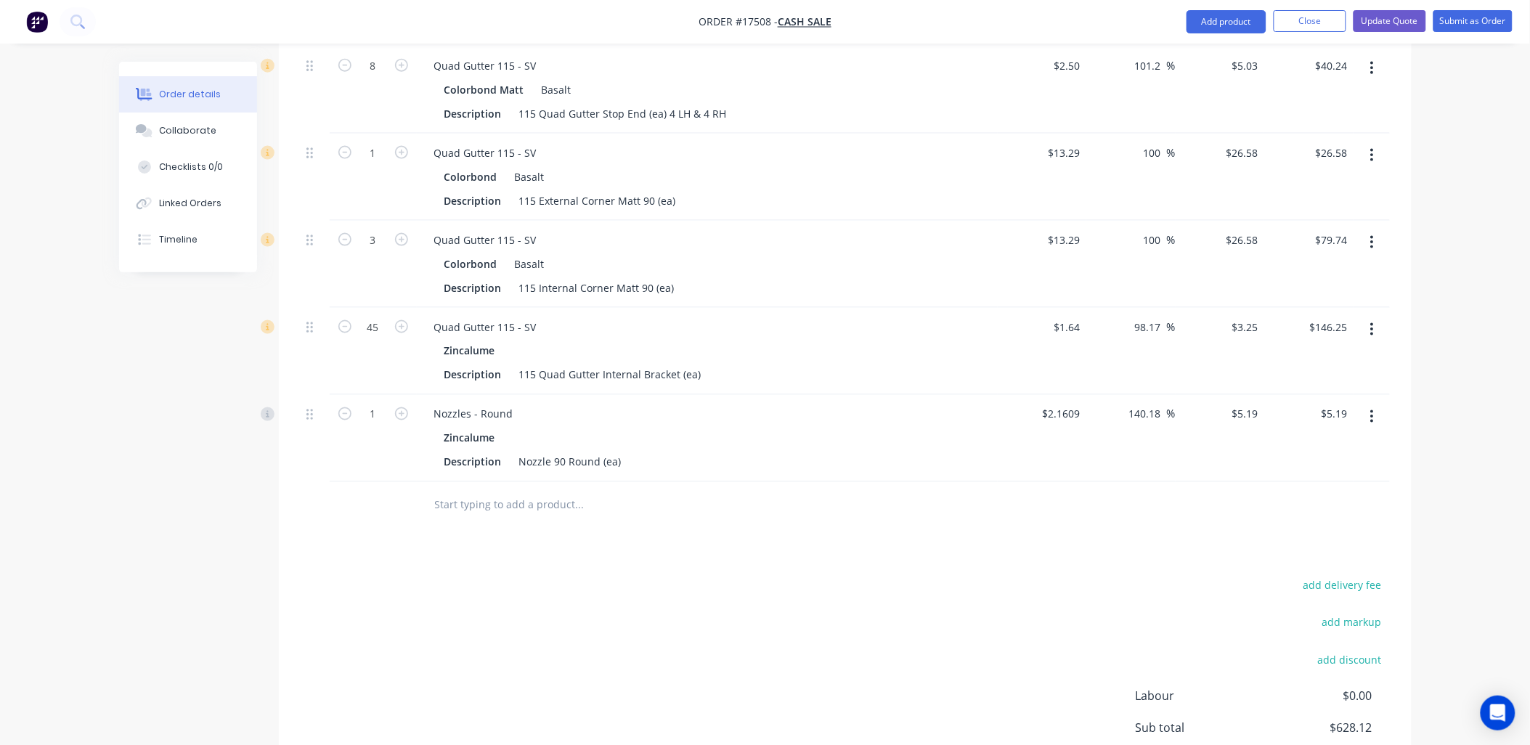
scroll to position [559, 0]
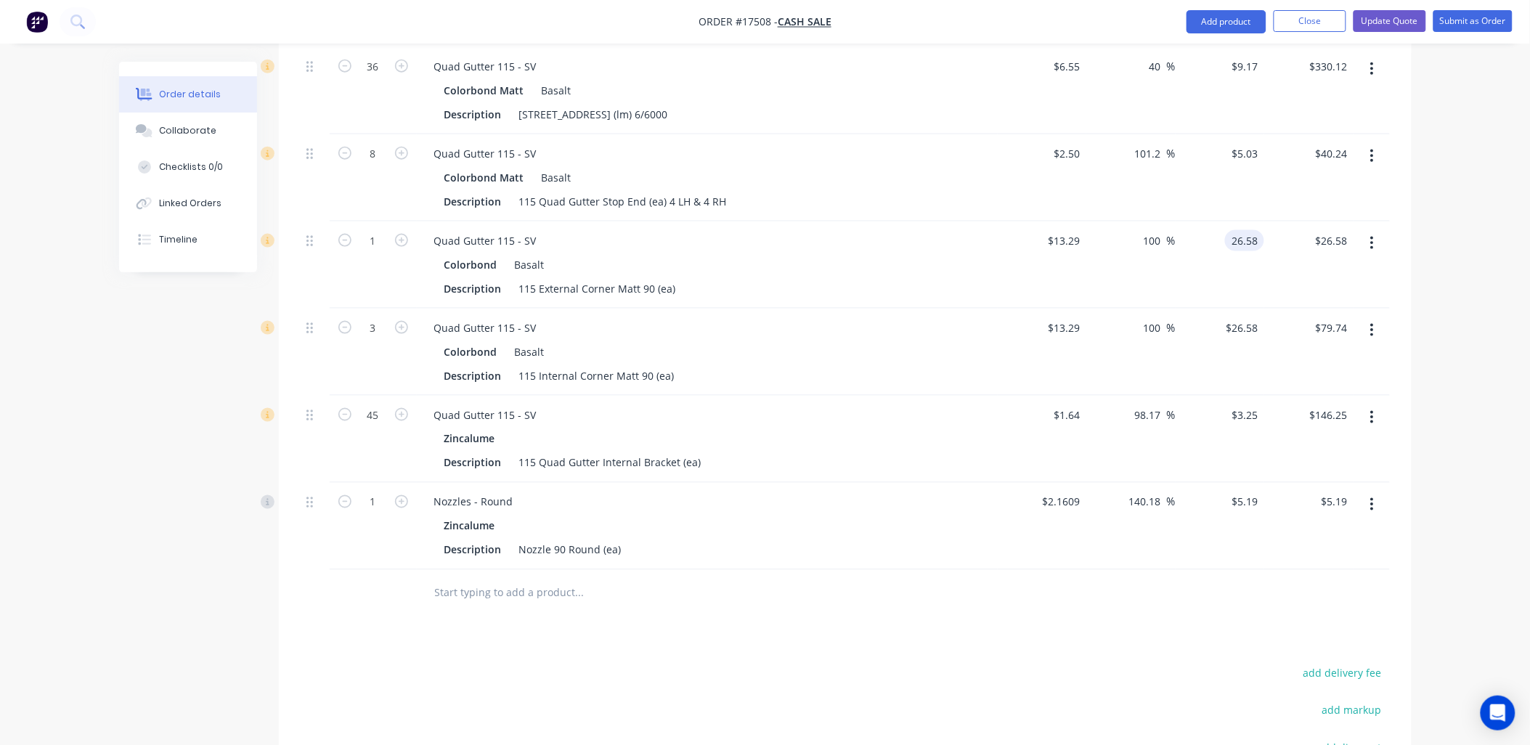
click at [1249, 241] on input "26.58" at bounding box center [1247, 240] width 33 height 21
type input "29.53"
type input "122.2"
type input "$29.53"
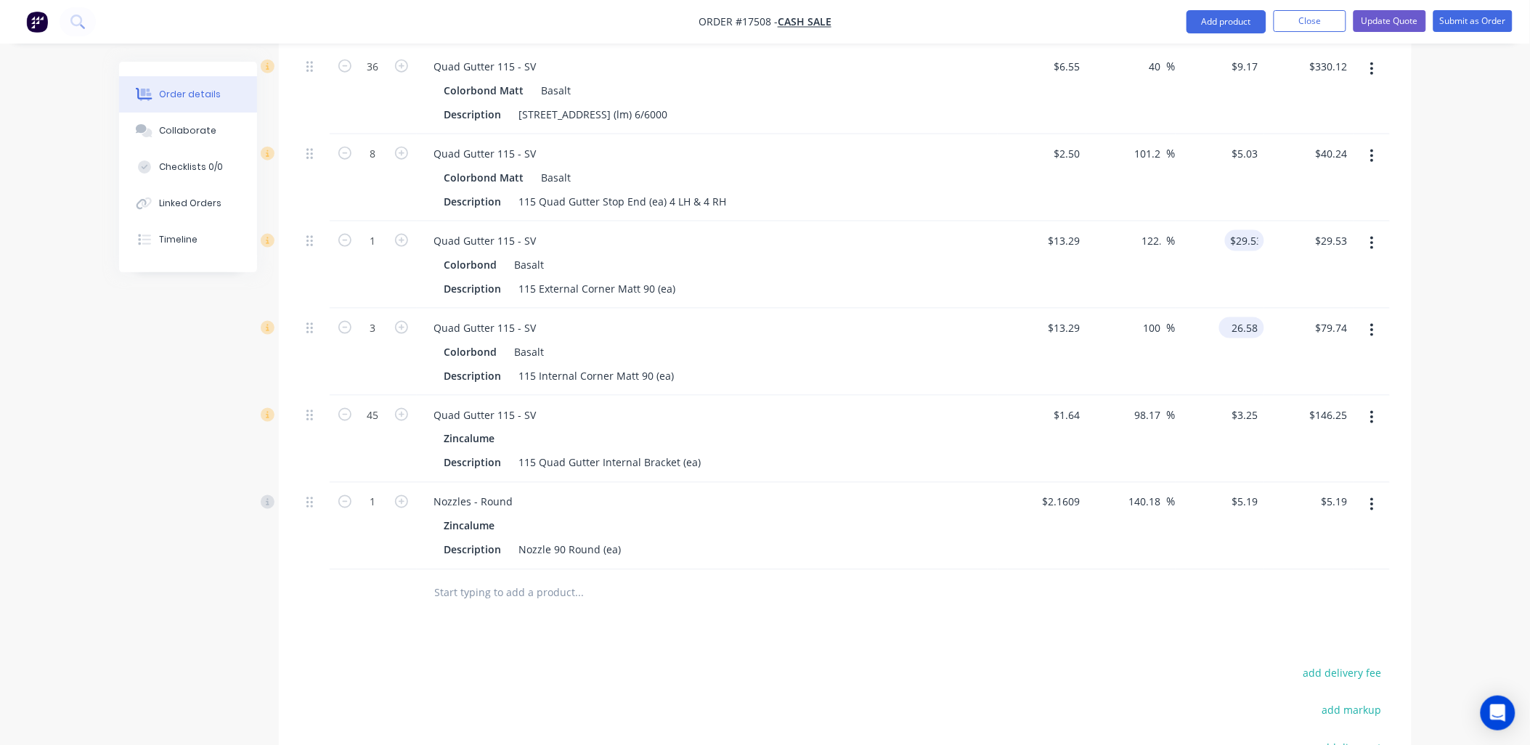
click at [1248, 323] on input "26.58" at bounding box center [1244, 327] width 39 height 21
type input "29.53"
type input "5.03"
type input "122.2"
type input "$29.53"
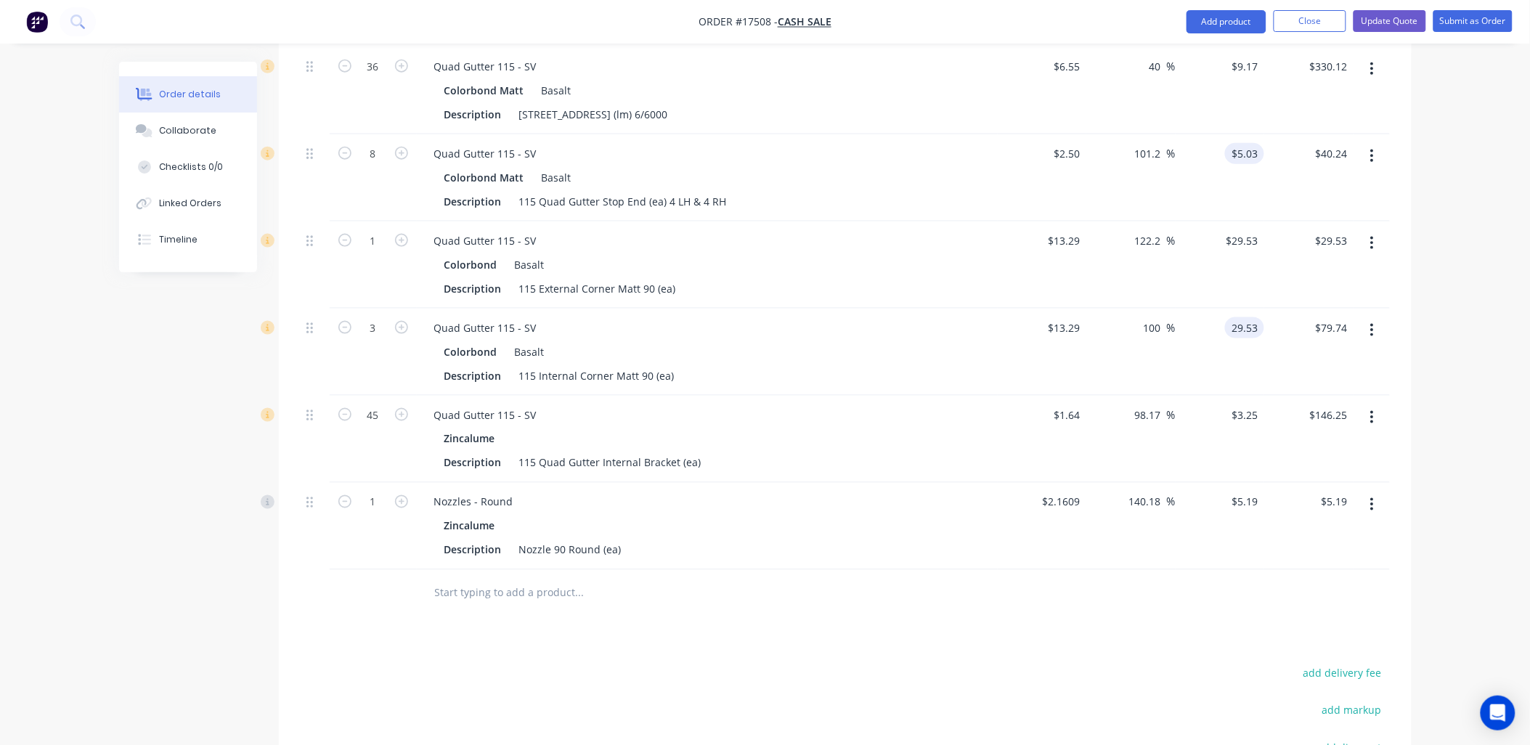
type input "$88.59"
drag, startPoint x: 1251, startPoint y: 150, endPoint x: 1381, endPoint y: 325, distance: 217.9
click at [1251, 151] on input "5.03" at bounding box center [1251, 153] width 28 height 21
type input "6.55"
type input "162"
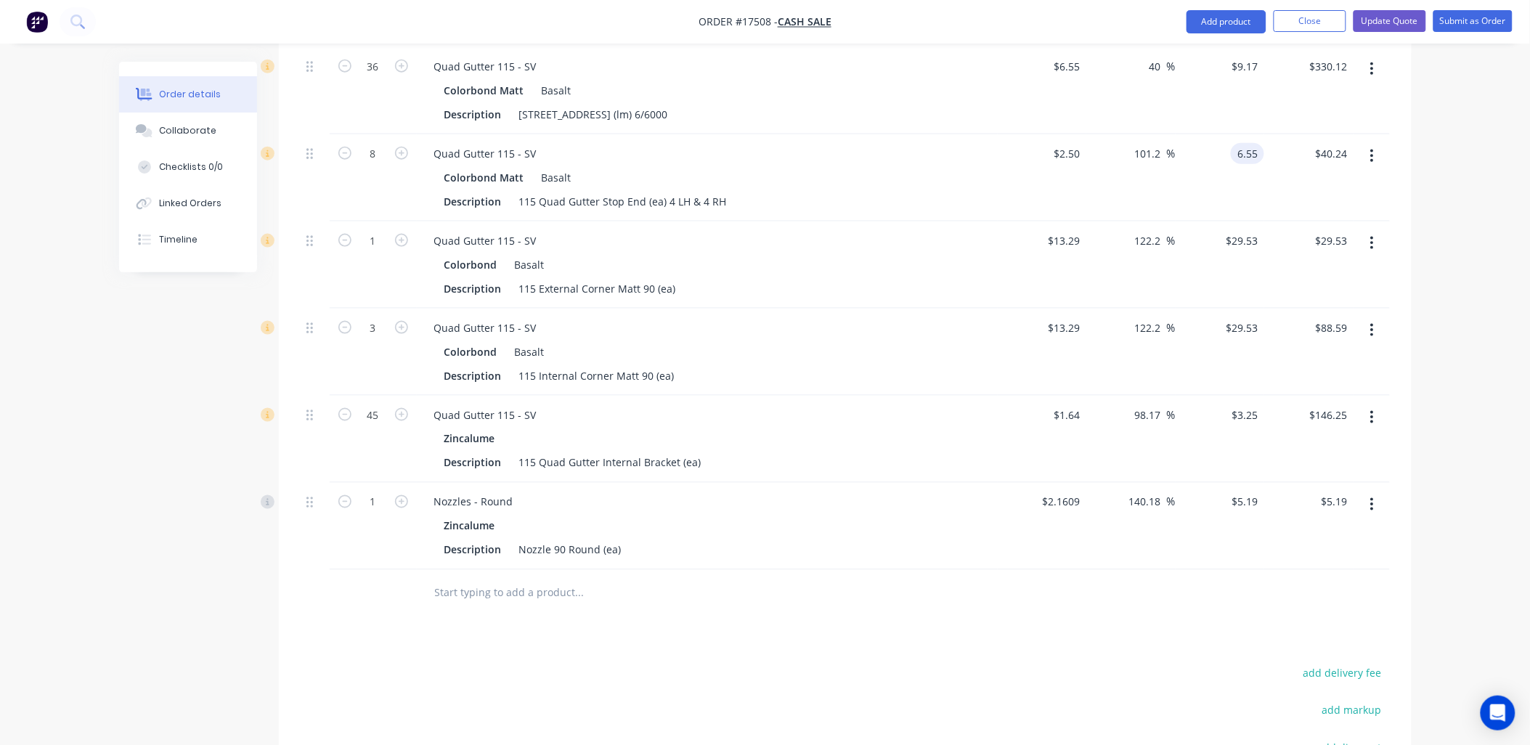
type input "$6.55"
type input "$52.40"
click at [840, 171] on div "Colorbond Matt Basalt" at bounding box center [707, 177] width 526 height 21
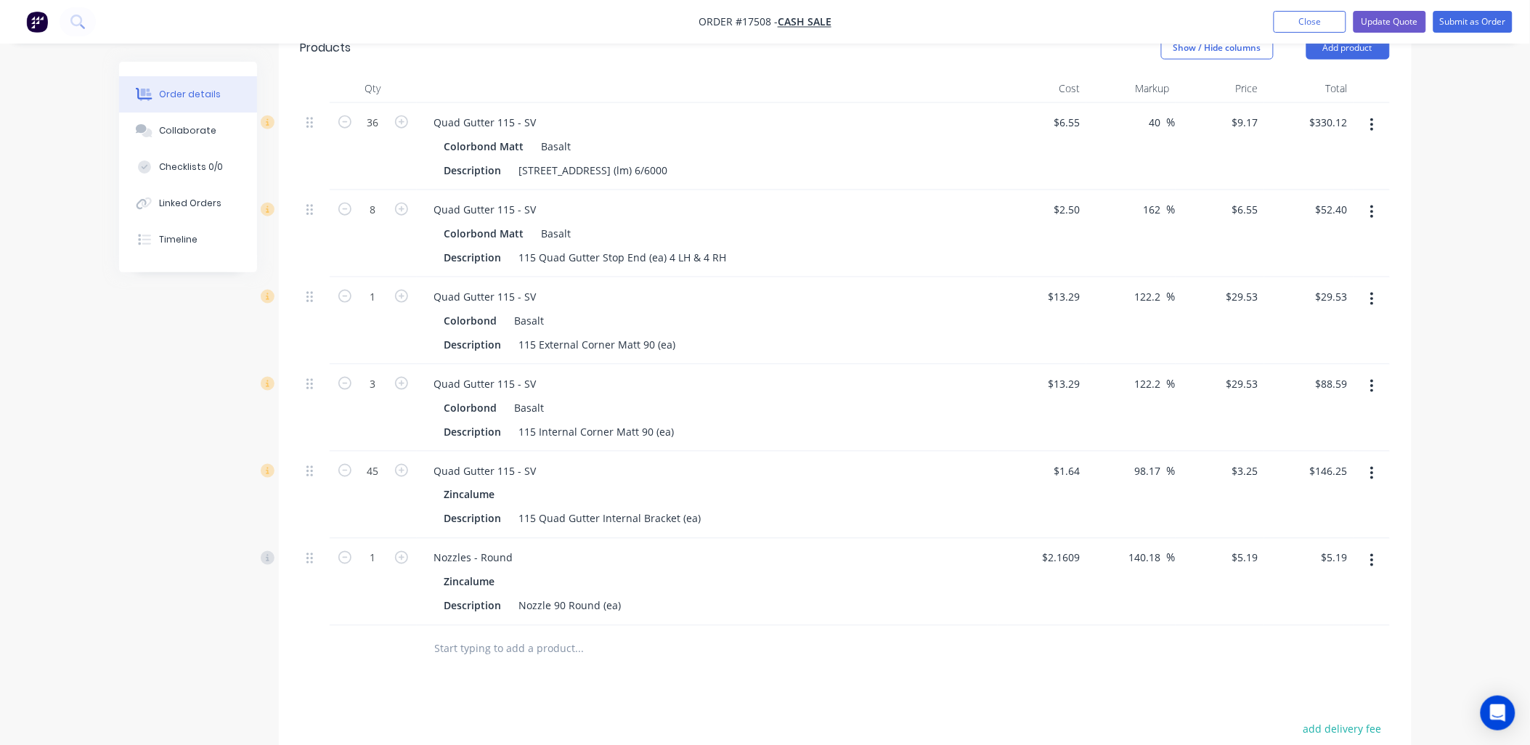
scroll to position [317, 0]
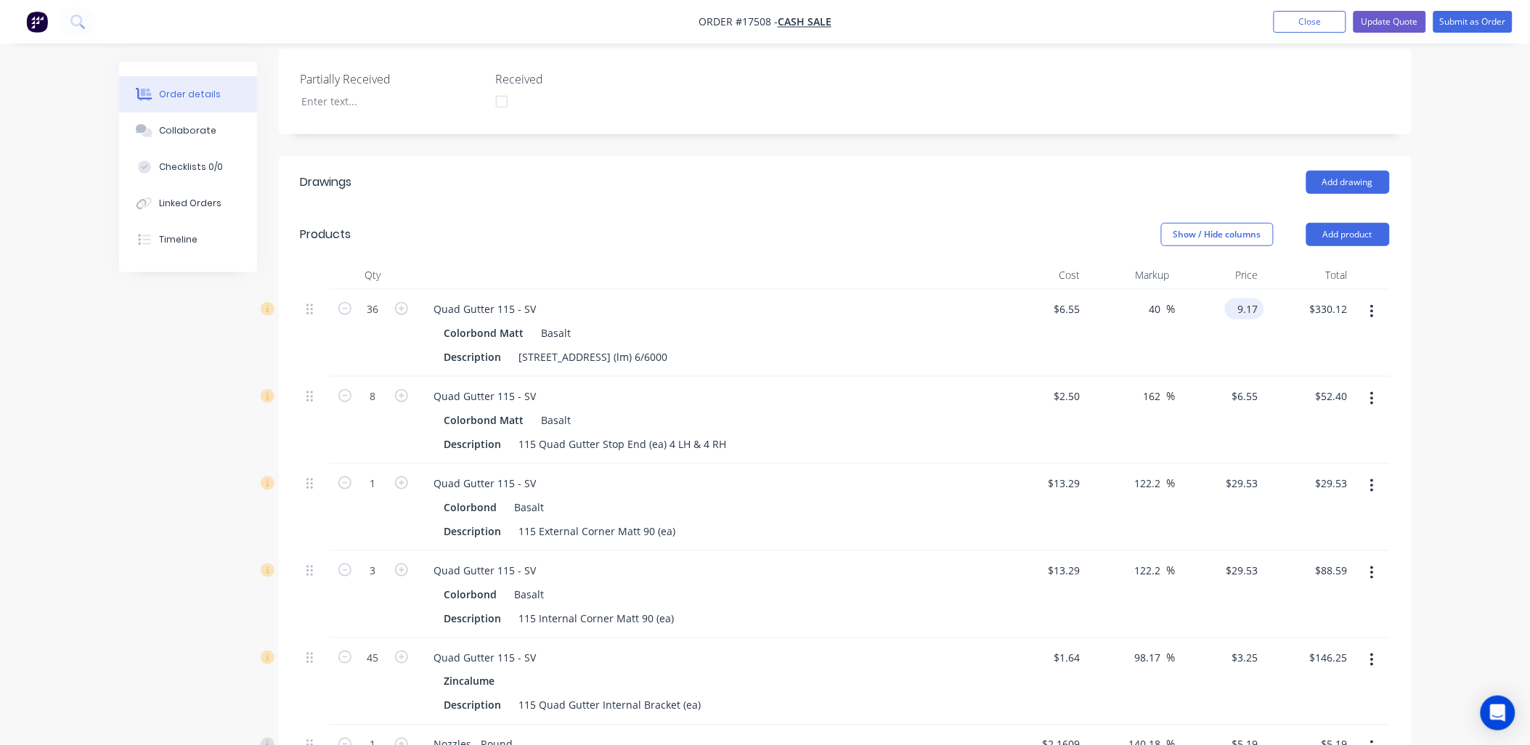
click at [1251, 306] on input "9.17" at bounding box center [1247, 308] width 33 height 21
type input "9.56"
type input "45.95"
type input "$9.56"
type input "$344.16"
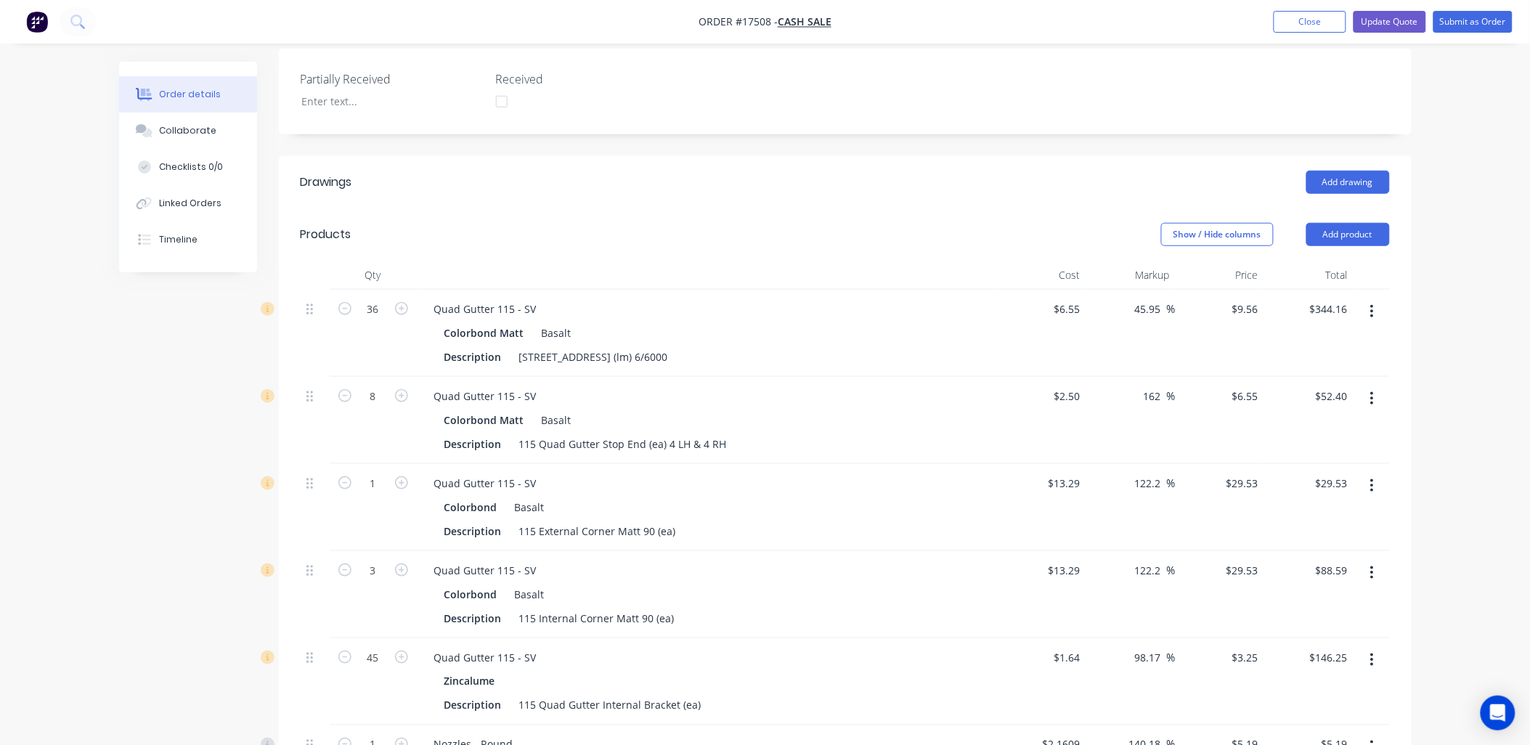
click at [1428, 401] on div "Order details Collaborate Checklists 0/0 Linked Orders Timeline Order details C…" at bounding box center [765, 456] width 1530 height 1547
type input "8.56"
type input "30.69"
type input "$8.56"
type input "$308.16"
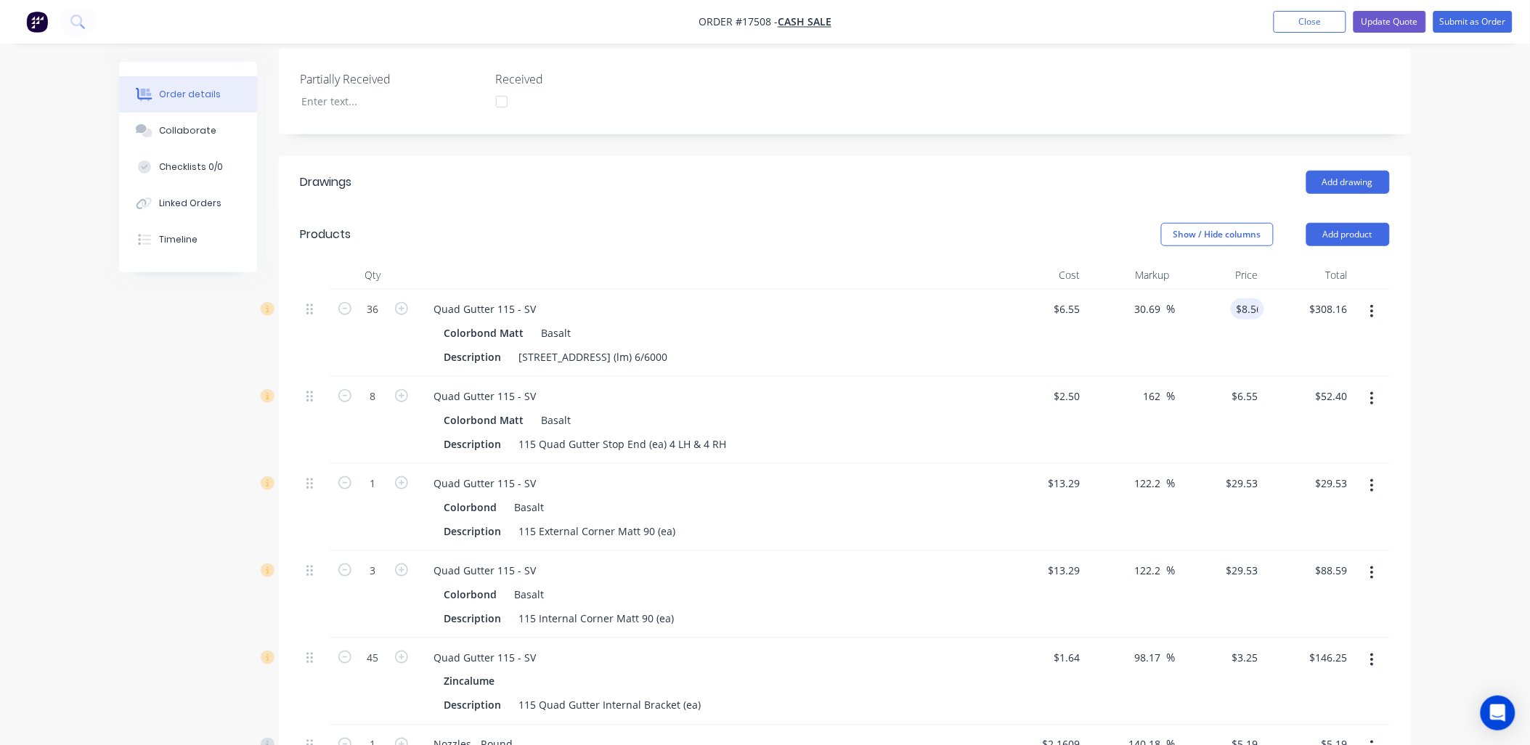
click at [1449, 338] on div "Order details Collaborate Checklists 0/0 Linked Orders Timeline Order details C…" at bounding box center [765, 456] width 1530 height 1547
type input "9.23"
type input "40.92"
type input "$9.23"
type input "$332.28"
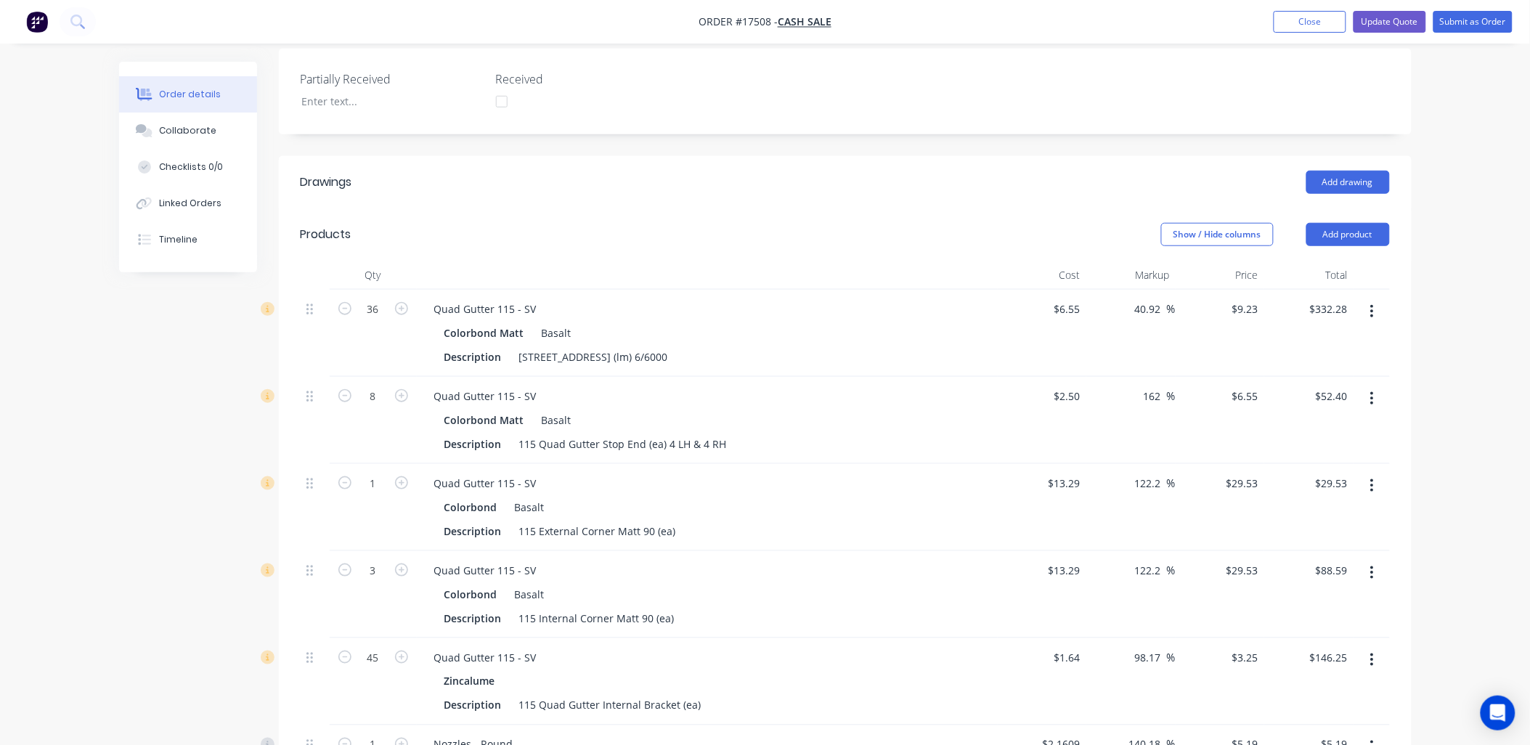
click at [1416, 365] on div "Order details Collaborate Checklists 0/0 Linked Orders Timeline Order details C…" at bounding box center [766, 487] width 1322 height 1485
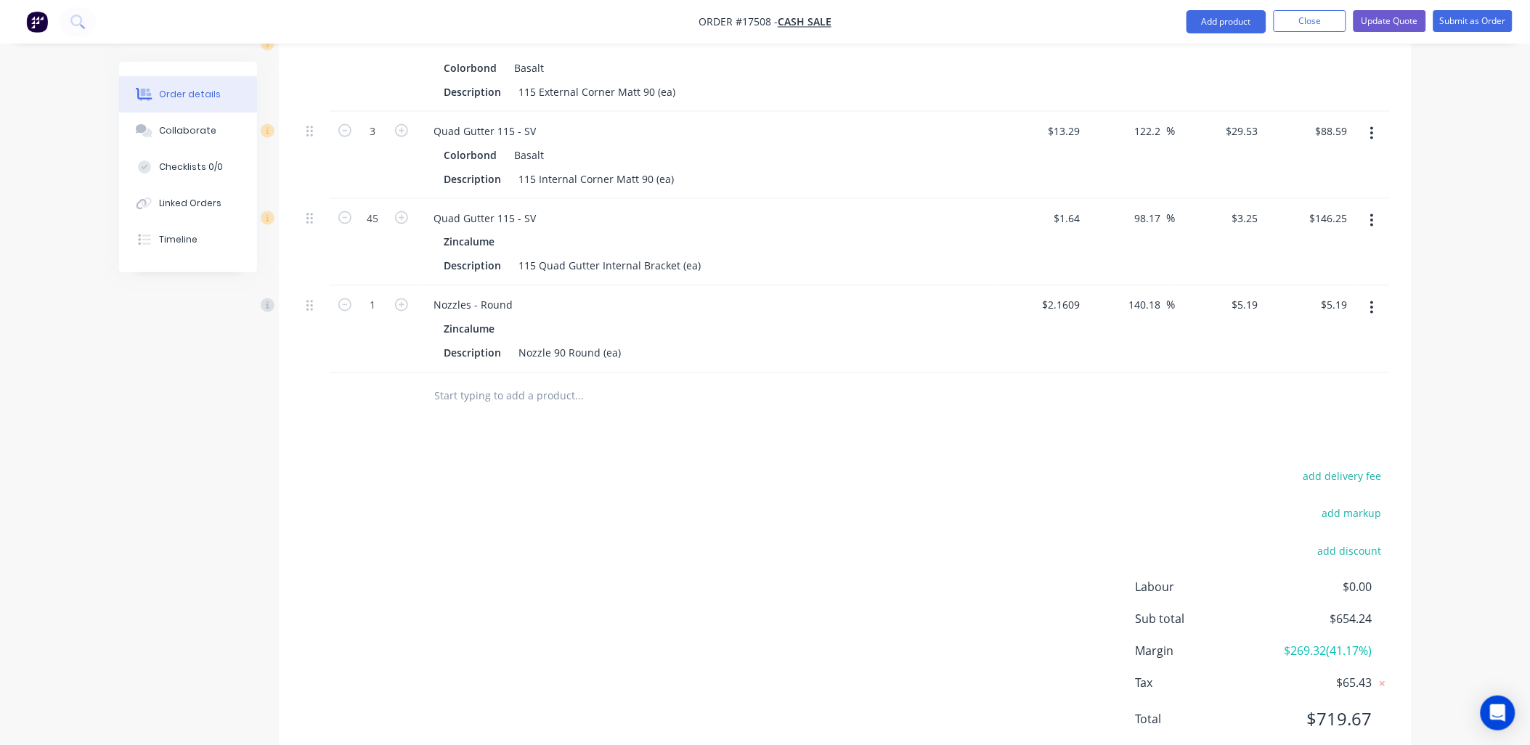
scroll to position [720, 0]
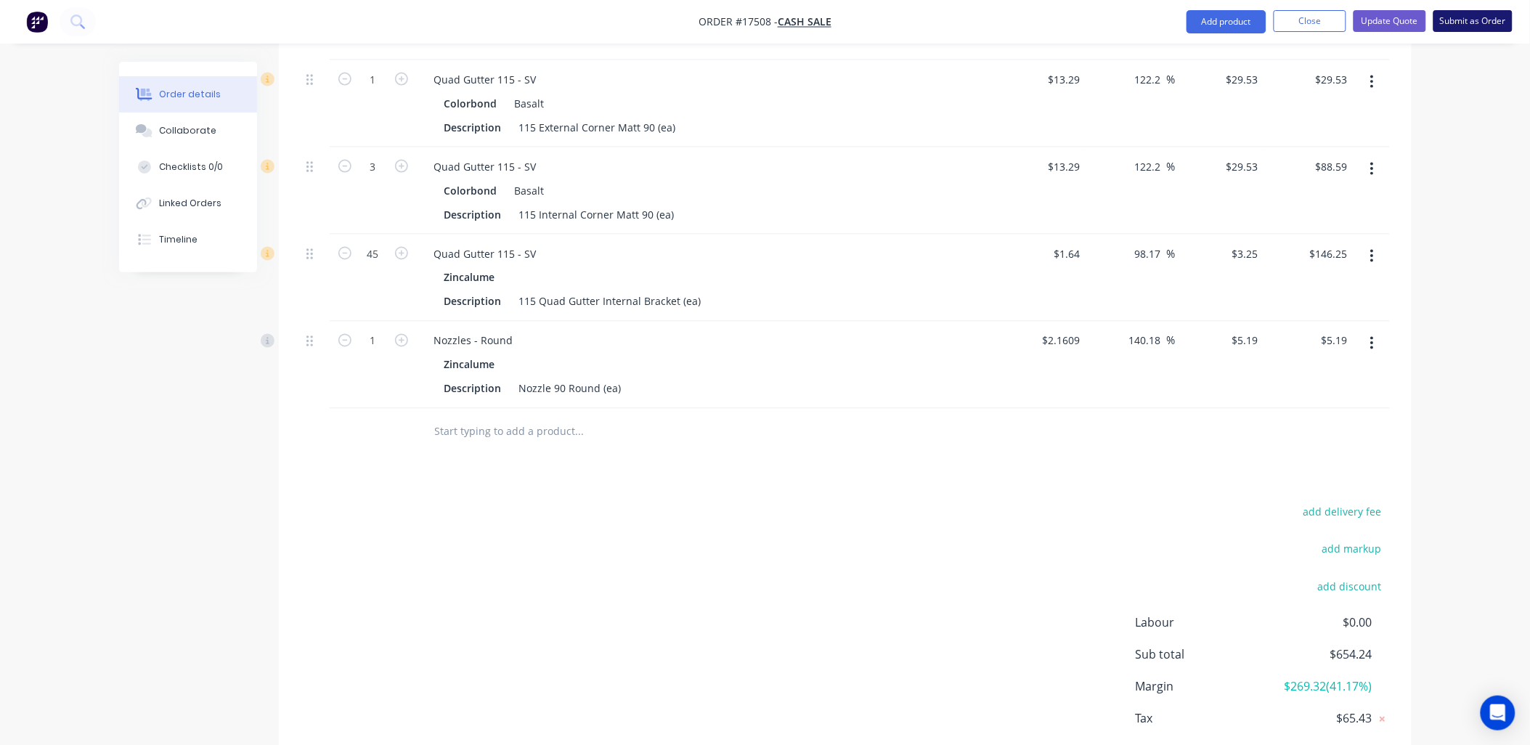
click at [1478, 17] on button "Submit as Order" at bounding box center [1473, 21] width 79 height 22
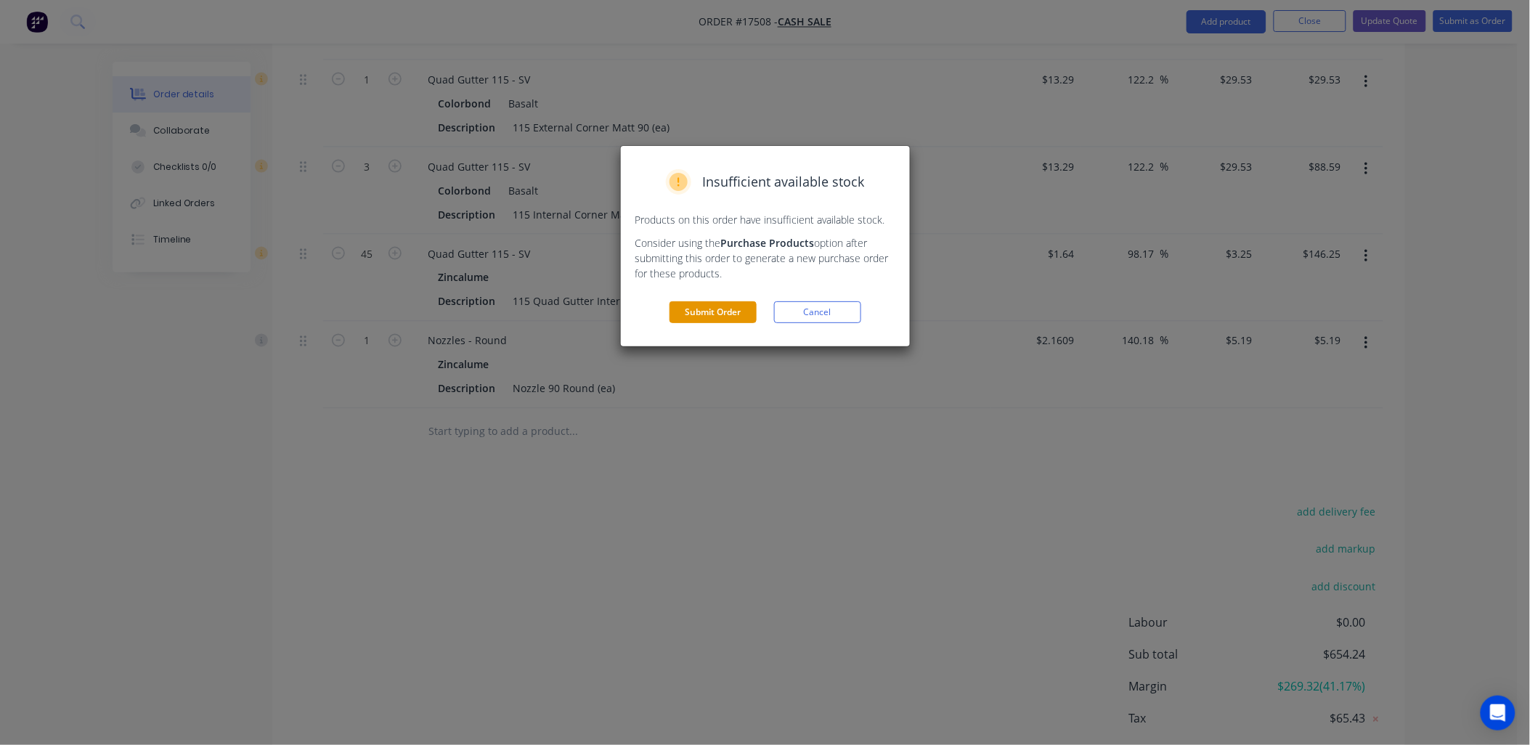
click at [737, 308] on button "Submit Order" at bounding box center [713, 312] width 87 height 22
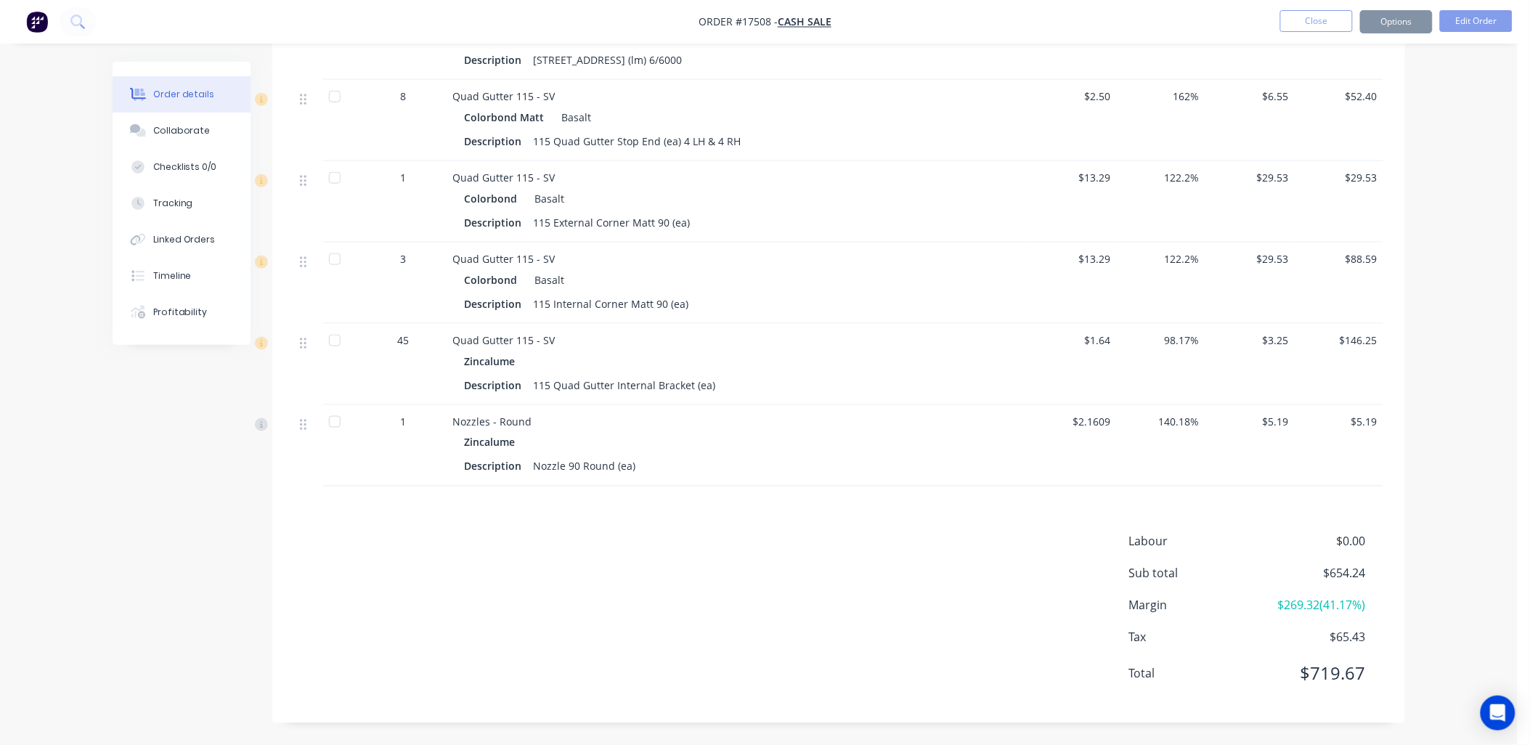
scroll to position [554, 0]
click at [1403, 19] on button "Options" at bounding box center [1396, 21] width 73 height 23
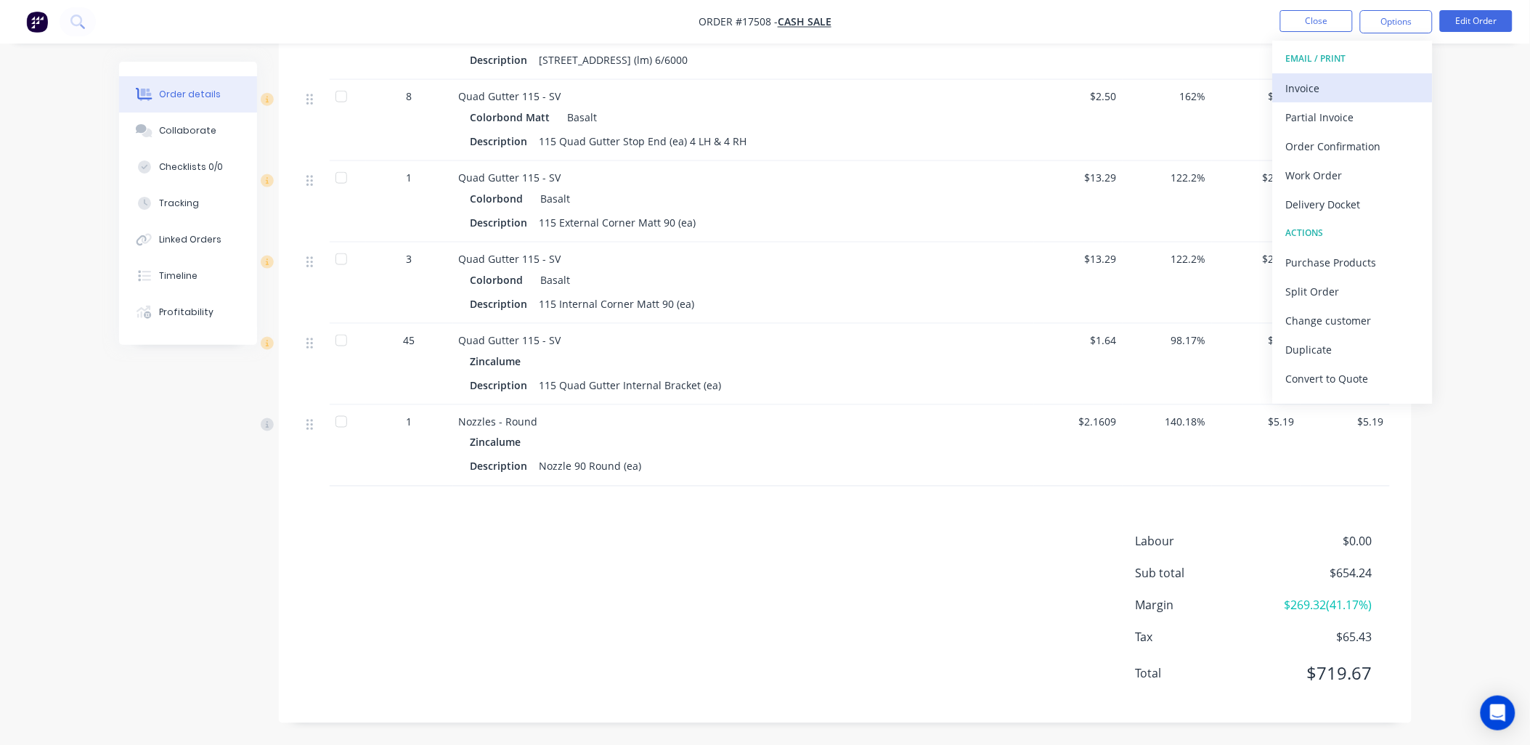
click at [1333, 99] on button "Invoice" at bounding box center [1353, 87] width 160 height 29
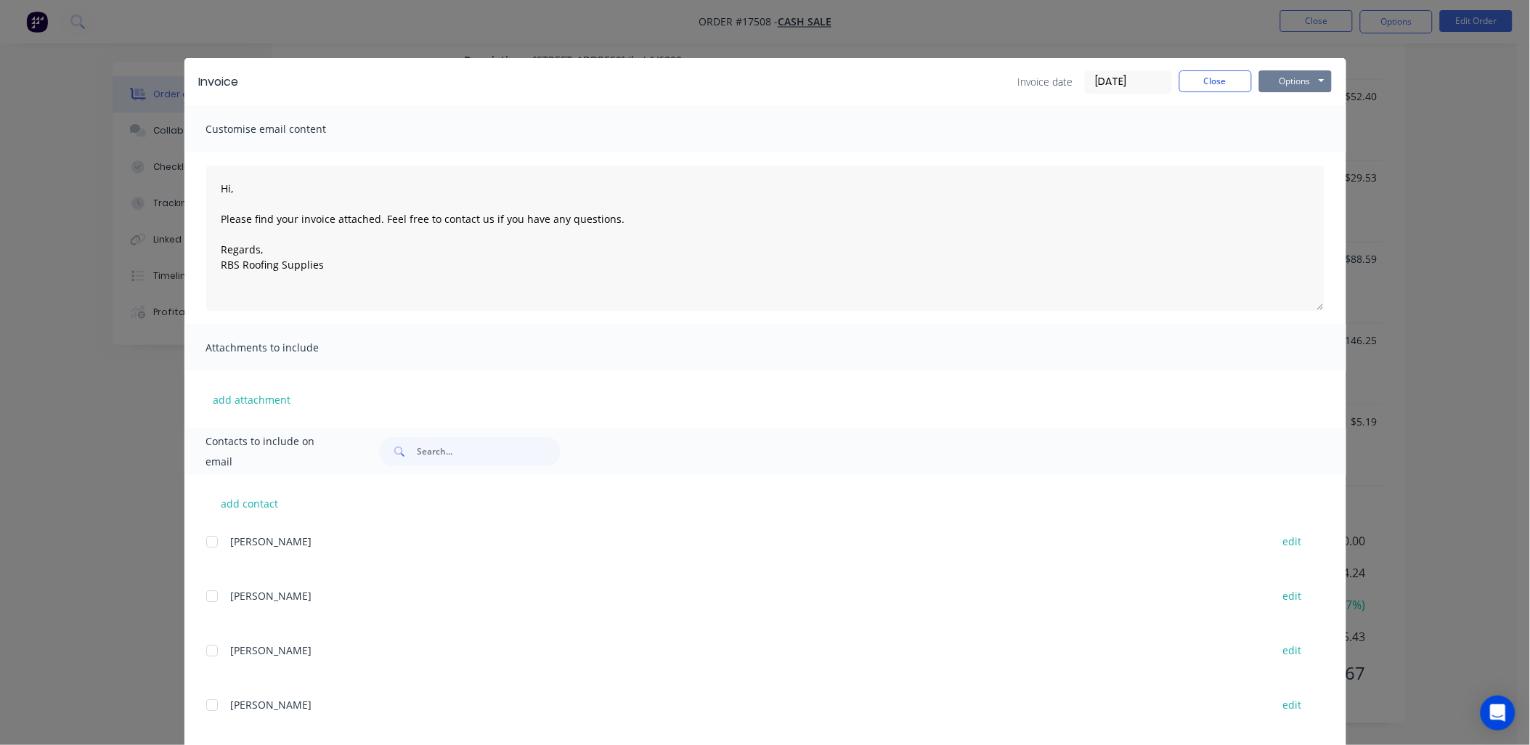
drag, startPoint x: 1322, startPoint y: 70, endPoint x: 1314, endPoint y: 92, distance: 23.0
click at [1322, 70] on button "Options" at bounding box center [1295, 81] width 73 height 22
click at [1293, 127] on button "Print" at bounding box center [1305, 131] width 93 height 24
type textarea "Hi, Please find your invoice attached. Feel free to contact us if you have any …"
click at [1206, 80] on button "Close" at bounding box center [1215, 81] width 73 height 22
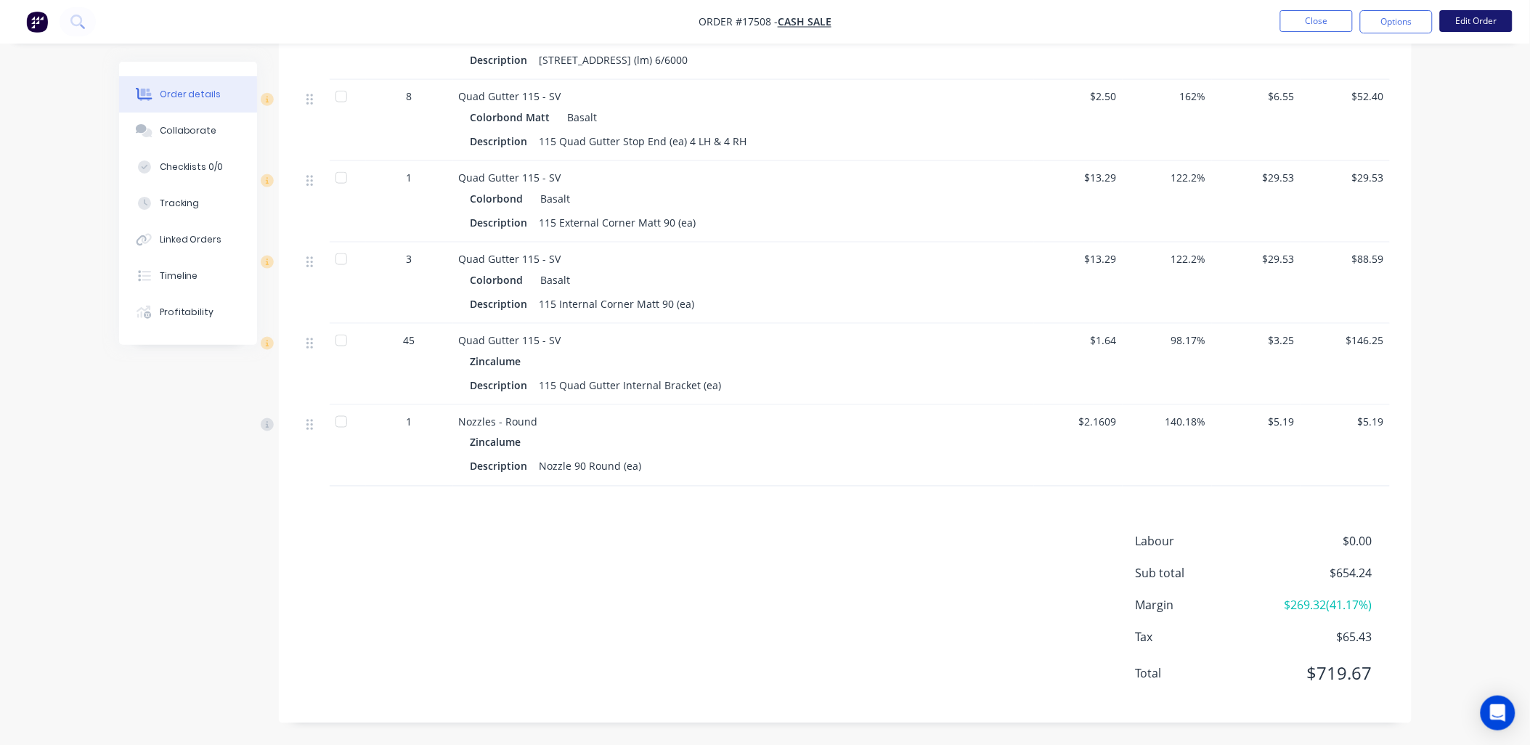
click at [1466, 19] on button "Edit Order" at bounding box center [1476, 21] width 73 height 22
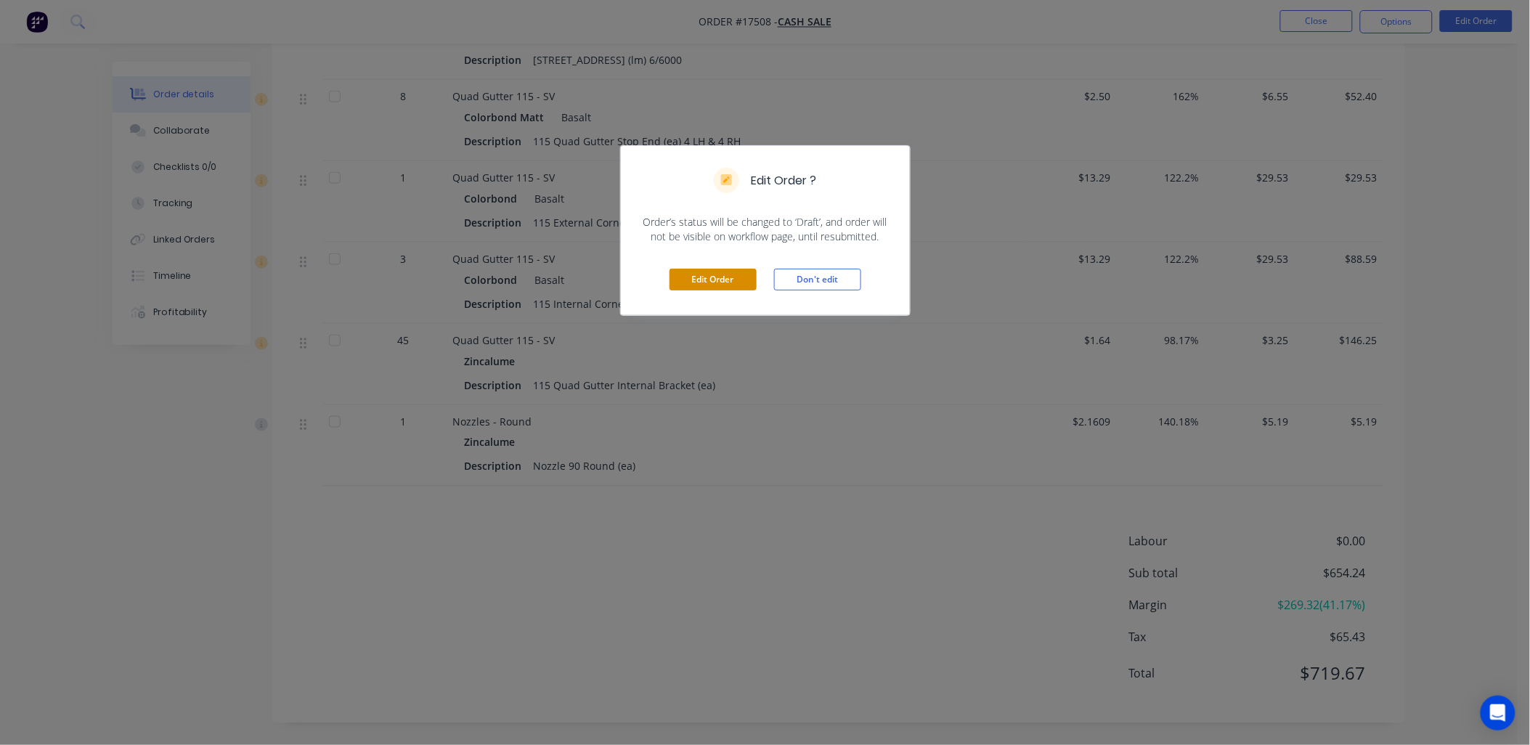
click at [694, 280] on button "Edit Order" at bounding box center [713, 280] width 87 height 22
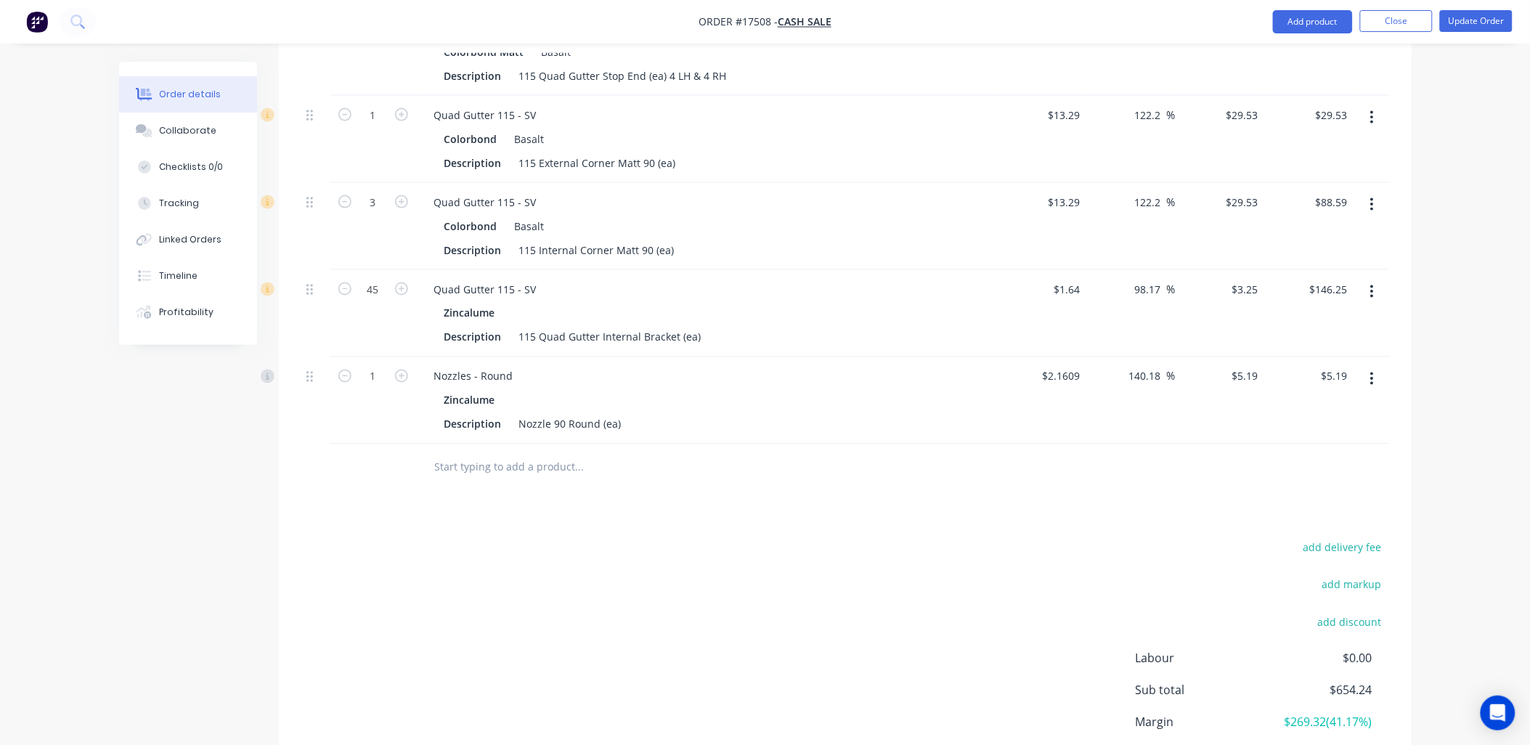
scroll to position [801, 0]
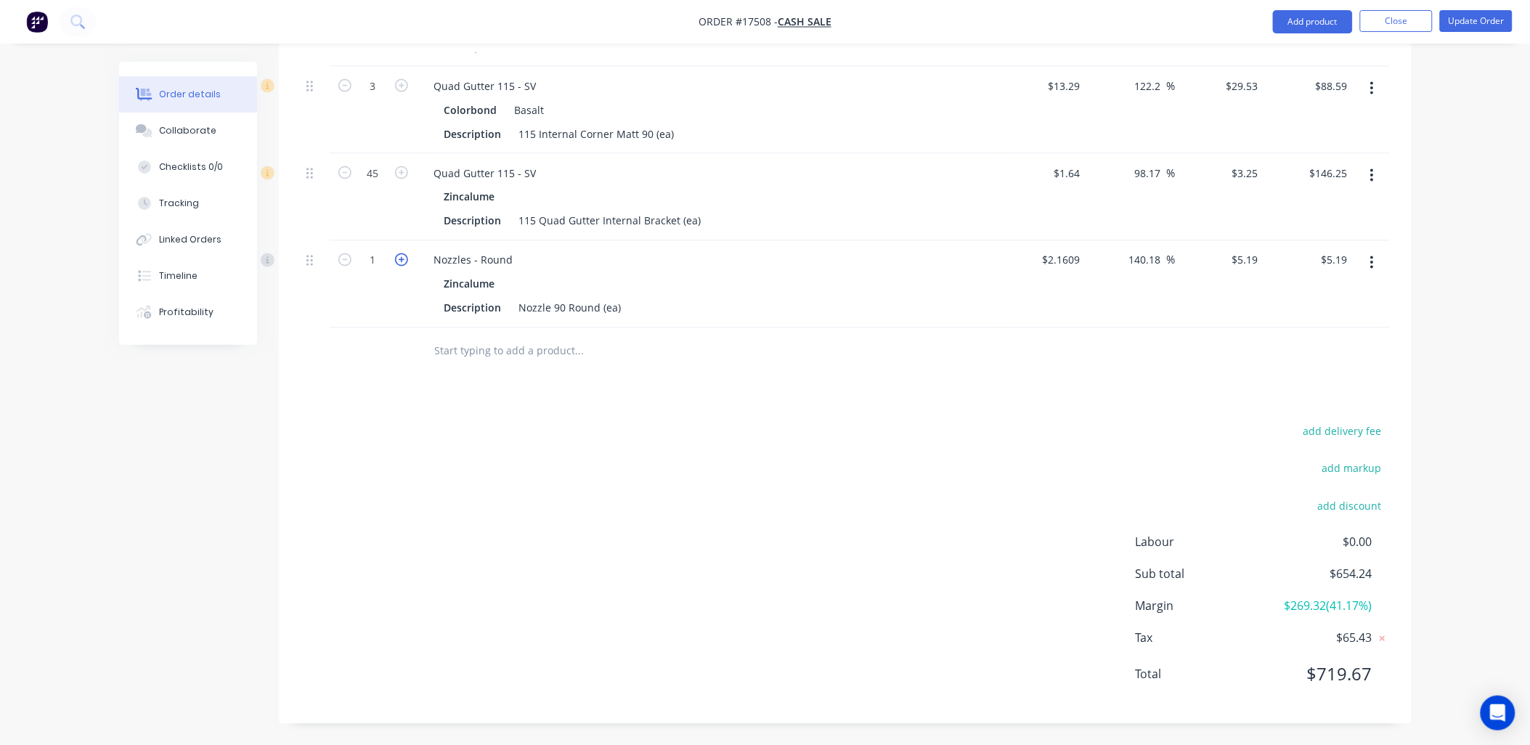
click at [403, 263] on icon "button" at bounding box center [401, 259] width 13 height 13
type input "2"
type input "$10.38"
click at [403, 262] on icon "button" at bounding box center [401, 259] width 13 height 13
type input "3"
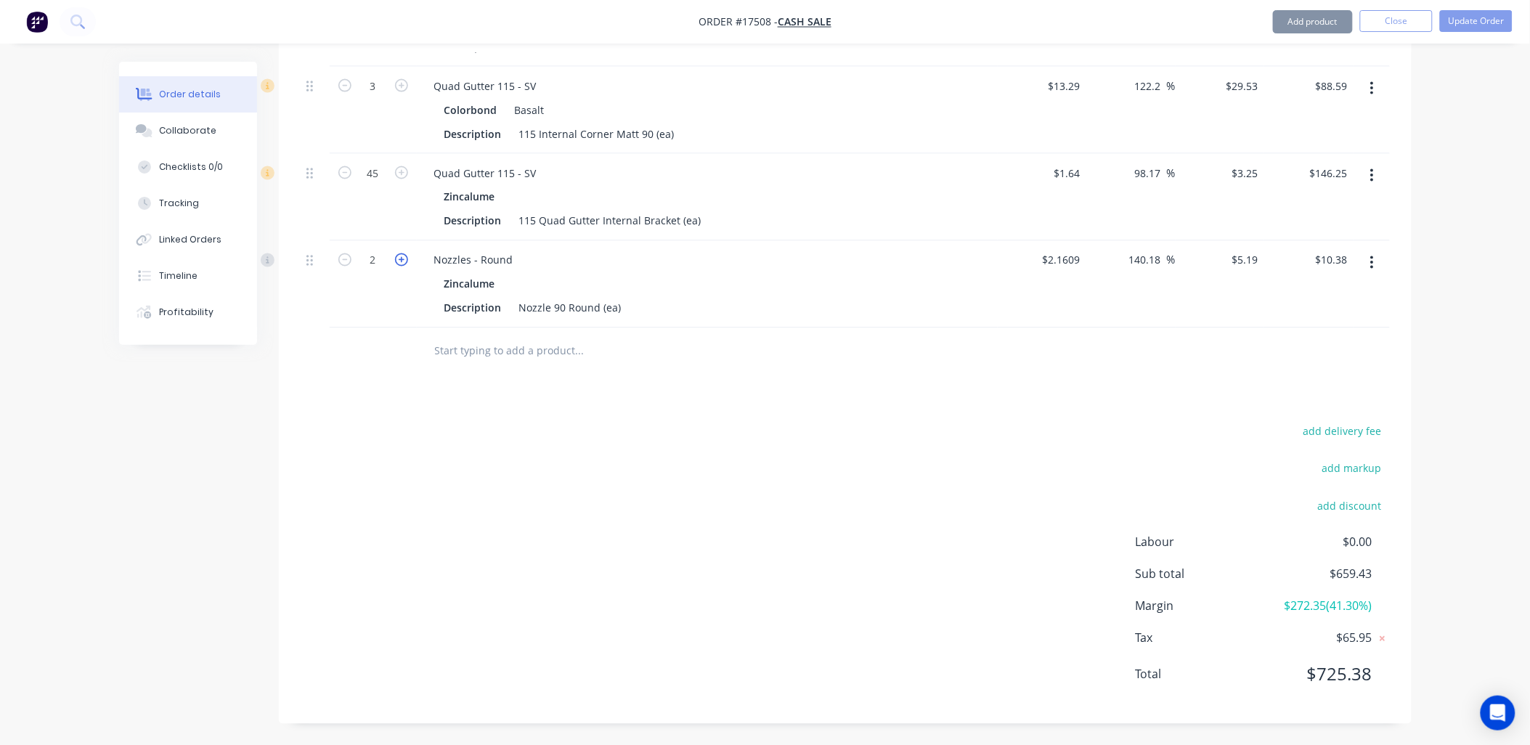
type input "$15.57"
click at [403, 262] on icon "button" at bounding box center [401, 259] width 13 height 13
type input "4"
type input "$20.76"
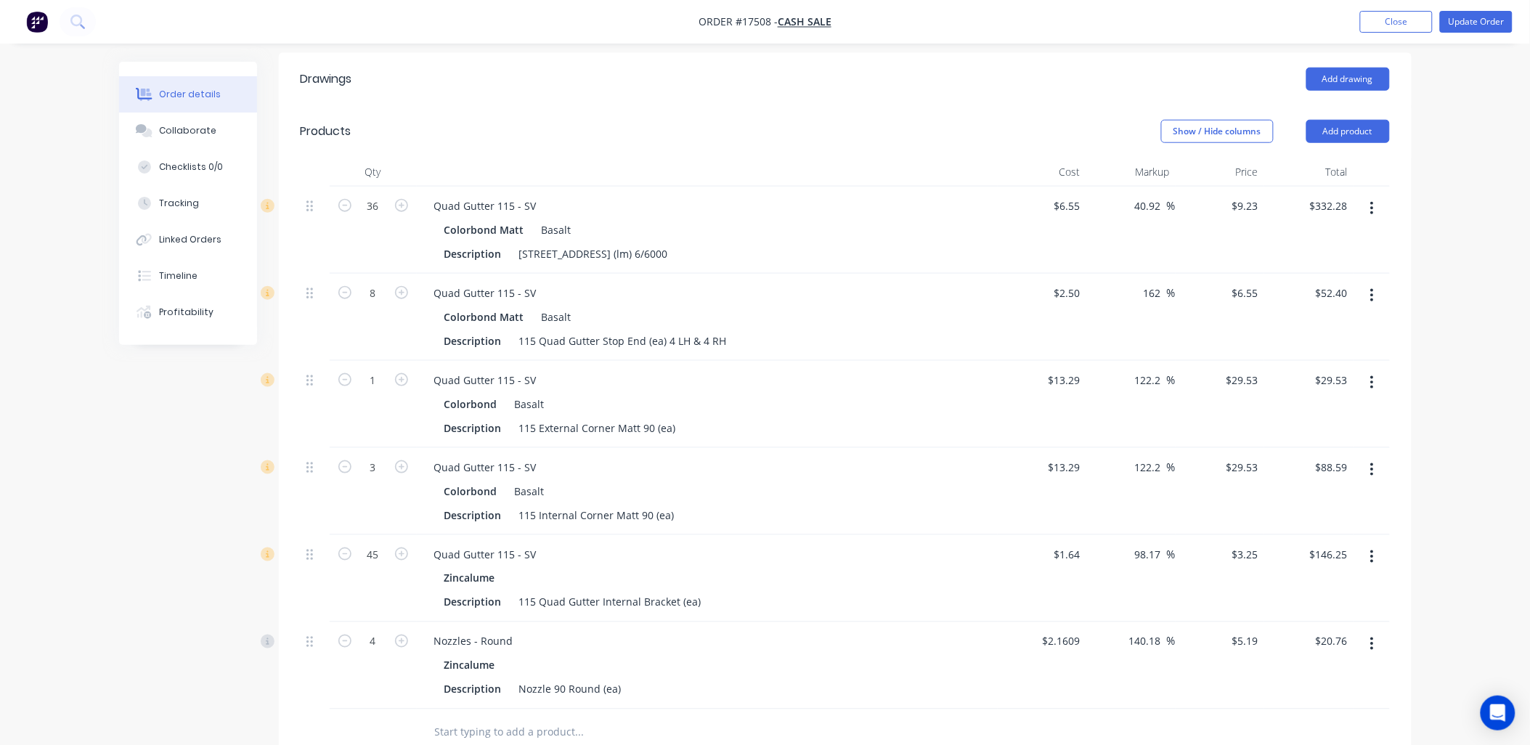
scroll to position [397, 0]
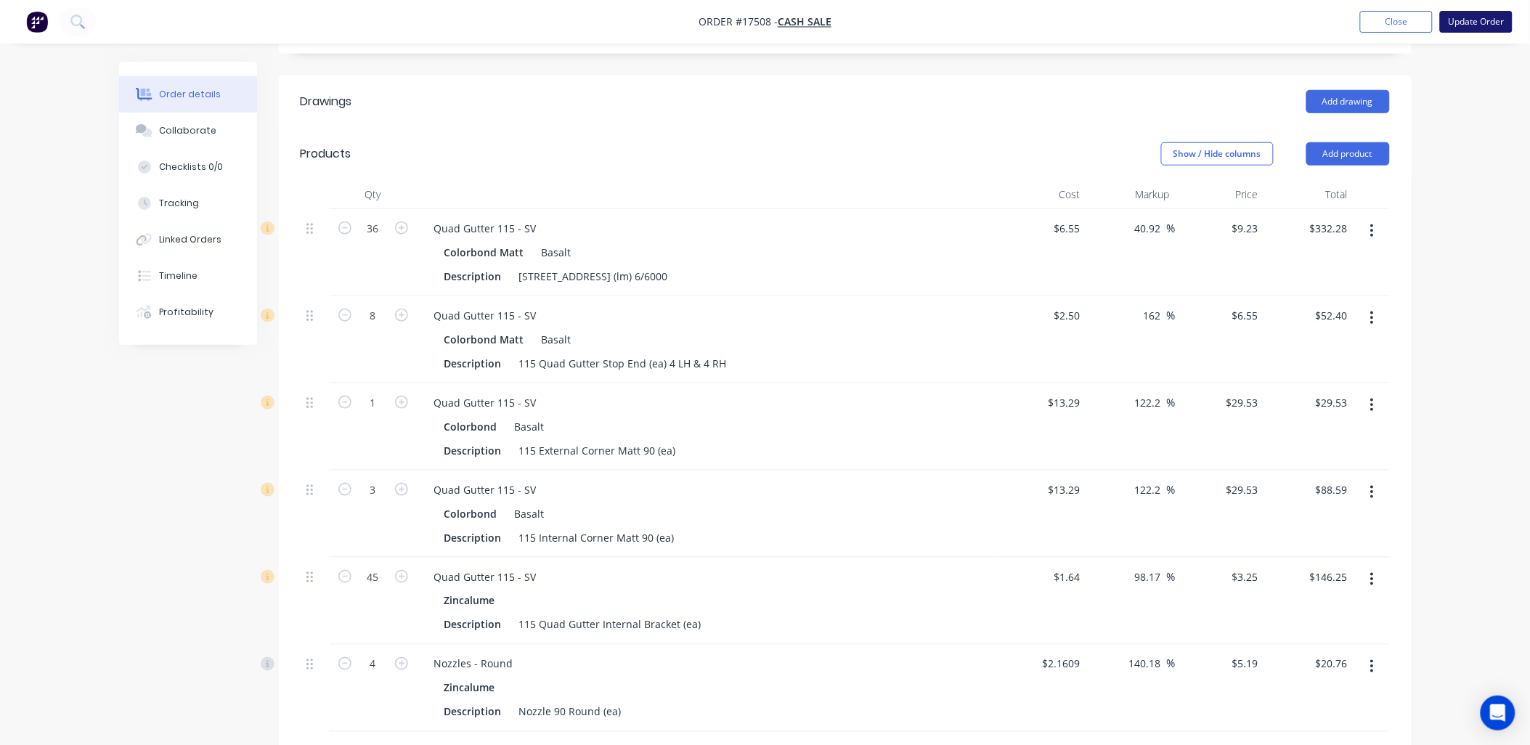
click at [1472, 25] on button "Update Order" at bounding box center [1476, 22] width 73 height 22
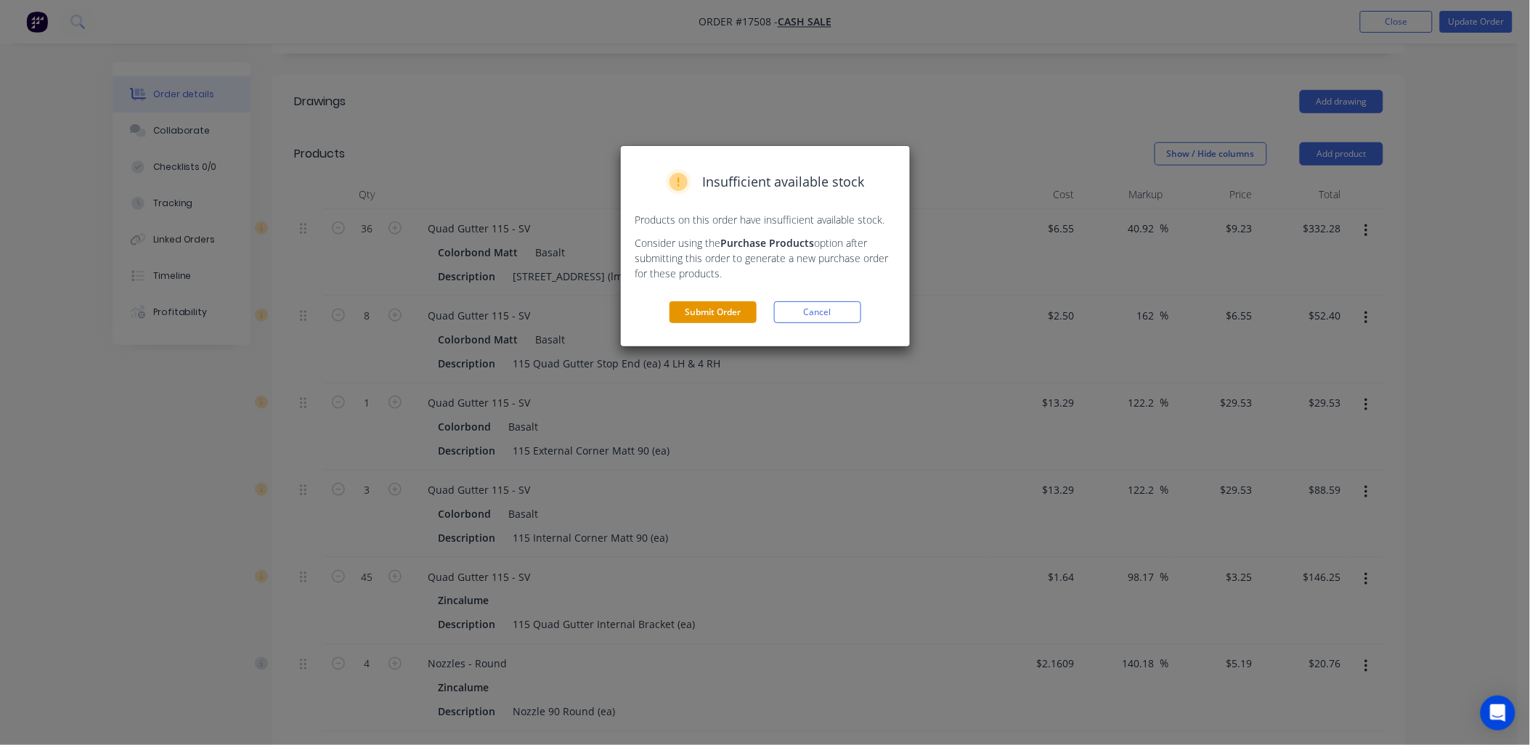
click at [698, 318] on button "Submit Order" at bounding box center [713, 312] width 87 height 22
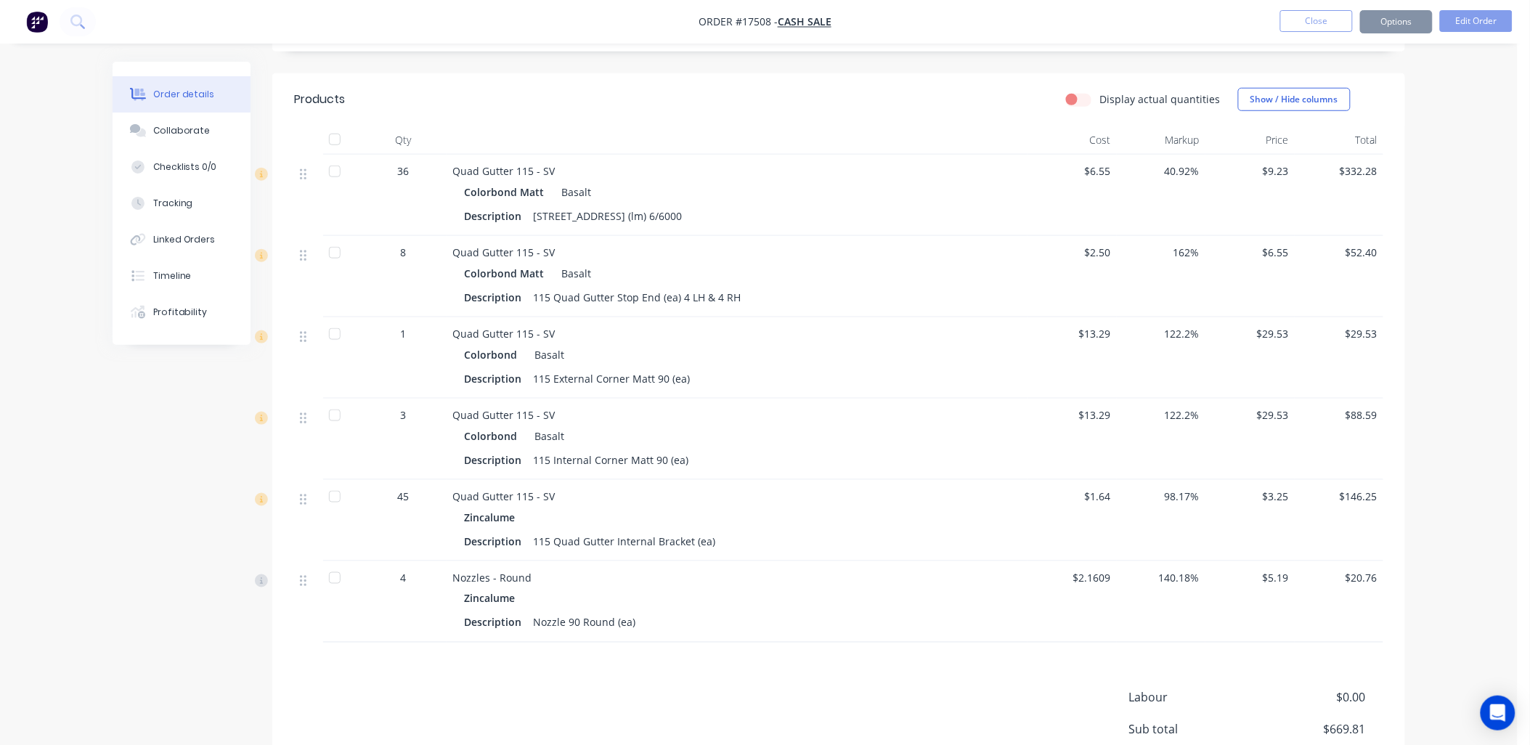
scroll to position [397, 0]
click at [1405, 16] on button "Options" at bounding box center [1396, 21] width 73 height 23
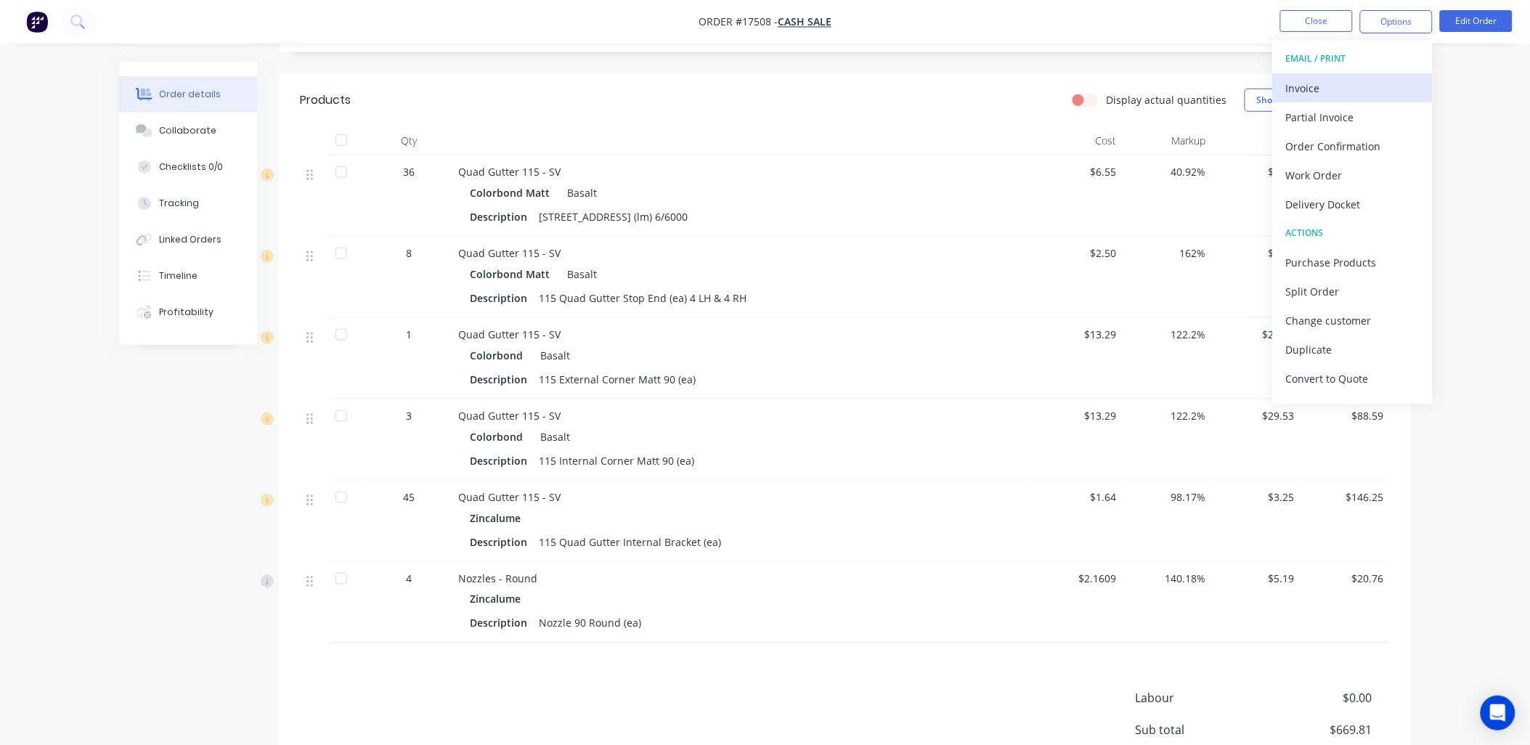
click at [1342, 80] on div "Invoice" at bounding box center [1353, 88] width 134 height 21
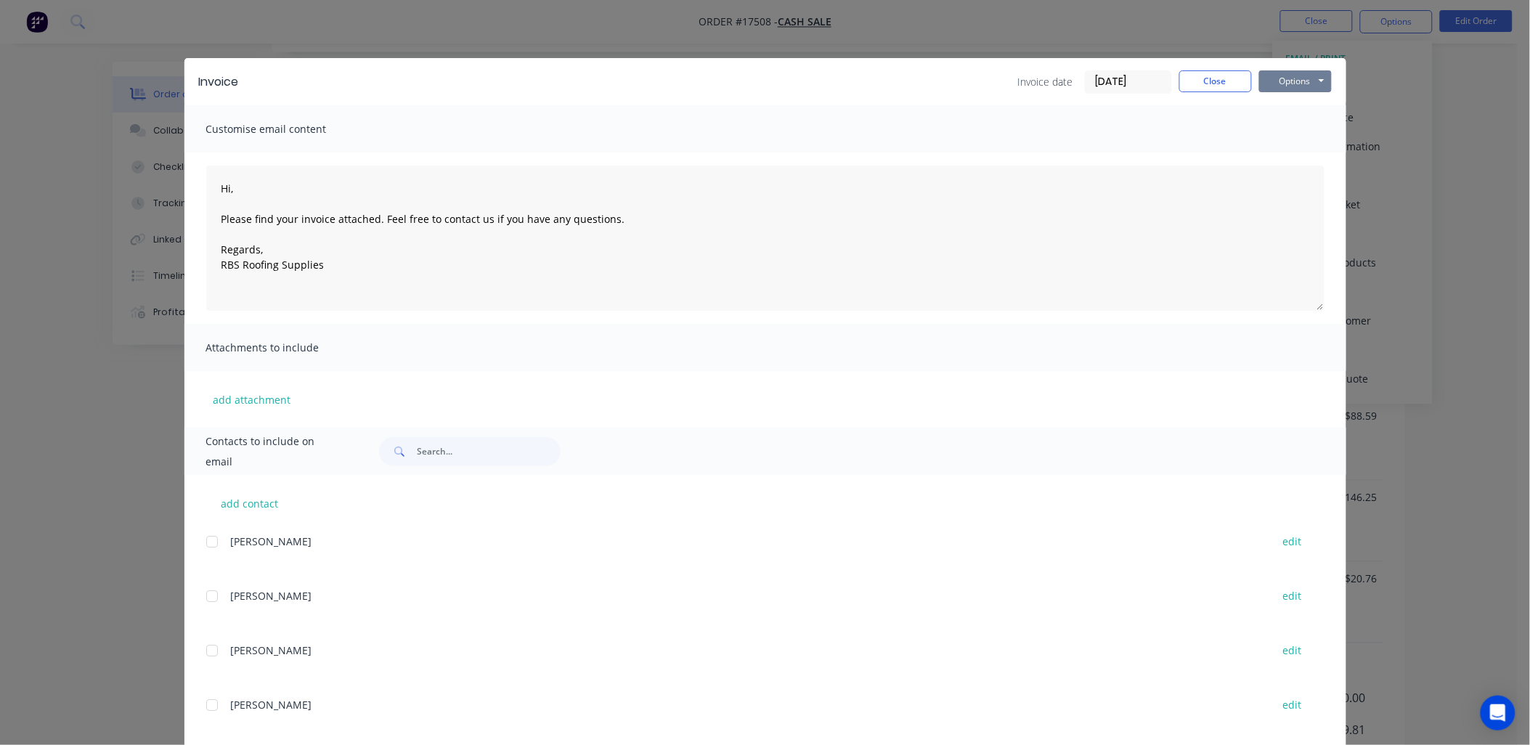
click at [1295, 75] on button "Options" at bounding box center [1295, 81] width 73 height 22
click at [1278, 129] on button "Print" at bounding box center [1305, 131] width 93 height 24
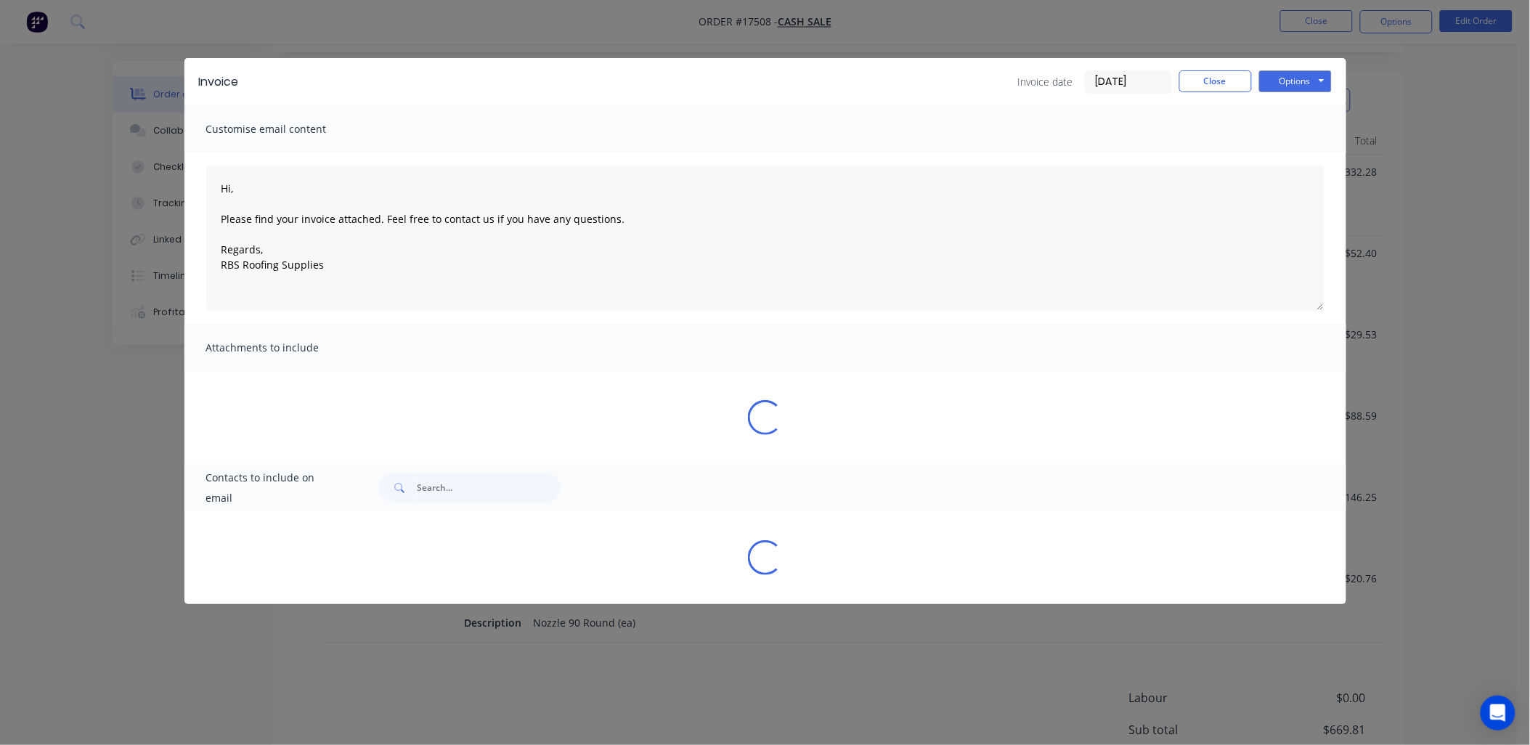
type textarea "Hi, Please find your invoice attached. Feel free to contact us if you have any …"
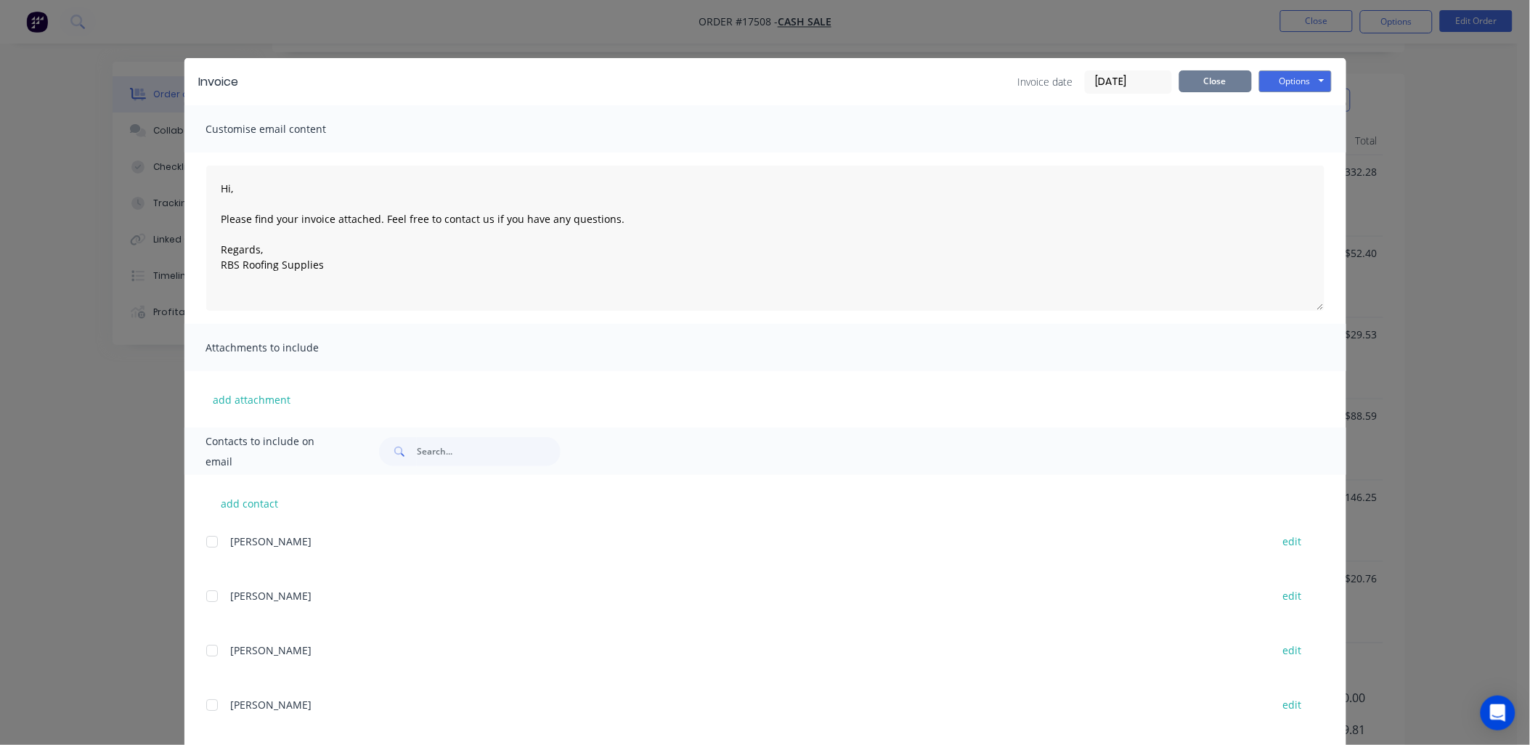
click at [1202, 75] on button "Close" at bounding box center [1215, 81] width 73 height 22
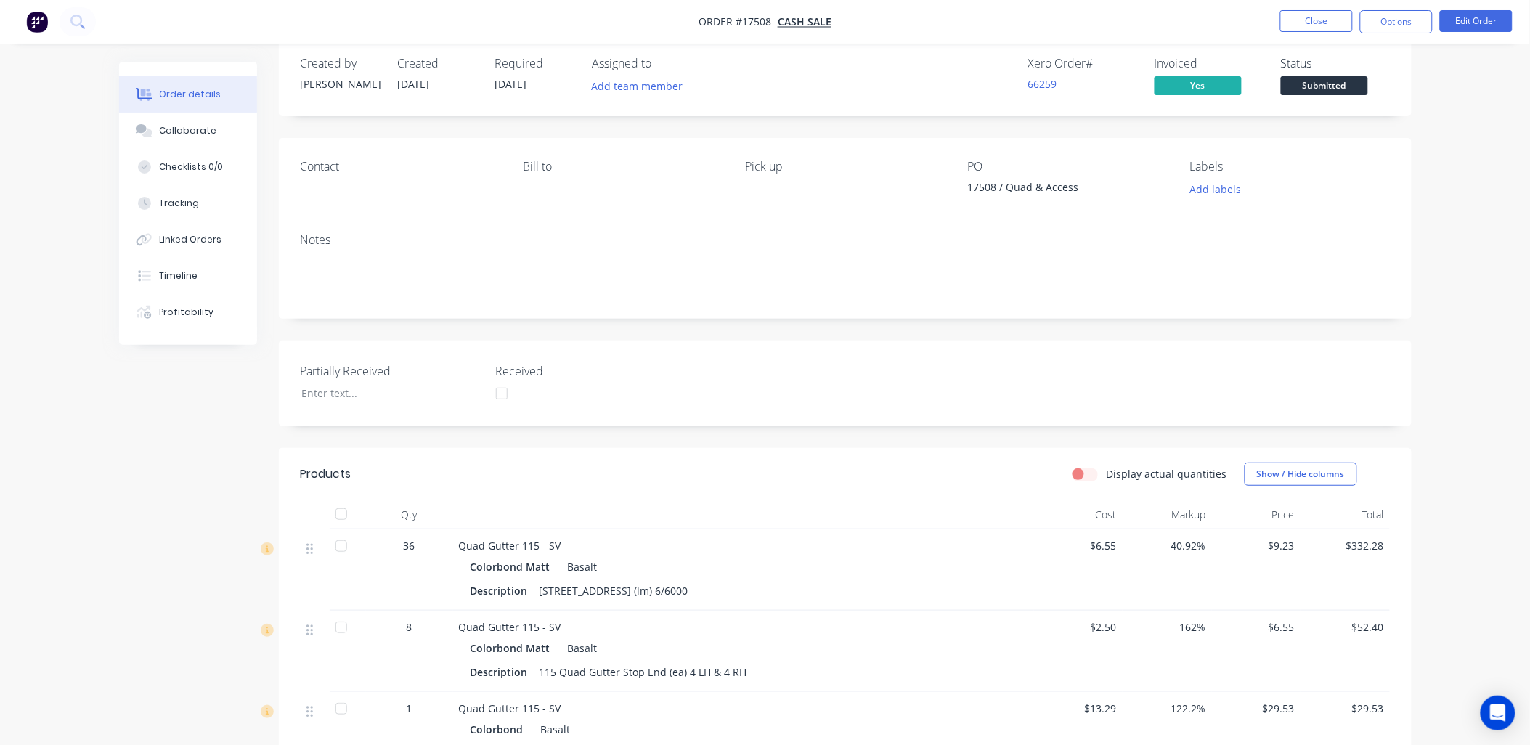
scroll to position [0, 0]
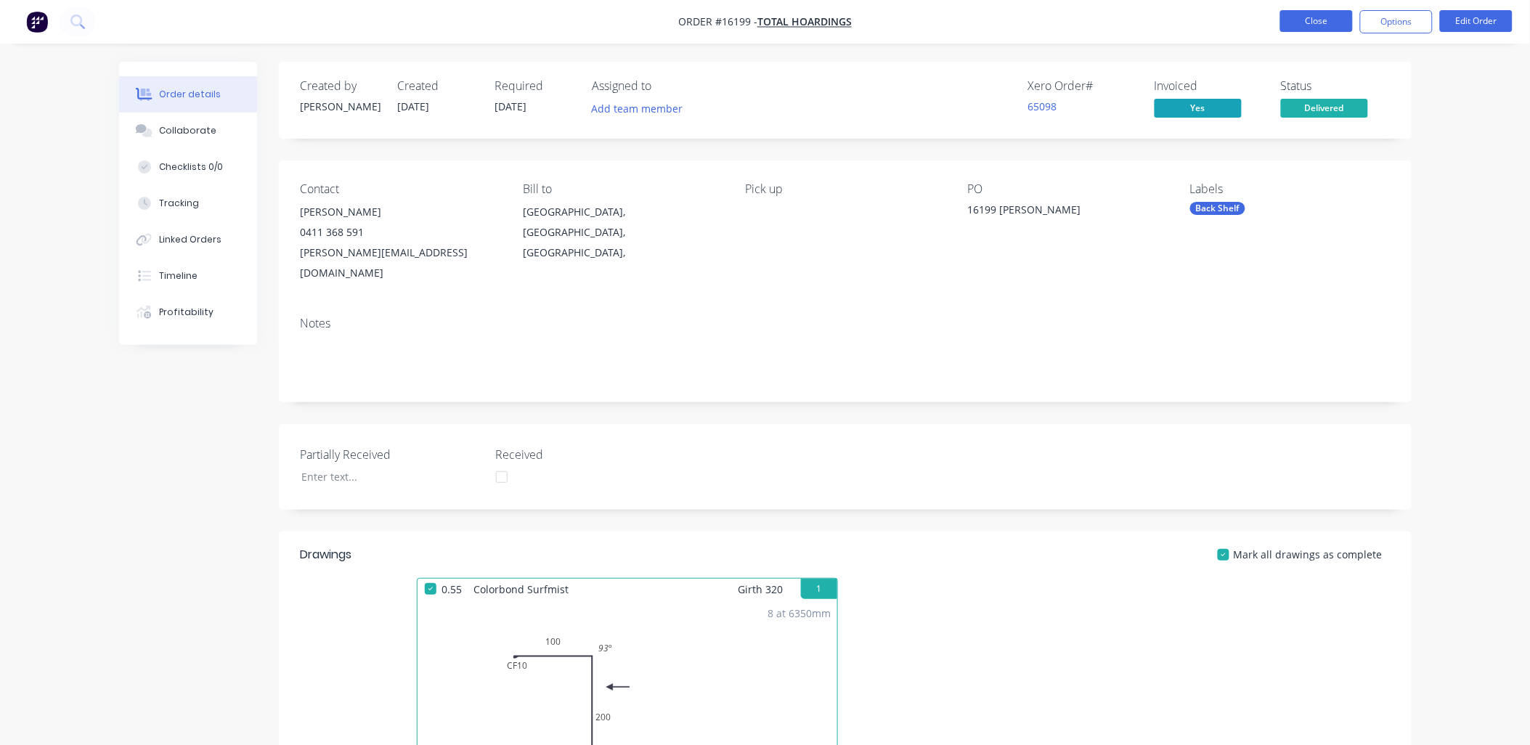
click at [1309, 20] on button "Close" at bounding box center [1316, 21] width 73 height 22
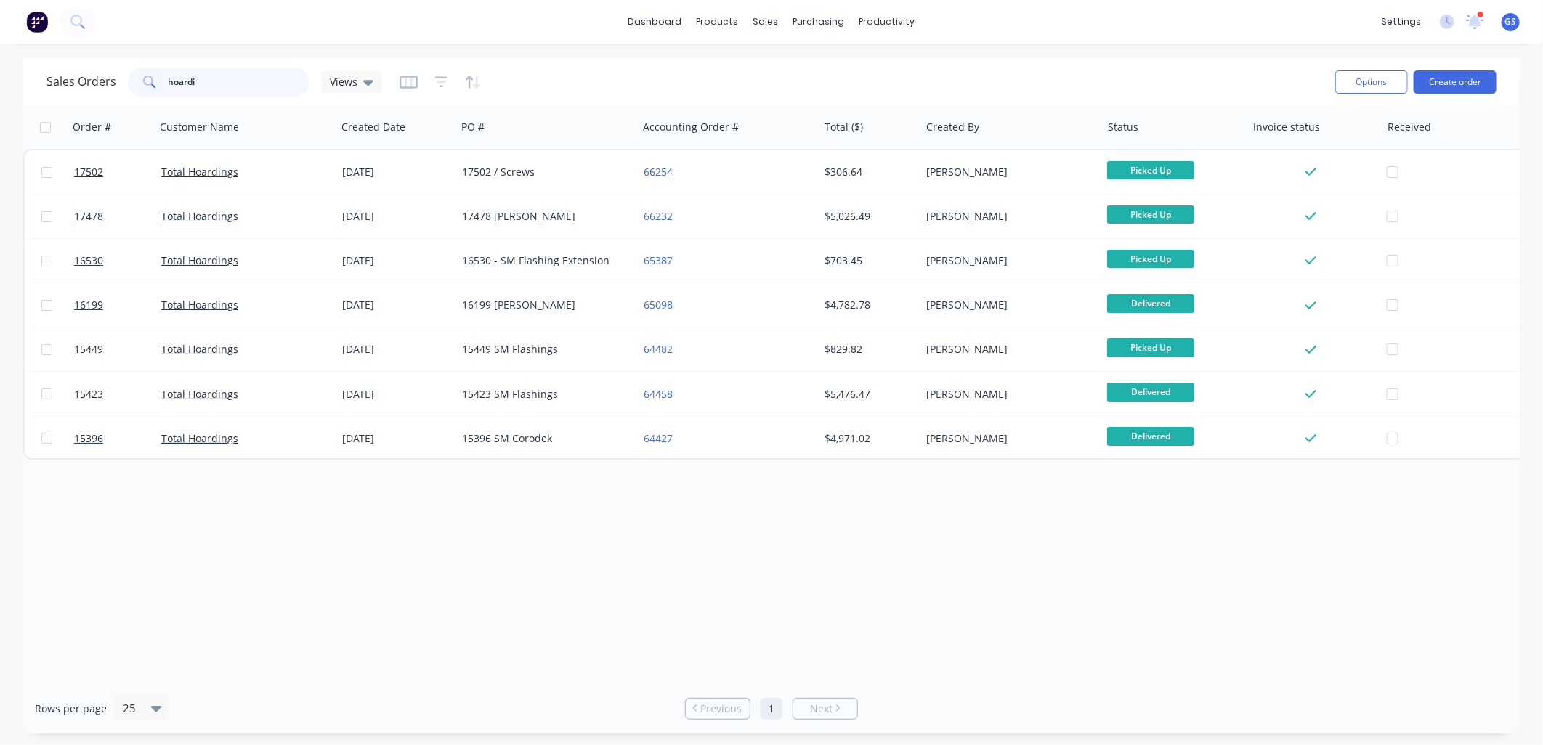
drag, startPoint x: 221, startPoint y: 78, endPoint x: 66, endPoint y: 78, distance: 155.4
click at [66, 78] on div "Sales Orders hoardi Views" at bounding box center [214, 82] width 336 height 29
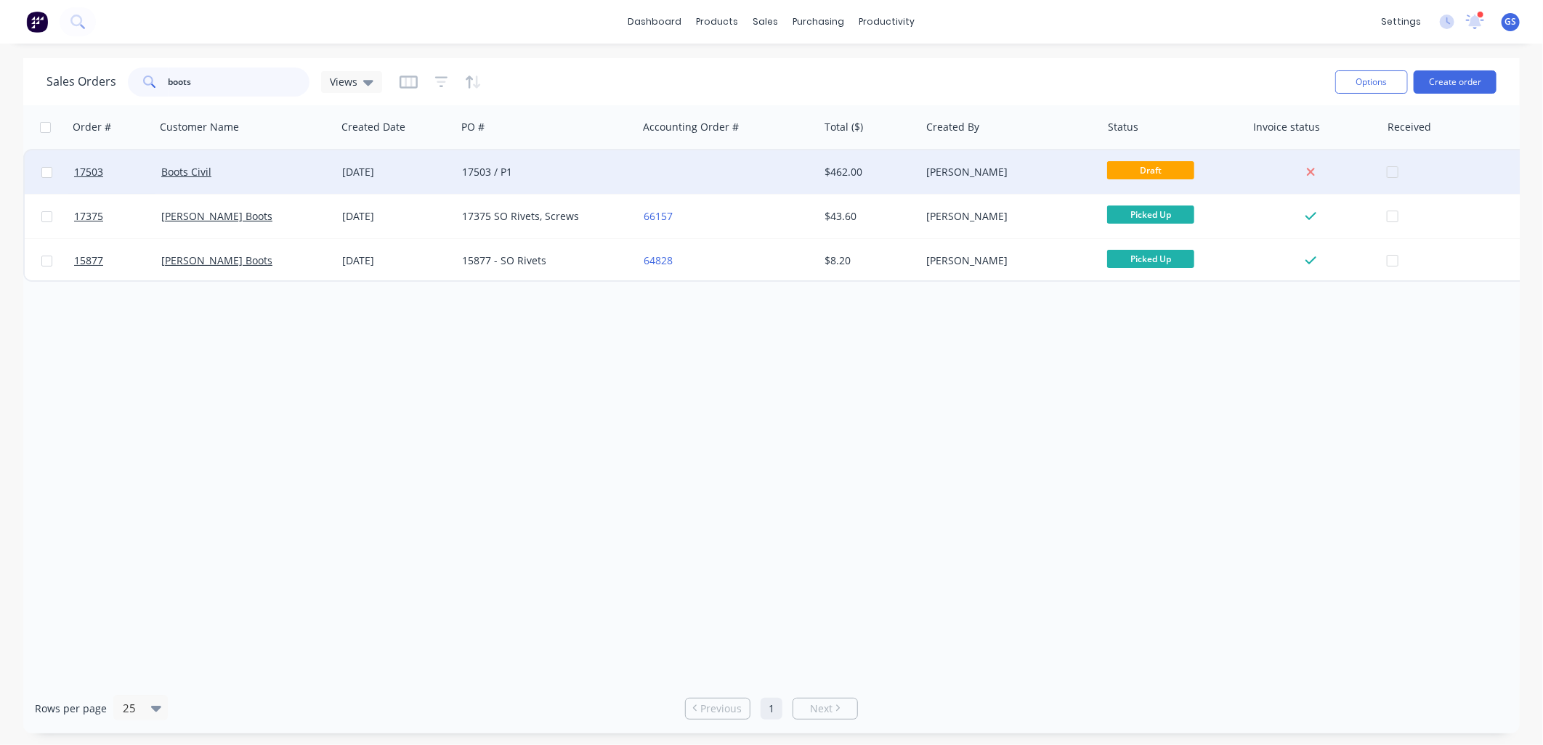
type input "boots"
click at [426, 168] on div "[DATE]" at bounding box center [396, 172] width 108 height 15
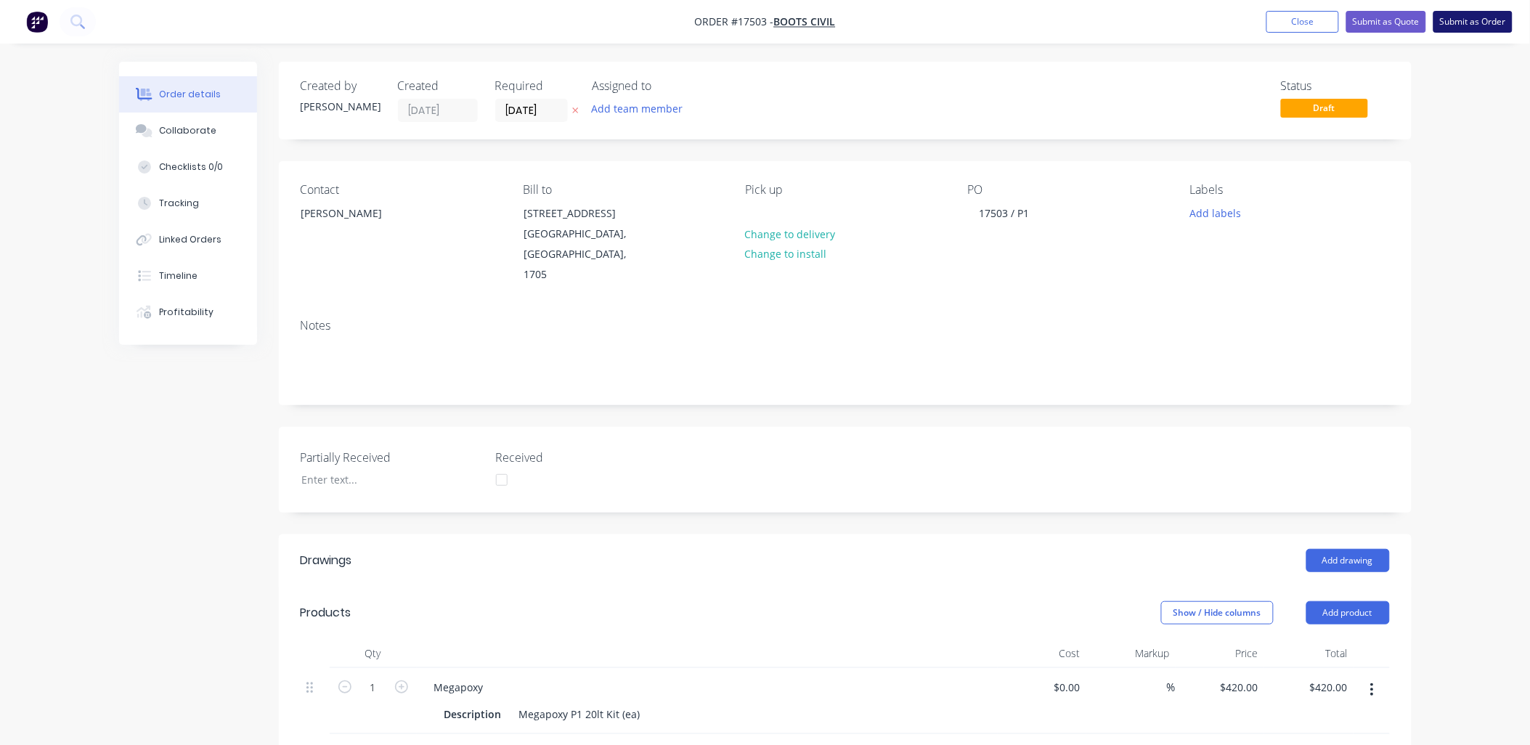
click at [1477, 19] on button "Submit as Order" at bounding box center [1473, 22] width 79 height 22
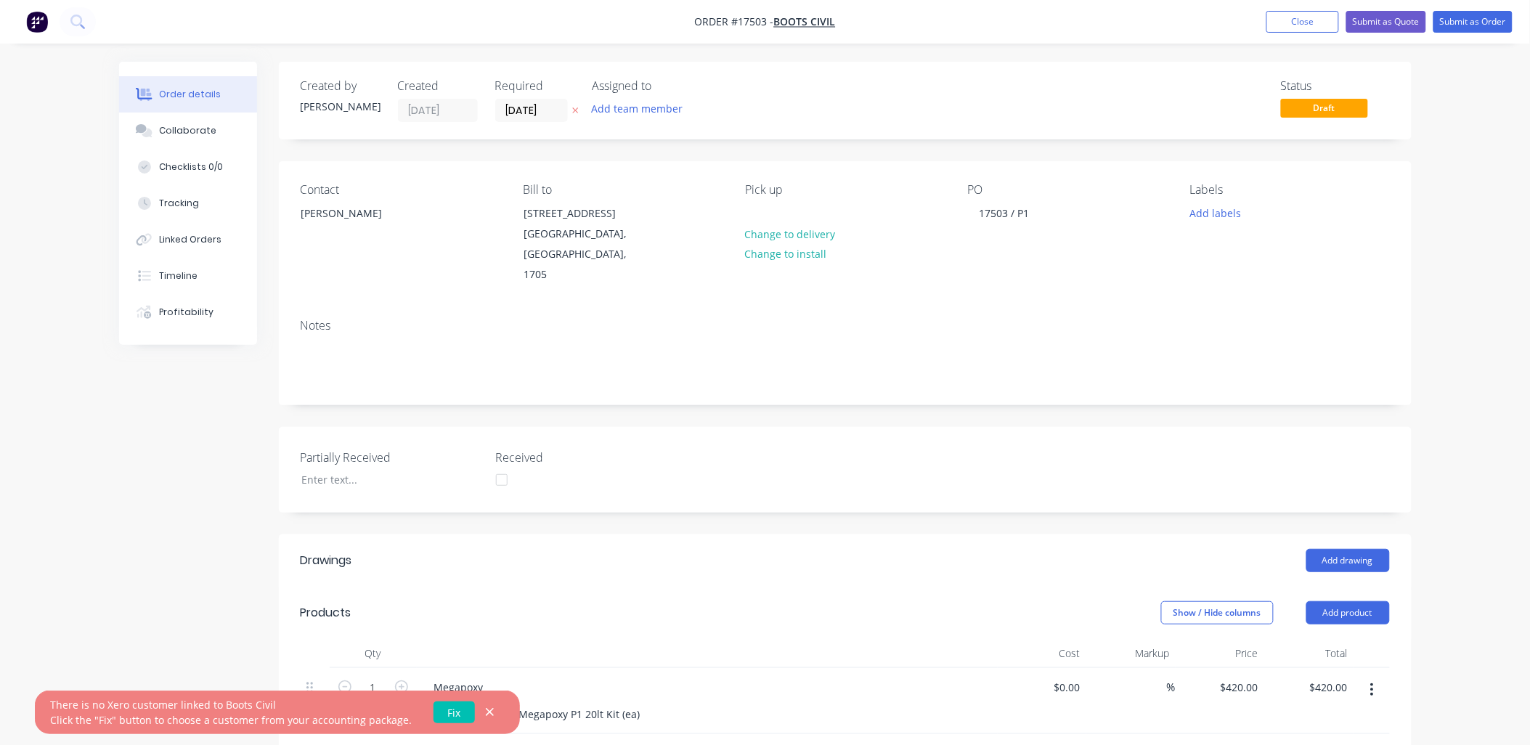
click at [446, 710] on link "Fix" at bounding box center [454, 713] width 41 height 22
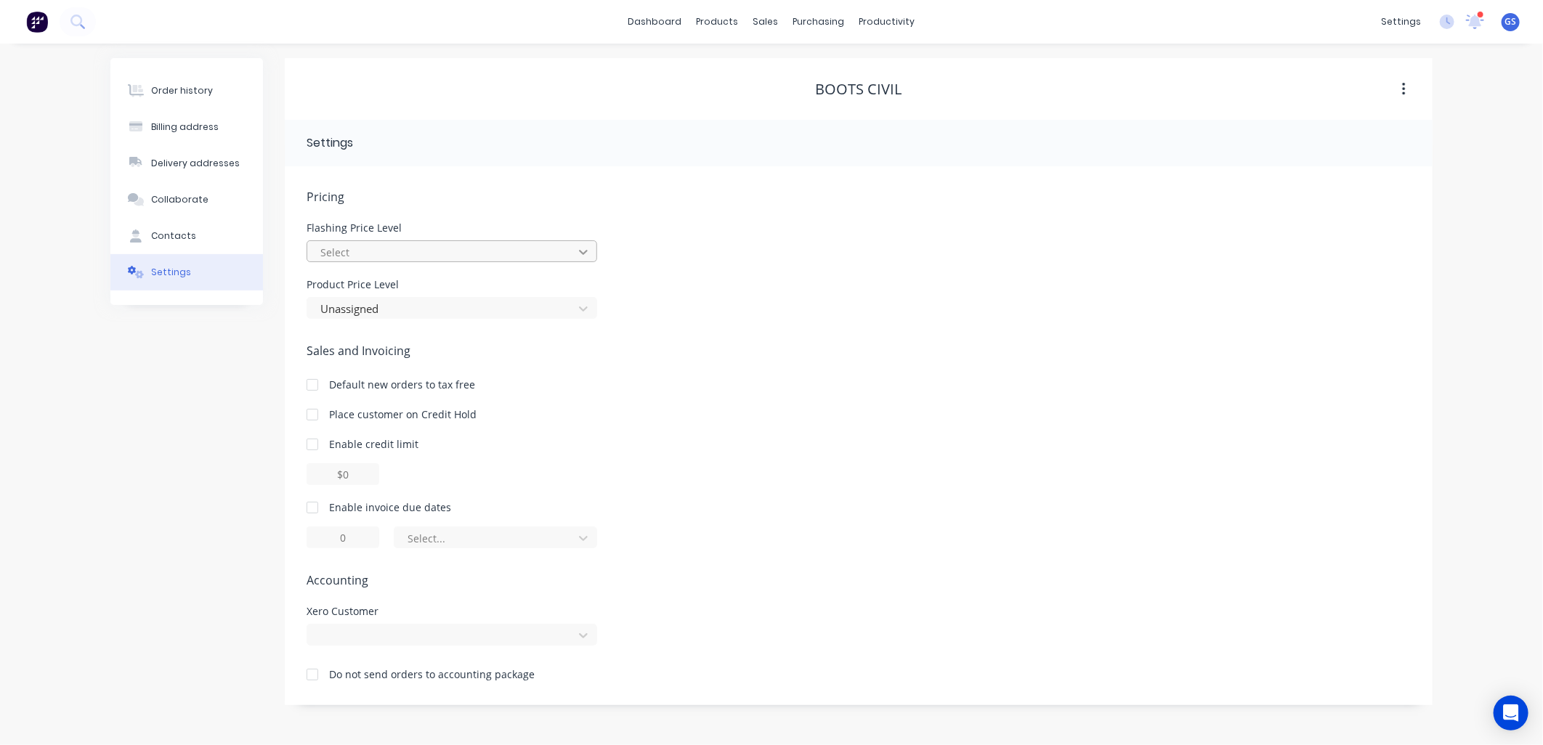
click at [581, 247] on icon at bounding box center [583, 252] width 15 height 15
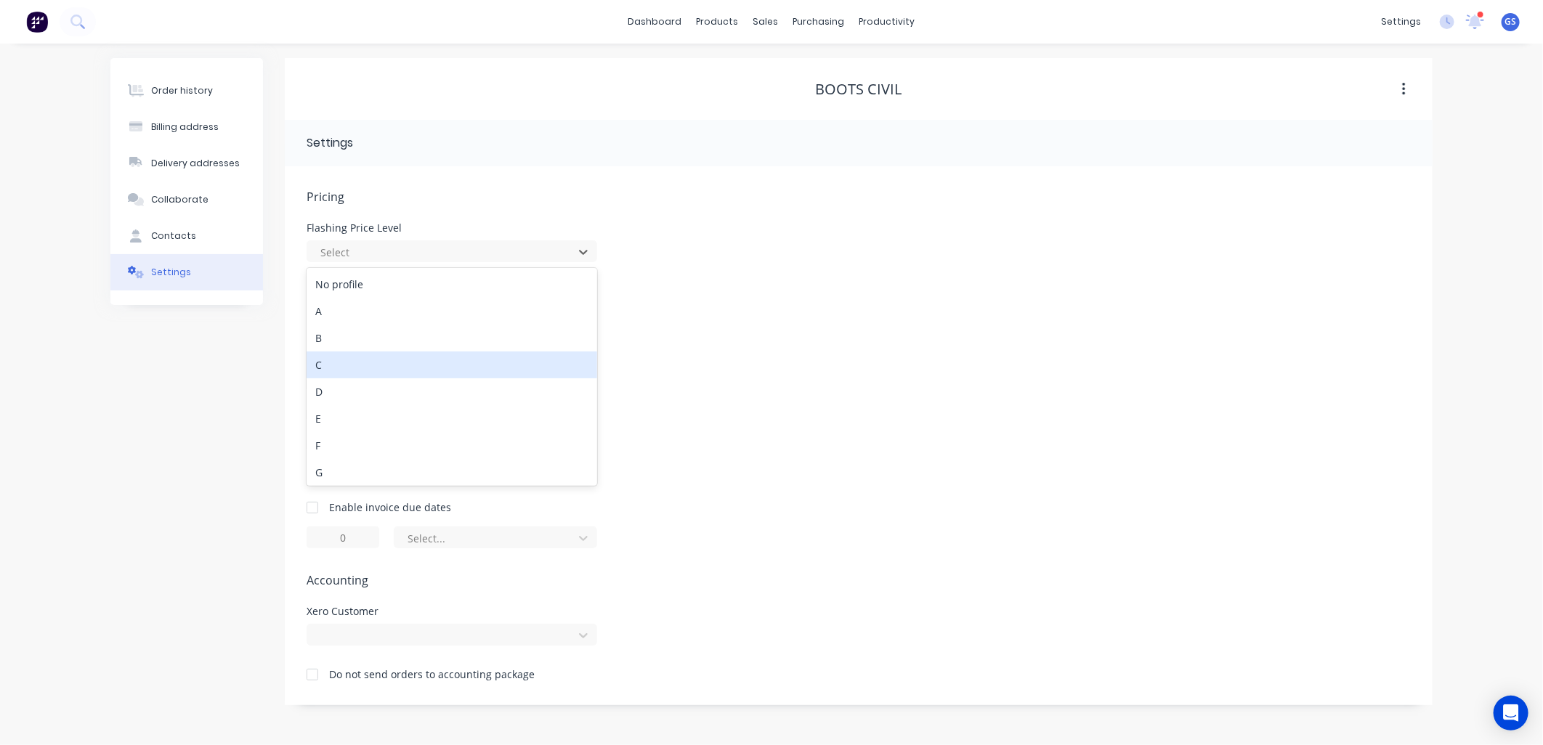
click at [426, 365] on div "C" at bounding box center [451, 364] width 290 height 27
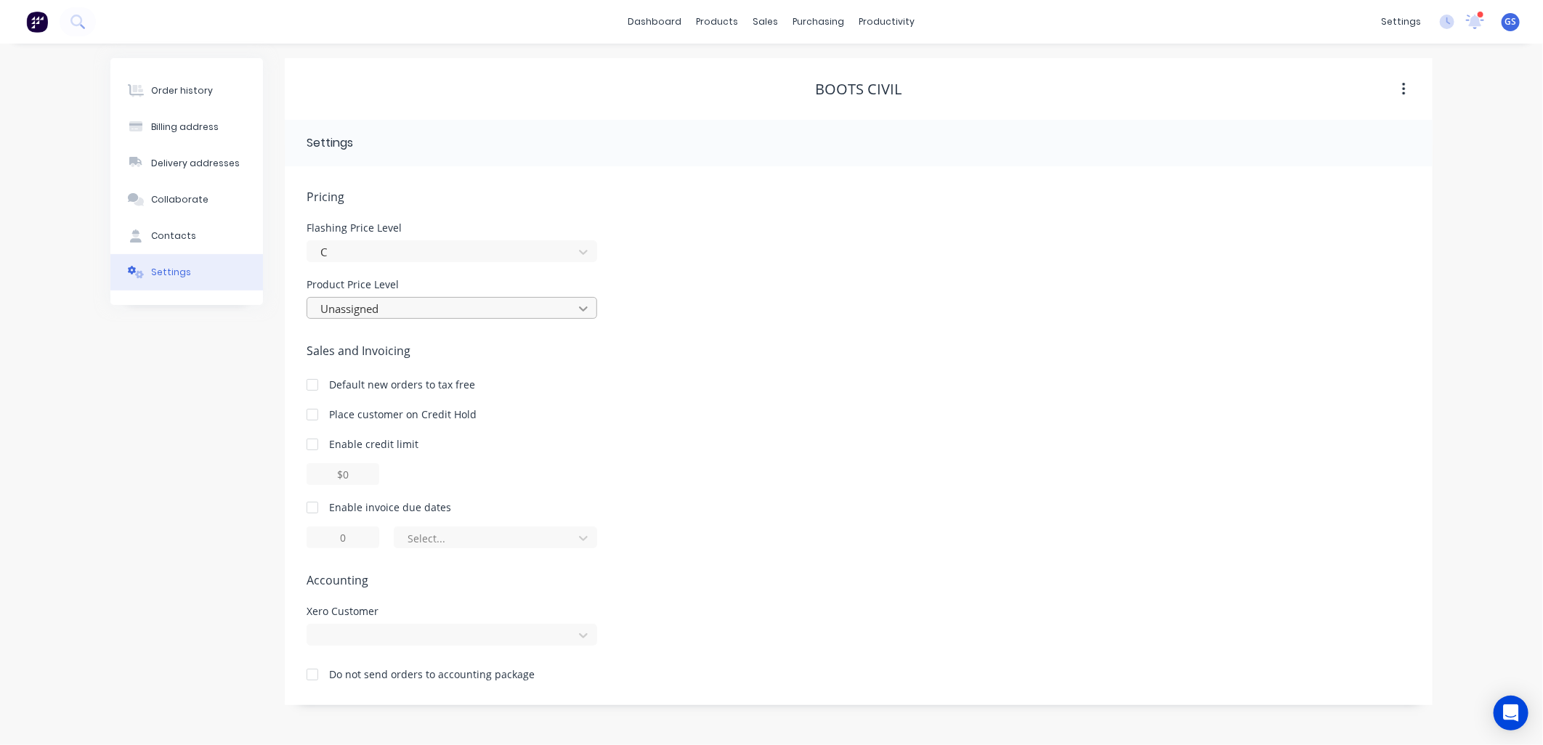
click at [586, 309] on icon at bounding box center [583, 308] width 15 height 15
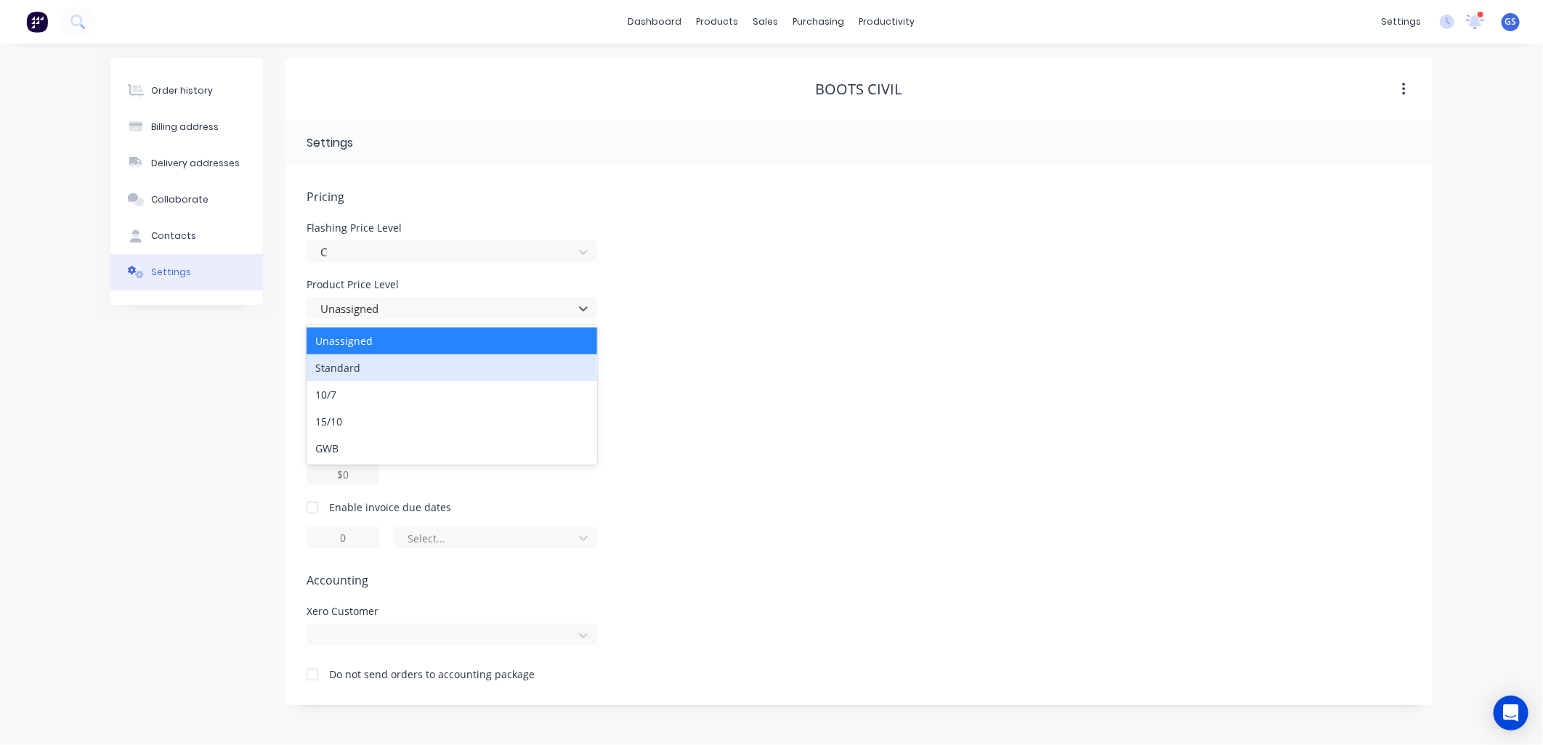
click at [359, 369] on div "Standard" at bounding box center [451, 367] width 290 height 27
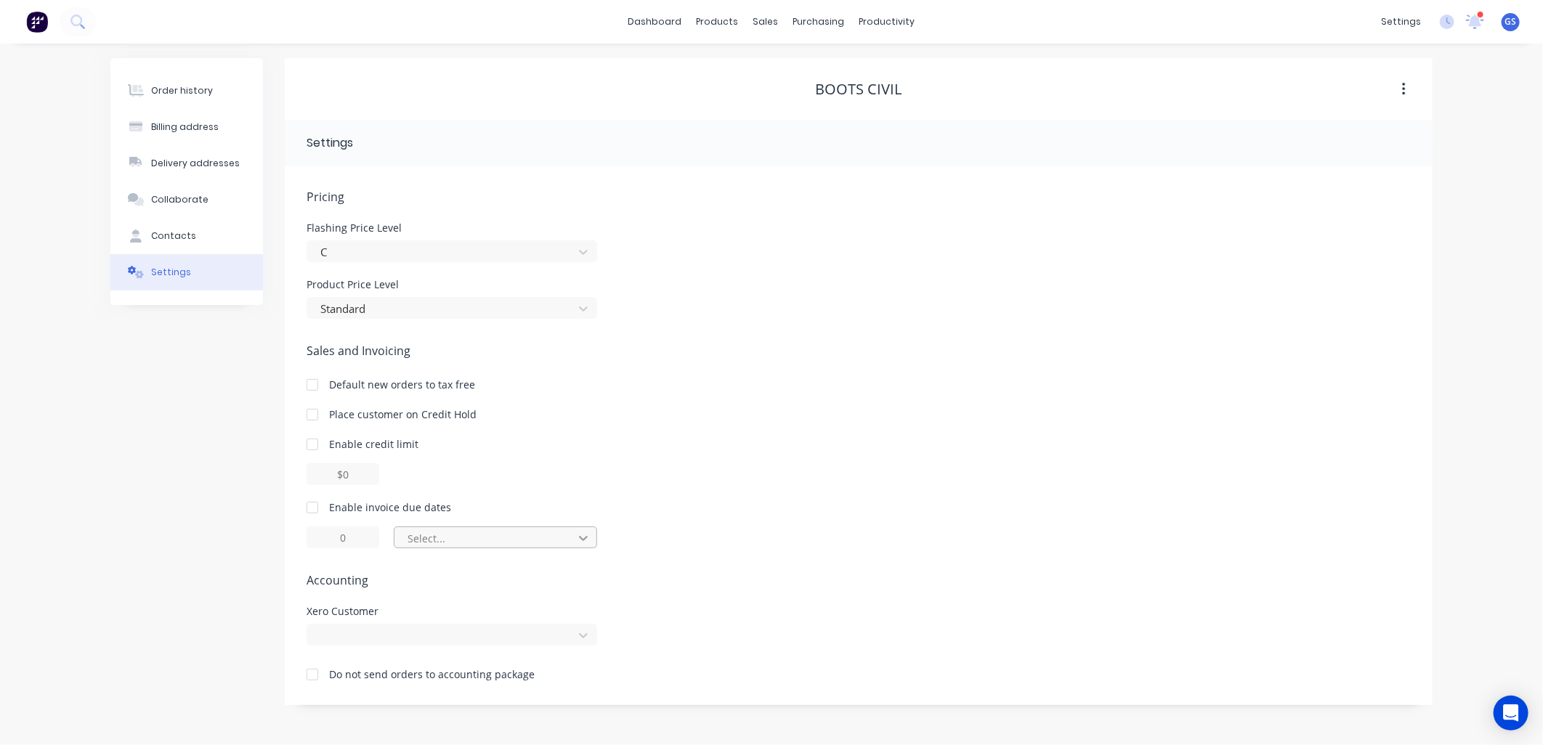
click at [586, 535] on icon at bounding box center [583, 538] width 15 height 15
click at [316, 511] on div at bounding box center [312, 507] width 29 height 29
type input "1"
click at [373, 533] on input "1" at bounding box center [342, 538] width 73 height 22
type input "7"
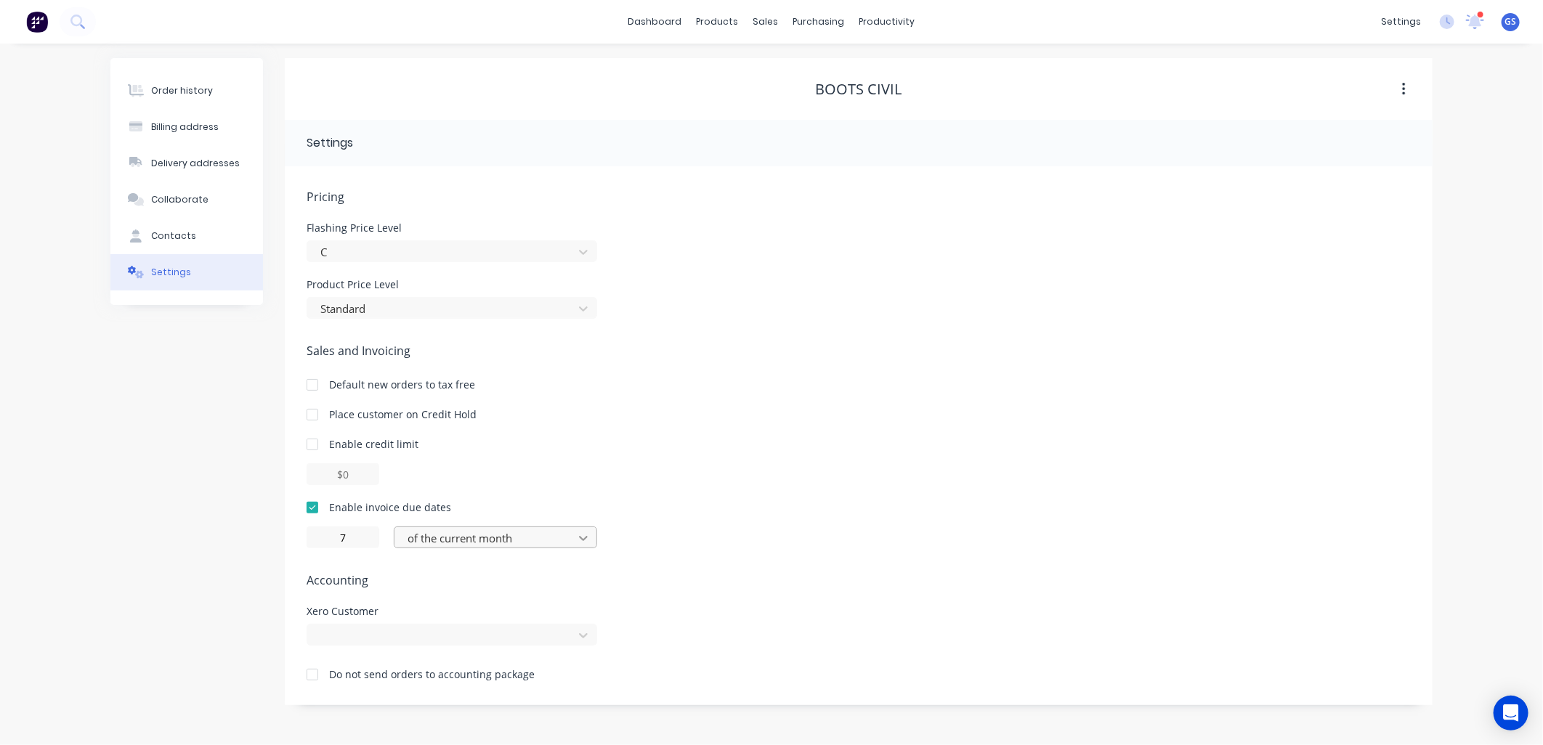
click at [584, 534] on icon at bounding box center [583, 538] width 15 height 15
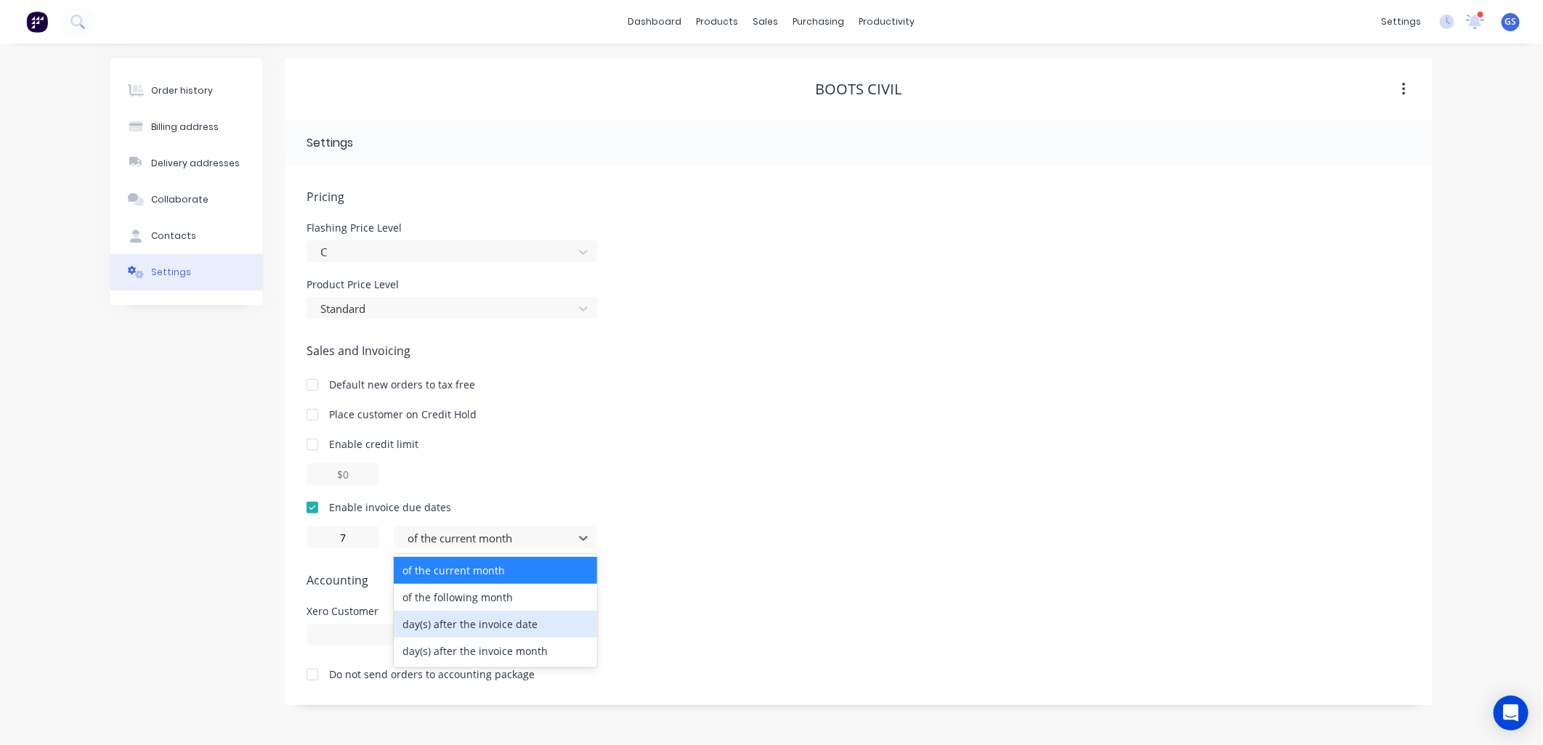
click at [500, 622] on div "day(s) after the invoice date" at bounding box center [495, 624] width 203 height 27
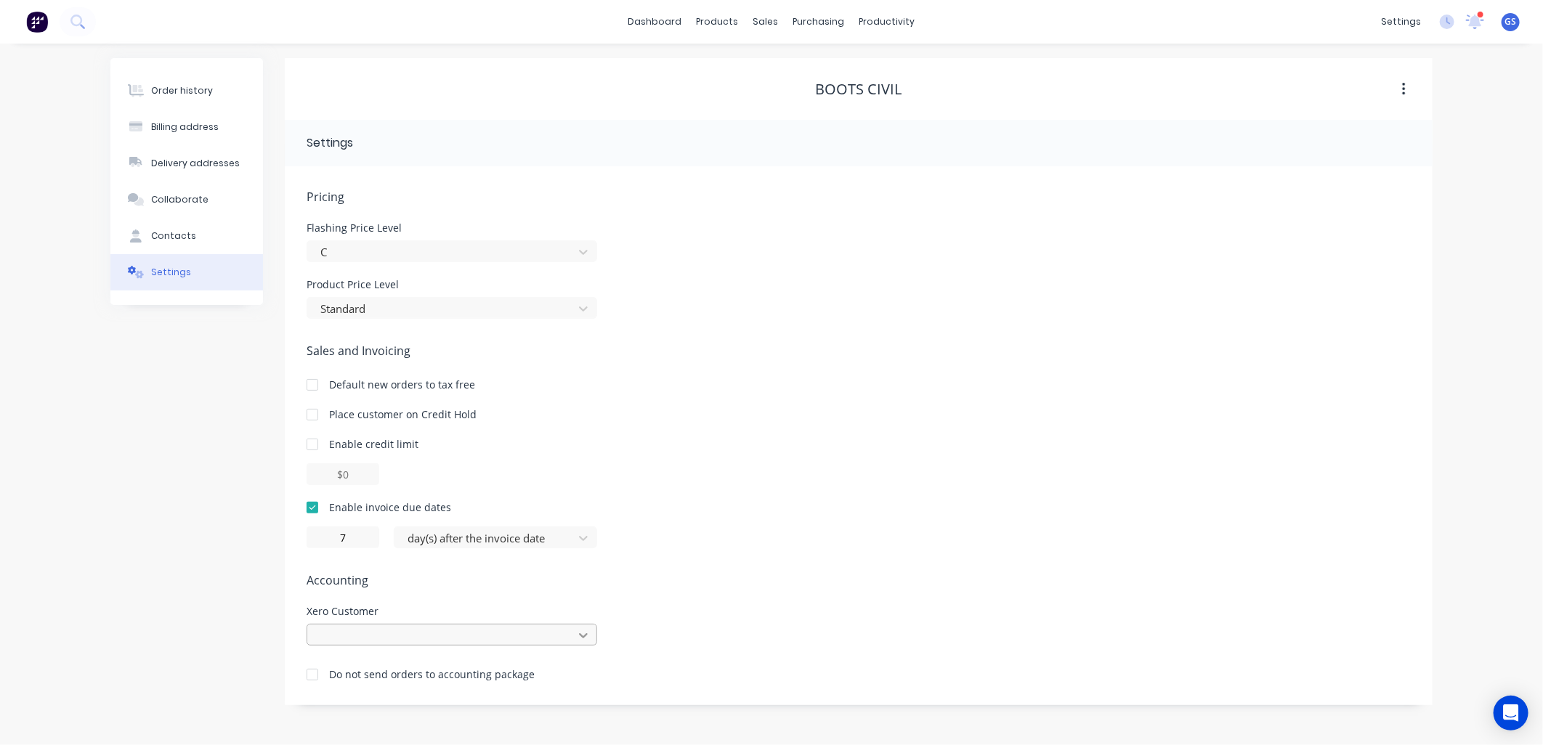
click at [582, 634] on div at bounding box center [451, 635] width 290 height 22
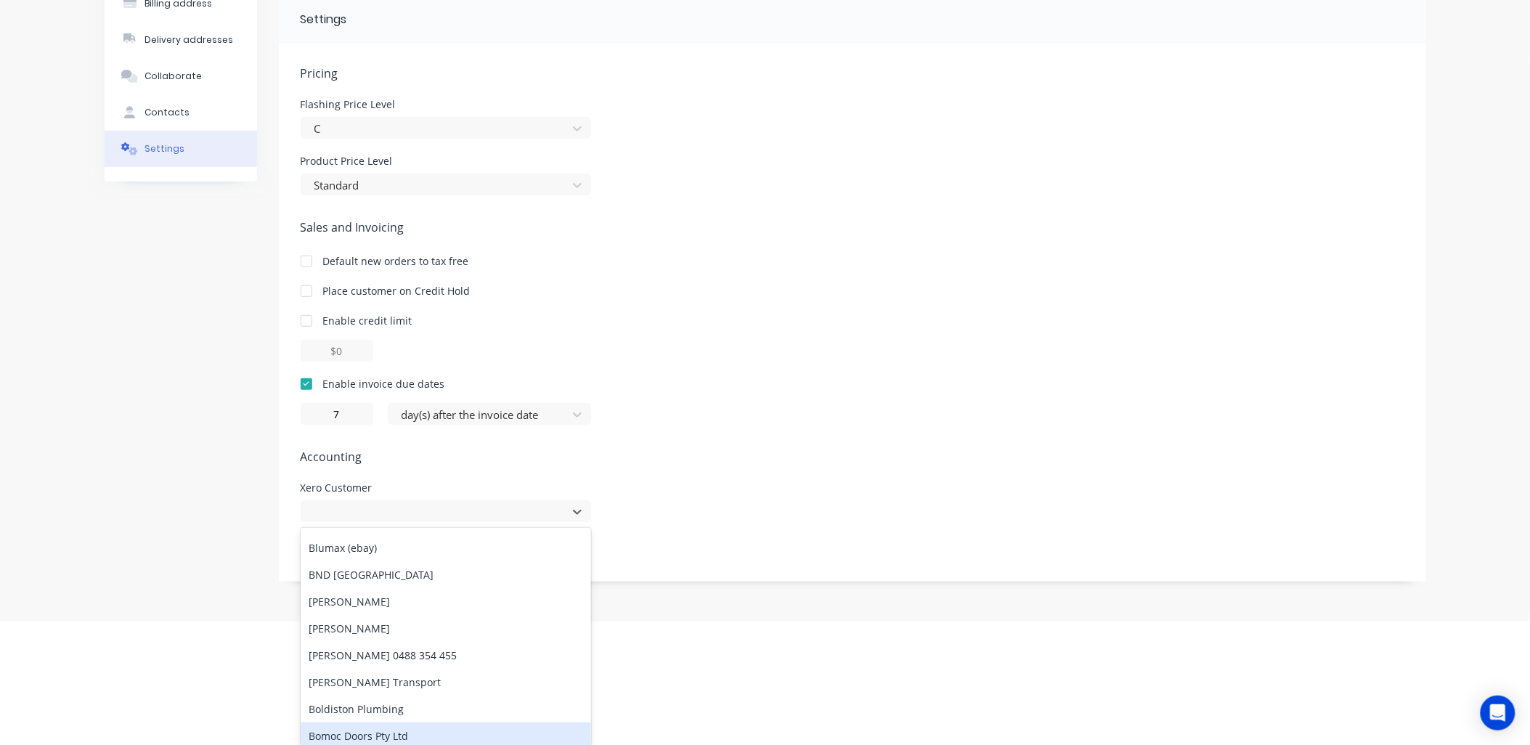
scroll to position [5971, 0]
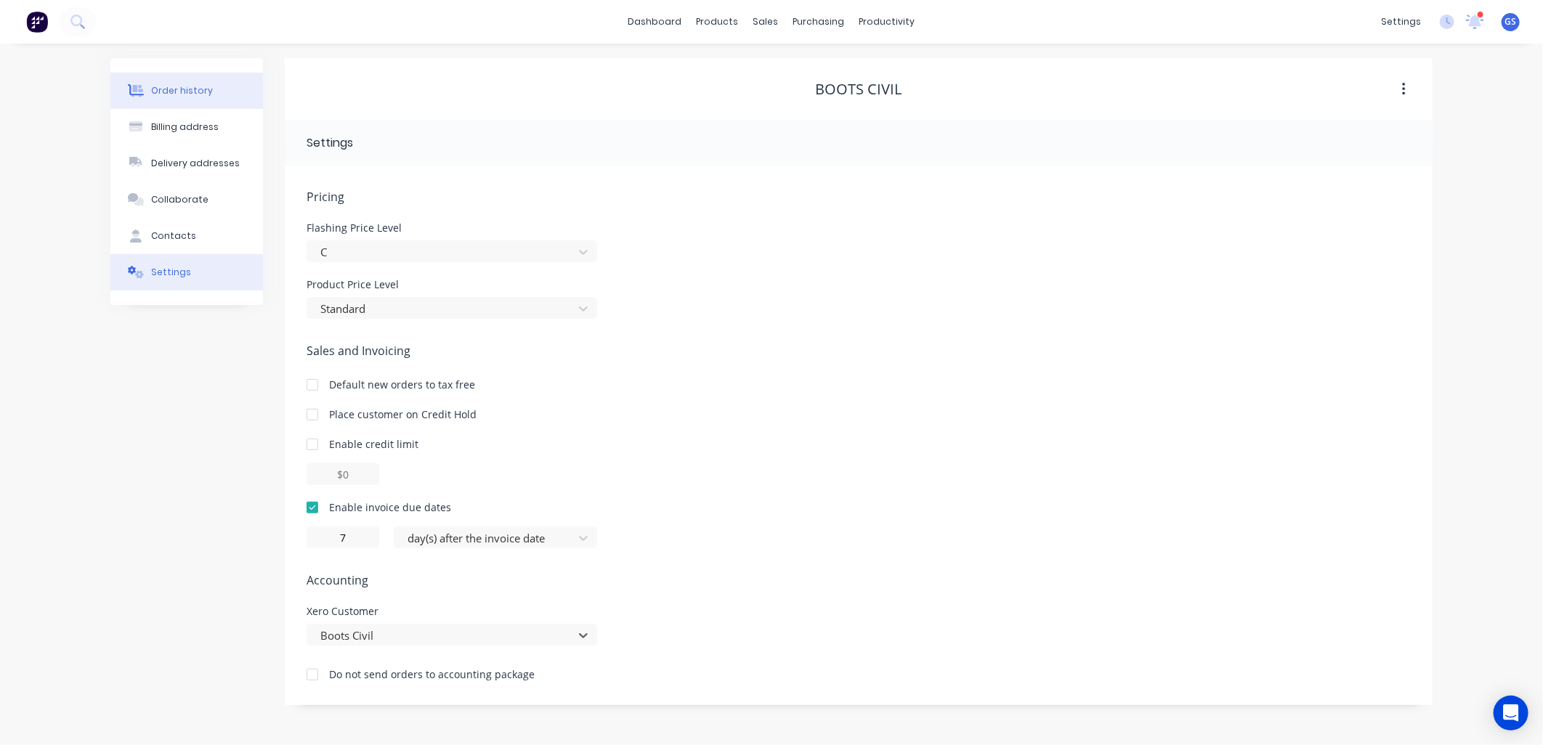
click at [199, 92] on div "Order history" at bounding box center [182, 90] width 62 height 13
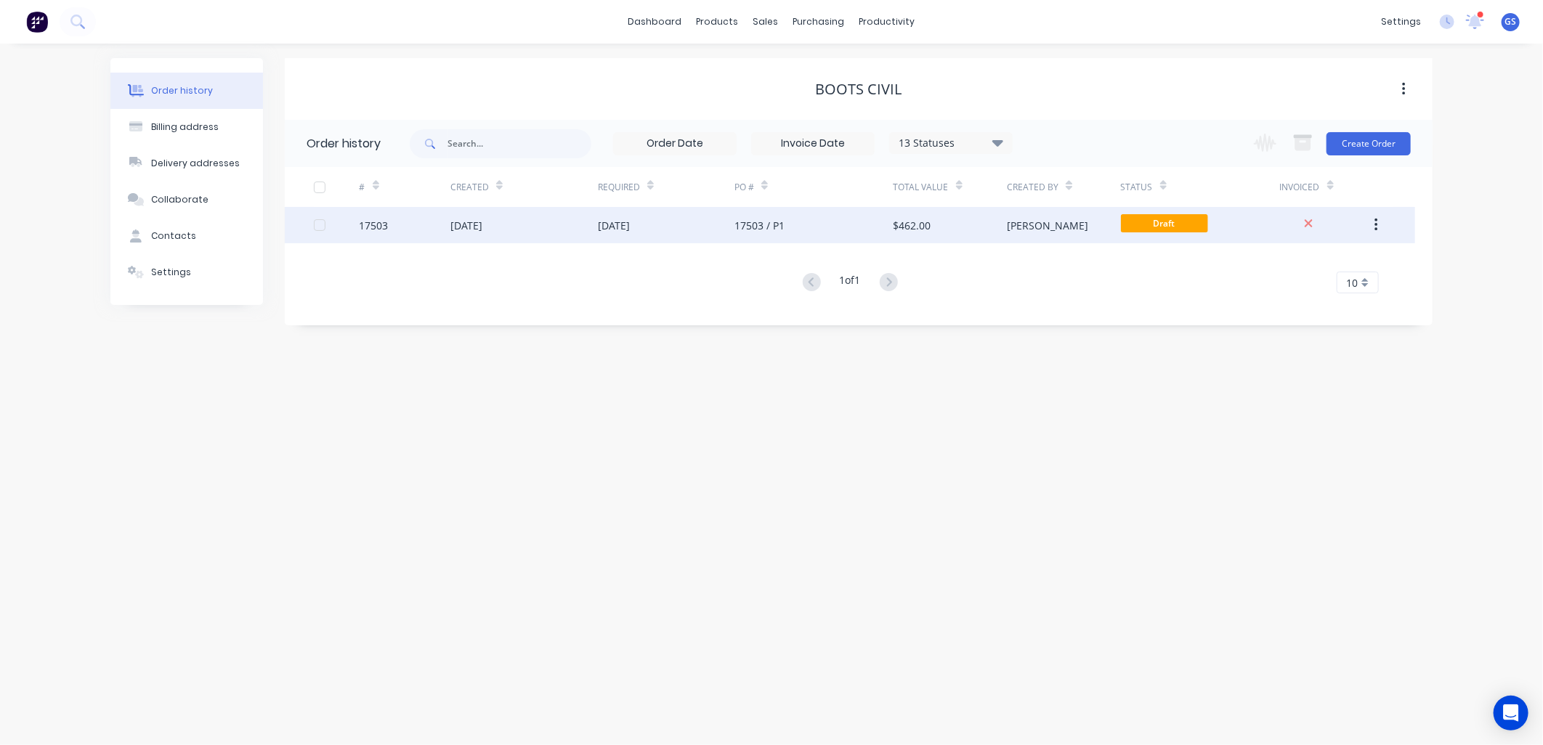
click at [1371, 227] on button "button" at bounding box center [1376, 225] width 34 height 26
click at [1286, 255] on div "Archive" at bounding box center [1324, 263] width 112 height 21
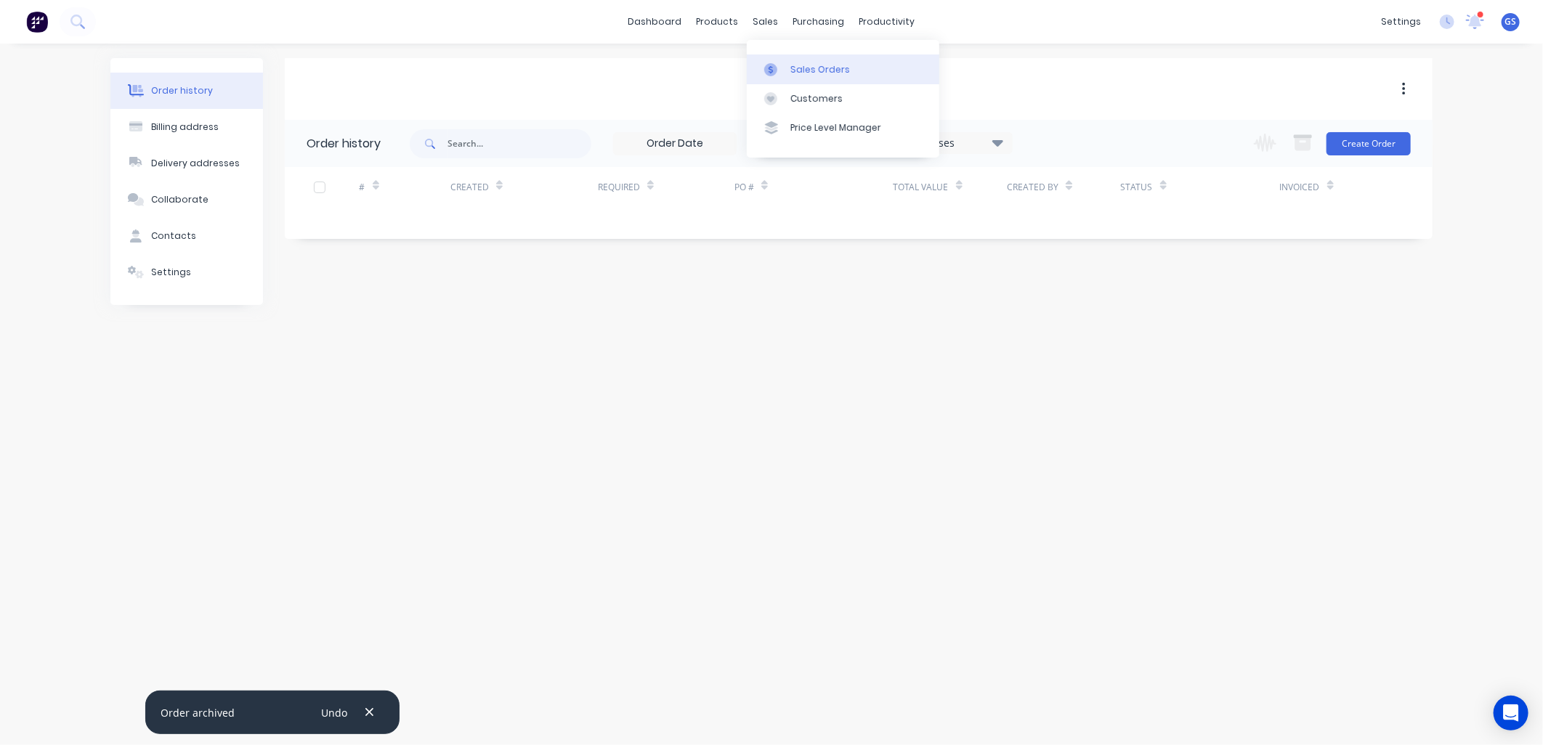
click at [785, 57] on link "Sales Orders" at bounding box center [843, 68] width 192 height 29
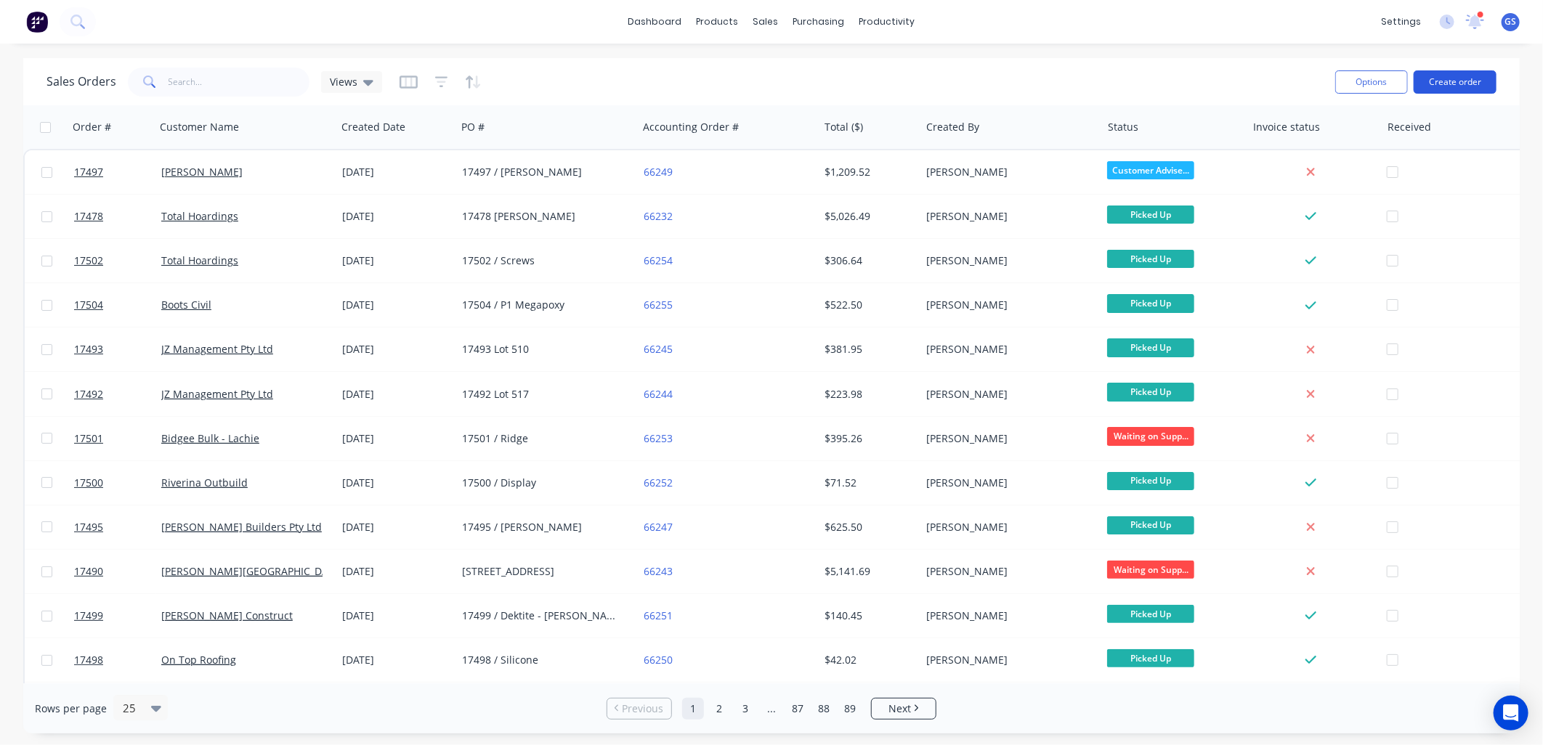
click at [1463, 75] on button "Create order" at bounding box center [1454, 81] width 83 height 23
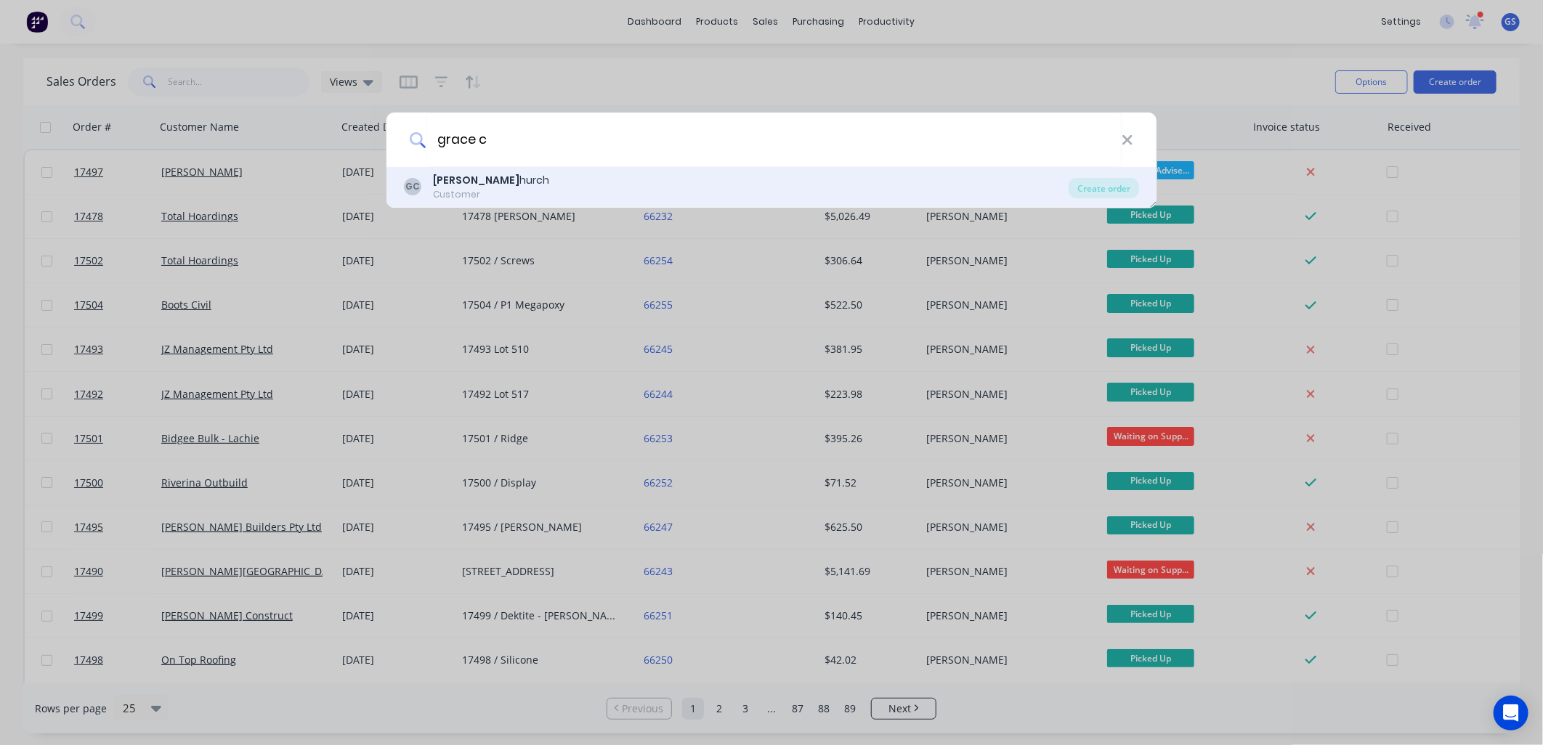
type input "grace c"
click at [463, 193] on div "Customer" at bounding box center [491, 194] width 116 height 13
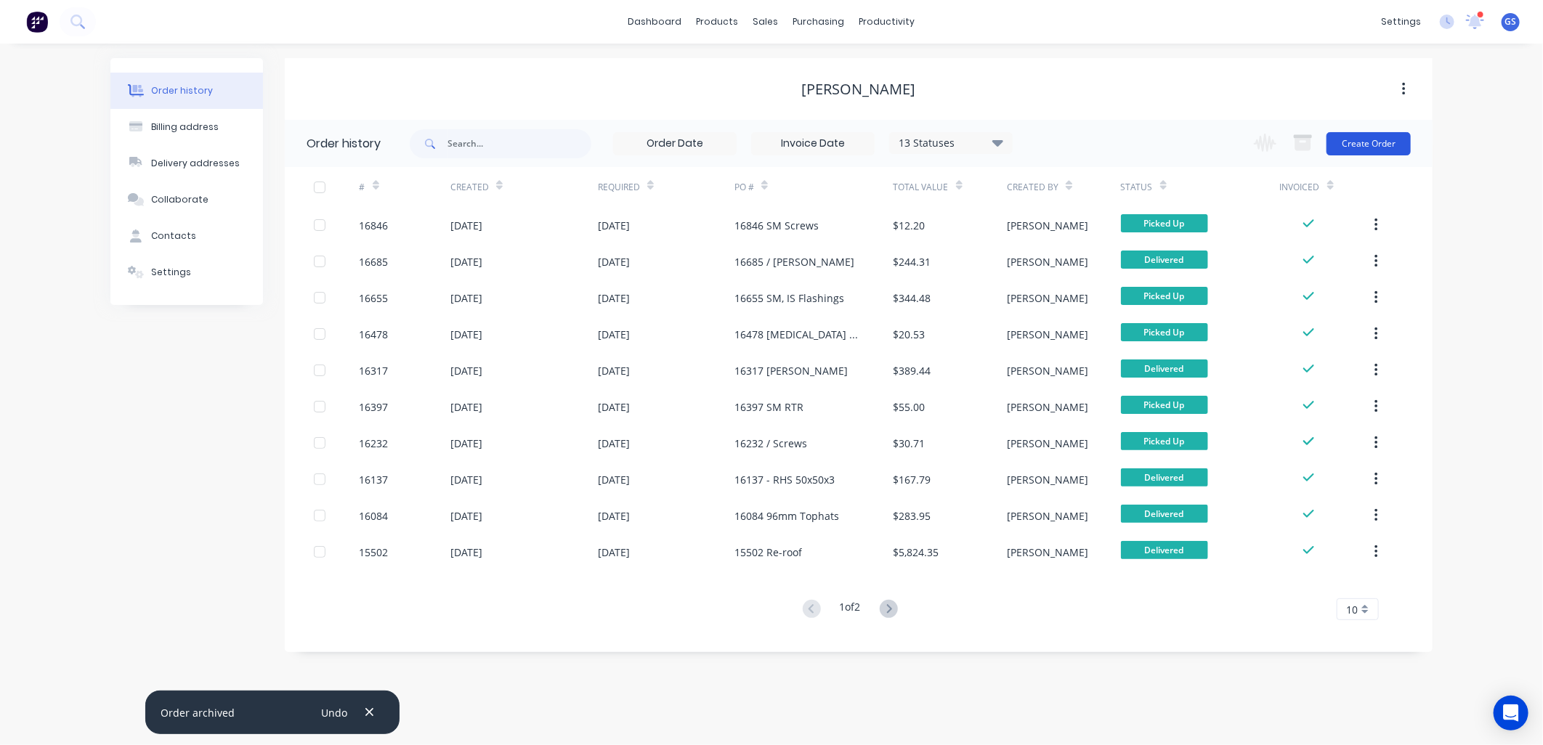
click at [1378, 139] on button "Create Order" at bounding box center [1368, 143] width 84 height 23
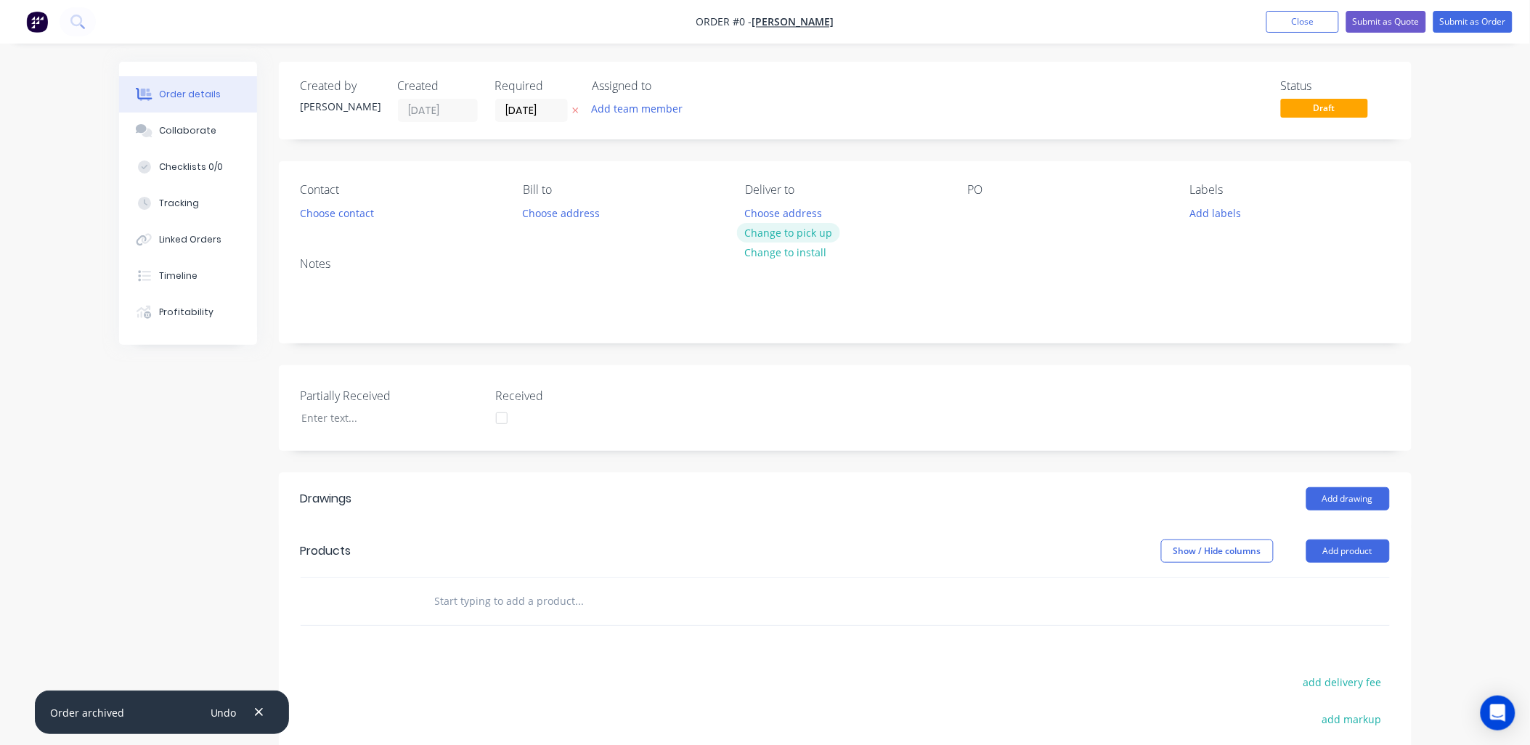
click at [793, 229] on button "Change to pick up" at bounding box center [788, 233] width 103 height 20
click at [960, 211] on div "Contact Choose contact Bill to Choose address Pick up Change to delivery Change…" at bounding box center [845, 203] width 1133 height 84
click at [978, 215] on div at bounding box center [979, 213] width 23 height 21
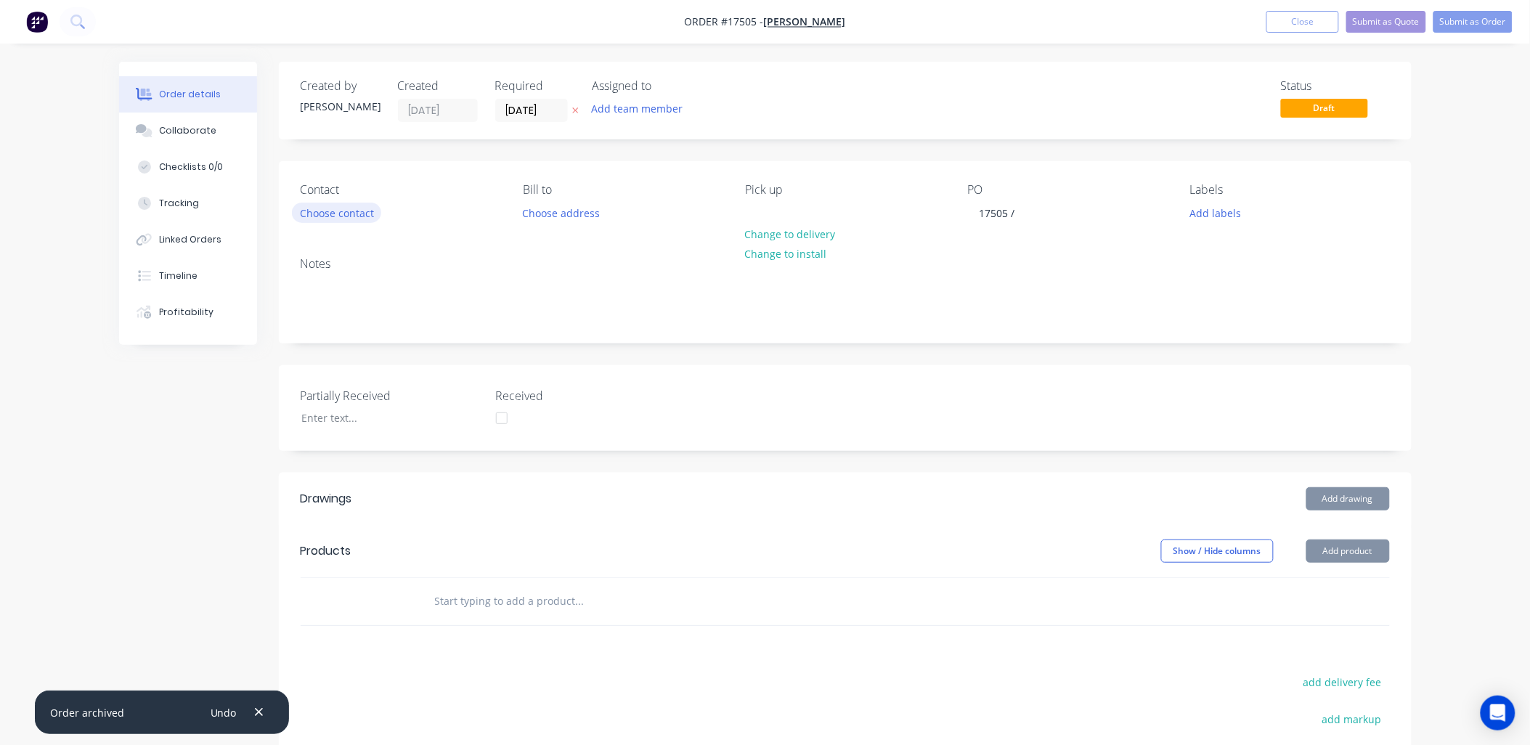
click at [363, 214] on button "Choose contact" at bounding box center [336, 213] width 89 height 20
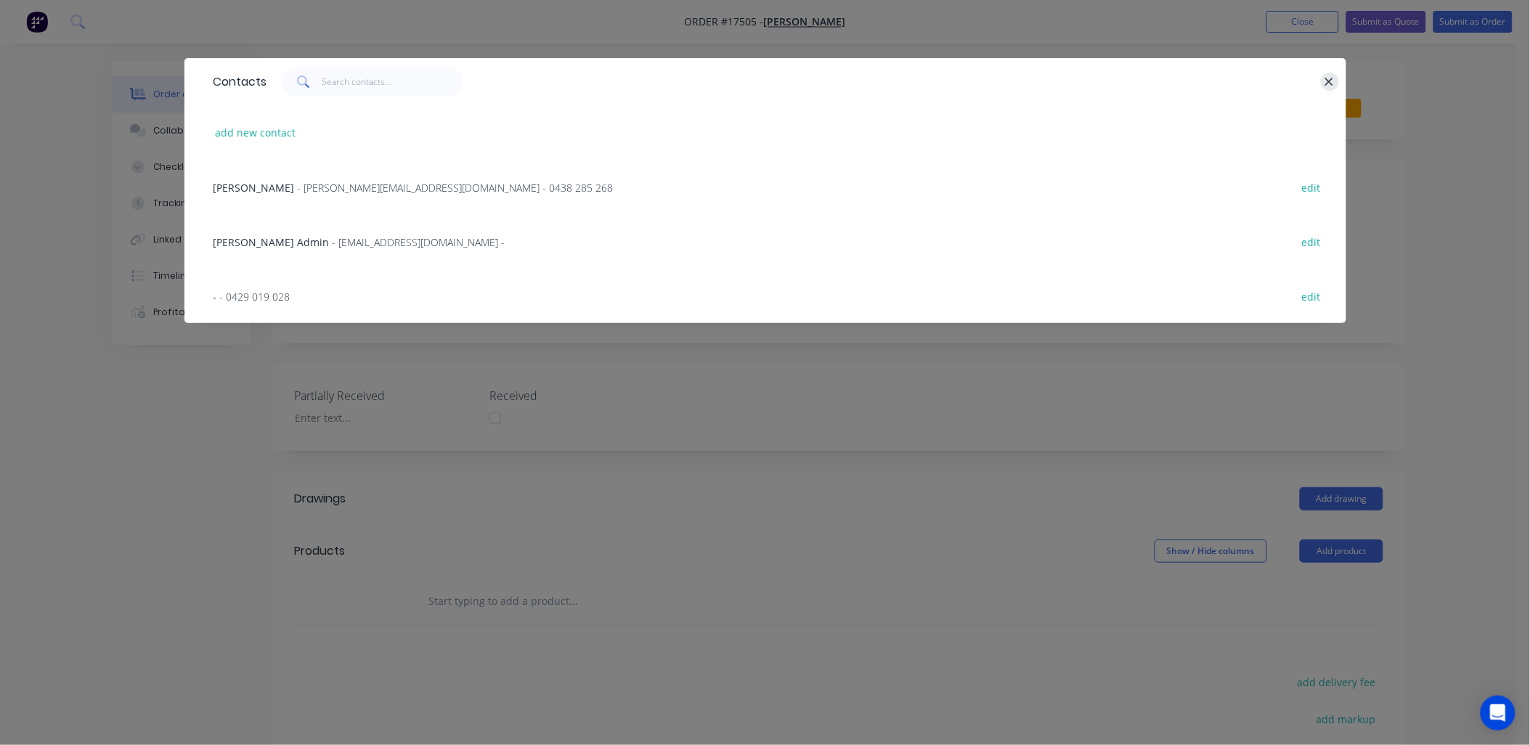
click at [1326, 84] on icon "button" at bounding box center [1330, 82] width 8 height 8
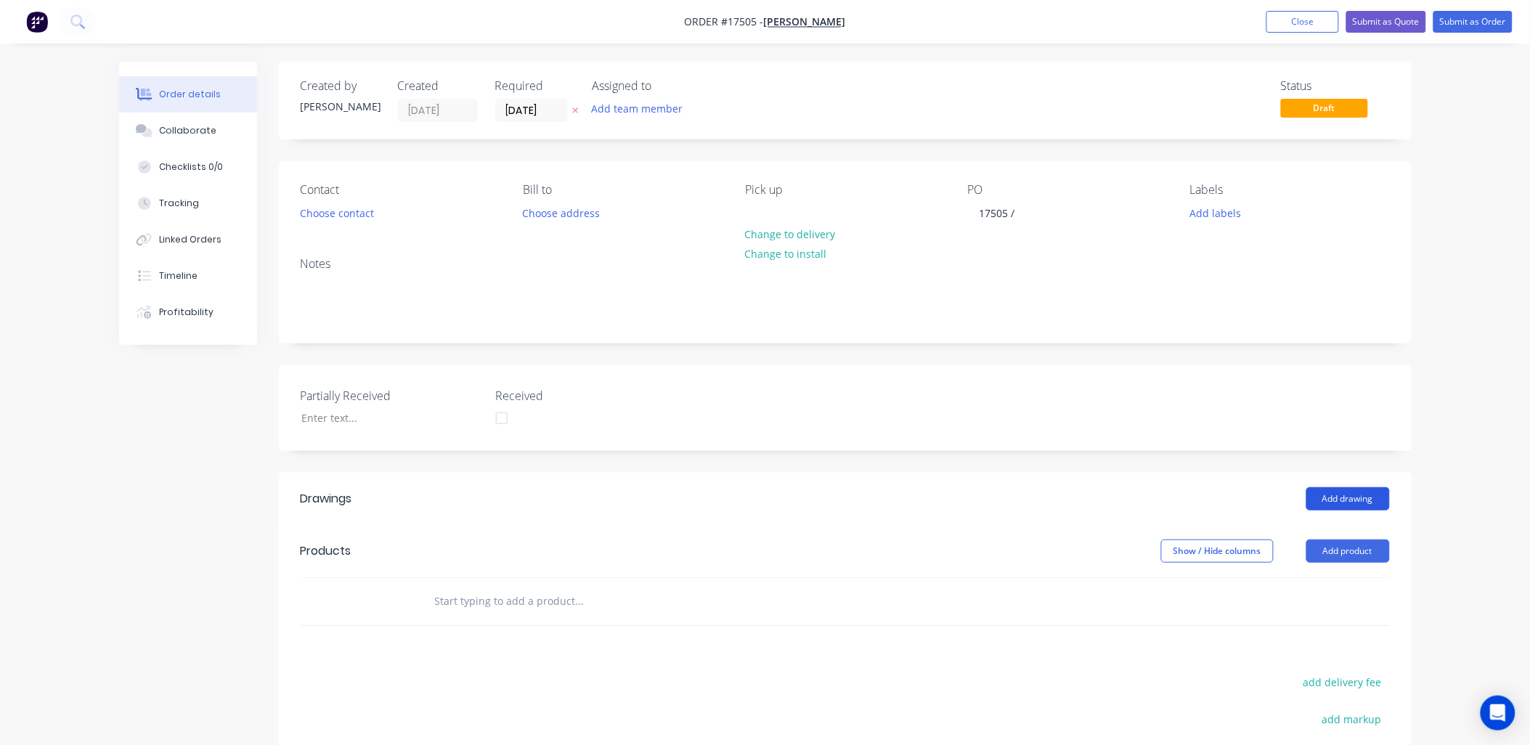
click at [1355, 502] on button "Add drawing" at bounding box center [1348, 498] width 84 height 23
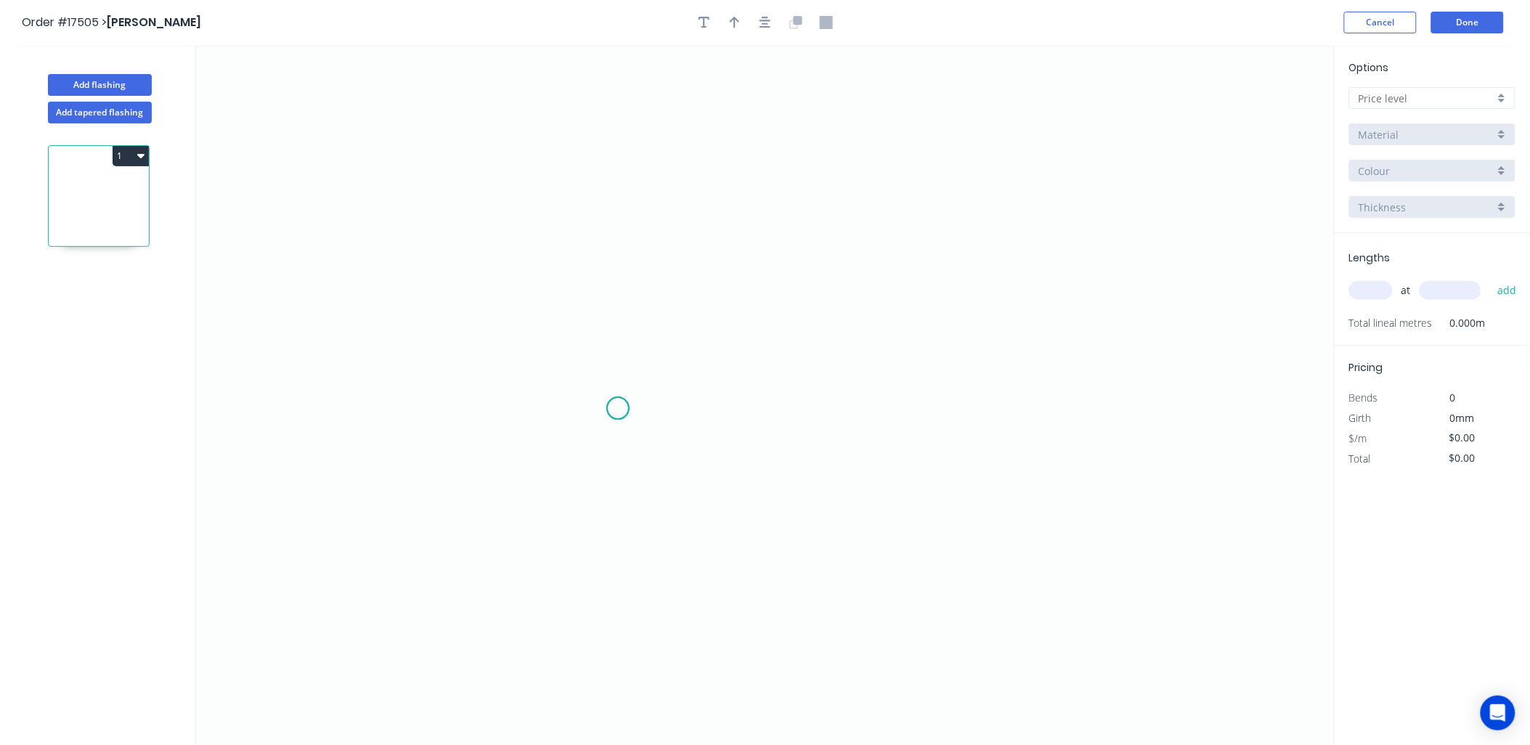
click at [618, 409] on icon "0" at bounding box center [765, 395] width 1139 height 701
click at [594, 373] on icon "0" at bounding box center [765, 395] width 1139 height 701
click at [603, 229] on icon "0 ?" at bounding box center [765, 395] width 1139 height 701
click at [873, 242] on icon "0 ? ? ? º" at bounding box center [765, 395] width 1139 height 701
click at [913, 256] on icon "0 ? ? ? ? º" at bounding box center [765, 395] width 1139 height 701
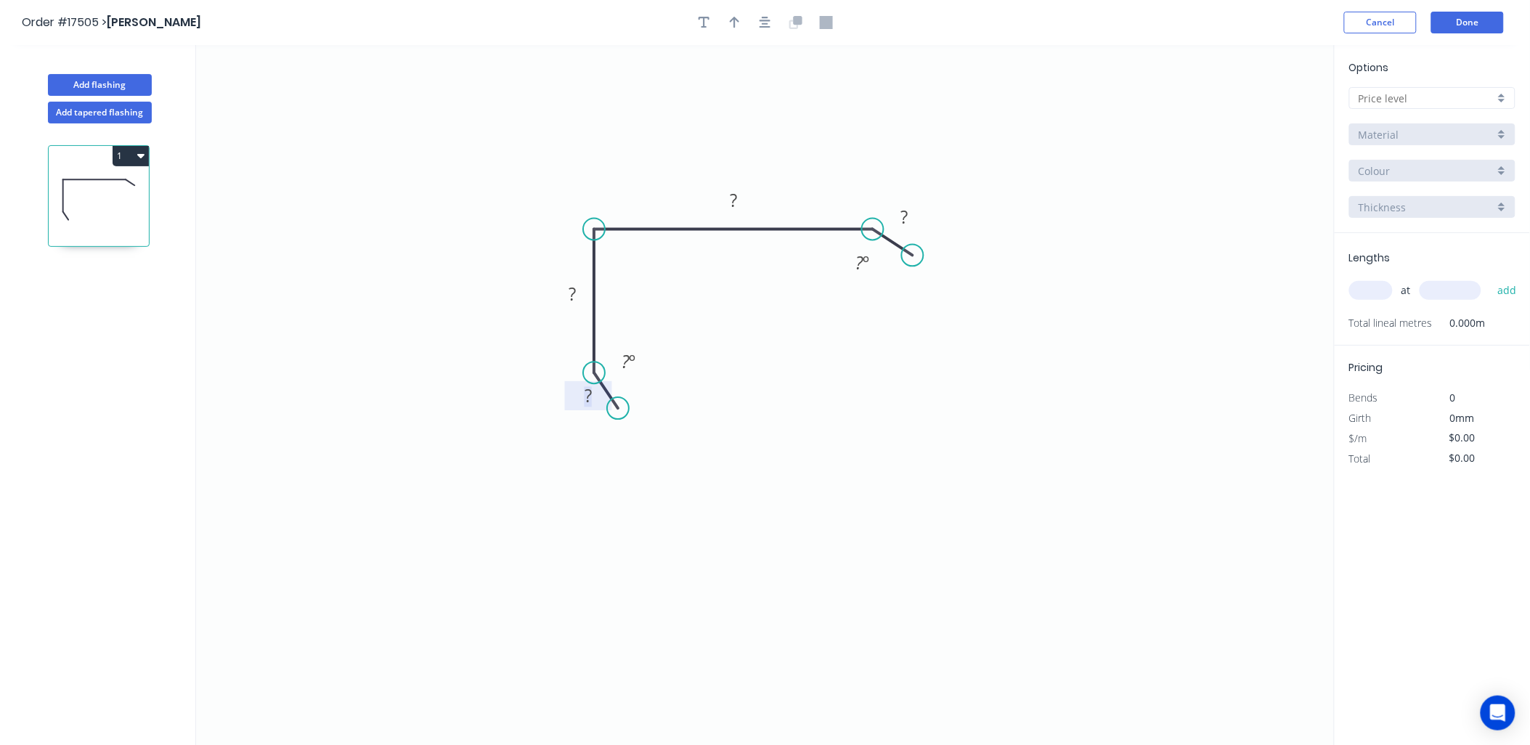
drag, startPoint x: 588, startPoint y: 399, endPoint x: 576, endPoint y: 562, distance: 163.1
click at [590, 404] on tspan "?" at bounding box center [588, 396] width 7 height 24
click at [648, 277] on div "Show angle" at bounding box center [674, 276] width 146 height 30
click at [627, 249] on rect at bounding box center [620, 255] width 29 height 20
click at [739, 17] on button "button" at bounding box center [735, 23] width 22 height 22
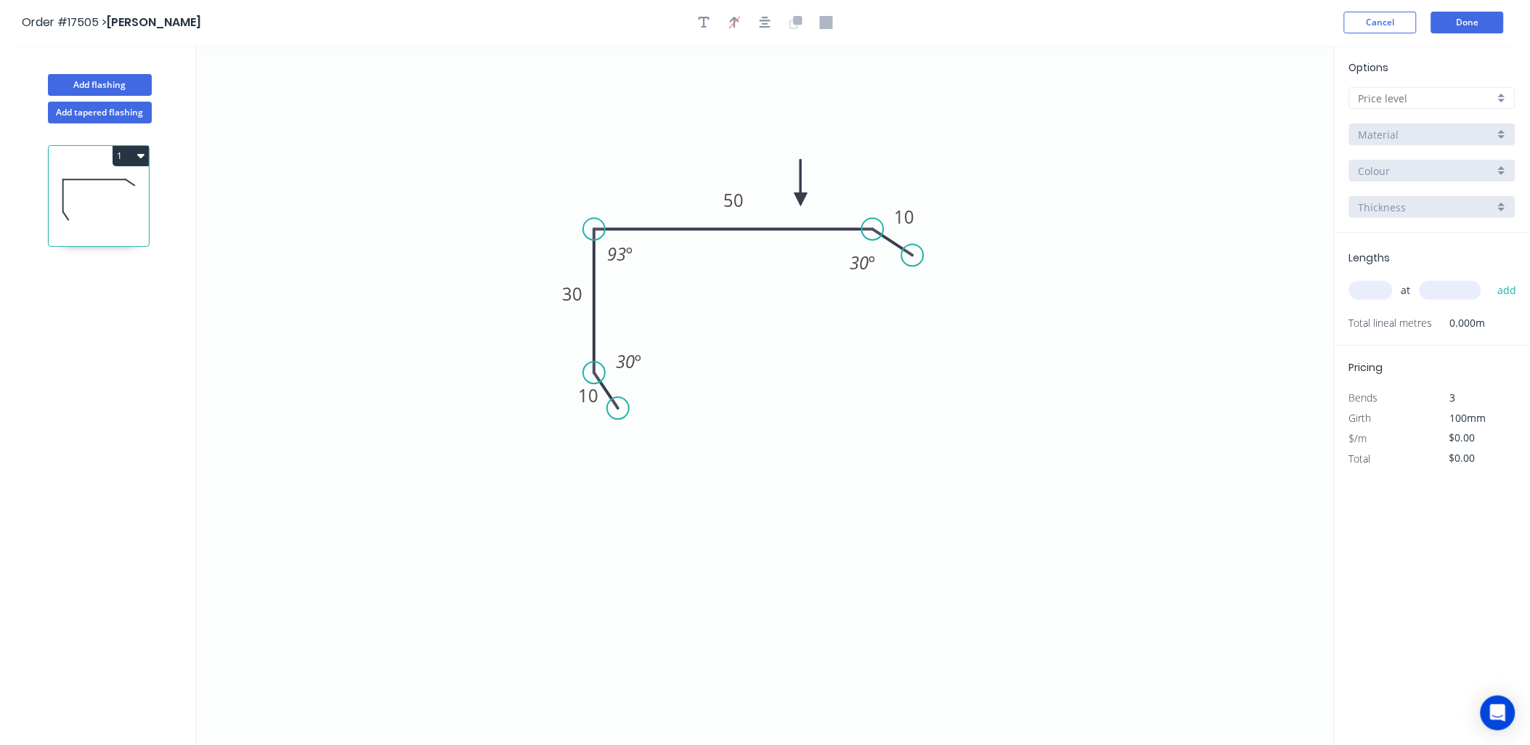
drag, startPoint x: 1261, startPoint y: 113, endPoint x: 808, endPoint y: 198, distance: 460.5
click at [803, 198] on icon at bounding box center [800, 183] width 13 height 46
click at [113, 80] on button "Add flashing" at bounding box center [100, 85] width 104 height 22
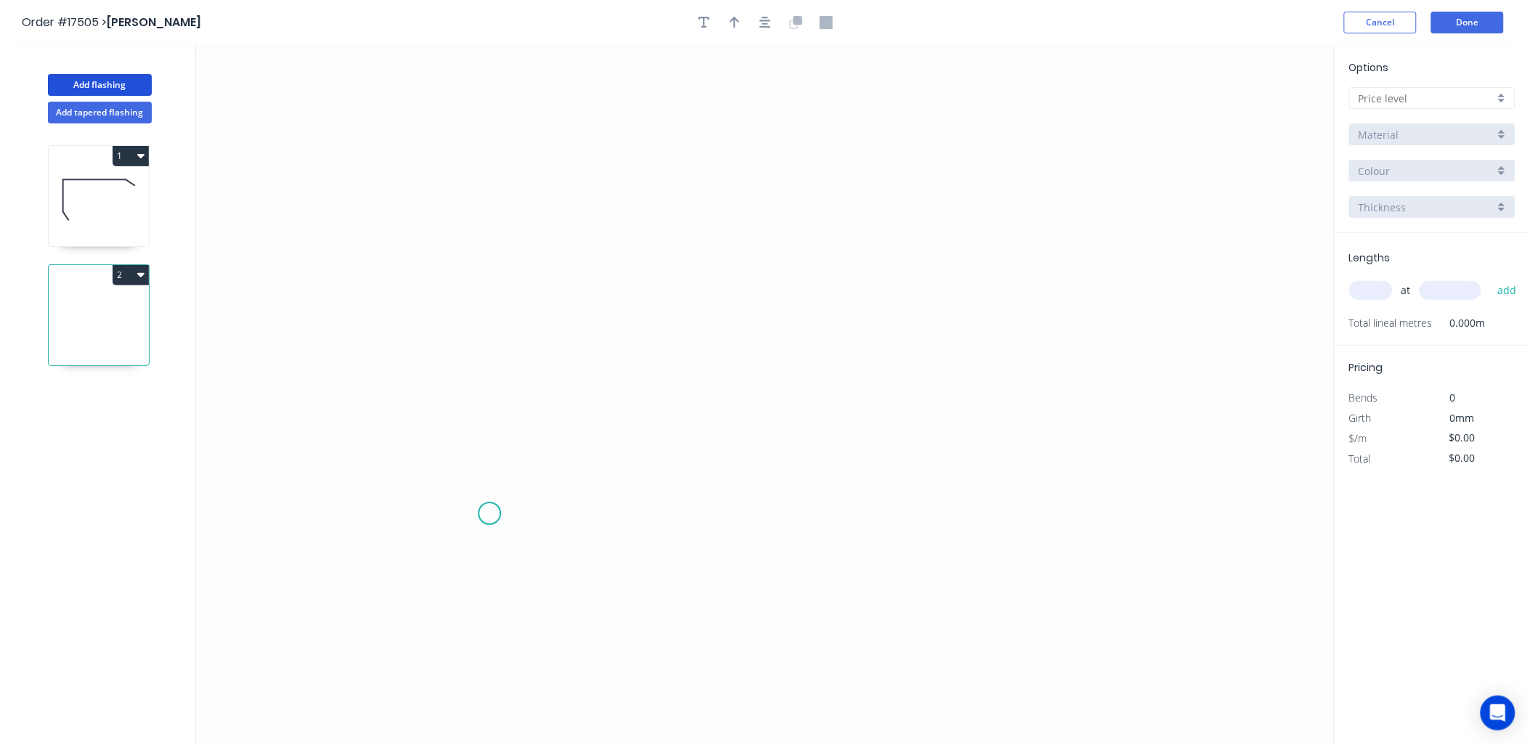
click at [489, 511] on icon "0" at bounding box center [765, 395] width 1139 height 701
click at [489, 424] on icon at bounding box center [489, 468] width 0 height 90
click at [587, 404] on icon "0 ?" at bounding box center [765, 395] width 1139 height 701
click at [676, 411] on icon "0 ? ? ? º" at bounding box center [765, 395] width 1139 height 701
click at [771, 426] on icon "0 ? ? ? ? º ? º" at bounding box center [765, 395] width 1139 height 701
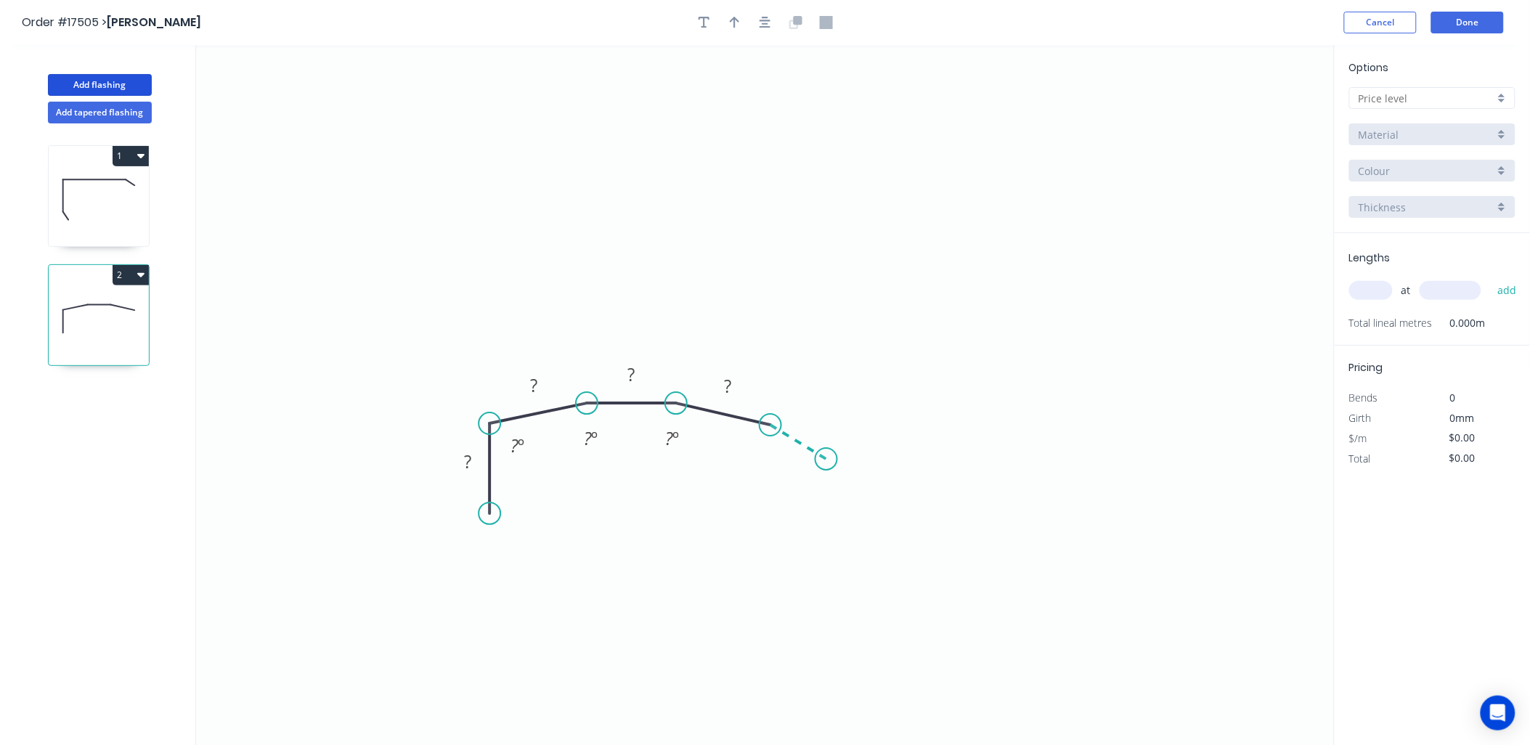
click at [824, 459] on icon "0 ? ? ? ? ? º ? º ? º" at bounding box center [765, 395] width 1139 height 701
click at [821, 510] on icon "0 ? ? ? ? ? ? º ? º ? º ? º" at bounding box center [765, 395] width 1139 height 701
click at [474, 466] on rect at bounding box center [467, 462] width 29 height 20
drag, startPoint x: 572, startPoint y: 488, endPoint x: 605, endPoint y: 434, distance: 63.9
click at [571, 484] on div "Hide angle" at bounding box center [589, 488] width 146 height 30
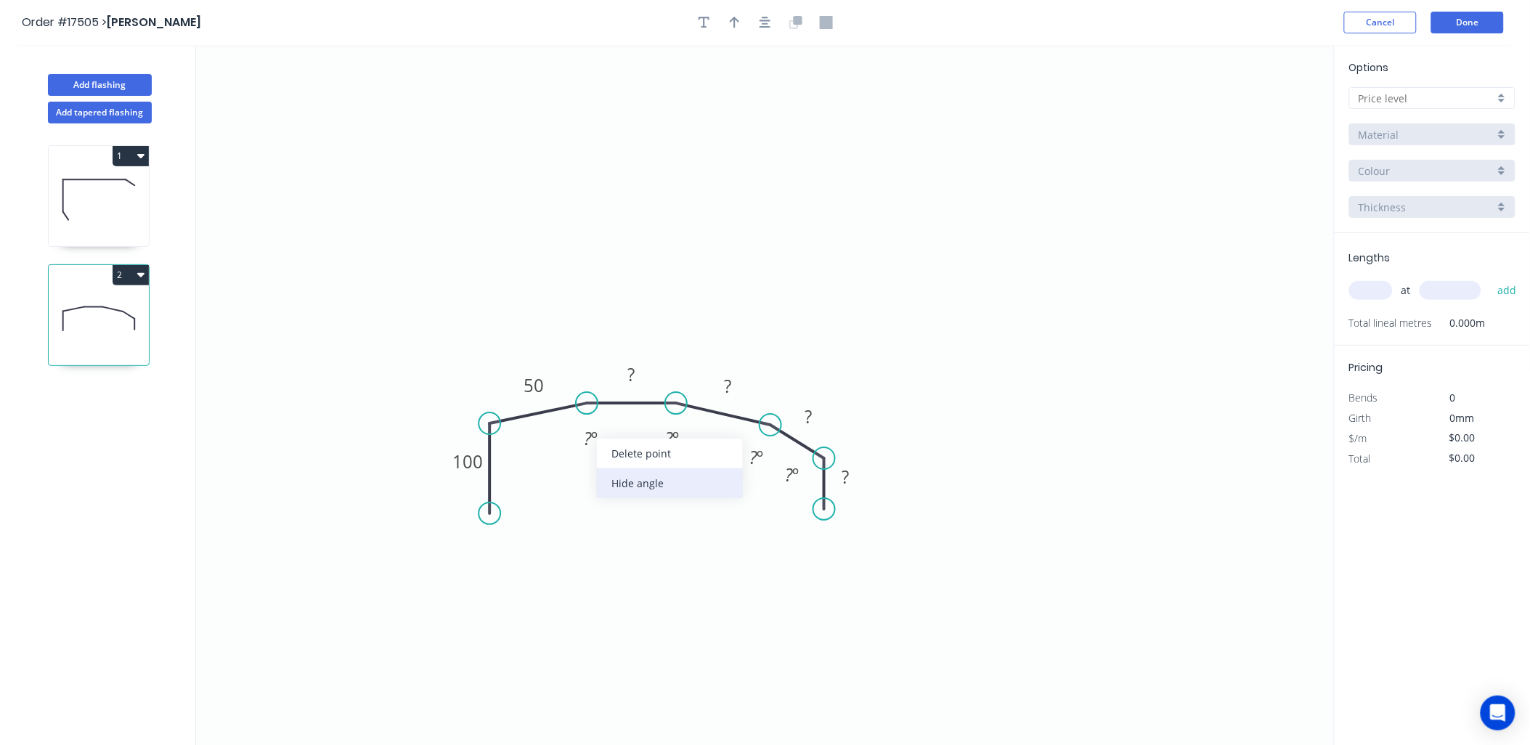
click at [632, 473] on div "Hide angle" at bounding box center [670, 483] width 146 height 30
drag, startPoint x: 701, startPoint y: 481, endPoint x: 720, endPoint y: 454, distance: 33.9
click at [702, 481] on div "Hide angle" at bounding box center [744, 483] width 146 height 30
drag, startPoint x: 760, startPoint y: 452, endPoint x: 750, endPoint y: 513, distance: 61.0
click at [777, 502] on div "Hide angle" at bounding box center [831, 504] width 146 height 30
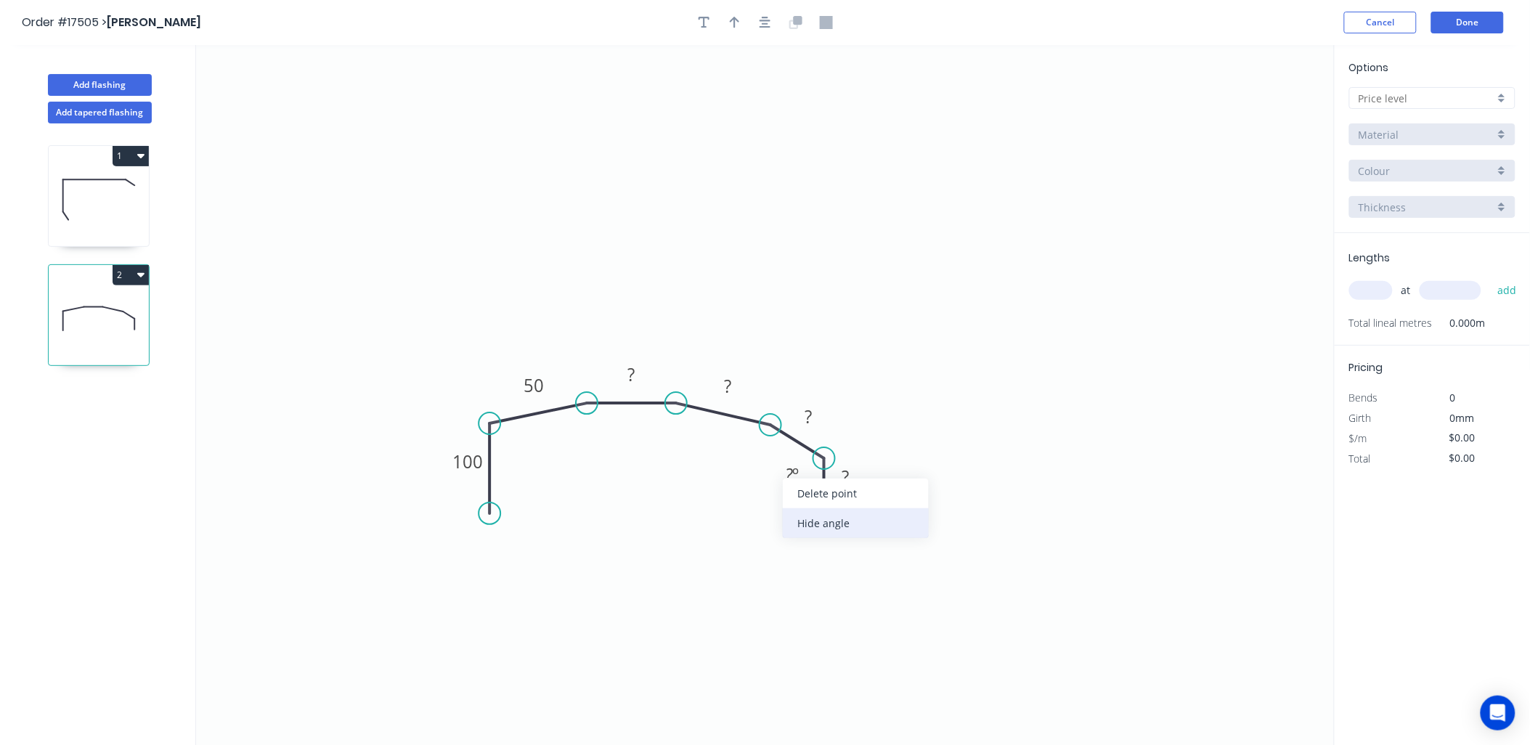
click at [805, 519] on div "Hide angle" at bounding box center [856, 523] width 146 height 30
click at [642, 372] on rect at bounding box center [631, 375] width 29 height 20
drag, startPoint x: 823, startPoint y: 506, endPoint x: 824, endPoint y: 513, distance: 7.3
click at [824, 513] on circle at bounding box center [824, 513] width 22 height 22
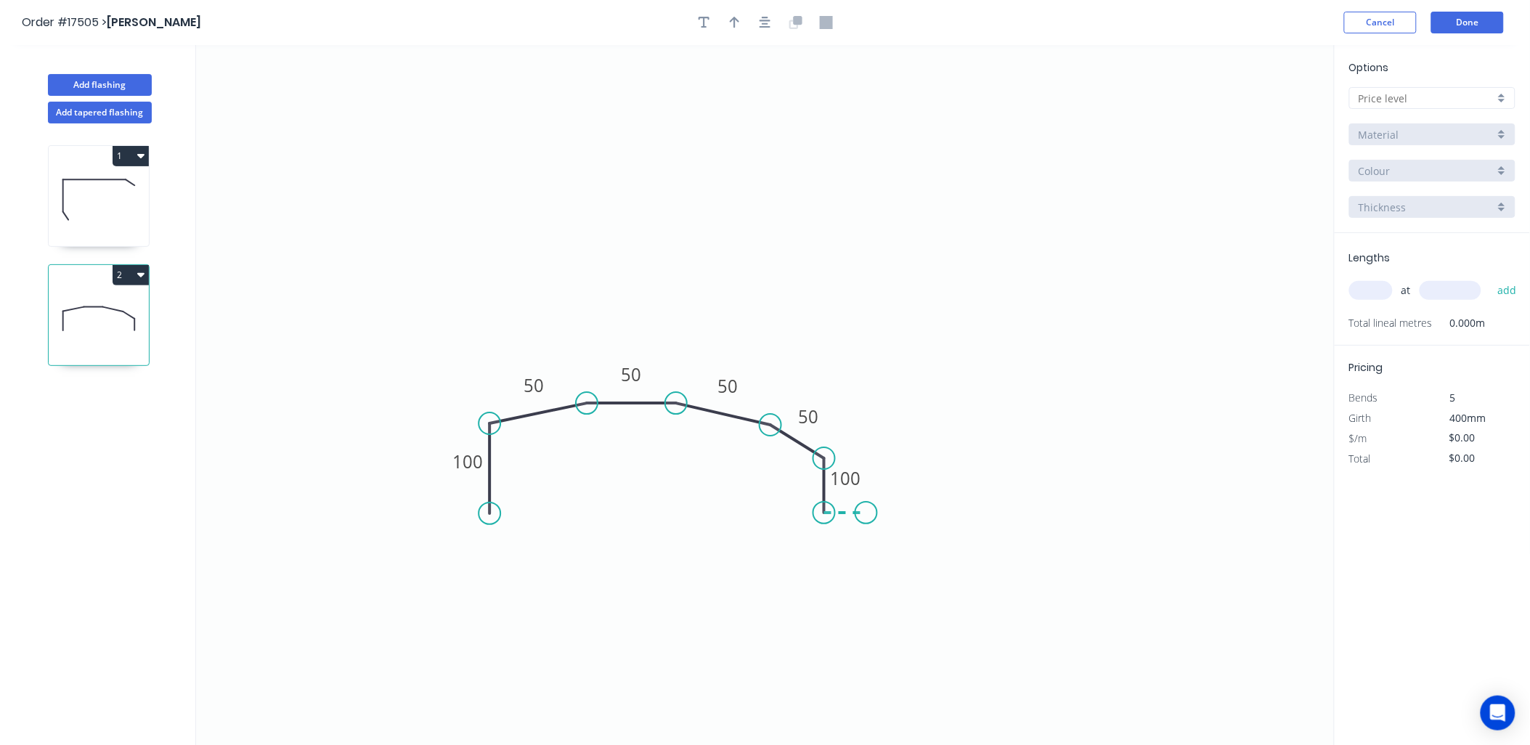
click at [866, 516] on icon "0 100 50 50 50 50 100" at bounding box center [765, 395] width 1139 height 701
click at [843, 478] on tspan "100" at bounding box center [846, 479] width 31 height 24
click at [845, 478] on tspan "100" at bounding box center [846, 479] width 31 height 24
click at [1497, 100] on div at bounding box center [1432, 98] width 166 height 22
click at [1395, 126] on div "A" at bounding box center [1432, 125] width 165 height 25
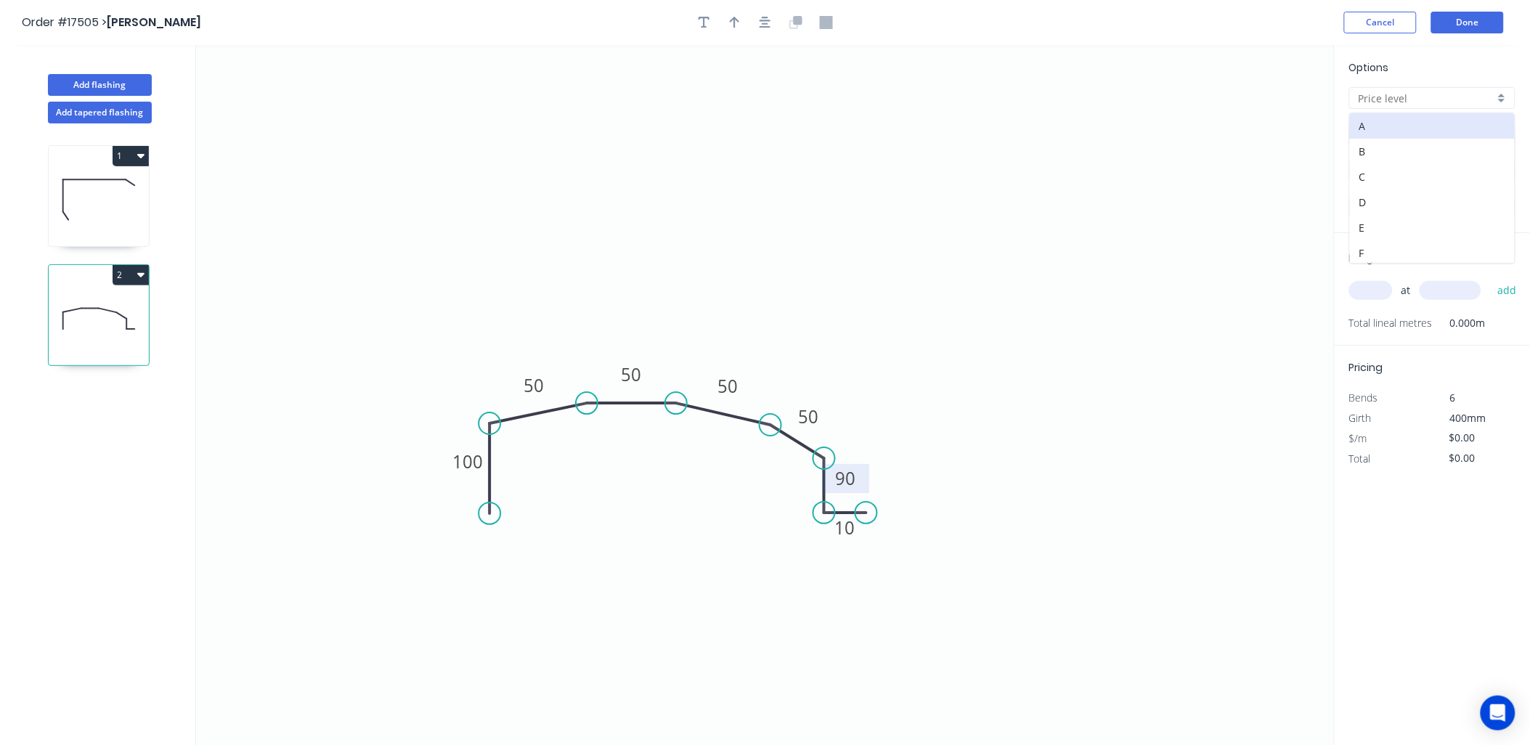
type input "A"
type input "$36.32"
click at [1499, 99] on div "A" at bounding box center [1432, 98] width 166 height 22
click at [1414, 176] on div "C" at bounding box center [1432, 176] width 165 height 25
type input "C"
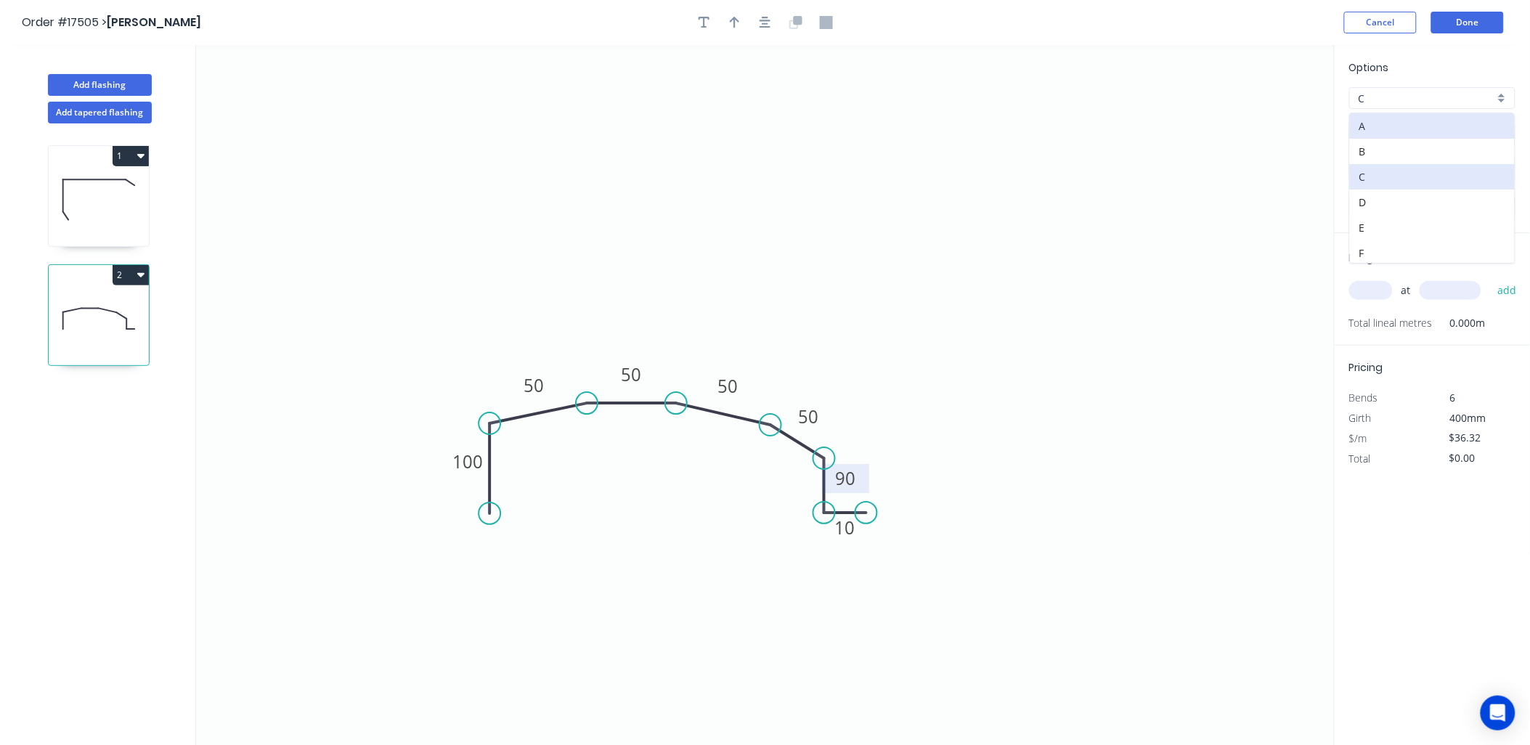
type input "$32.69"
click at [1499, 99] on div "C" at bounding box center [1432, 98] width 166 height 22
click at [1403, 202] on div "D" at bounding box center [1432, 202] width 165 height 25
type input "D"
click at [70, 200] on icon at bounding box center [99, 199] width 100 height 93
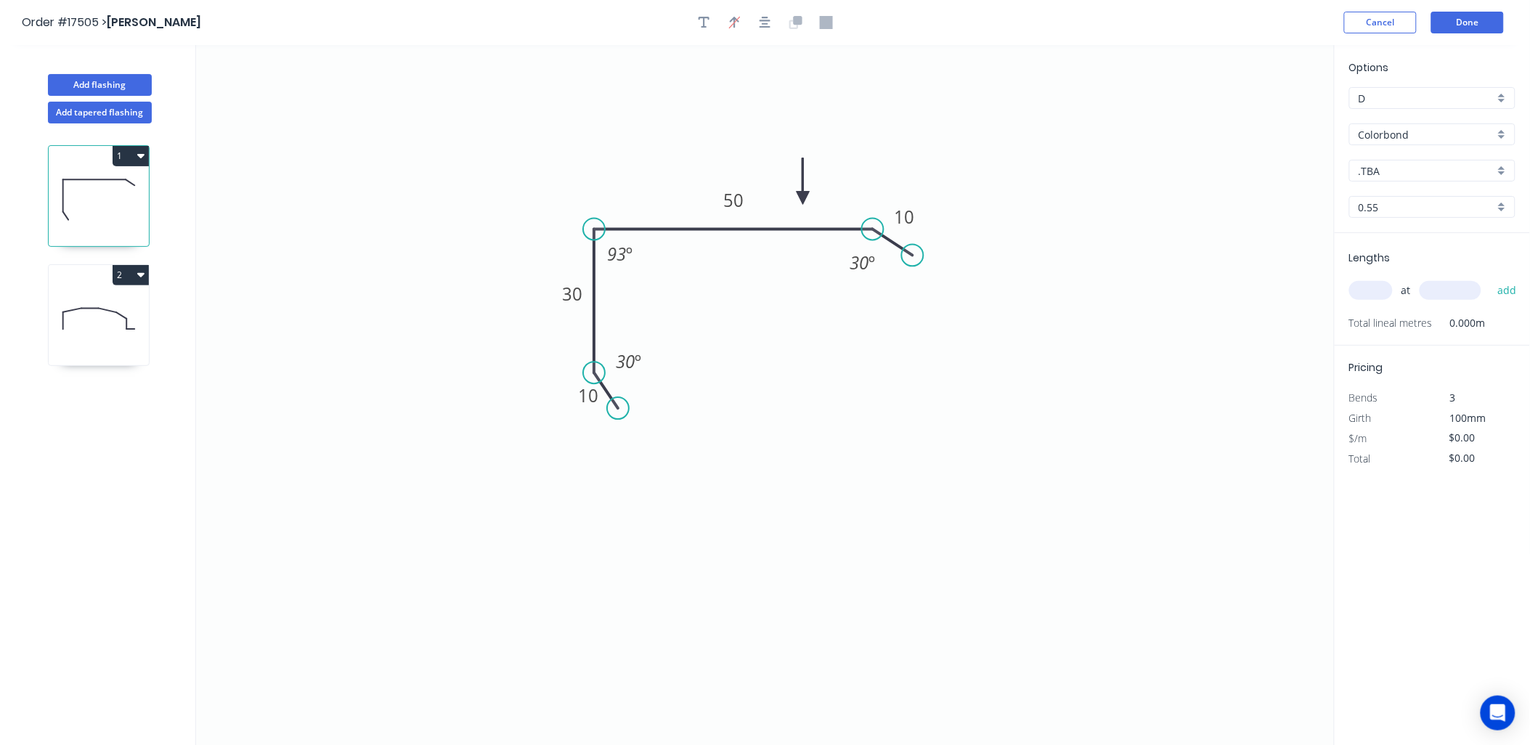
type input "$12.58"
click at [1501, 171] on div ".TBA" at bounding box center [1432, 171] width 166 height 22
click at [1387, 213] on div "Ironstone" at bounding box center [1432, 210] width 165 height 25
type input "Ironstone"
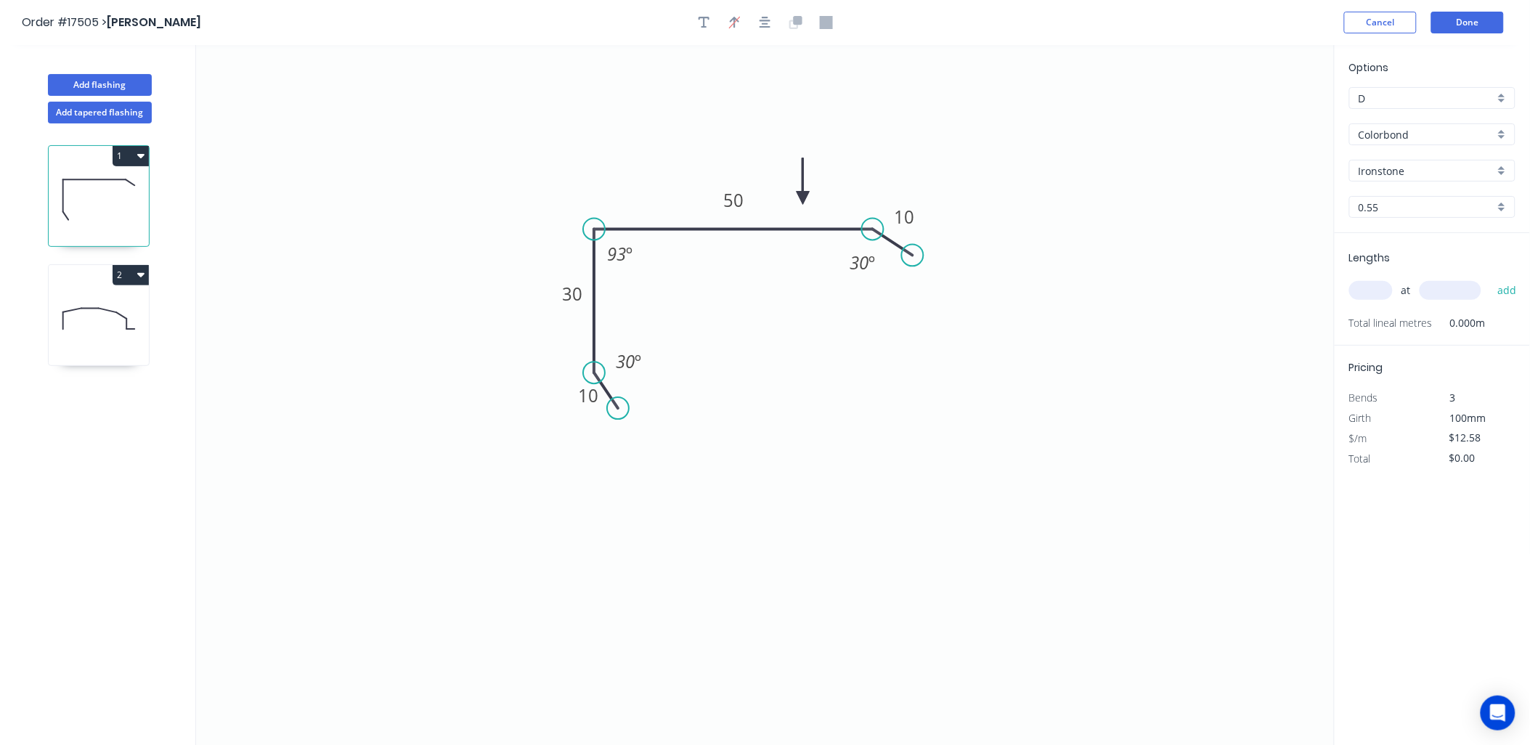
click at [1369, 293] on input "text" at bounding box center [1371, 290] width 44 height 19
type input "1"
type input "2400"
click at [1490, 278] on button "add" at bounding box center [1507, 290] width 34 height 25
type input "$30.19"
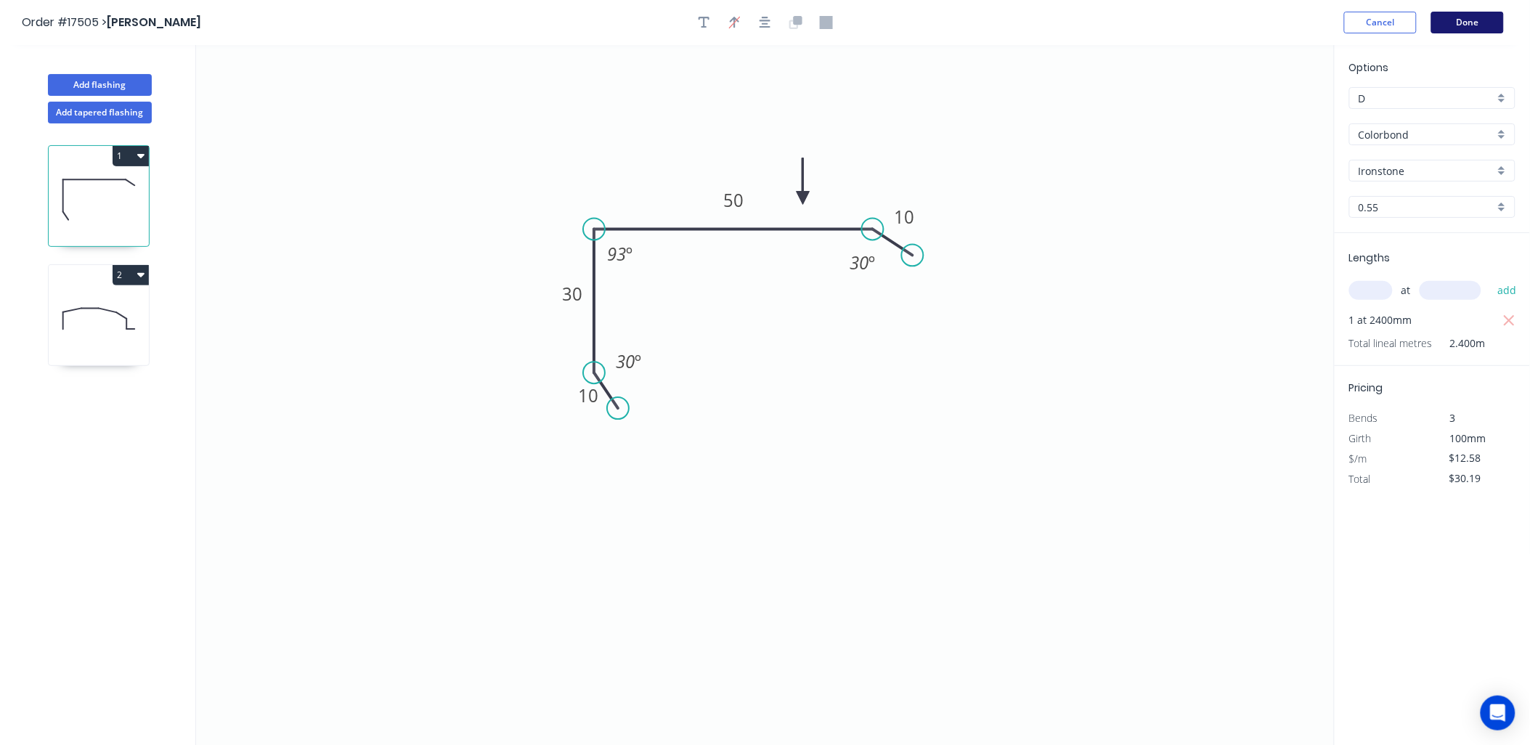
click at [1475, 23] on button "Done" at bounding box center [1467, 23] width 73 height 22
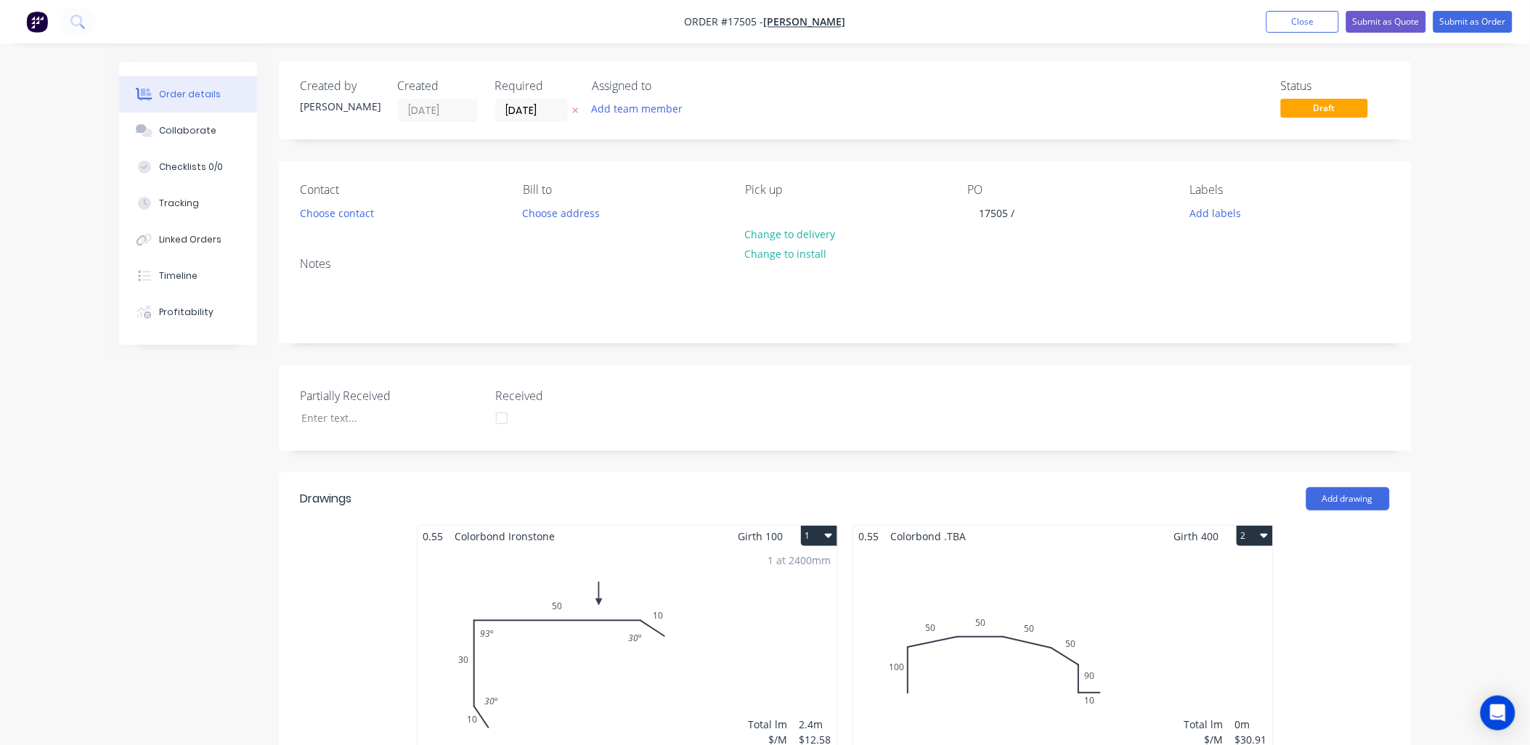
click at [1261, 533] on icon "button" at bounding box center [1264, 535] width 7 height 12
click at [1179, 626] on div "Delete" at bounding box center [1204, 629] width 112 height 21
click at [356, 207] on button "Choose contact" at bounding box center [336, 213] width 89 height 20
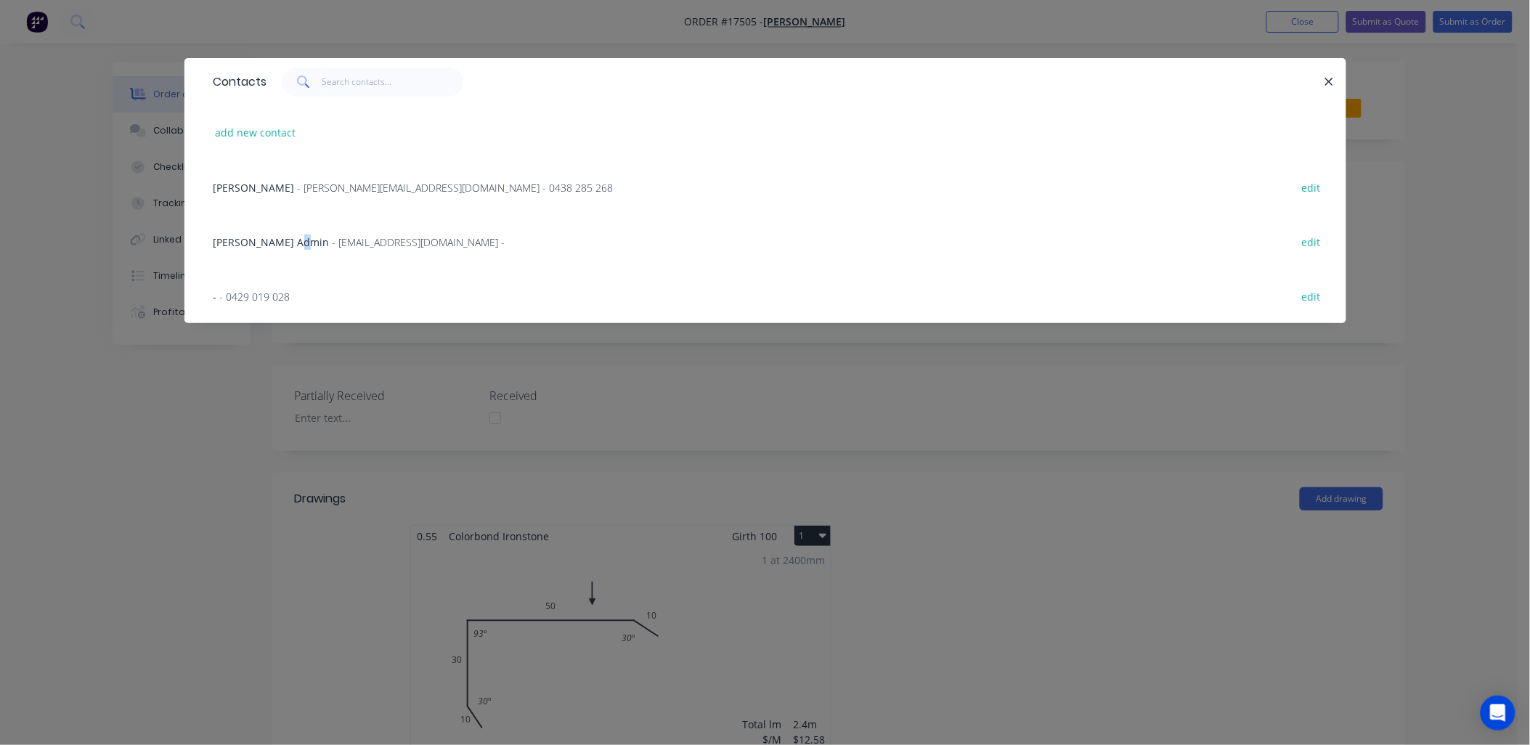
click at [298, 243] on span "Grace Church Admin" at bounding box center [272, 242] width 116 height 14
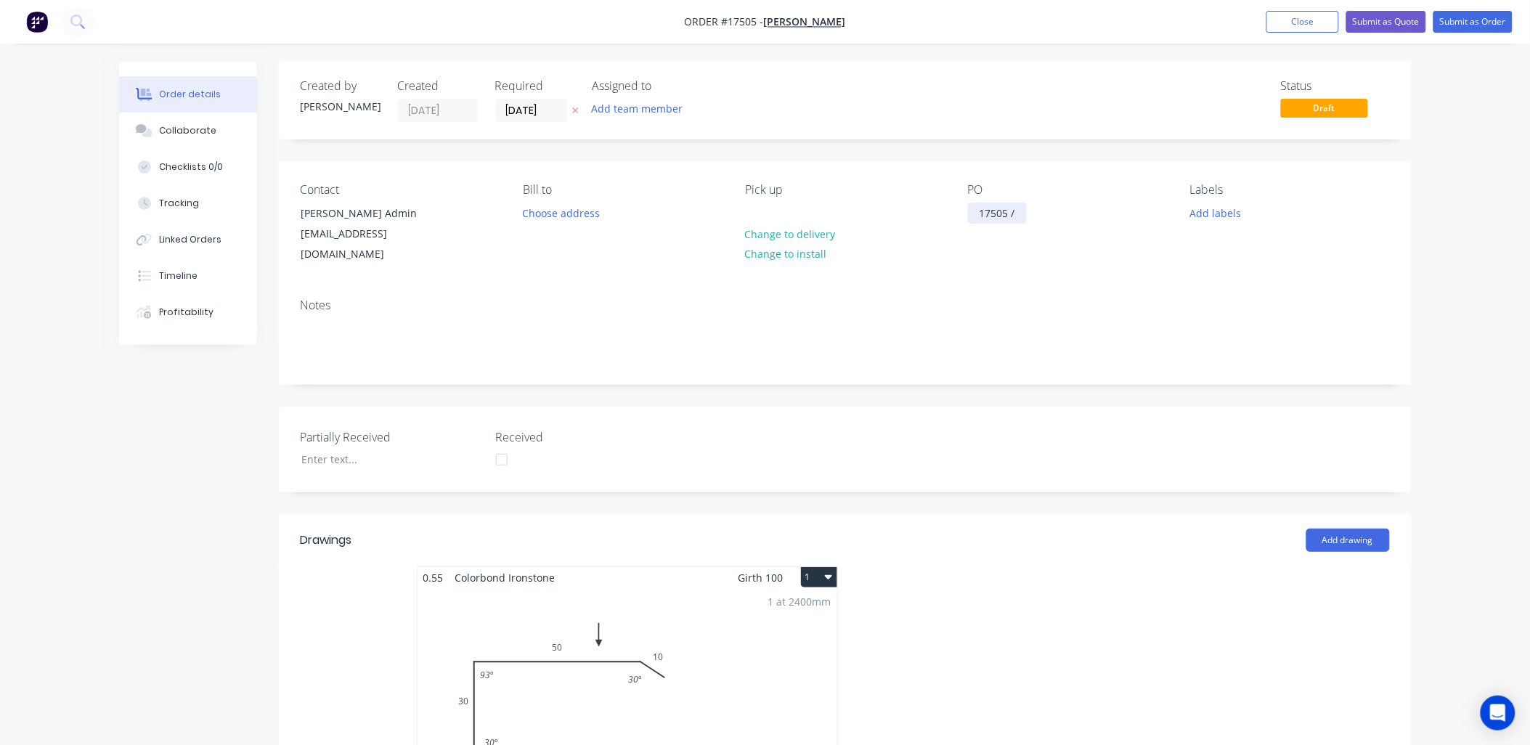
click at [1027, 208] on div "17505 /" at bounding box center [997, 213] width 59 height 21
click at [1468, 16] on button "Submit as Order" at bounding box center [1473, 22] width 79 height 22
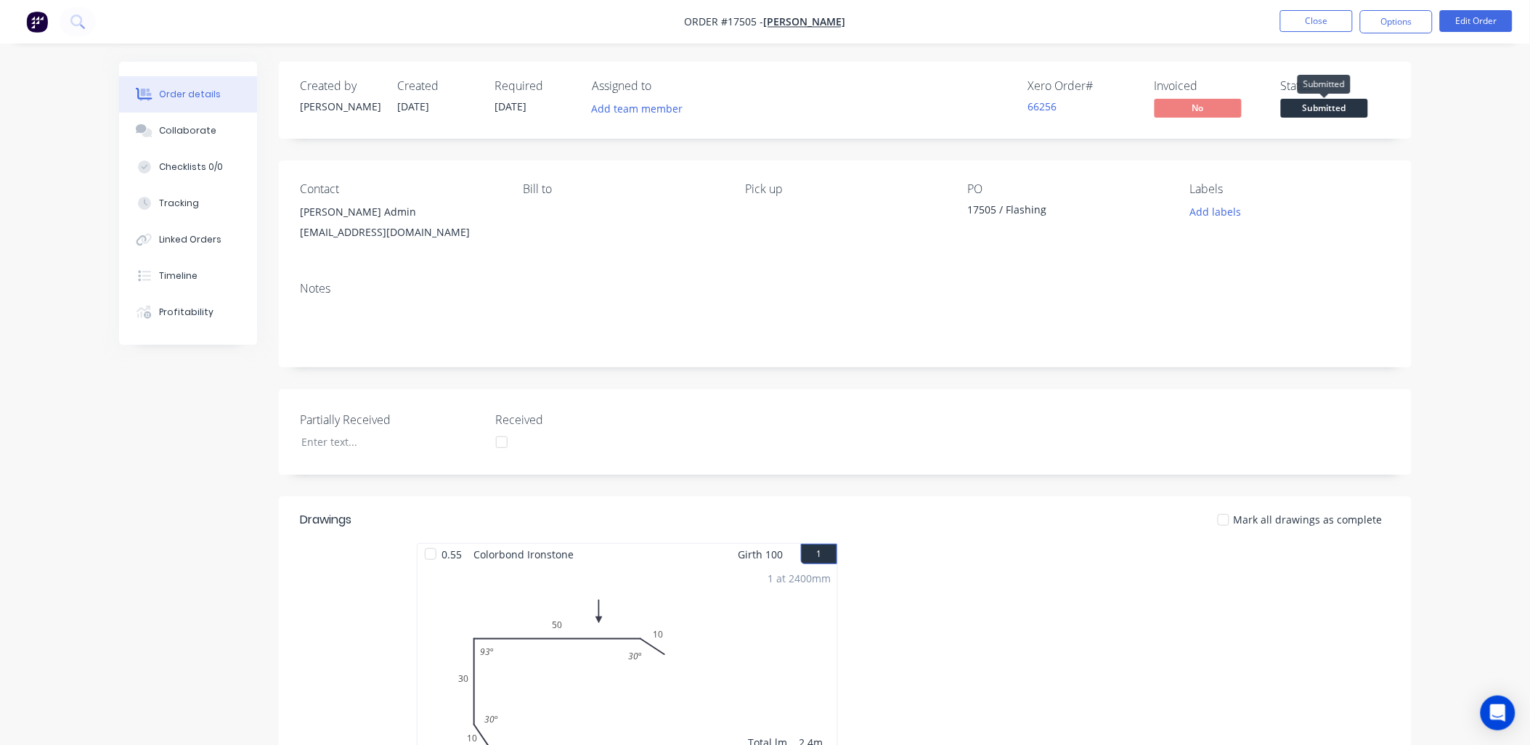
click at [1322, 109] on span "Submitted" at bounding box center [1324, 108] width 87 height 18
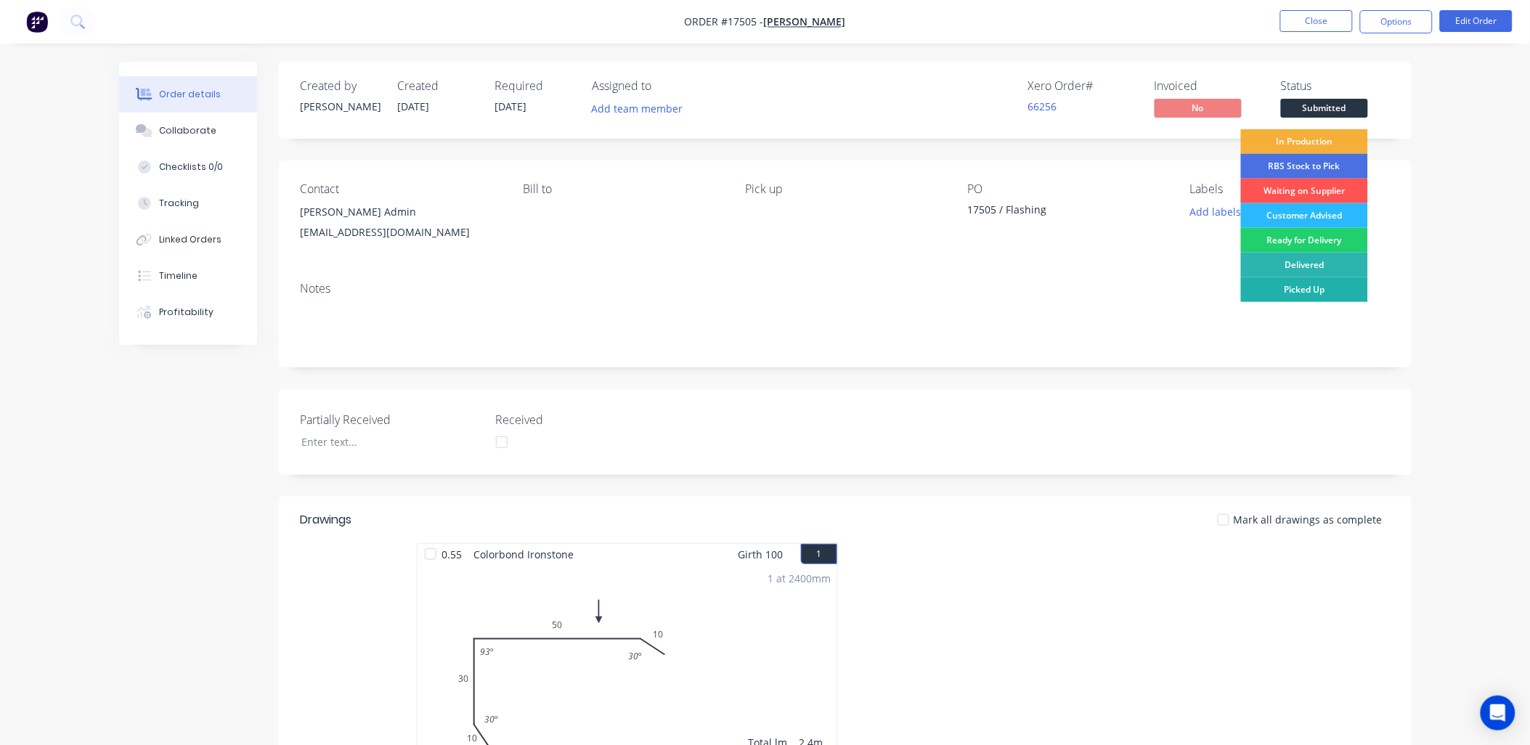
click at [1315, 291] on div "Picked Up" at bounding box center [1304, 289] width 127 height 25
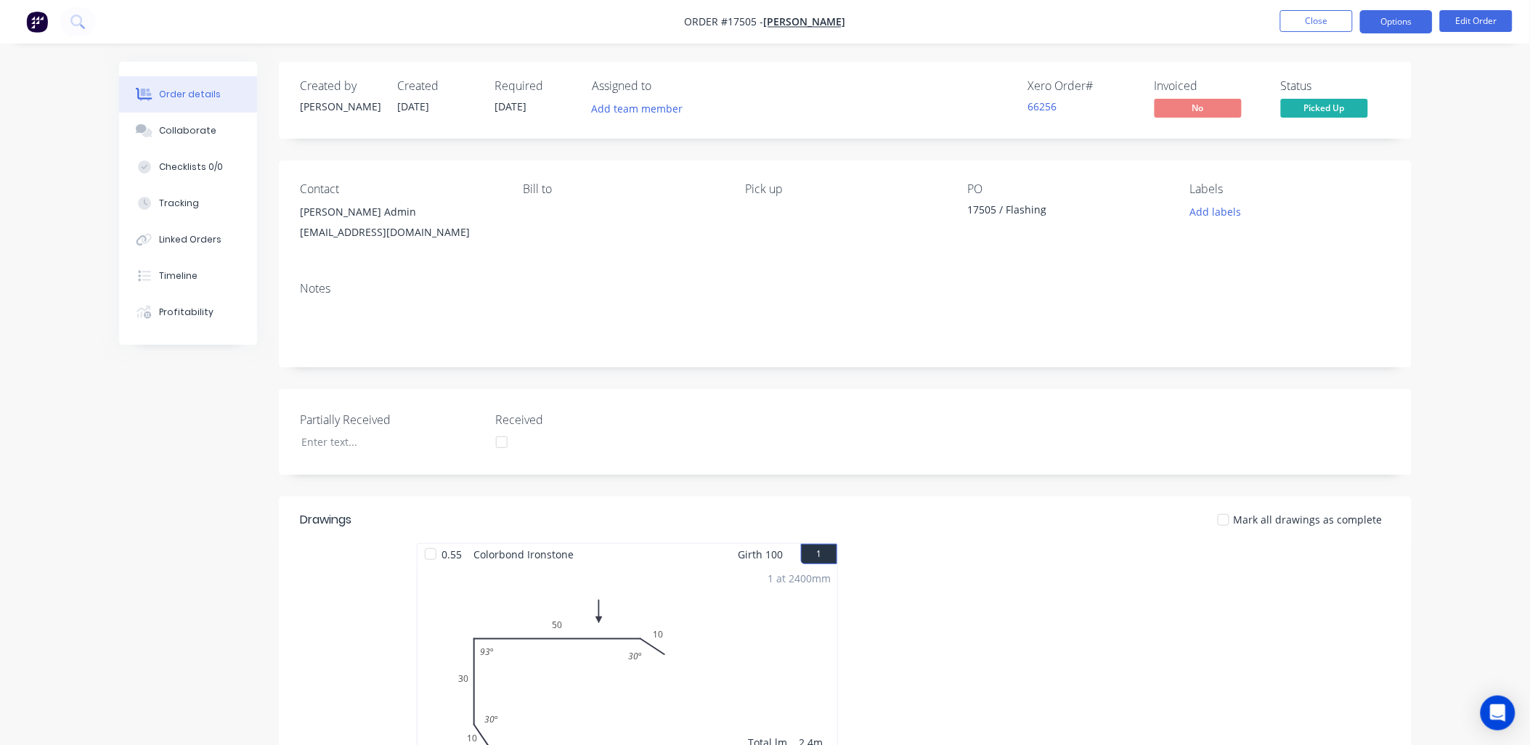
click at [1388, 23] on button "Options" at bounding box center [1396, 21] width 73 height 23
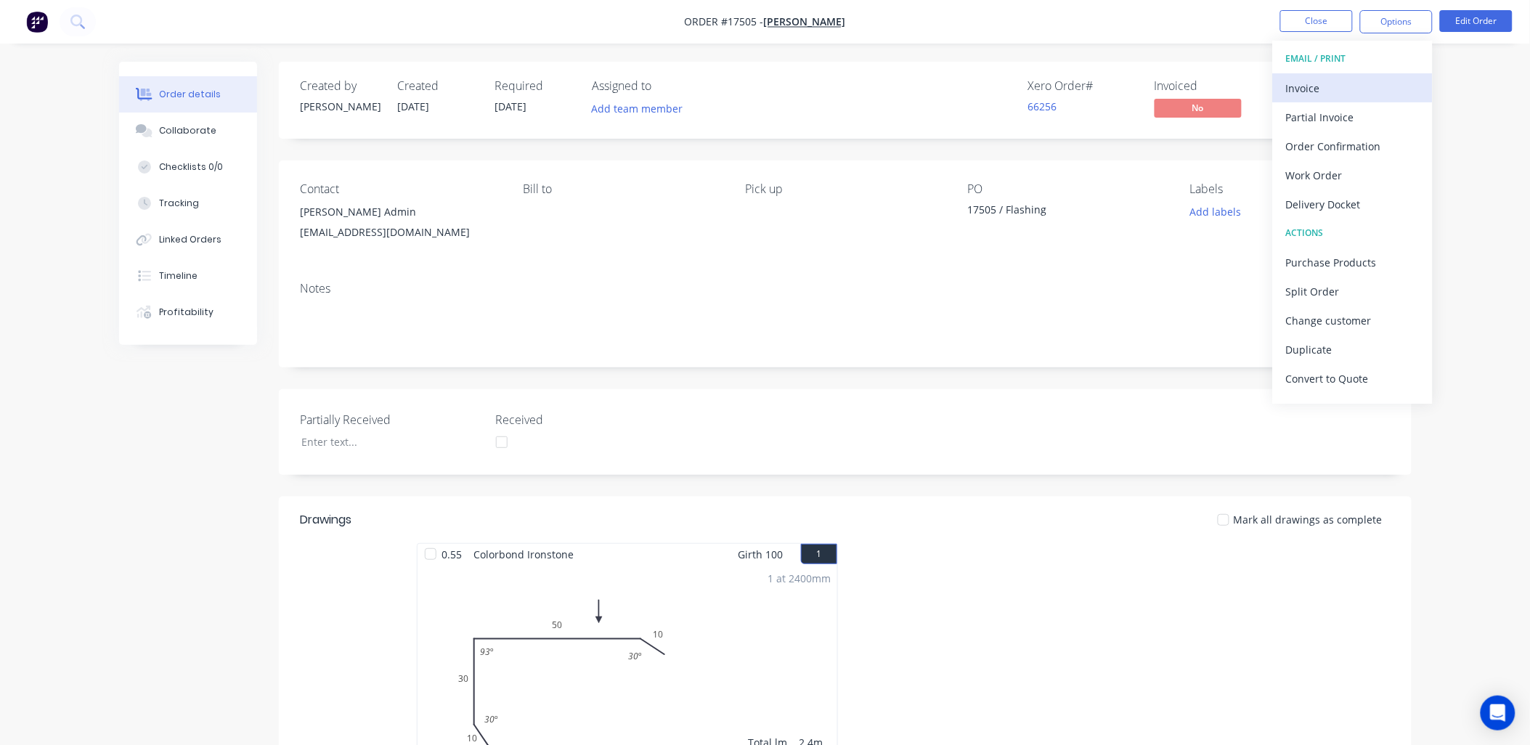
click at [1330, 88] on div "Invoice" at bounding box center [1353, 88] width 134 height 21
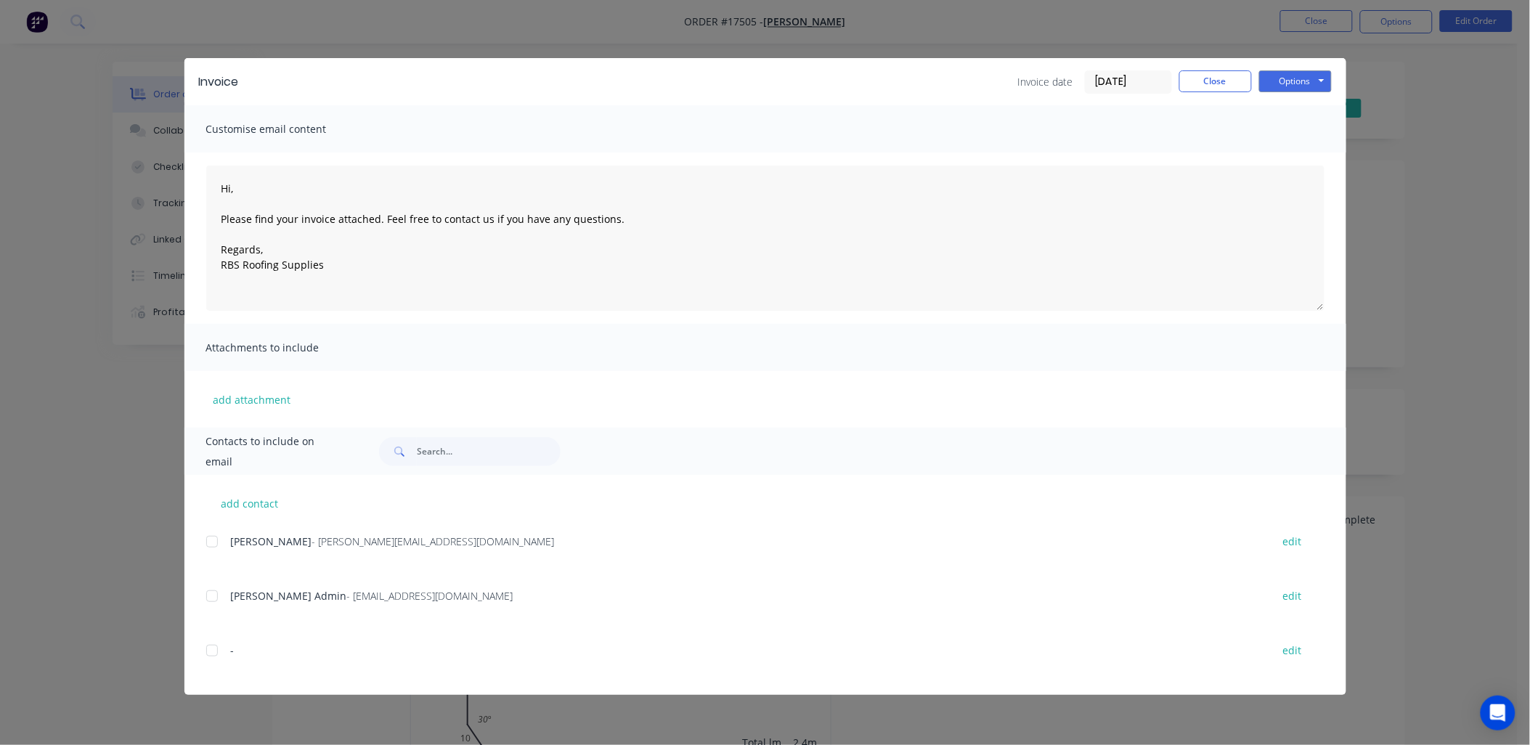
click at [200, 594] on div "add contact Nigel - nigele@gracechurchgriffith.org edit Grace Church Admin - ad…" at bounding box center [765, 585] width 1162 height 220
click at [216, 601] on div at bounding box center [212, 596] width 29 height 29
click at [1332, 78] on div "Invoice Invoice date 05/09/25 Close Options Preview Print Email" at bounding box center [765, 81] width 1162 height 47
click at [1320, 80] on button "Options" at bounding box center [1295, 81] width 73 height 22
click at [1286, 150] on button "Email" at bounding box center [1305, 155] width 93 height 24
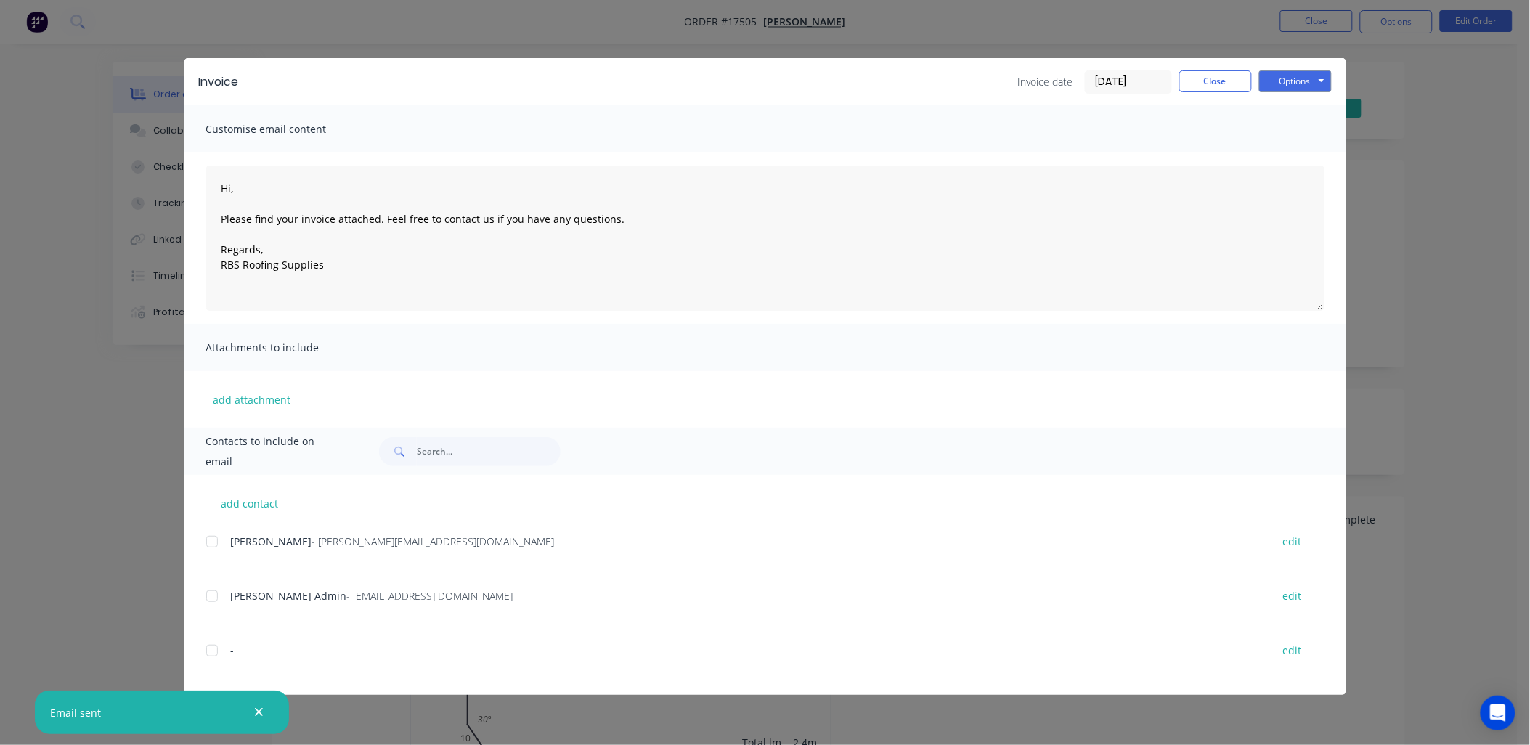
click at [262, 713] on icon "button" at bounding box center [258, 712] width 9 height 13
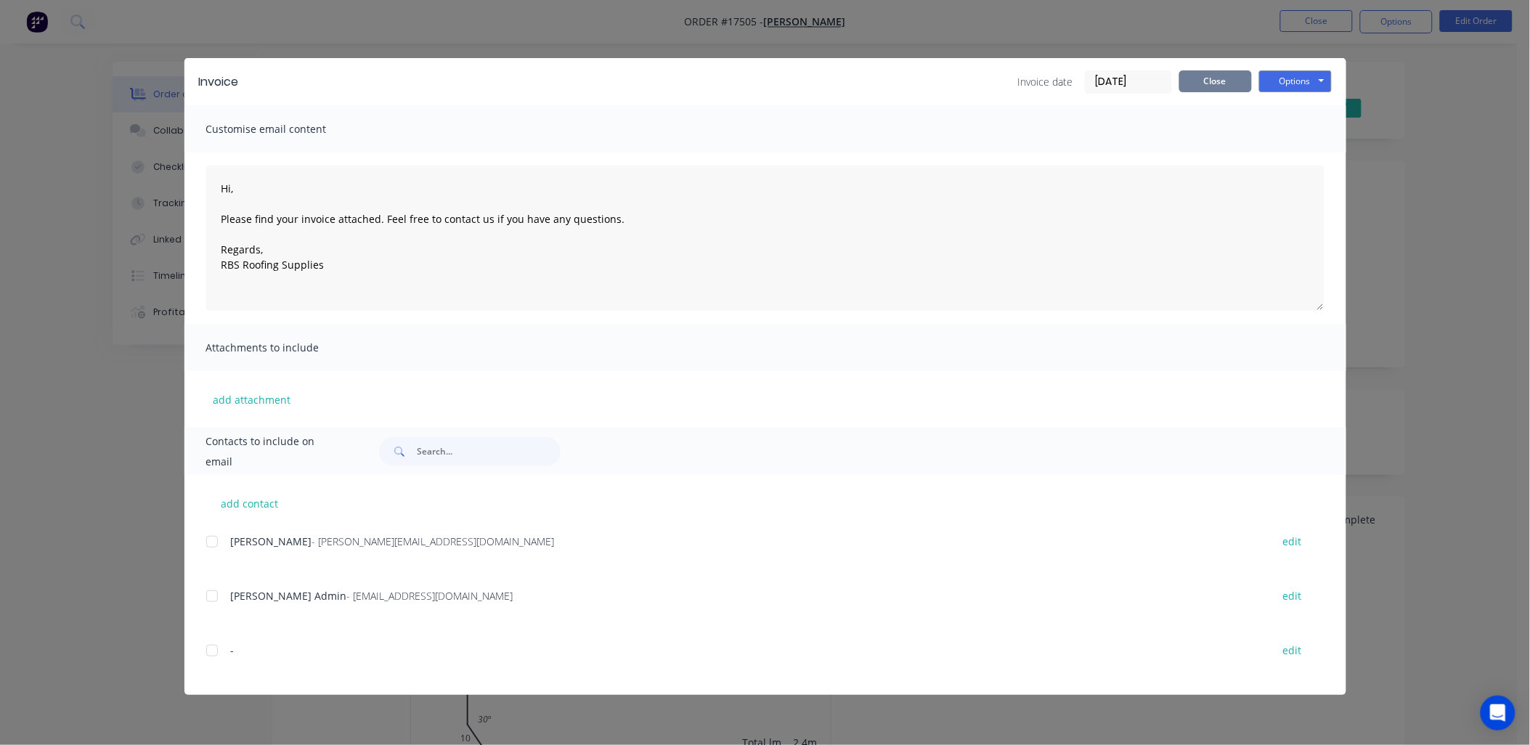
click at [1224, 78] on button "Close" at bounding box center [1215, 81] width 73 height 22
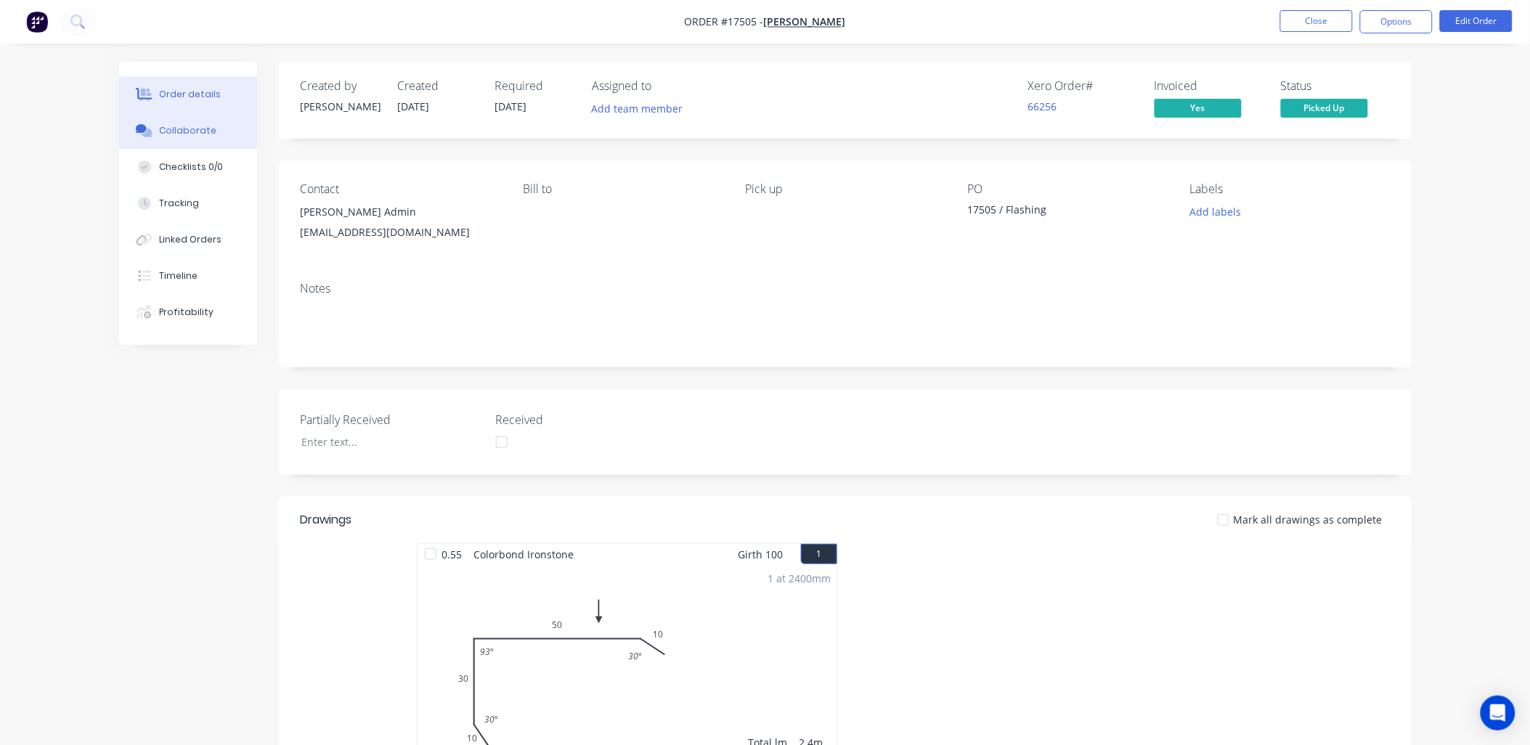
click at [206, 134] on div "Collaborate" at bounding box center [187, 130] width 57 height 13
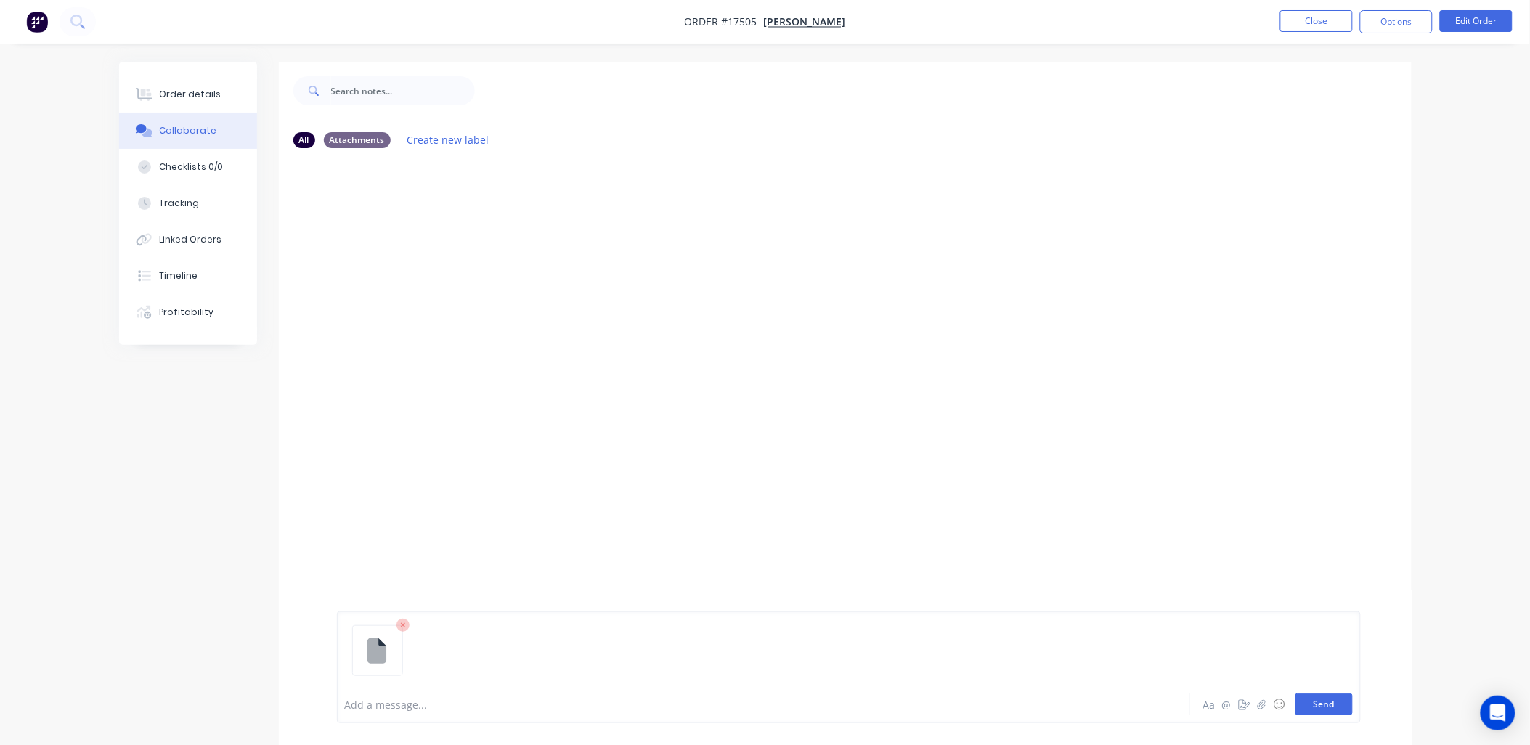
click at [1317, 699] on button "Send" at bounding box center [1324, 705] width 57 height 22
click at [185, 88] on div "Order details" at bounding box center [190, 94] width 62 height 13
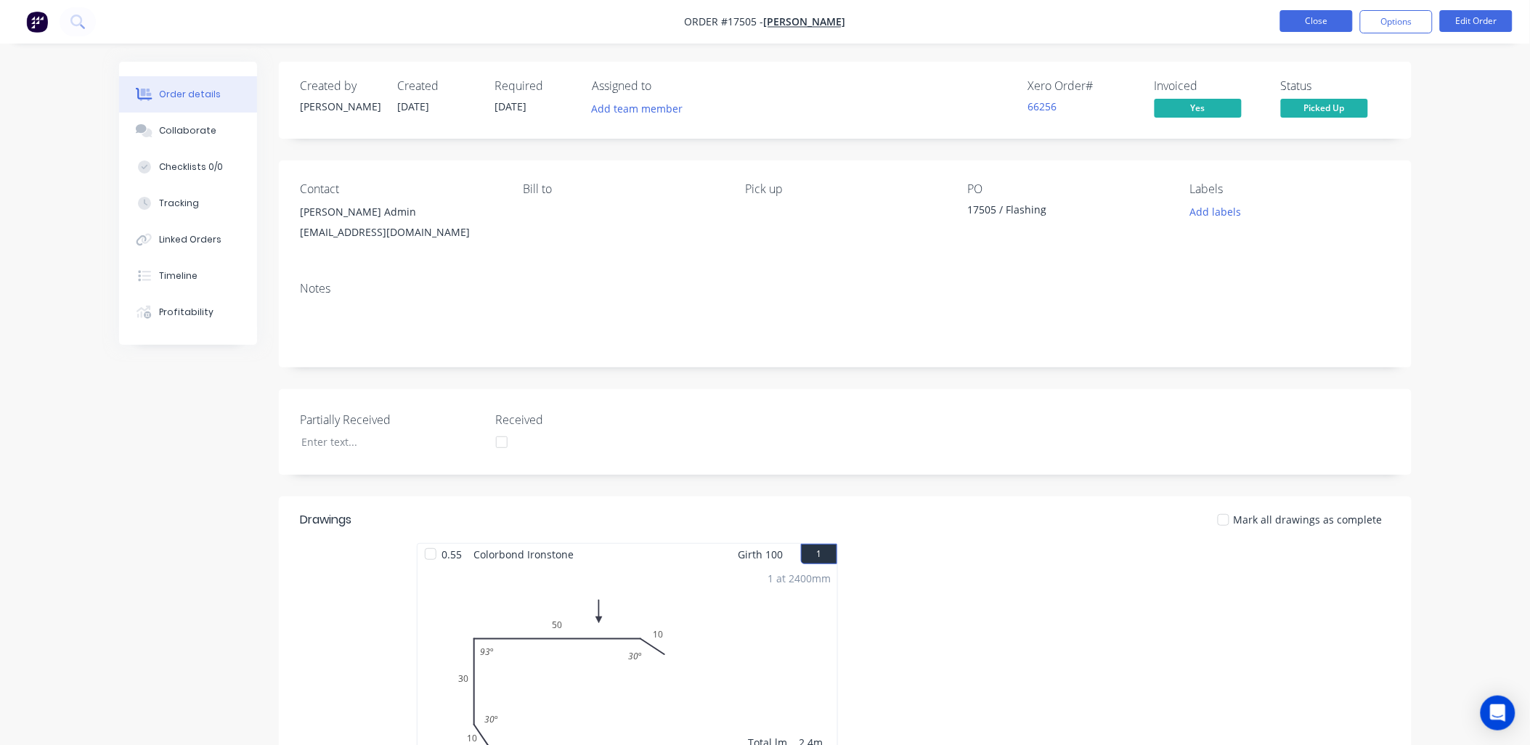
click at [1308, 17] on button "Close" at bounding box center [1316, 21] width 73 height 22
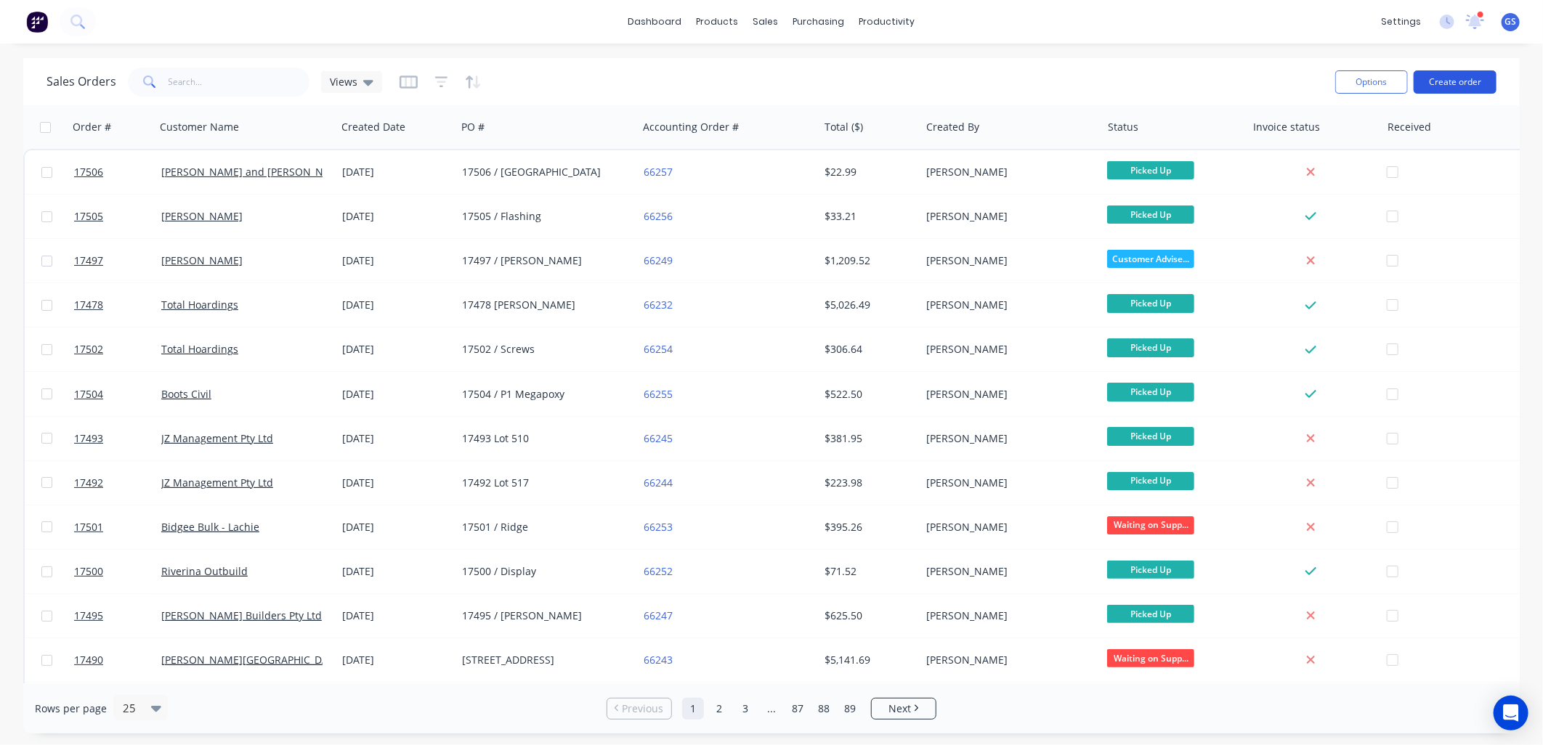
click at [1474, 74] on button "Create order" at bounding box center [1454, 81] width 83 height 23
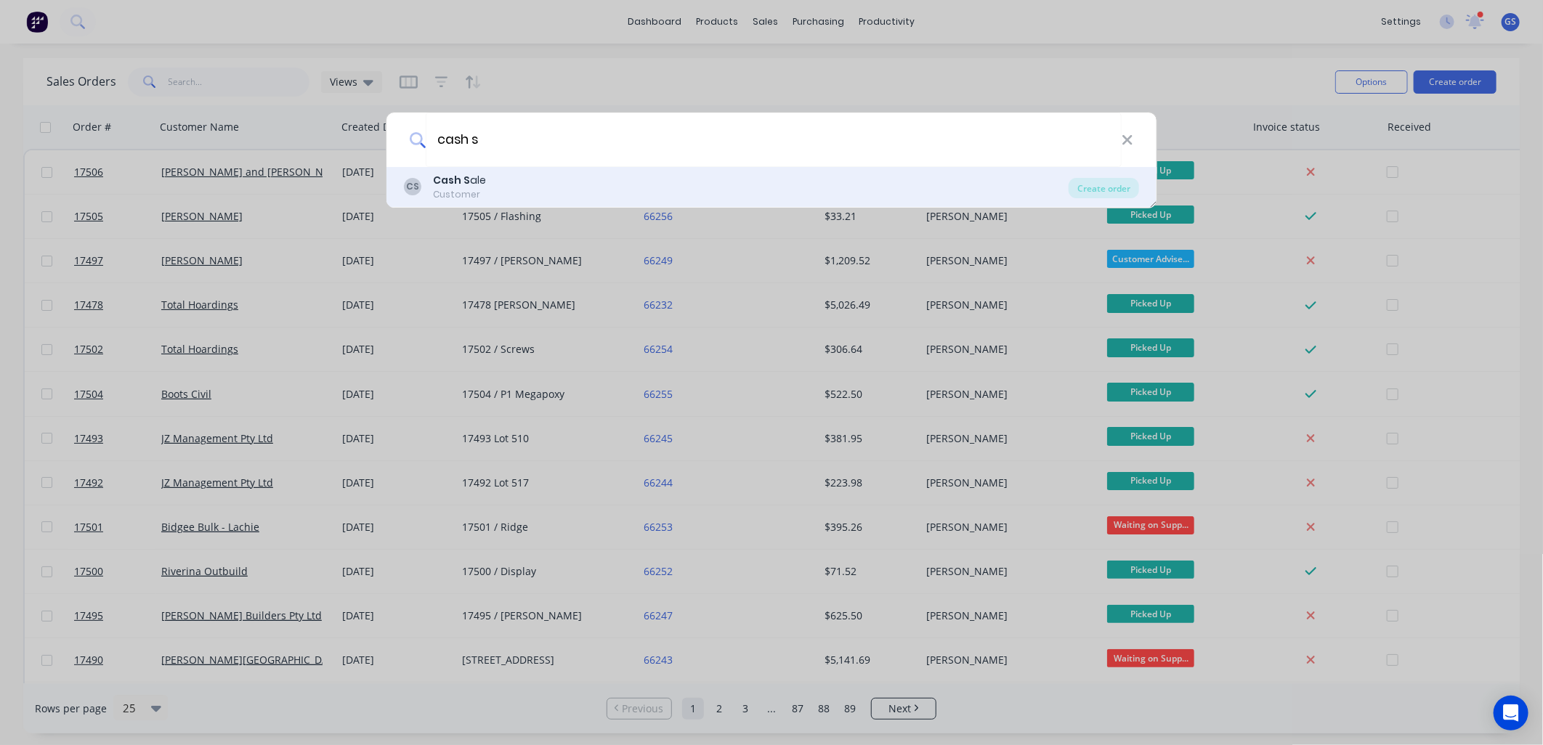
type input "cash s"
click at [447, 184] on b "Cash S" at bounding box center [451, 180] width 37 height 15
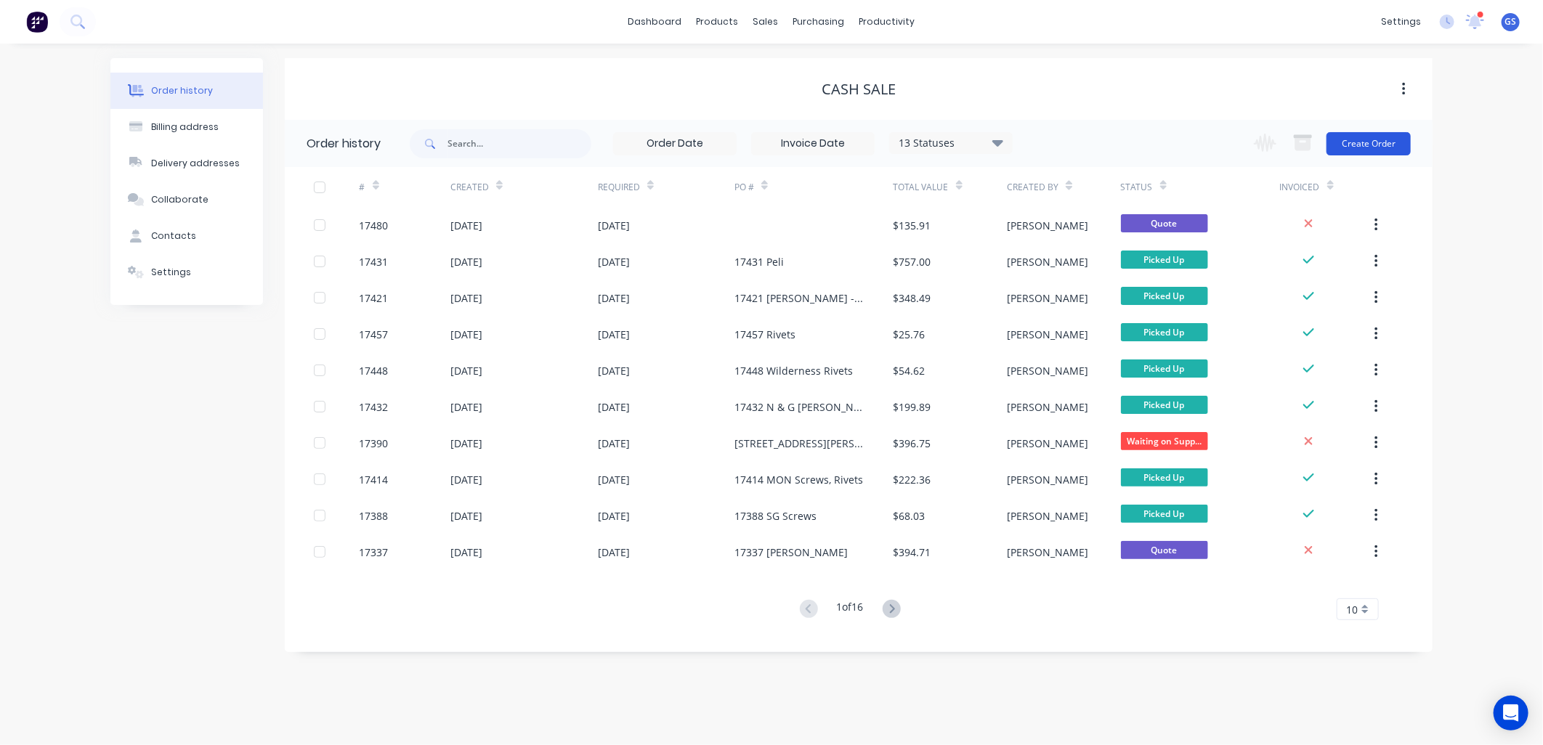
click at [1354, 149] on button "Create Order" at bounding box center [1368, 143] width 84 height 23
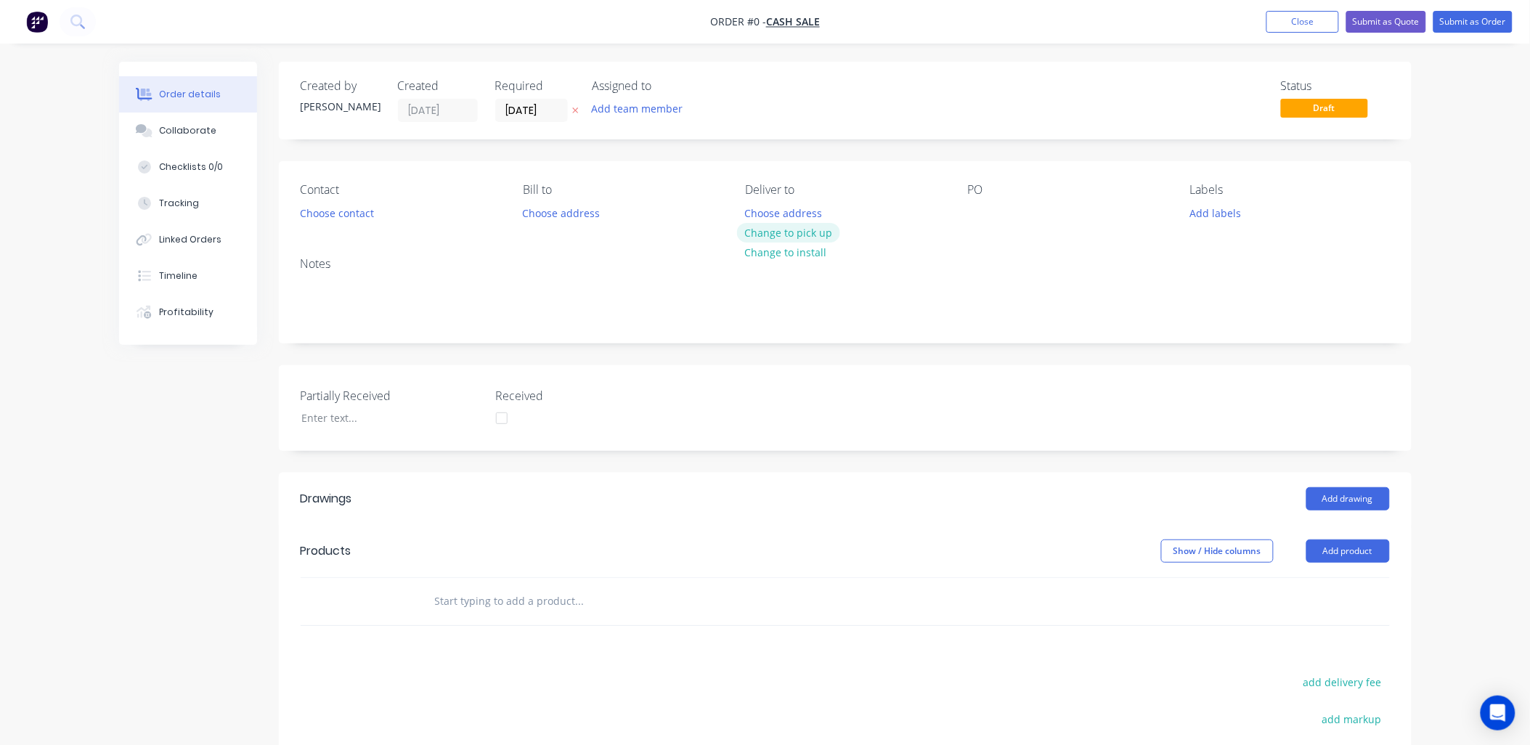
click at [800, 230] on button "Change to pick up" at bounding box center [788, 233] width 103 height 20
click at [966, 213] on div "Contact Choose contact Bill to Choose address Pick up Change to delivery Change…" at bounding box center [845, 203] width 1133 height 84
click at [977, 212] on div at bounding box center [979, 213] width 23 height 21
click at [1363, 553] on button "Add product" at bounding box center [1348, 551] width 84 height 23
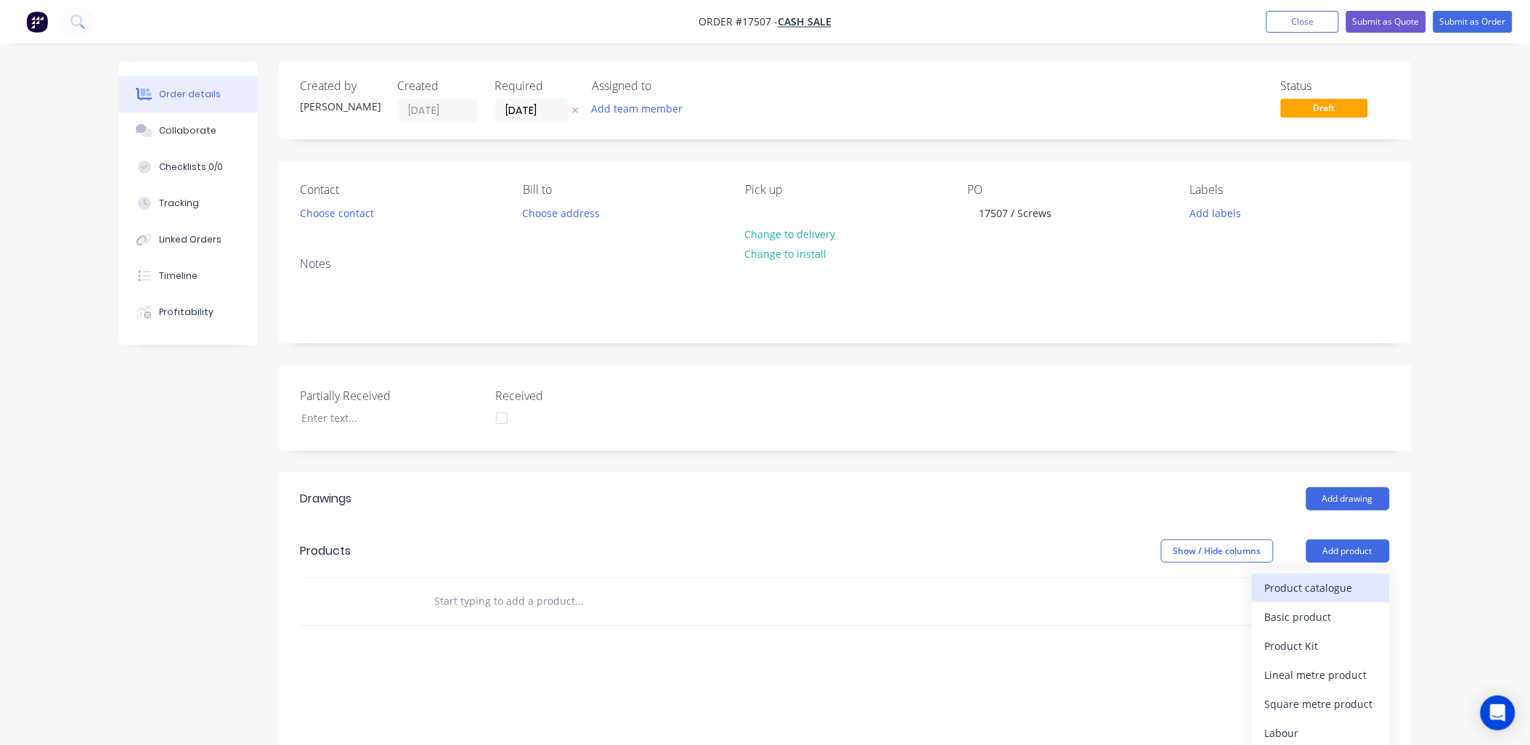
click at [1327, 585] on div "Product catalogue" at bounding box center [1321, 587] width 112 height 21
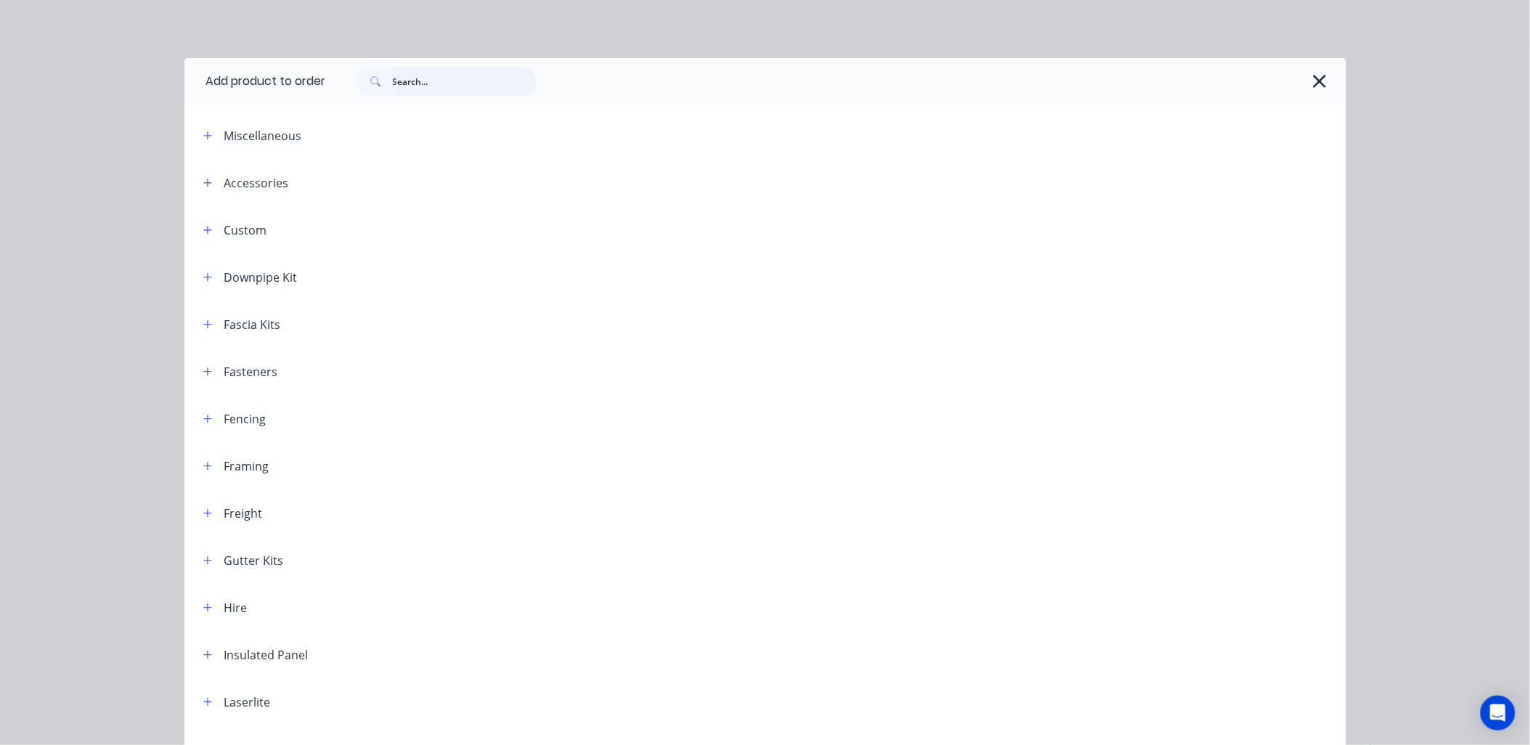
click at [456, 83] on input "text" at bounding box center [465, 81] width 144 height 29
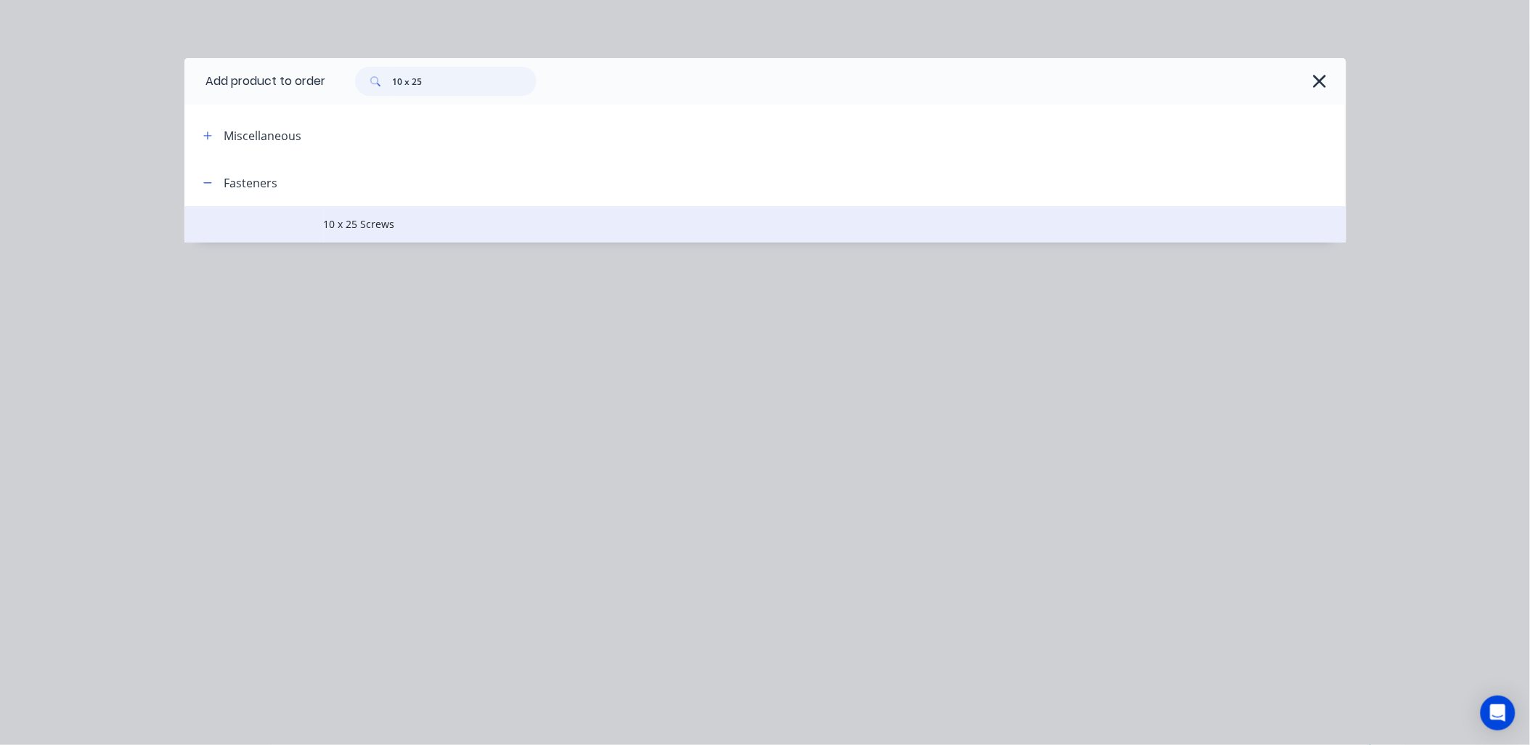
type input "10 x 25"
click at [380, 225] on span "10 x 25 Screws" at bounding box center [733, 223] width 818 height 15
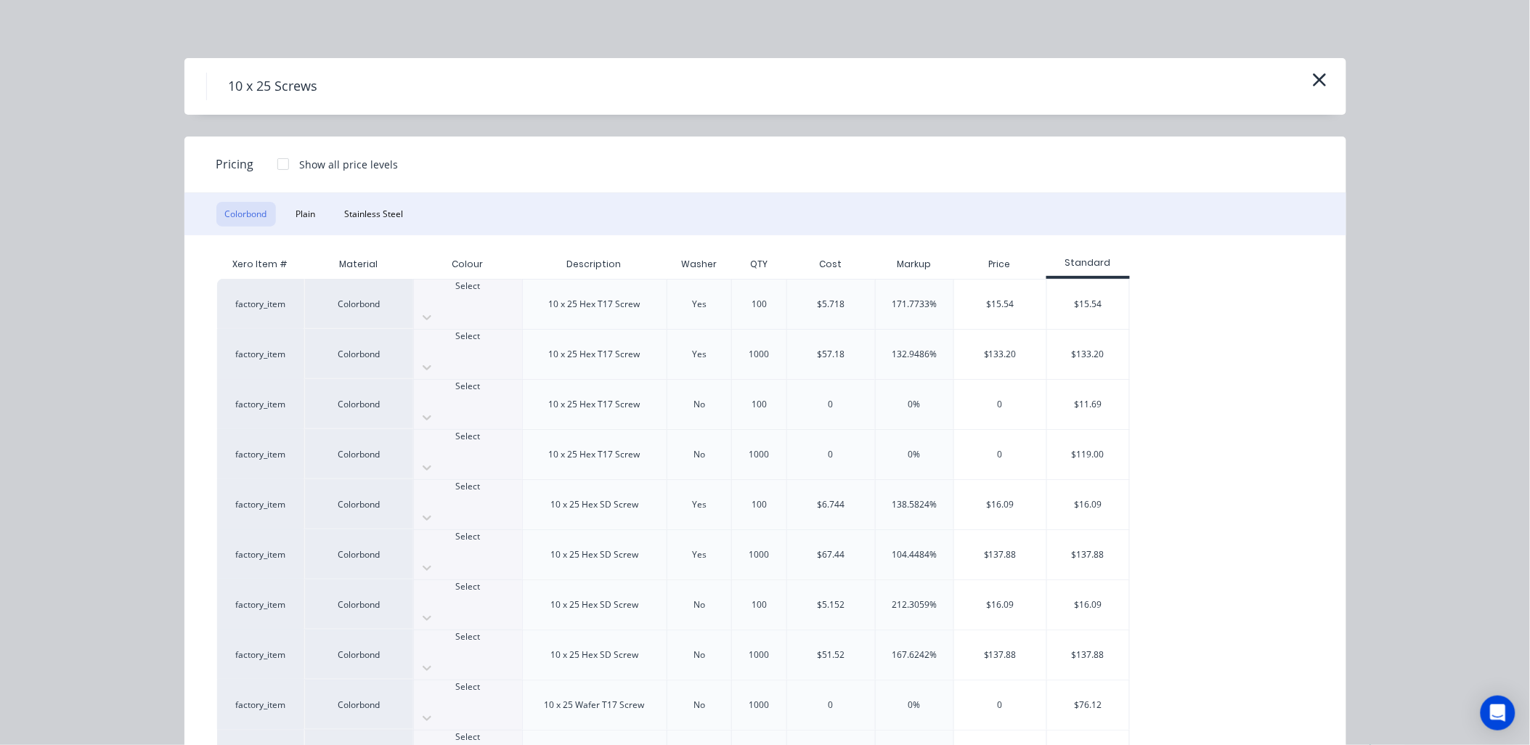
click at [833, 498] on div "$6.744" at bounding box center [831, 504] width 28 height 13
click at [434, 511] on icon at bounding box center [427, 518] width 15 height 15
click at [851, 479] on div "$6.744" at bounding box center [831, 504] width 89 height 50
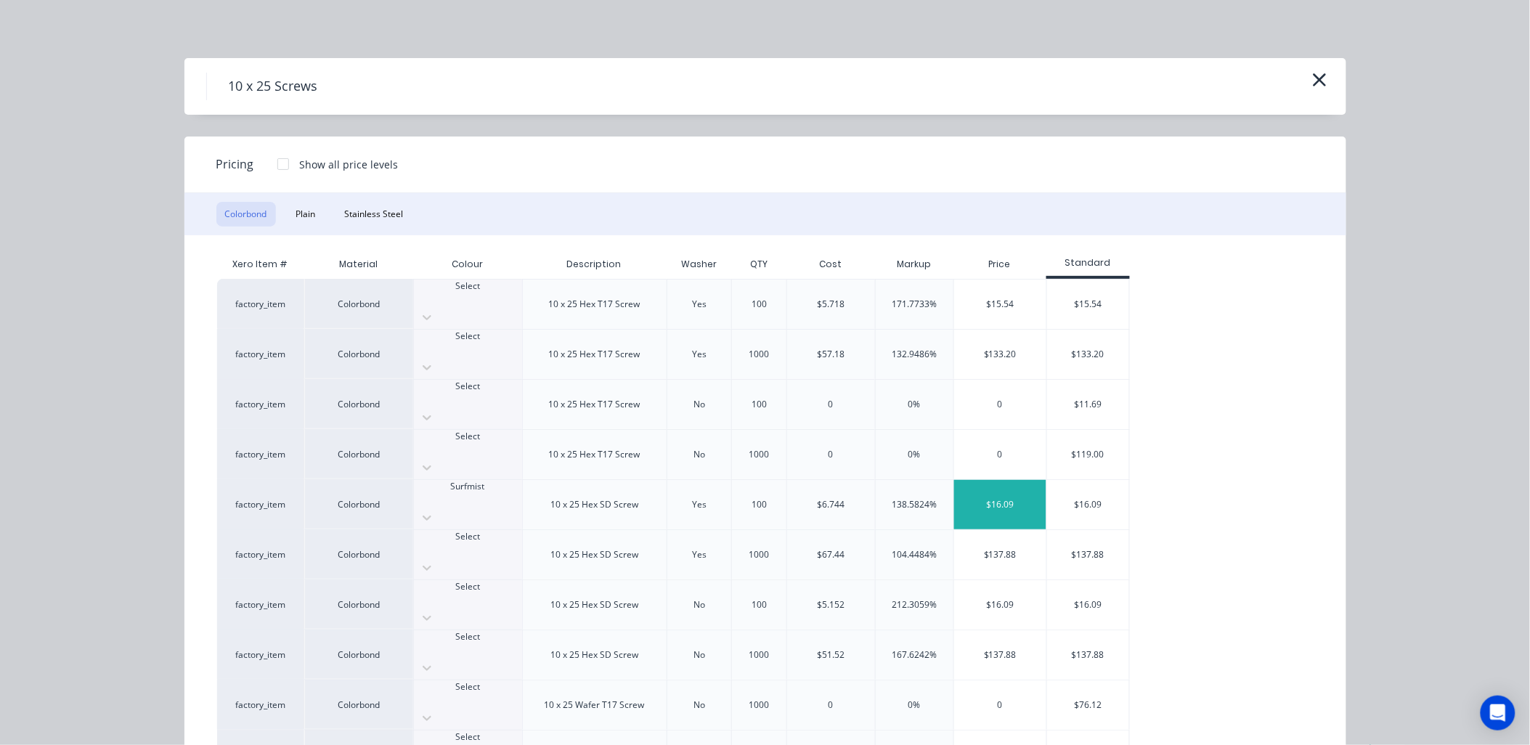
click at [1015, 480] on div "$16.09" at bounding box center [1000, 504] width 92 height 49
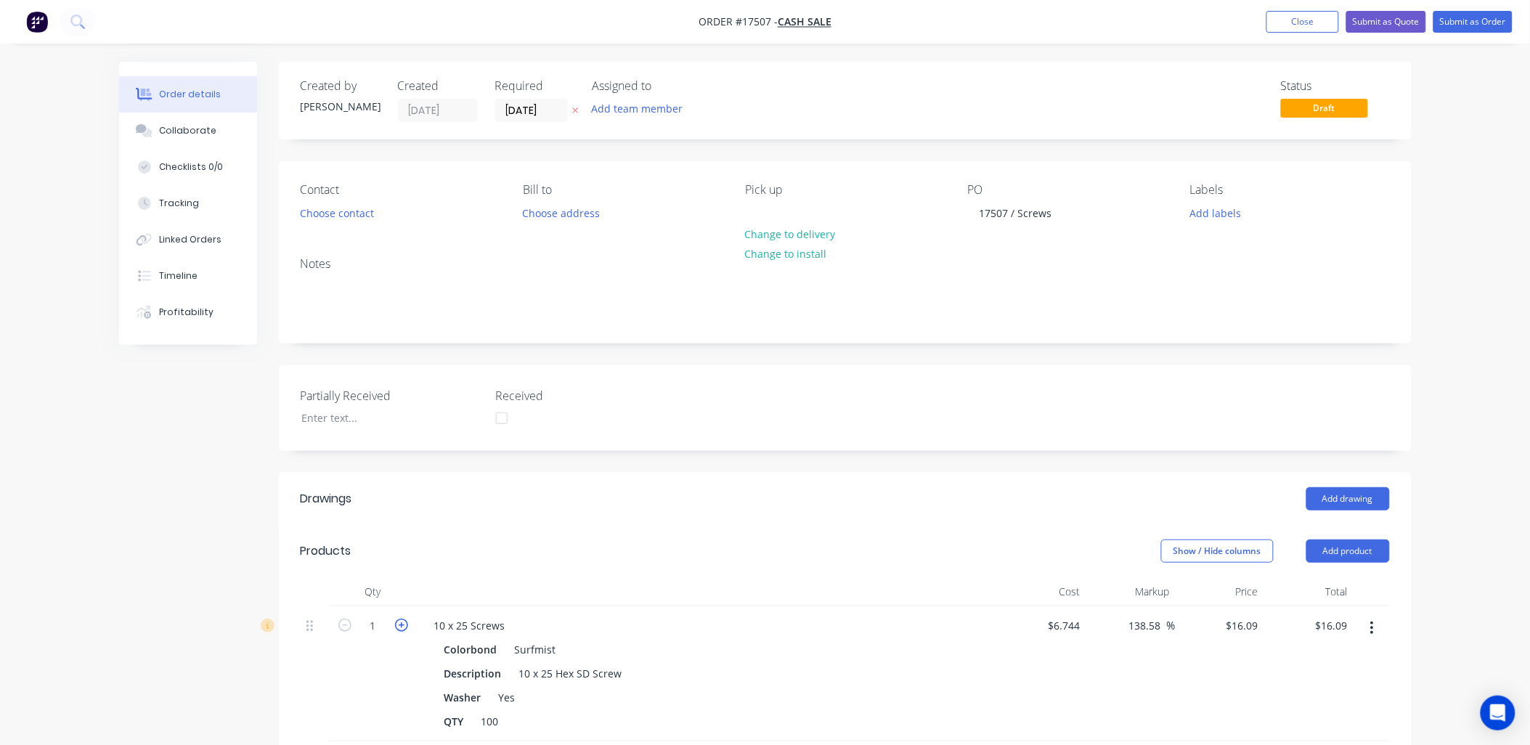
click at [403, 626] on icon "button" at bounding box center [401, 625] width 13 height 13
type input "2"
type input "$32.18"
click at [1487, 20] on button "Submit as Order" at bounding box center [1473, 22] width 79 height 22
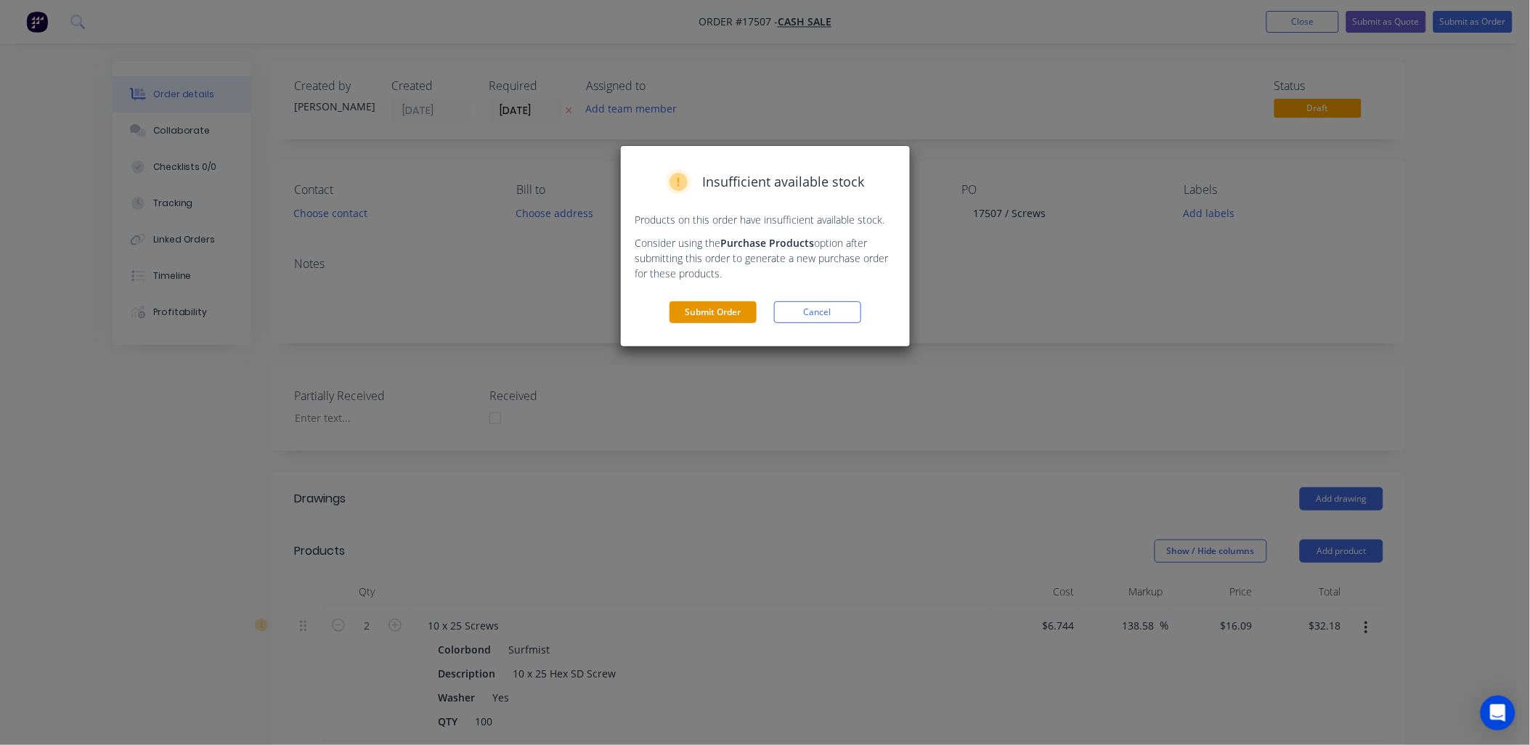
click at [708, 306] on button "Submit Order" at bounding box center [713, 312] width 87 height 22
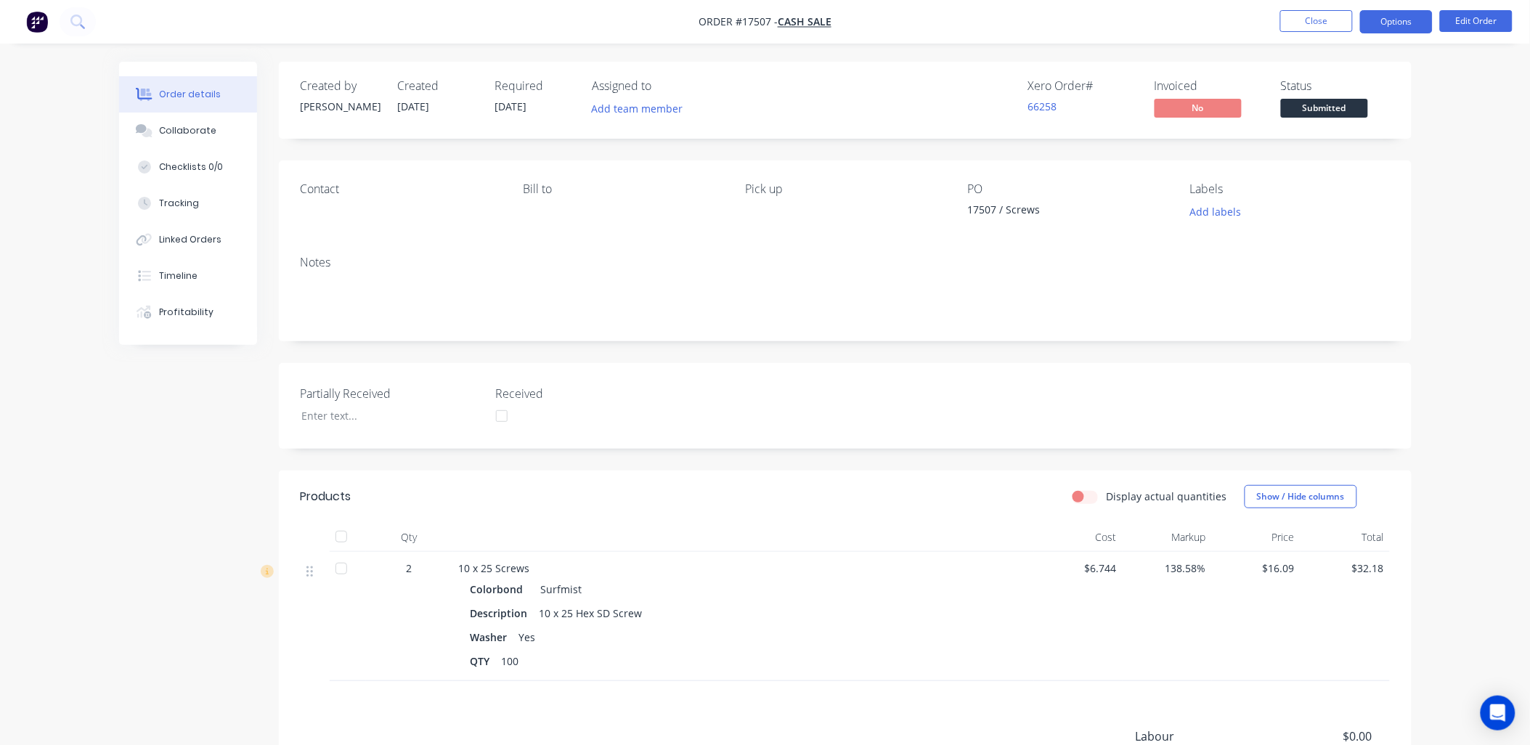
click at [1405, 22] on button "Options" at bounding box center [1396, 21] width 73 height 23
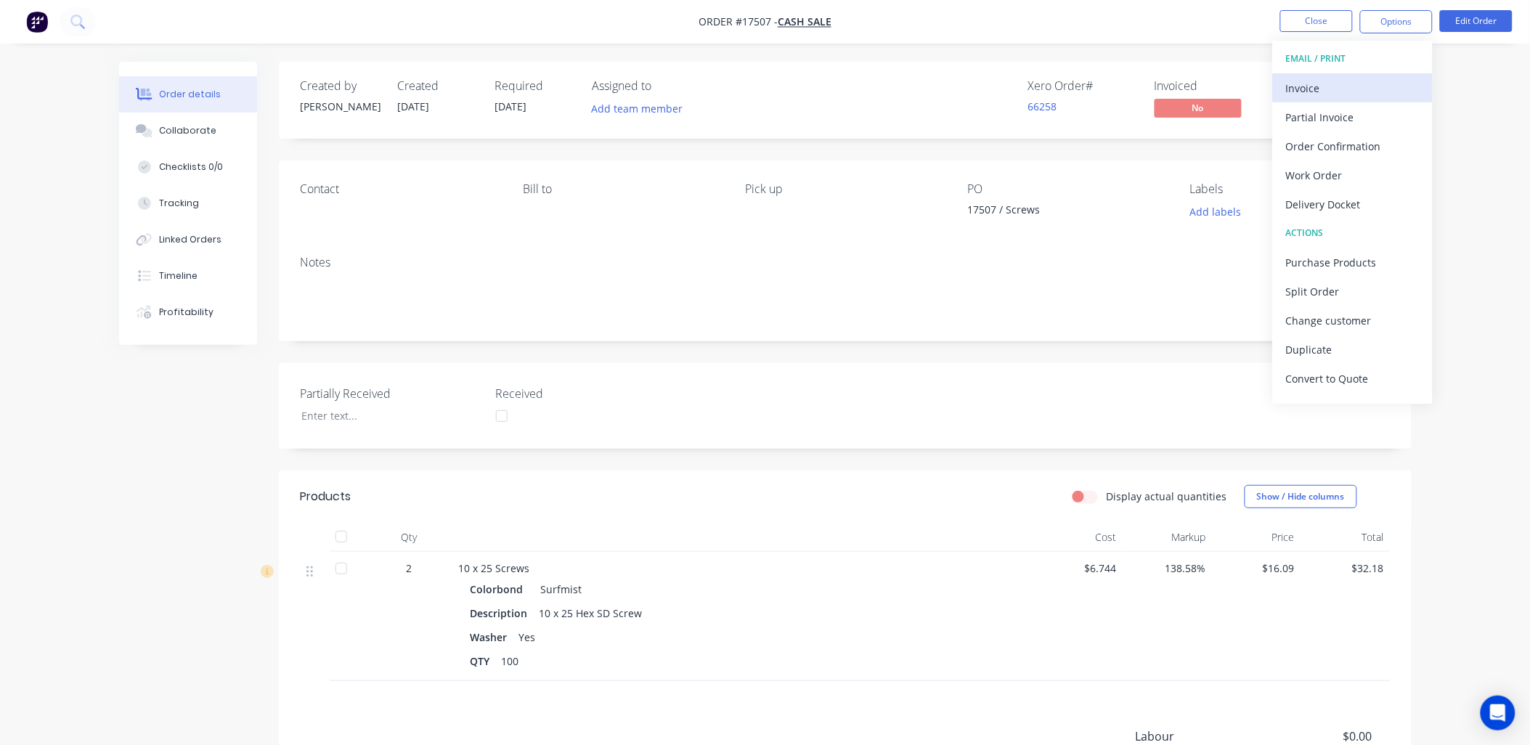
click at [1346, 84] on div "Invoice" at bounding box center [1353, 88] width 134 height 21
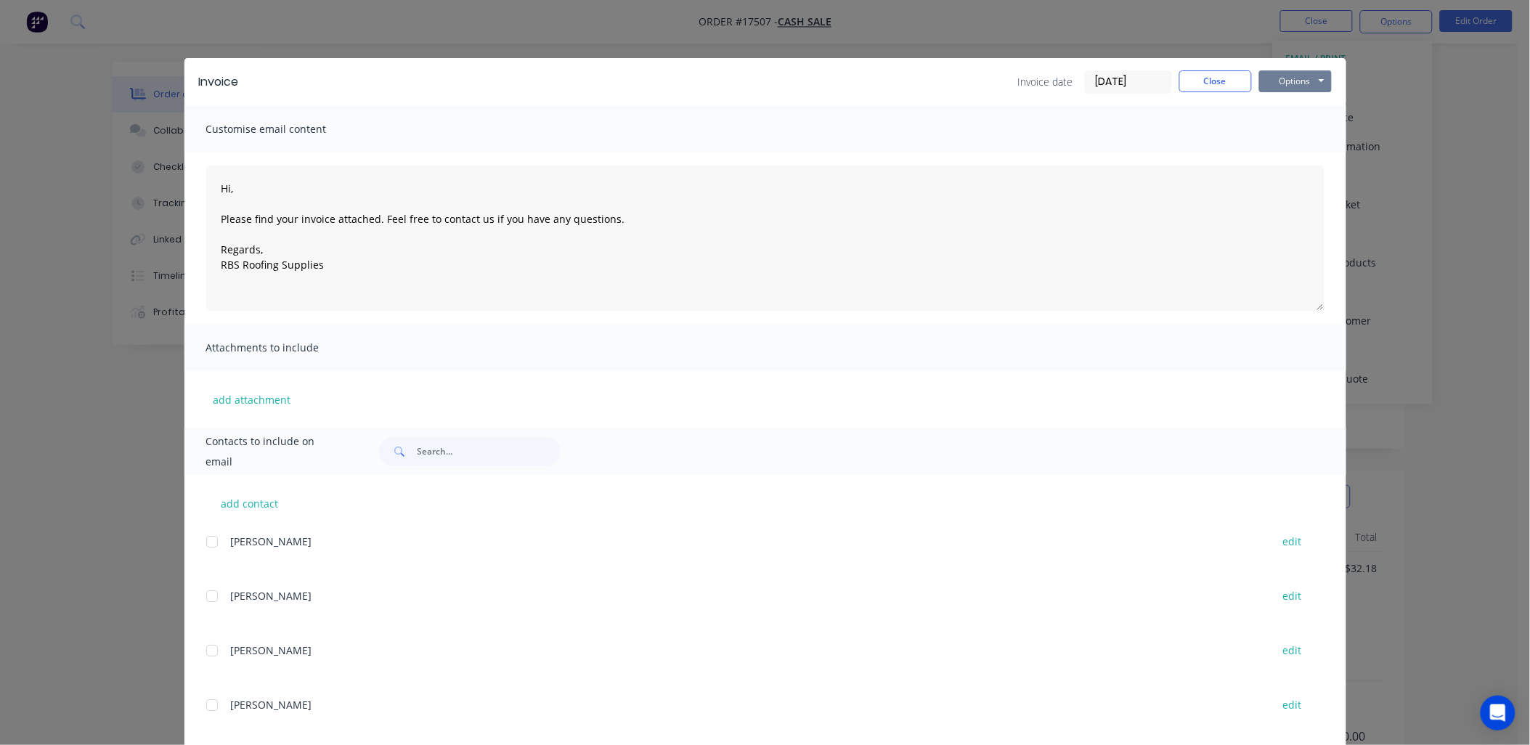
click at [1310, 81] on button "Options" at bounding box center [1295, 81] width 73 height 22
click at [1294, 126] on button "Print" at bounding box center [1305, 131] width 93 height 24
click at [1193, 82] on button "Close" at bounding box center [1215, 81] width 73 height 22
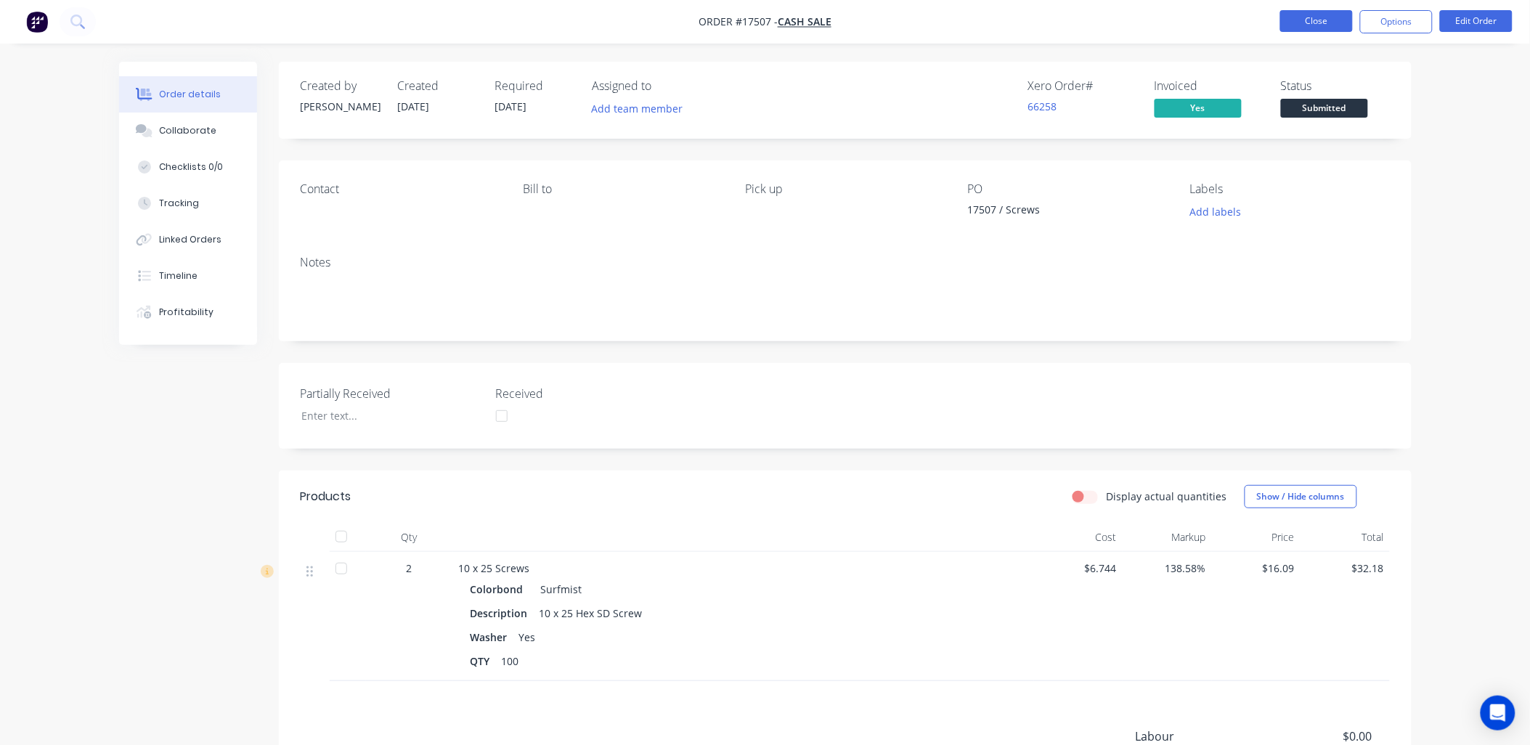
click at [1305, 22] on button "Close" at bounding box center [1316, 21] width 73 height 22
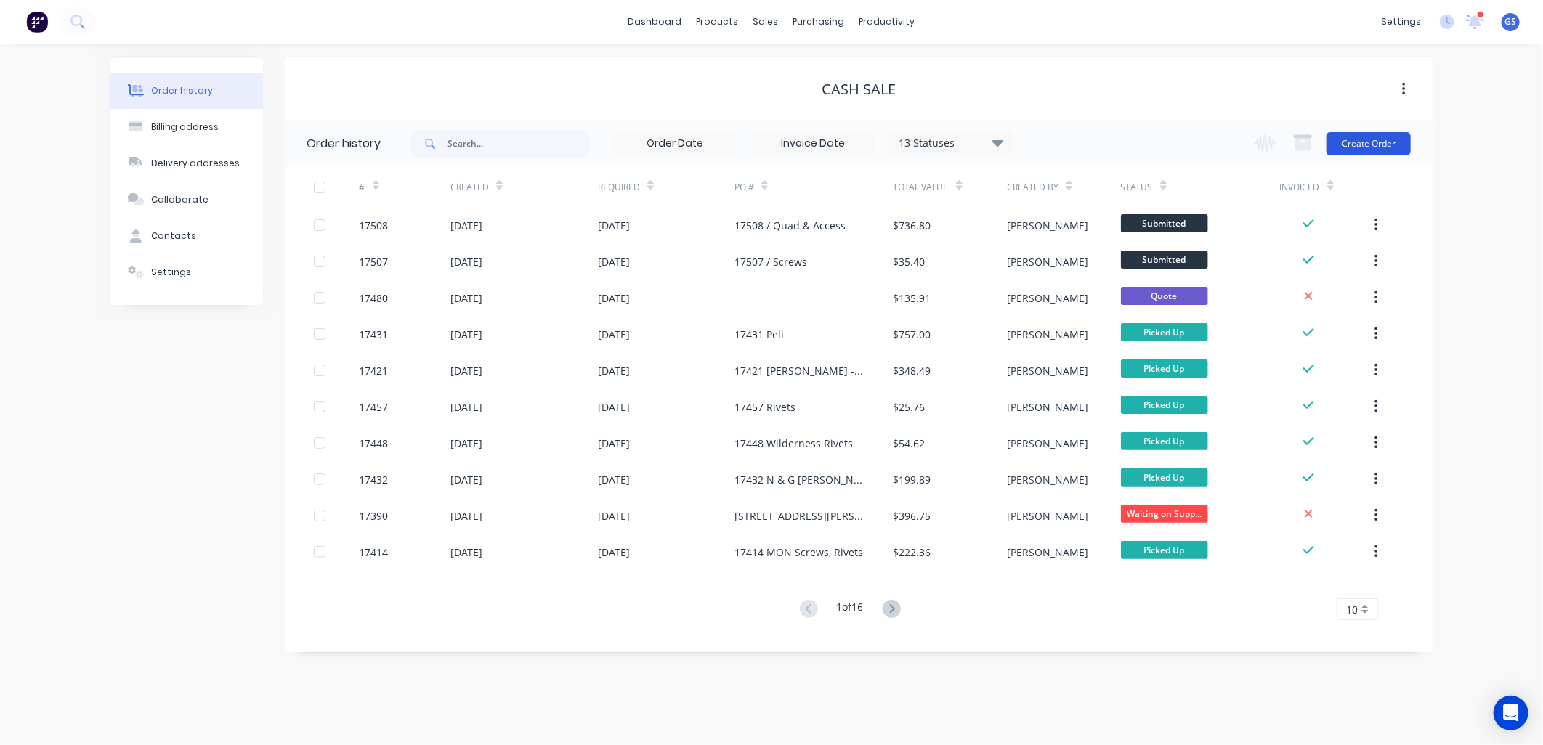
click at [1377, 143] on button "Create Order" at bounding box center [1368, 143] width 84 height 23
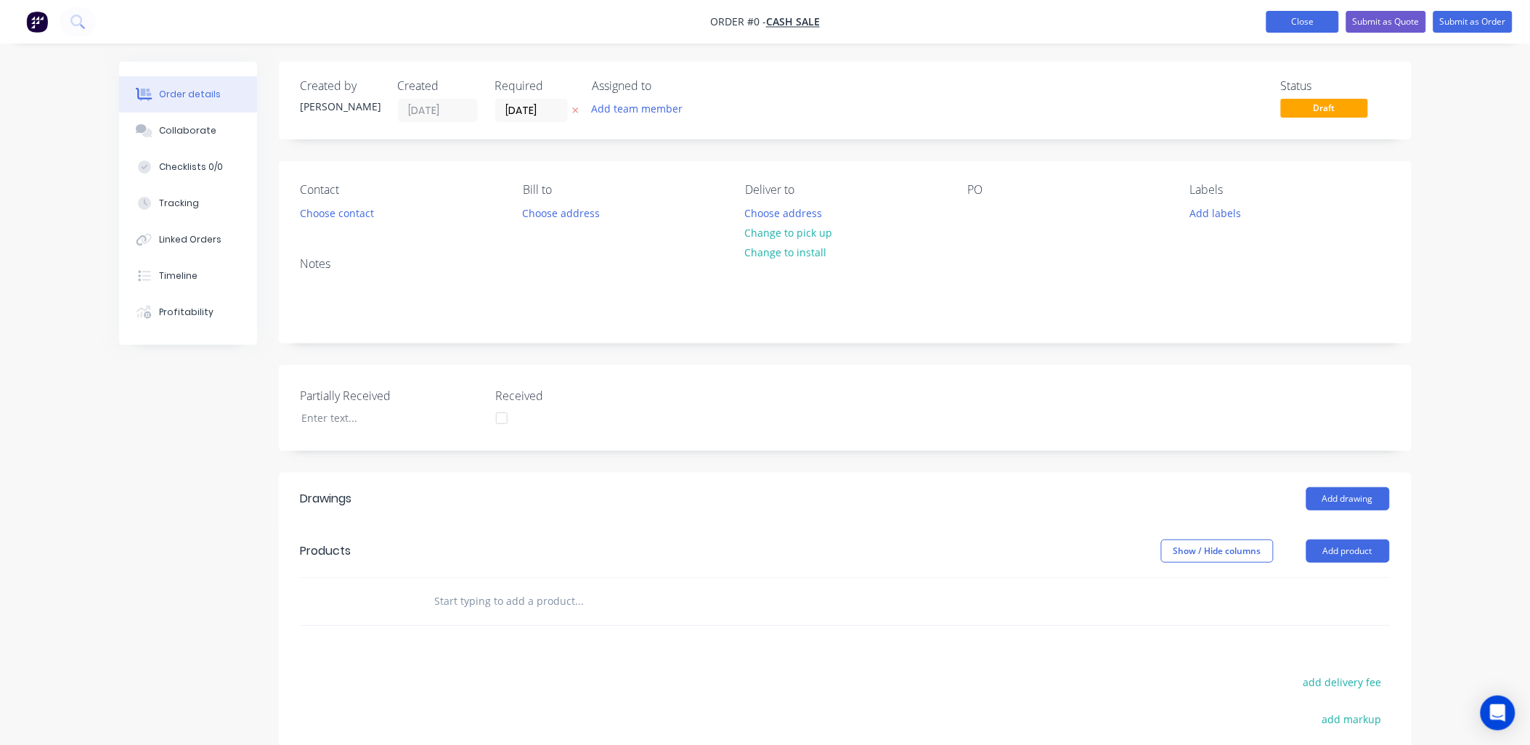
click at [1298, 20] on button "Close" at bounding box center [1303, 22] width 73 height 22
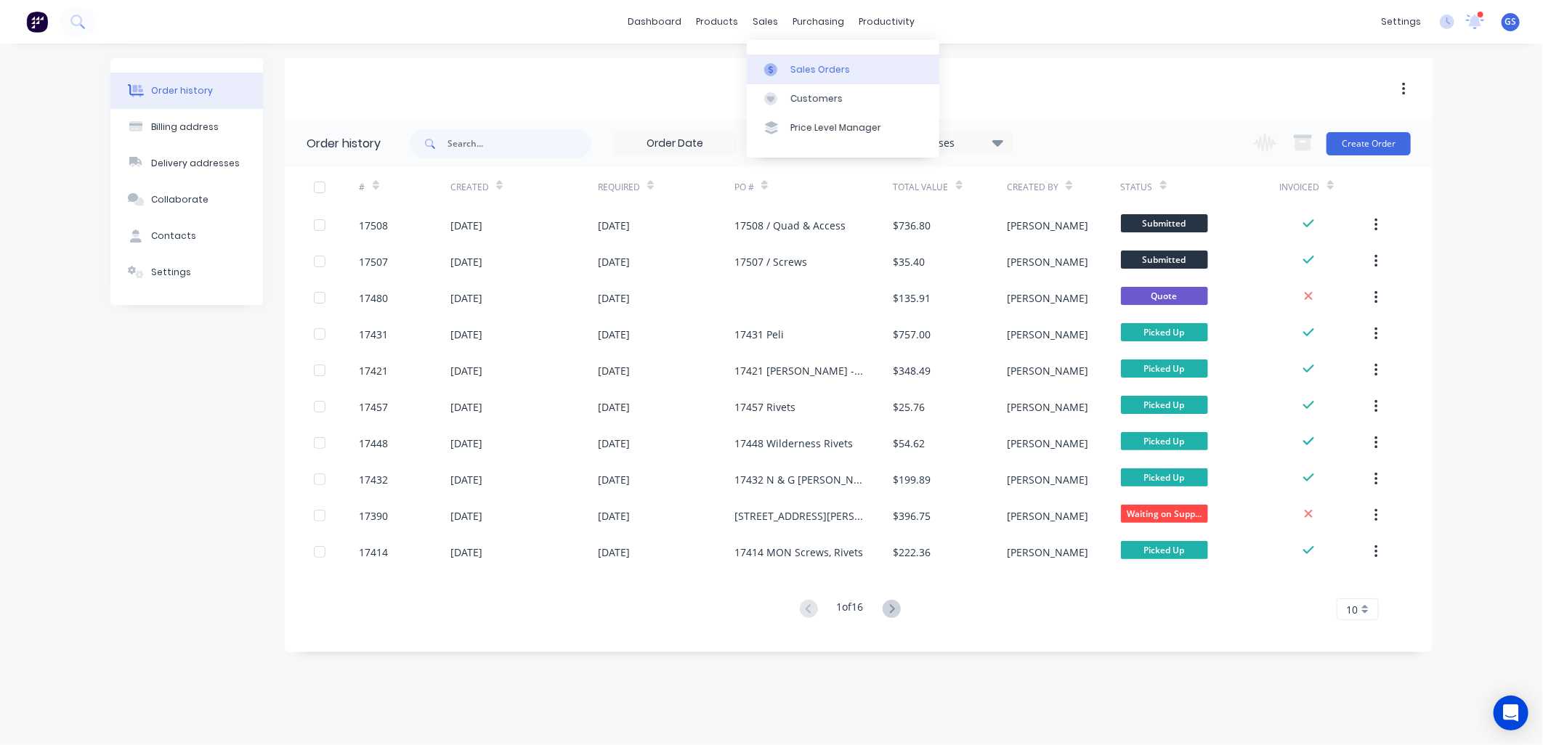
click at [802, 68] on div "Sales Orders" at bounding box center [820, 69] width 60 height 13
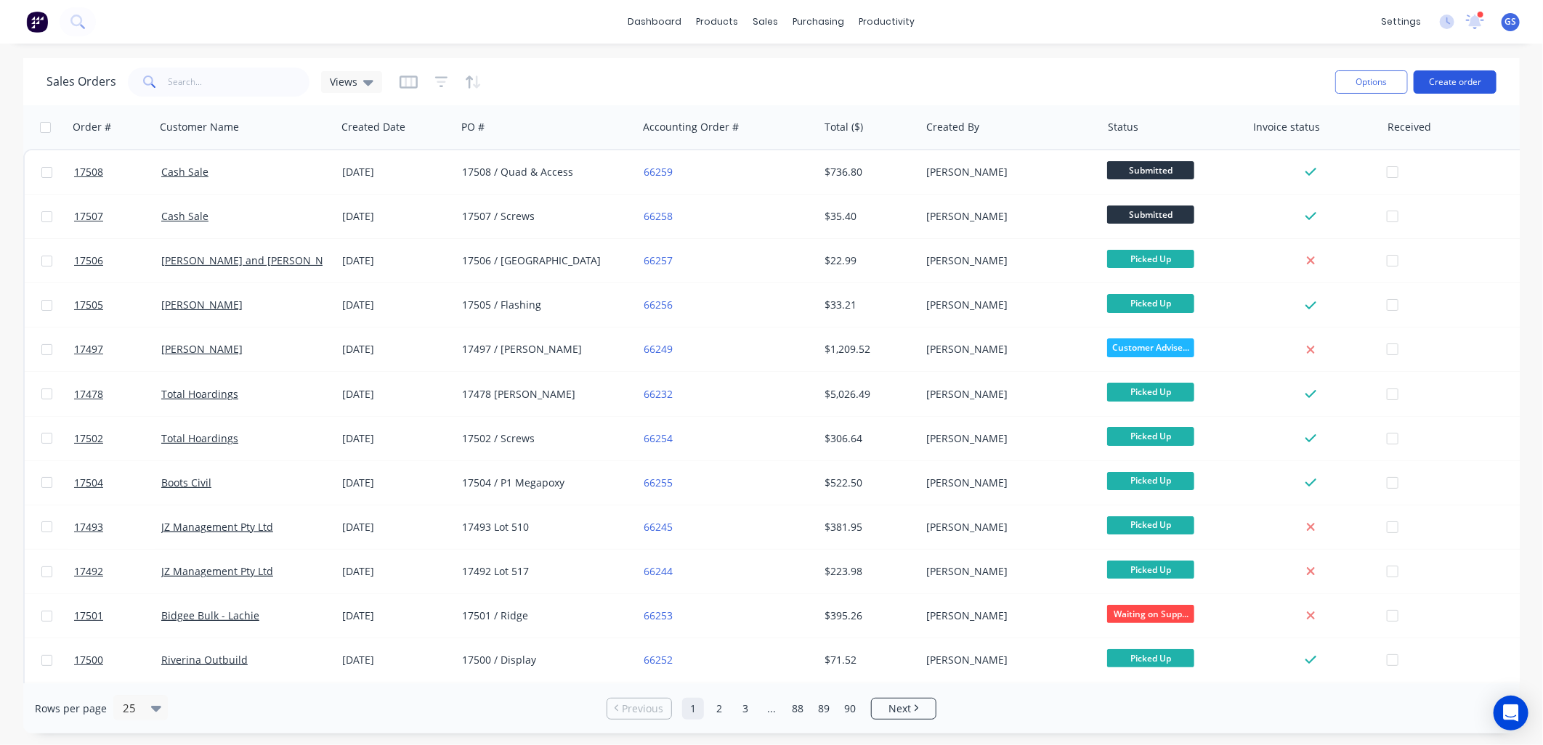
click at [1468, 83] on button "Create order" at bounding box center [1454, 81] width 83 height 23
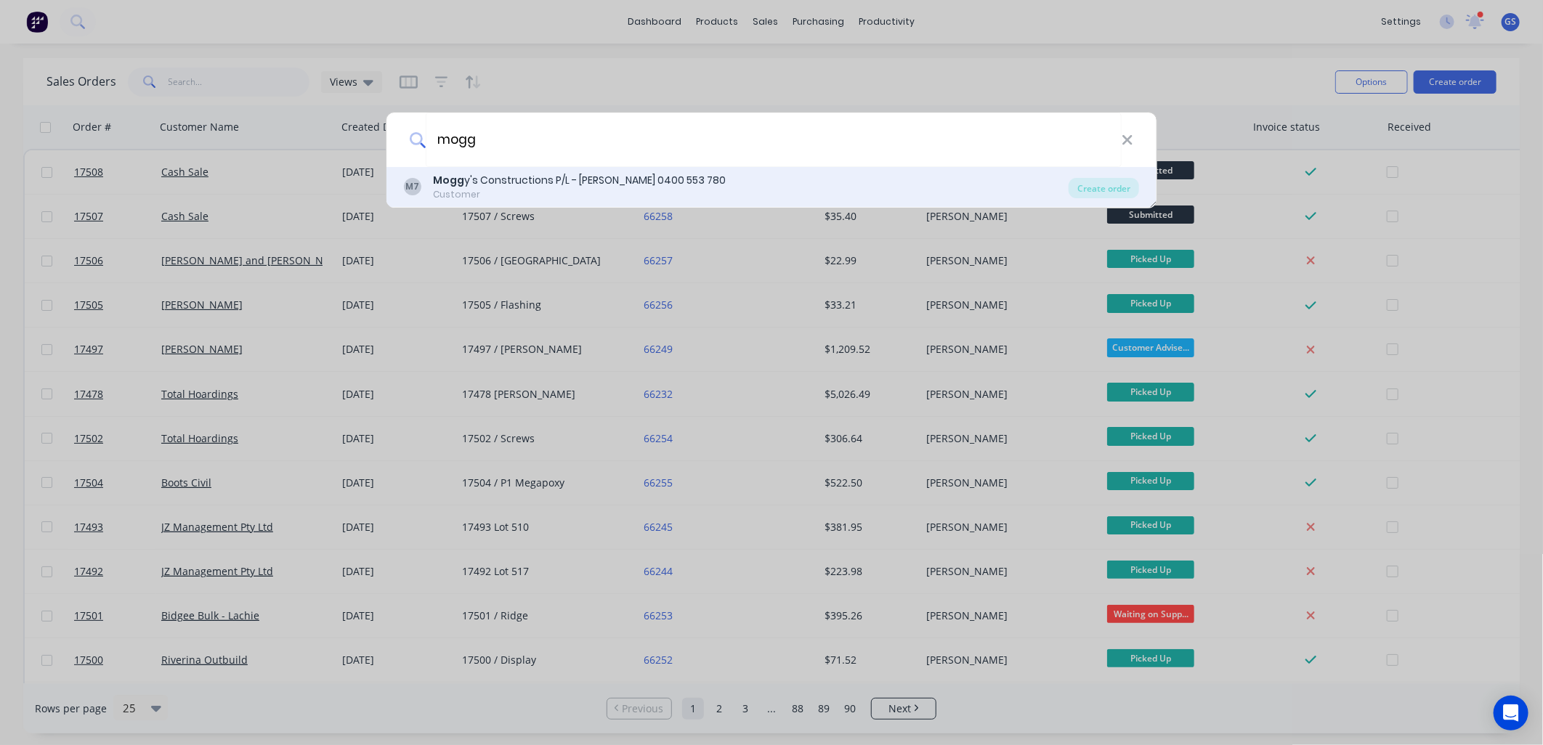
type input "mogg"
click at [523, 182] on div "Mogg y's Constructions P/L - [PERSON_NAME] 0400 553 780" at bounding box center [579, 180] width 293 height 15
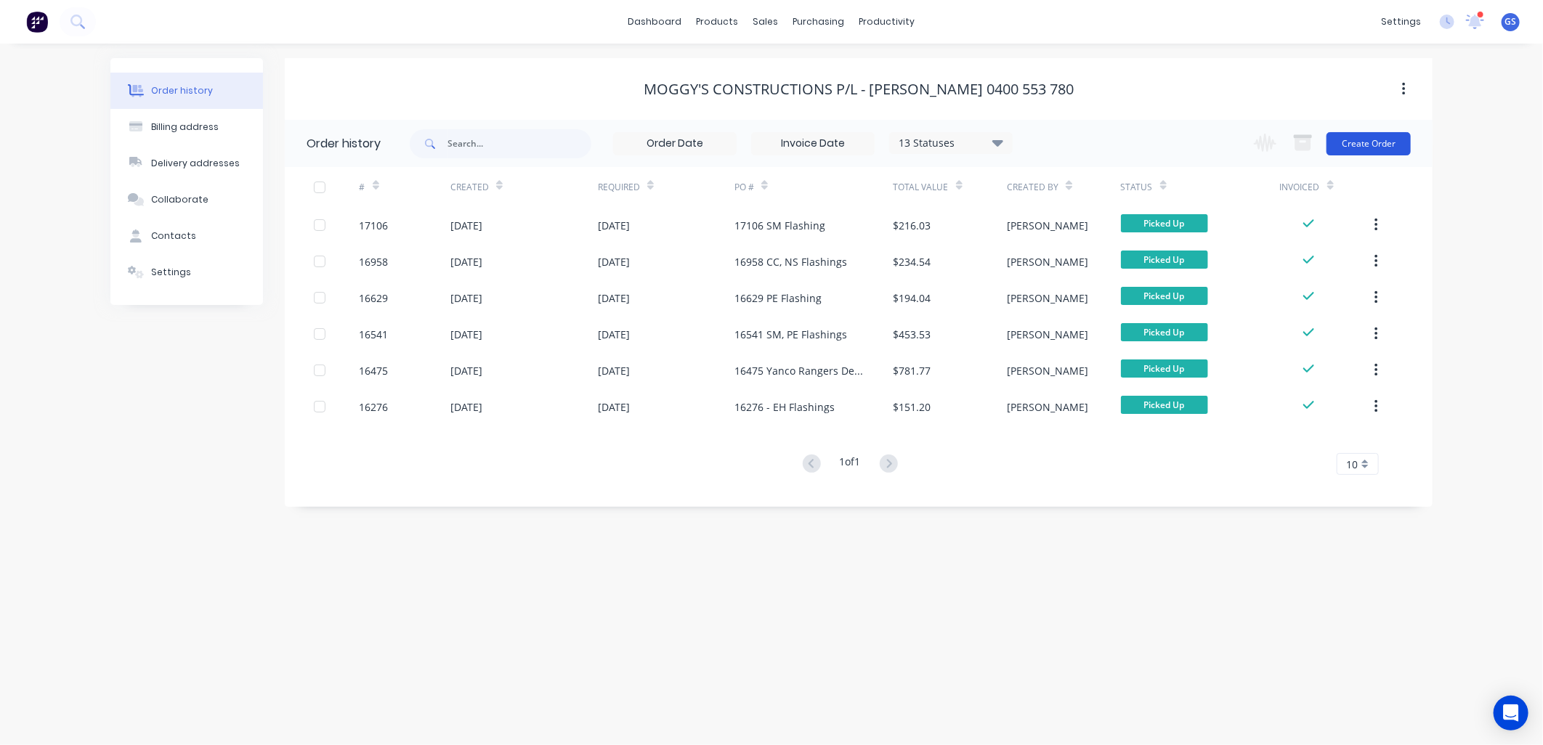
click at [1370, 134] on button "Create Order" at bounding box center [1368, 143] width 84 height 23
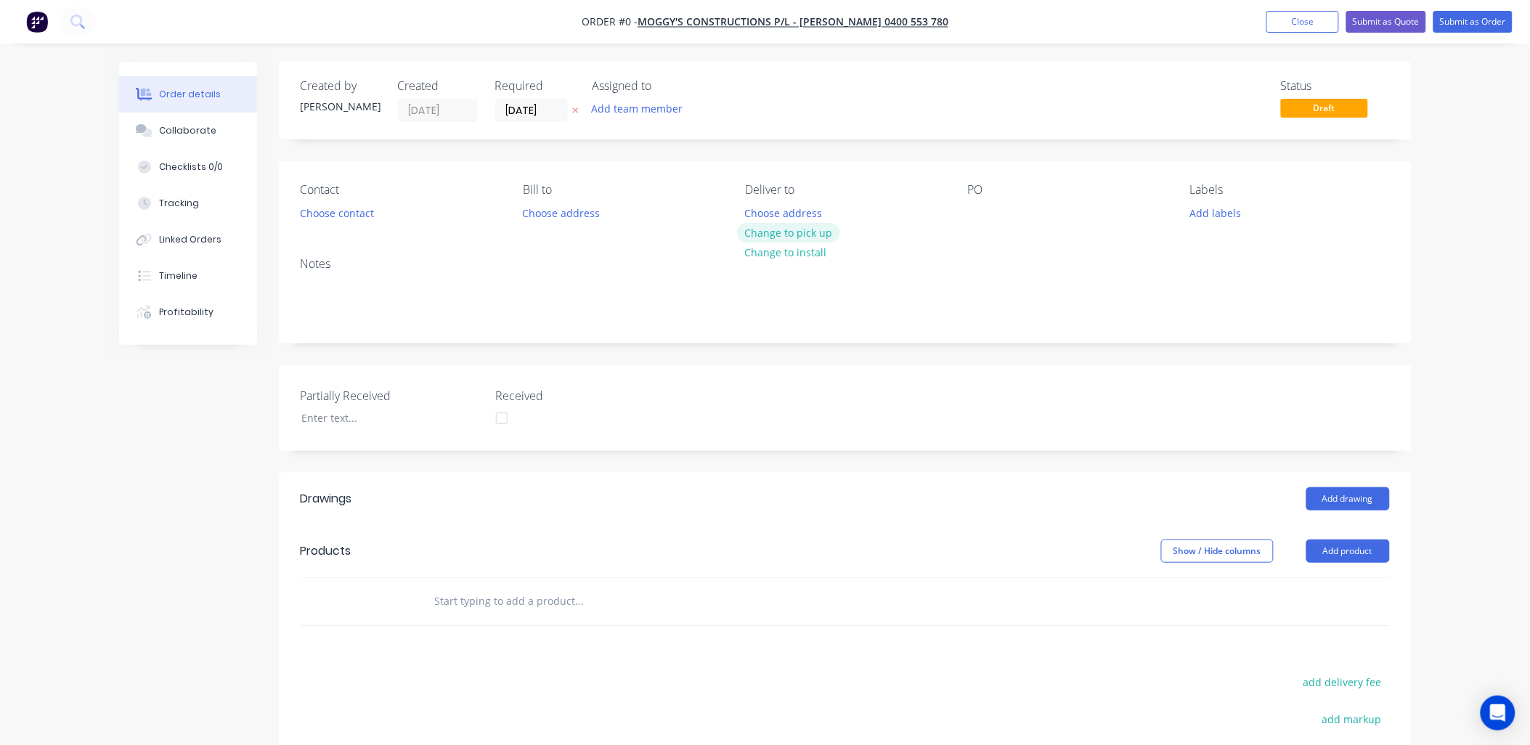
click at [808, 232] on button "Change to pick up" at bounding box center [788, 233] width 103 height 20
drag, startPoint x: 978, startPoint y: 218, endPoint x: 959, endPoint y: 294, distance: 78.7
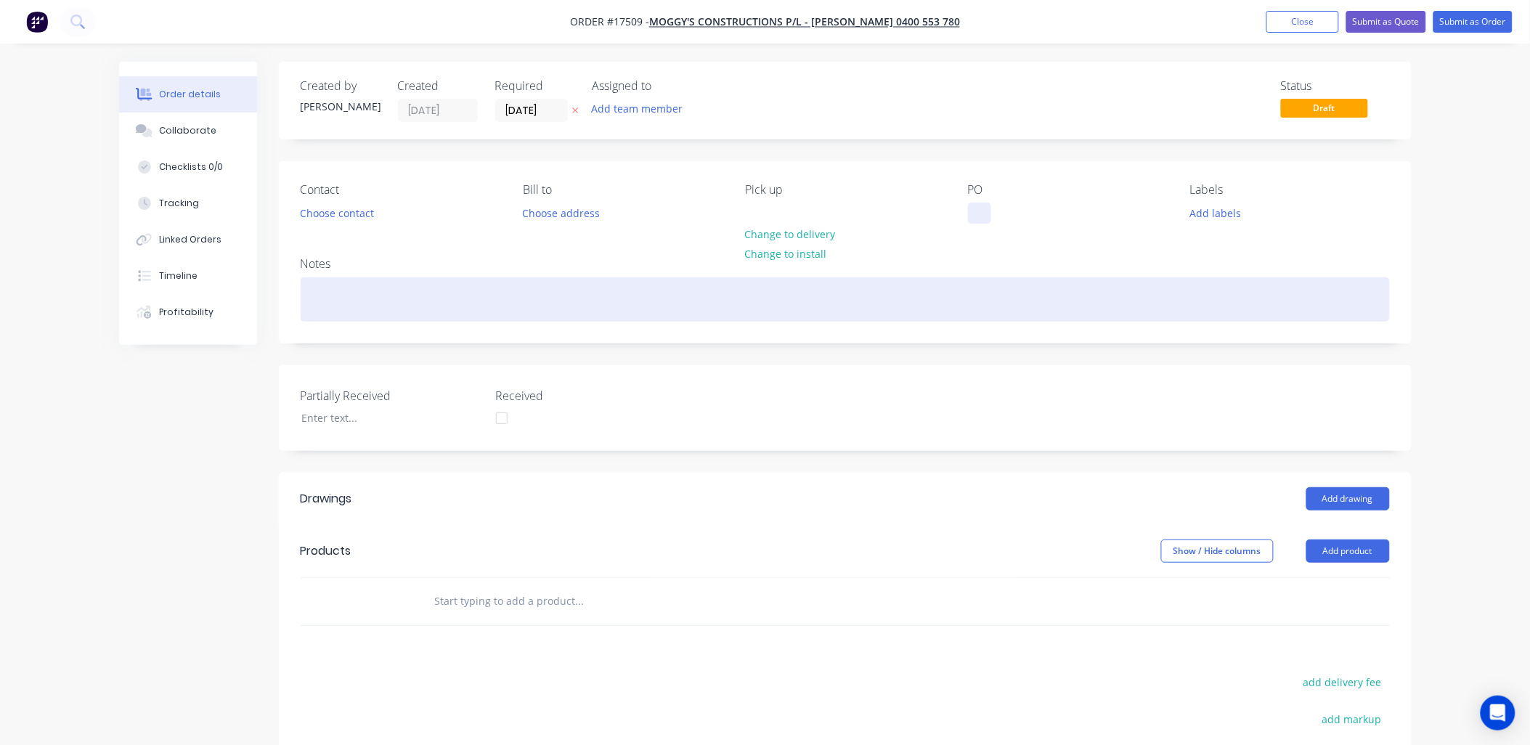
click at [978, 216] on div at bounding box center [979, 213] width 23 height 21
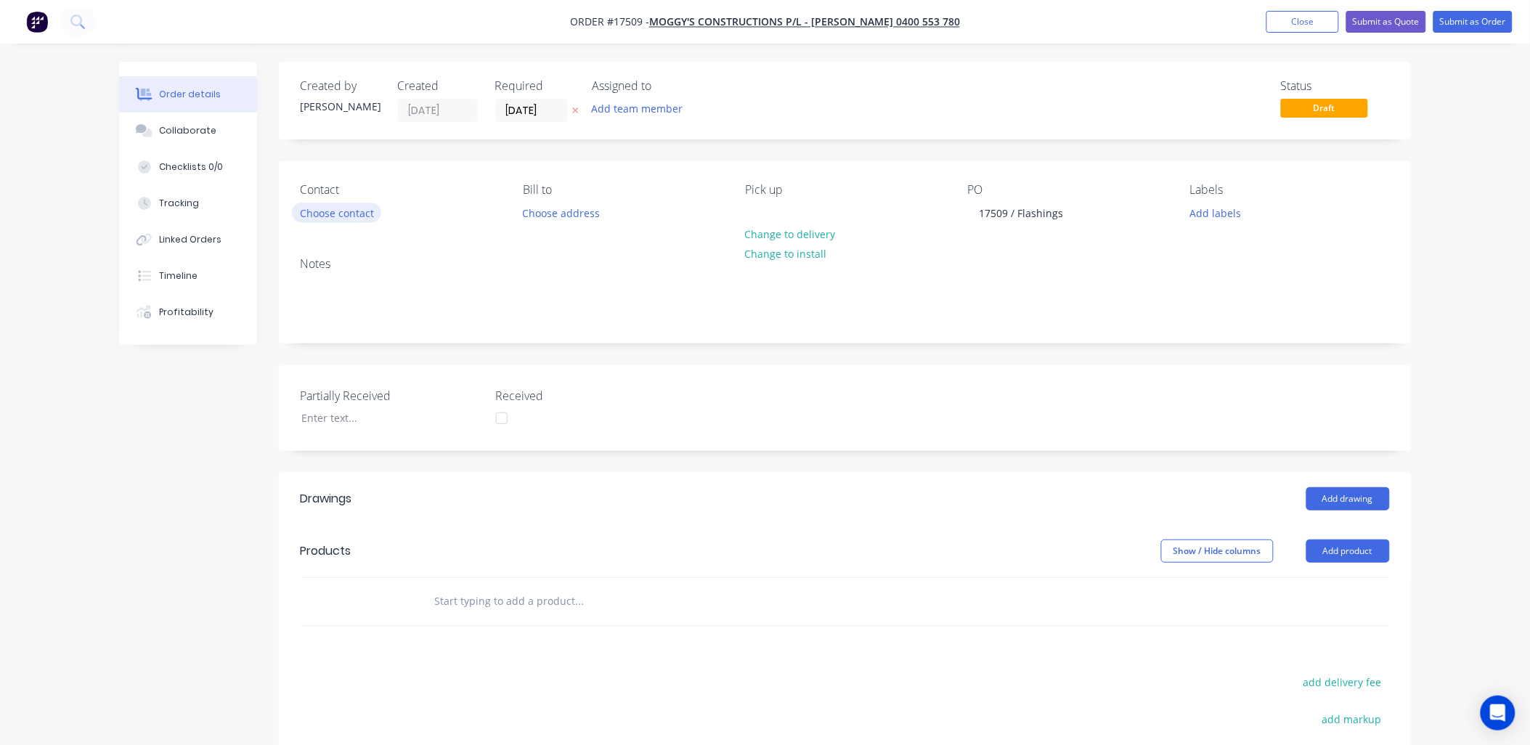
click at [354, 212] on button "Choose contact" at bounding box center [336, 213] width 89 height 20
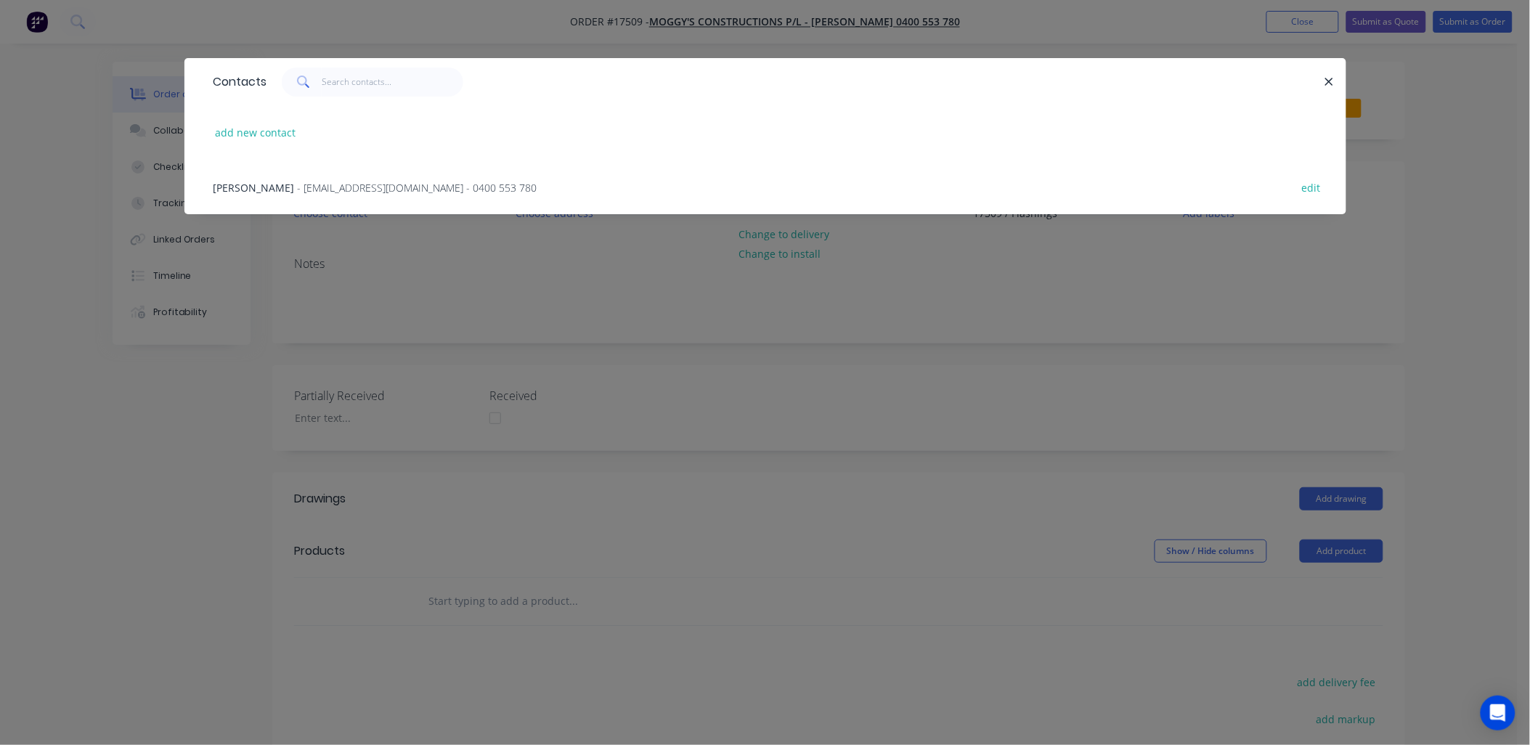
click at [352, 184] on span "- [EMAIL_ADDRESS][DOMAIN_NAME] - 0400 553 780" at bounding box center [418, 188] width 240 height 14
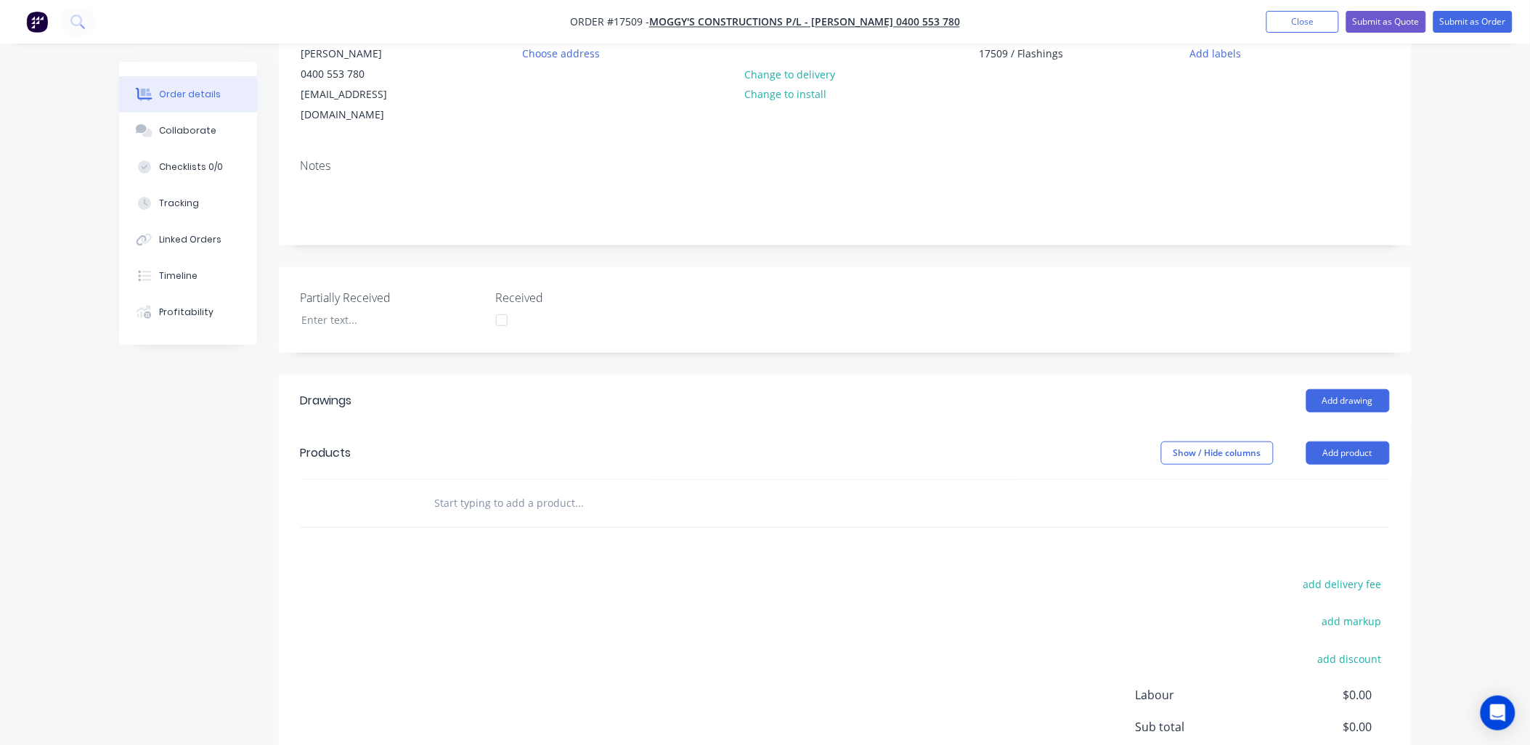
scroll to position [161, 0]
click at [1354, 388] on button "Add drawing" at bounding box center [1348, 399] width 84 height 23
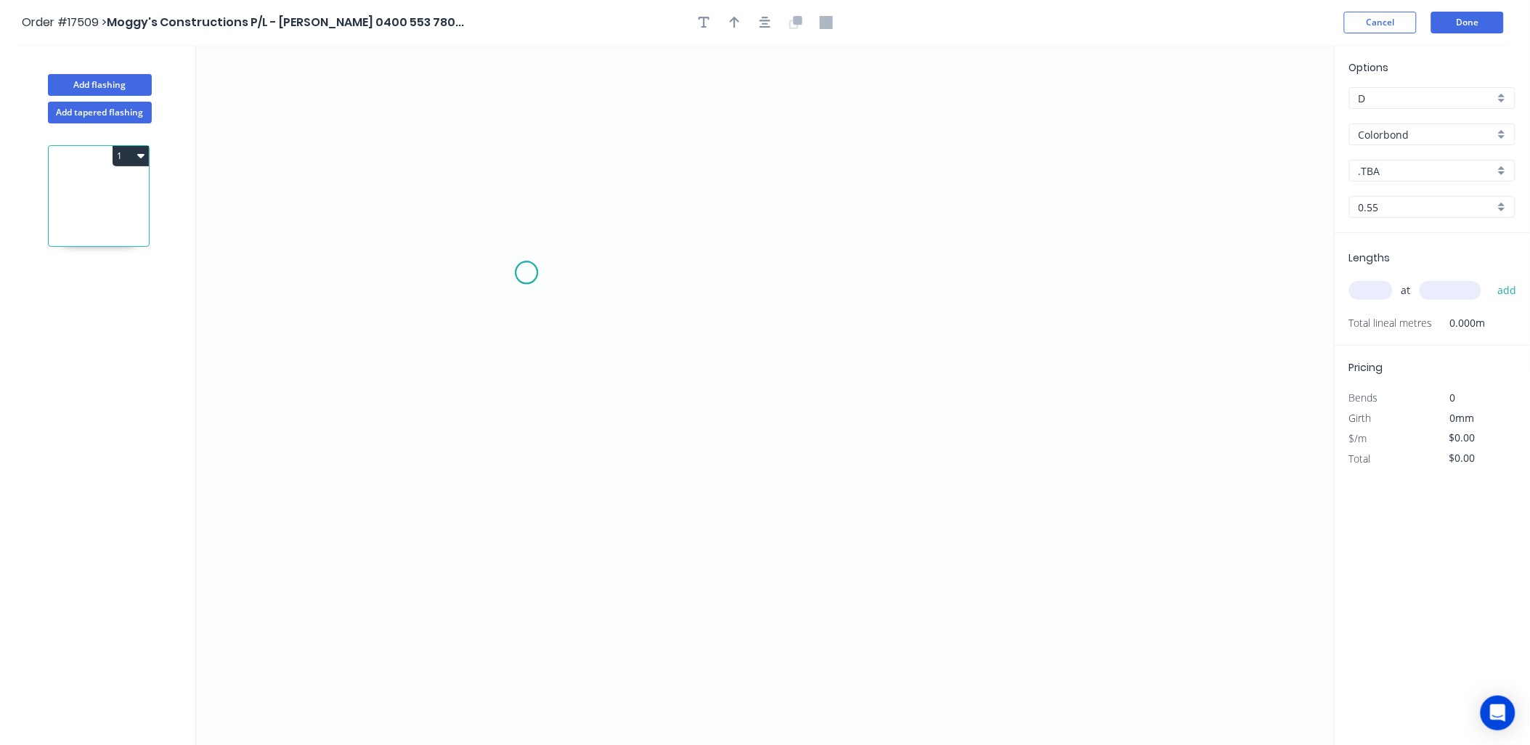
click at [527, 273] on icon "0" at bounding box center [765, 395] width 1139 height 701
click at [744, 280] on icon "0" at bounding box center [765, 395] width 1139 height 701
click at [781, 320] on icon "0 ?" at bounding box center [765, 395] width 1139 height 701
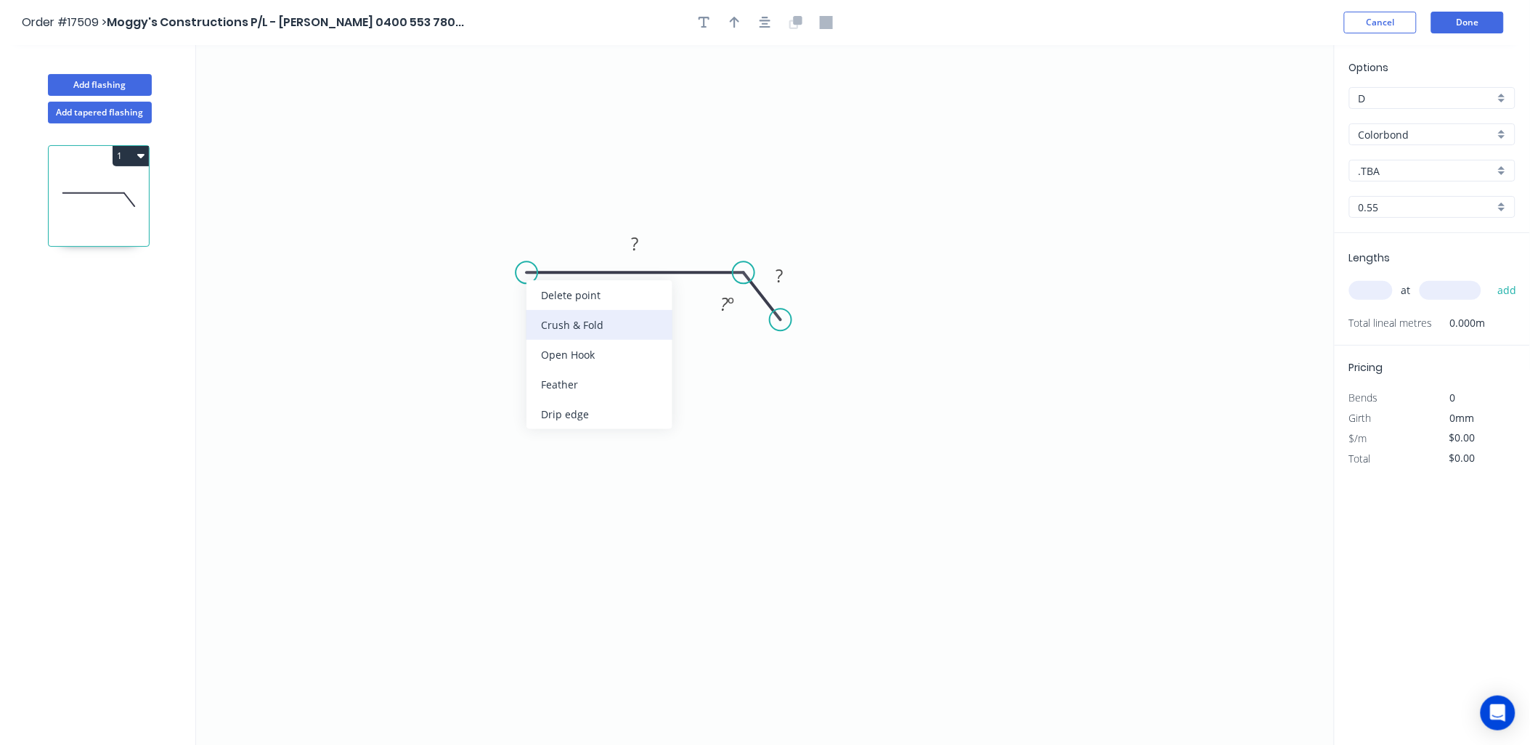
click at [552, 320] on div "Crush & Fold" at bounding box center [600, 325] width 146 height 30
click at [641, 240] on rect at bounding box center [635, 245] width 29 height 20
type input "$12.58"
click at [737, 16] on icon "button" at bounding box center [735, 22] width 10 height 13
drag, startPoint x: 1264, startPoint y: 111, endPoint x: 720, endPoint y: 205, distance: 552.0
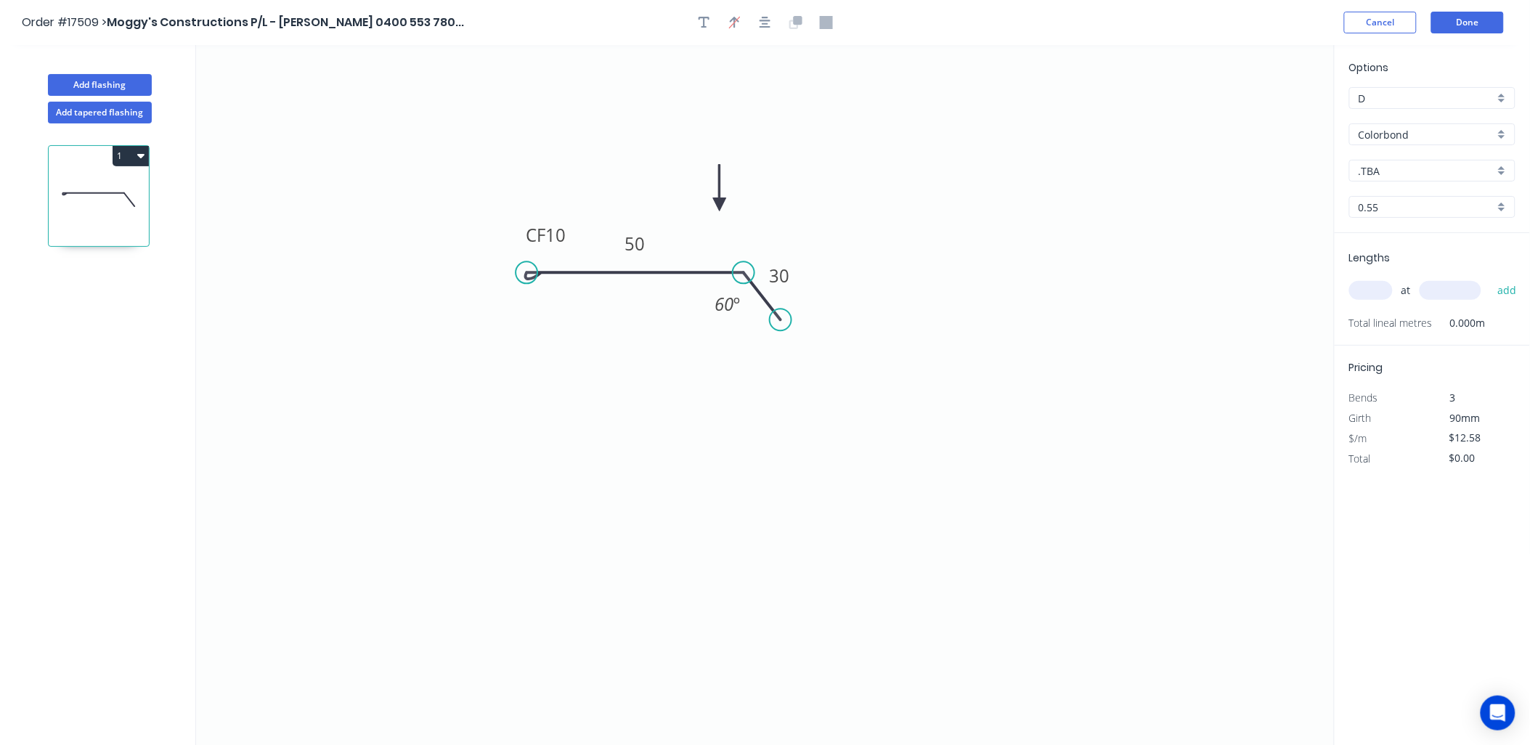
click at [720, 205] on icon at bounding box center [719, 188] width 13 height 46
click at [1370, 288] on input "text" at bounding box center [1371, 290] width 44 height 19
type input "1"
type input "2135"
click at [1490, 278] on button "add" at bounding box center [1507, 290] width 34 height 25
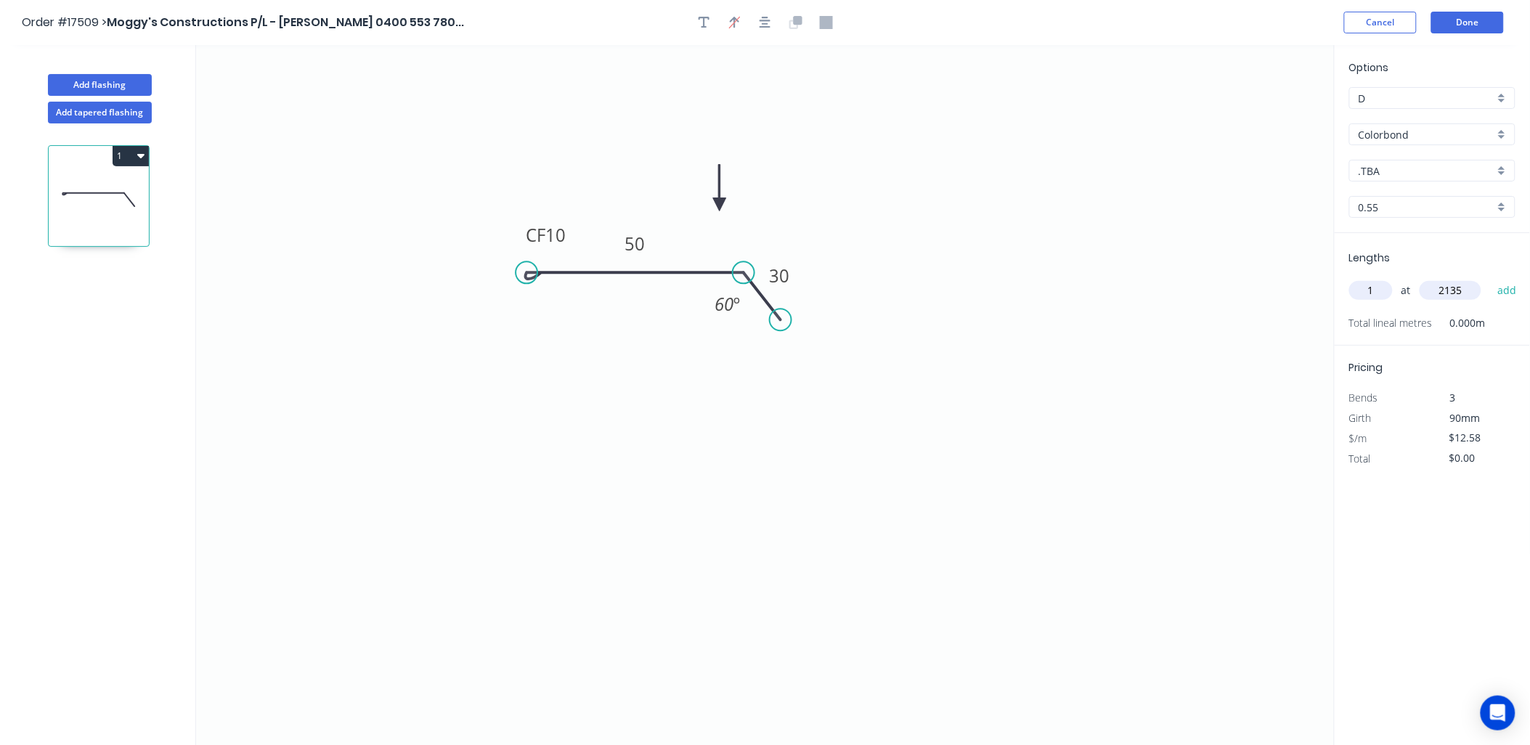
type input "$26.86"
click at [120, 82] on button "Add flashing" at bounding box center [100, 85] width 104 height 22
type input "$0.00"
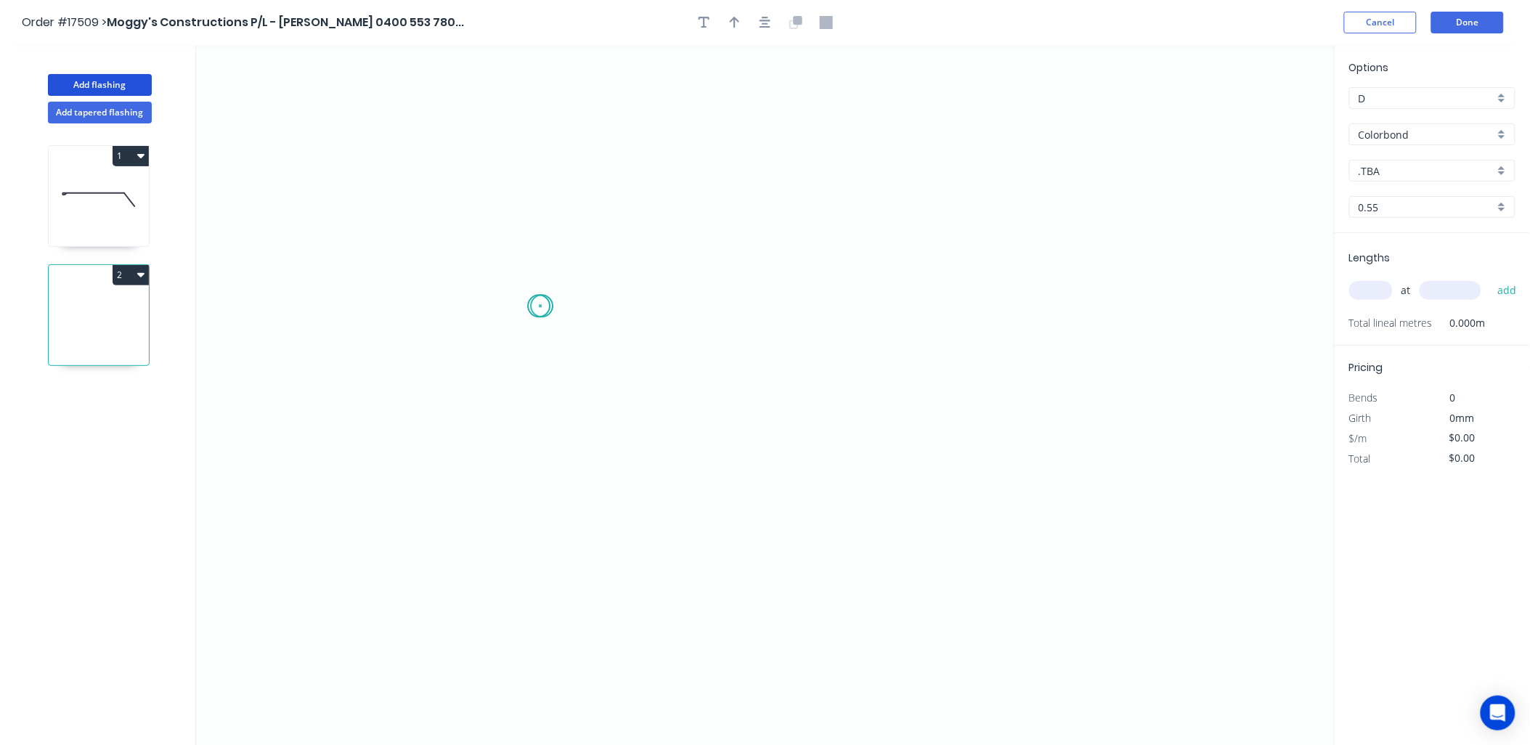
drag, startPoint x: 539, startPoint y: 306, endPoint x: 723, endPoint y: 298, distance: 184.7
click at [550, 306] on icon "0" at bounding box center [765, 395] width 1139 height 701
click at [808, 308] on icon "0" at bounding box center [765, 395] width 1139 height 701
click at [853, 368] on icon "0 ?" at bounding box center [765, 395] width 1139 height 701
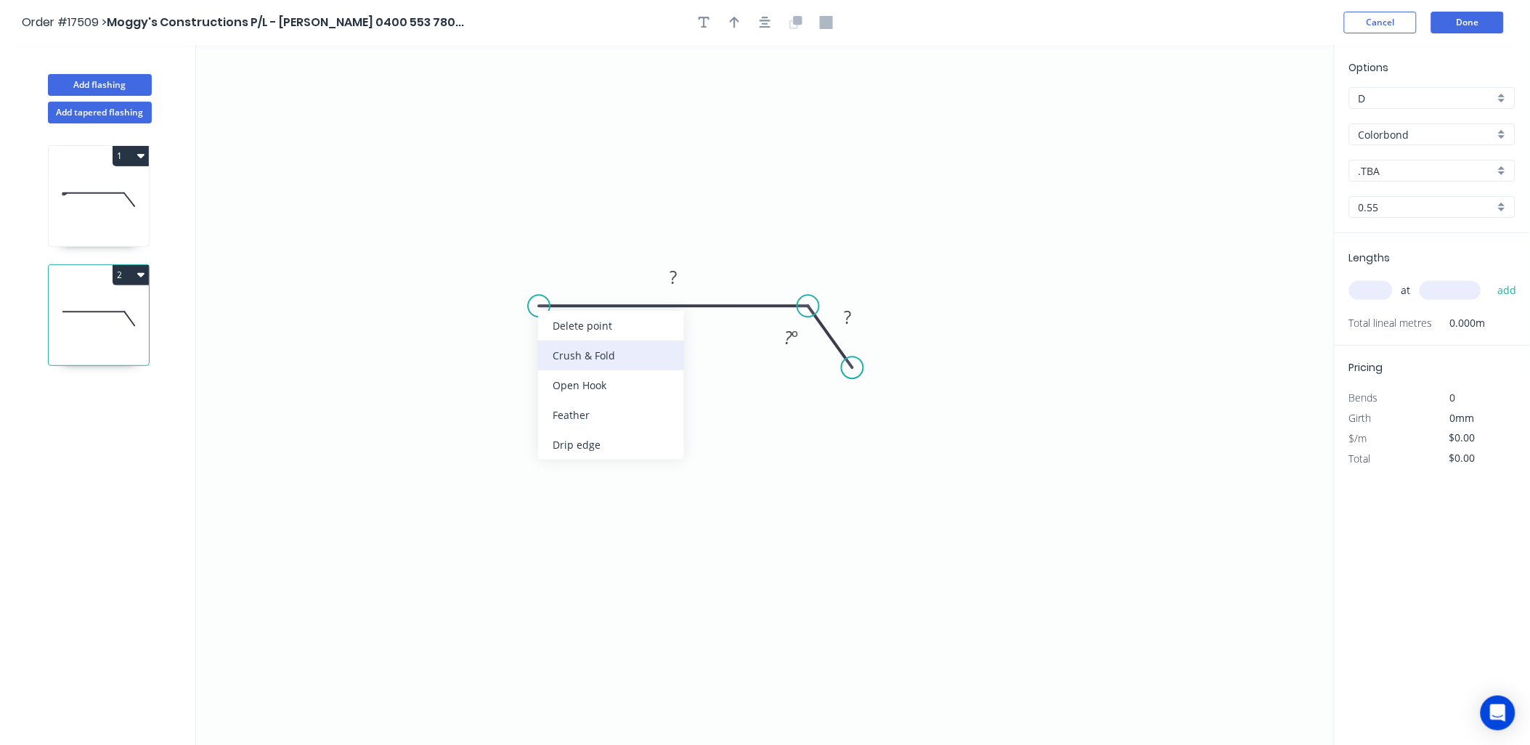
click at [601, 354] on div "Crush & Fold" at bounding box center [611, 356] width 146 height 30
click at [676, 273] on tspan "?" at bounding box center [673, 277] width 7 height 24
type input "$14.56"
click at [1378, 284] on input "text" at bounding box center [1371, 290] width 44 height 19
type input "1"
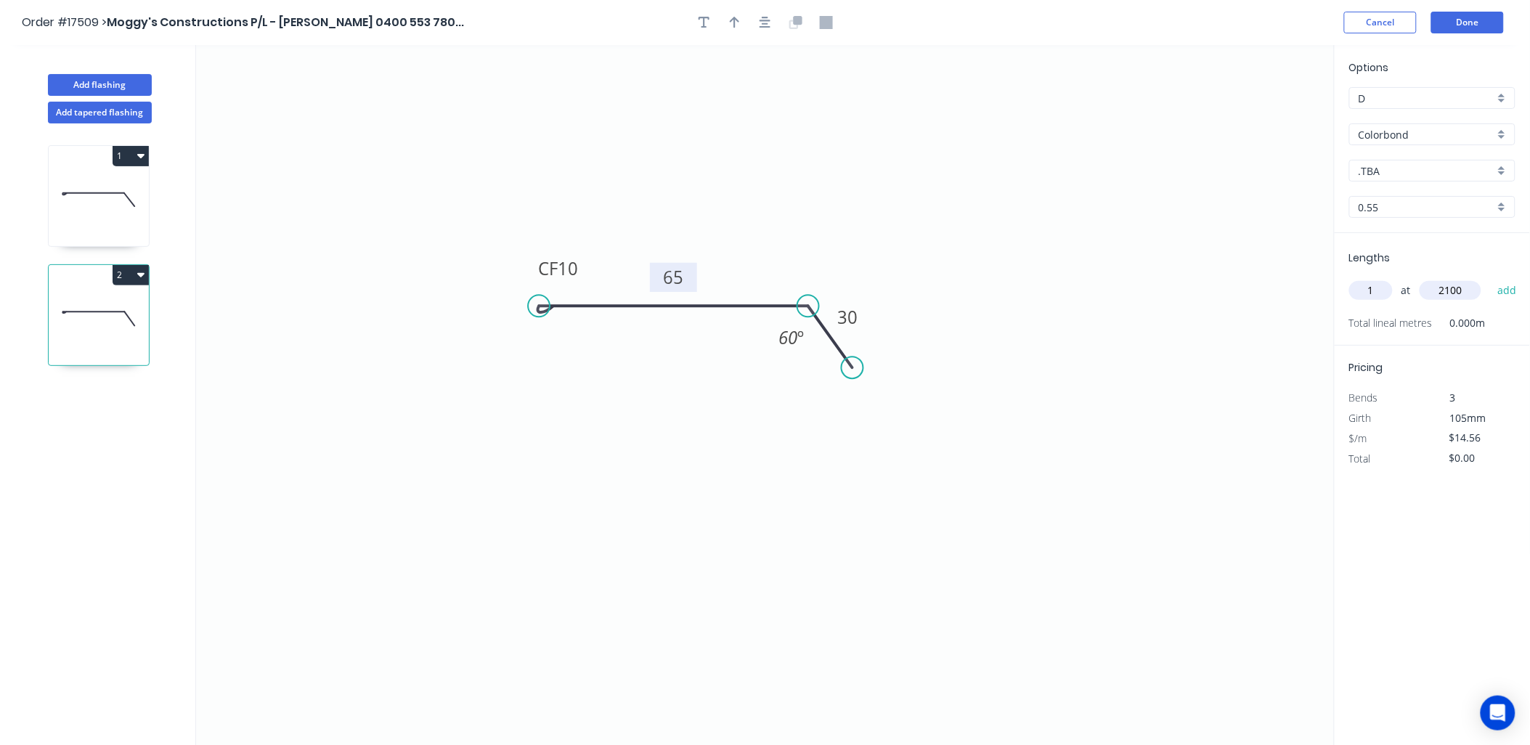
type input "2100"
click at [1490, 278] on button "add" at bounding box center [1507, 290] width 34 height 25
type input "$30.58"
click at [1502, 173] on div ".TBA" at bounding box center [1432, 171] width 166 height 22
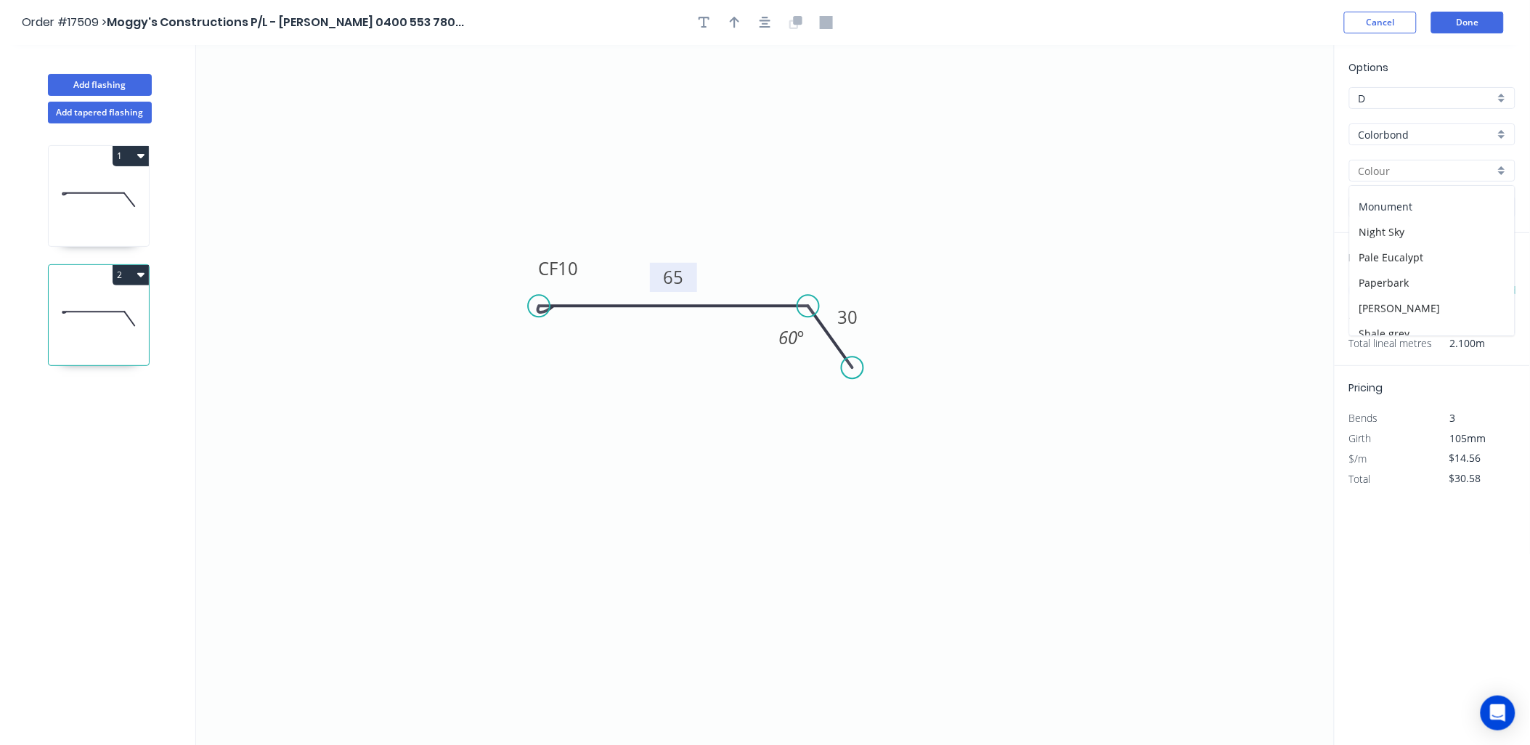
click at [1400, 208] on div "Monument" at bounding box center [1432, 206] width 165 height 25
click at [69, 193] on icon at bounding box center [93, 193] width 62 height 1
type input ".TBA"
type input "$12.58"
type input "$26.86"
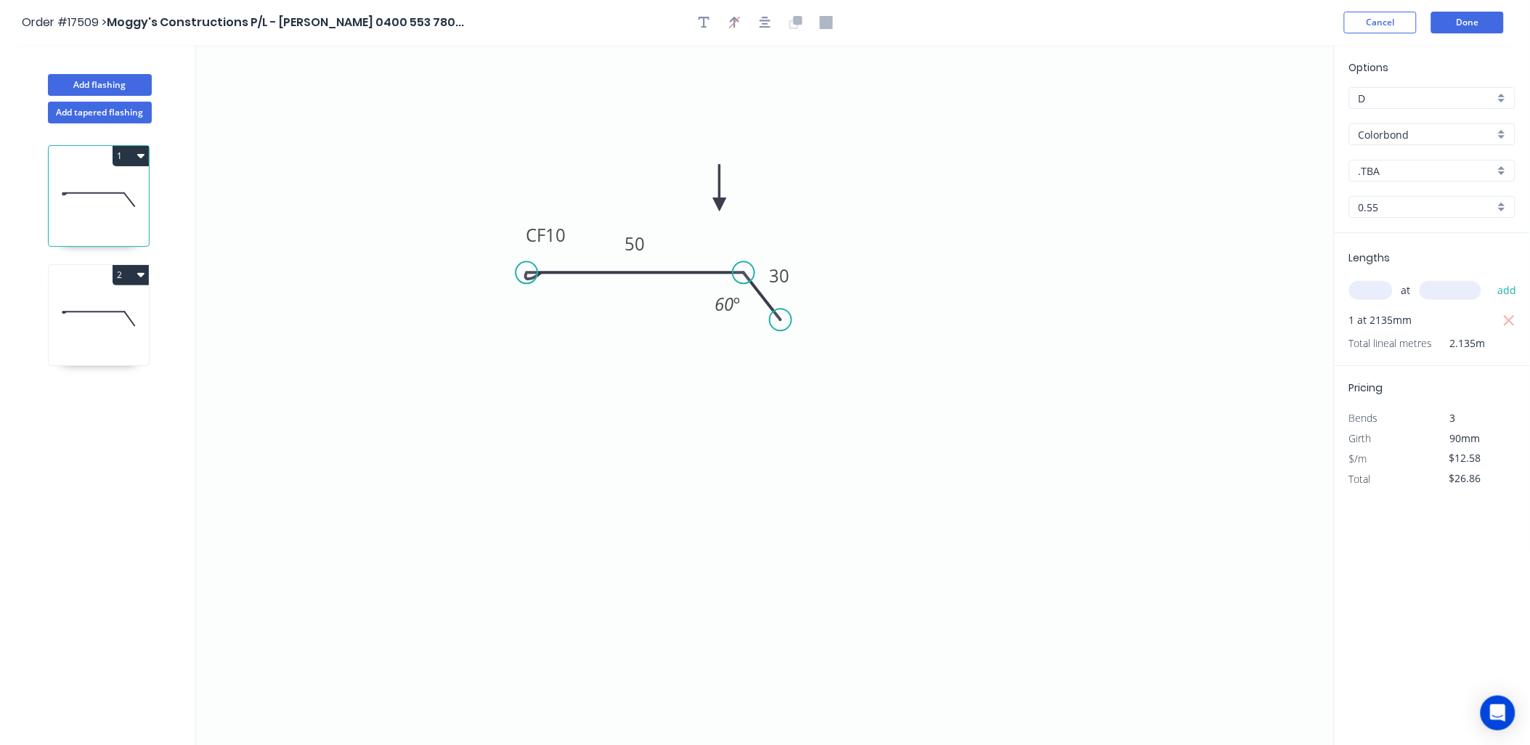
click at [1501, 171] on div ".TBA" at bounding box center [1432, 171] width 166 height 22
click at [1409, 285] on div "Monument" at bounding box center [1432, 287] width 165 height 25
type input "Monument"
click at [1373, 294] on input "text" at bounding box center [1371, 290] width 44 height 19
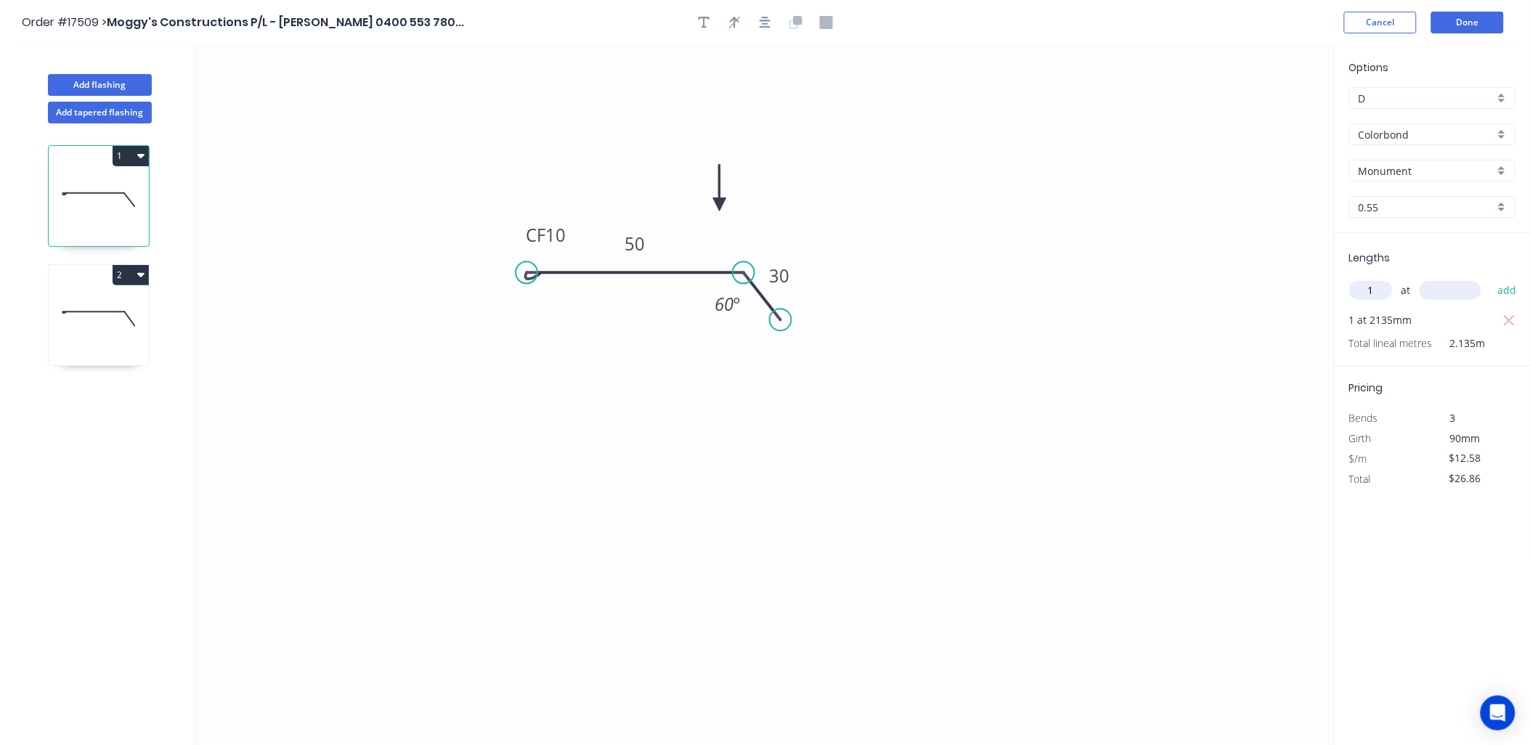
type input "1"
type input "802"
click at [1490, 278] on button "add" at bounding box center [1507, 290] width 34 height 25
type input "$39.44"
click at [87, 176] on icon at bounding box center [99, 199] width 100 height 93
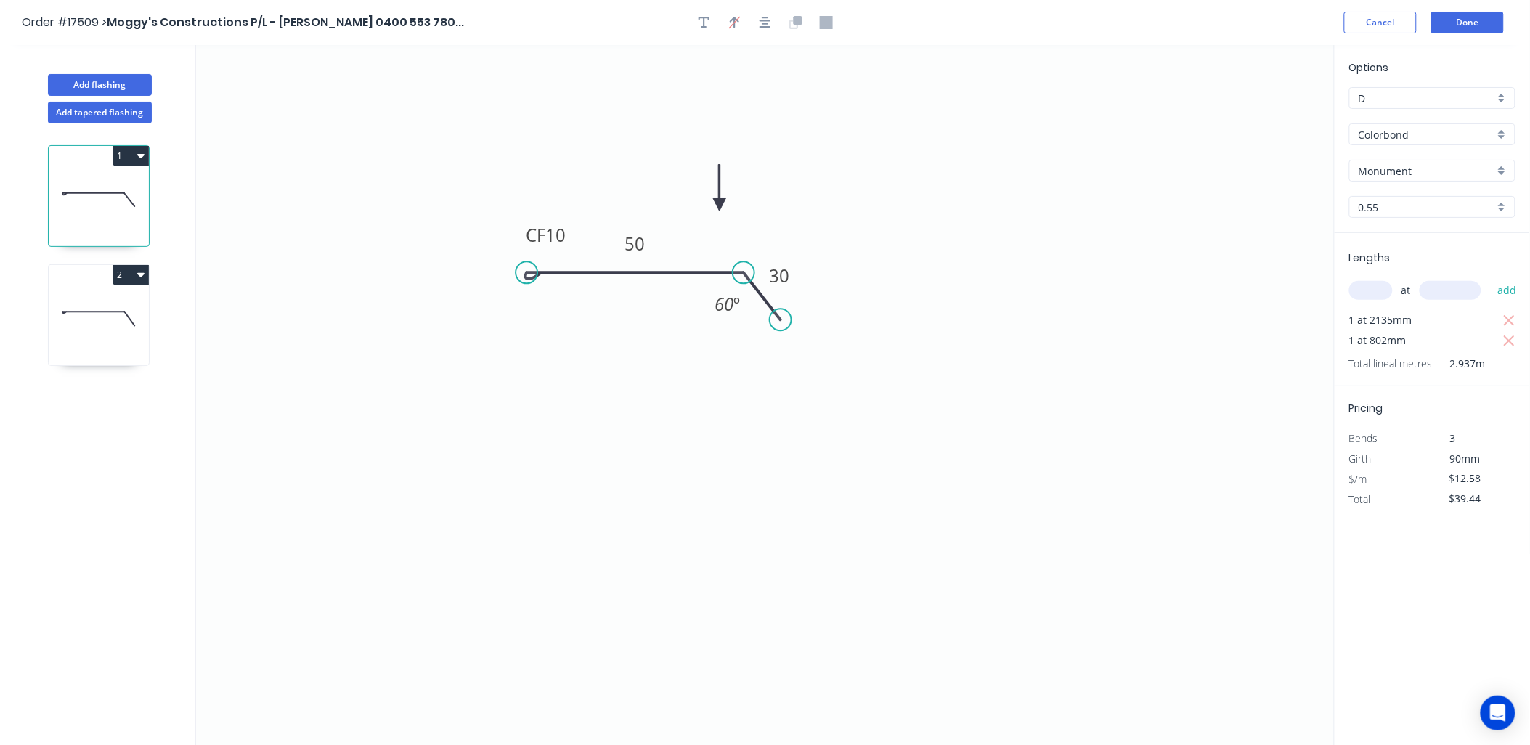
click at [102, 311] on icon at bounding box center [99, 318] width 100 height 93
type input "$14.56"
type input "$30.58"
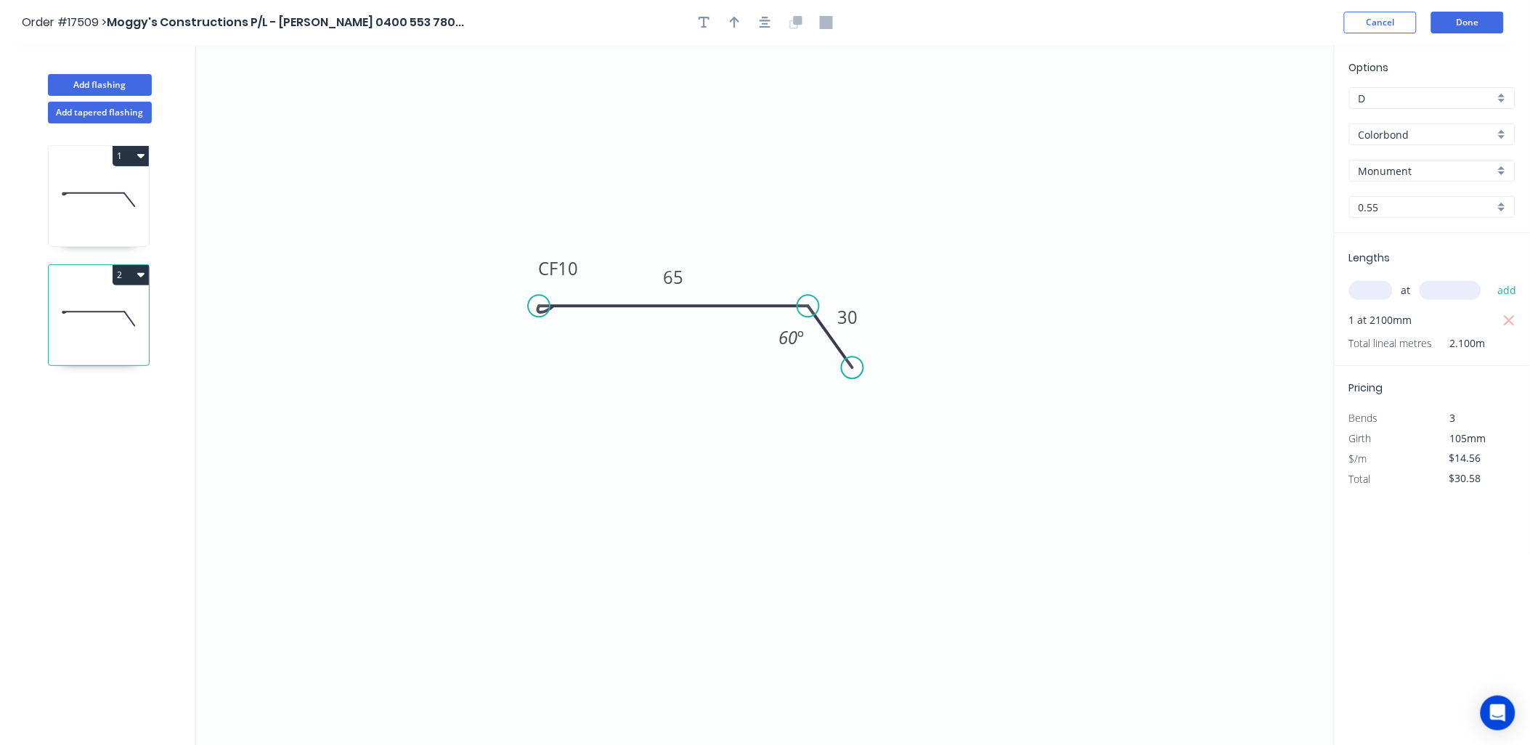
click at [1375, 281] on input "text" at bounding box center [1371, 290] width 44 height 19
type input "1"
type input "802"
click at [1490, 278] on button "add" at bounding box center [1507, 290] width 34 height 25
type input "$45.14"
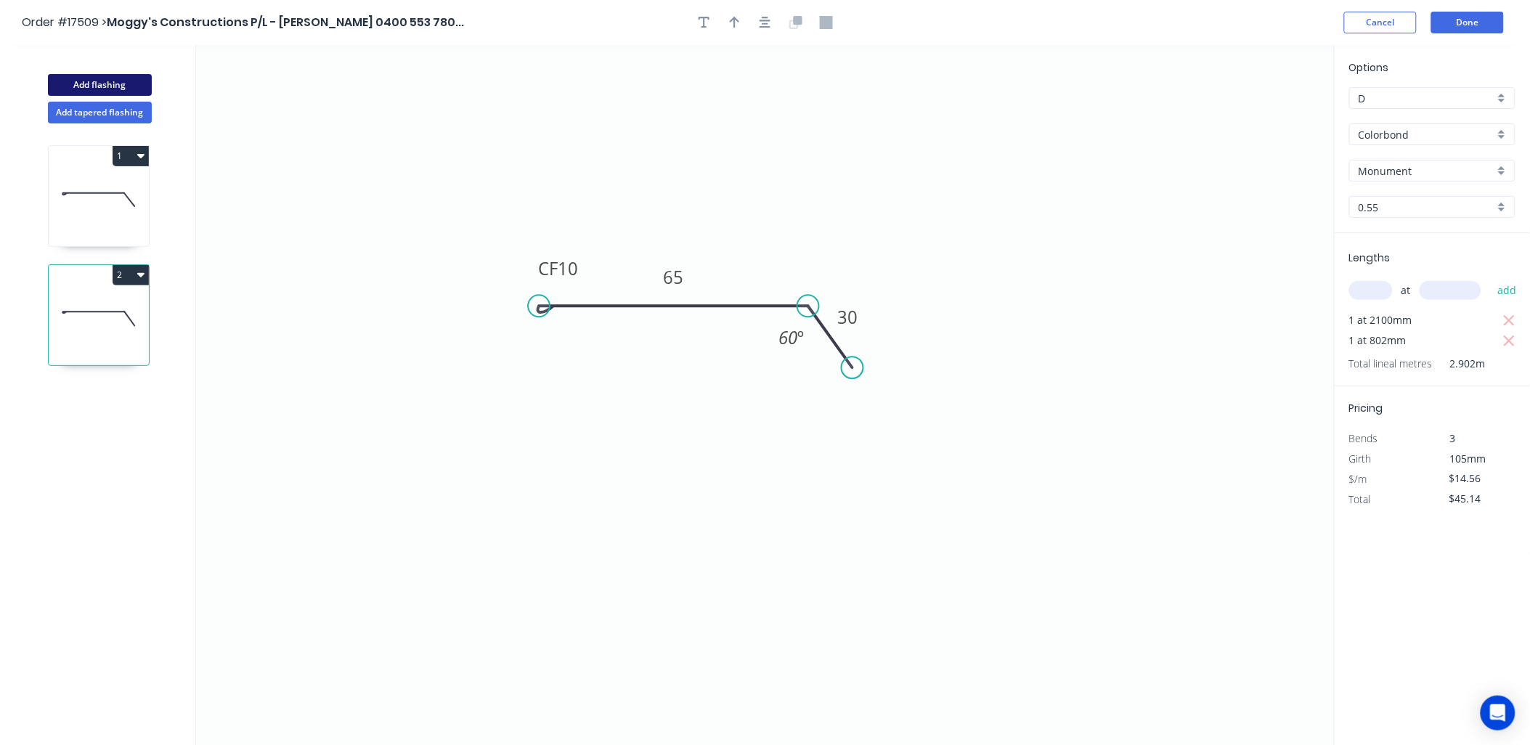
click at [121, 82] on button "Add flashing" at bounding box center [100, 85] width 104 height 22
type input "$0.00"
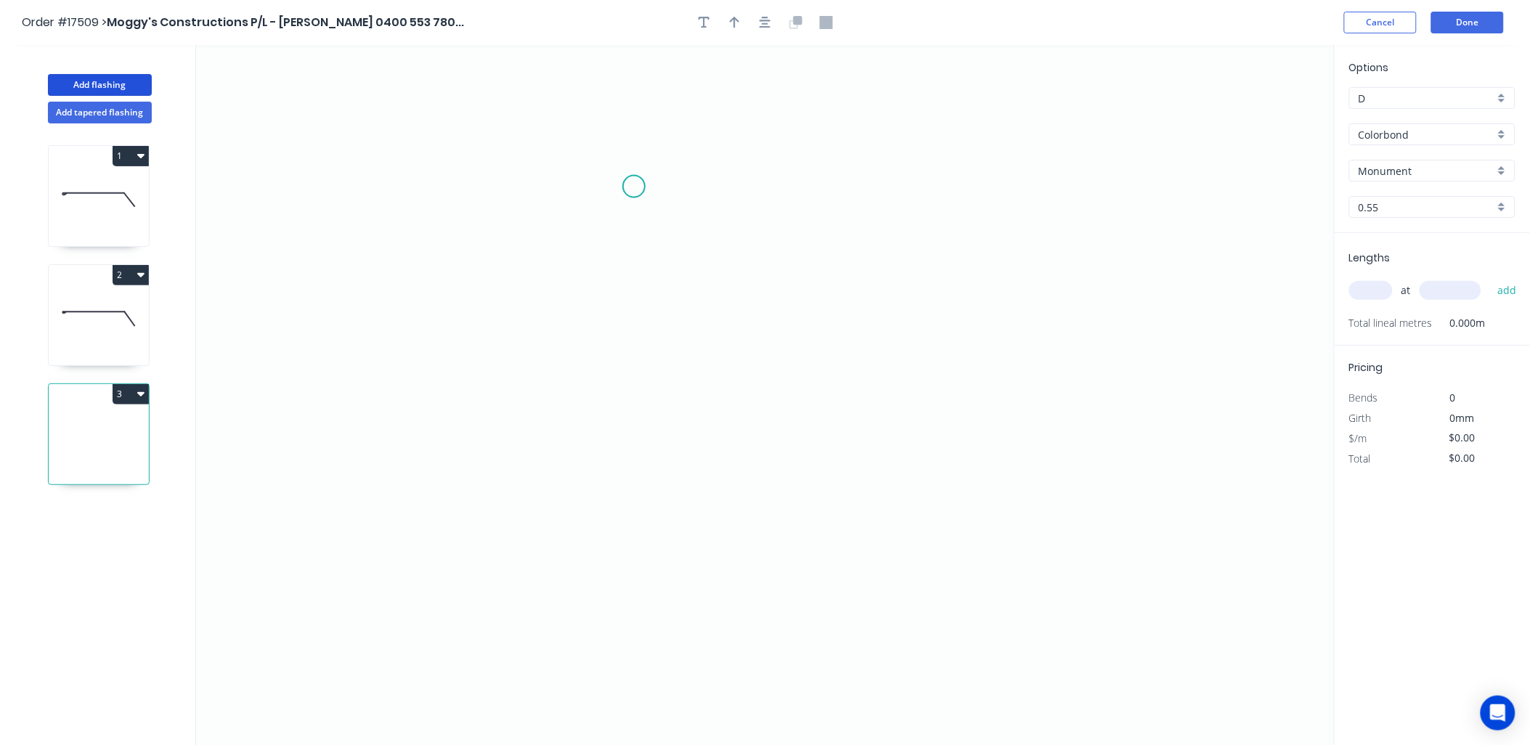
click at [634, 187] on icon "0" at bounding box center [765, 395] width 1139 height 701
click at [630, 462] on icon "0" at bounding box center [765, 395] width 1139 height 701
click at [826, 487] on icon "0 ?" at bounding box center [765, 395] width 1139 height 701
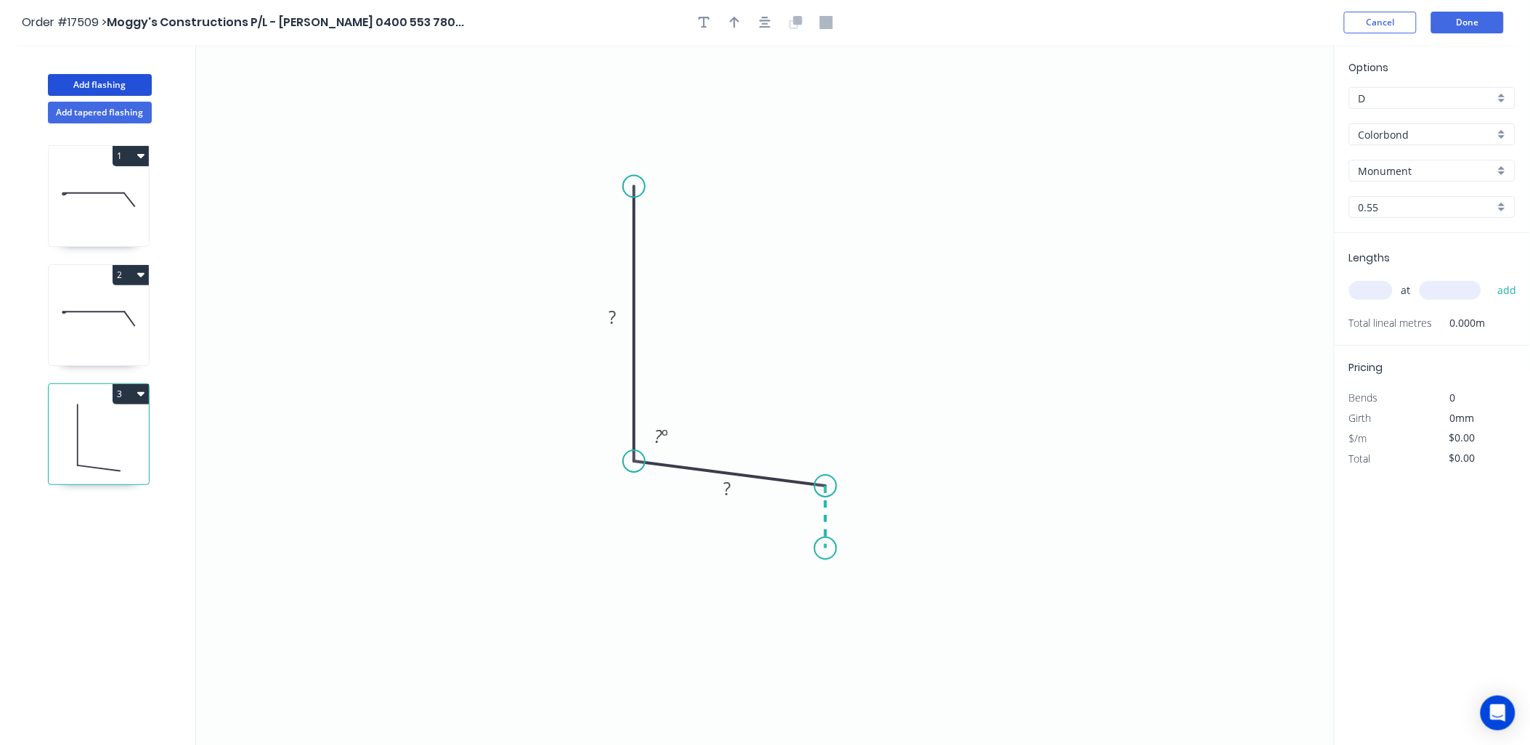
click at [821, 549] on icon "0 ? ? ? º" at bounding box center [765, 395] width 1139 height 701
click at [614, 313] on tspan "?" at bounding box center [612, 317] width 7 height 24
type input "$14.43"
drag, startPoint x: 806, startPoint y: 511, endPoint x: 812, endPoint y: 519, distance: 9.9
click at [806, 510] on tspan "º" at bounding box center [808, 509] width 7 height 24
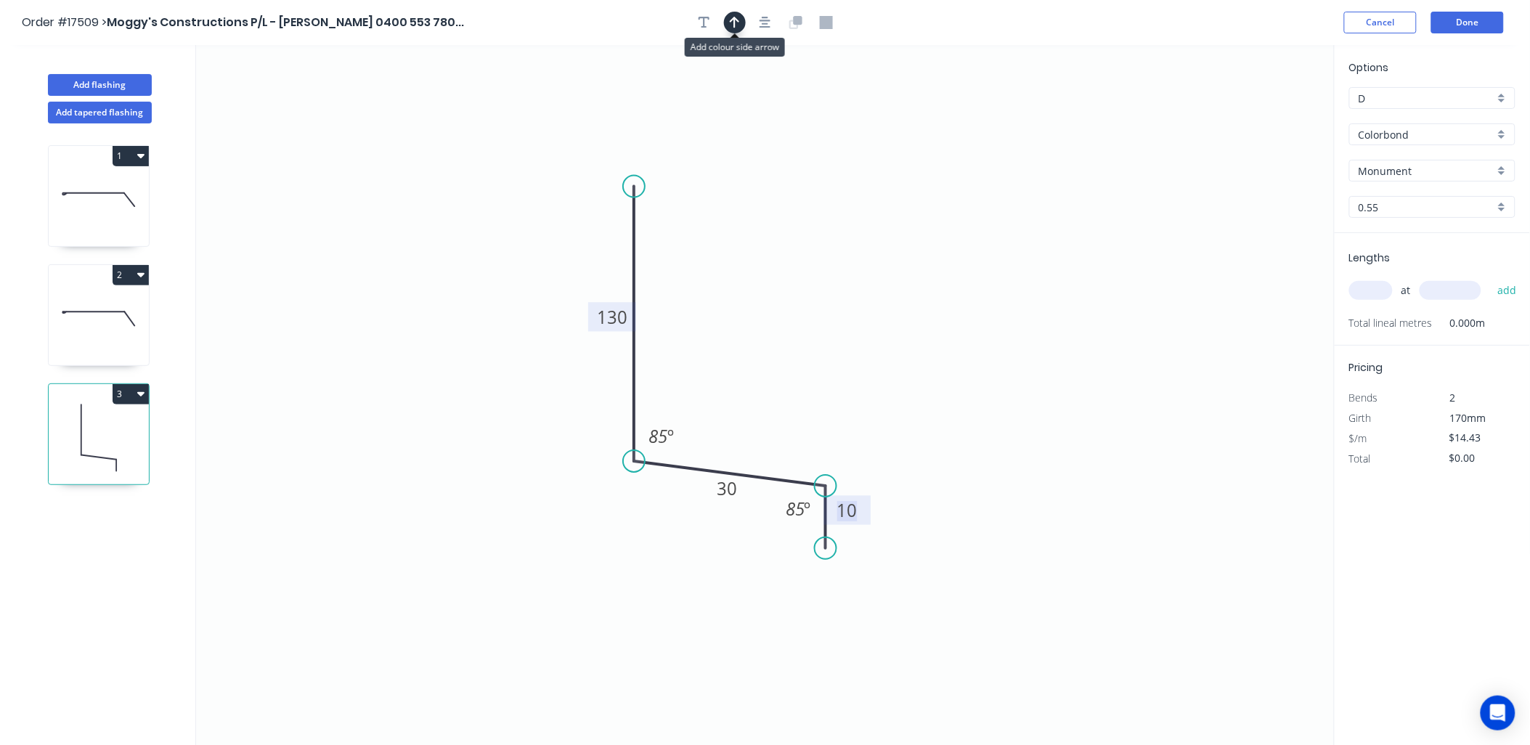
click at [736, 19] on icon "button" at bounding box center [735, 23] width 10 height 12
drag, startPoint x: 1261, startPoint y: 111, endPoint x: 787, endPoint y: 446, distance: 581.1
click at [787, 446] on icon at bounding box center [786, 428] width 13 height 46
click at [1376, 294] on input "text" at bounding box center [1371, 290] width 44 height 19
type input "2"
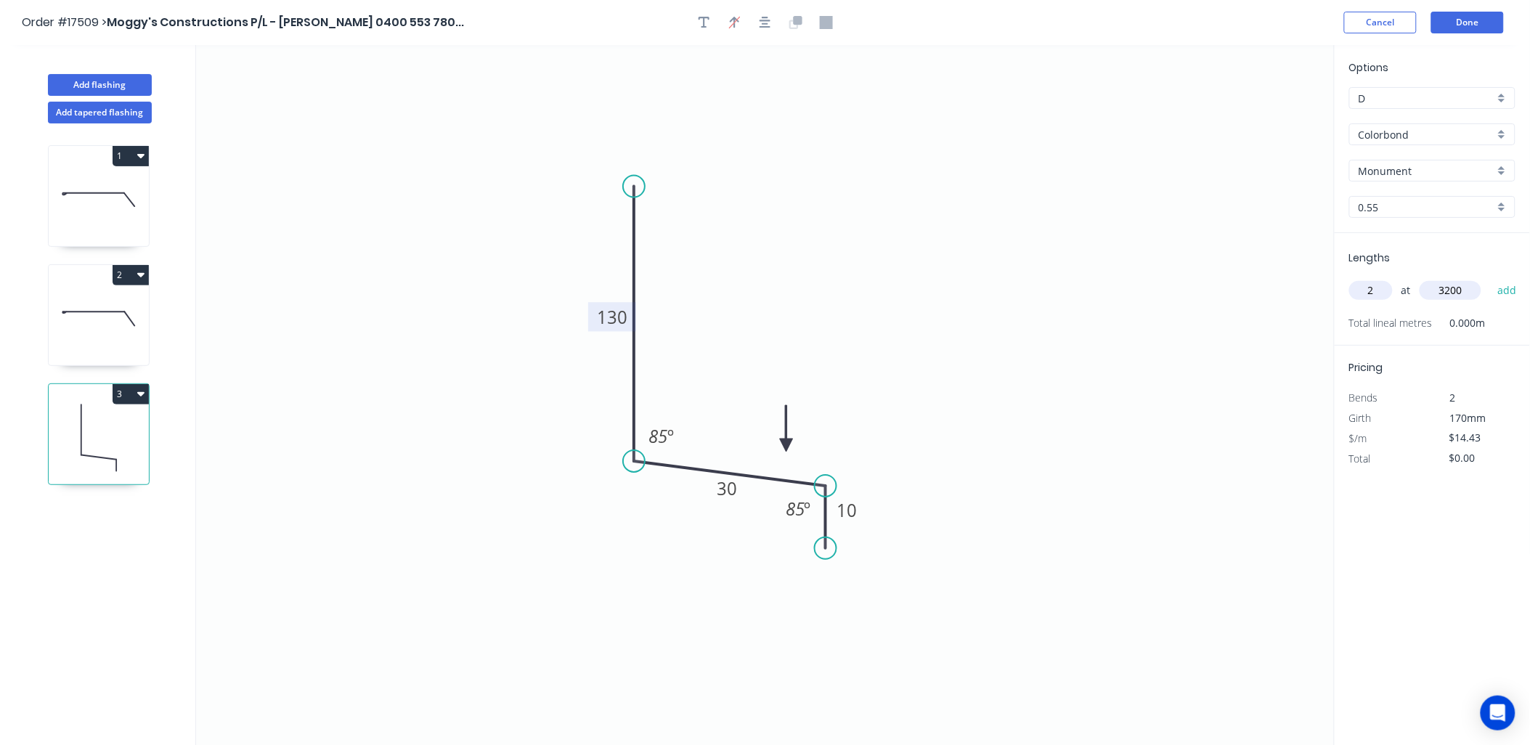
type input "3200"
click at [1490, 278] on button "add" at bounding box center [1507, 290] width 34 height 25
type input "$92.35"
click at [1455, 20] on button "Done" at bounding box center [1467, 23] width 73 height 22
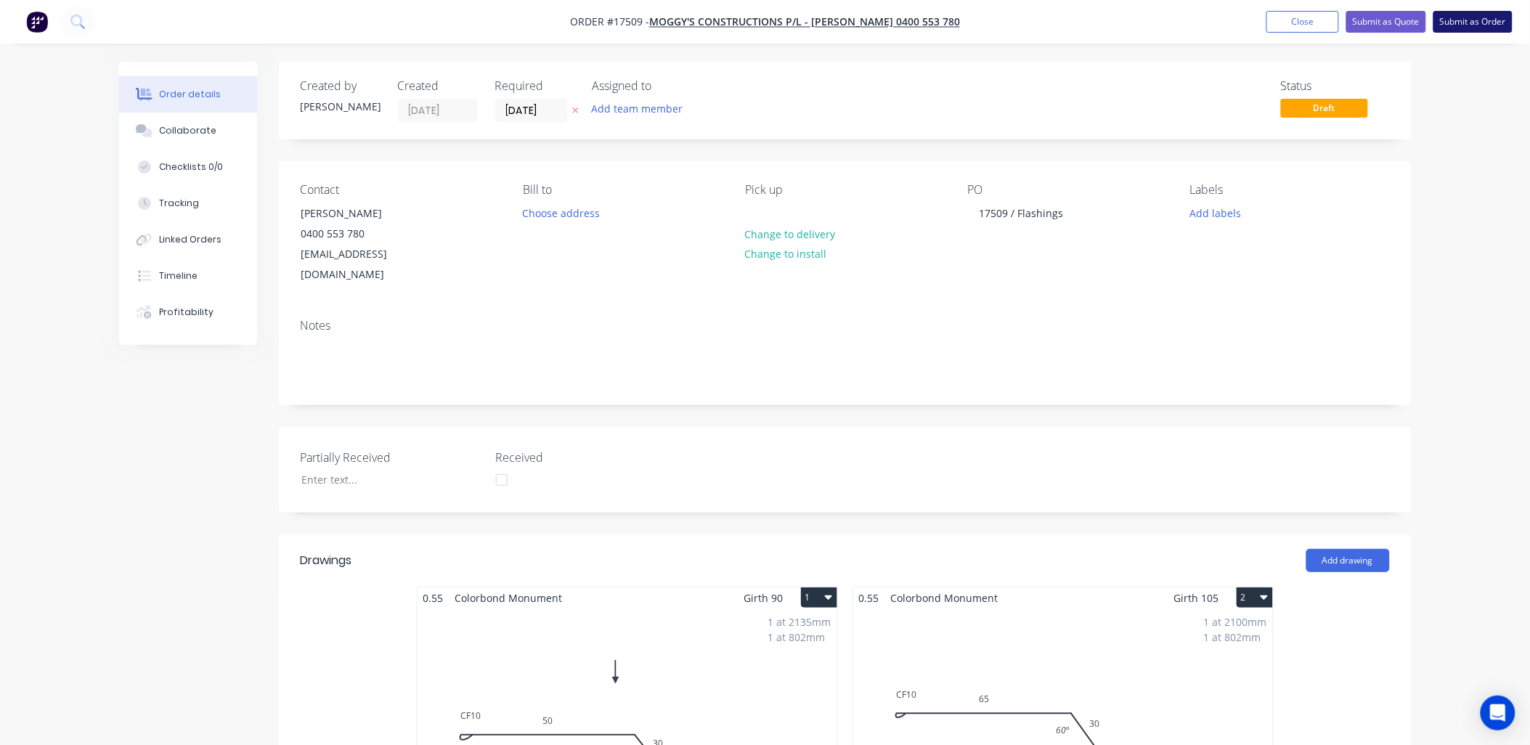
click at [1476, 17] on button "Submit as Order" at bounding box center [1473, 22] width 79 height 22
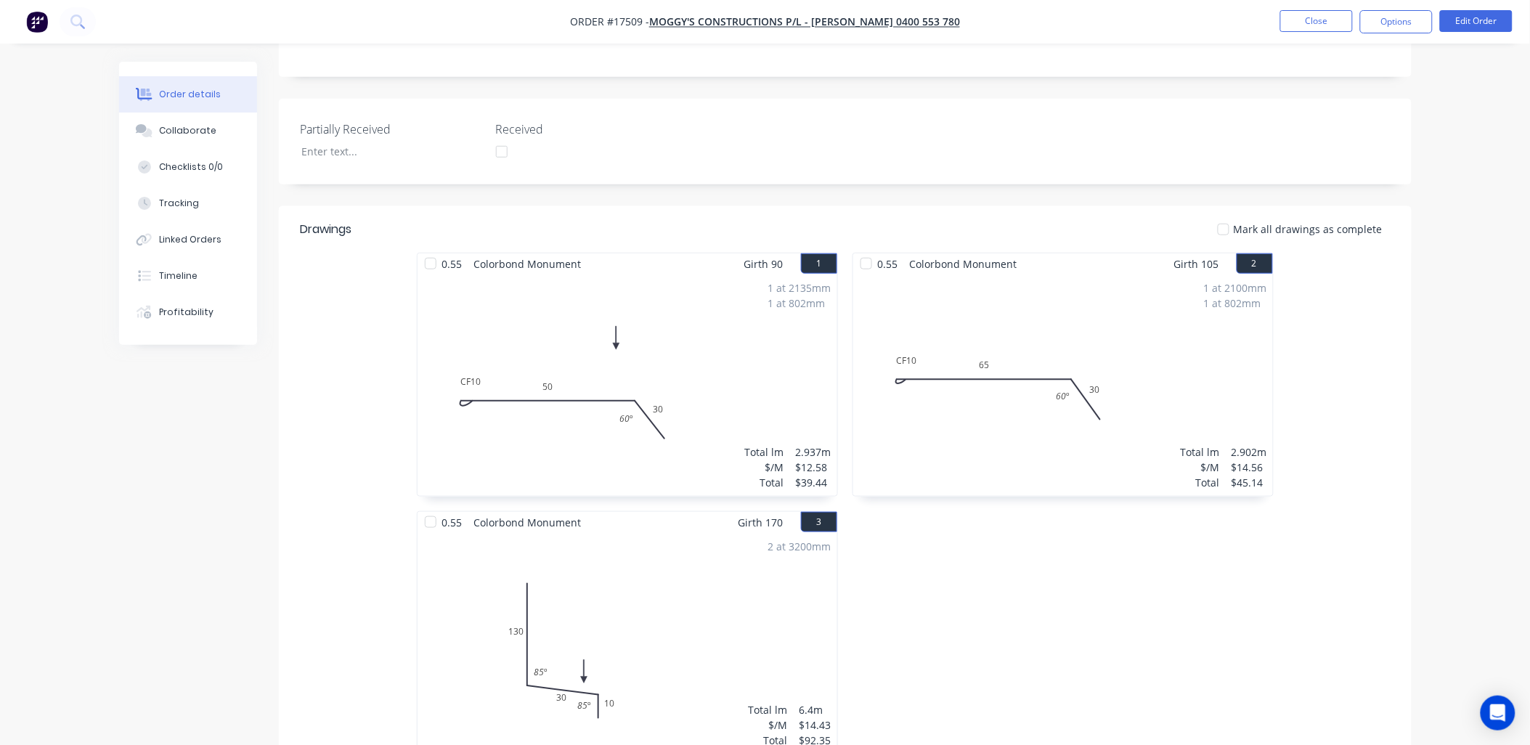
scroll to position [266, 0]
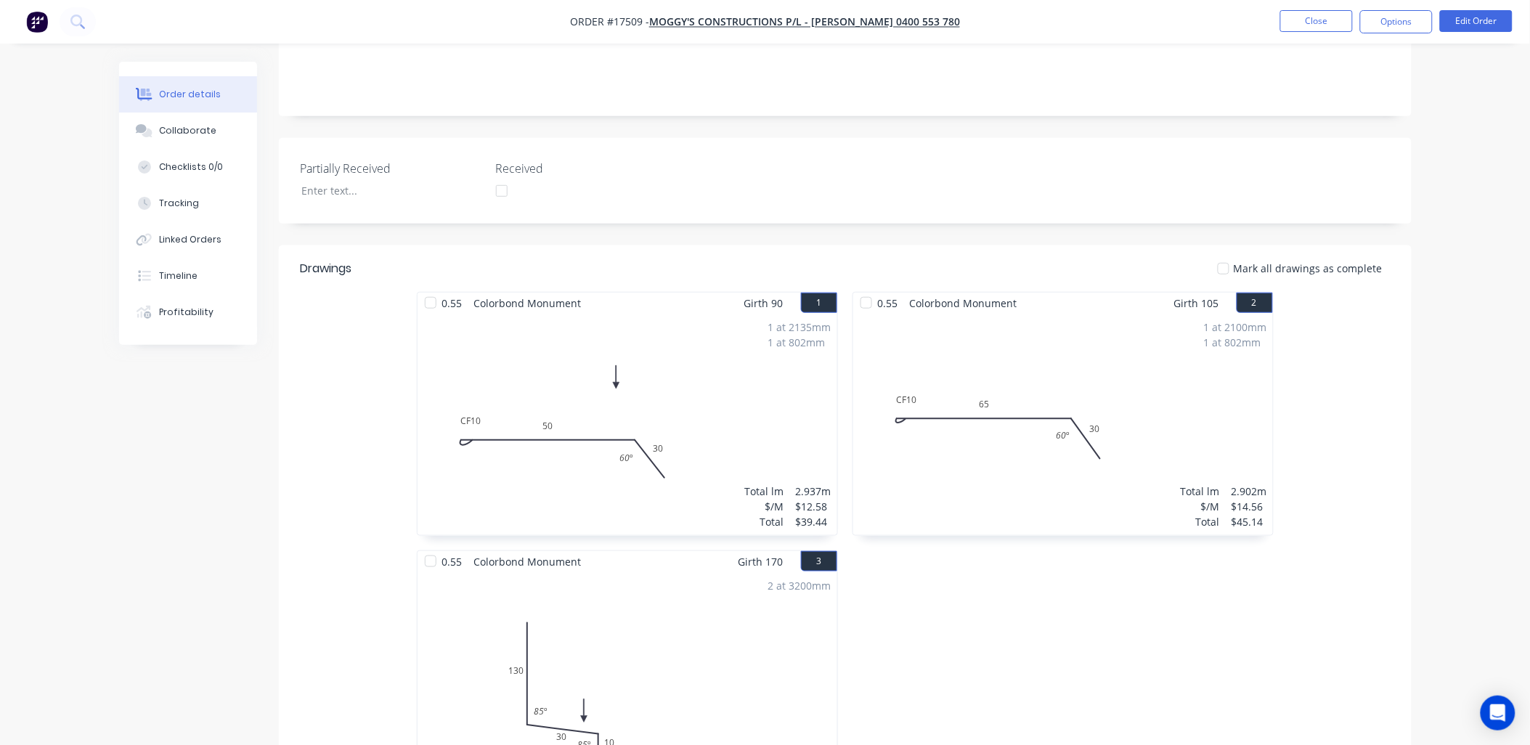
click at [1025, 387] on div "1 at 2100mm 1 at 802mm Total lm $/M Total 2.902m $14.56 $45.14" at bounding box center [1063, 424] width 420 height 221
click at [1472, 20] on button "Edit Order" at bounding box center [1476, 21] width 73 height 22
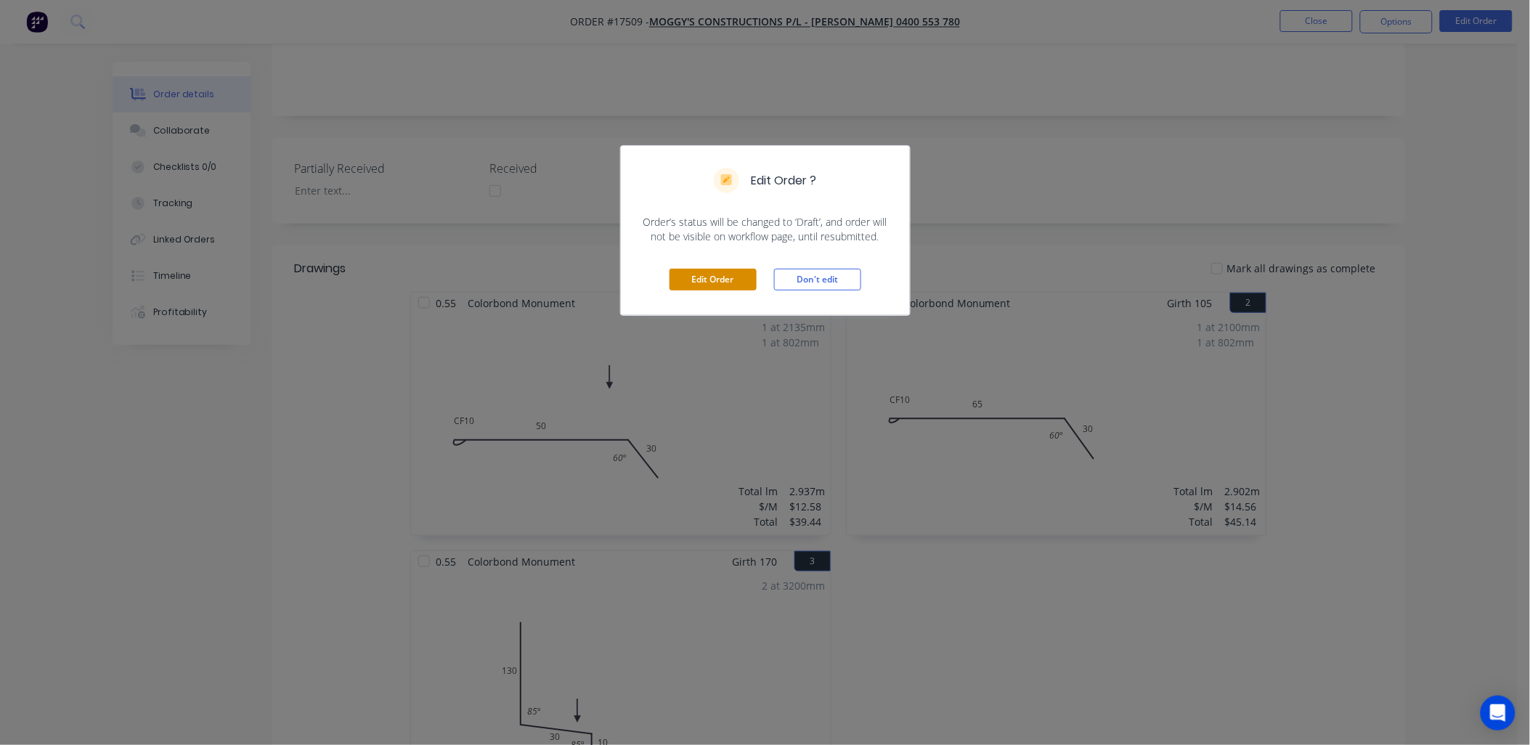
click at [722, 280] on button "Edit Order" at bounding box center [713, 280] width 87 height 22
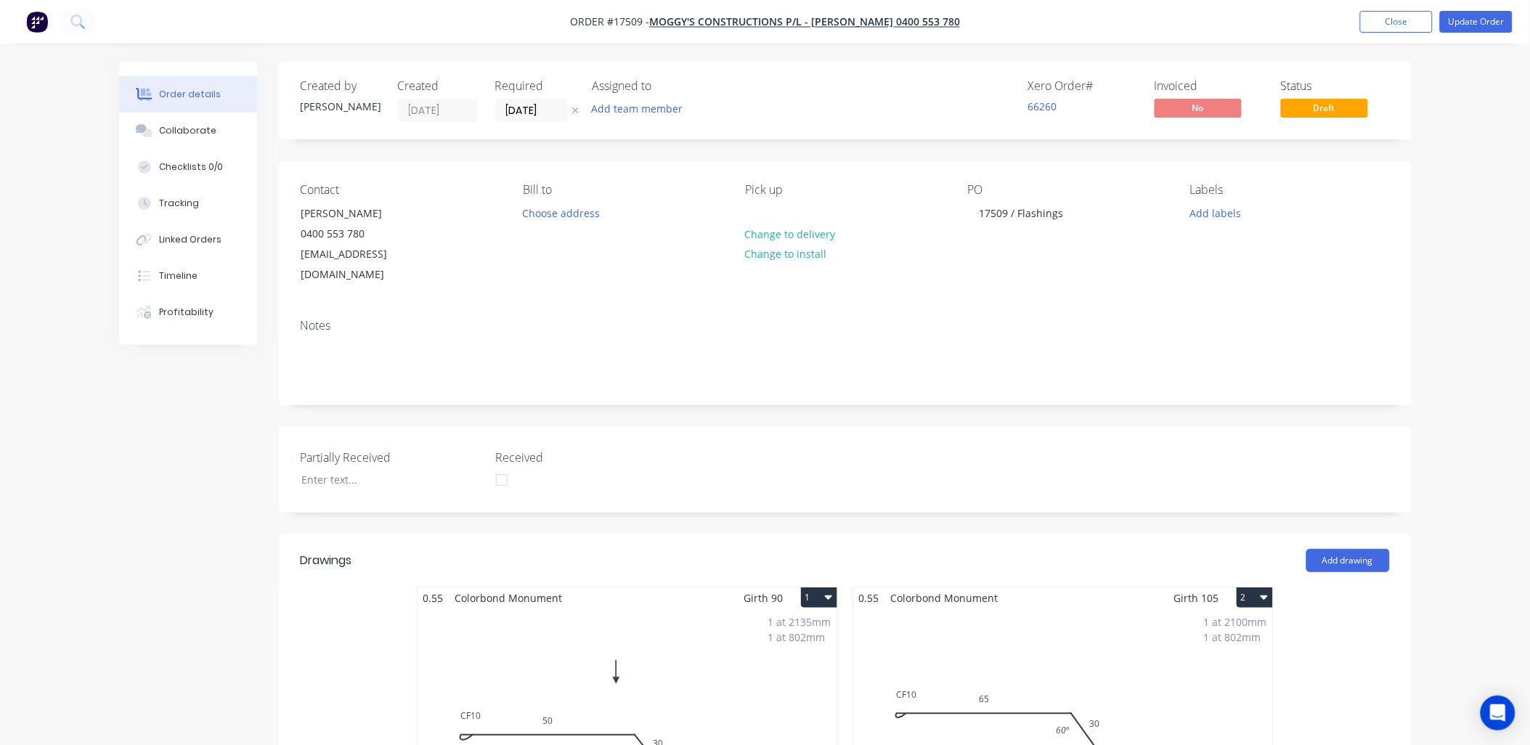
click at [1022, 643] on div "1 at 2100mm 1 at 802mm Total lm $/M Total 2.902m $14.56 $45.14" at bounding box center [1063, 719] width 420 height 221
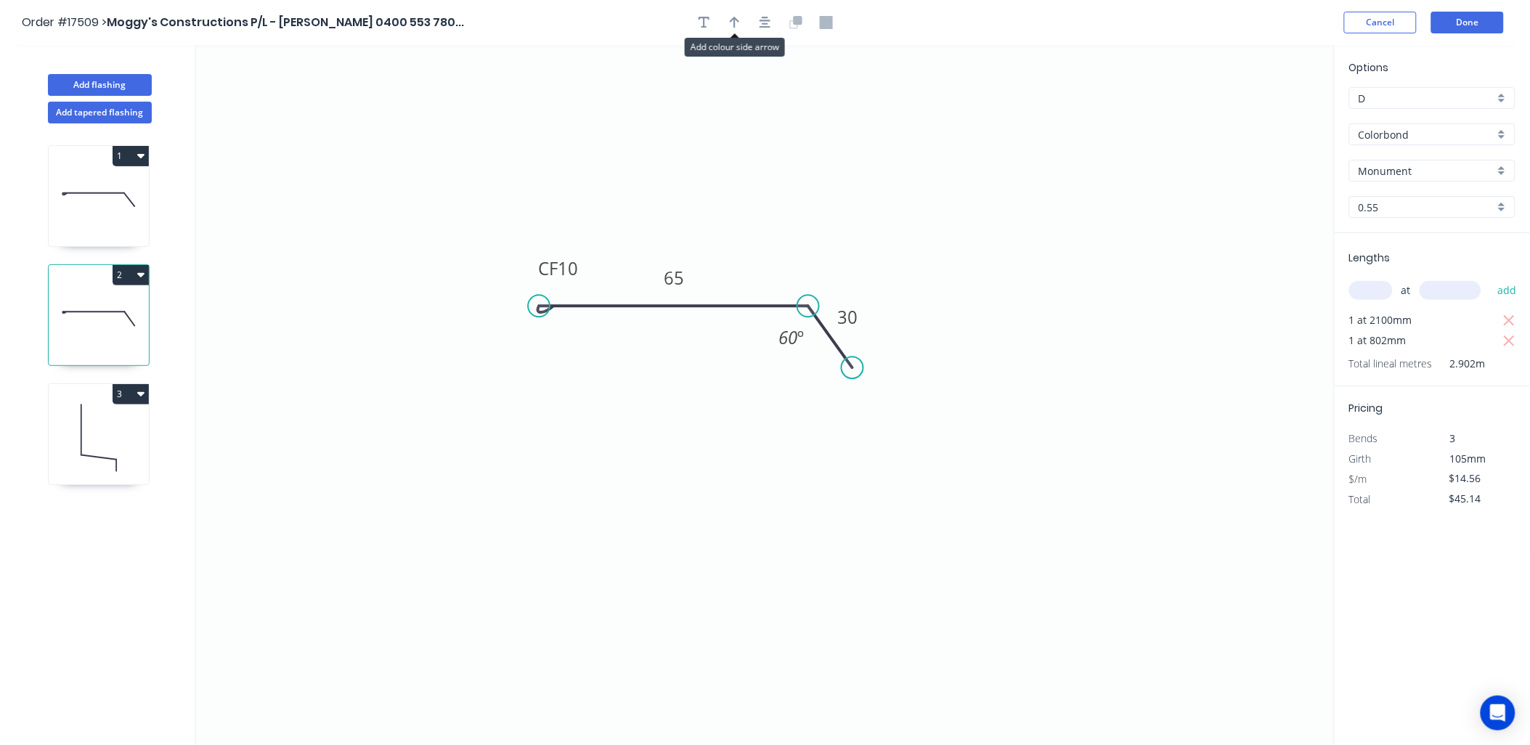
drag, startPoint x: 734, startPoint y: 16, endPoint x: 750, endPoint y: 24, distance: 17.9
click at [735, 16] on icon "button" at bounding box center [735, 22] width 10 height 13
drag, startPoint x: 1259, startPoint y: 116, endPoint x: 739, endPoint y: 240, distance: 535.3
click at [739, 240] on icon at bounding box center [738, 223] width 13 height 46
click at [1474, 19] on button "Done" at bounding box center [1467, 23] width 73 height 22
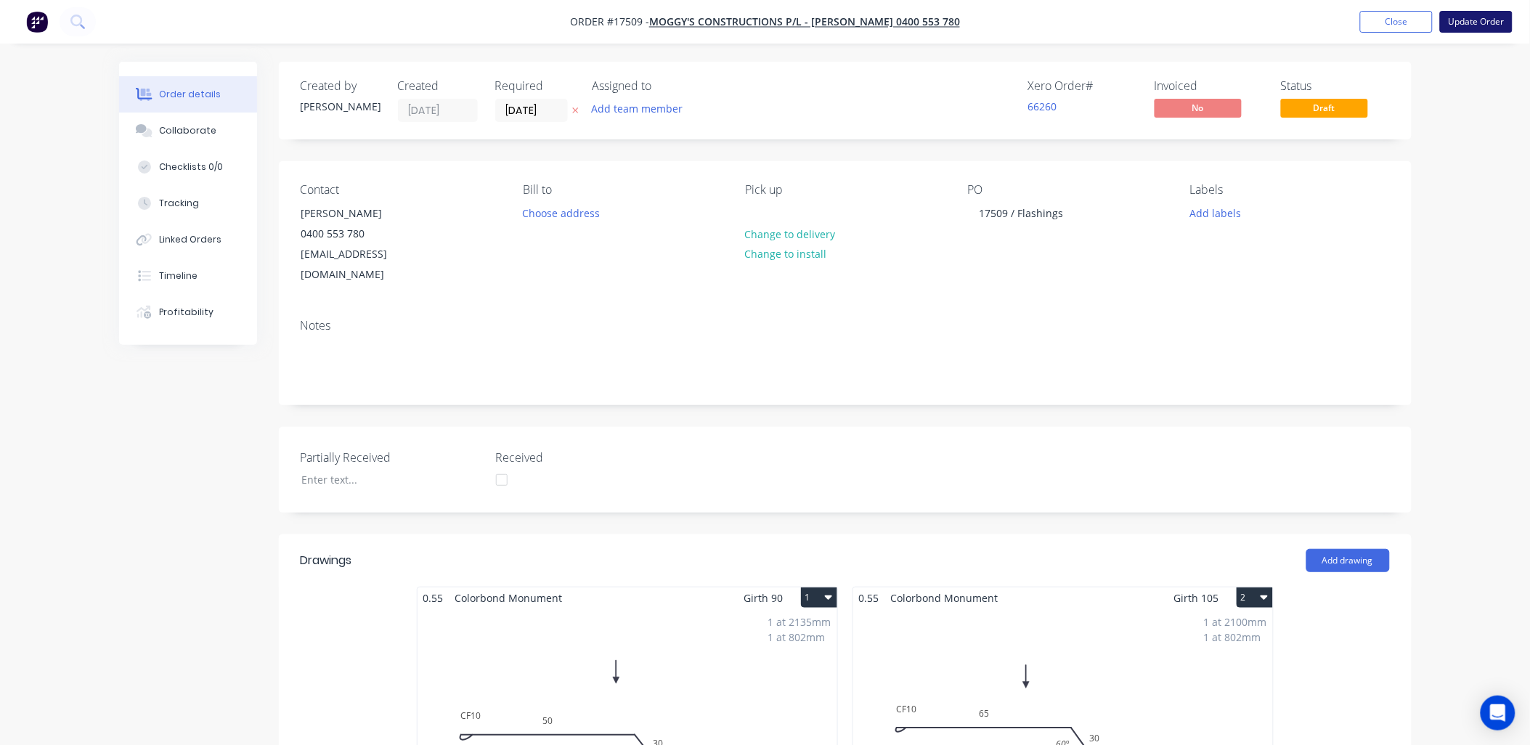
click at [1474, 20] on button "Update Order" at bounding box center [1476, 22] width 73 height 22
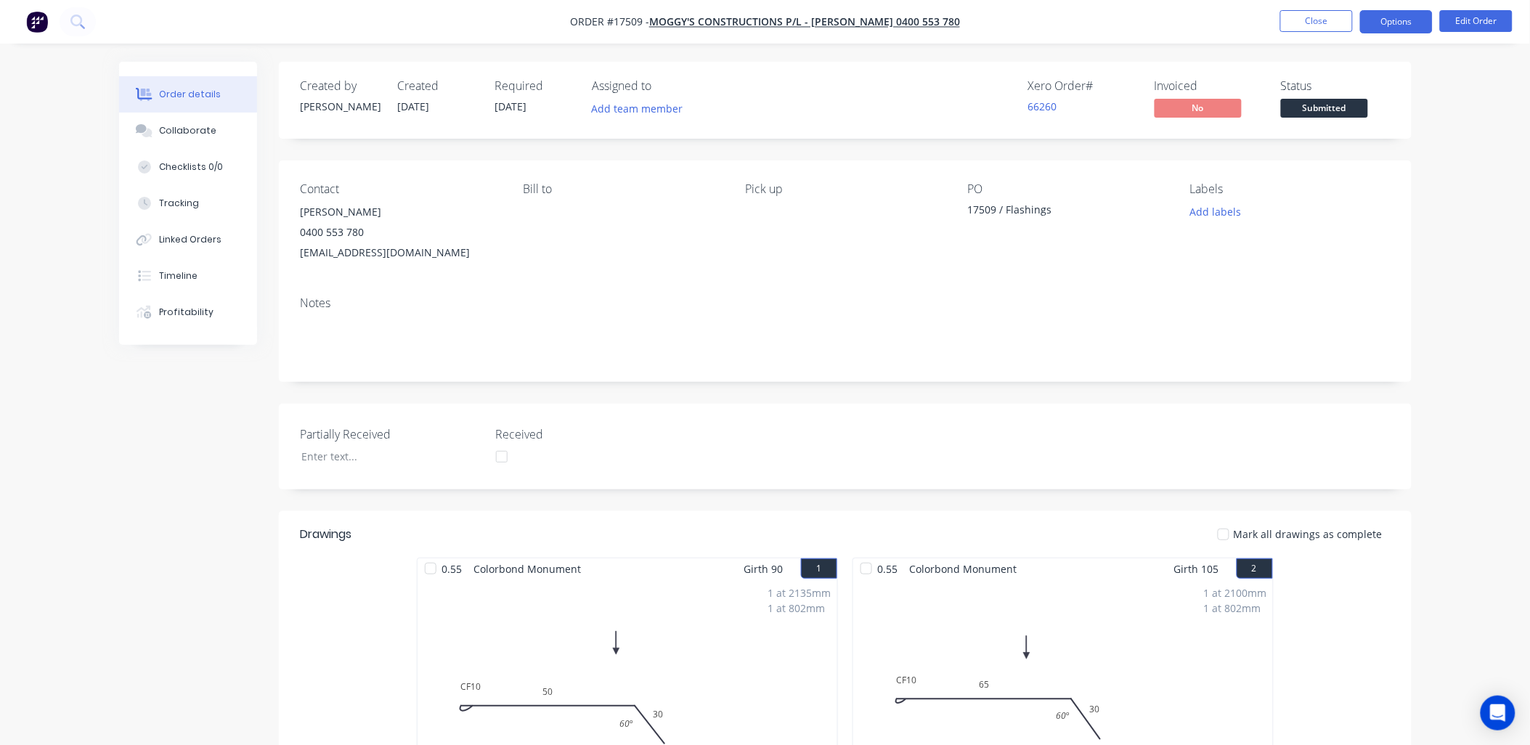
click at [1402, 23] on button "Options" at bounding box center [1396, 21] width 73 height 23
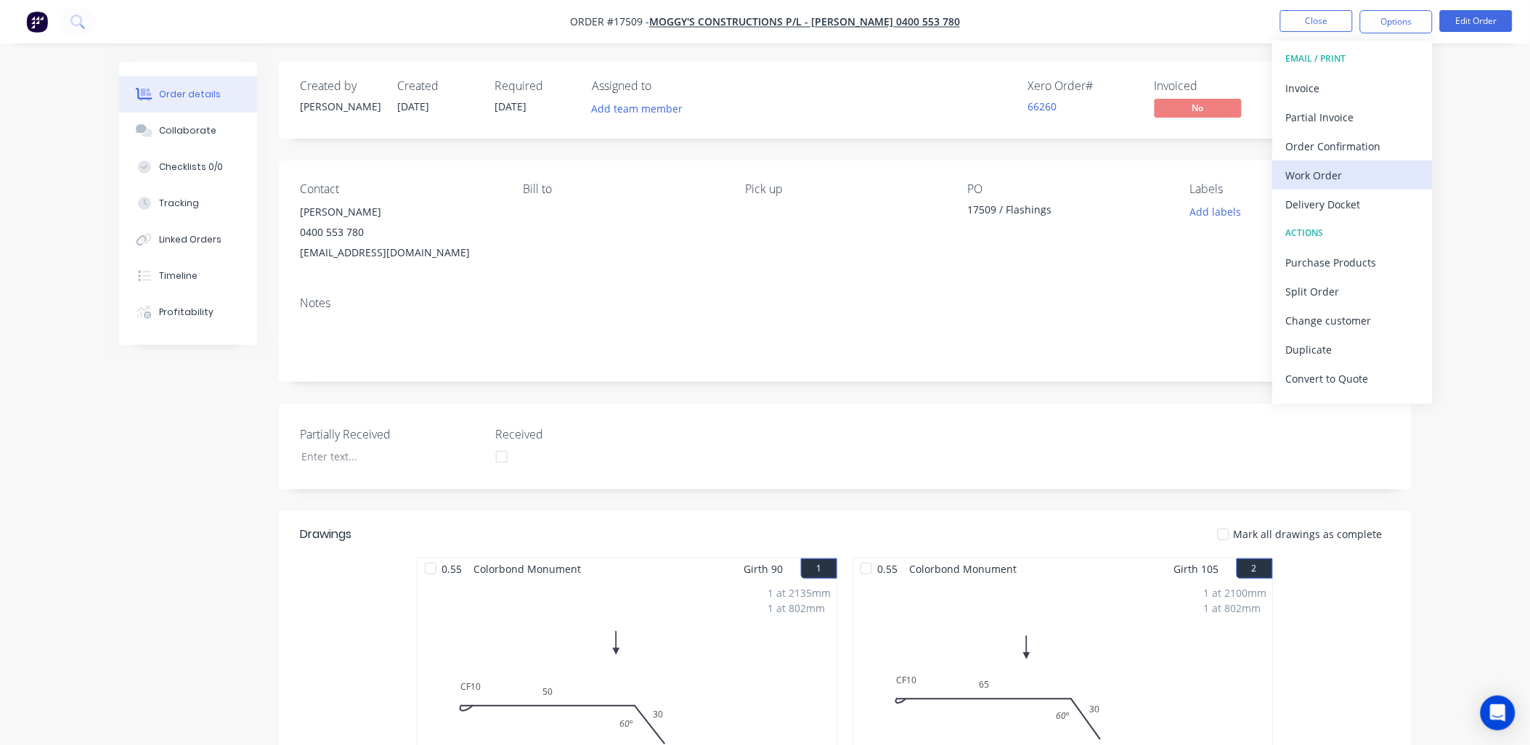
click at [1326, 172] on div "Work Order" at bounding box center [1353, 175] width 134 height 21
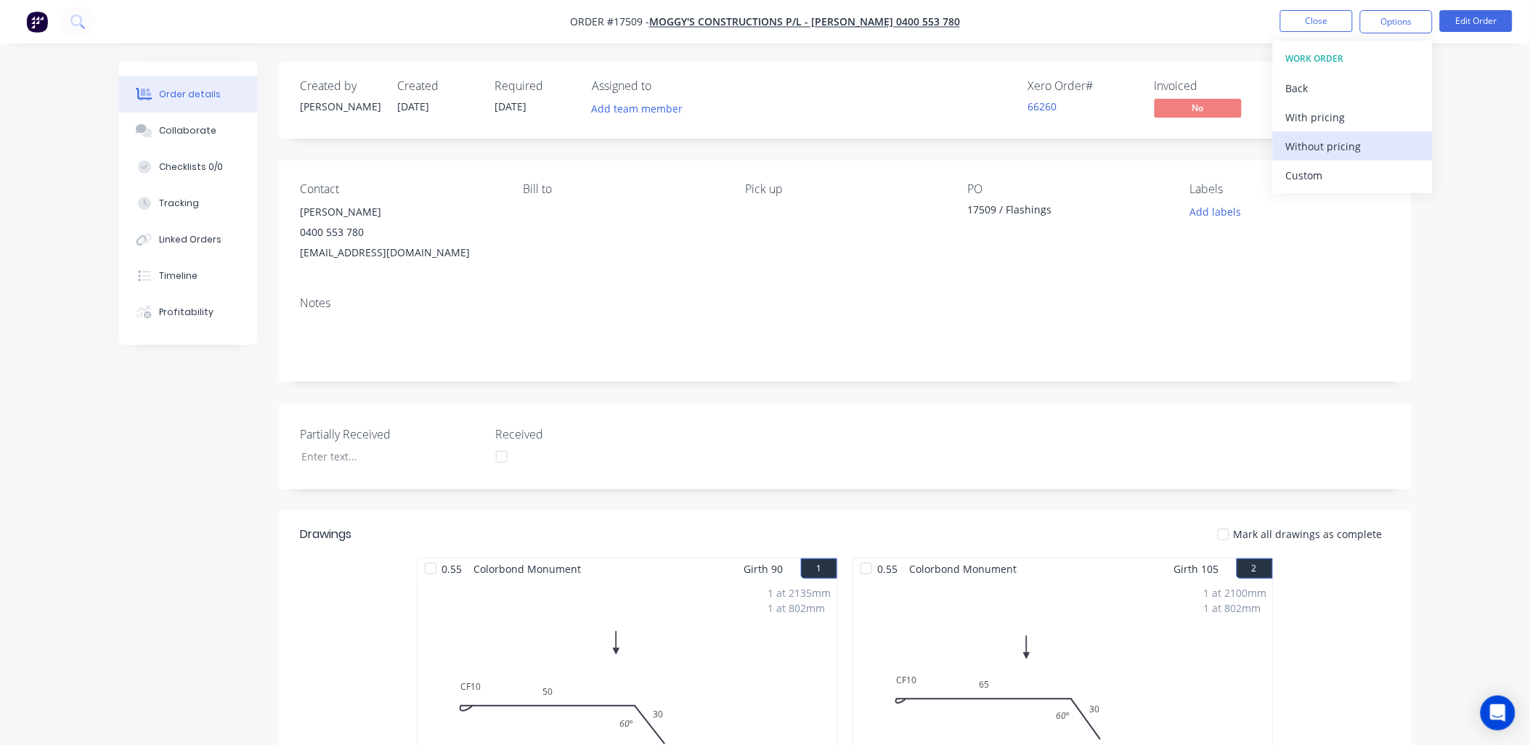
click at [1330, 142] on div "Without pricing" at bounding box center [1353, 146] width 134 height 21
click at [199, 122] on button "Collaborate" at bounding box center [188, 131] width 138 height 36
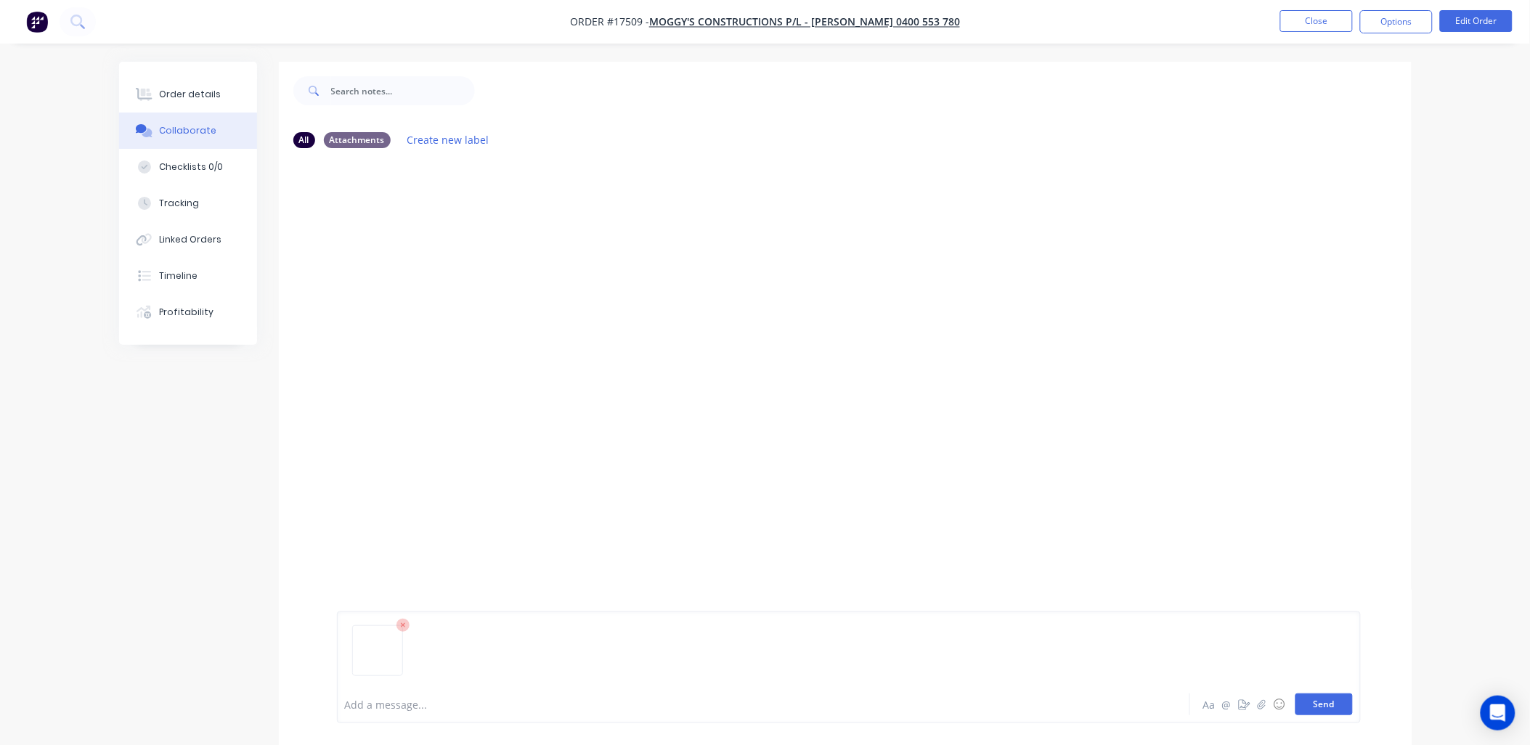
click at [1336, 707] on button "Send" at bounding box center [1324, 705] width 57 height 22
click at [466, 708] on div at bounding box center [723, 704] width 755 height 15
click at [1314, 705] on button "Send" at bounding box center [1324, 705] width 57 height 22
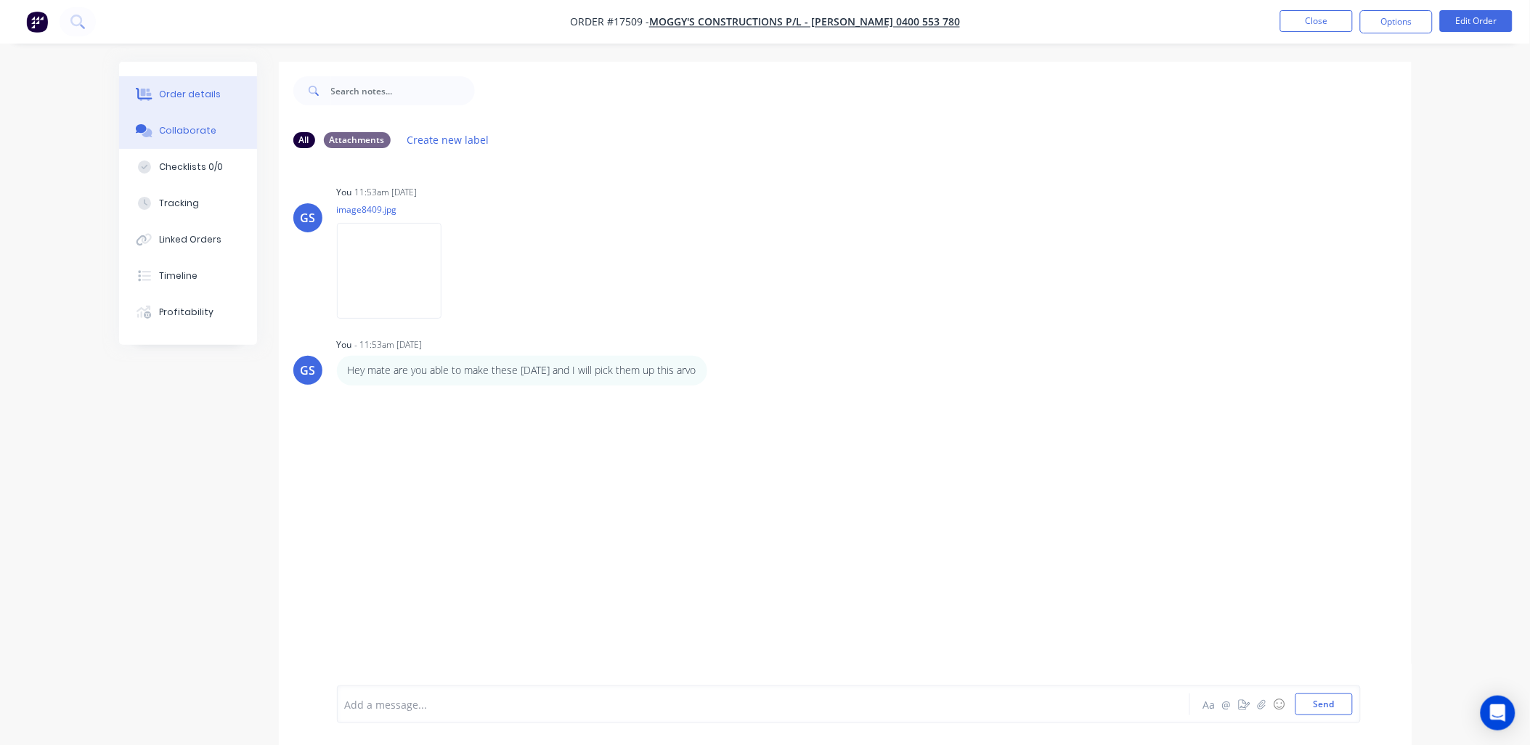
click at [200, 93] on div "Order details" at bounding box center [190, 94] width 62 height 13
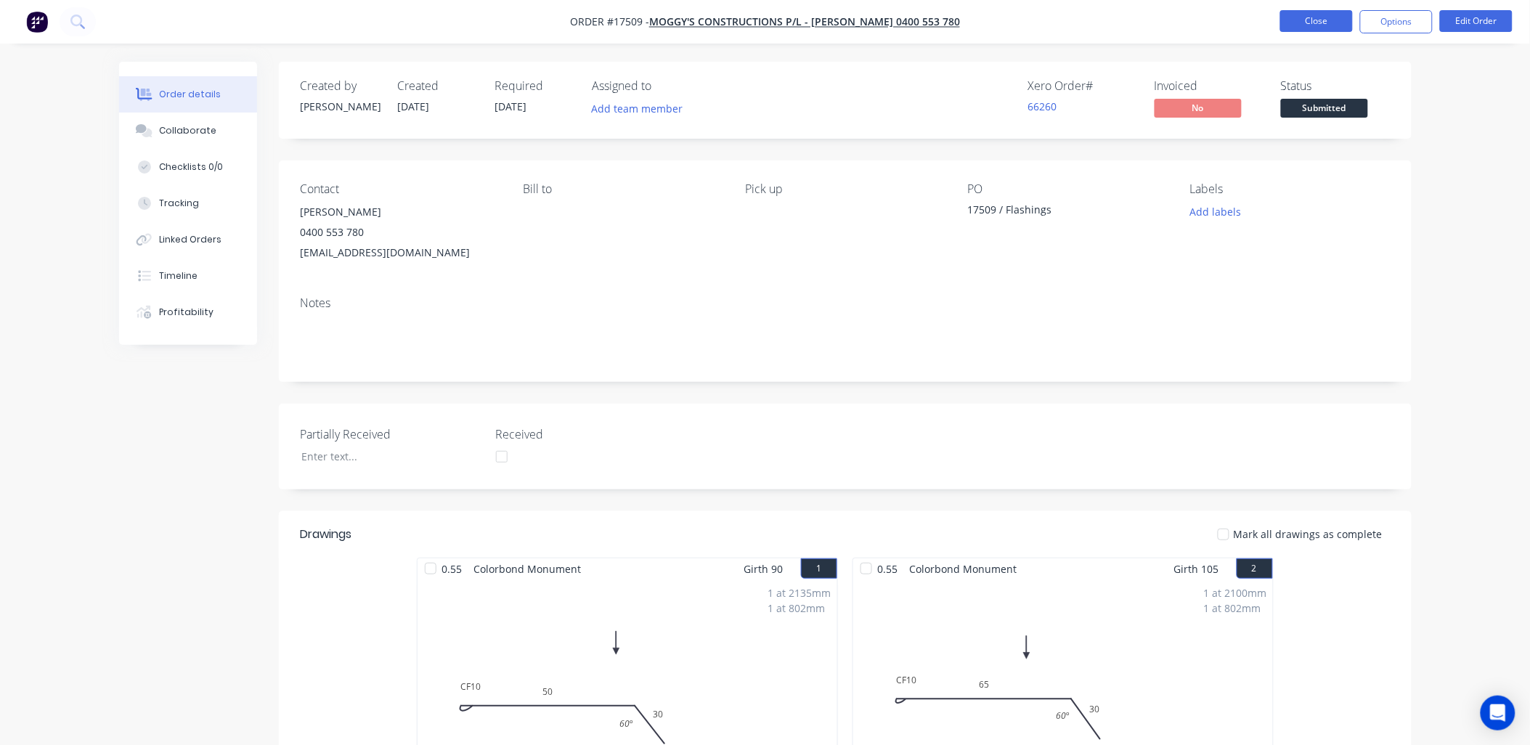
click at [1310, 17] on button "Close" at bounding box center [1316, 21] width 73 height 22
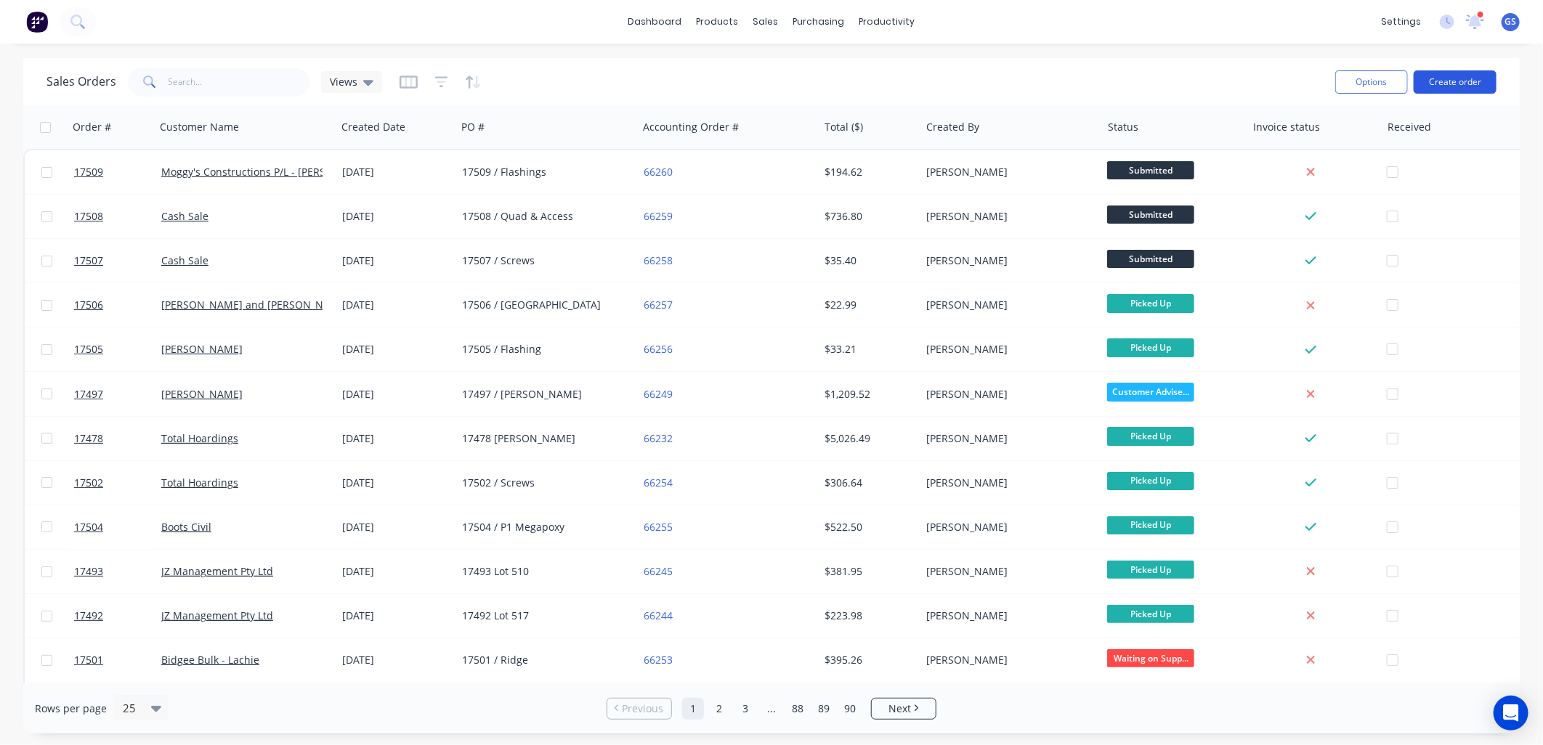
click at [1450, 78] on button "Create order" at bounding box center [1454, 81] width 83 height 23
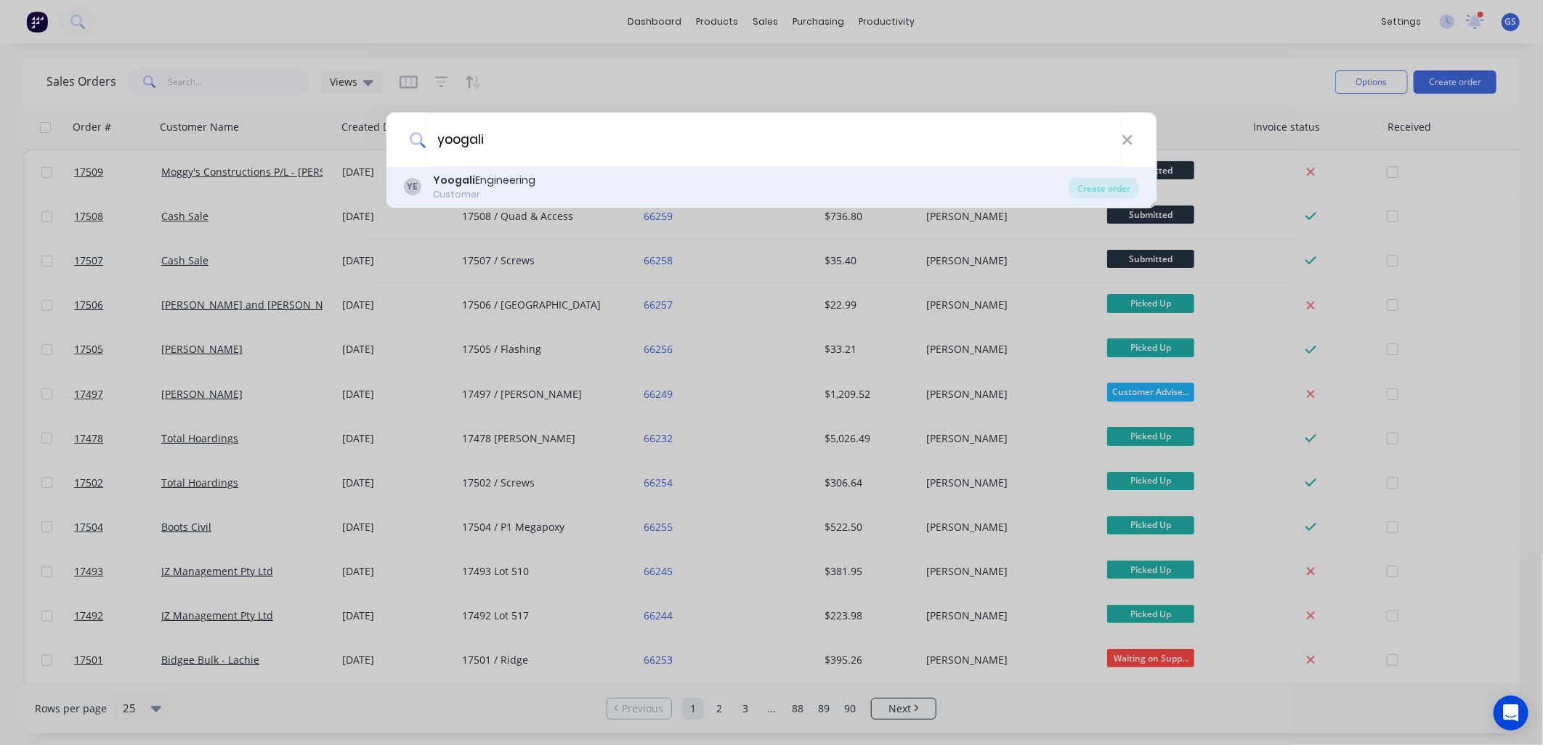
type input "yoogali"
click at [530, 187] on div "Yoogali Engineering" at bounding box center [484, 180] width 102 height 15
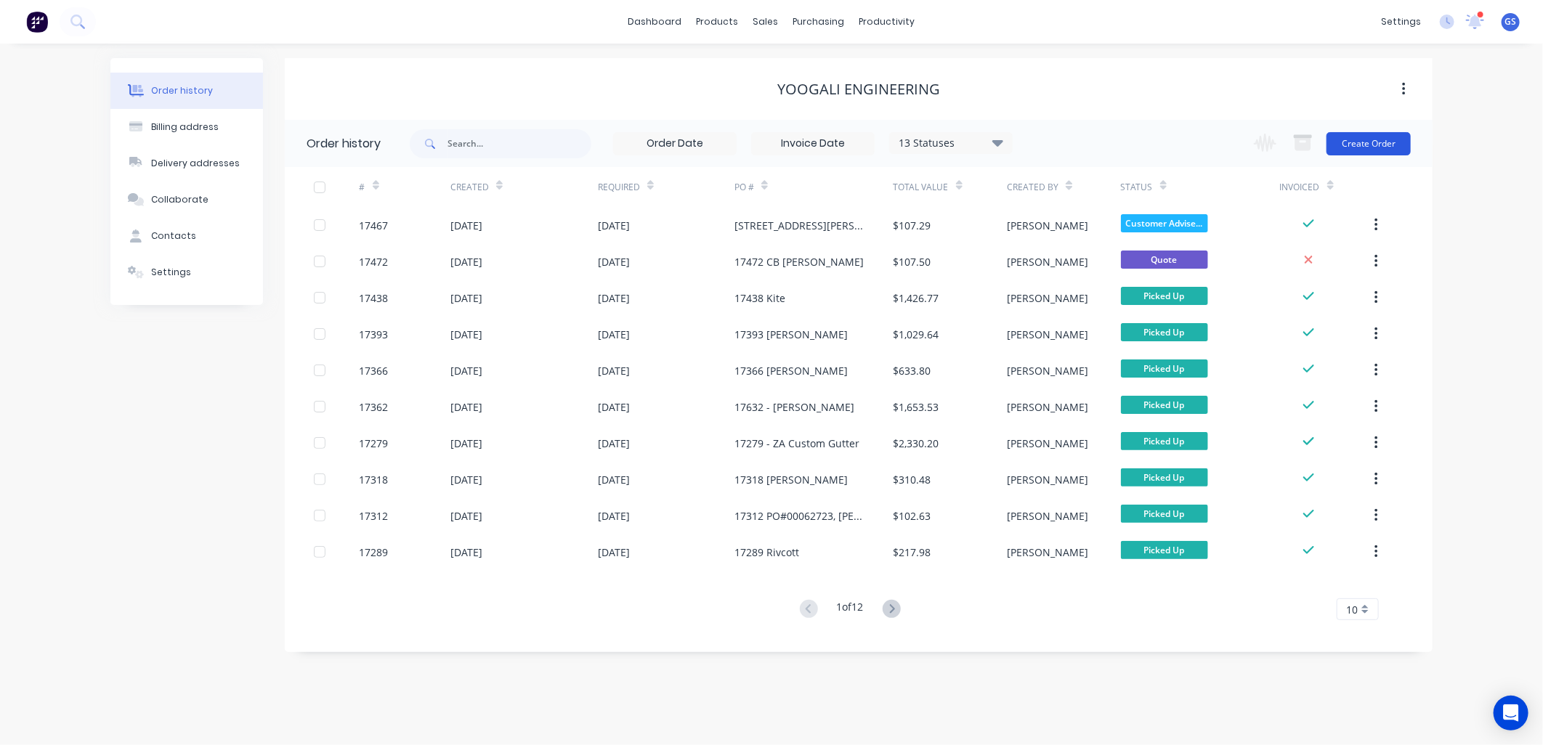
click at [1380, 142] on button "Create Order" at bounding box center [1368, 143] width 84 height 23
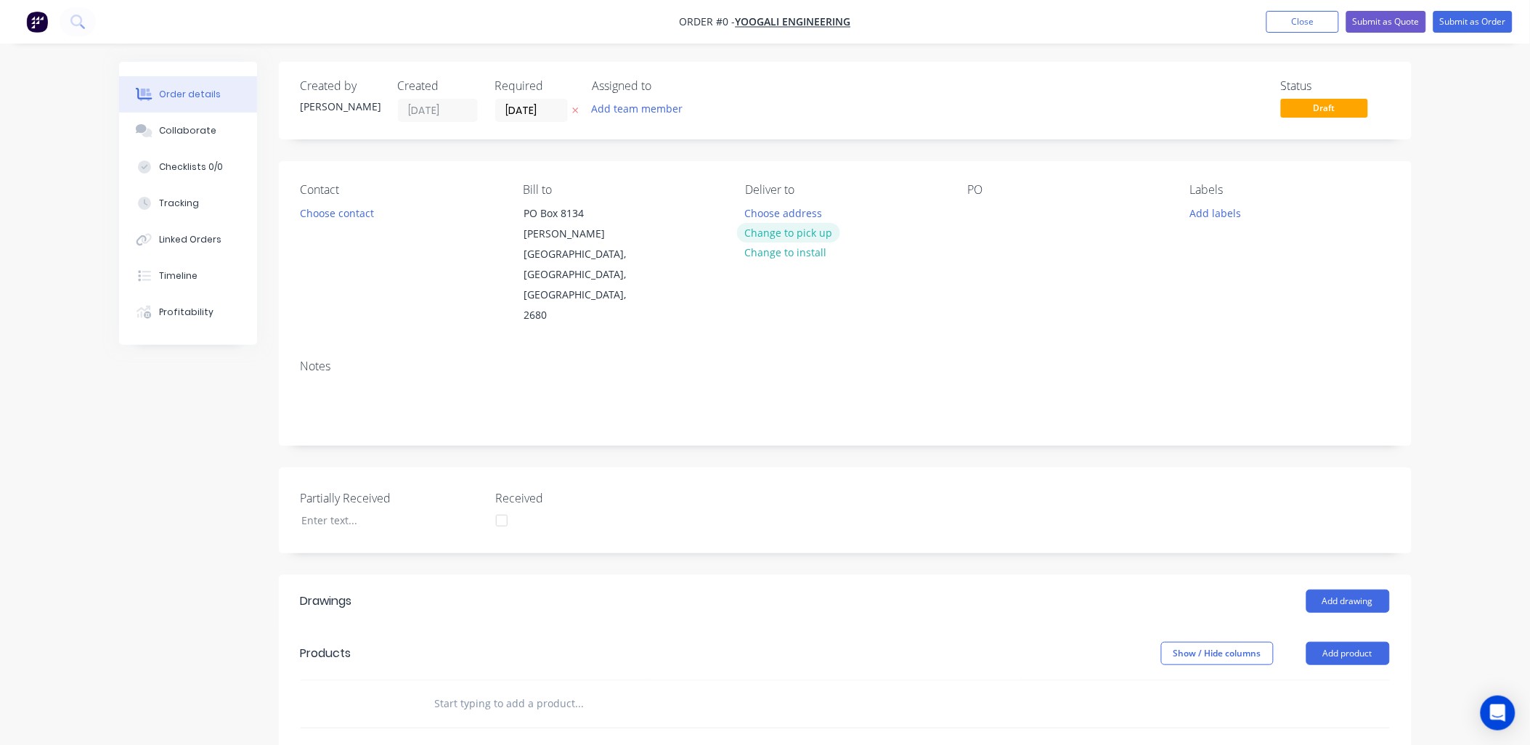
click at [786, 233] on button "Change to pick up" at bounding box center [788, 233] width 103 height 20
click at [983, 223] on div at bounding box center [979, 213] width 23 height 21
click at [365, 215] on button "Choose contact" at bounding box center [336, 213] width 89 height 20
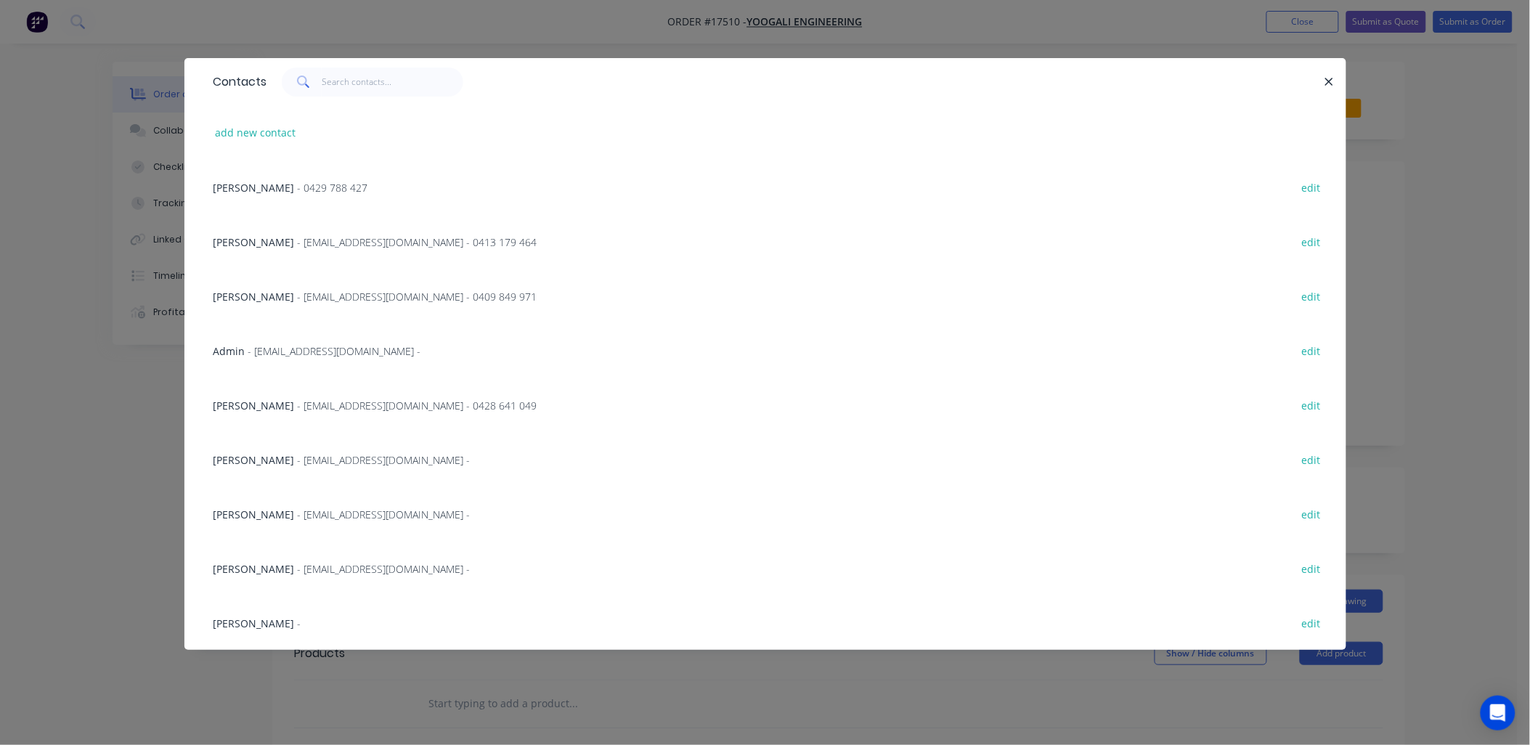
click at [255, 293] on span "[PERSON_NAME]" at bounding box center [254, 297] width 81 height 14
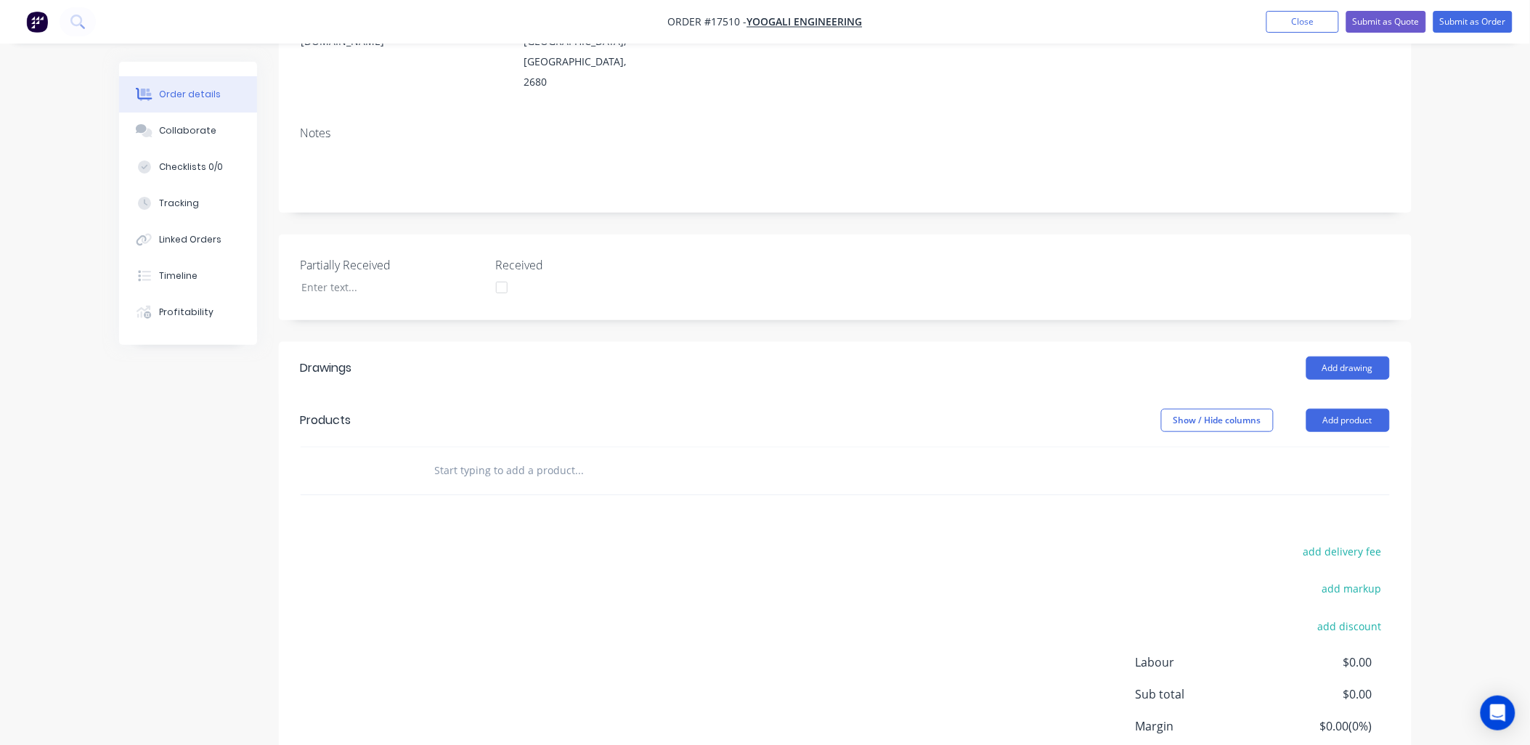
scroll to position [242, 0]
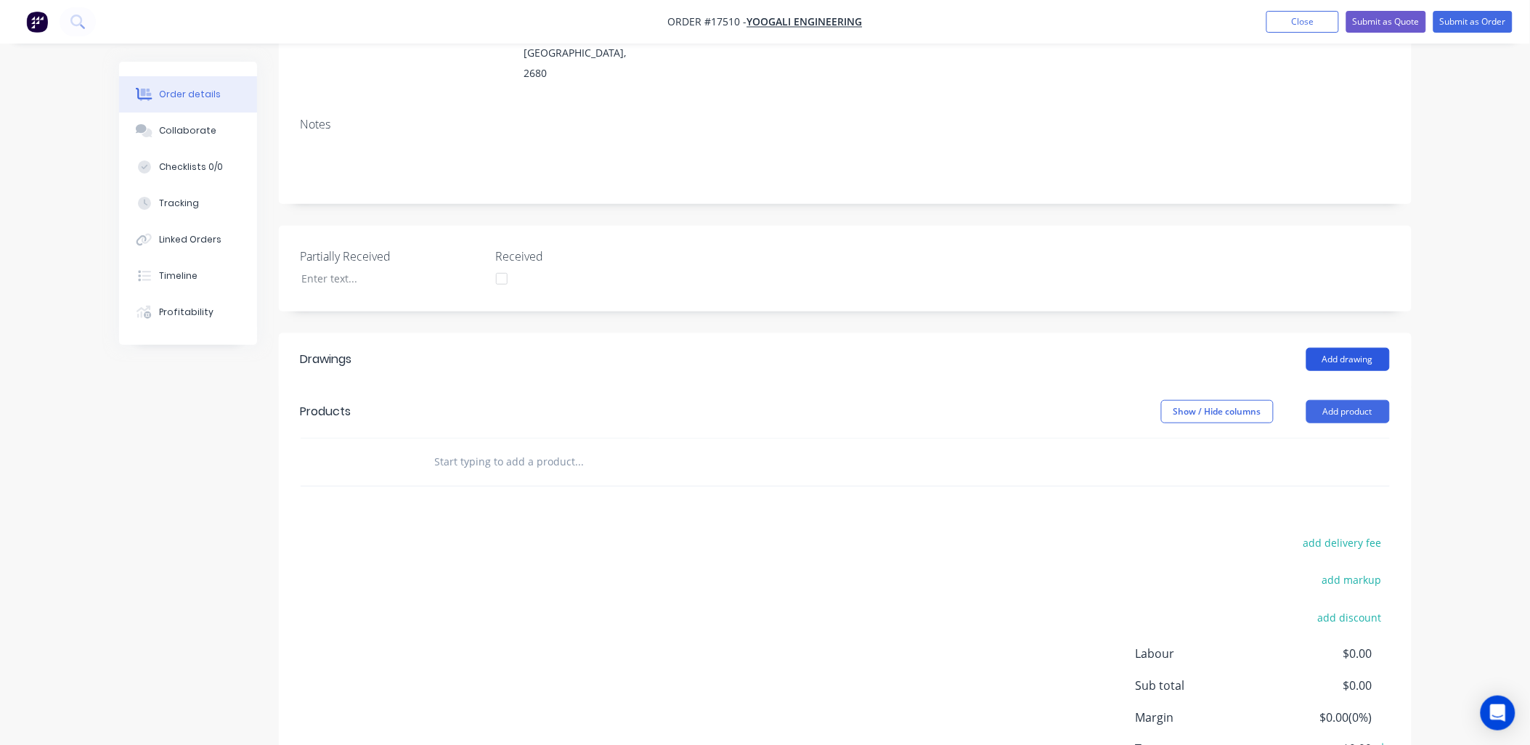
click at [1341, 348] on button "Add drawing" at bounding box center [1348, 359] width 84 height 23
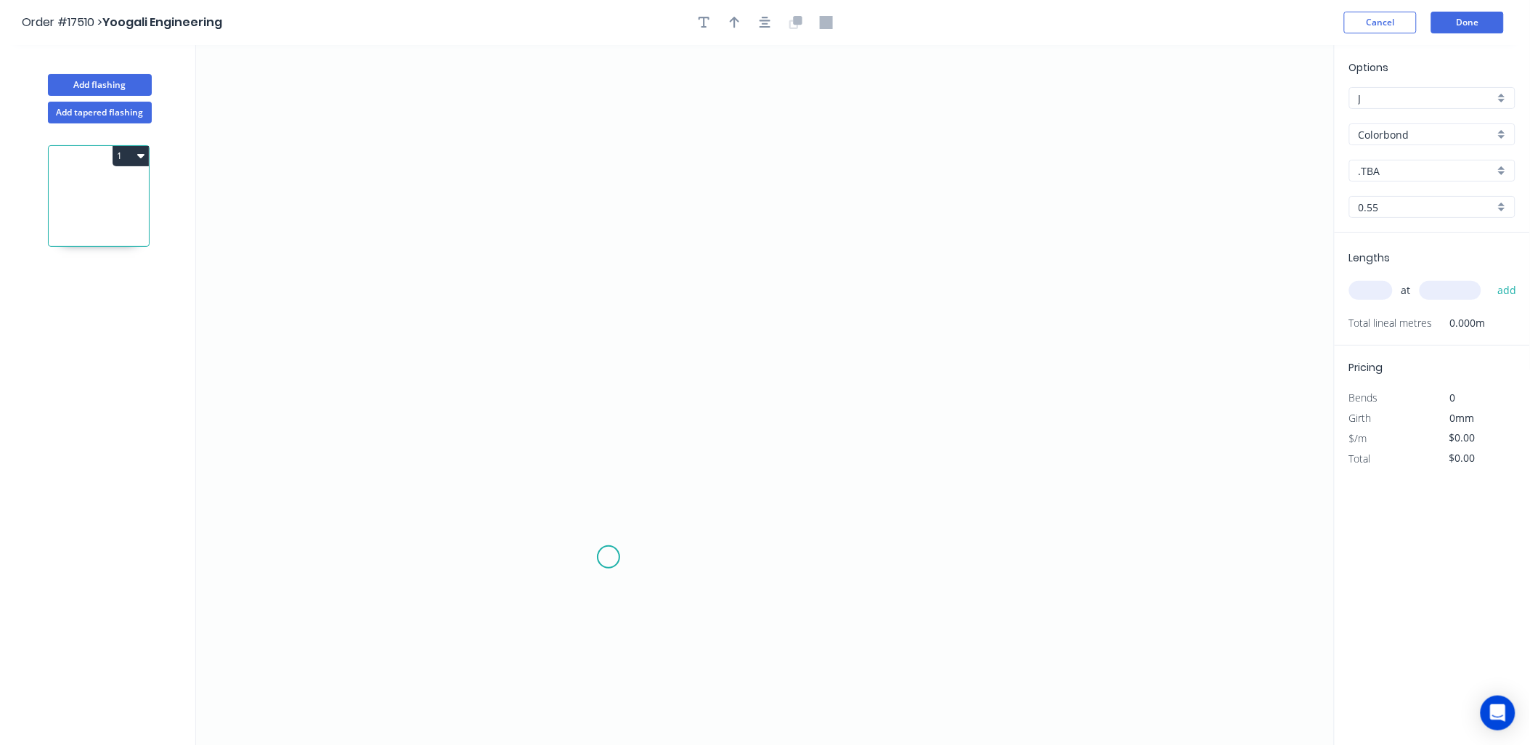
click at [609, 558] on icon "0" at bounding box center [765, 395] width 1139 height 701
drag, startPoint x: 593, startPoint y: 519, endPoint x: 585, endPoint y: 407, distance: 112.1
click at [593, 518] on icon "0" at bounding box center [765, 395] width 1139 height 701
click at [605, 258] on icon "0 ?" at bounding box center [765, 395] width 1139 height 701
click at [891, 269] on icon "0 ? ? ? º" at bounding box center [765, 395] width 1139 height 701
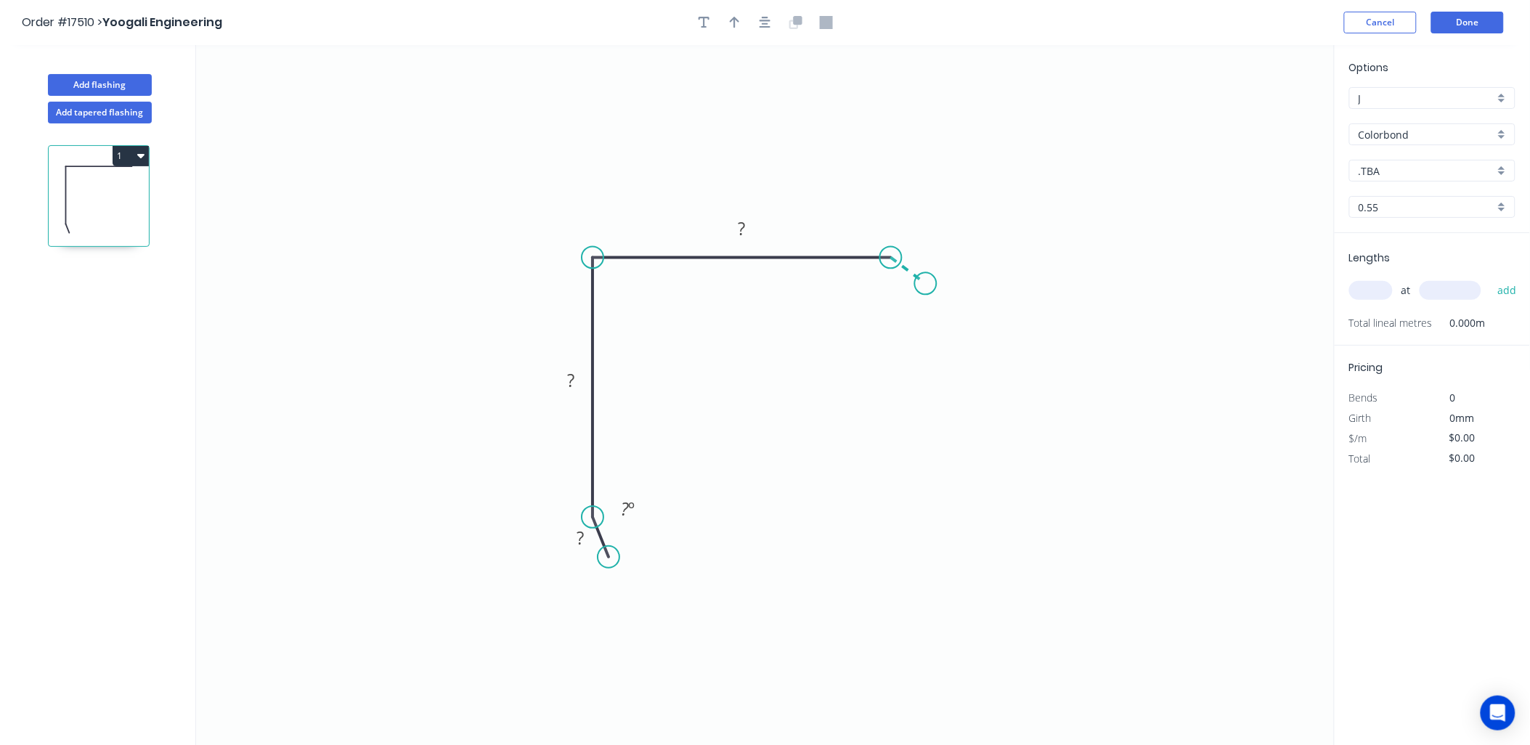
click at [926, 284] on icon "0 ? ? ? ? º" at bounding box center [765, 395] width 1139 height 701
click at [618, 304] on div "Show angle" at bounding box center [660, 306] width 146 height 30
click at [581, 542] on tspan "?" at bounding box center [580, 539] width 7 height 24
click at [1499, 137] on div "Colorbond" at bounding box center [1432, 134] width 166 height 22
type input "$12.23"
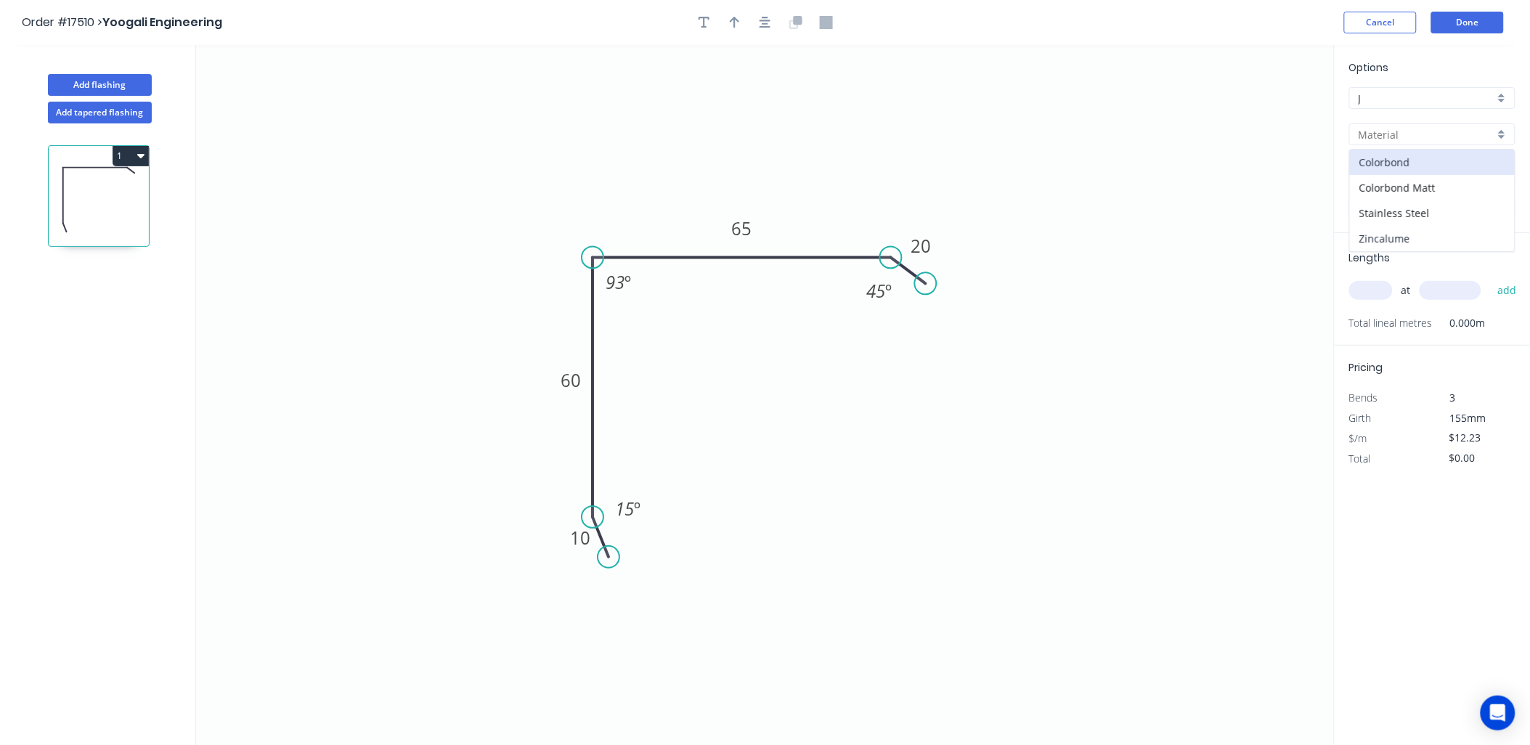
click at [1410, 243] on div "Zincalume" at bounding box center [1432, 238] width 165 height 25
type input "Zincalume"
type input "$9.64"
click at [1381, 286] on input "text" at bounding box center [1371, 290] width 44 height 19
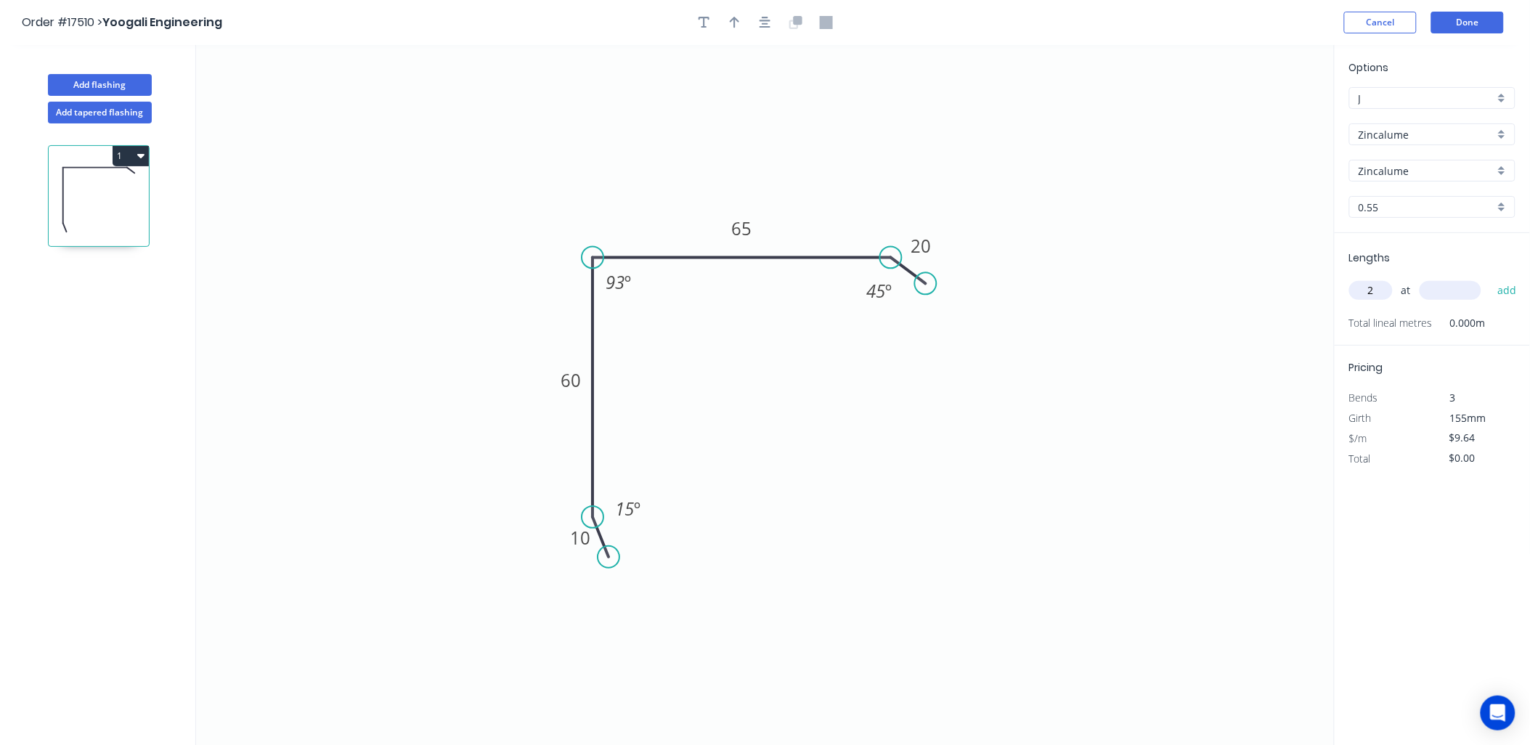
type input "2"
type input "5075"
click at [1490, 278] on button "add" at bounding box center [1507, 290] width 34 height 25
type input "$97.85"
drag, startPoint x: 736, startPoint y: 23, endPoint x: 763, endPoint y: 17, distance: 28.1
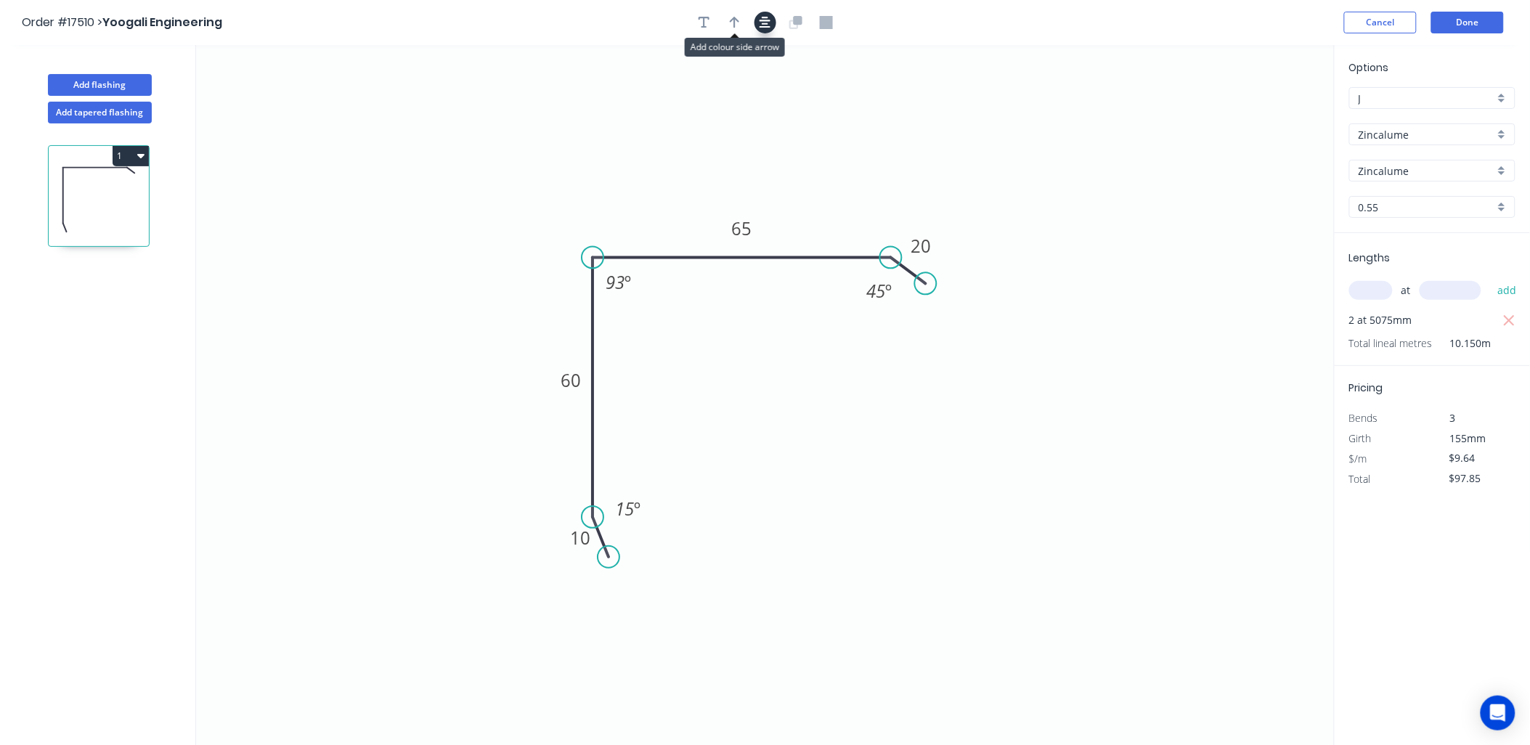
click at [736, 23] on icon "button" at bounding box center [735, 22] width 10 height 13
drag, startPoint x: 1261, startPoint y: 114, endPoint x: 806, endPoint y: 192, distance: 461.2
click at [806, 192] on icon at bounding box center [806, 175] width 13 height 46
click at [109, 83] on button "Add flashing" at bounding box center [100, 85] width 104 height 22
type input "$0.00"
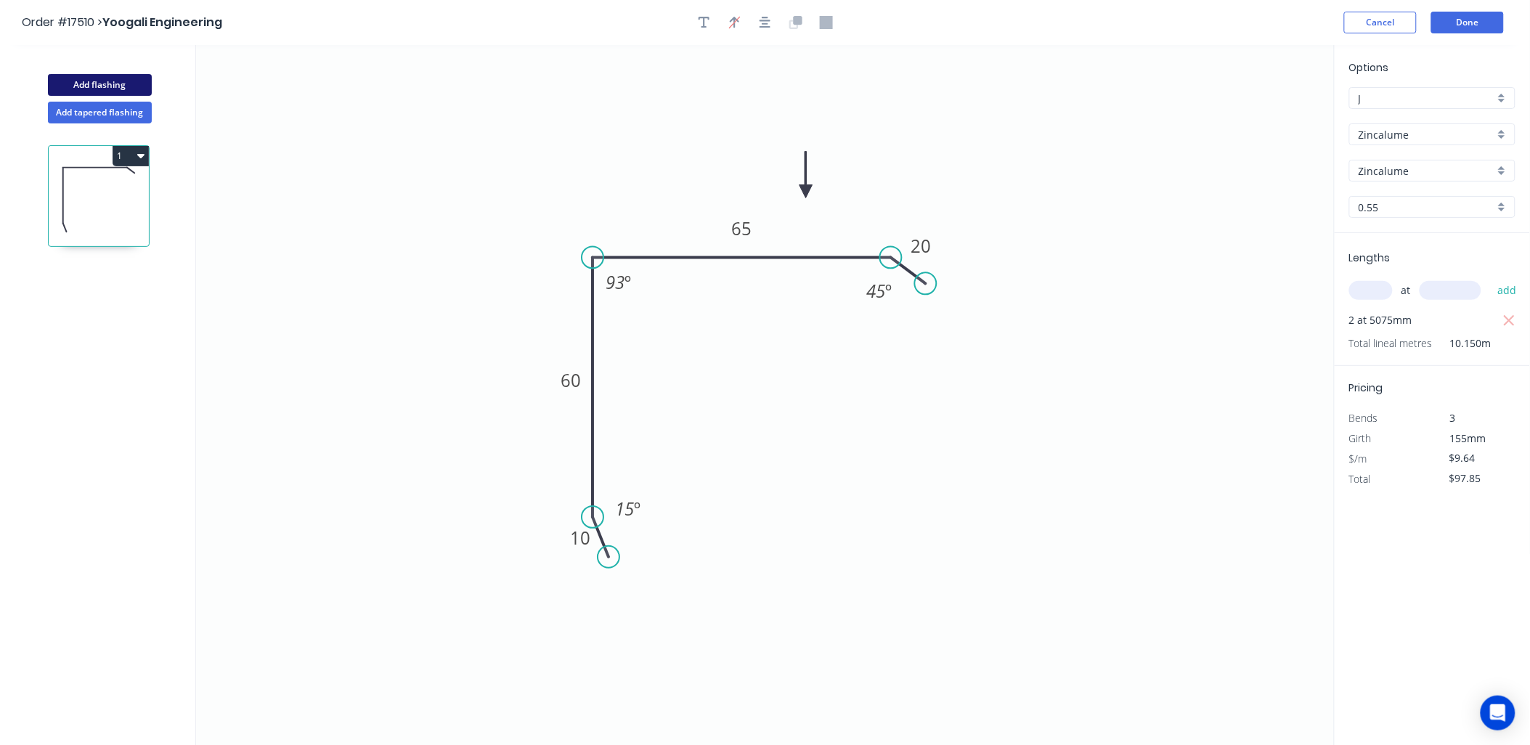
type input "$0.00"
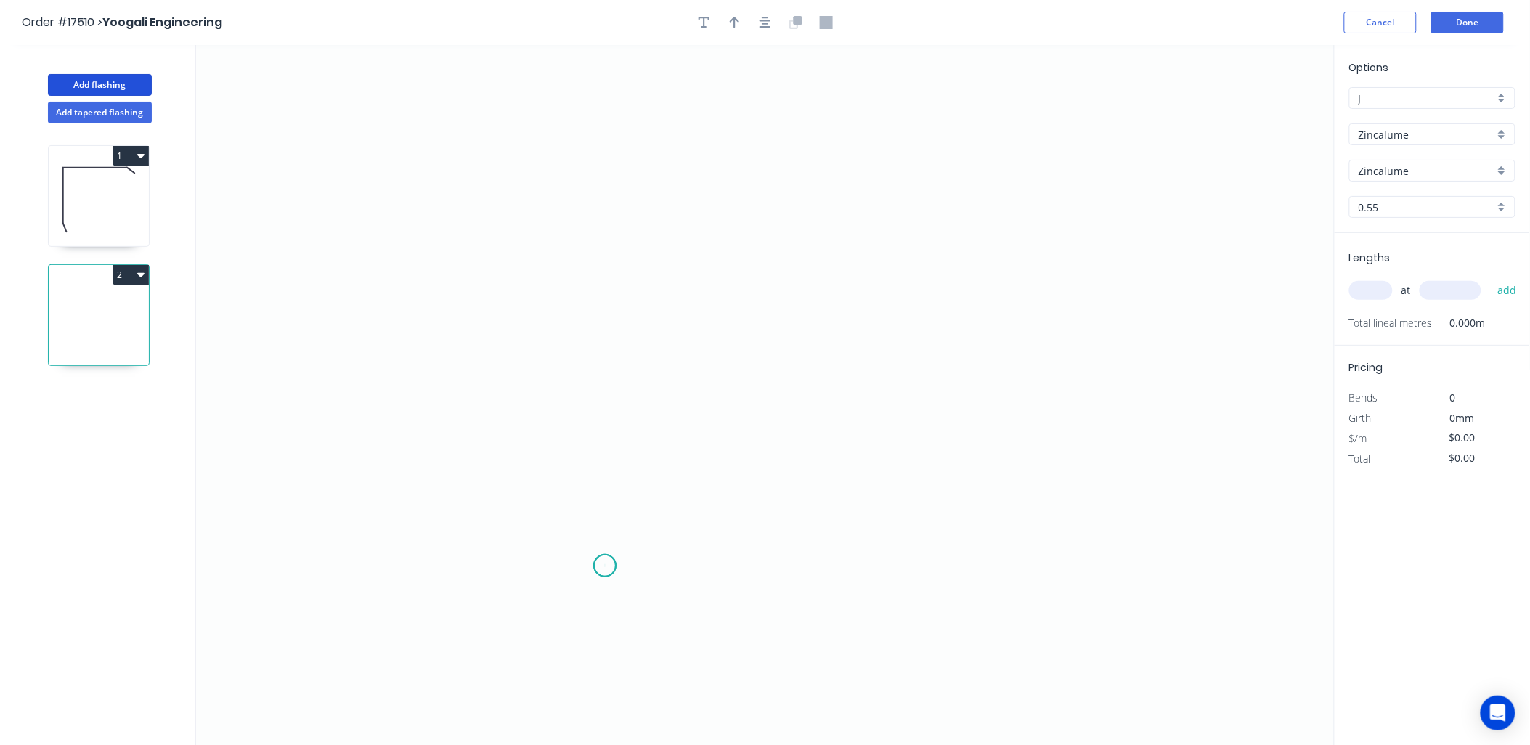
drag, startPoint x: 605, startPoint y: 566, endPoint x: 597, endPoint y: 548, distance: 20.5
click at [603, 564] on icon "0" at bounding box center [765, 395] width 1139 height 701
drag, startPoint x: 590, startPoint y: 533, endPoint x: 598, endPoint y: 509, distance: 25.3
click at [590, 532] on icon "0" at bounding box center [765, 395] width 1139 height 701
click at [610, 218] on icon "0 ?" at bounding box center [765, 395] width 1139 height 701
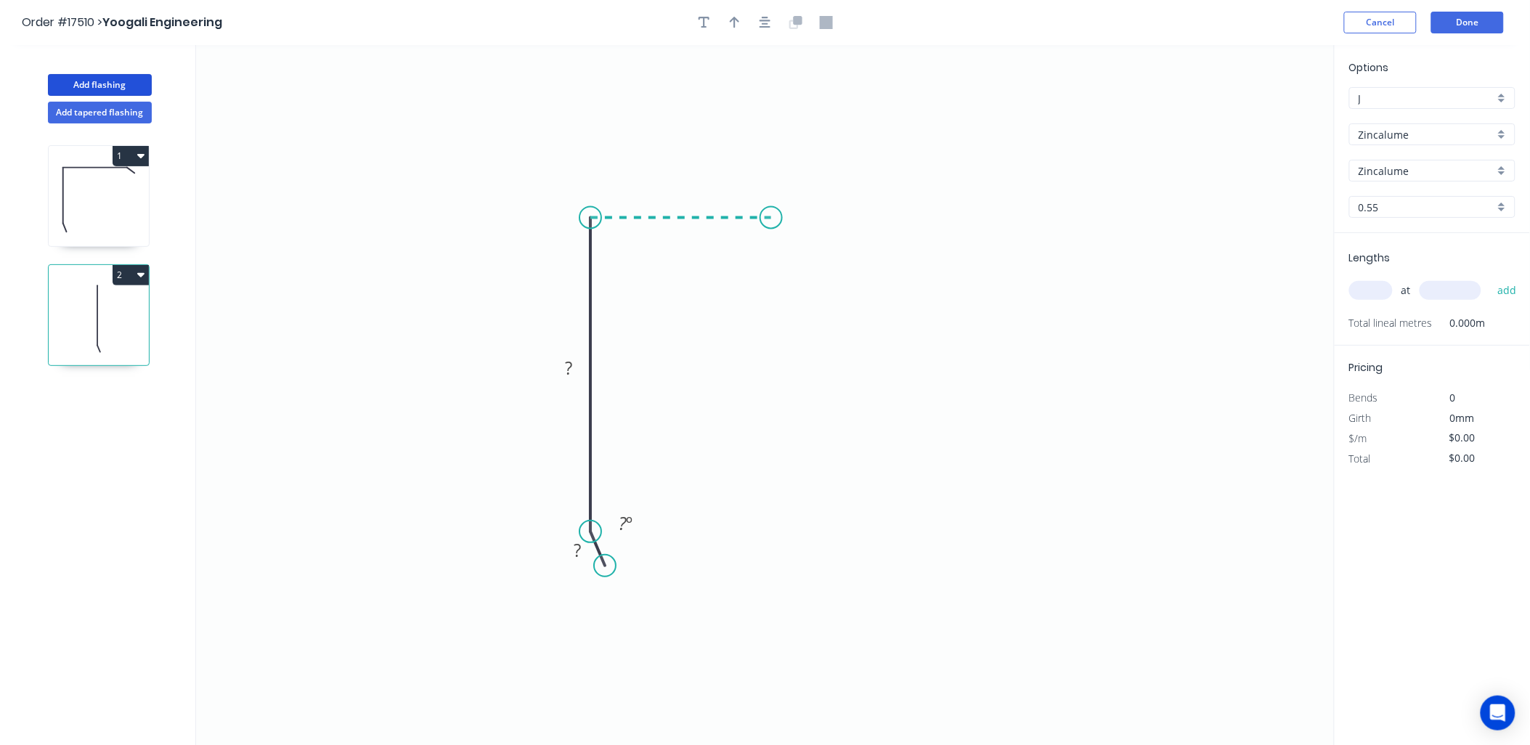
click at [771, 221] on icon "0 ? ? ? º" at bounding box center [765, 395] width 1139 height 701
click at [818, 271] on icon "0 ? ? ? ? º" at bounding box center [765, 395] width 1139 height 701
click at [787, 271] on div "Show angle" at bounding box center [836, 270] width 146 height 30
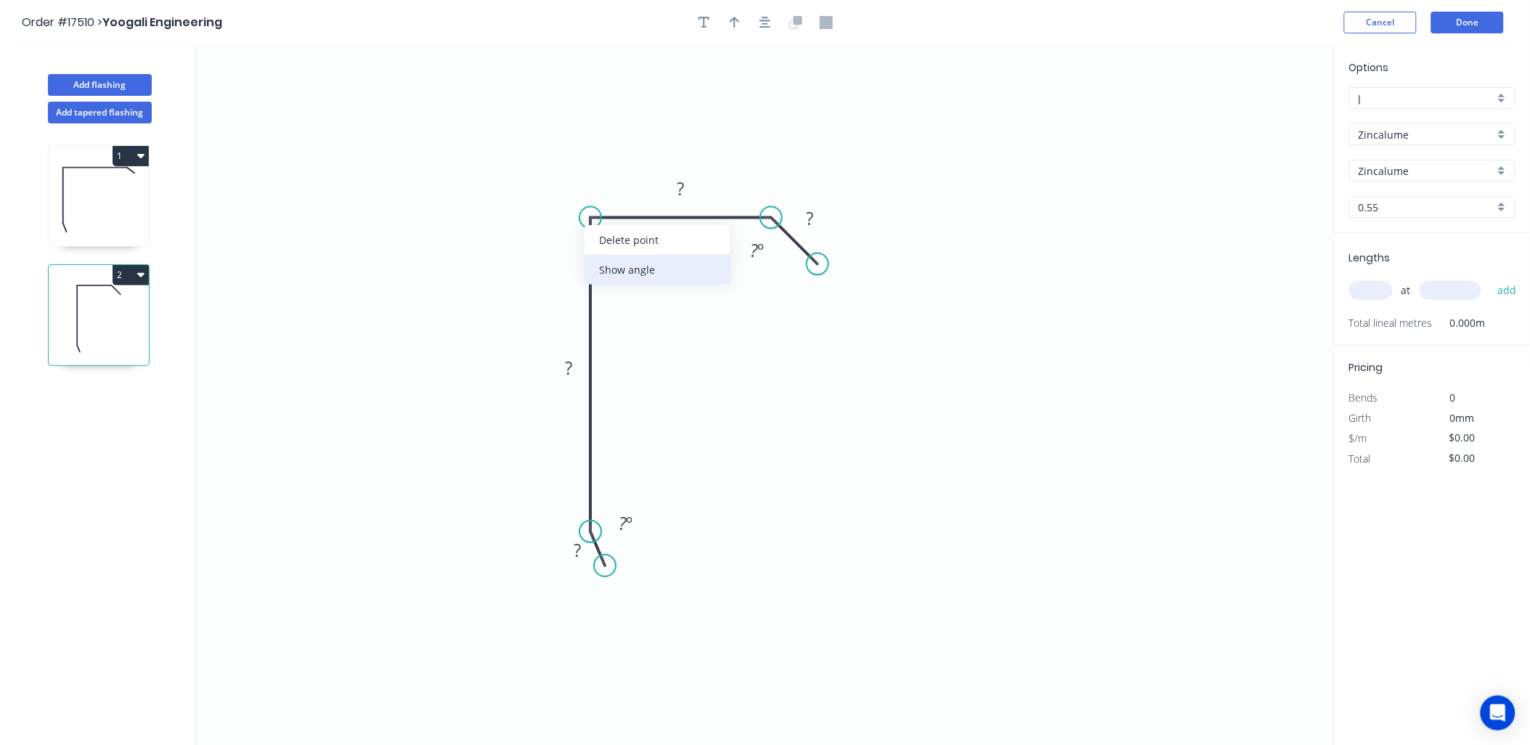
click at [627, 262] on div "Show angle" at bounding box center [658, 270] width 146 height 30
click at [629, 524] on tspan "º" at bounding box center [630, 523] width 7 height 24
drag, startPoint x: 581, startPoint y: 549, endPoint x: 701, endPoint y: 744, distance: 229.2
click at [582, 553] on g "?" at bounding box center [578, 550] width 29 height 24
click at [741, 29] on button "button" at bounding box center [735, 23] width 22 height 22
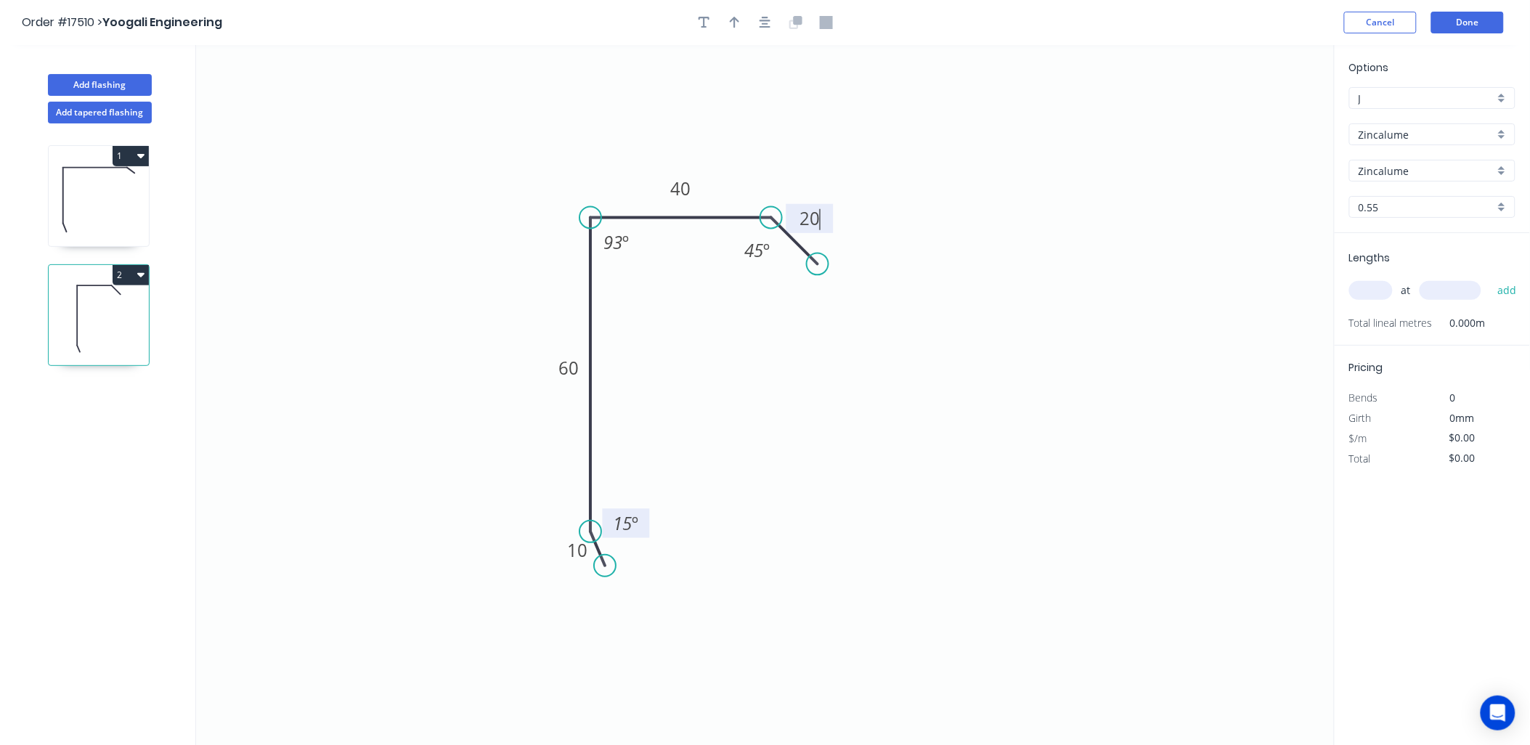
type input "$8.51"
drag, startPoint x: 1254, startPoint y: 121, endPoint x: 745, endPoint y: 156, distance: 510.3
click at [745, 156] on icon at bounding box center [745, 139] width 13 height 46
click at [1378, 285] on input "text" at bounding box center [1371, 290] width 44 height 19
type input "5"
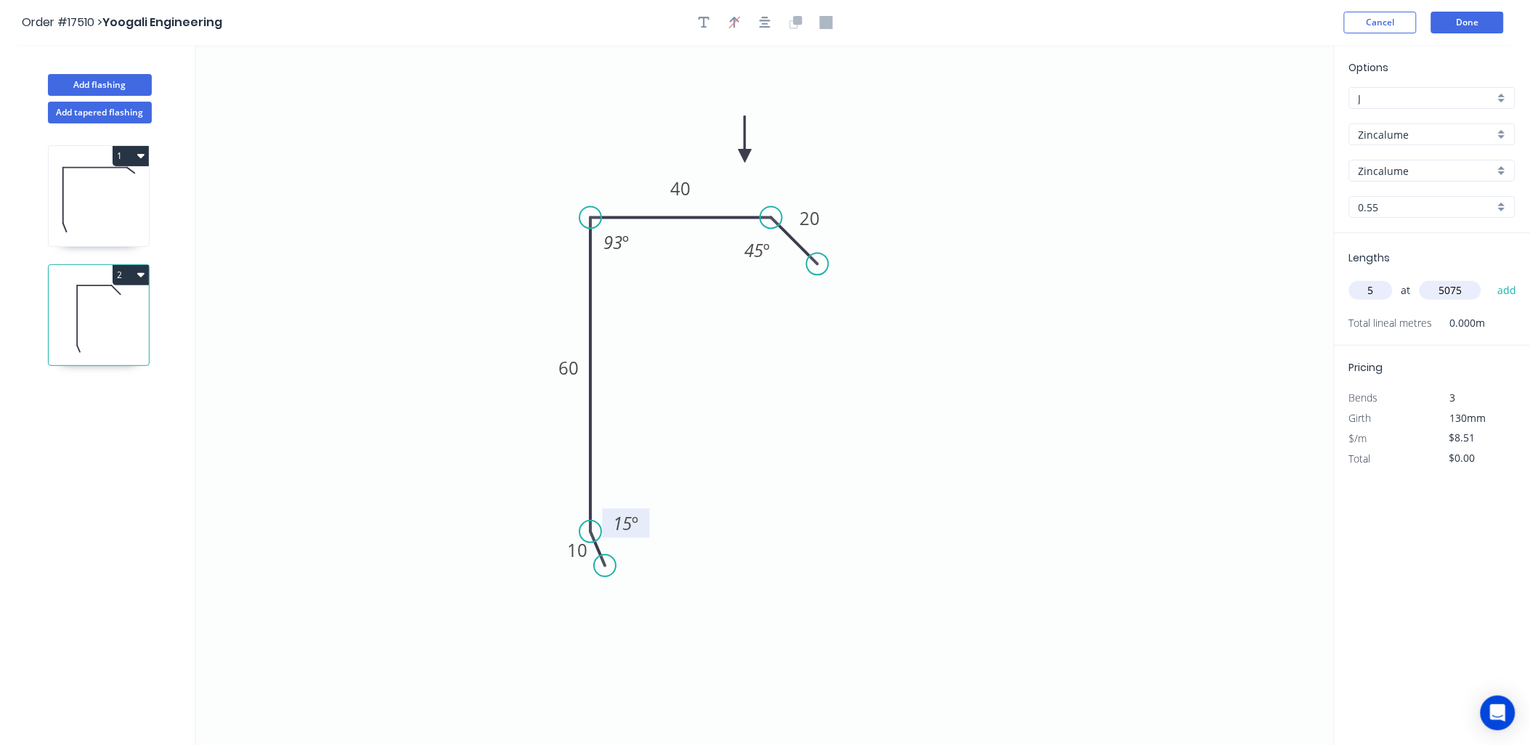
type input "5075"
click at [1490, 278] on button "add" at bounding box center [1507, 290] width 34 height 25
type input "$215.94"
type input "5"
type input "5025"
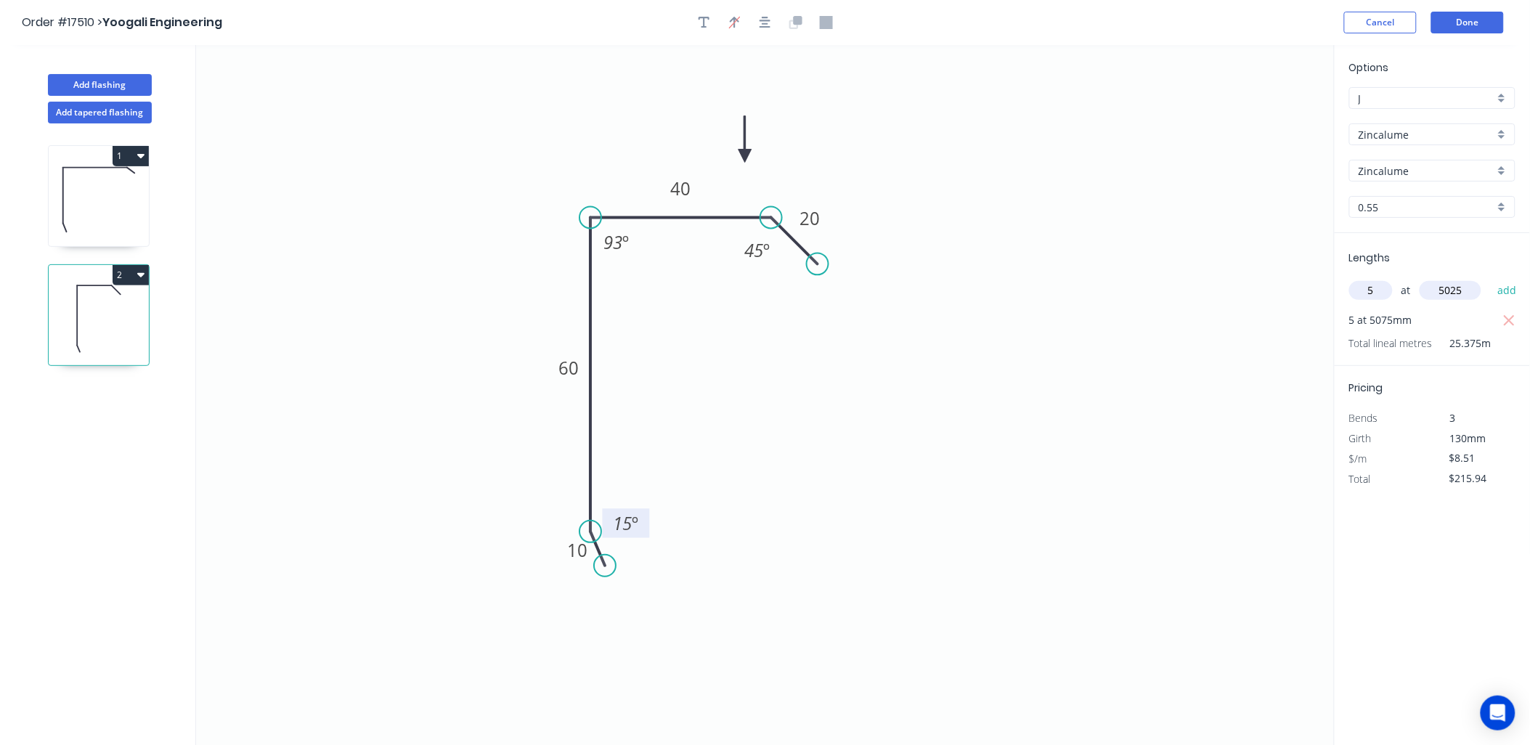
click at [1490, 278] on button "add" at bounding box center [1507, 290] width 34 height 25
type input "$429.76"
click at [117, 82] on button "Add flashing" at bounding box center [100, 85] width 104 height 22
type input "$0.00"
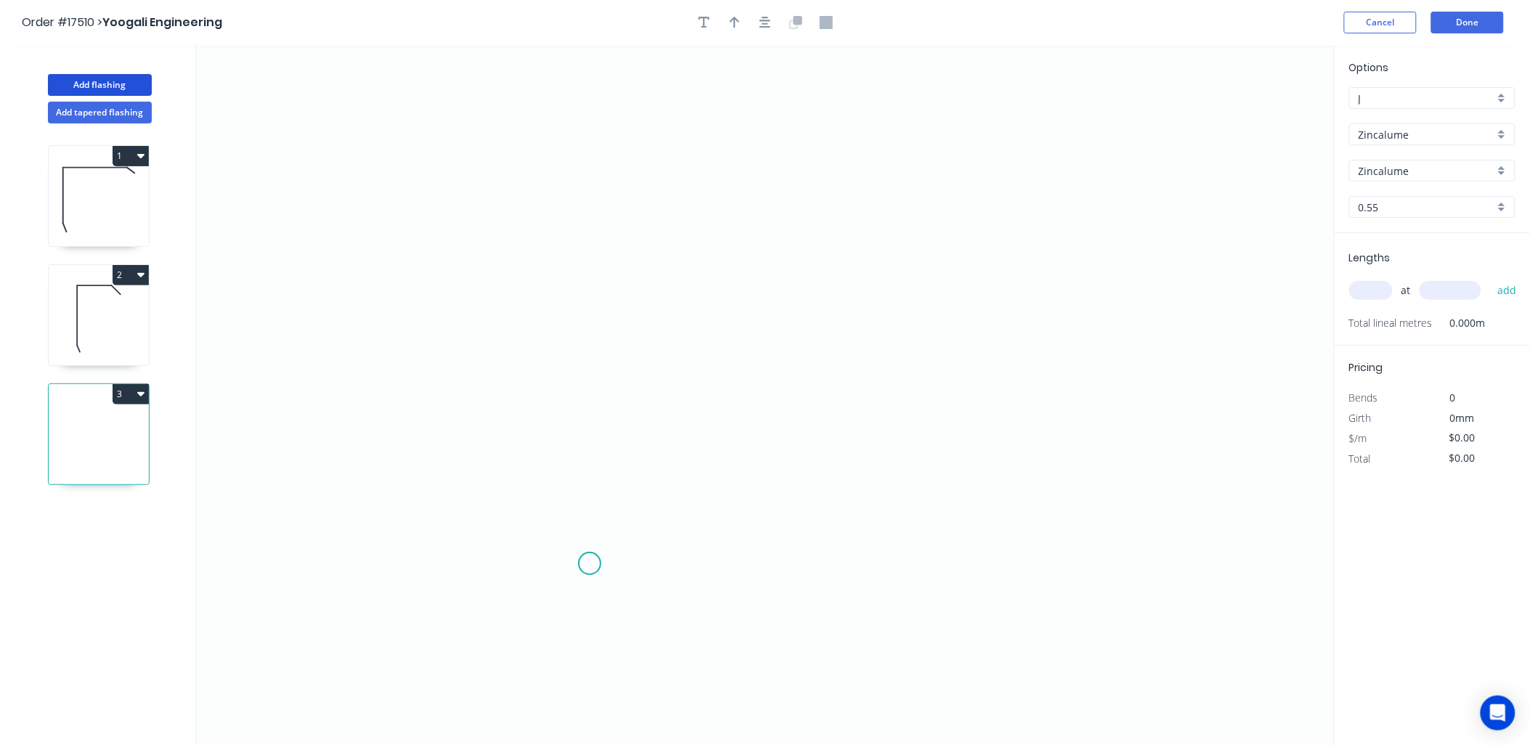
click at [586, 561] on icon "0" at bounding box center [765, 395] width 1139 height 701
click at [576, 529] on icon "0" at bounding box center [765, 395] width 1139 height 701
click at [582, 281] on icon "0 ?" at bounding box center [765, 395] width 1139 height 701
click at [826, 288] on icon "0 ? ? ? º" at bounding box center [765, 395] width 1139 height 701
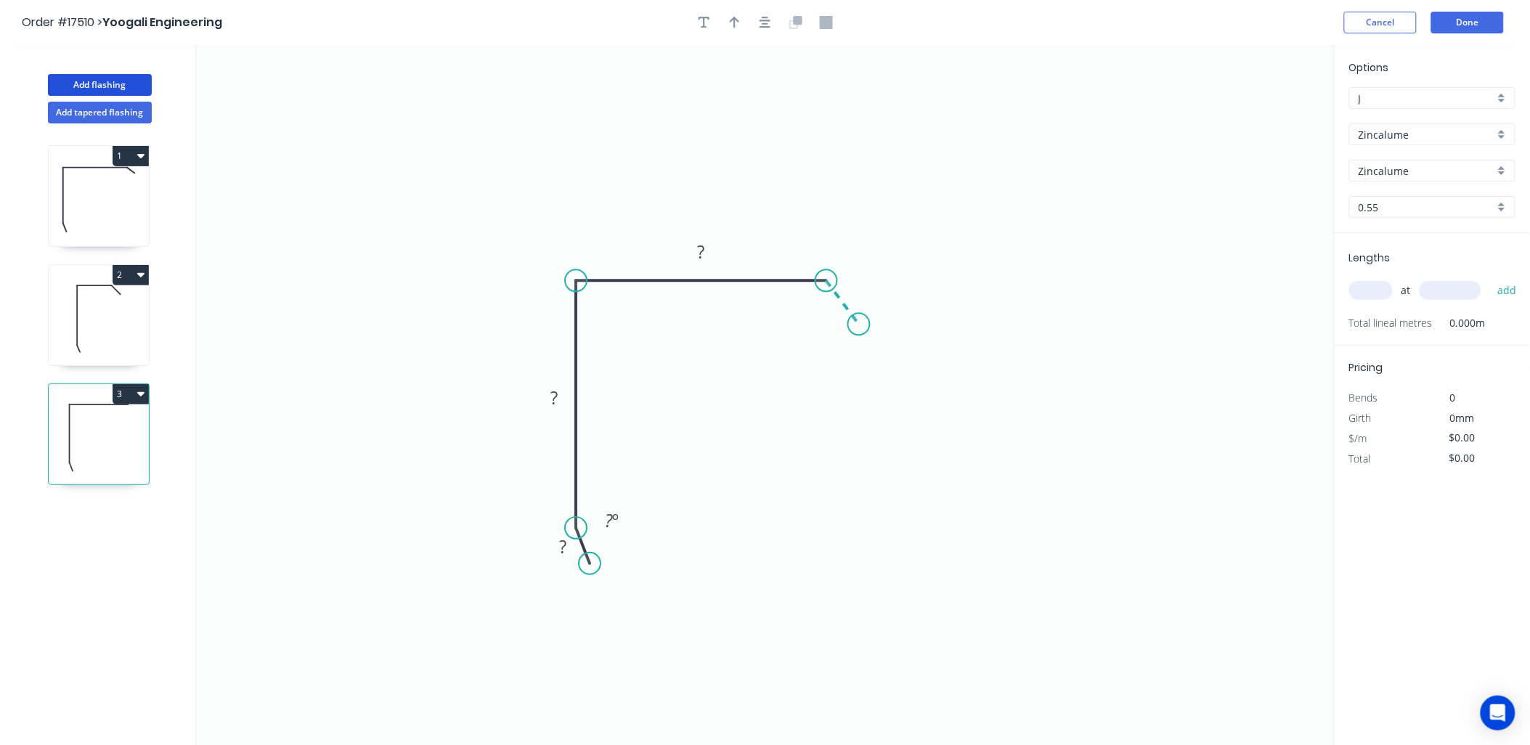
click at [859, 325] on icon "0 ? ? ? ? º" at bounding box center [765, 395] width 1139 height 701
drag, startPoint x: 859, startPoint y: 324, endPoint x: 866, endPoint y: 320, distance: 7.9
click at [866, 320] on circle at bounding box center [859, 324] width 22 height 22
drag, startPoint x: 567, startPoint y: 555, endPoint x: 583, endPoint y: 554, distance: 16.0
click at [569, 555] on rect at bounding box center [562, 547] width 29 height 20
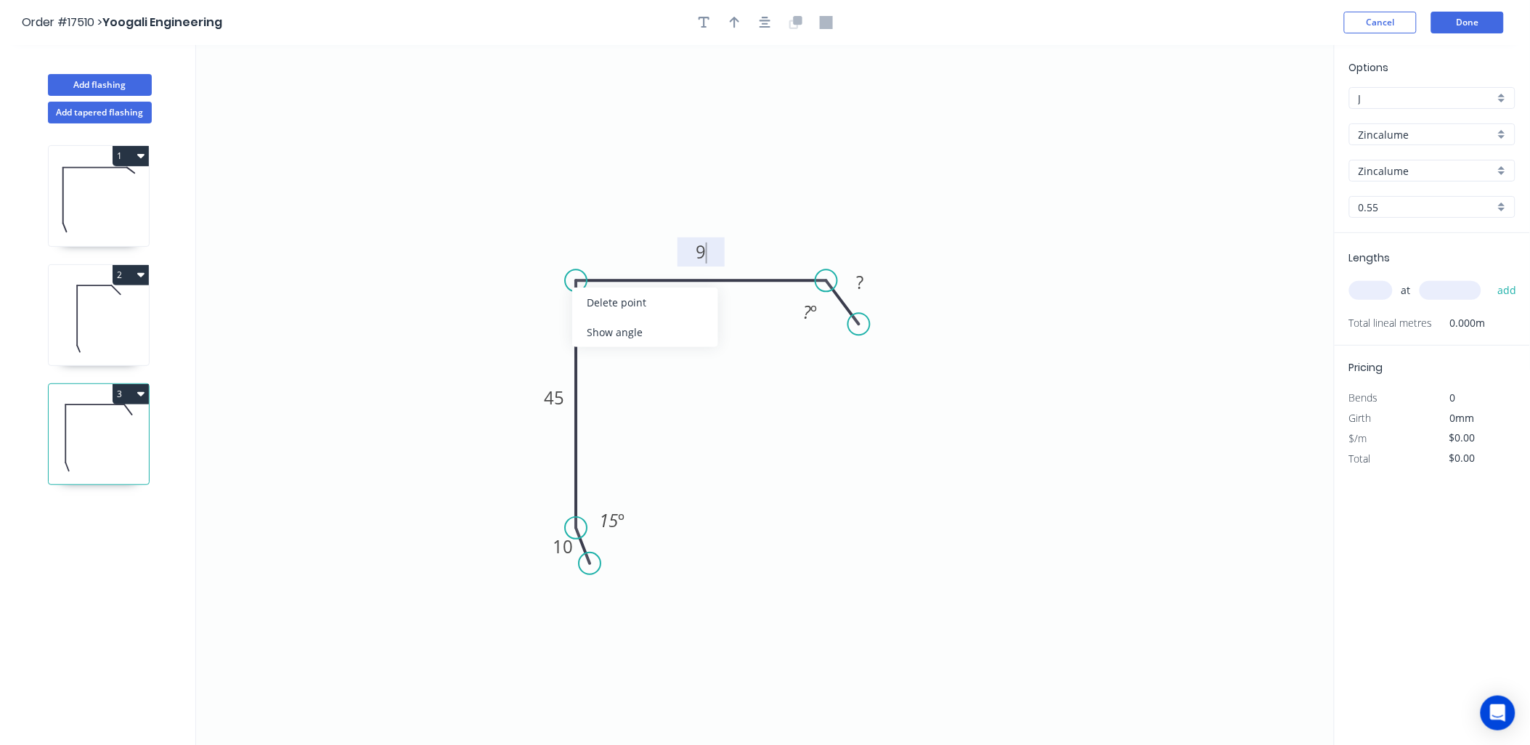
click at [620, 328] on div "Show angle" at bounding box center [645, 332] width 146 height 30
drag, startPoint x: 608, startPoint y: 311, endPoint x: 547, endPoint y: 404, distance: 111.2
click at [612, 314] on g "? º" at bounding box center [602, 305] width 29 height 24
type input "$8.51"
click at [802, 322] on tspan "60" at bounding box center [806, 312] width 19 height 24
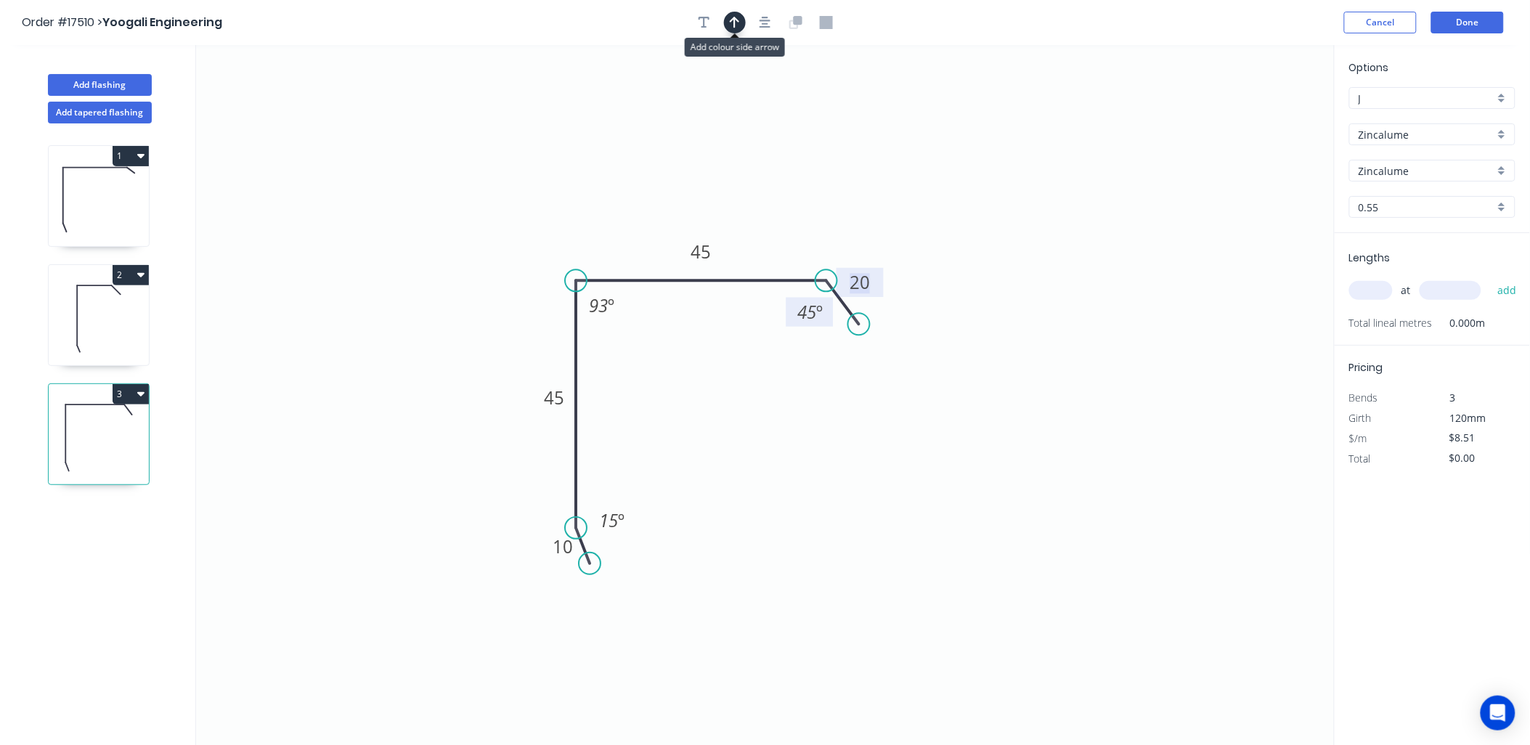
click at [731, 26] on icon "button" at bounding box center [735, 22] width 10 height 13
drag, startPoint x: 1264, startPoint y: 111, endPoint x: 799, endPoint y: 216, distance: 476.6
click at [799, 216] on icon at bounding box center [798, 199] width 13 height 46
click at [1371, 287] on input "text" at bounding box center [1371, 290] width 44 height 19
type input "1"
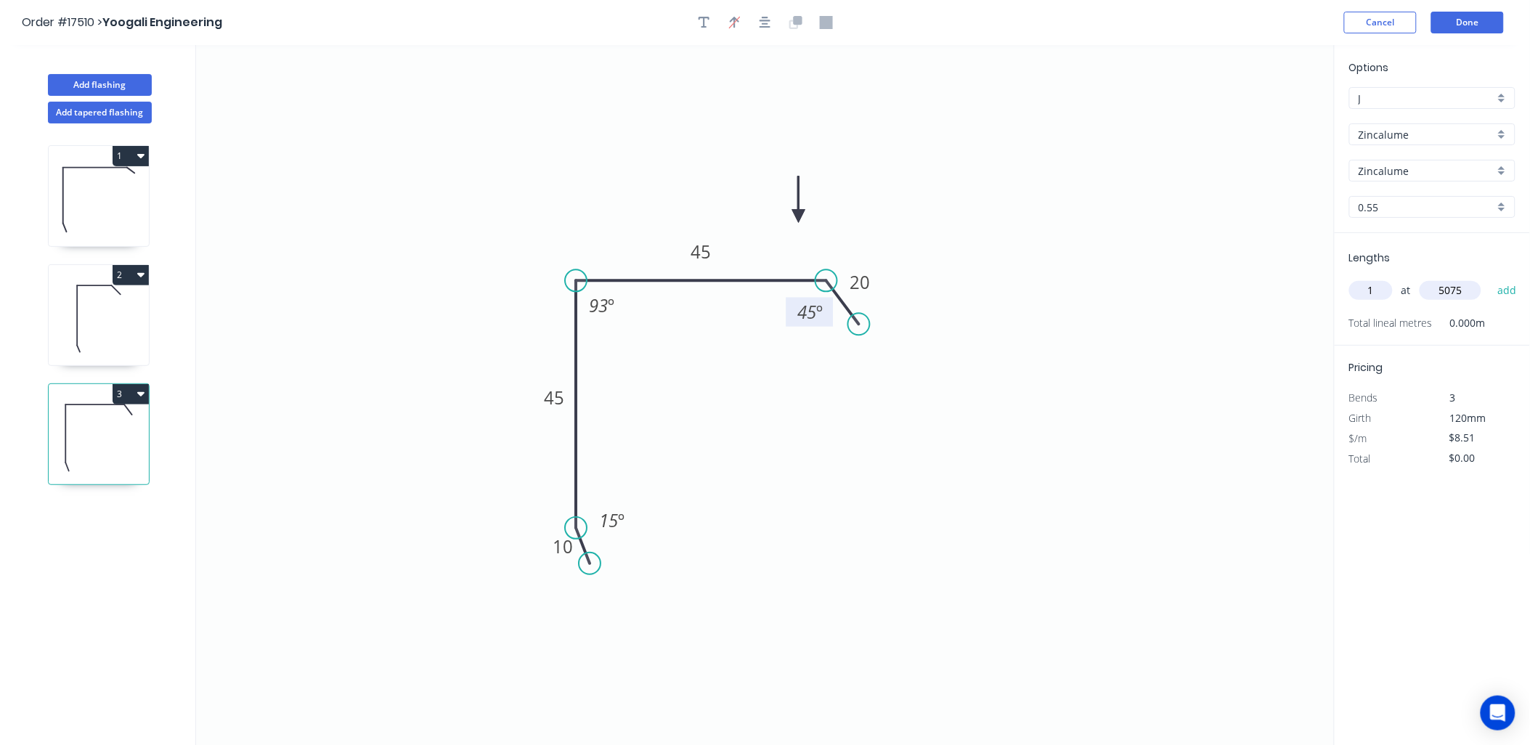
type input "5075"
click at [1490, 278] on button "add" at bounding box center [1507, 290] width 34 height 25
type input "$43.19"
click at [122, 78] on button "Add flashing" at bounding box center [100, 85] width 104 height 22
type input "$0.00"
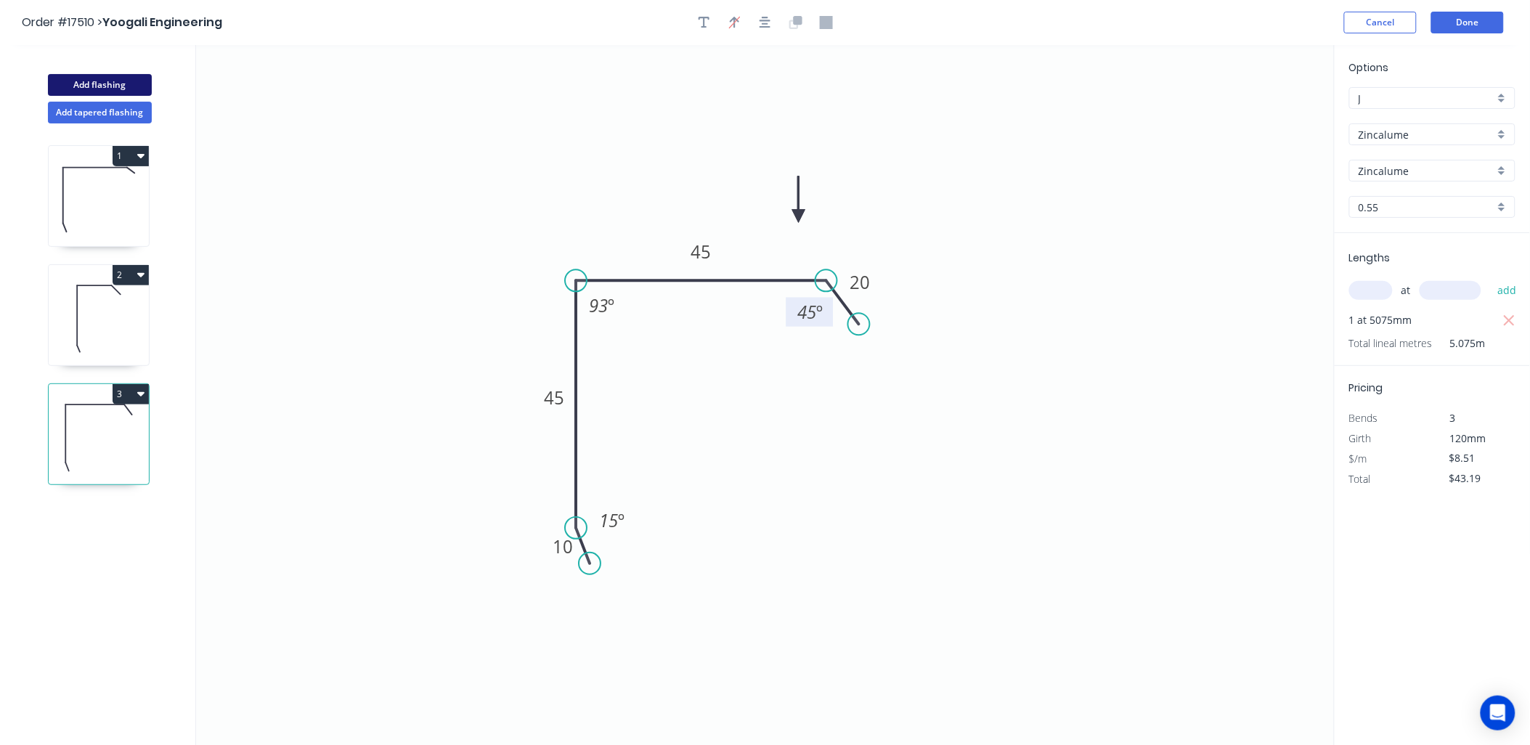
type input "$0.00"
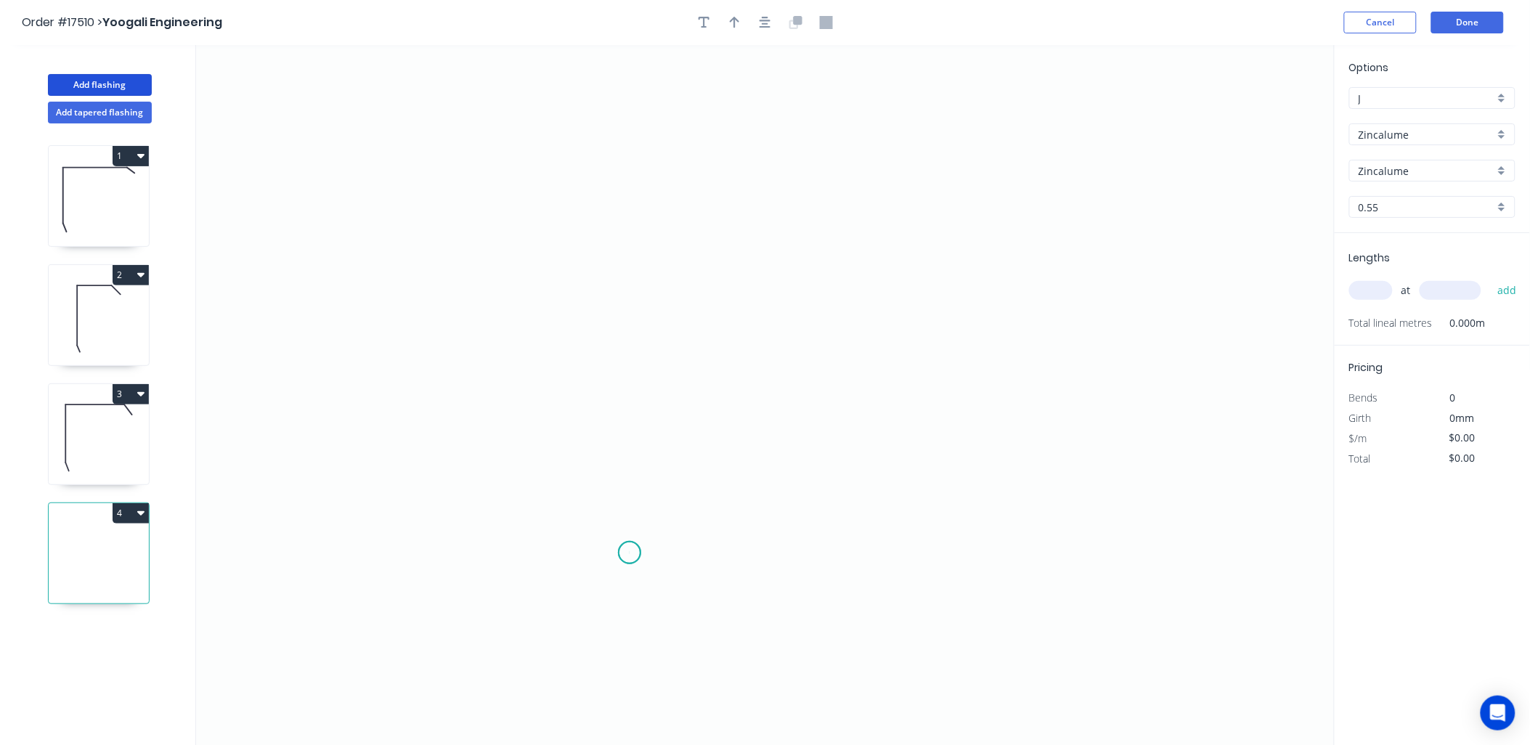
drag, startPoint x: 630, startPoint y: 553, endPoint x: 626, endPoint y: 545, distance: 8.8
click at [629, 552] on icon "0" at bounding box center [765, 395] width 1139 height 701
click at [616, 521] on icon at bounding box center [623, 537] width 14 height 32
click at [629, 255] on icon "0 ?" at bounding box center [765, 395] width 1139 height 701
click at [746, 251] on icon "0 ? ? ? º" at bounding box center [765, 395] width 1139 height 701
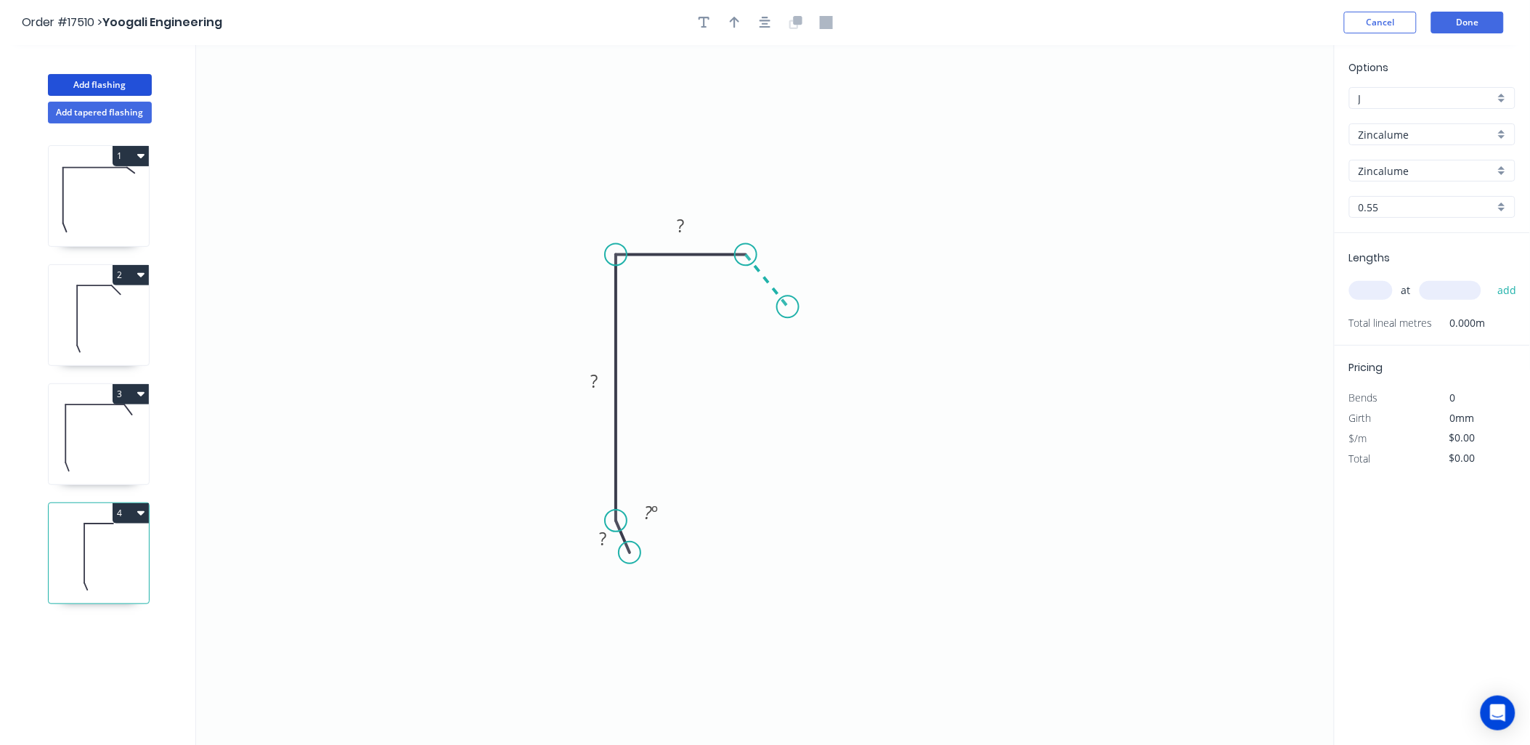
click at [788, 307] on icon "0 ? ? ? ? º" at bounding box center [765, 395] width 1139 height 701
click at [657, 311] on div "Show angle" at bounding box center [680, 308] width 146 height 30
drag, startPoint x: 603, startPoint y: 523, endPoint x: 607, endPoint y: 531, distance: 9.1
click at [603, 523] on icon "0 ? ? ? ? ? º ? º ? º" at bounding box center [765, 395] width 1139 height 701
click at [614, 529] on circle at bounding box center [616, 521] width 22 height 22
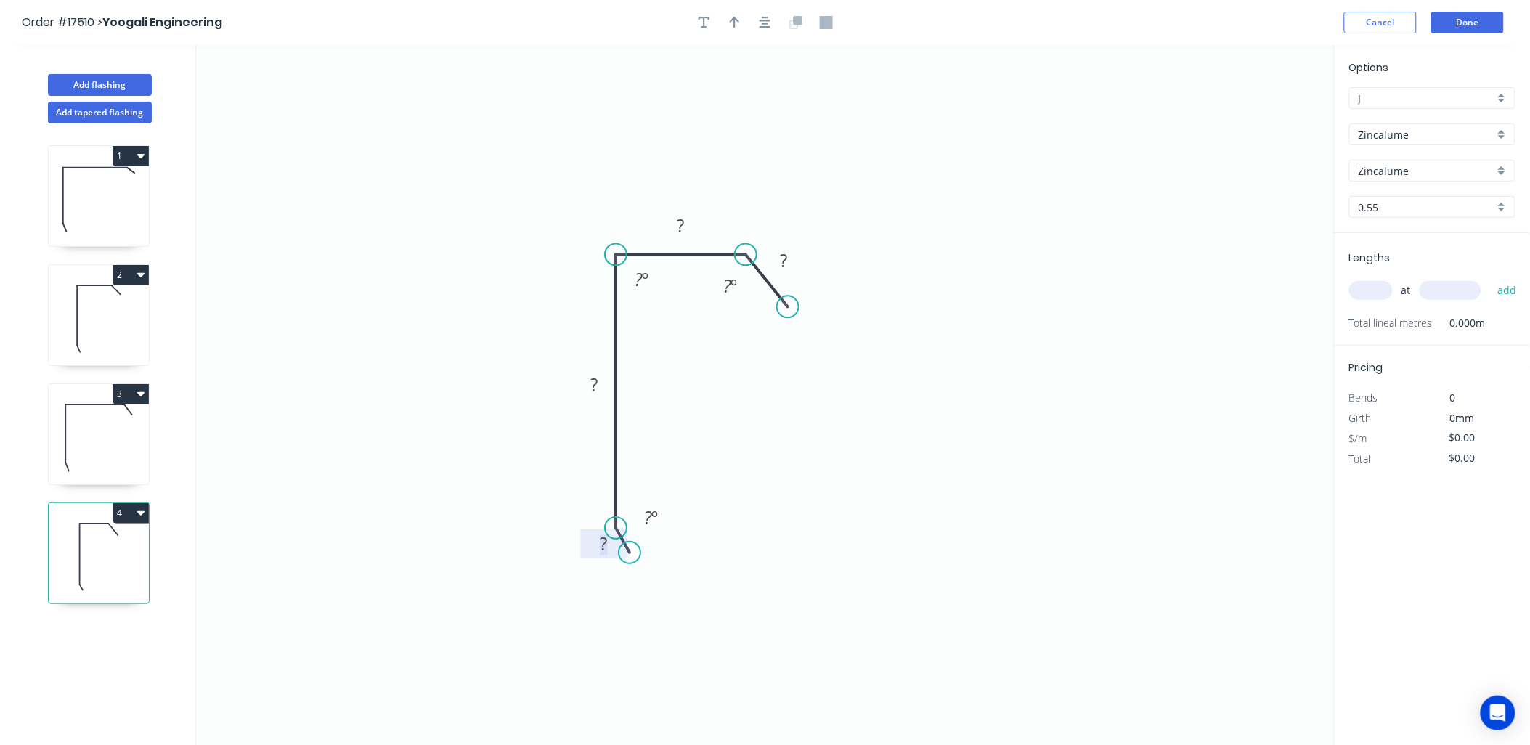
drag, startPoint x: 596, startPoint y: 539, endPoint x: 594, endPoint y: 577, distance: 38.6
click at [597, 542] on rect at bounding box center [604, 545] width 29 height 20
drag, startPoint x: 731, startPoint y: 25, endPoint x: 799, endPoint y: 33, distance: 68.7
click at [731, 25] on icon "button" at bounding box center [735, 22] width 10 height 13
type input "$8.51"
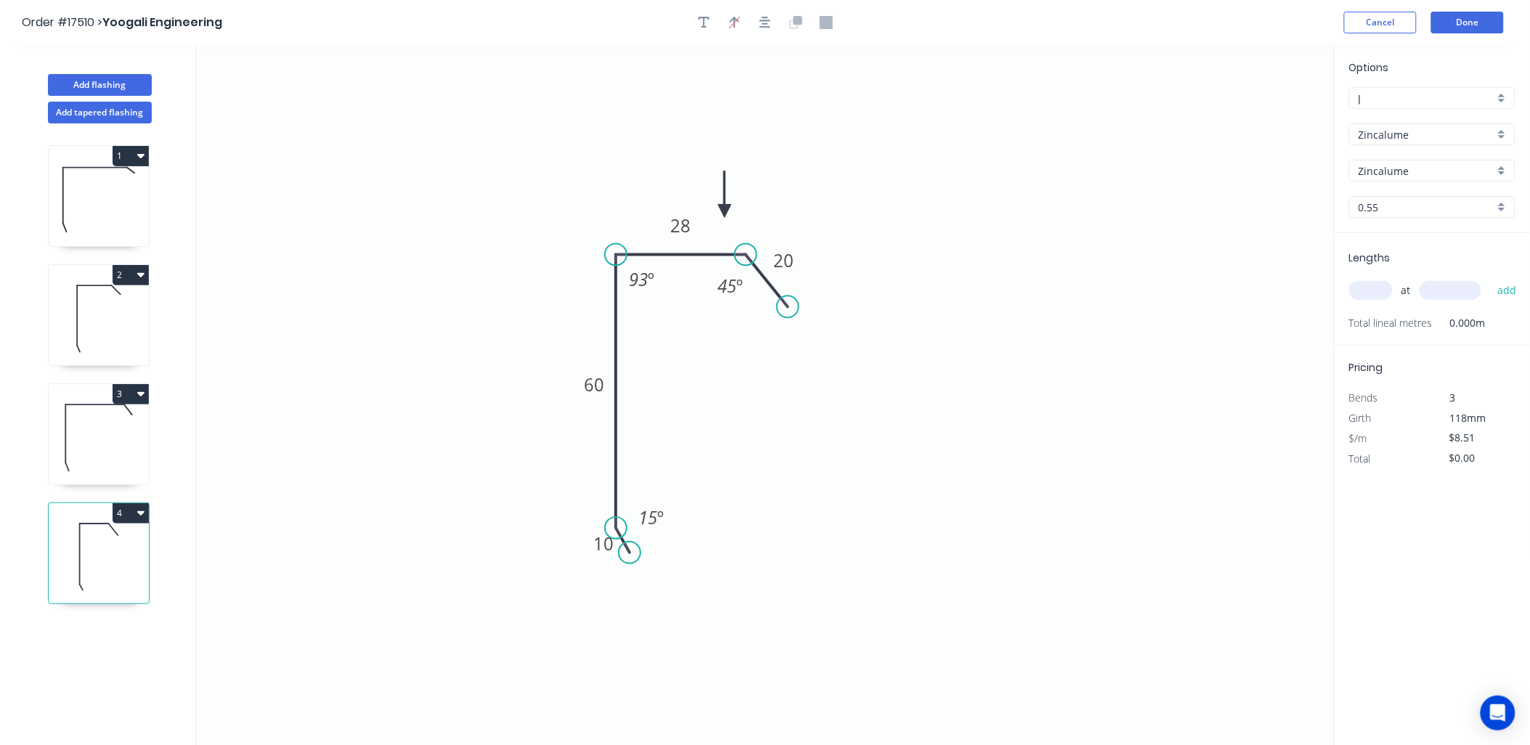
drag, startPoint x: 1261, startPoint y: 110, endPoint x: 726, endPoint y: 211, distance: 544.0
click at [726, 211] on icon at bounding box center [724, 194] width 13 height 46
click at [1376, 285] on input "text" at bounding box center [1371, 290] width 44 height 19
type input "2"
type input "5025"
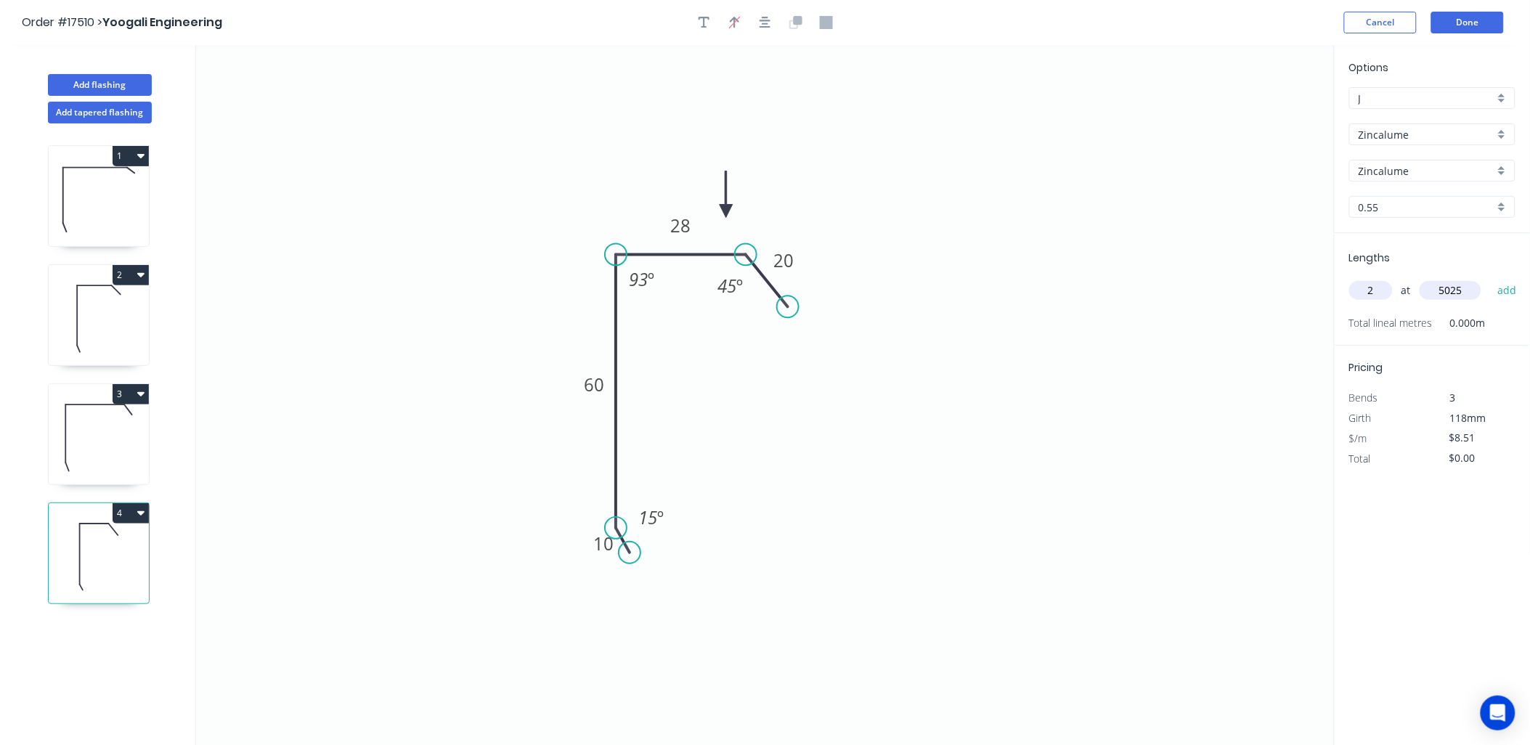
click at [1490, 278] on button "add" at bounding box center [1507, 290] width 34 height 25
type input "$85.53"
click at [96, 86] on button "Add flashing" at bounding box center [100, 85] width 104 height 22
type input "$0.00"
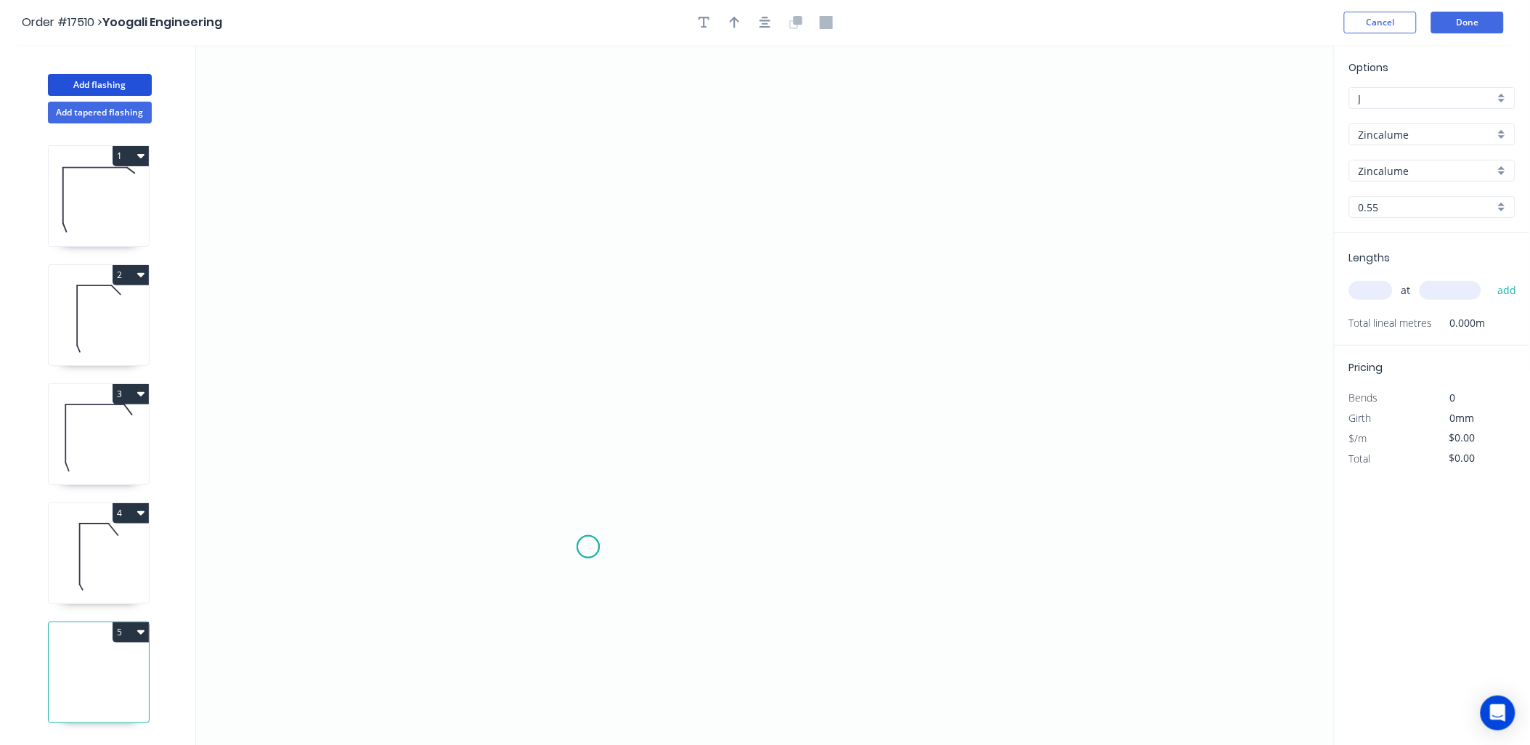
drag, startPoint x: 588, startPoint y: 548, endPoint x: 578, endPoint y: 536, distance: 15.4
click at [587, 548] on icon "0" at bounding box center [765, 395] width 1139 height 701
drag, startPoint x: 577, startPoint y: 524, endPoint x: 589, endPoint y: 426, distance: 98.8
click at [577, 523] on icon "0" at bounding box center [765, 395] width 1139 height 701
click at [589, 298] on icon "0 ?" at bounding box center [765, 395] width 1139 height 701
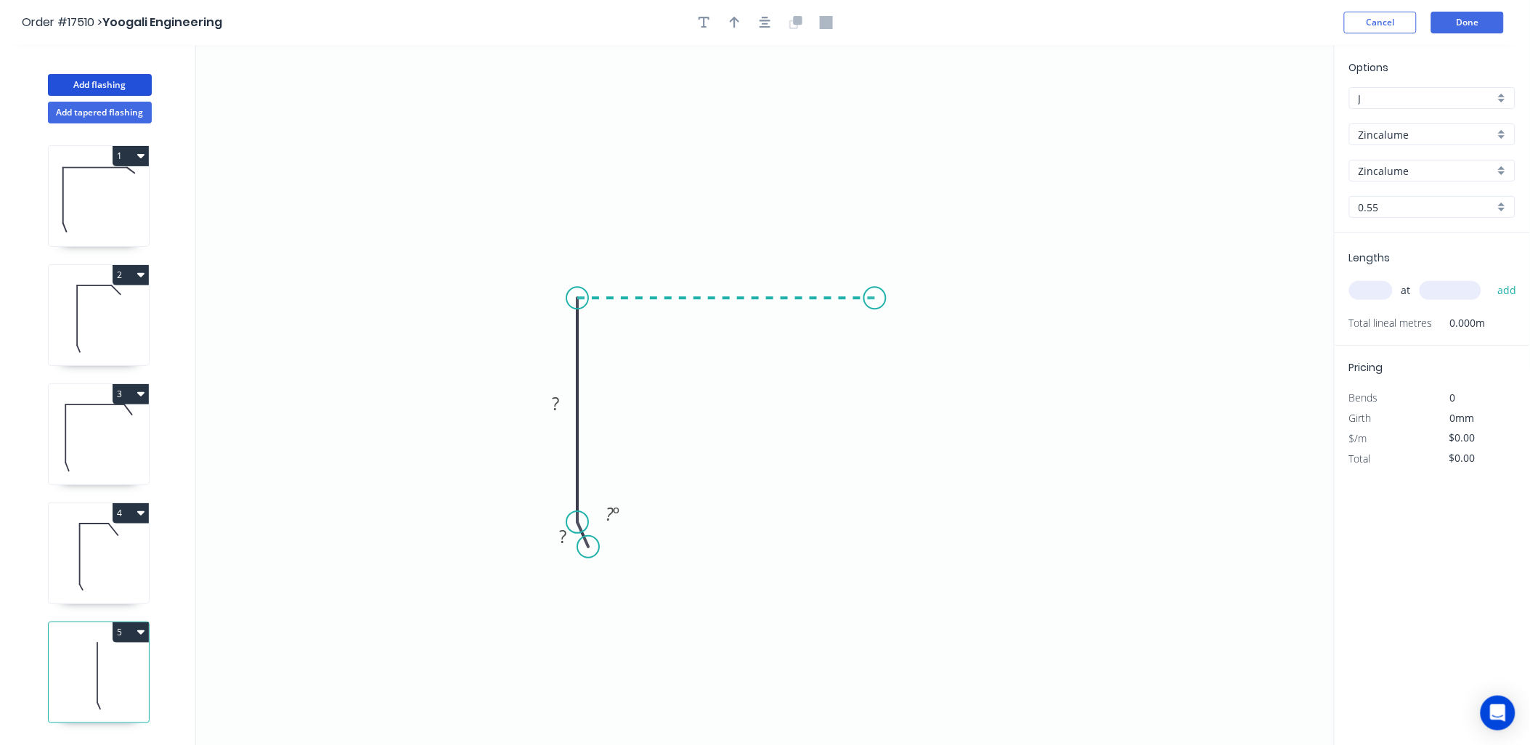
click at [875, 311] on icon "0 ? ? ? º" at bounding box center [765, 395] width 1139 height 701
click at [903, 344] on icon "0 ? ? ? ? º" at bounding box center [765, 395] width 1139 height 701
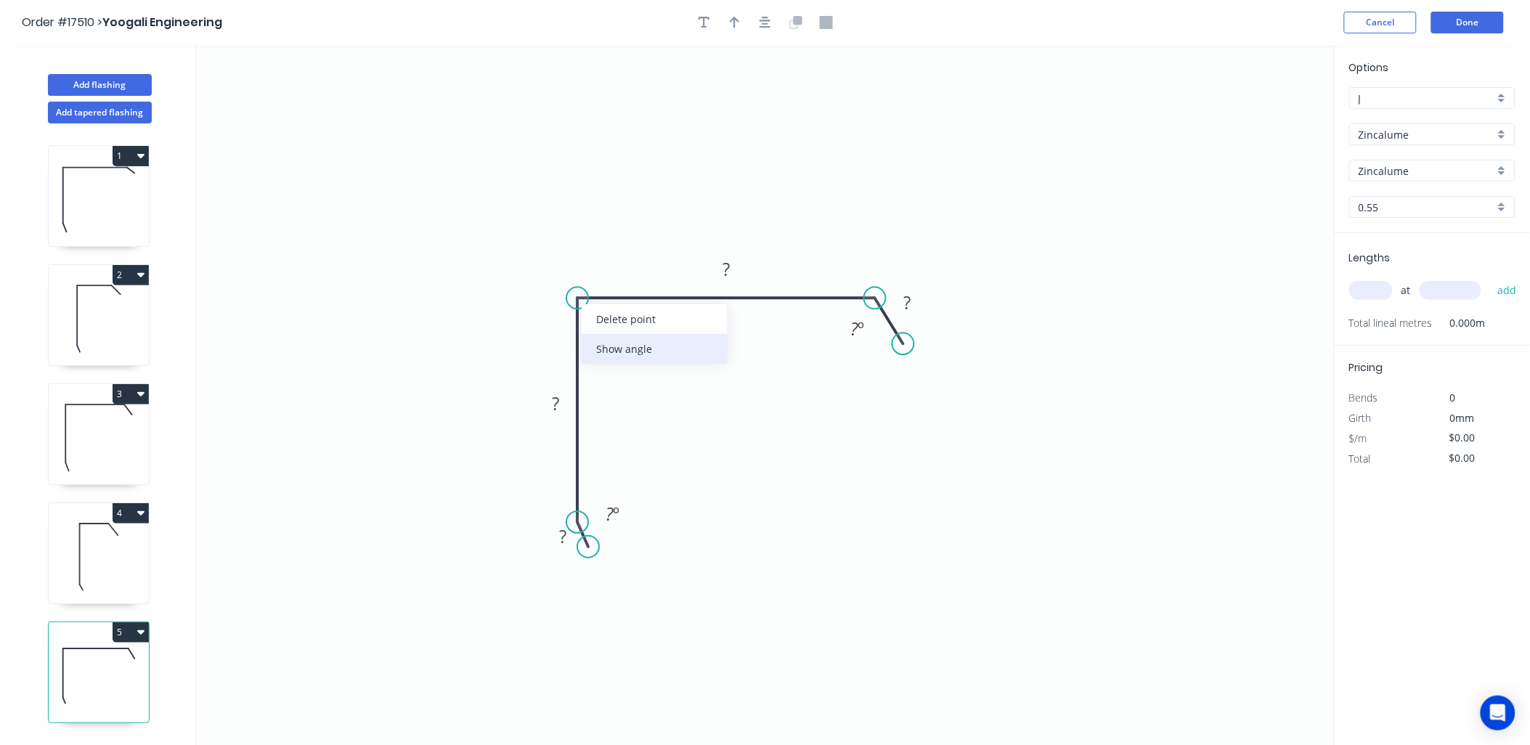
drag, startPoint x: 634, startPoint y: 343, endPoint x: 614, endPoint y: 438, distance: 97.1
click at [633, 343] on div "Show angle" at bounding box center [655, 349] width 146 height 30
click at [569, 539] on rect at bounding box center [562, 537] width 29 height 20
click at [730, 24] on icon "button" at bounding box center [735, 22] width 10 height 13
type input "$8.51"
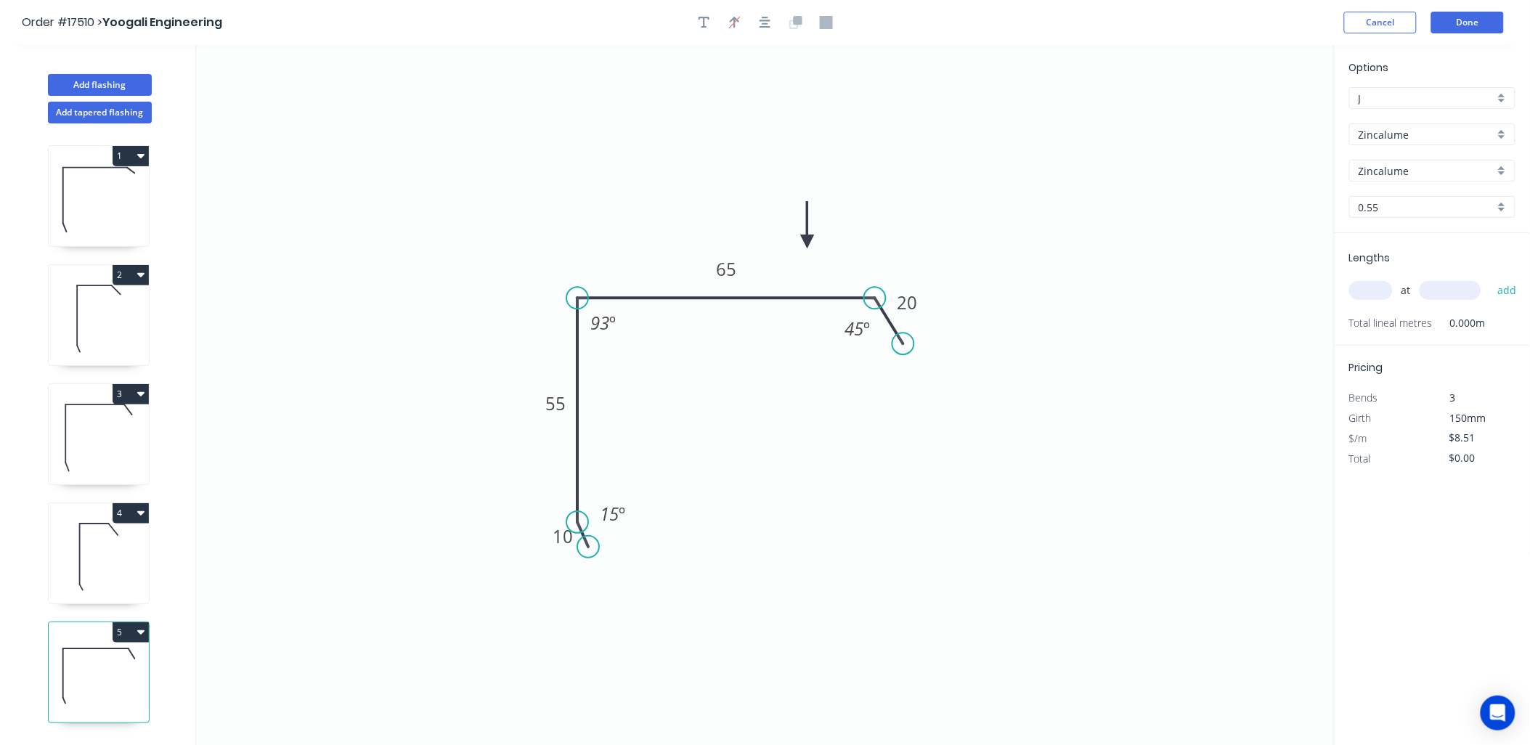
drag, startPoint x: 1260, startPoint y: 111, endPoint x: 808, endPoint y: 242, distance: 470.9
click at [808, 242] on icon at bounding box center [807, 225] width 13 height 46
drag, startPoint x: 902, startPoint y: 344, endPoint x: 909, endPoint y: 338, distance: 8.7
click at [909, 338] on circle at bounding box center [909, 331] width 22 height 22
click at [1370, 280] on div "at add" at bounding box center [1433, 290] width 169 height 25
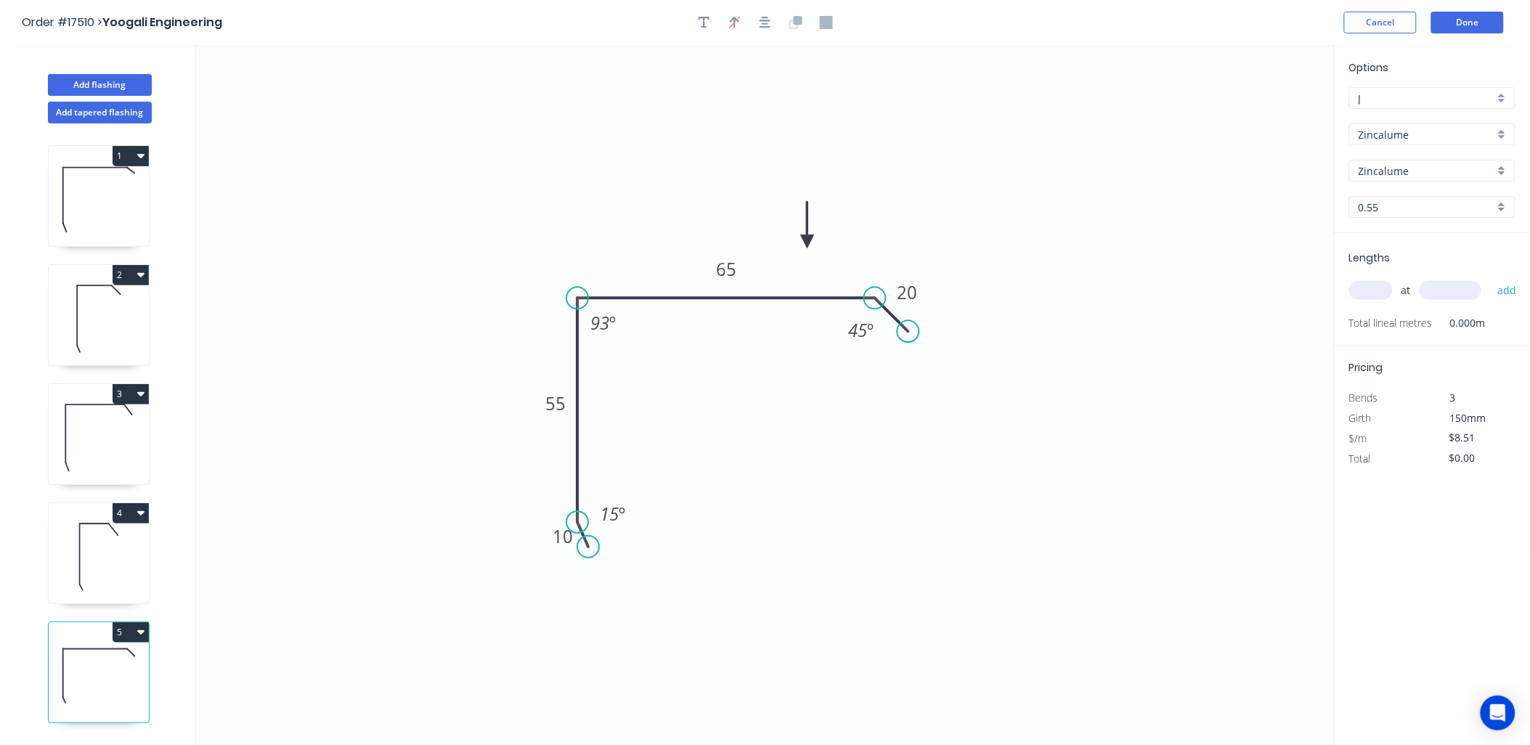
click at [1375, 290] on input "text" at bounding box center [1371, 290] width 44 height 19
type input "2"
type input "5340"
click at [1490, 278] on button "add" at bounding box center [1507, 290] width 34 height 25
type input "$90.89"
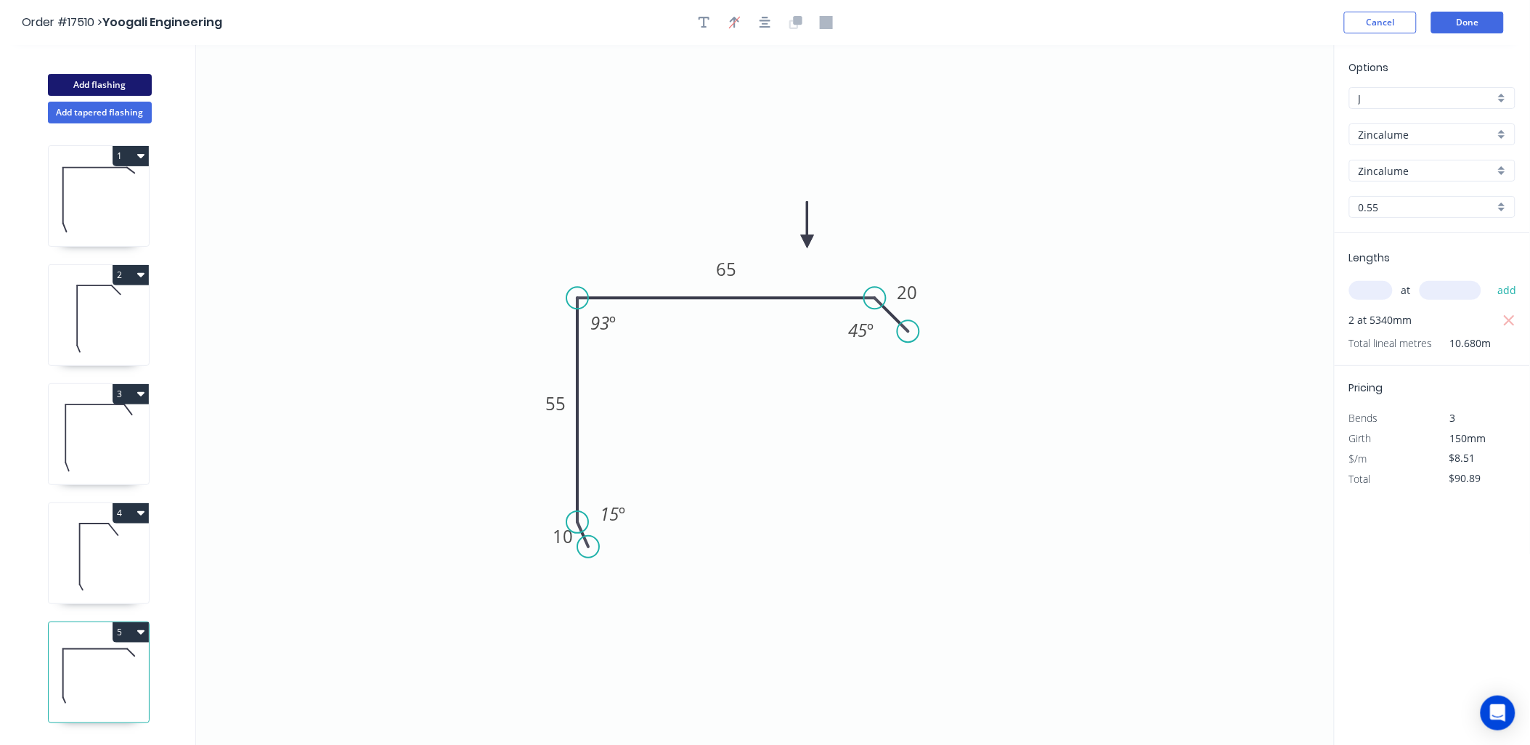
click at [122, 78] on button "Add flashing" at bounding box center [100, 85] width 104 height 22
type input "$0.00"
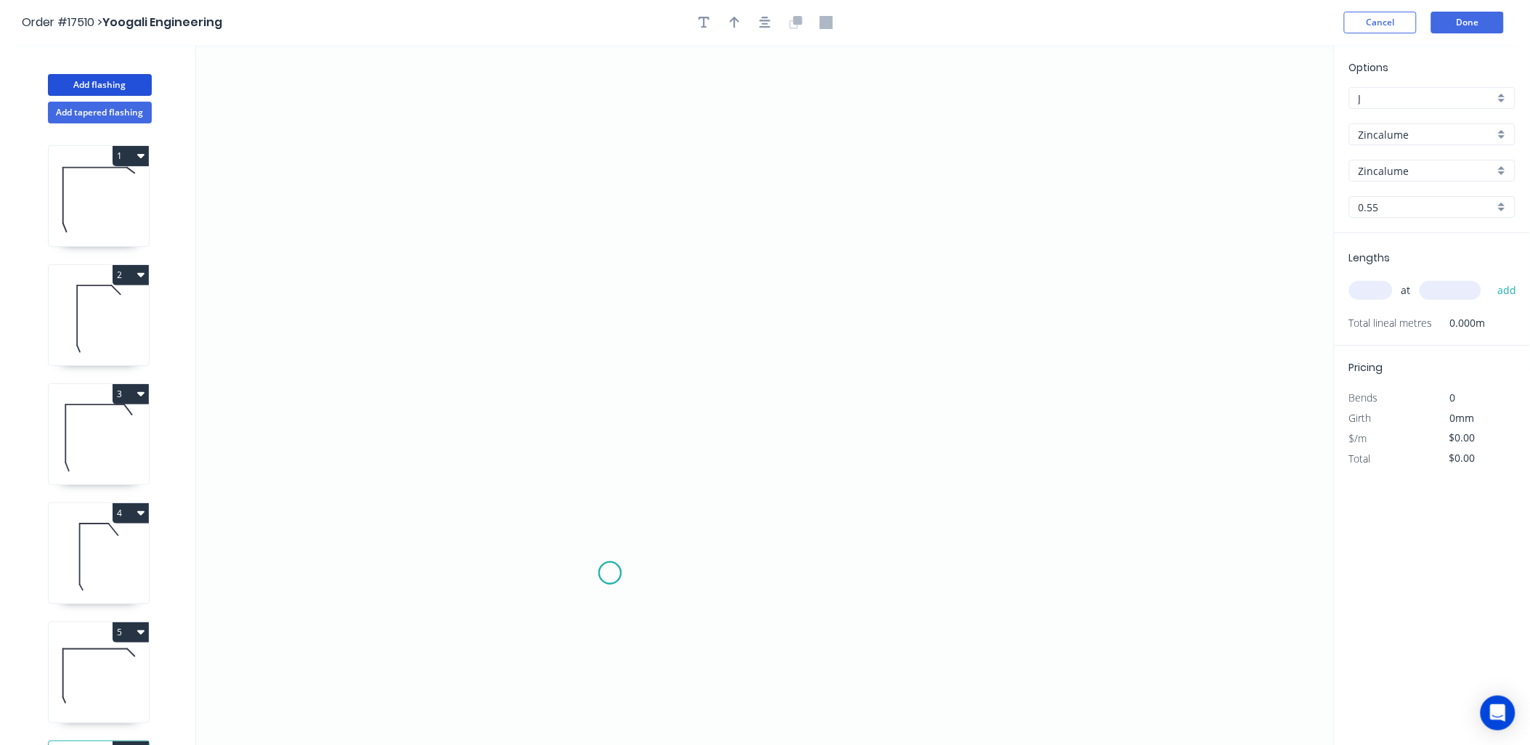
click at [607, 570] on icon "0" at bounding box center [765, 395] width 1139 height 701
click at [598, 542] on icon at bounding box center [604, 557] width 12 height 32
click at [596, 282] on icon "0 ?" at bounding box center [765, 395] width 1139 height 701
click at [787, 284] on icon "0 ? ? ? º" at bounding box center [765, 395] width 1139 height 701
click at [825, 324] on icon "0 ? ? ? ? º" at bounding box center [765, 395] width 1139 height 701
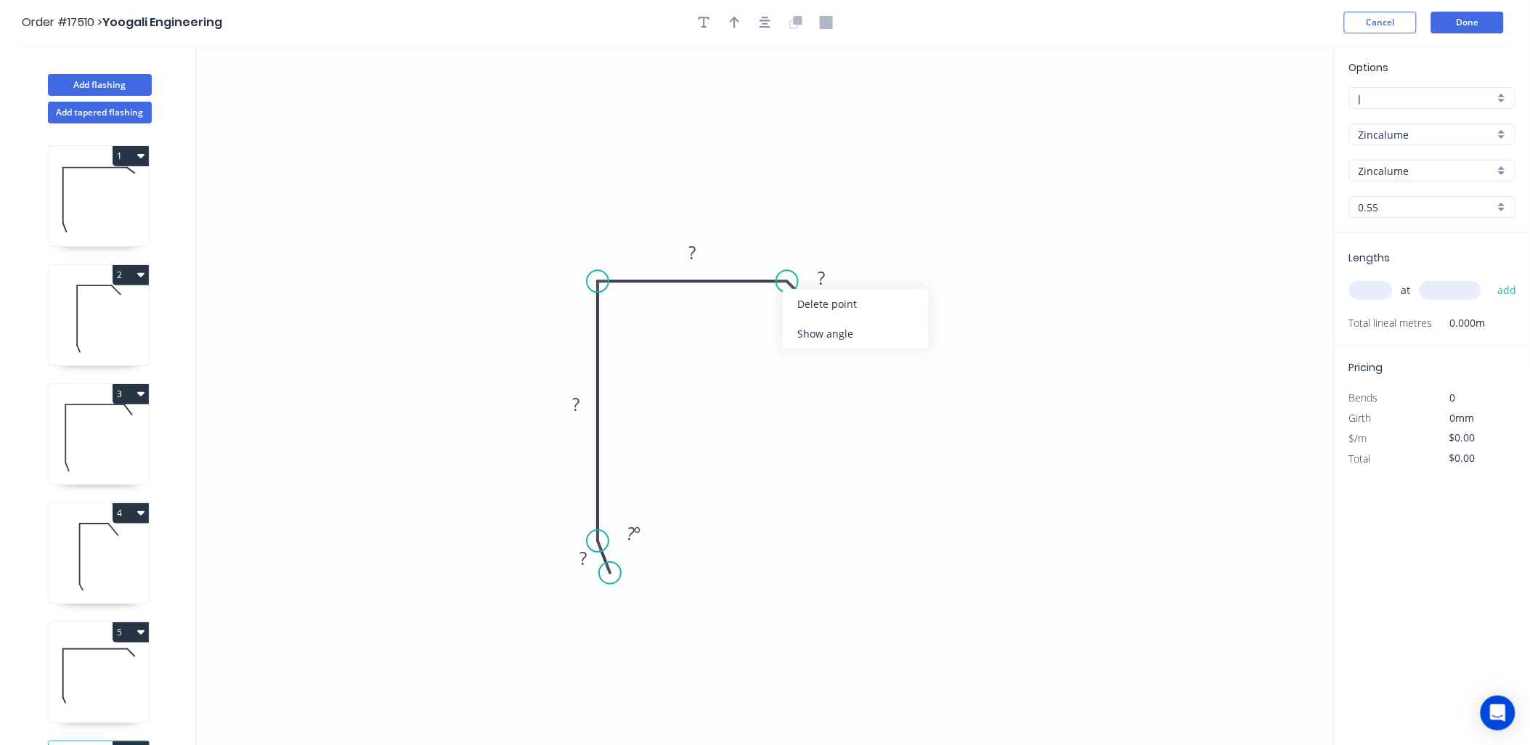
drag, startPoint x: 810, startPoint y: 333, endPoint x: 802, endPoint y: 332, distance: 8.7
click at [809, 333] on div "Show angle" at bounding box center [856, 334] width 146 height 30
click at [658, 330] on div "Show angle" at bounding box center [671, 333] width 146 height 30
drag, startPoint x: 586, startPoint y: 560, endPoint x: 635, endPoint y: 572, distance: 50.2
click at [587, 560] on tspan "?" at bounding box center [583, 558] width 7 height 24
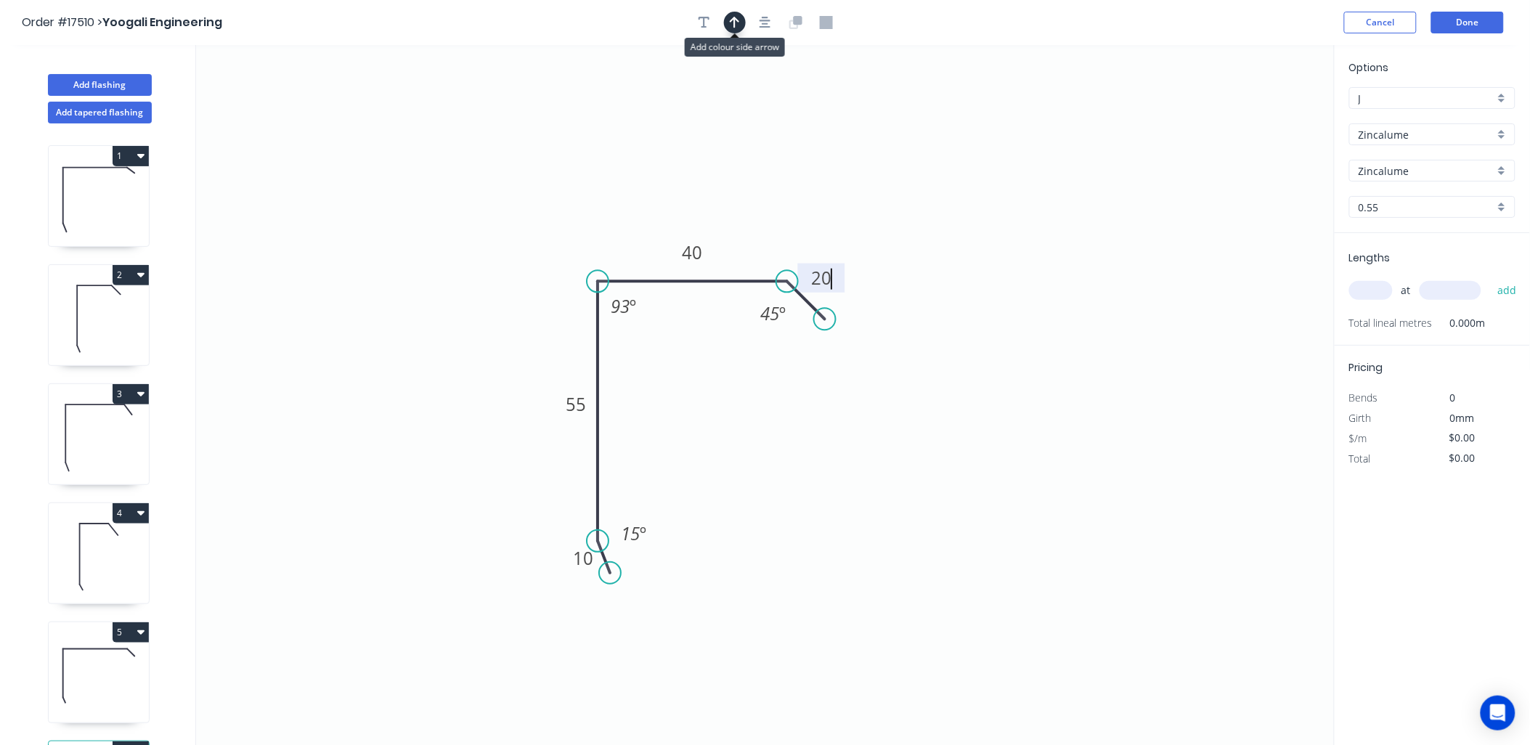
click at [731, 25] on icon "button" at bounding box center [735, 22] width 10 height 13
type input "$8.51"
drag, startPoint x: 1264, startPoint y: 113, endPoint x: 766, endPoint y: 231, distance: 511.4
click at [766, 231] on icon at bounding box center [766, 214] width 13 height 46
click at [1373, 288] on input "text" at bounding box center [1371, 290] width 44 height 19
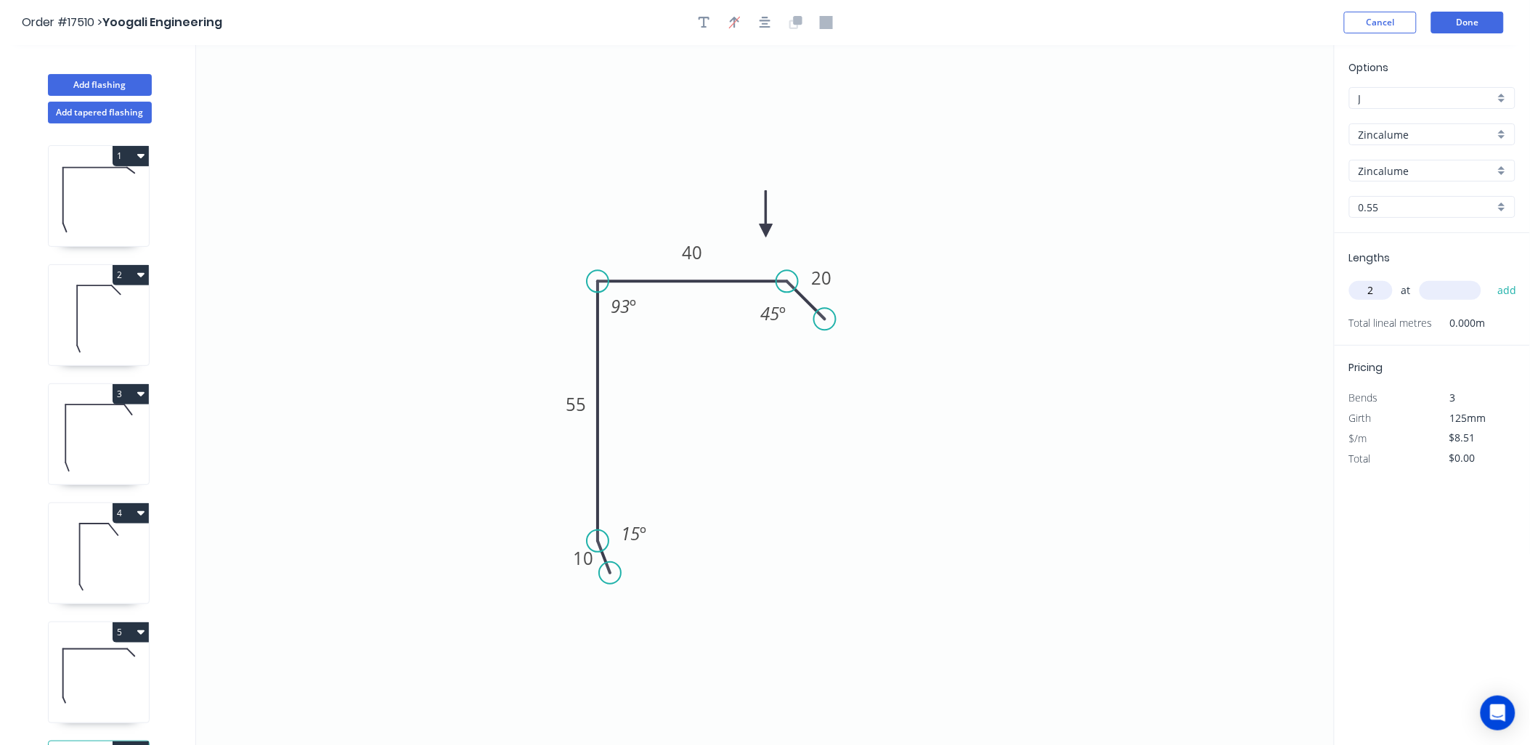
type input "2"
type input "5340"
click at [1490, 278] on button "add" at bounding box center [1507, 290] width 34 height 25
type input "$90.89"
click at [97, 192] on icon at bounding box center [99, 199] width 100 height 93
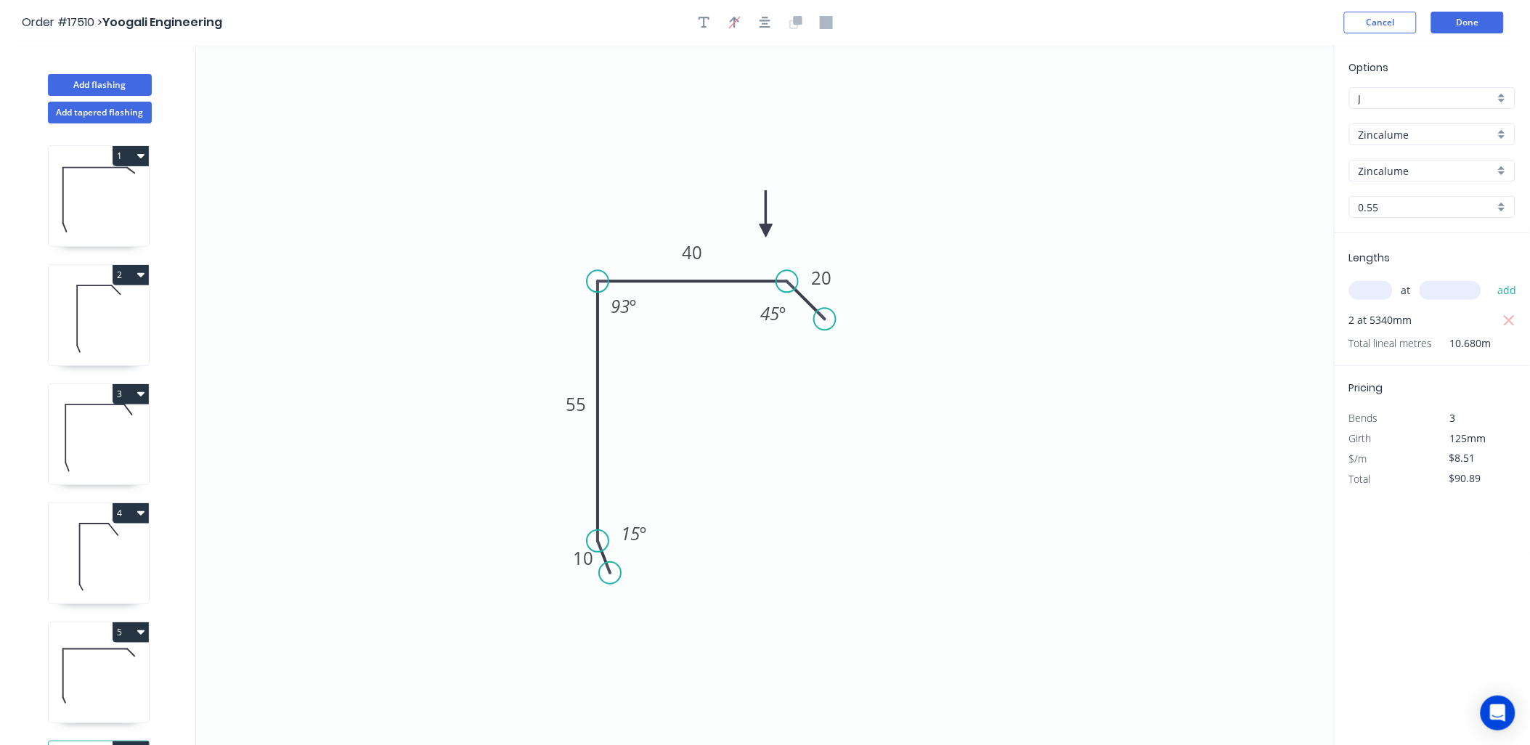
type input "$9.64"
type input "$97.85"
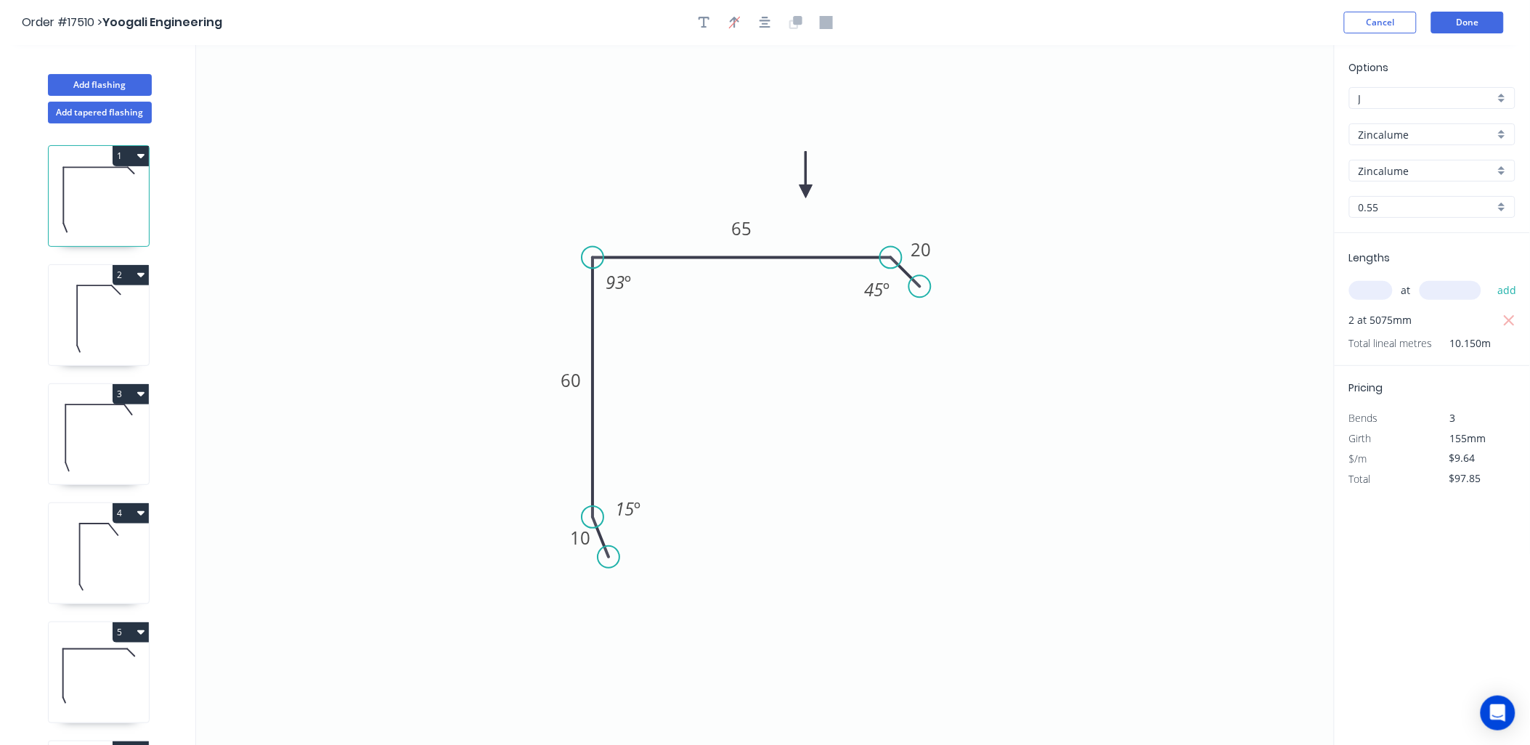
click at [920, 283] on circle at bounding box center [920, 286] width 22 height 22
click at [103, 323] on icon at bounding box center [99, 318] width 100 height 93
type input "$8.51"
type input "$429.76"
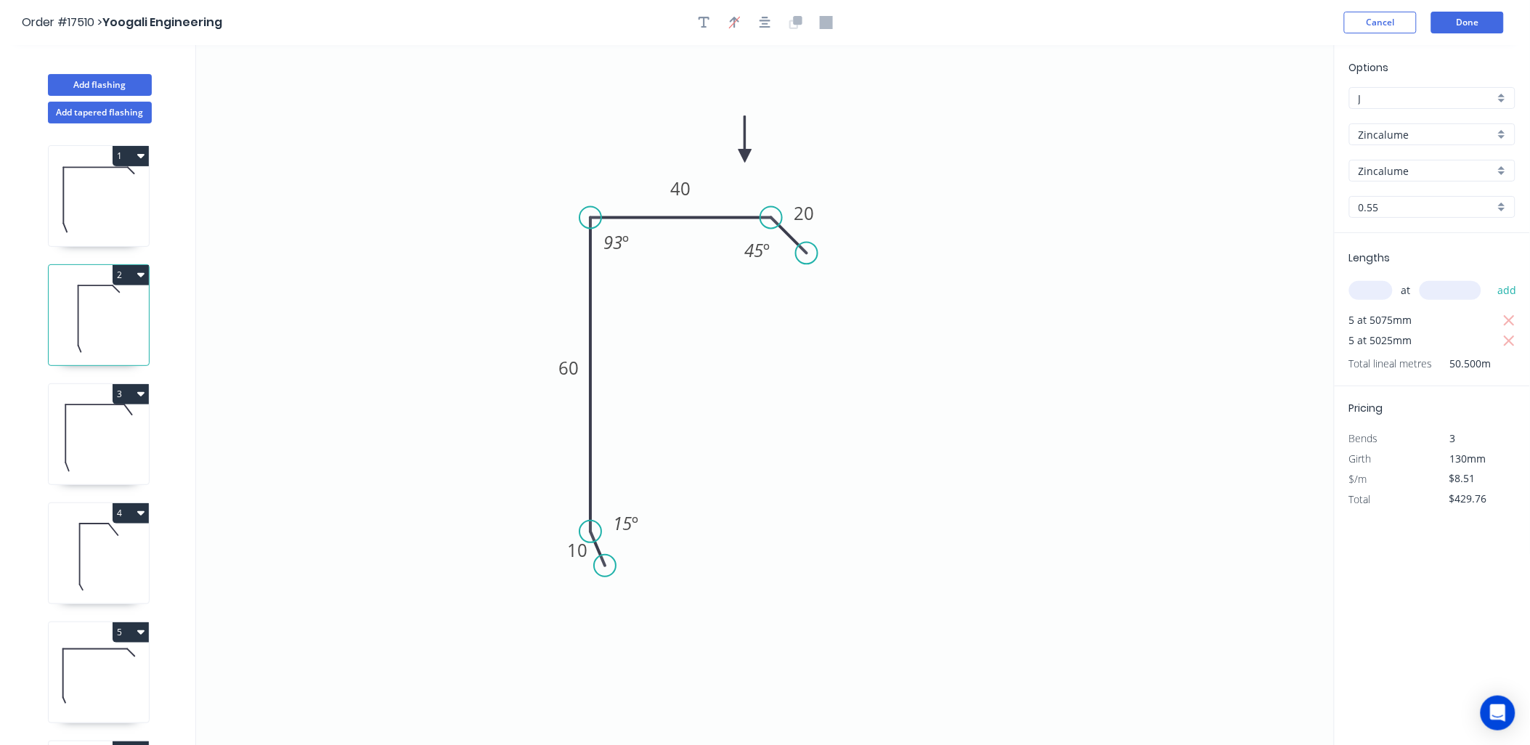
drag, startPoint x: 816, startPoint y: 260, endPoint x: 807, endPoint y: 253, distance: 11.9
click at [807, 253] on circle at bounding box center [807, 254] width 22 height 22
click at [119, 196] on icon at bounding box center [99, 199] width 100 height 93
type input "$9.64"
type input "$97.85"
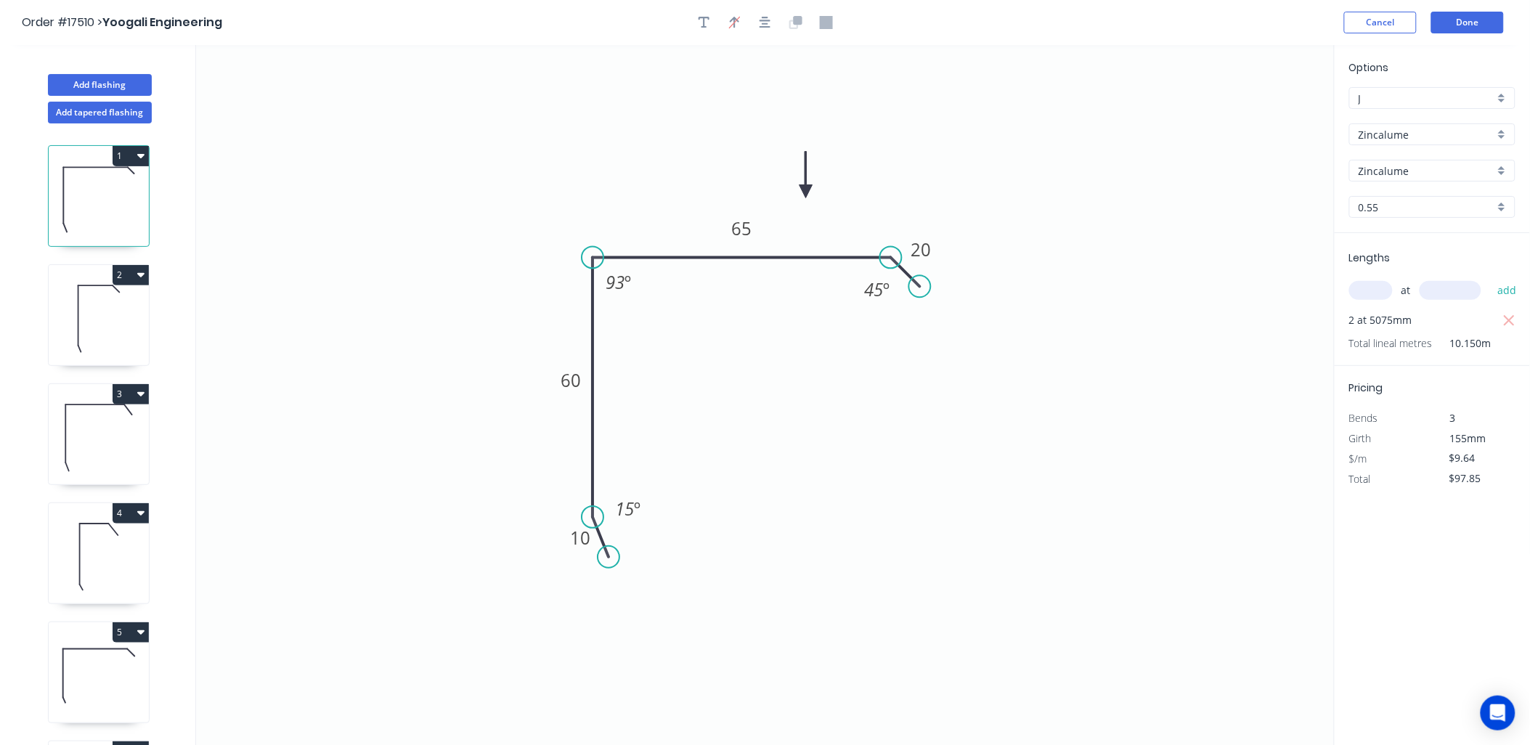
click at [110, 316] on icon at bounding box center [99, 318] width 100 height 93
type input "$8.51"
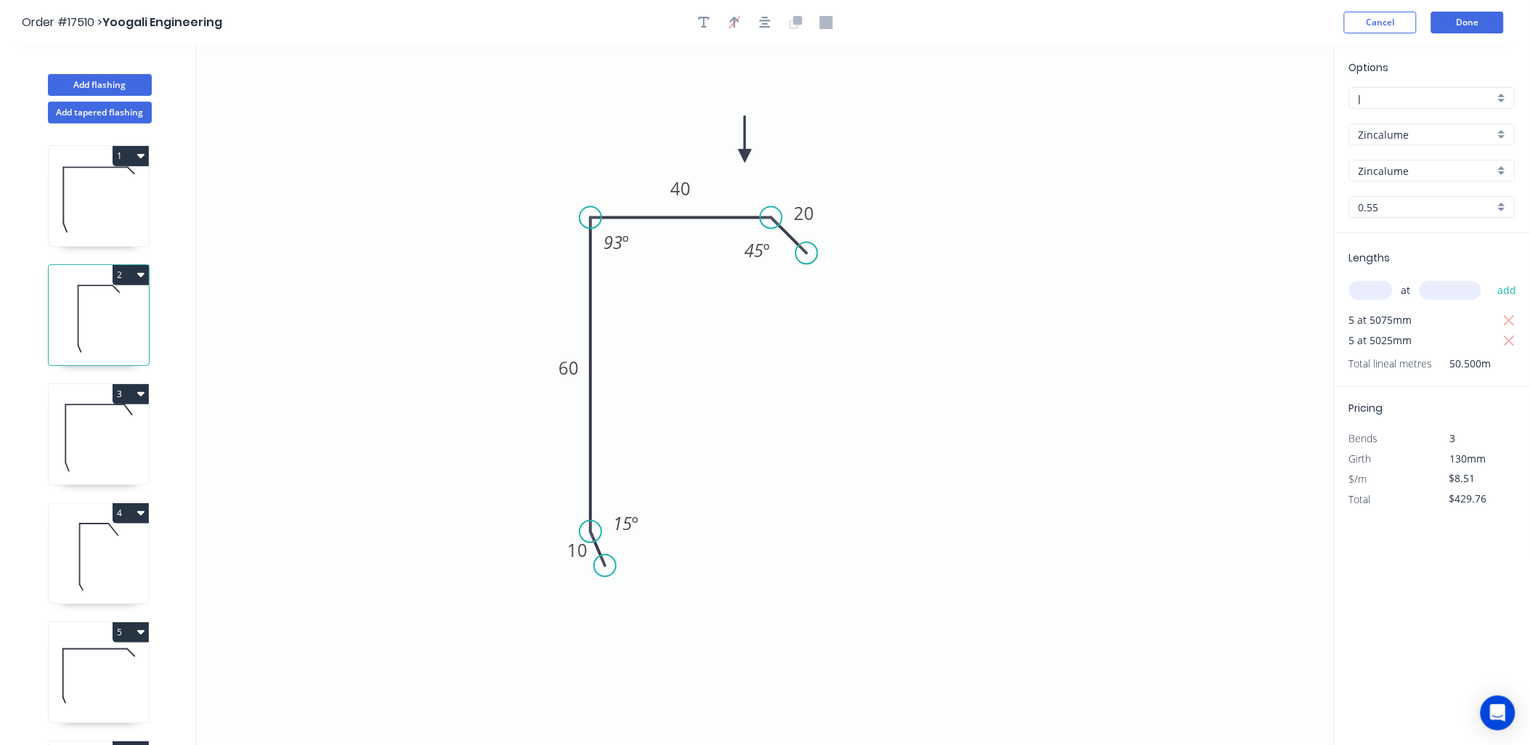
click at [109, 432] on icon at bounding box center [99, 437] width 100 height 93
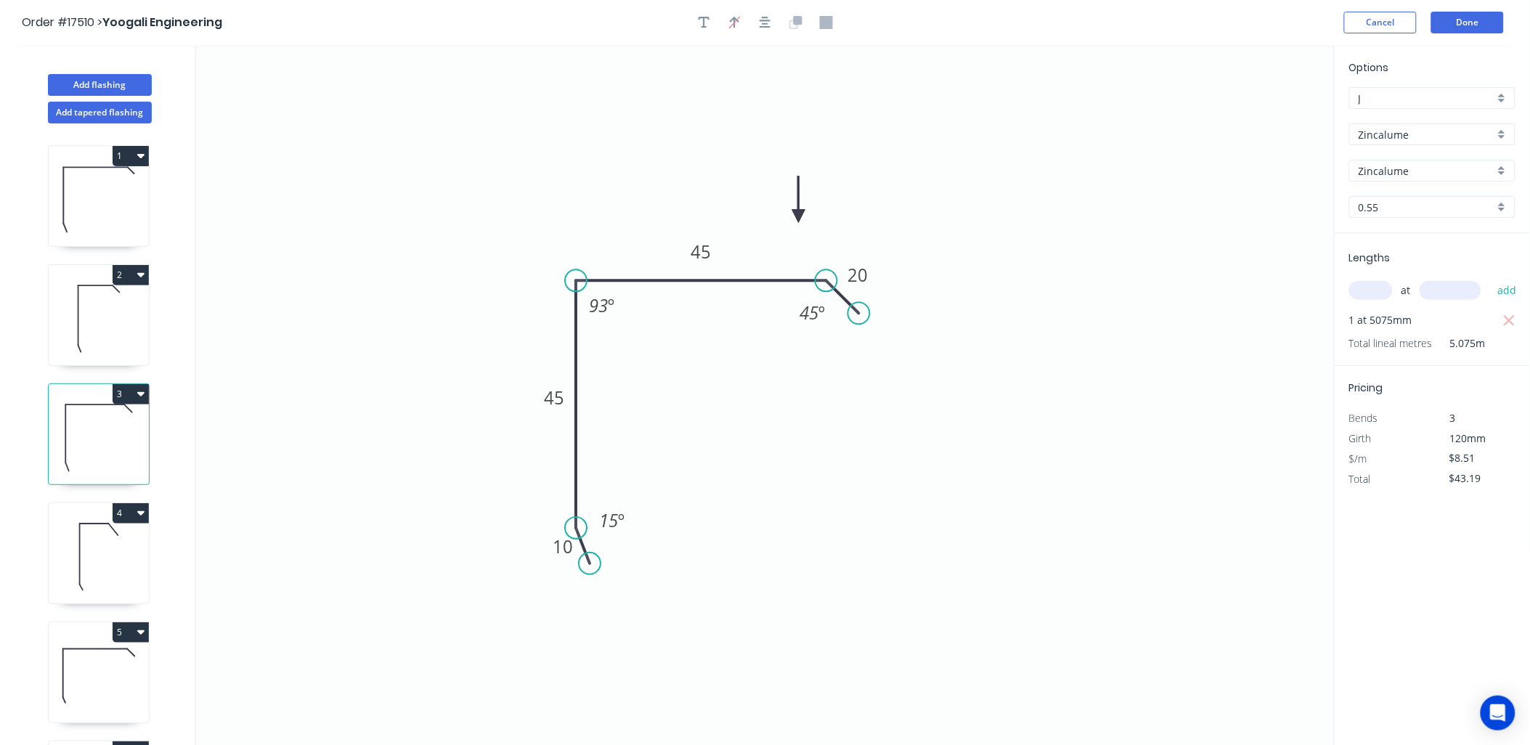
click at [858, 317] on circle at bounding box center [859, 313] width 22 height 22
click at [94, 532] on icon at bounding box center [99, 557] width 100 height 93
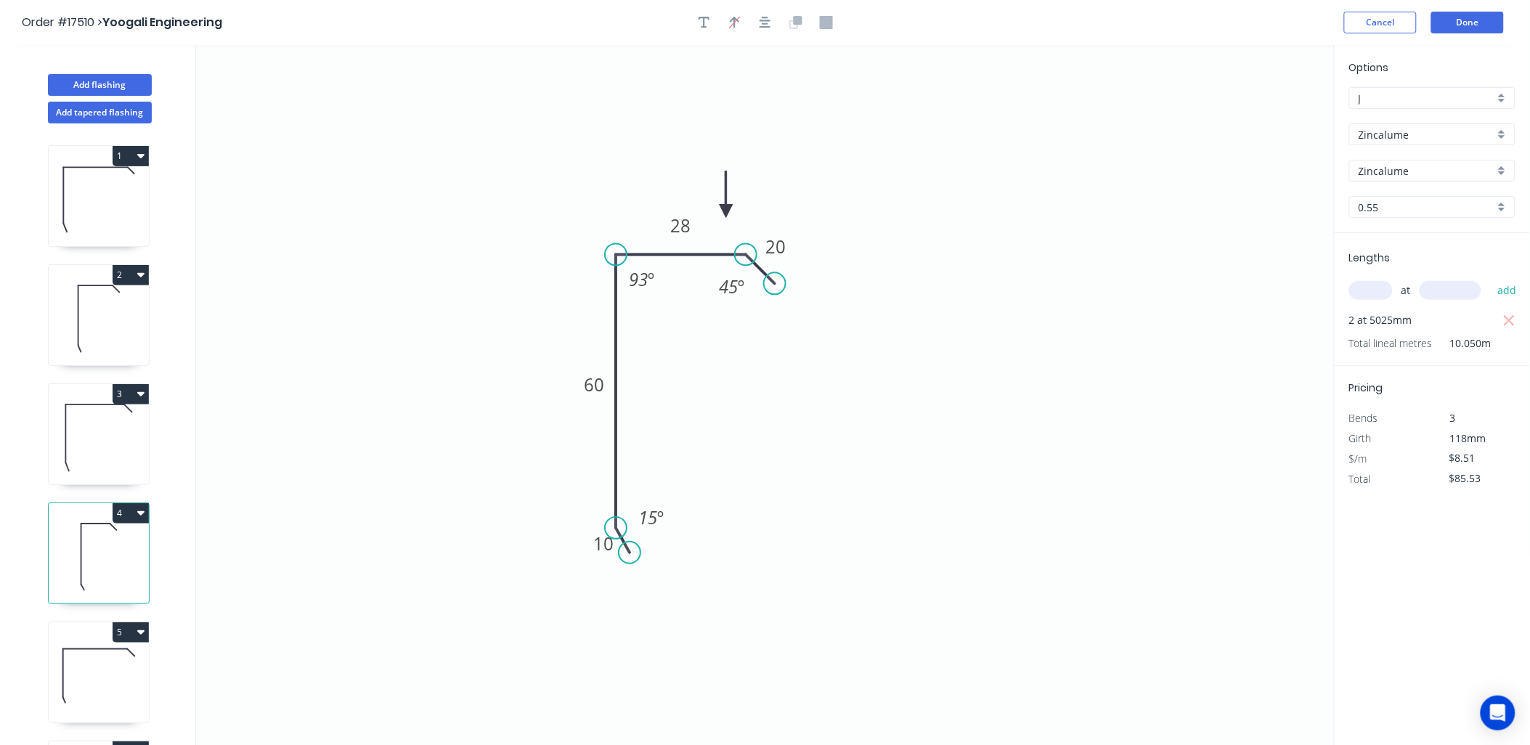
drag, startPoint x: 785, startPoint y: 304, endPoint x: 775, endPoint y: 282, distance: 24.0
click at [775, 282] on circle at bounding box center [775, 283] width 22 height 22
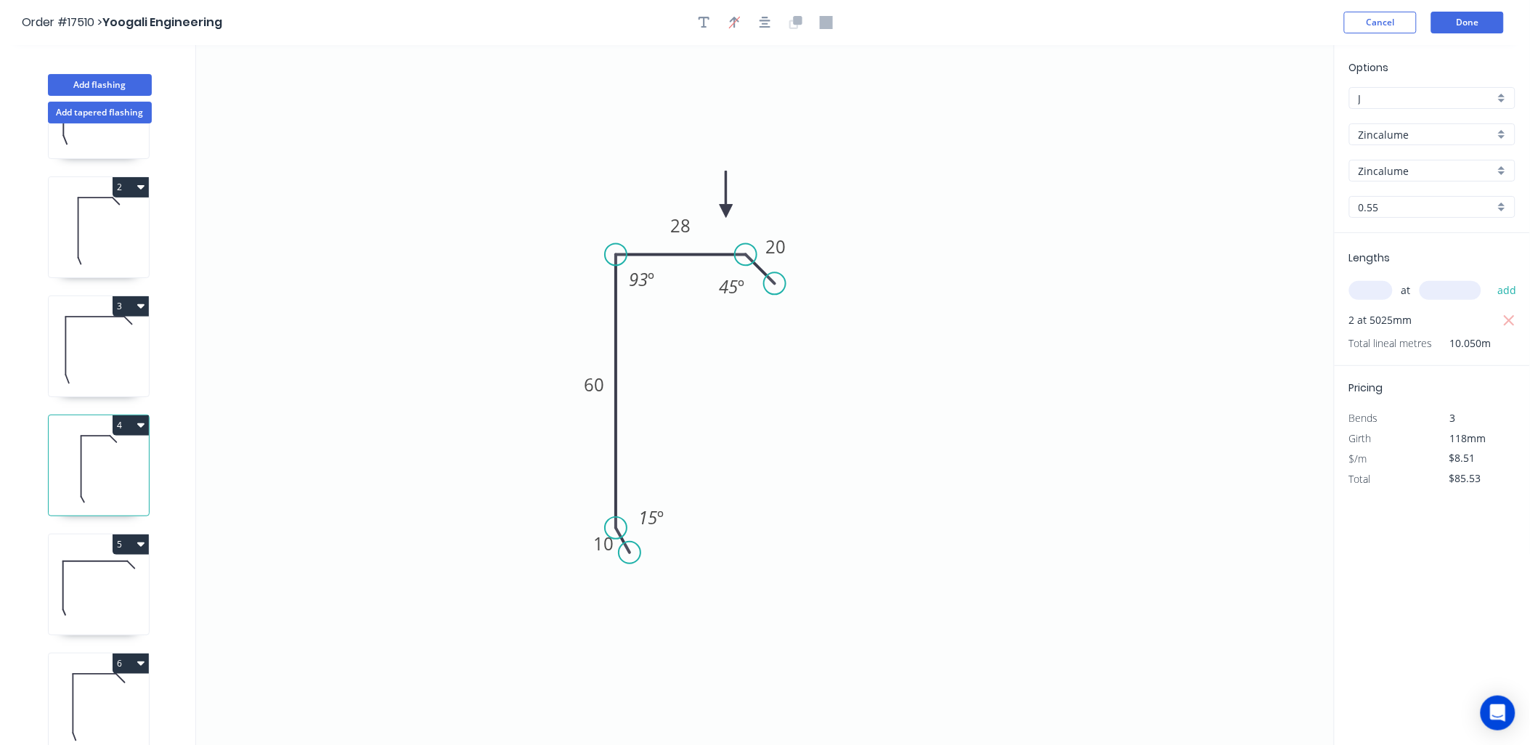
scroll to position [99, 0]
click at [109, 566] on icon at bounding box center [99, 588] width 100 height 93
type input "$90.89"
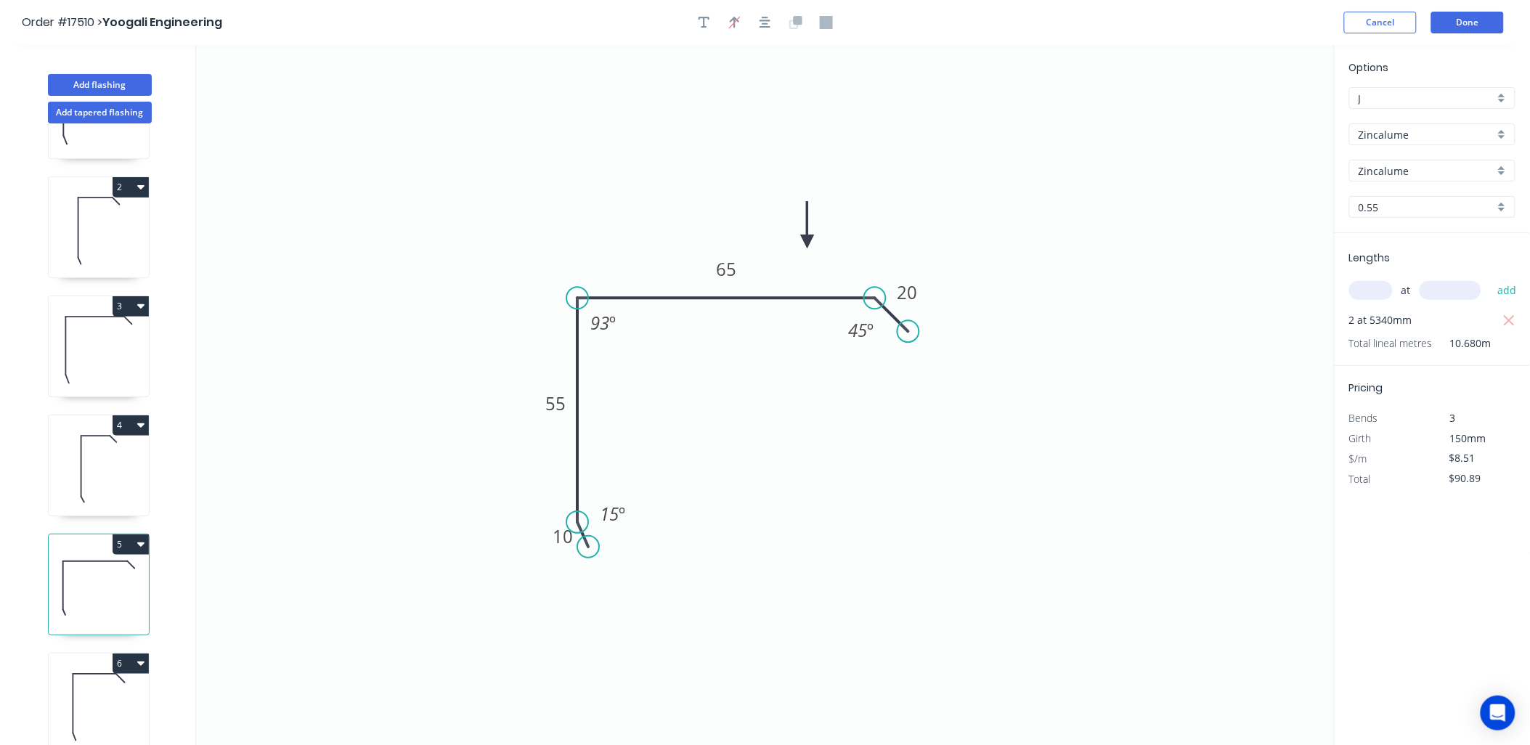
click at [113, 681] on icon at bounding box center [99, 707] width 100 height 93
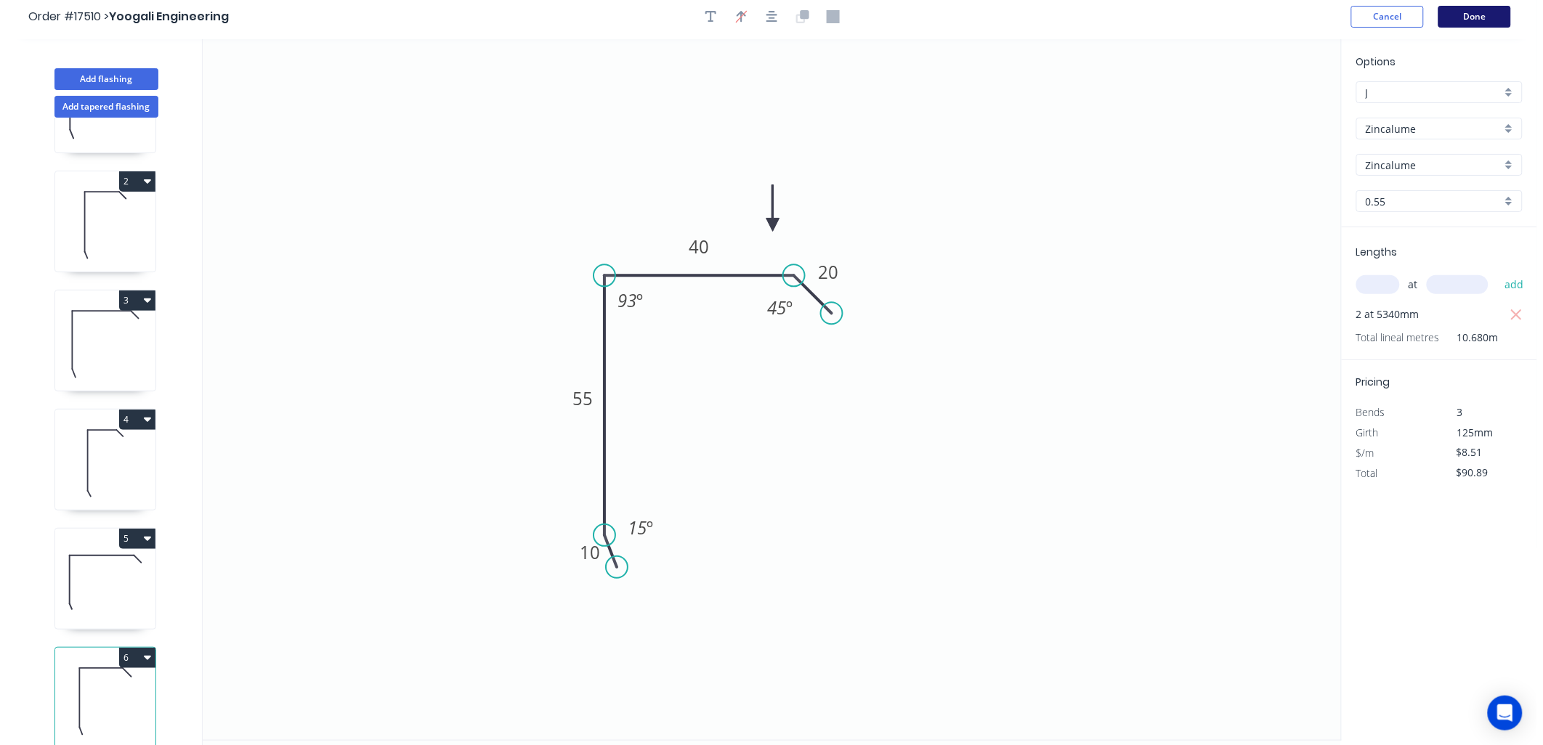
scroll to position [0, 0]
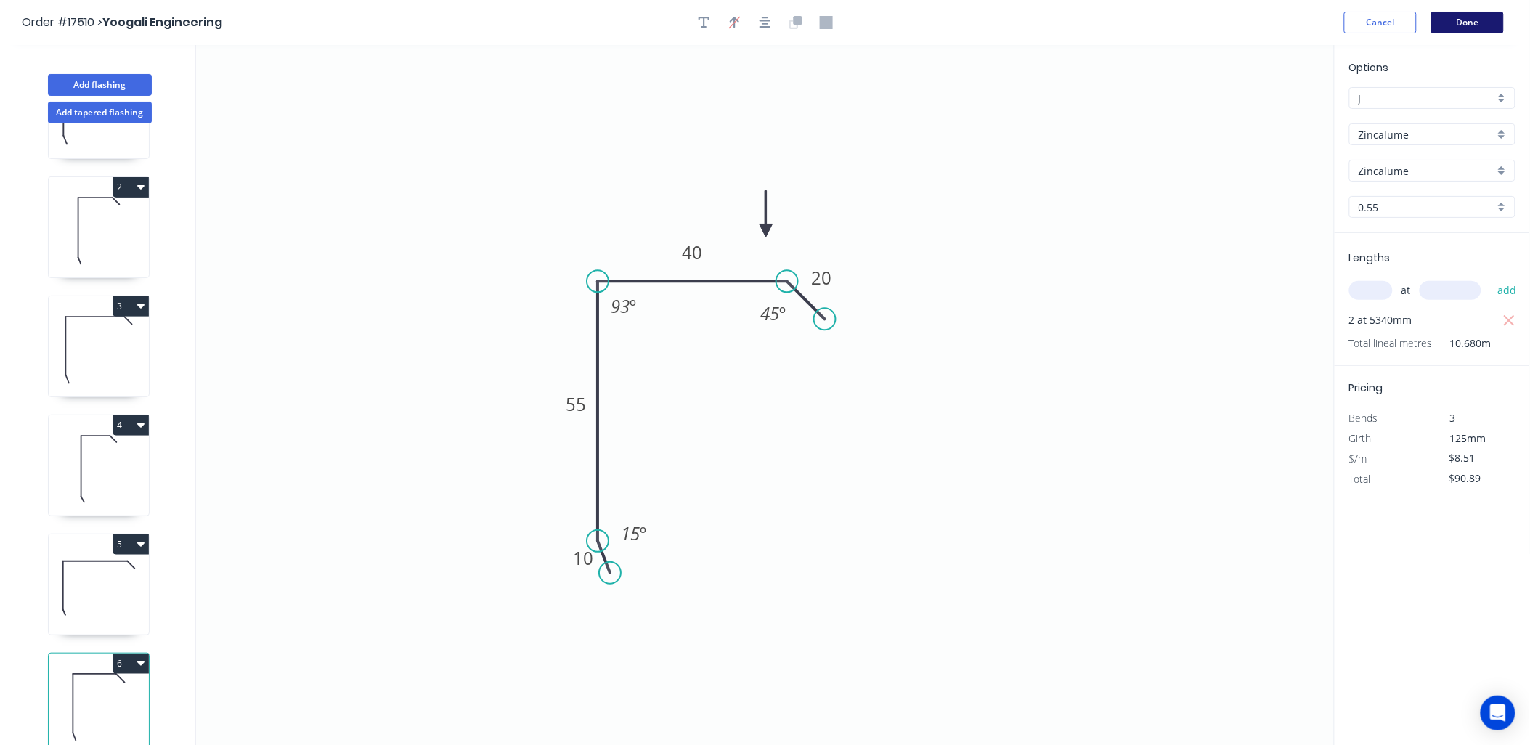
click at [1477, 19] on button "Done" at bounding box center [1467, 23] width 73 height 22
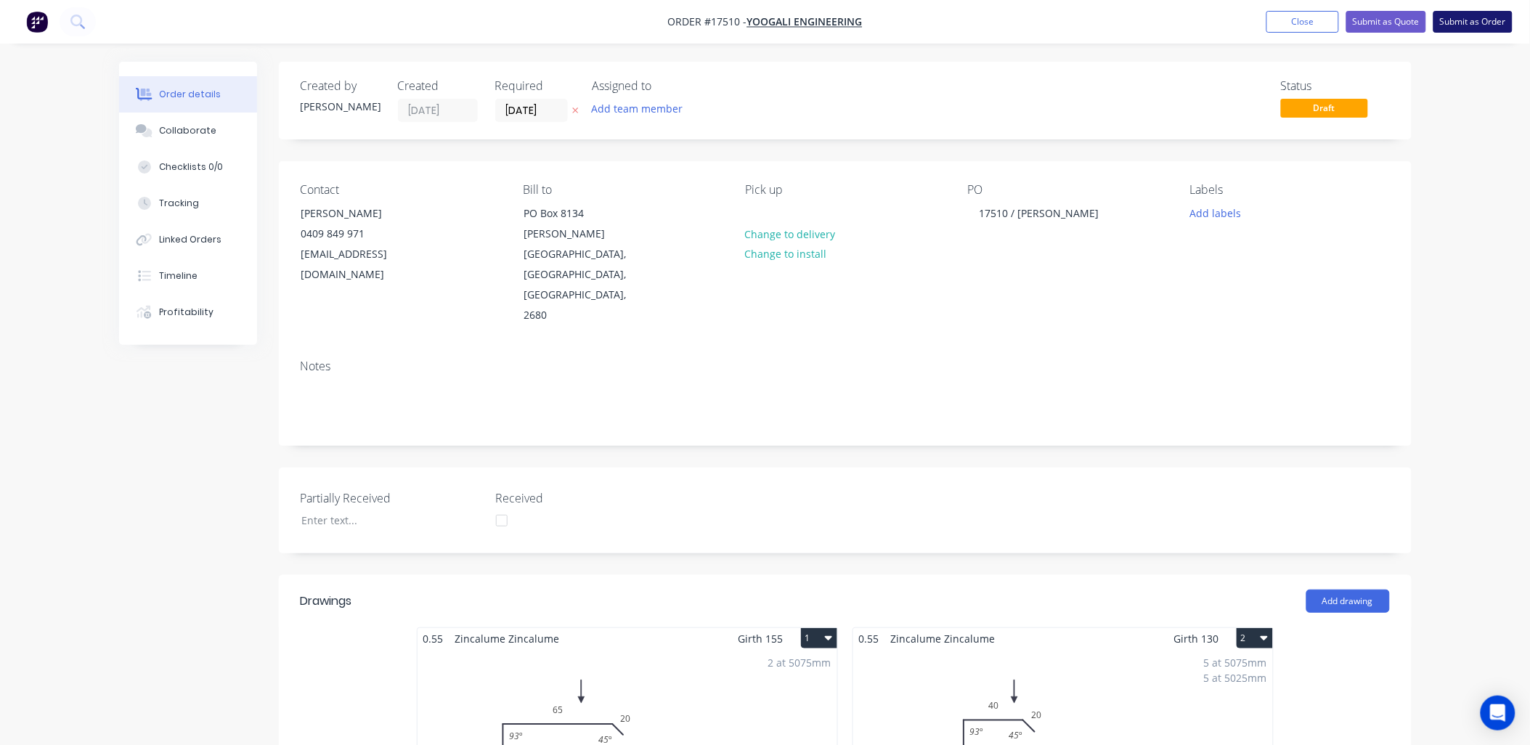
click at [1487, 13] on button "Submit as Order" at bounding box center [1473, 22] width 79 height 22
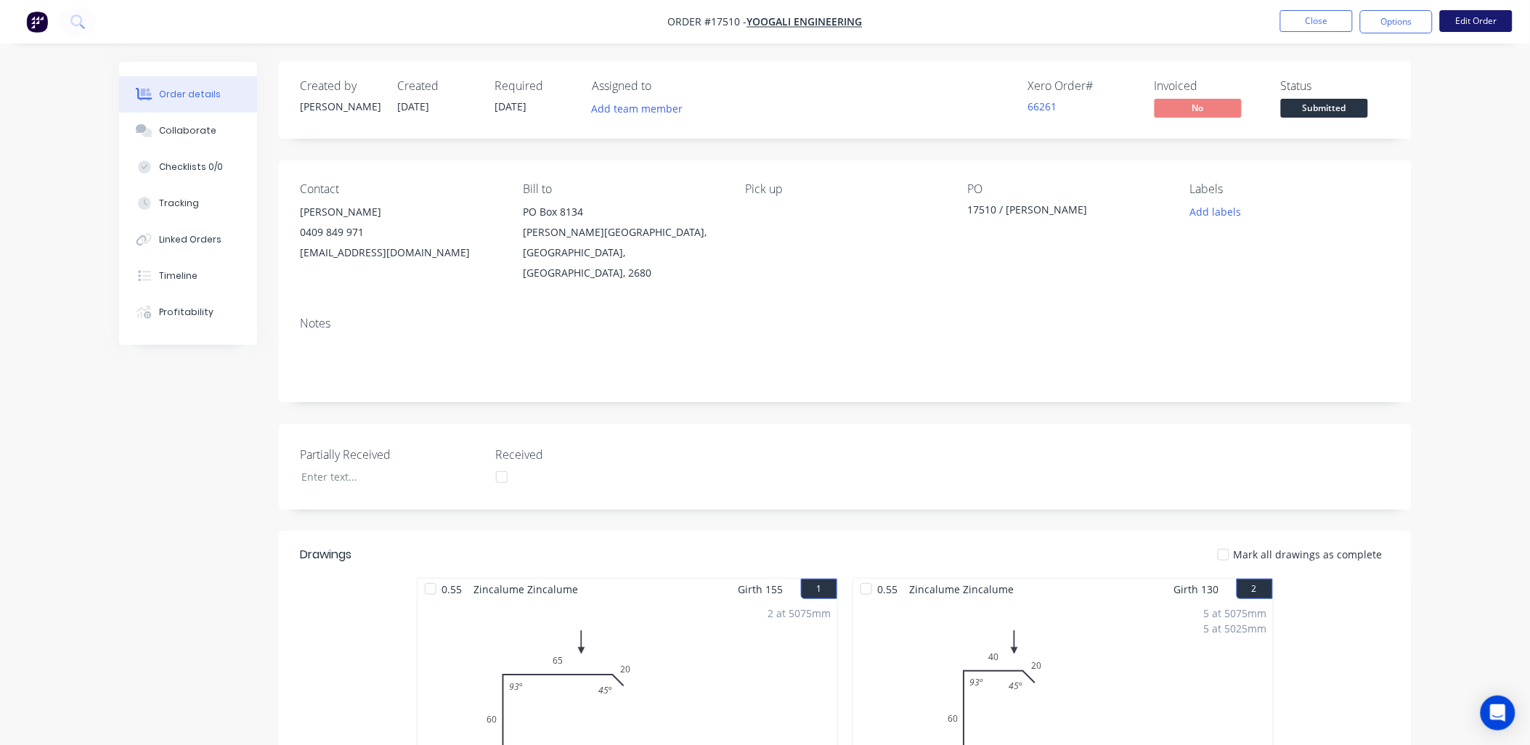
click at [1486, 22] on button "Edit Order" at bounding box center [1476, 21] width 73 height 22
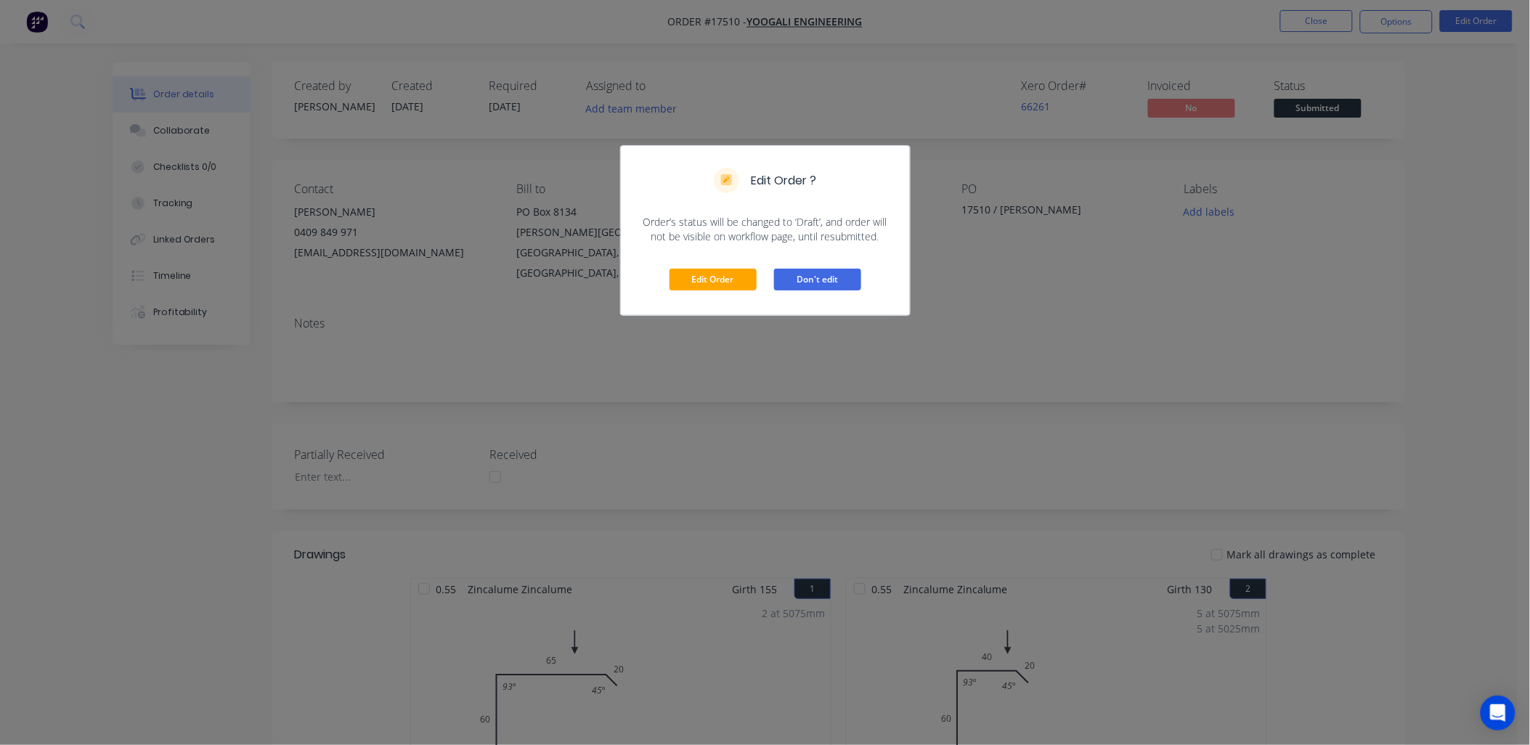
click at [808, 284] on button "Don't edit" at bounding box center [817, 280] width 87 height 22
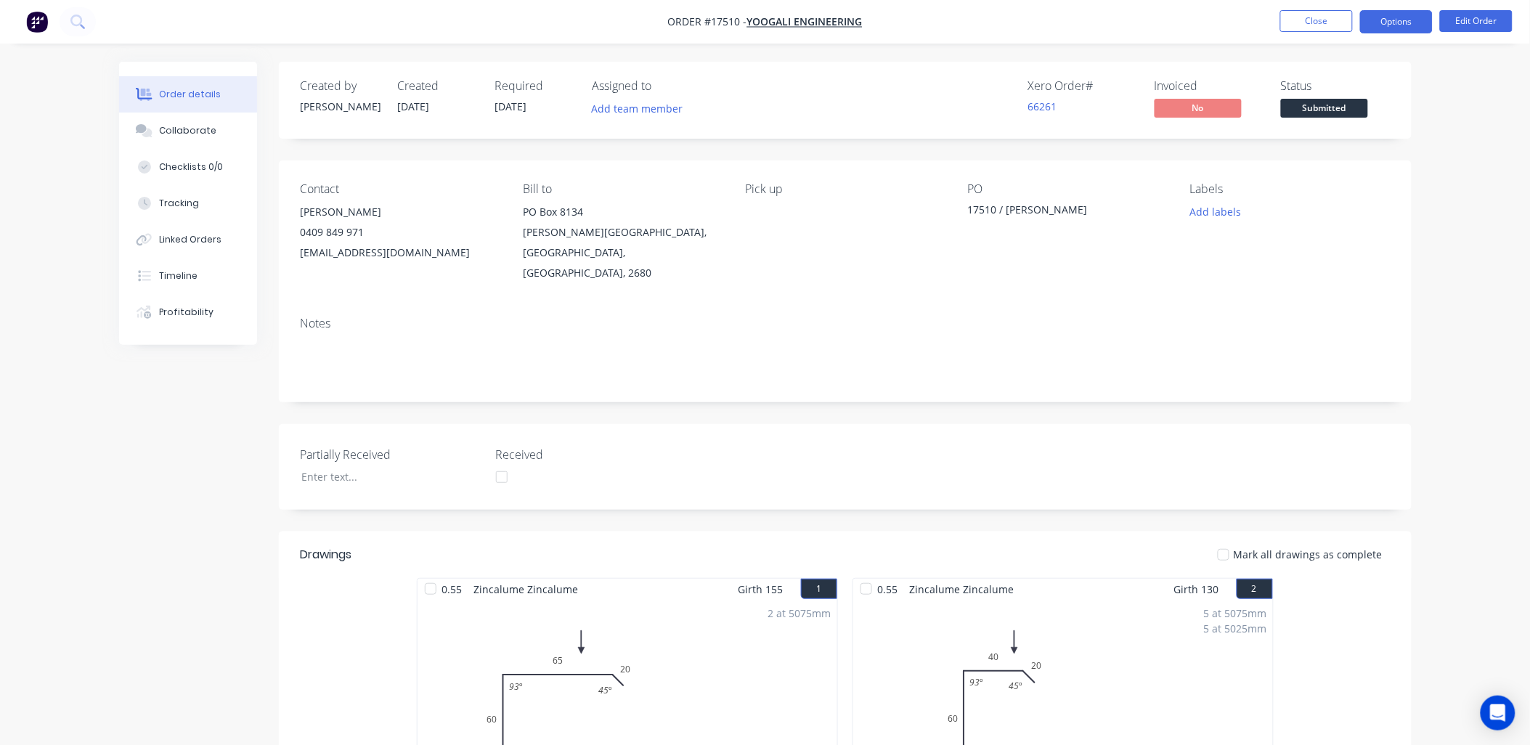
click at [1386, 18] on button "Options" at bounding box center [1396, 21] width 73 height 23
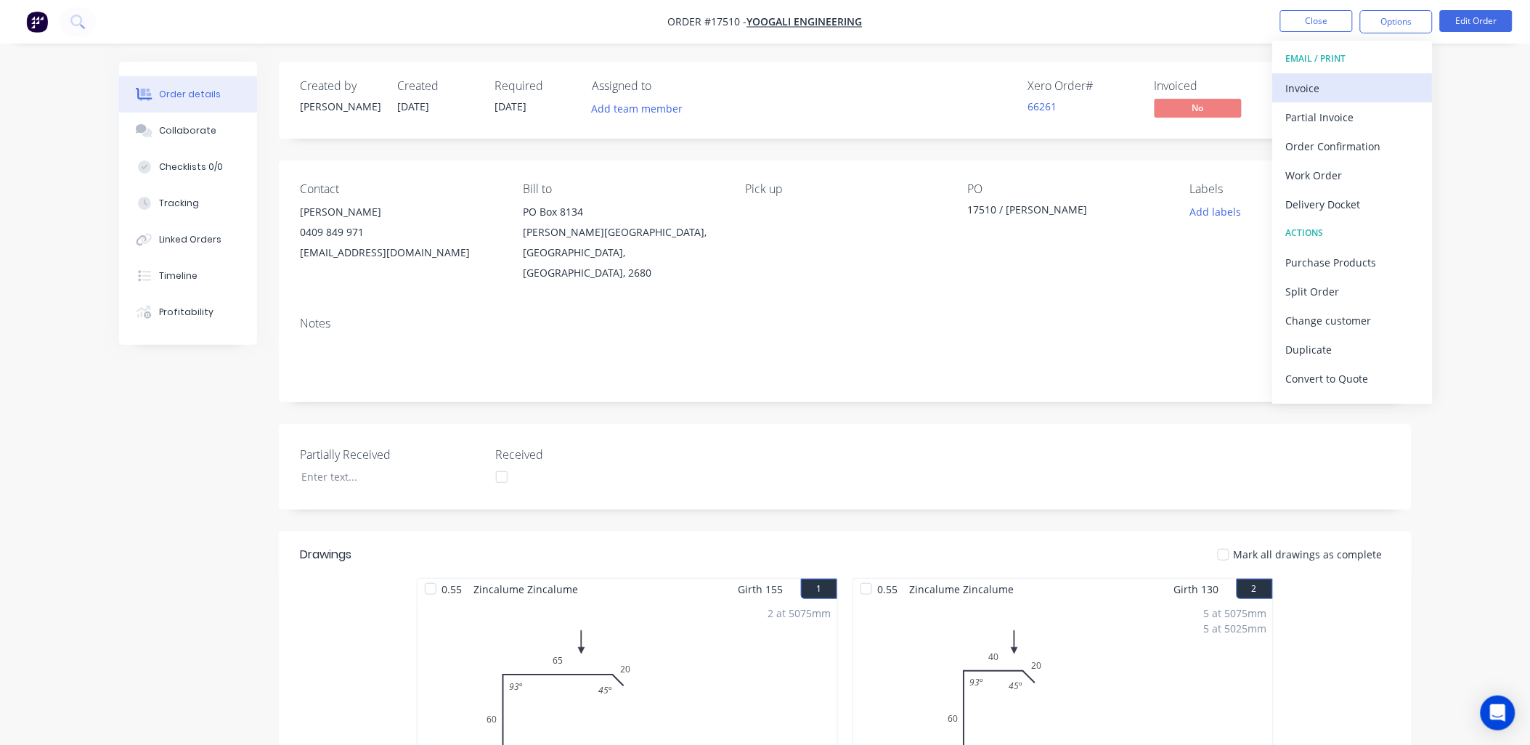
click at [1354, 92] on div "Invoice" at bounding box center [1353, 88] width 134 height 21
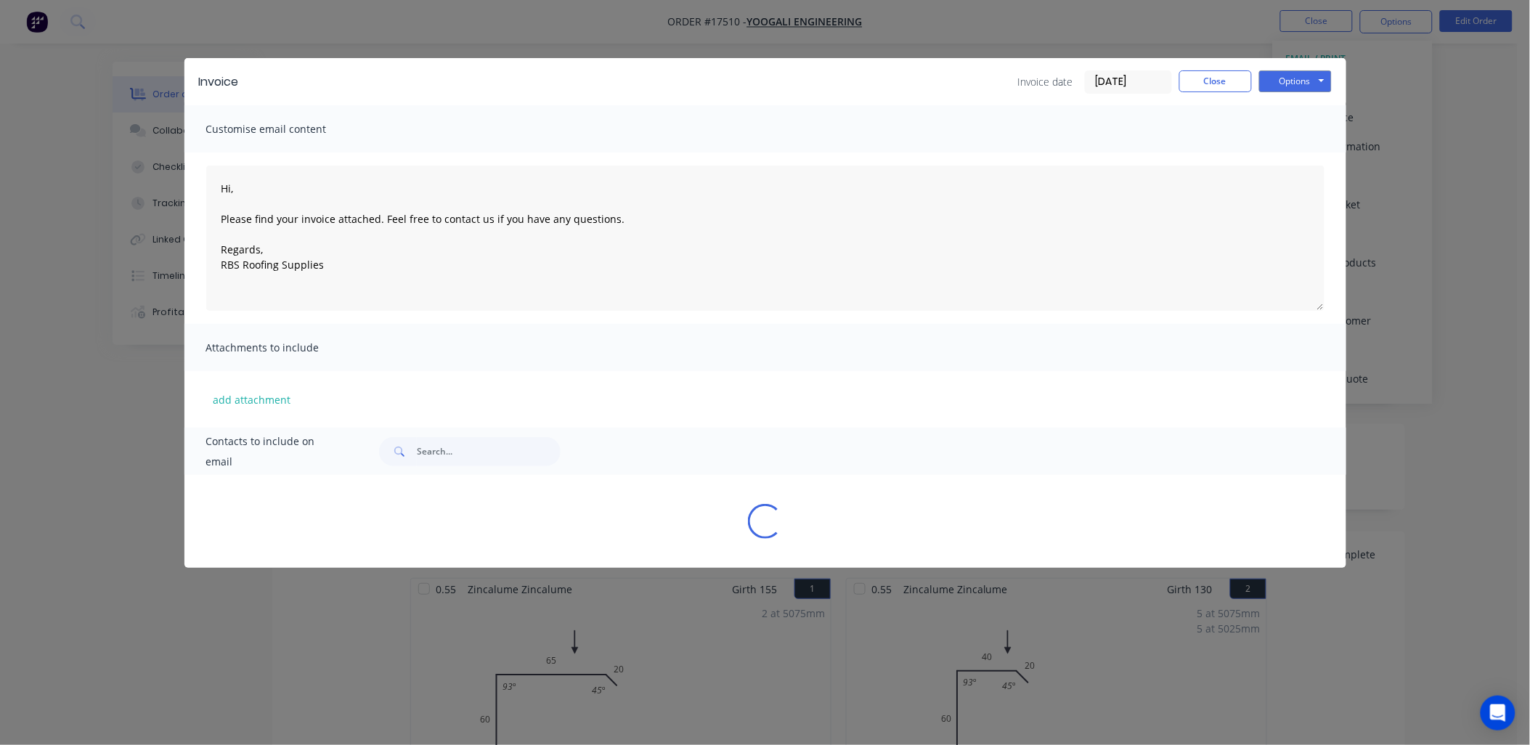
type textarea "Hi, Please find your invoice attached. Feel free to contact us if you have any …"
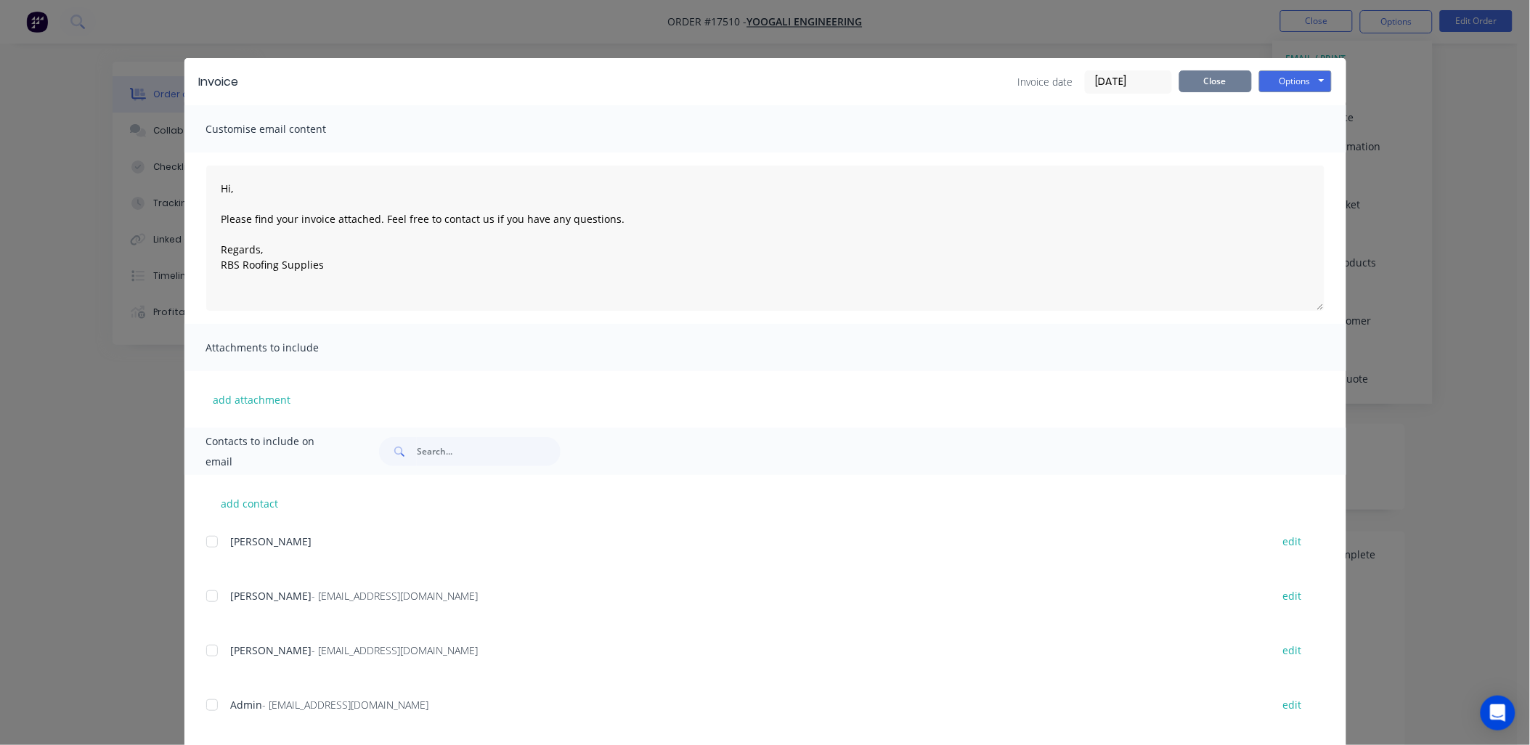
click at [1219, 83] on button "Close" at bounding box center [1215, 81] width 73 height 22
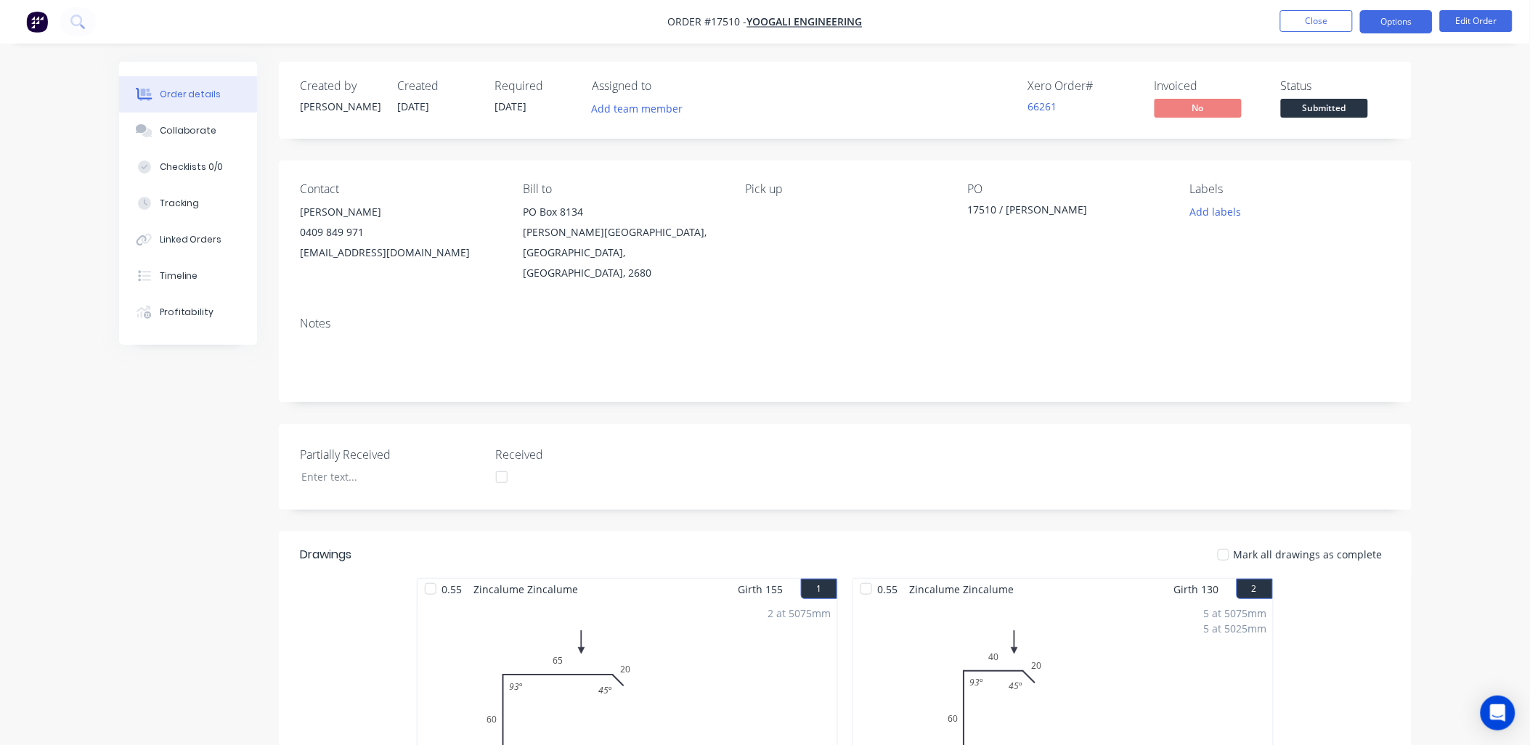
click at [1421, 23] on button "Options" at bounding box center [1396, 21] width 73 height 23
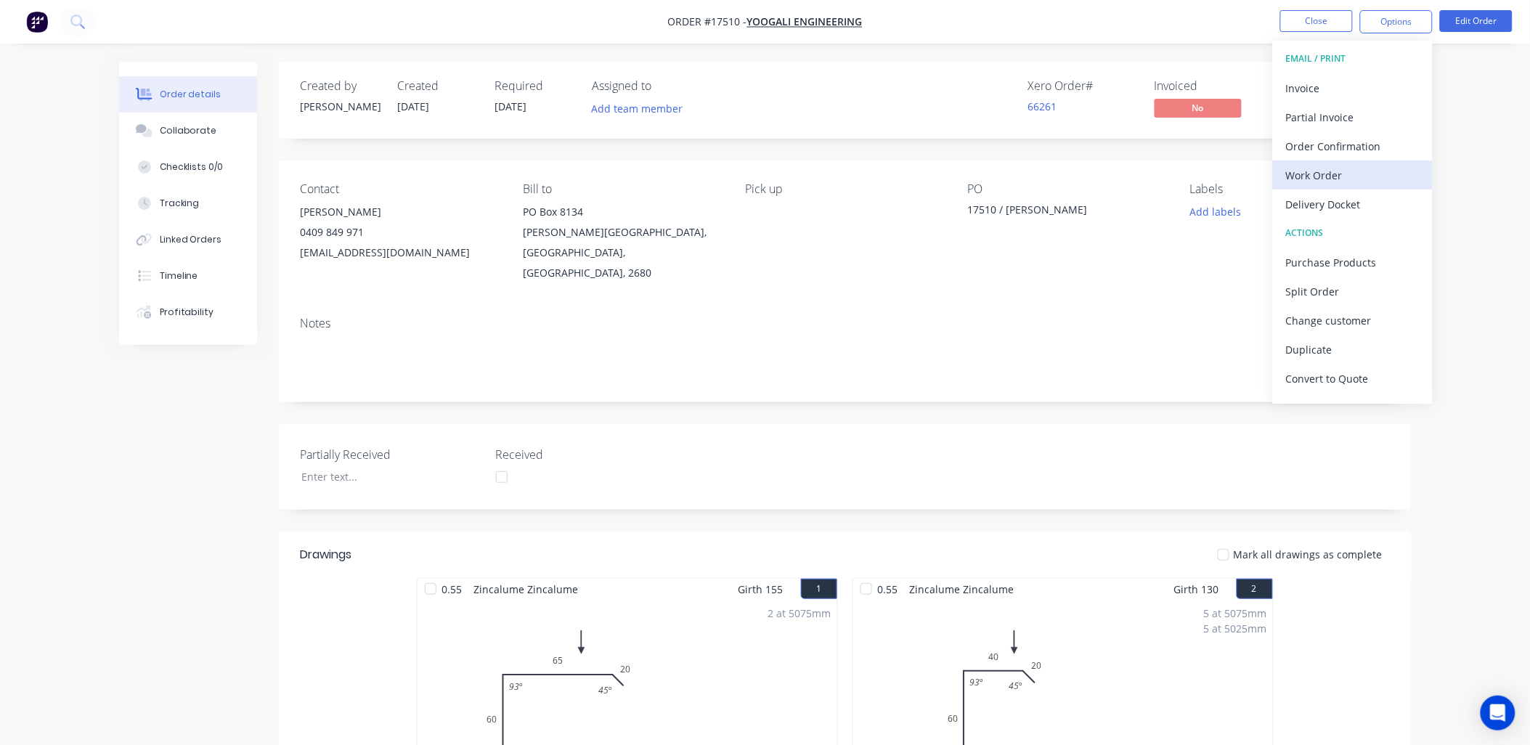
click at [1352, 168] on div "Work Order" at bounding box center [1353, 175] width 134 height 21
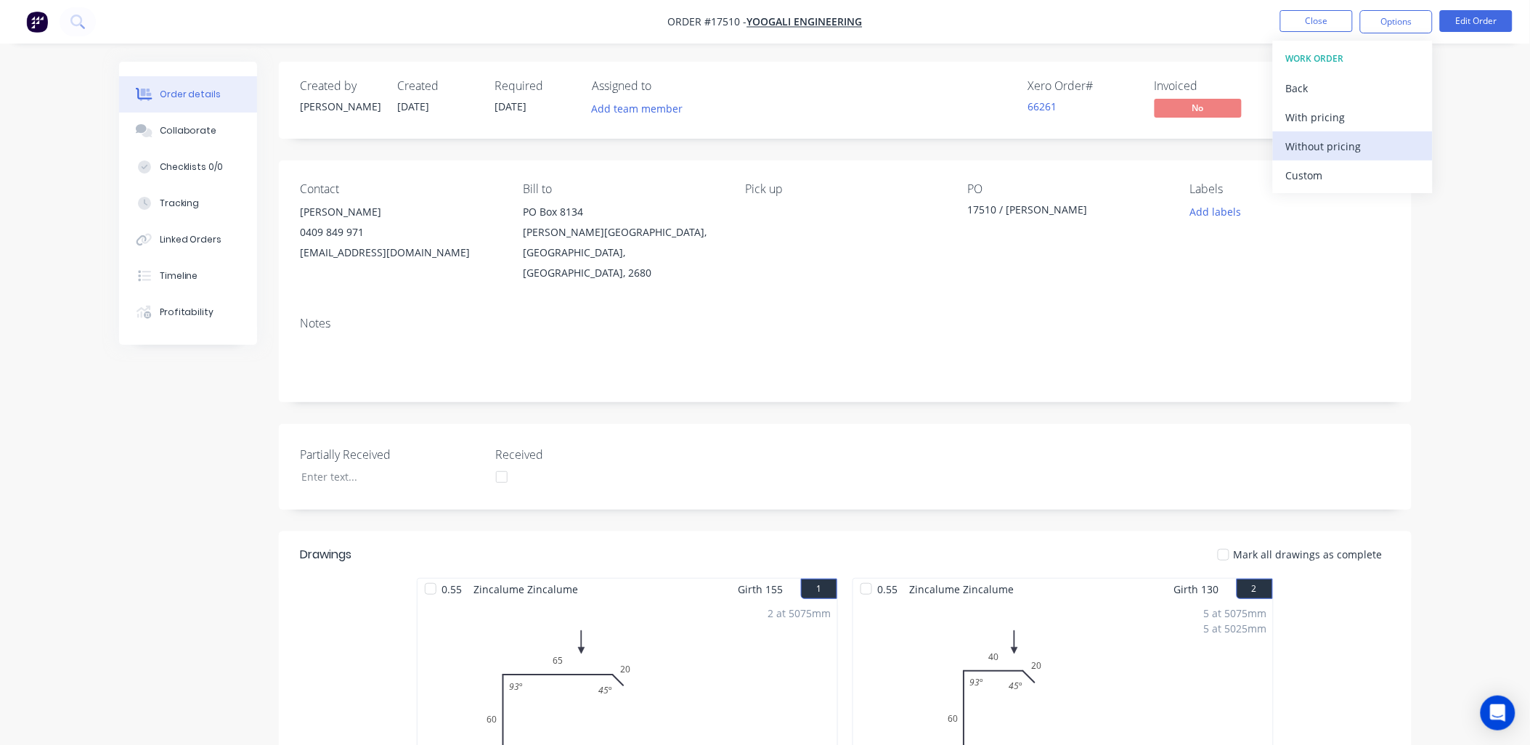
click at [1336, 150] on div "Without pricing" at bounding box center [1353, 146] width 134 height 21
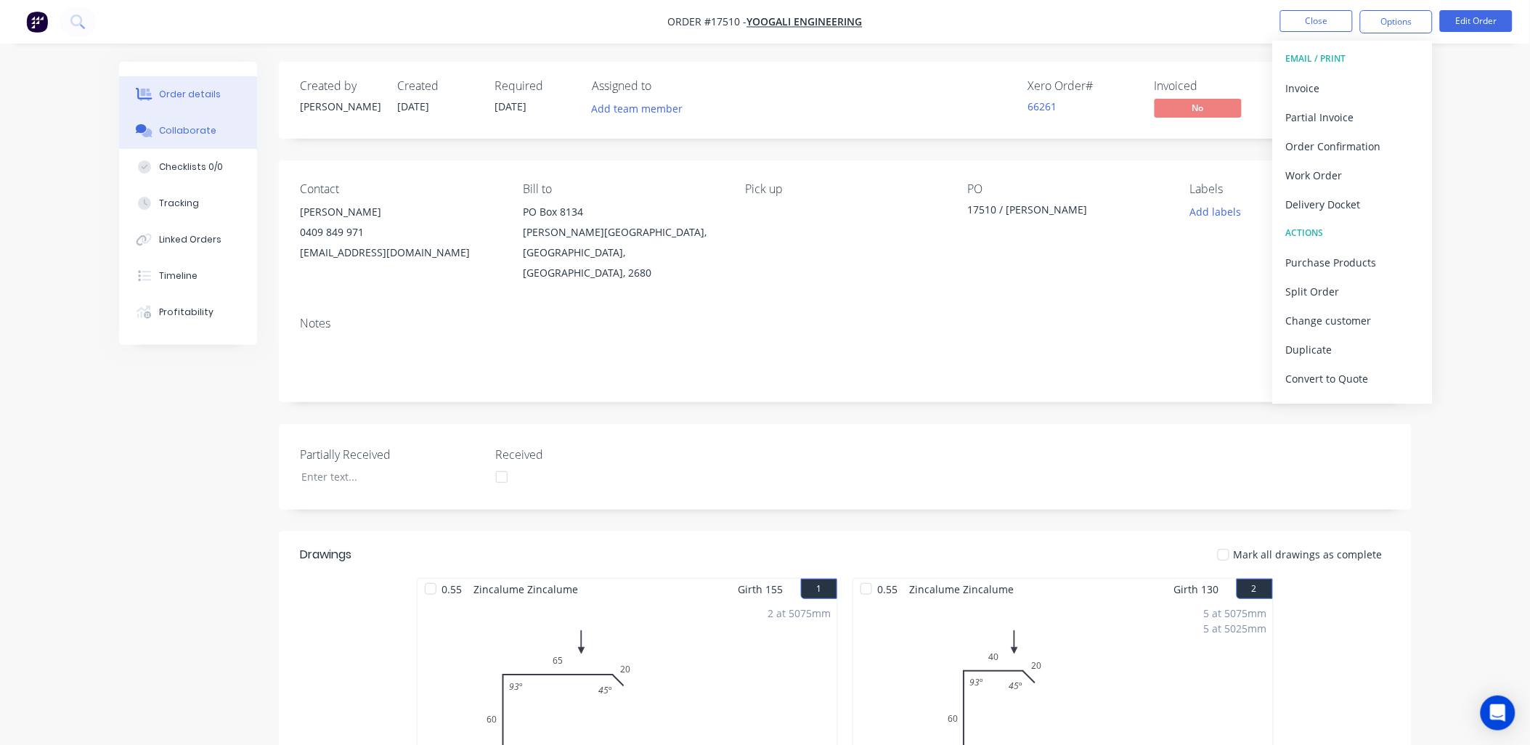
click at [206, 124] on div "Collaborate" at bounding box center [187, 130] width 57 height 13
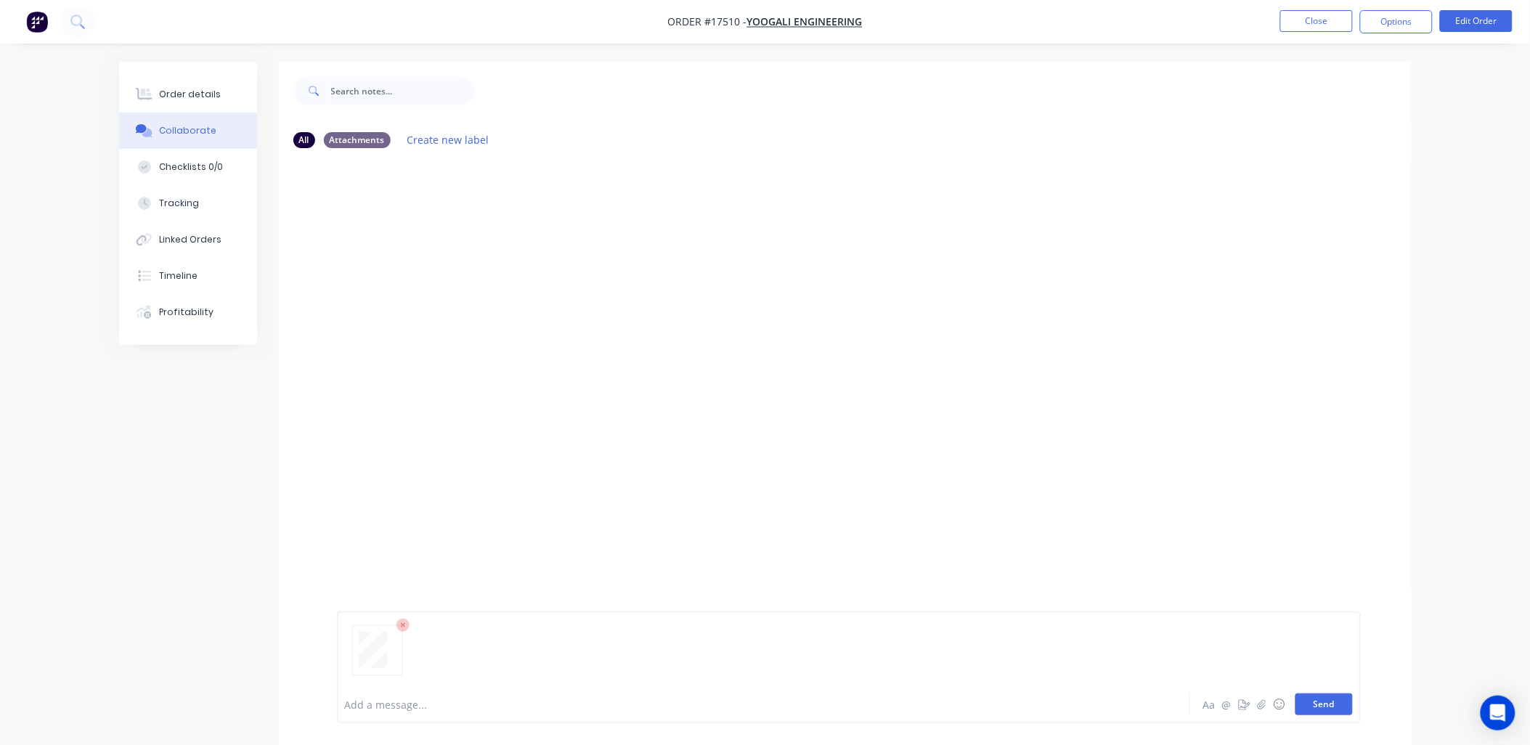
click at [1320, 710] on button "Send" at bounding box center [1324, 705] width 57 height 22
click at [521, 703] on div at bounding box center [723, 704] width 755 height 15
click at [1331, 700] on button "Send" at bounding box center [1324, 705] width 57 height 22
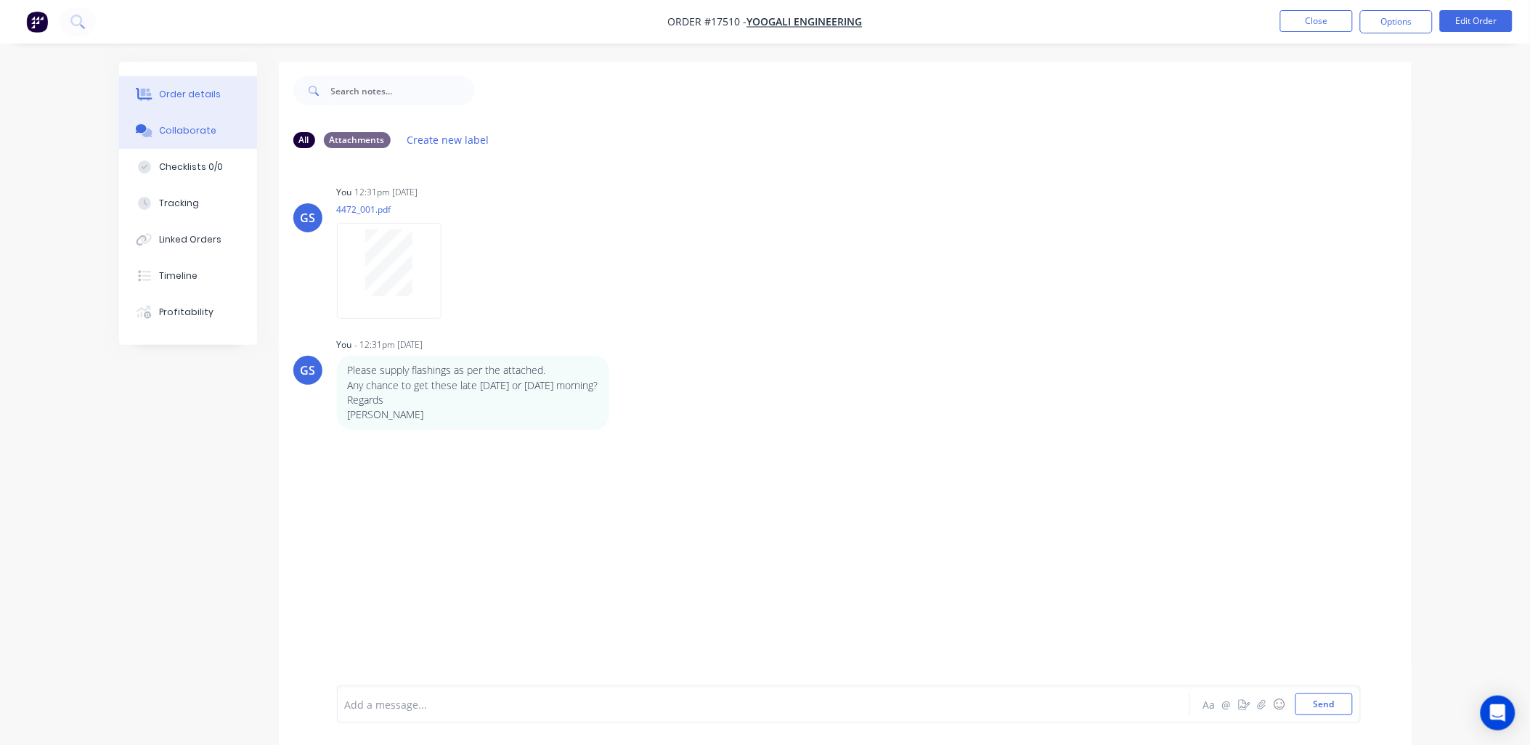
click at [170, 94] on div "Order details" at bounding box center [190, 94] width 62 height 13
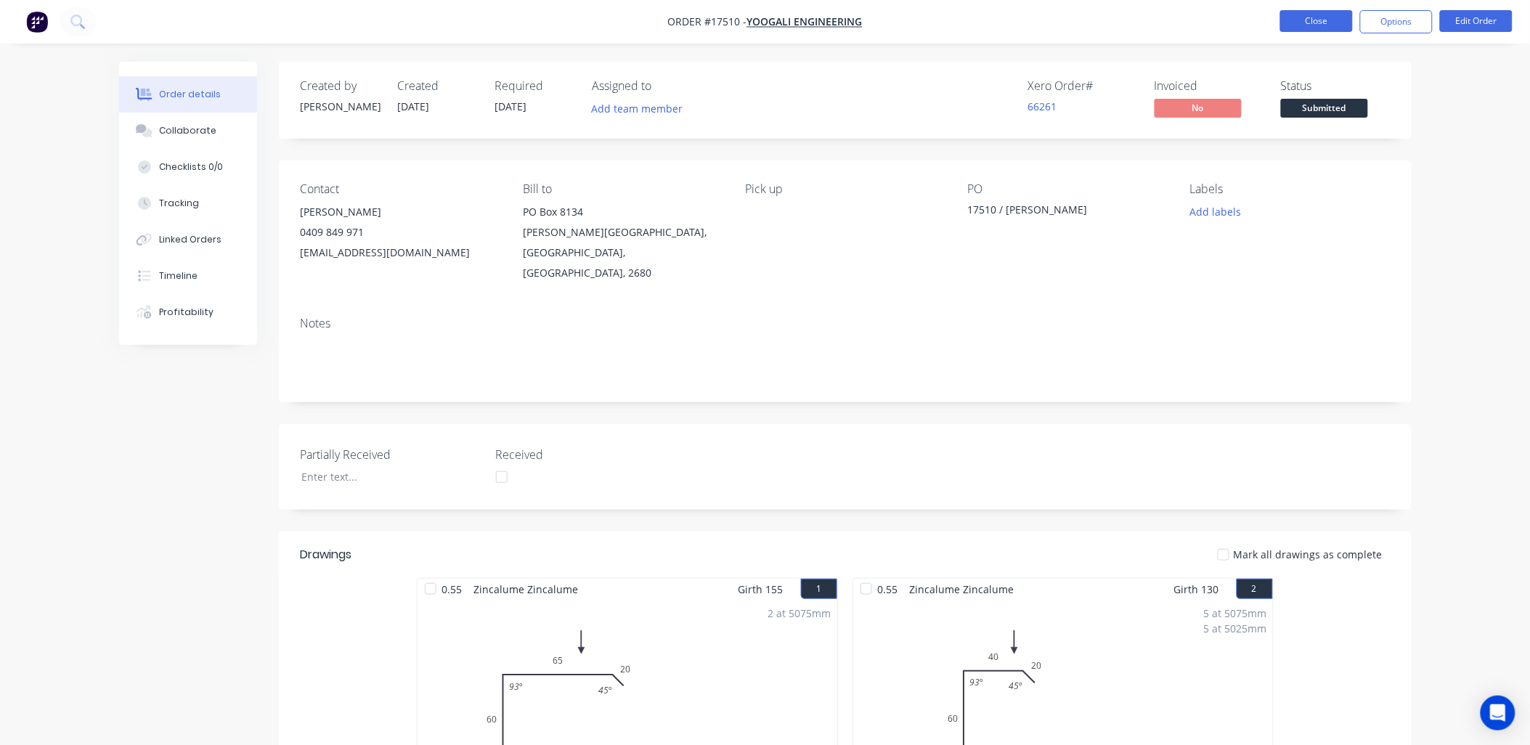
click at [1325, 23] on button "Close" at bounding box center [1316, 21] width 73 height 22
